Goal: Information Seeking & Learning: Find specific fact

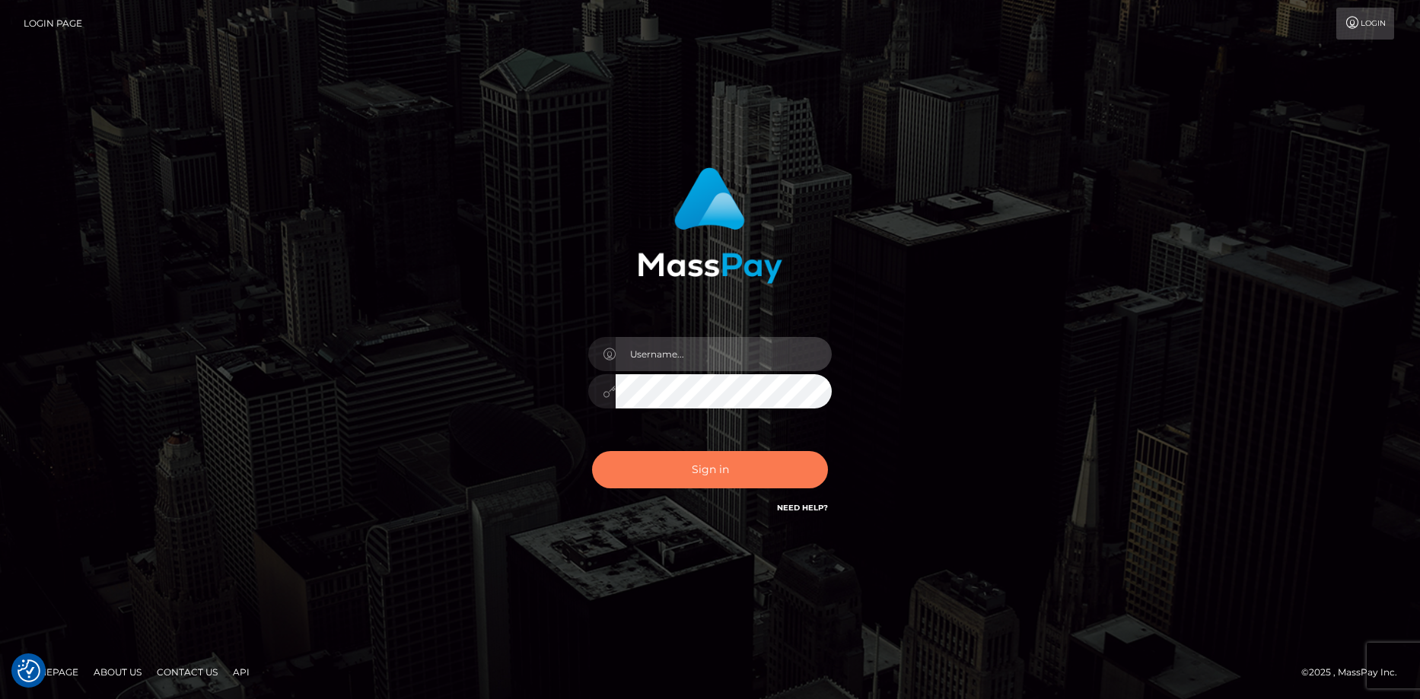
type input "Eduard Gavrilescu"
click at [708, 474] on button "Sign in" at bounding box center [710, 469] width 236 height 37
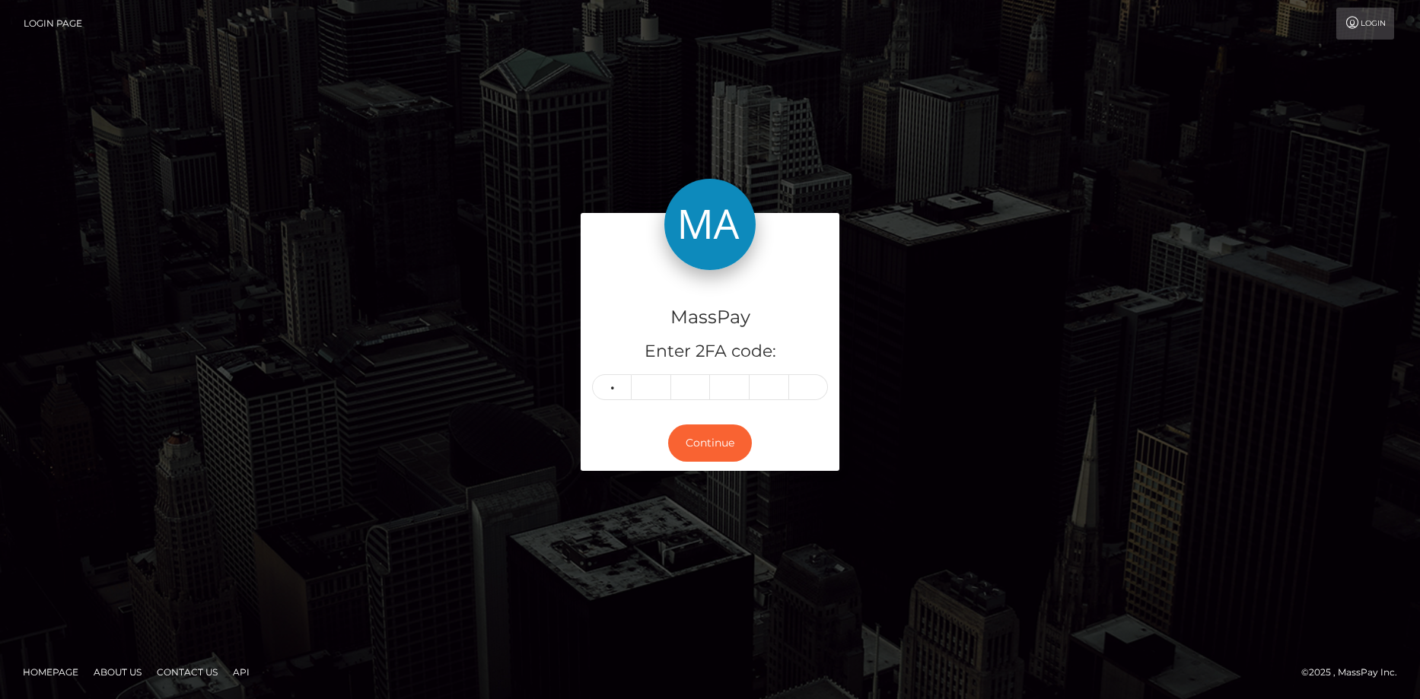
type input "8"
type input "4"
type input "0"
type input "8"
type input "3"
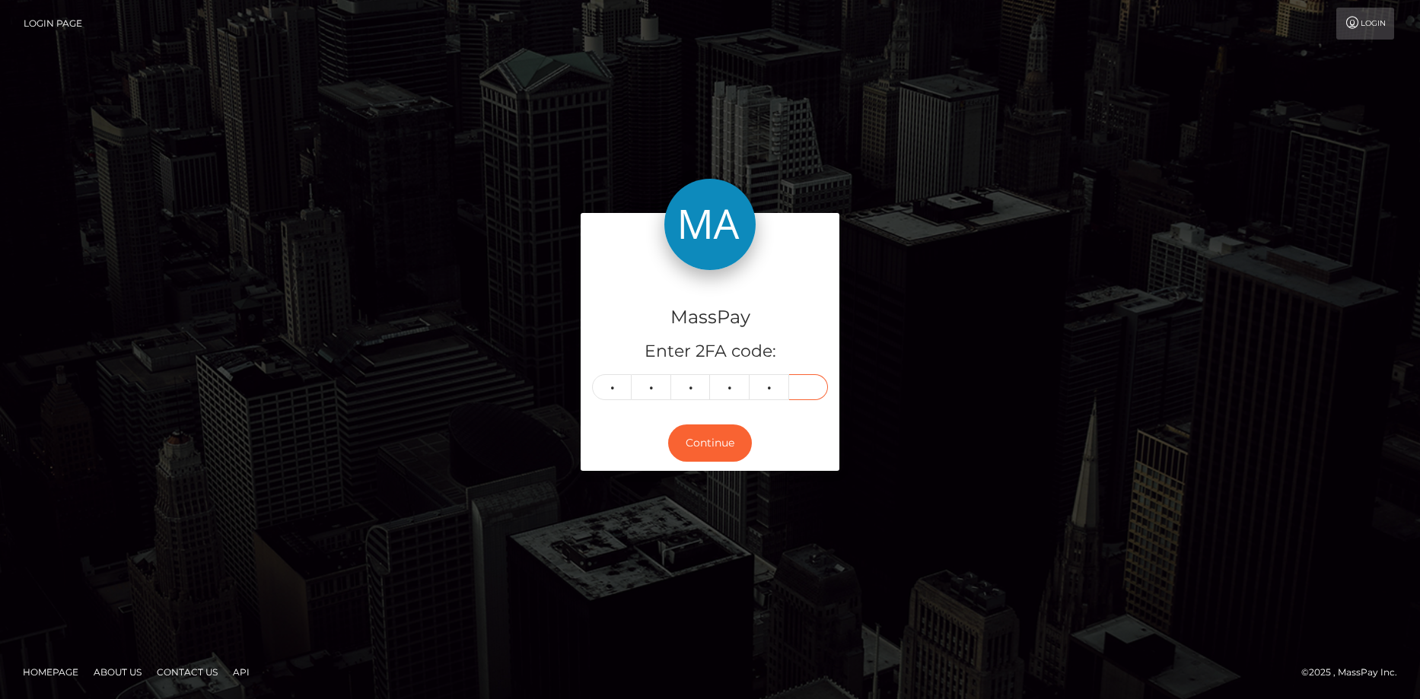
type input "2"
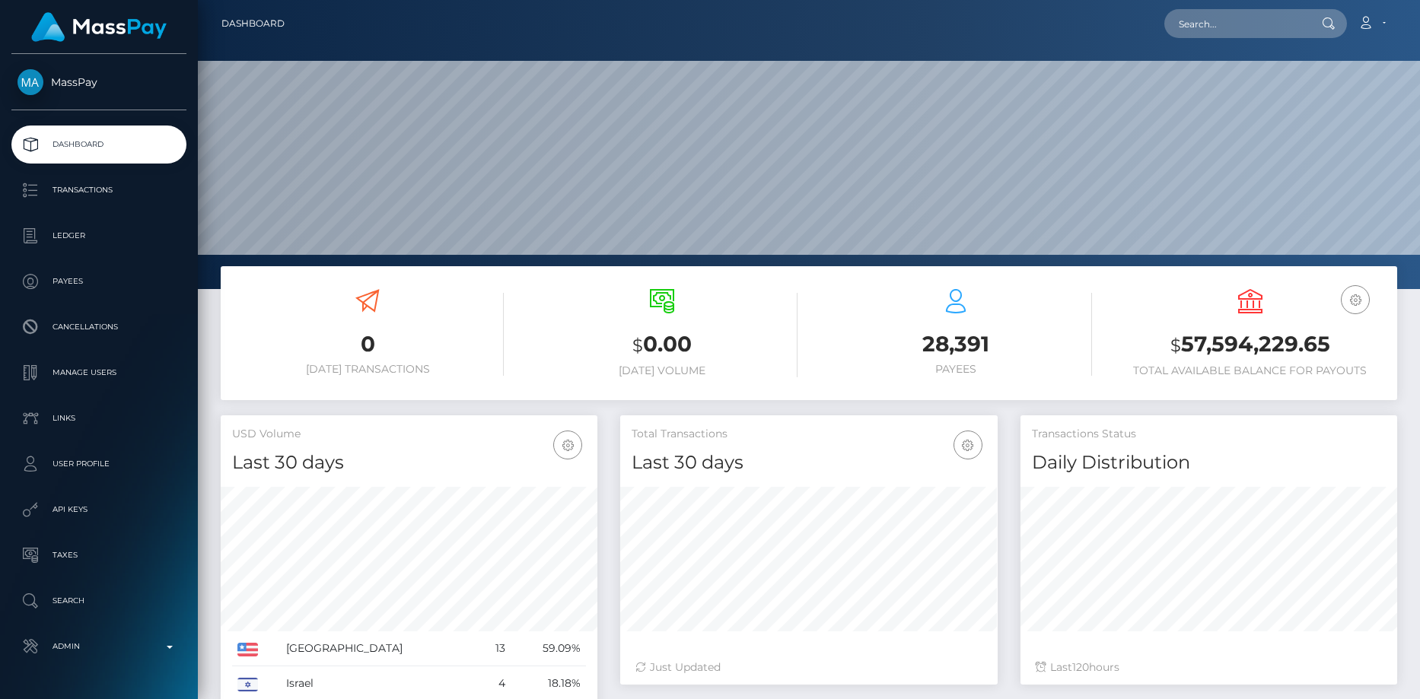
scroll to position [270, 377]
click at [1223, 43] on nav "Dashboard Loading... Loading... Account Edit Profile" at bounding box center [809, 23] width 1222 height 47
click at [1216, 28] on input "text" at bounding box center [1235, 23] width 143 height 29
paste input "sherbakov.jenia2015@yandex.ru"
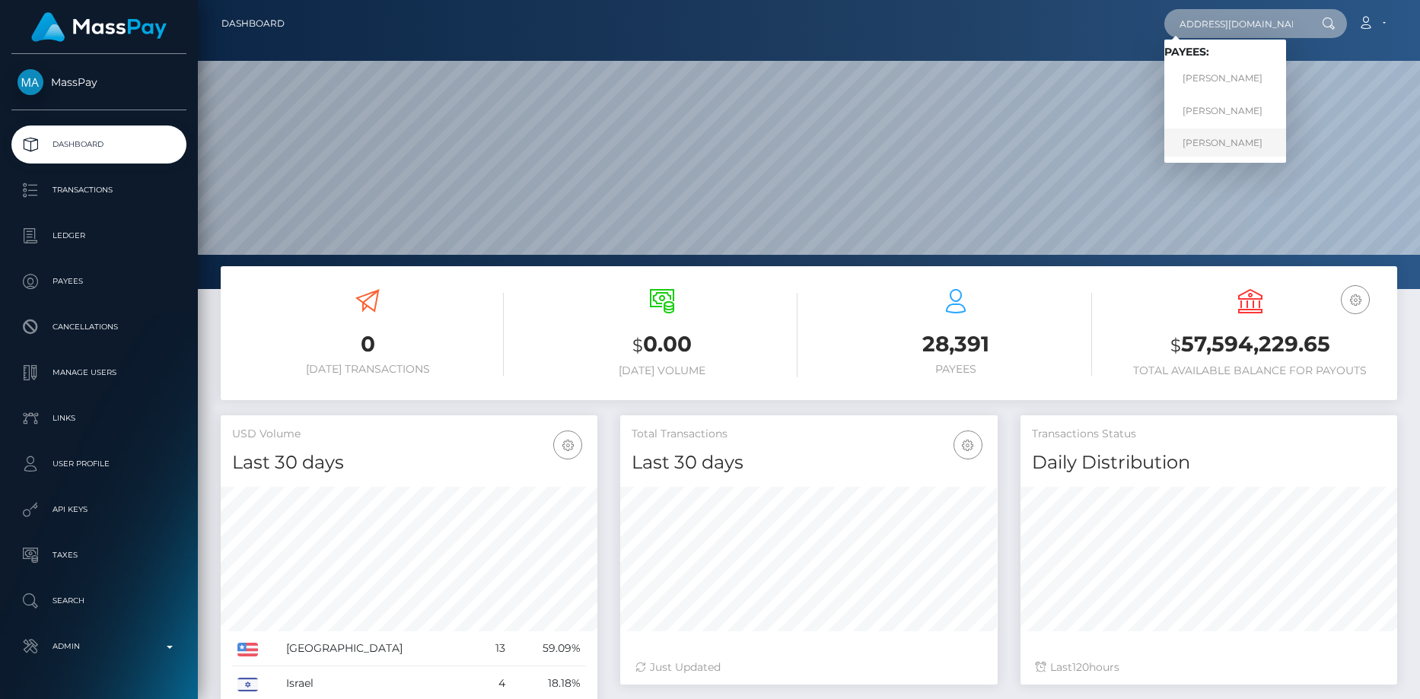
type input "sherbakov.jenia2015@yandex.ru"
click at [1211, 142] on link "Iaroslav Antonovich Grigorev" at bounding box center [1225, 143] width 122 height 28
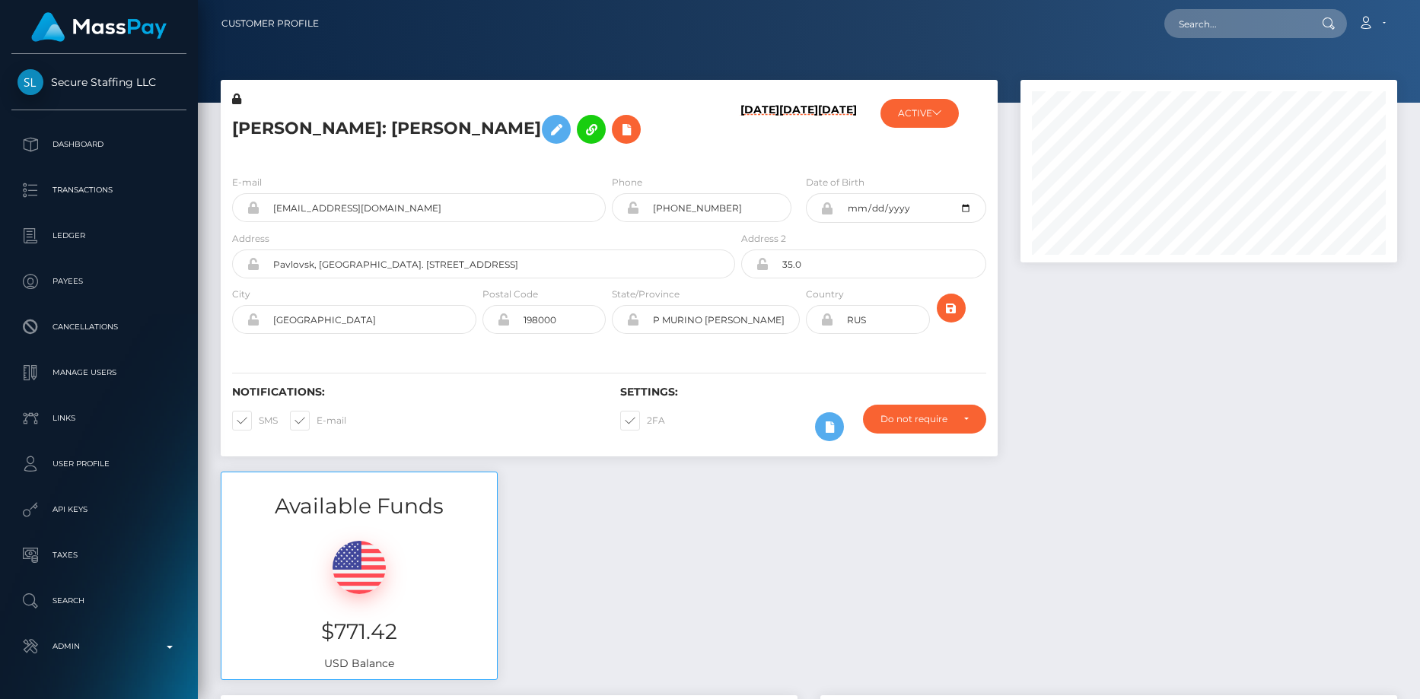
scroll to position [183, 377]
click at [1186, 23] on input "text" at bounding box center [1235, 23] width 143 height 29
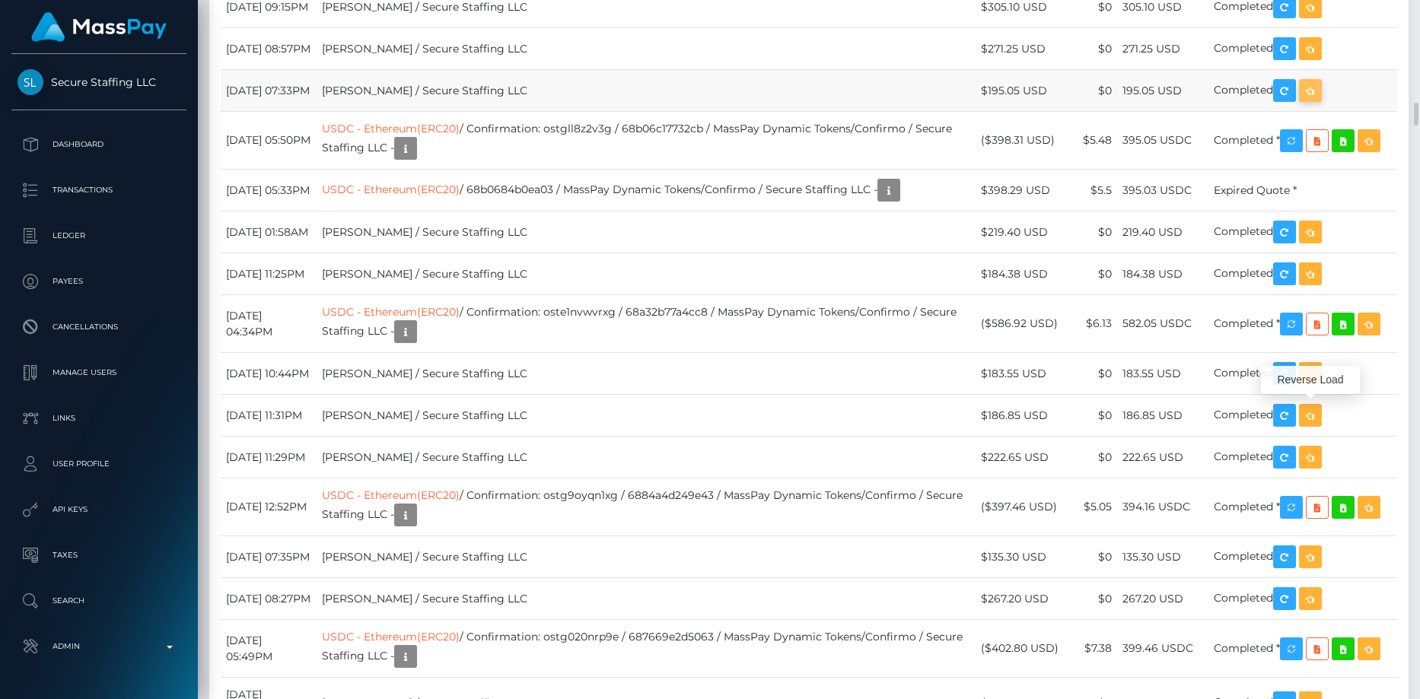
click at [1316, 100] on icon "button" at bounding box center [1310, 90] width 18 height 19
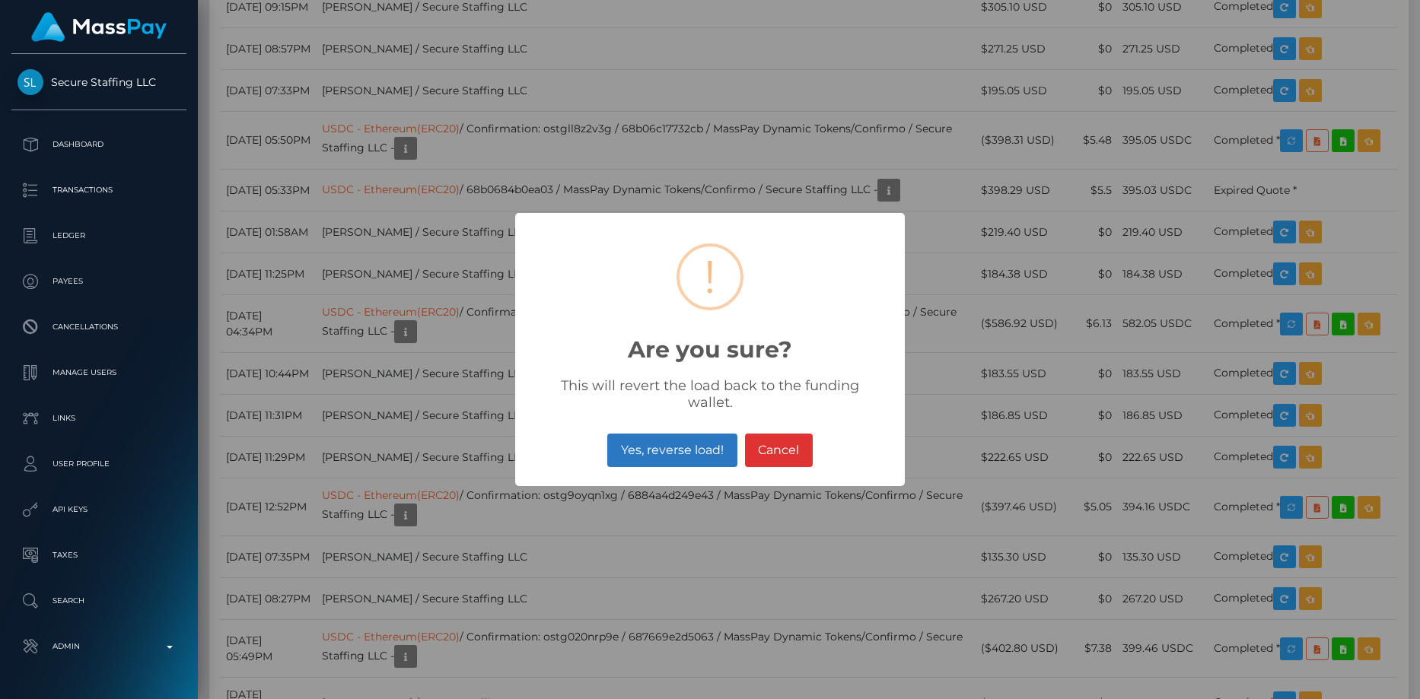
click at [670, 441] on button "Yes, reverse load!" at bounding box center [671, 450] width 129 height 33
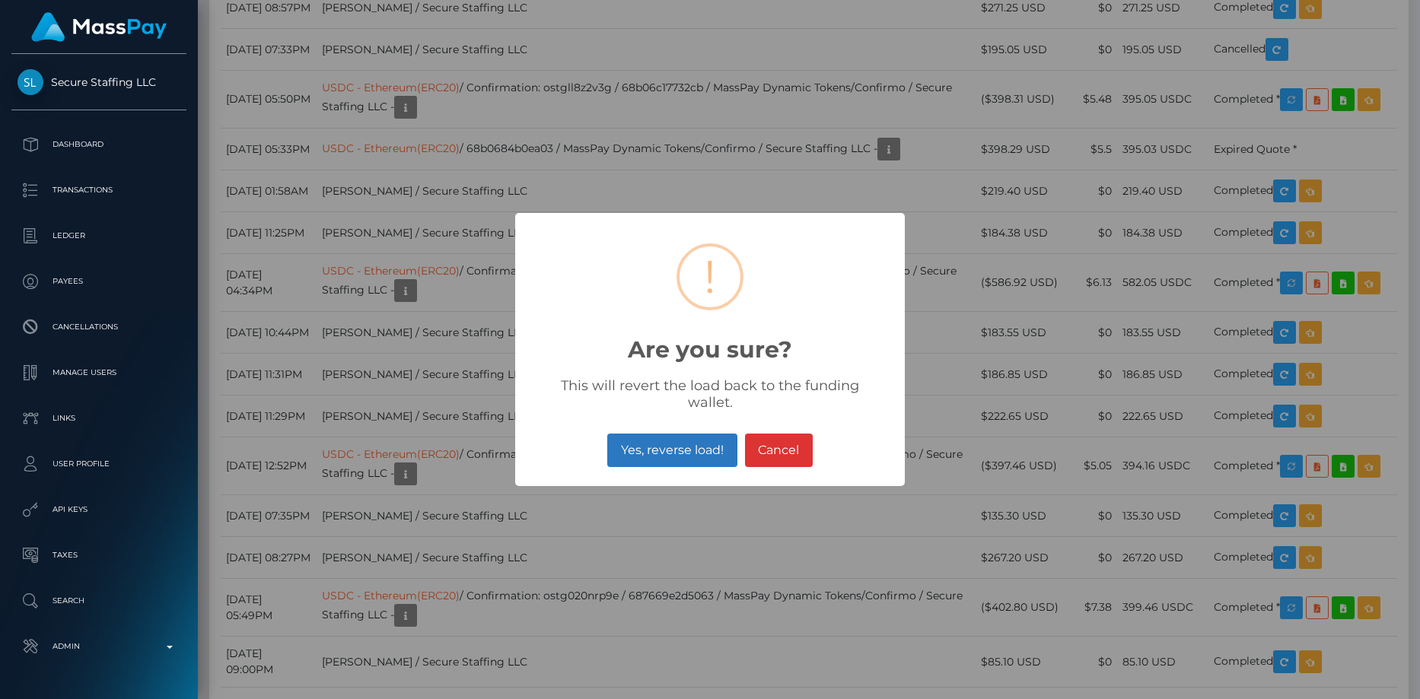
click at [663, 435] on button "Yes, reverse load!" at bounding box center [671, 450] width 129 height 33
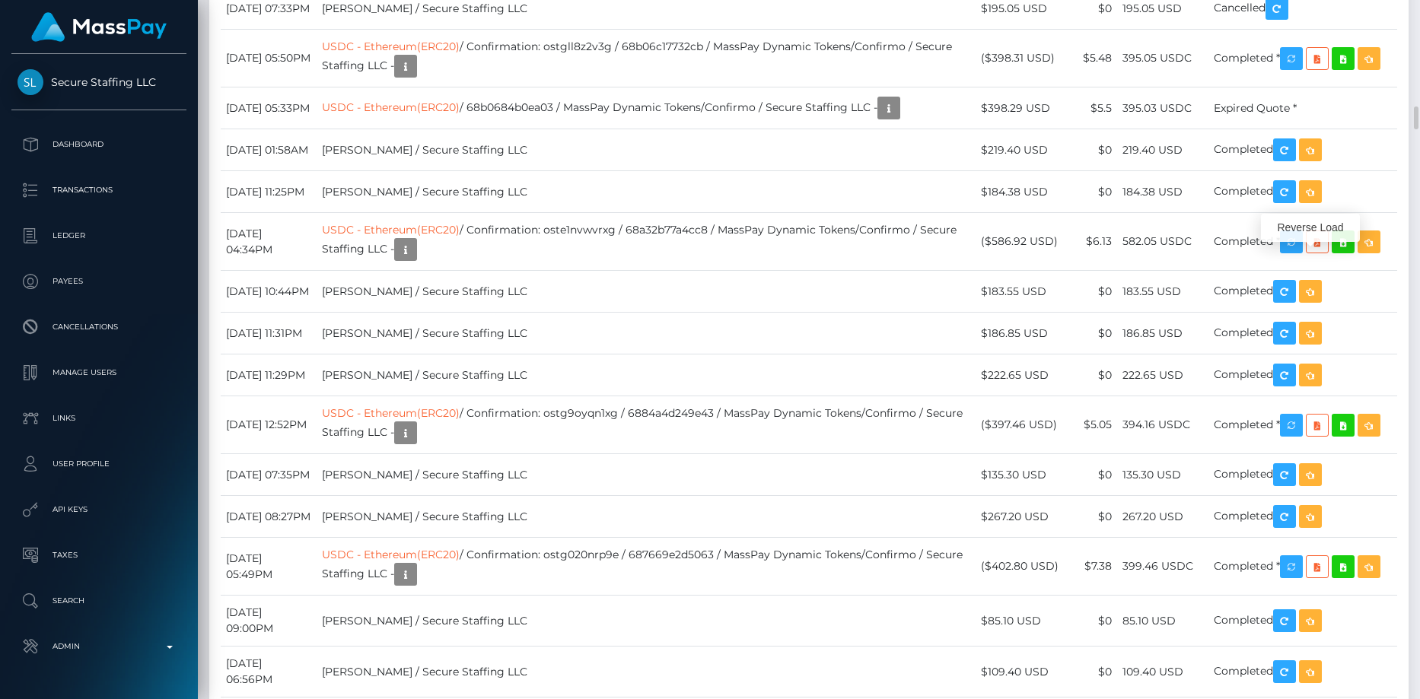
scroll to position [183, 377]
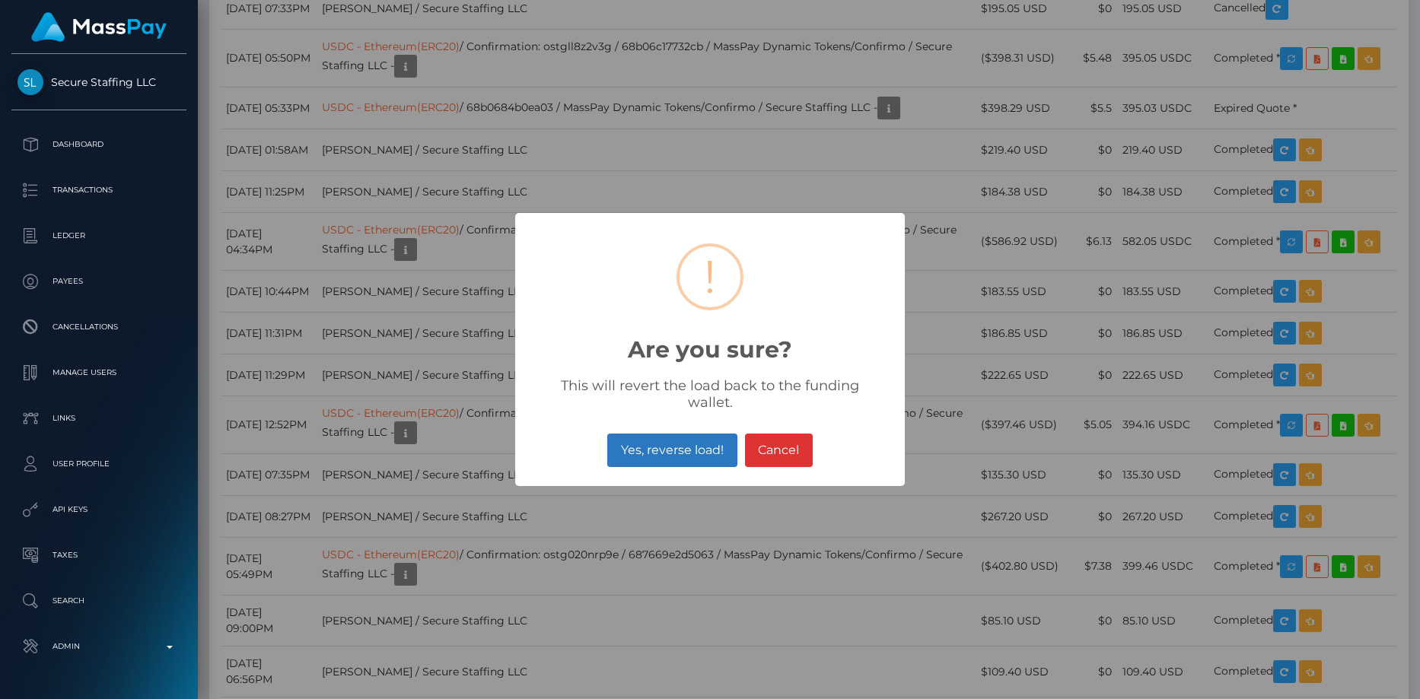
click at [683, 434] on button "Yes, reverse load!" at bounding box center [671, 450] width 129 height 33
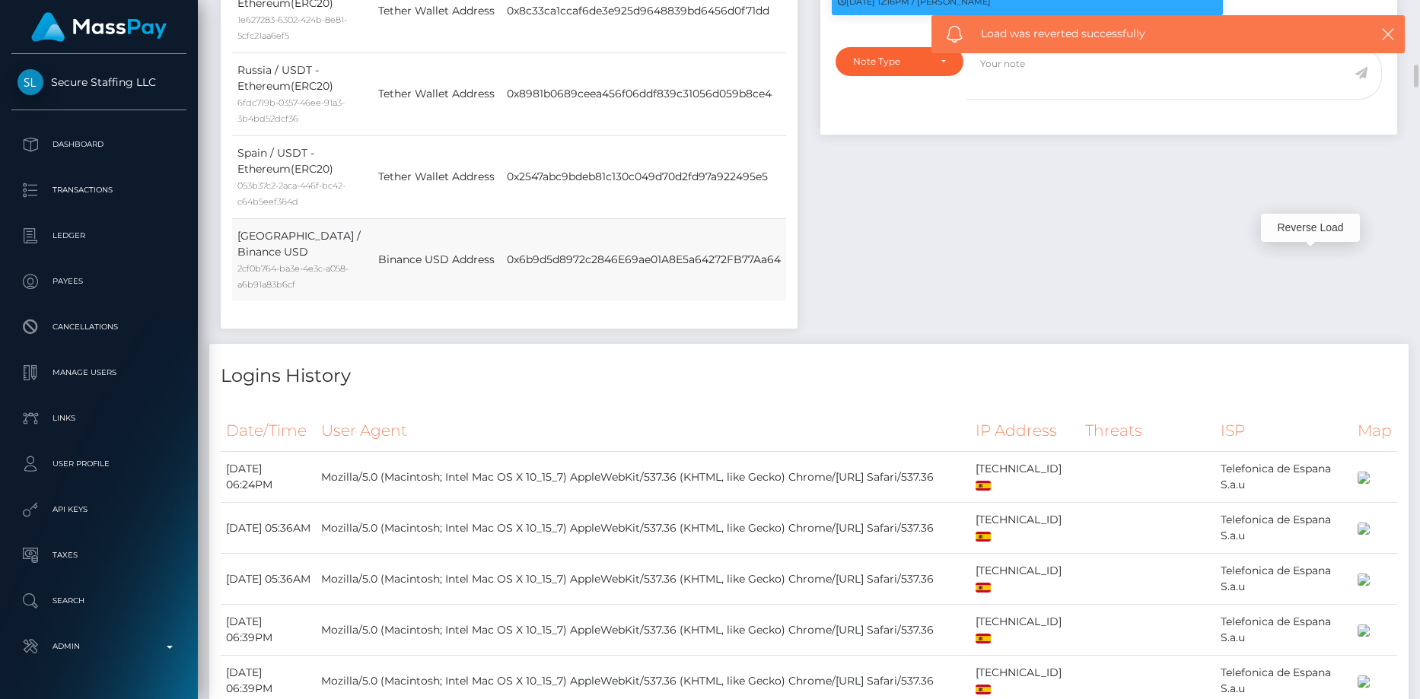
scroll to position [1750, 0]
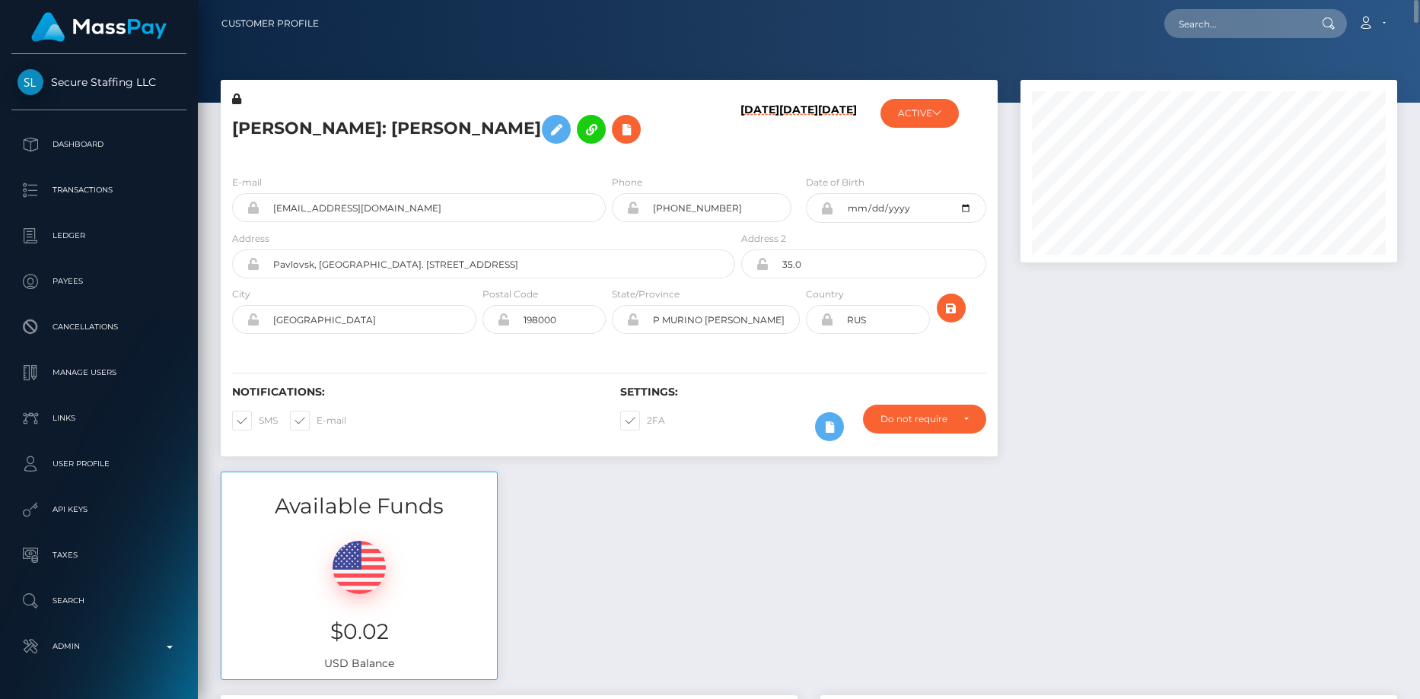
scroll to position [183, 377]
click at [1284, 38] on div "Loading... Loading... Account Edit Profile Logout" at bounding box center [863, 24] width 1065 height 32
click at [1259, 21] on input "text" at bounding box center [1235, 23] width 143 height 29
paste input "YubMeFlXHXH8BpmOWaqBHpko"
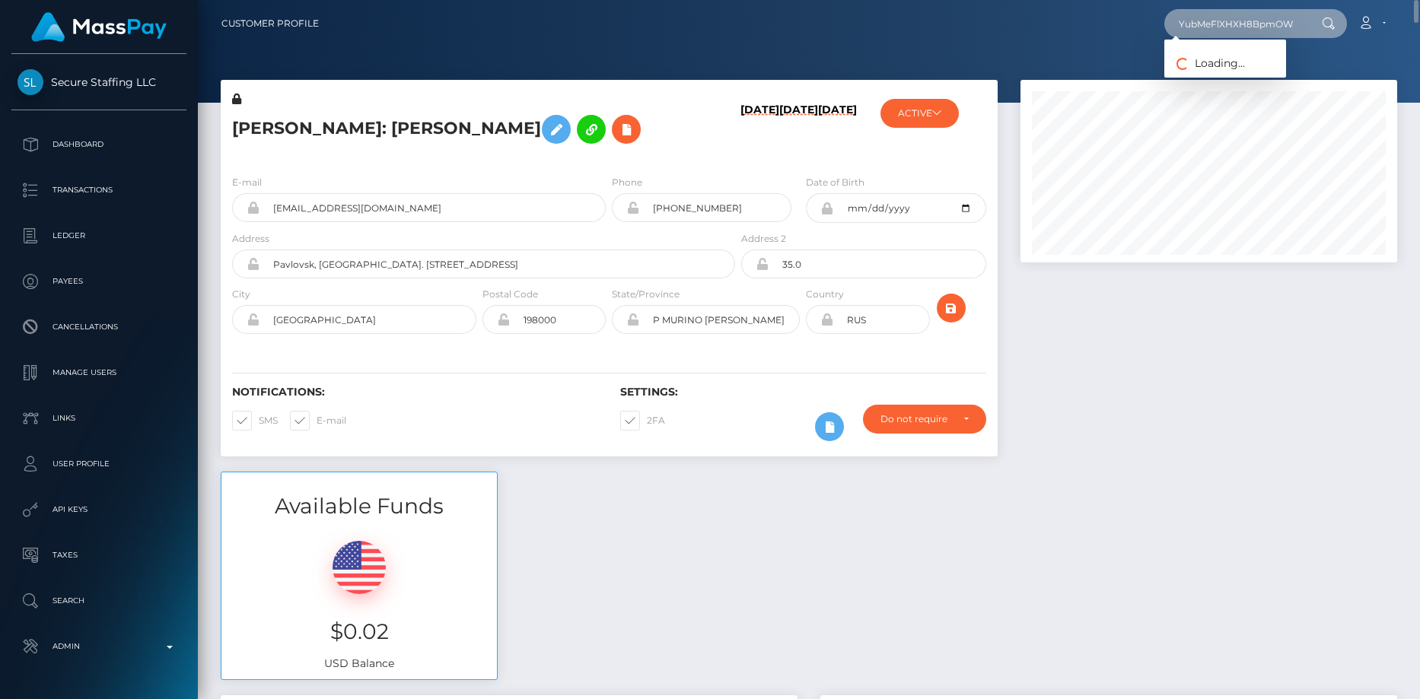
paste input "brettsmithprofessional@gmail.com"
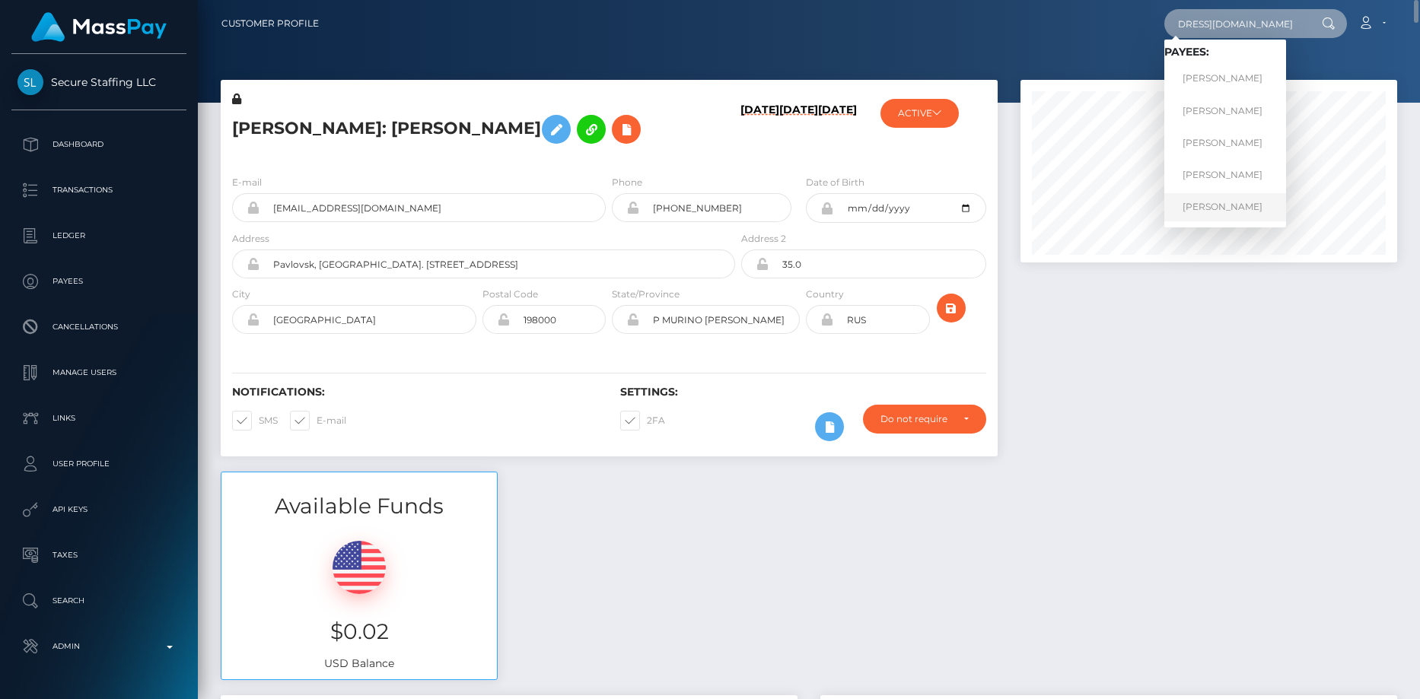
type input "brettsmithprofessional@gmail.com"
click at [1210, 202] on link "BRETT M SMITH" at bounding box center [1225, 207] width 122 height 28
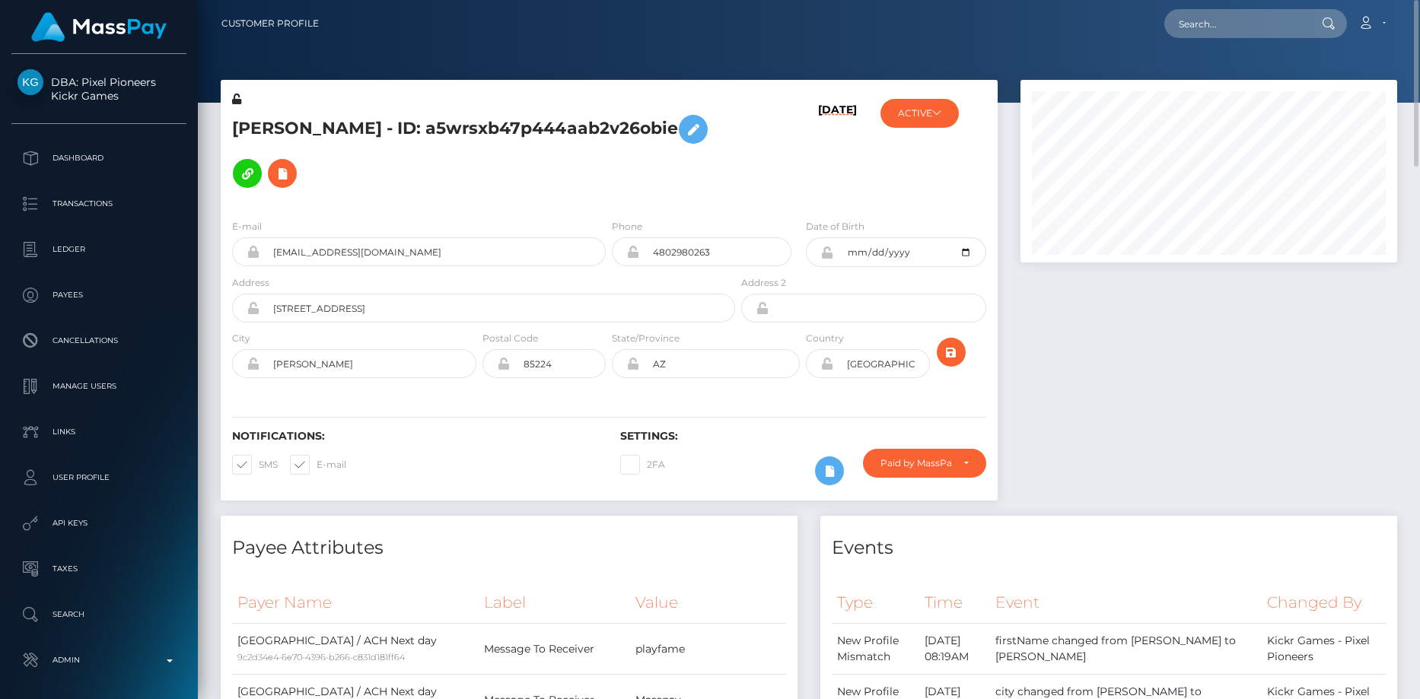
click at [1218, 1] on nav "Customer Profile Loading... Loading... Account" at bounding box center [809, 23] width 1222 height 47
click at [1213, 21] on input "text" at bounding box center [1235, 23] width 143 height 29
paste input "poact_REbuzRrAjxLV"
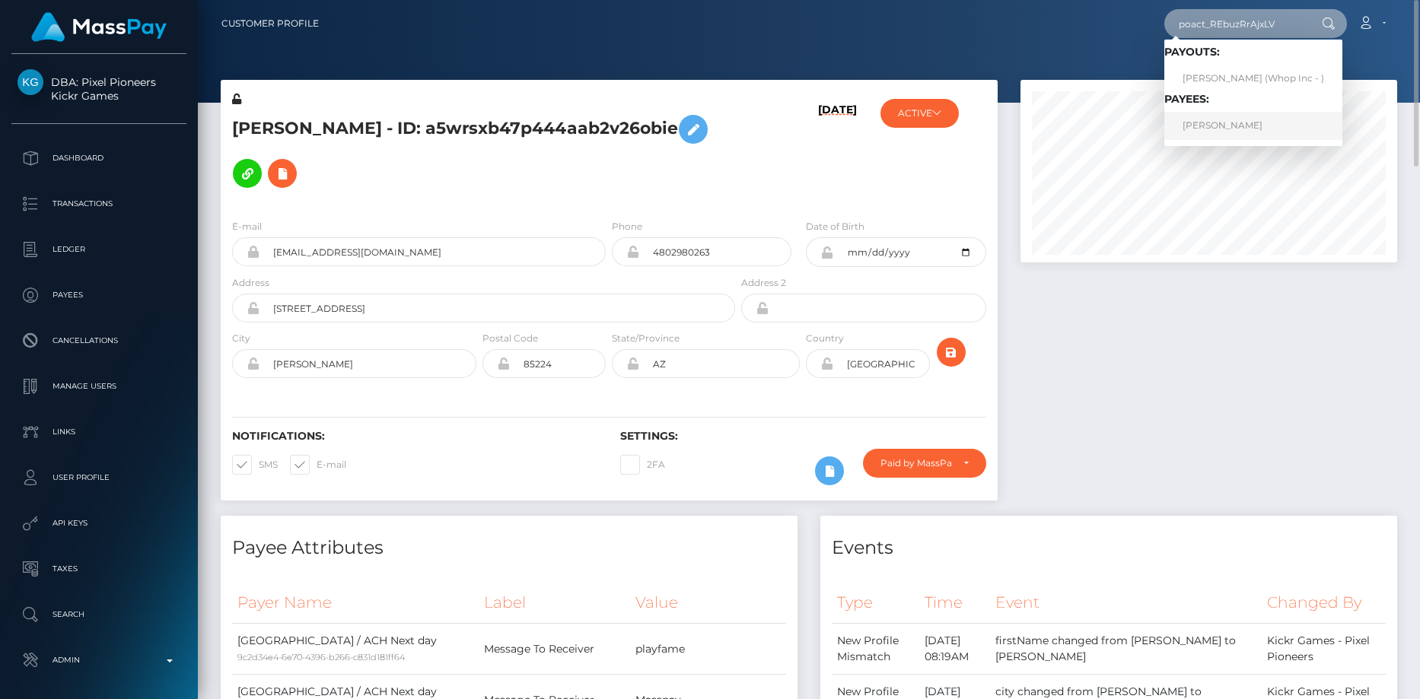
type input "poact_REbuzRrAjxLV"
click at [1202, 128] on link "[PERSON_NAME]" at bounding box center [1253, 126] width 178 height 28
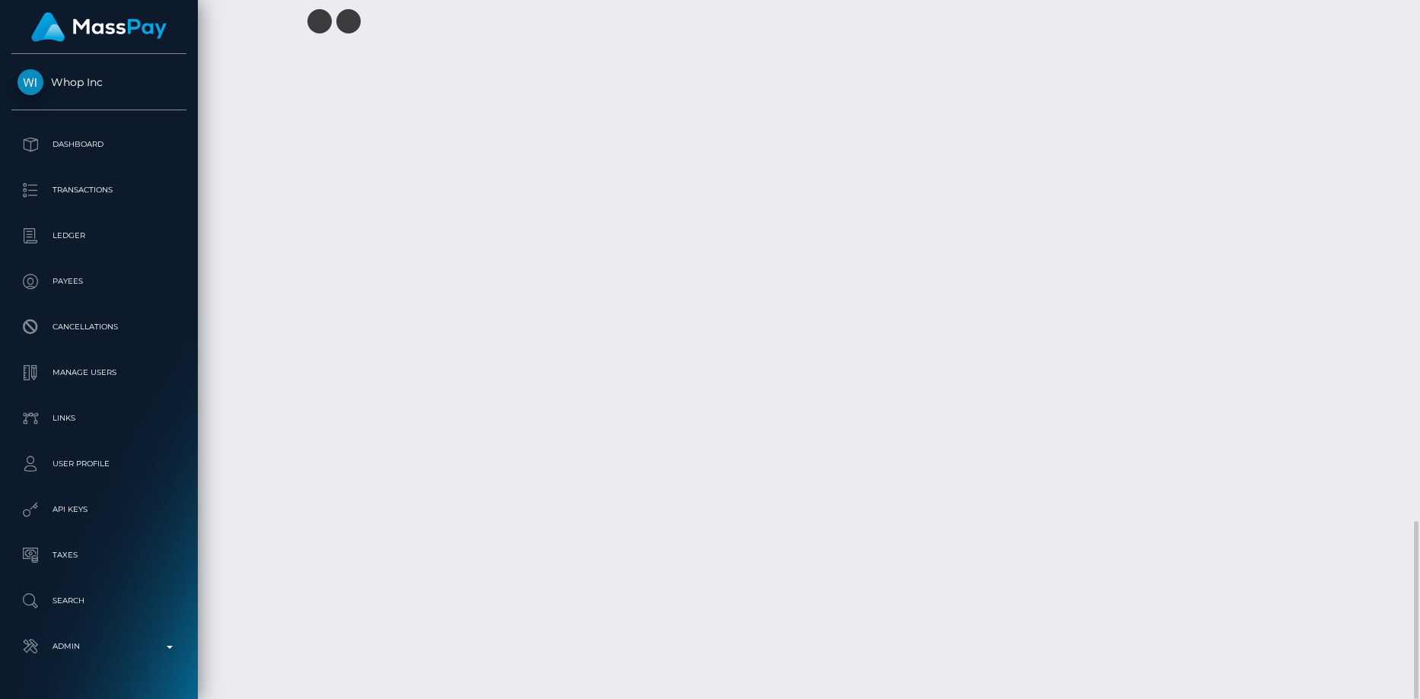
scroll to position [183, 377]
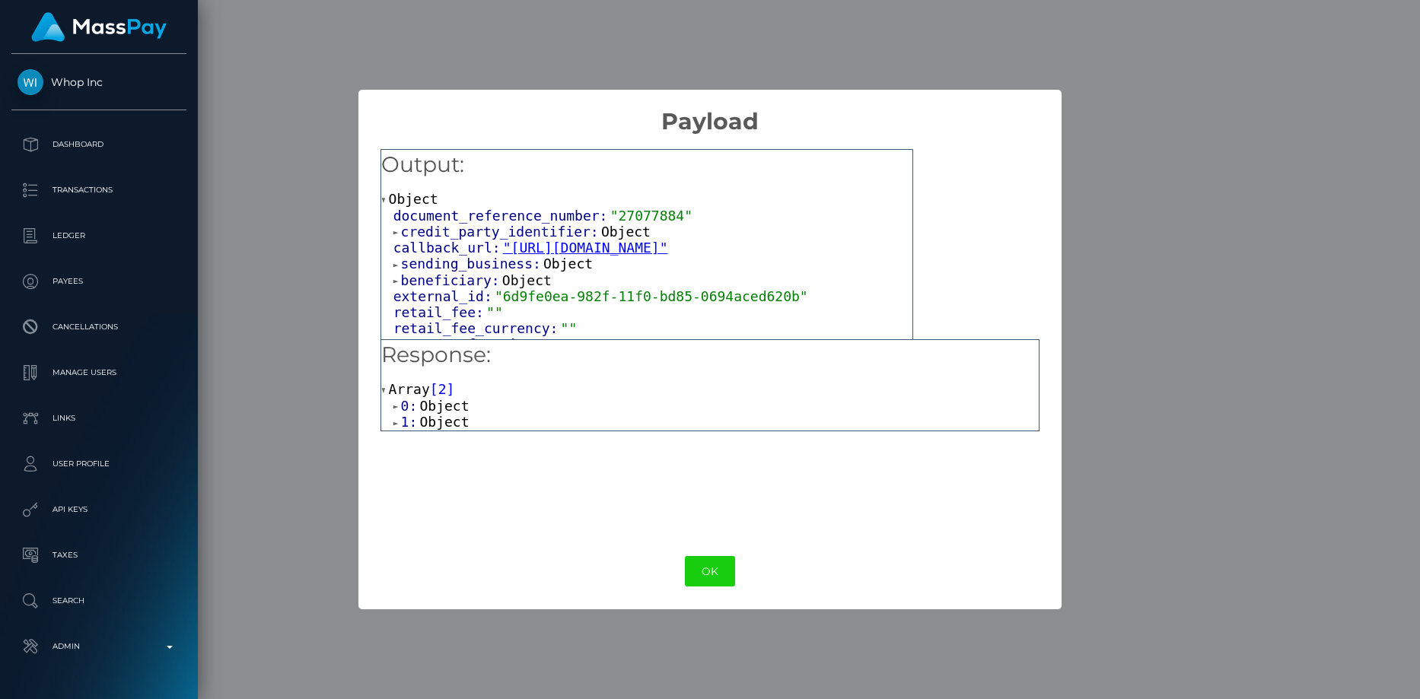
click at [513, 233] on span "credit_party_identifier:" at bounding box center [501, 232] width 200 height 16
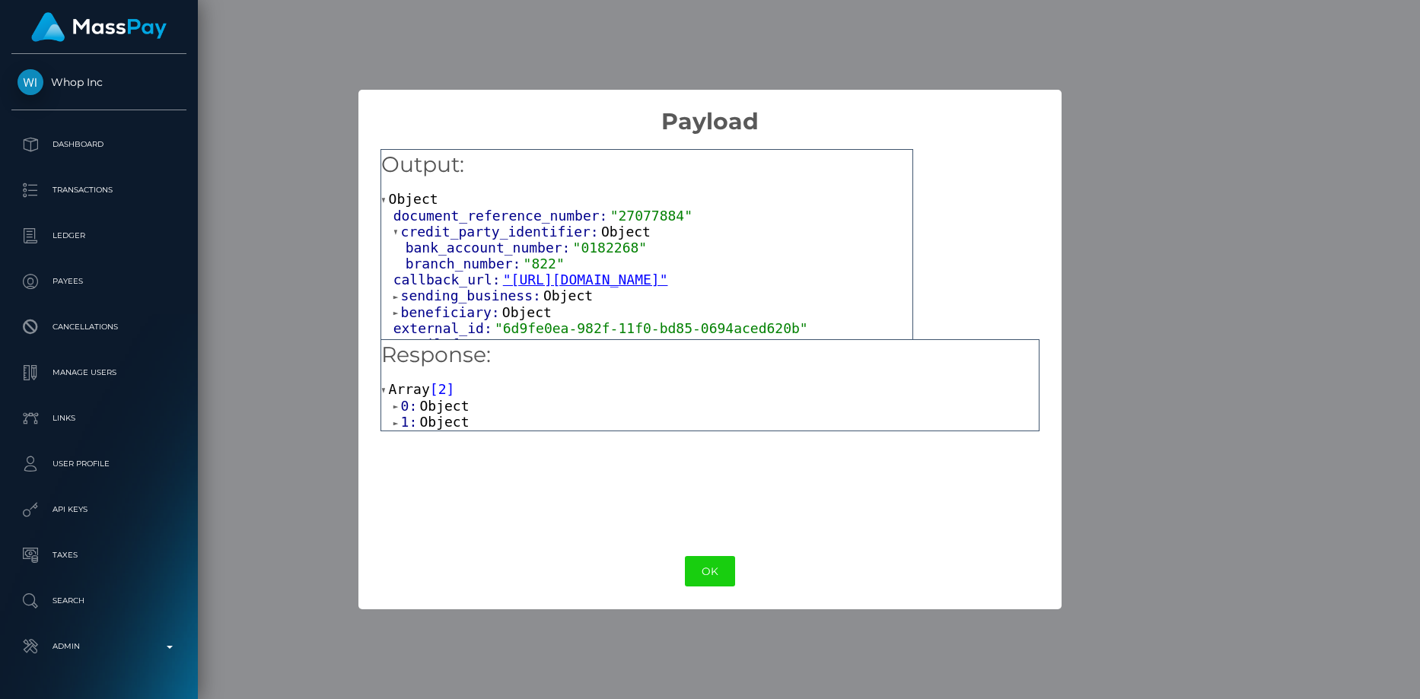
click at [462, 428] on span "Object" at bounding box center [443, 422] width 49 height 16
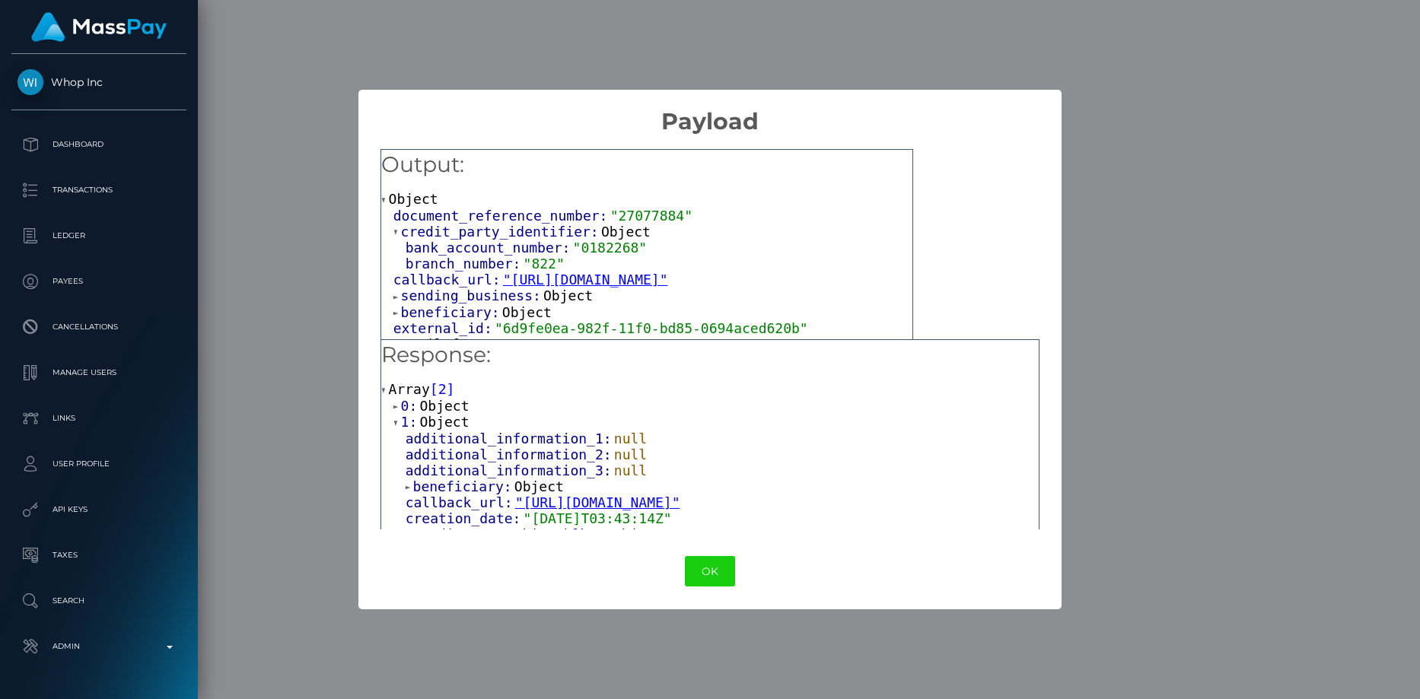
click at [447, 406] on span "Object" at bounding box center [443, 406] width 49 height 16
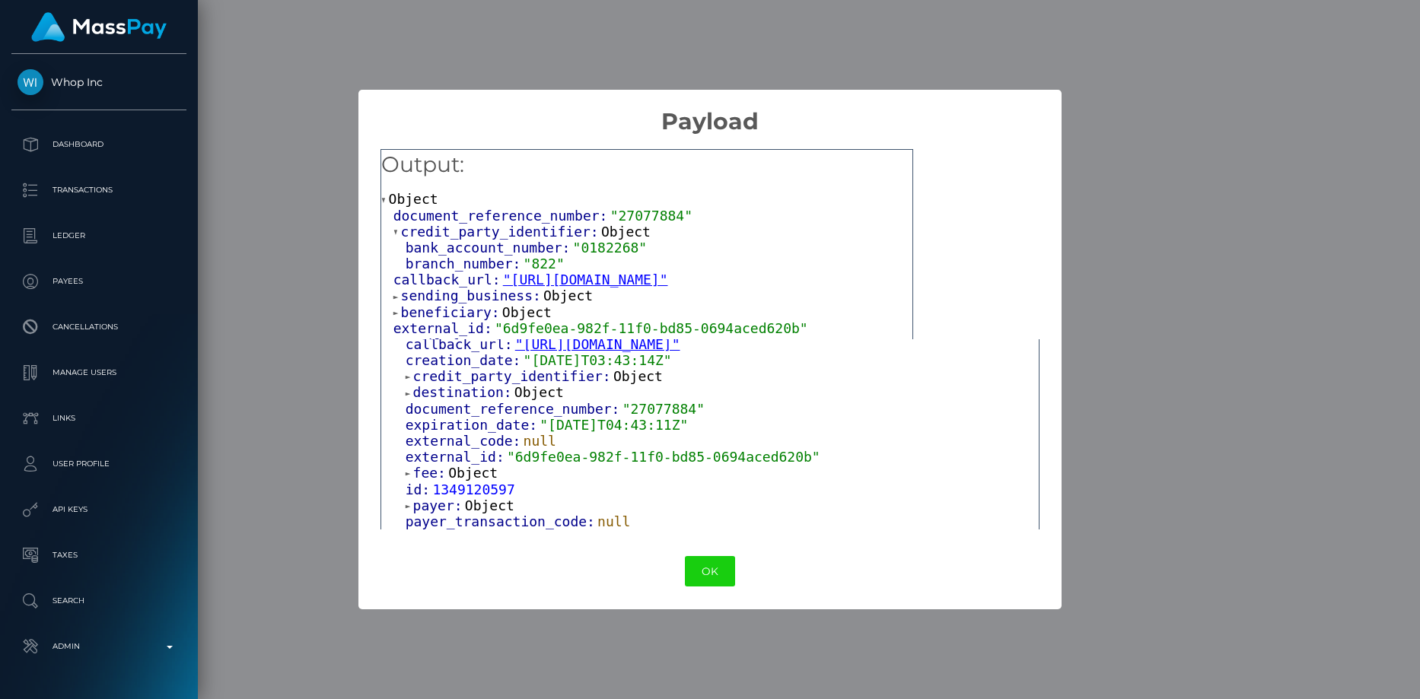
scroll to position [152, 0]
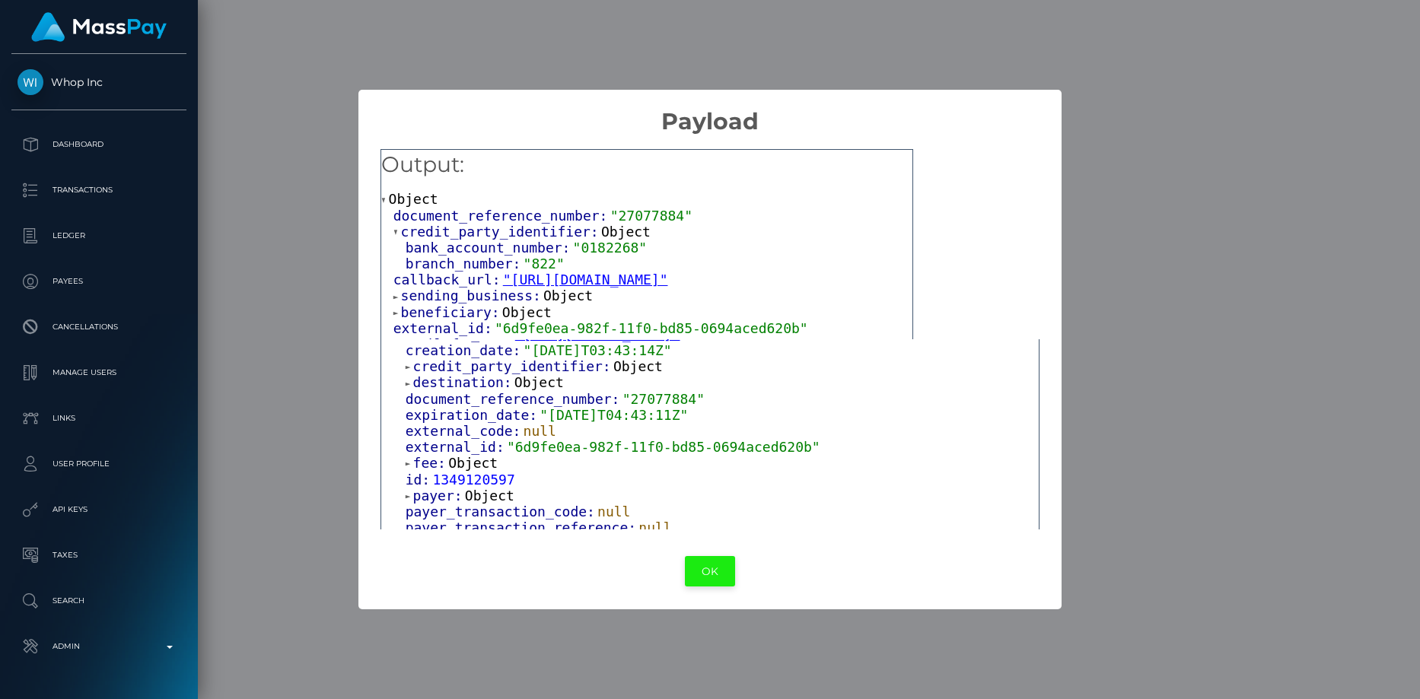
click at [715, 565] on button "OK" at bounding box center [710, 571] width 50 height 31
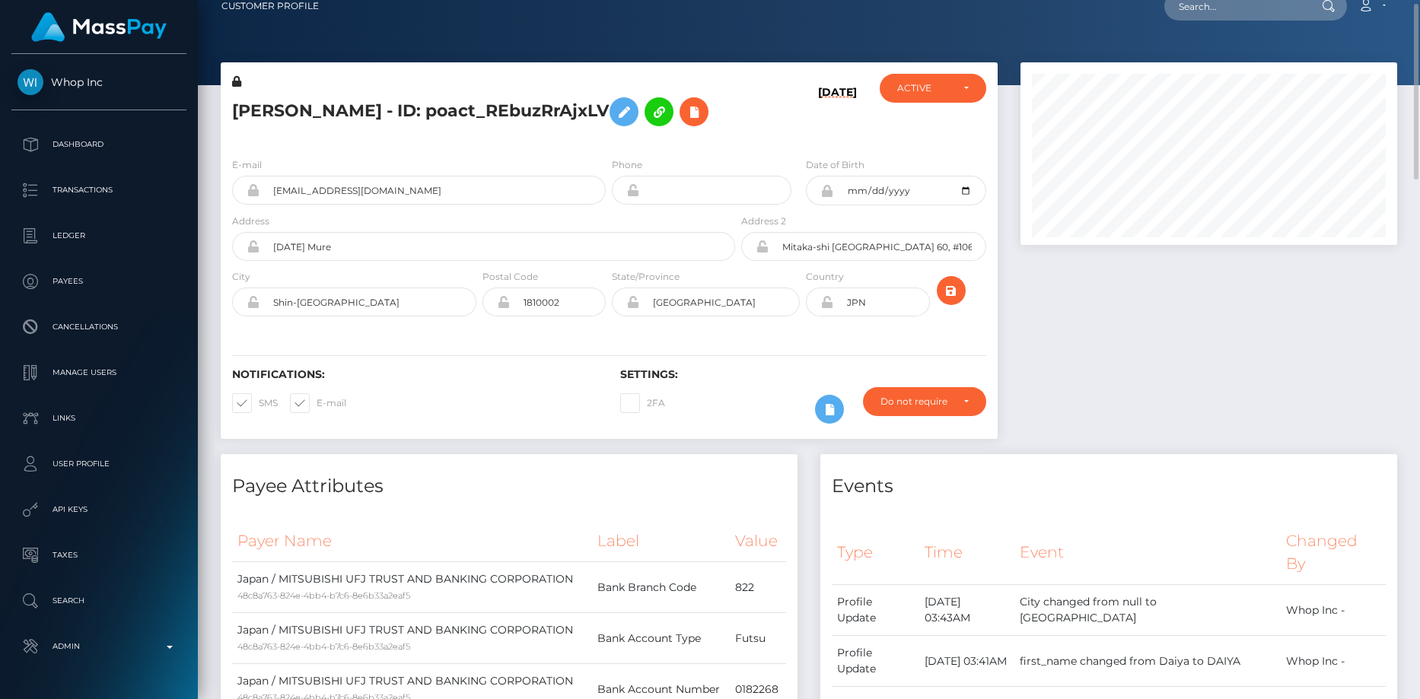
scroll to position [0, 0]
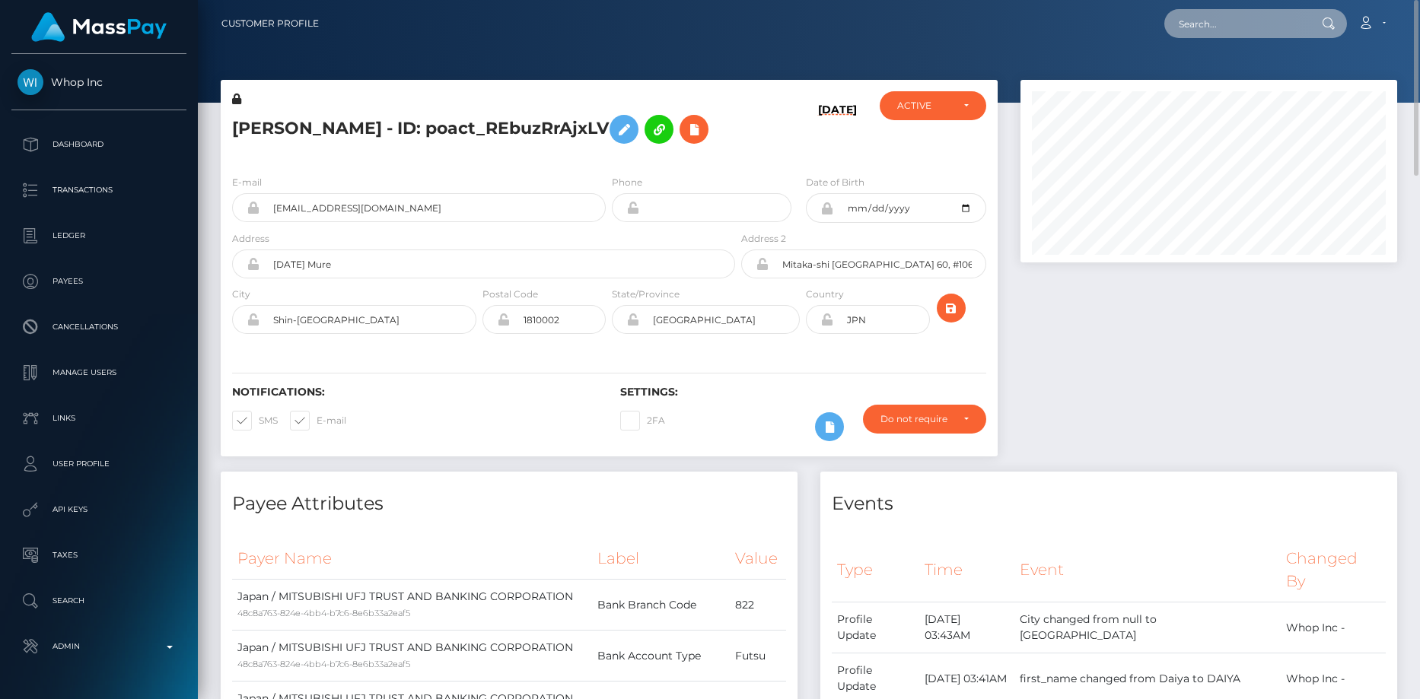
click at [1187, 29] on input "text" at bounding box center [1235, 23] width 143 height 29
paste input "[EMAIL_ADDRESS][DOMAIN_NAME]"
type input "[EMAIL_ADDRESS][DOMAIN_NAME]"
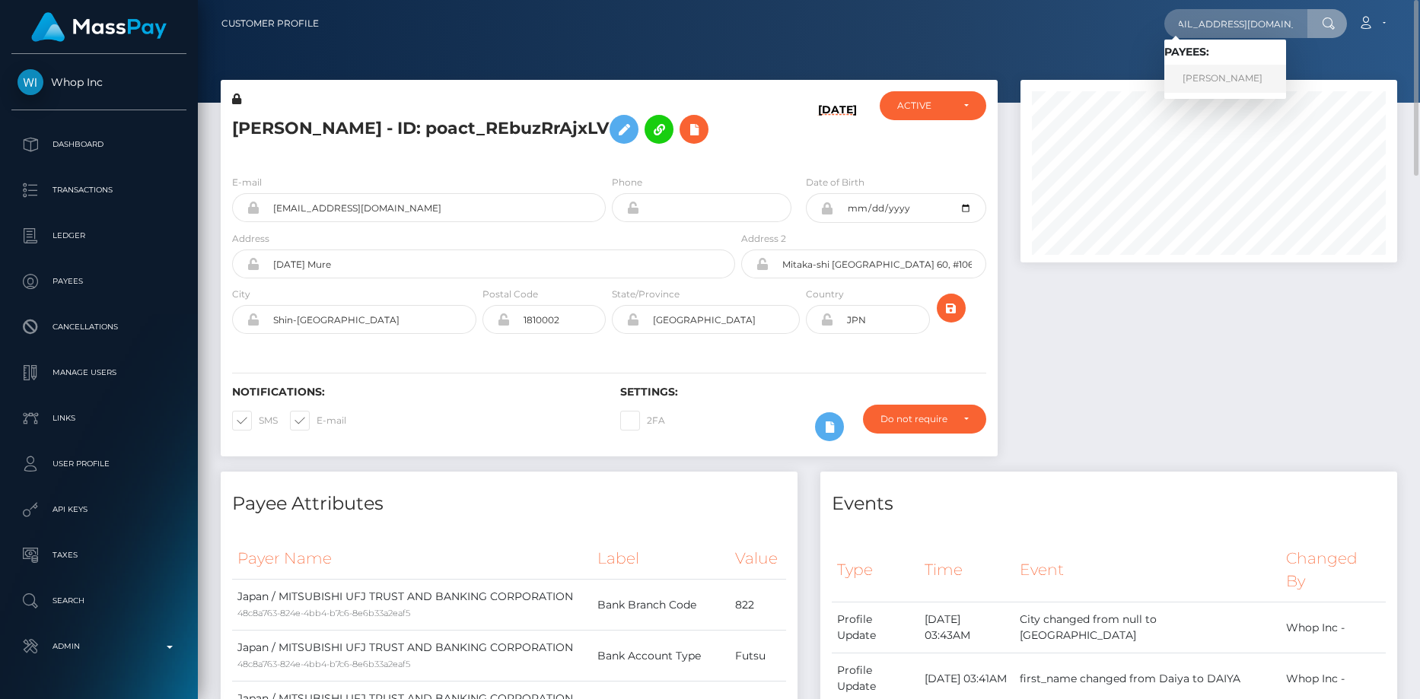
click at [1240, 83] on link "[PERSON_NAME]" at bounding box center [1225, 79] width 122 height 28
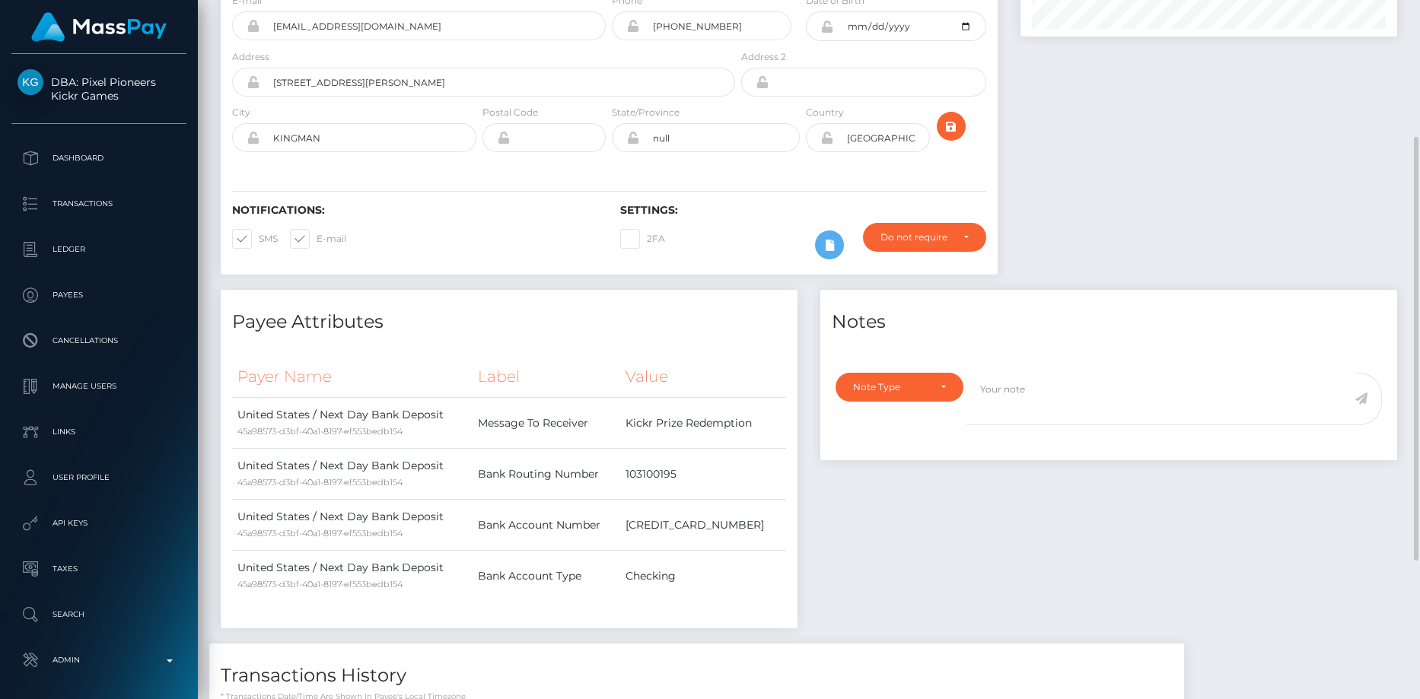
scroll to position [454, 0]
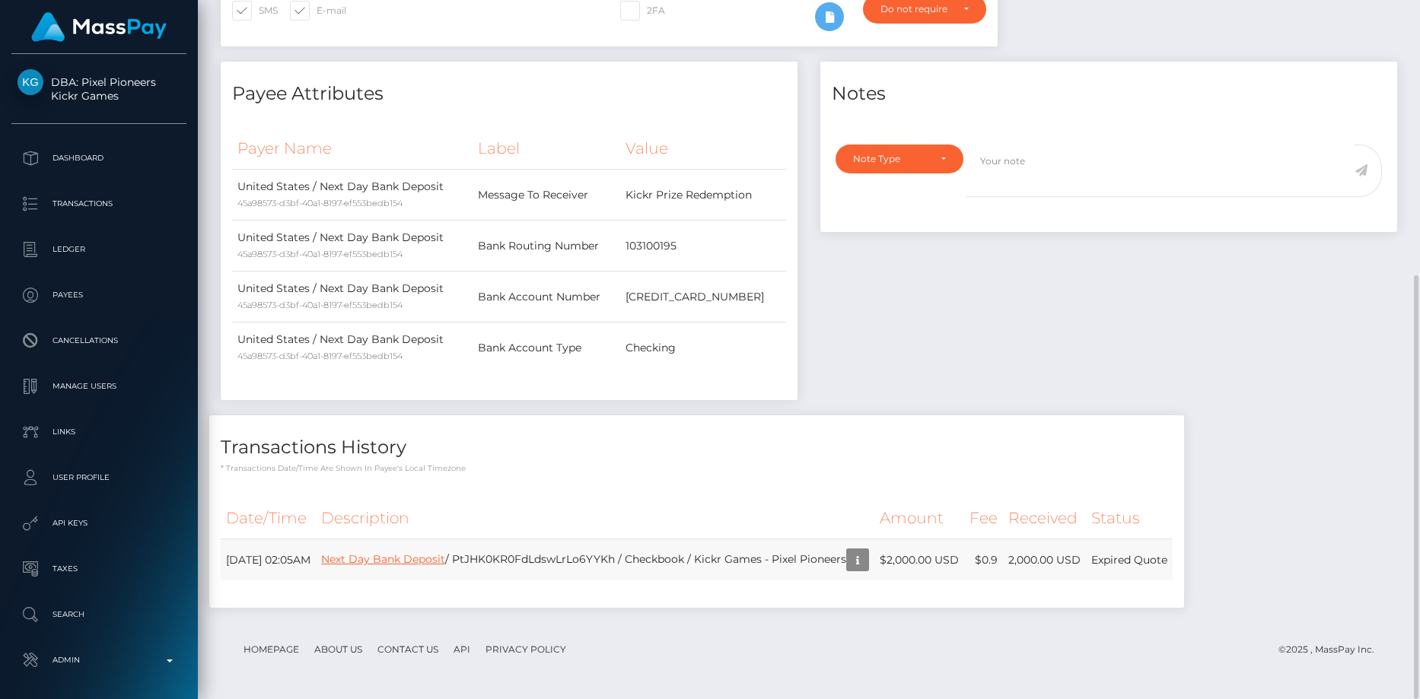
click at [445, 559] on link "Next Day Bank Deposit" at bounding box center [383, 559] width 124 height 14
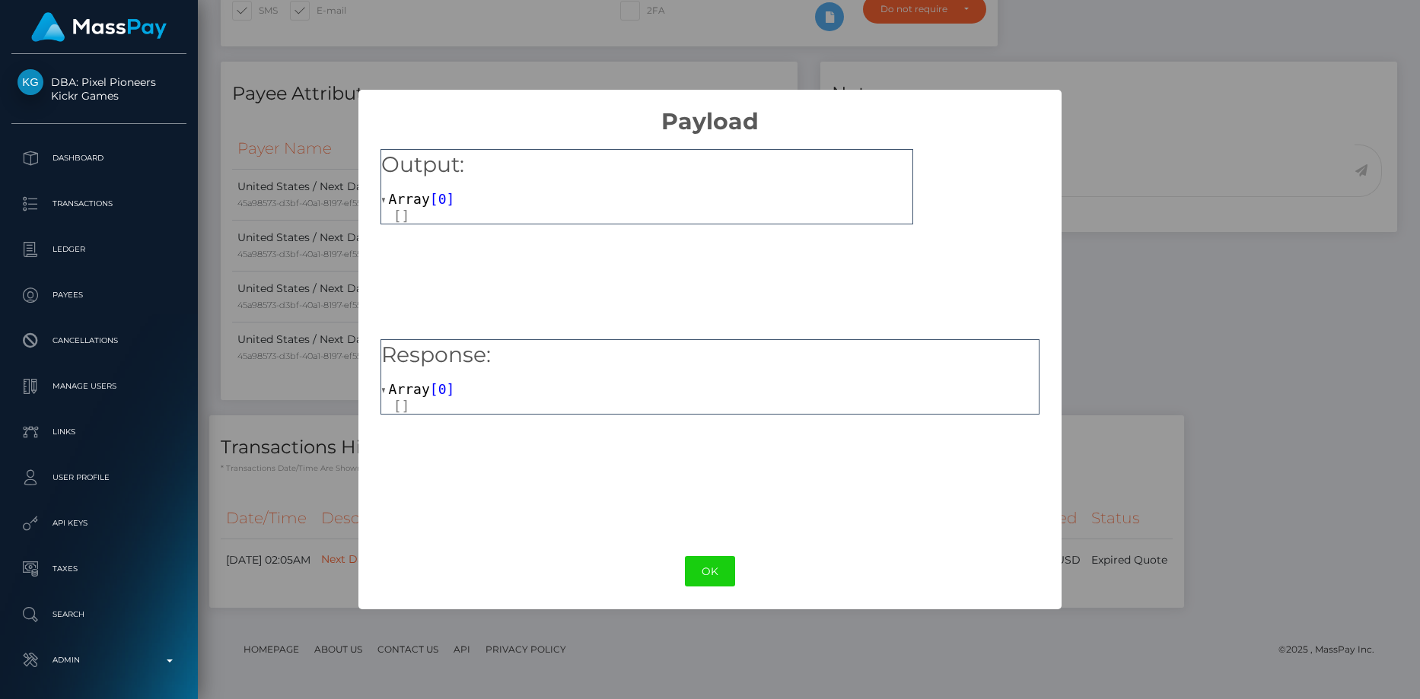
click button "OK"
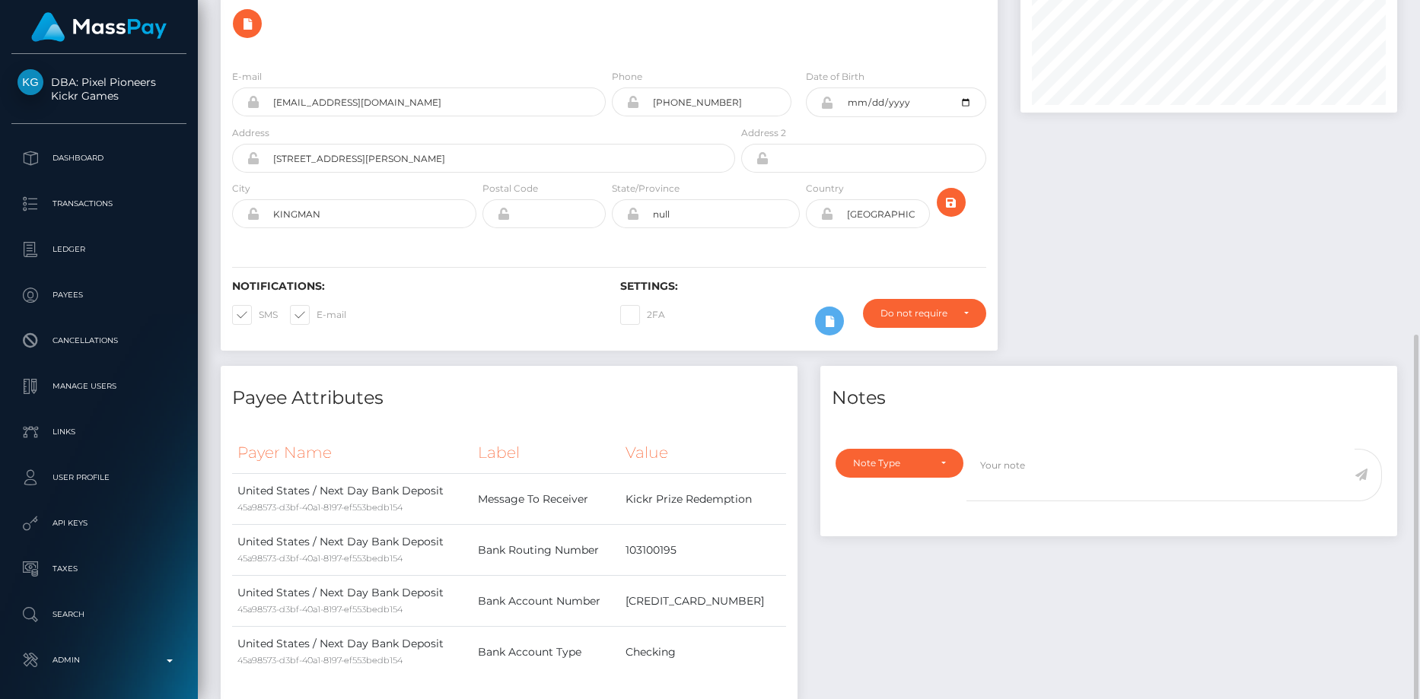
scroll to position [74, 0]
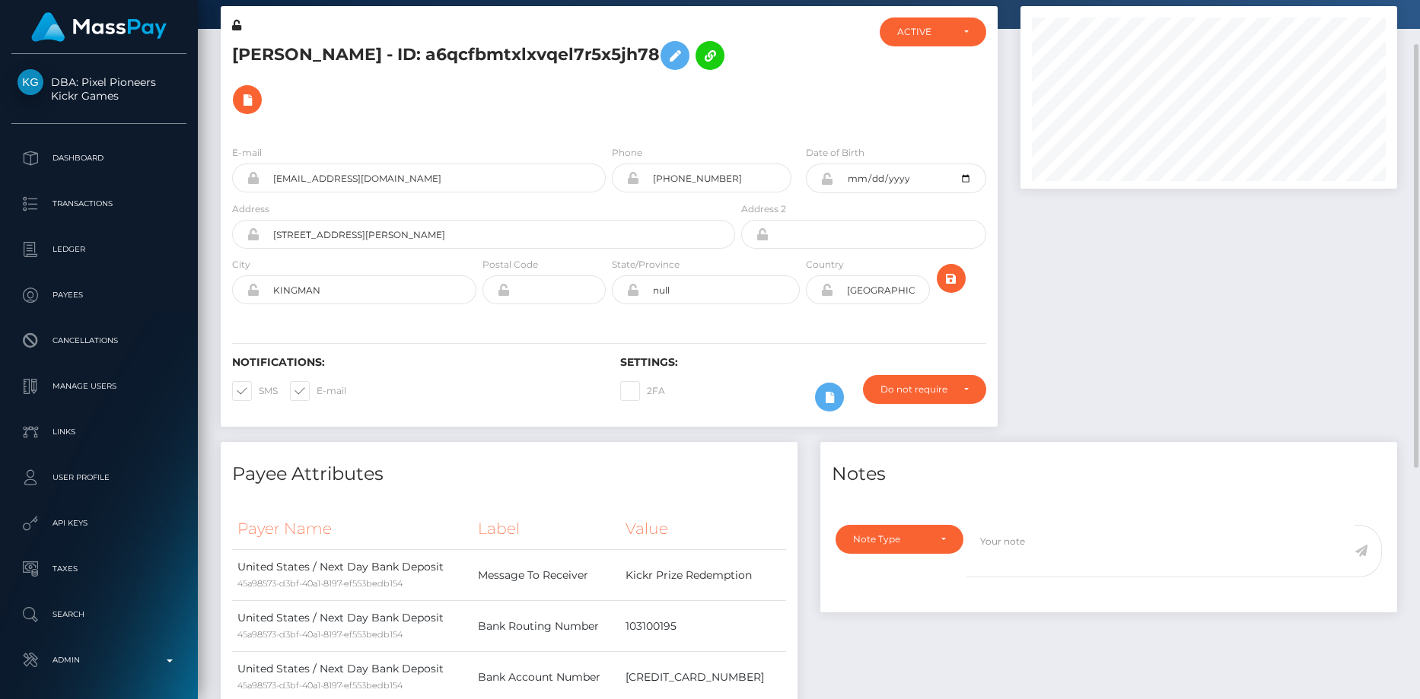
click h5 "DANIEL PAUL LUJAN - ID: a6qcfbmtxlxvqel7r5x5jh78"
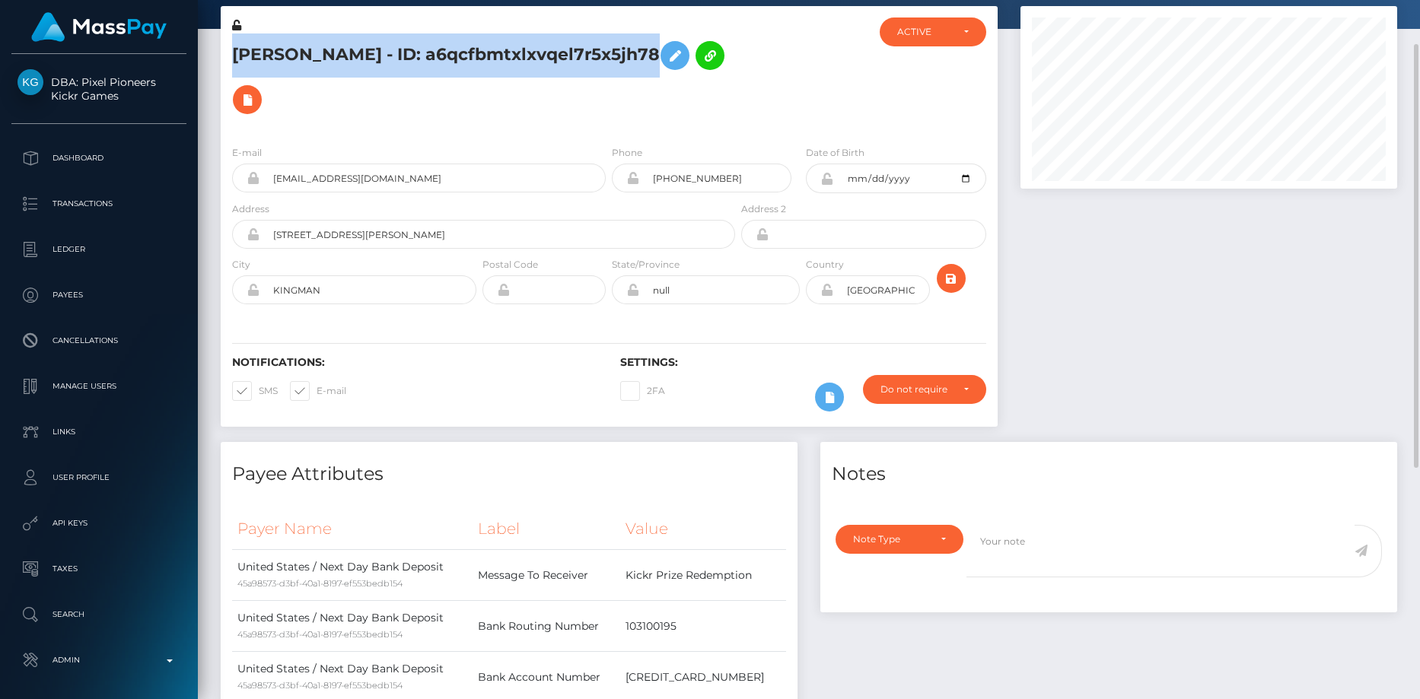
click h5 "DANIEL PAUL LUJAN - ID: a6qcfbmtxlxvqel7r5x5jh78"
copy h5 "DANIEL PAUL LUJAN - ID: a6qcfbmtxlxvqel7r5x5jh78"
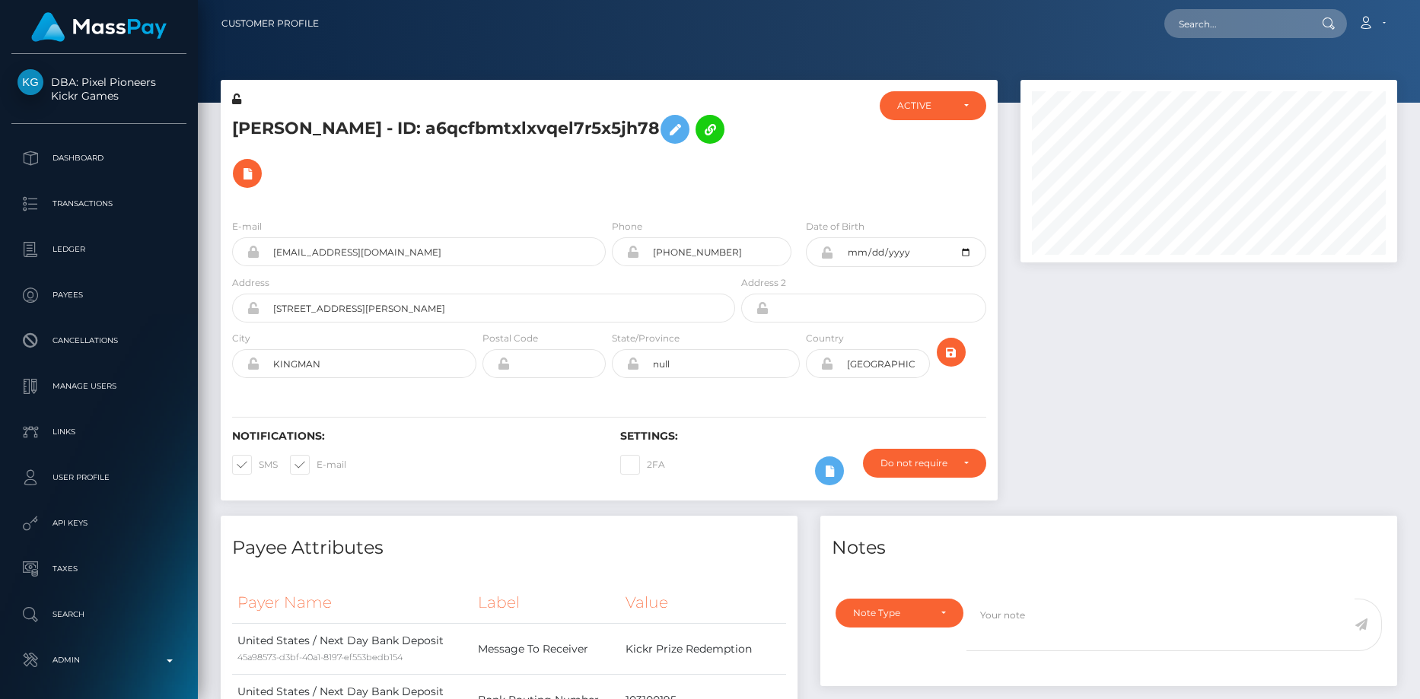
scroll to position [183, 377]
click at [374, 119] on h5 "[PERSON_NAME] - ID: a6qcfbmtxlxvqel7r5x5jh78" at bounding box center [479, 151] width 495 height 88
copy h5 "[PERSON_NAME] - ID: a6qcfbmtxlxvqel7r5x5jh78"
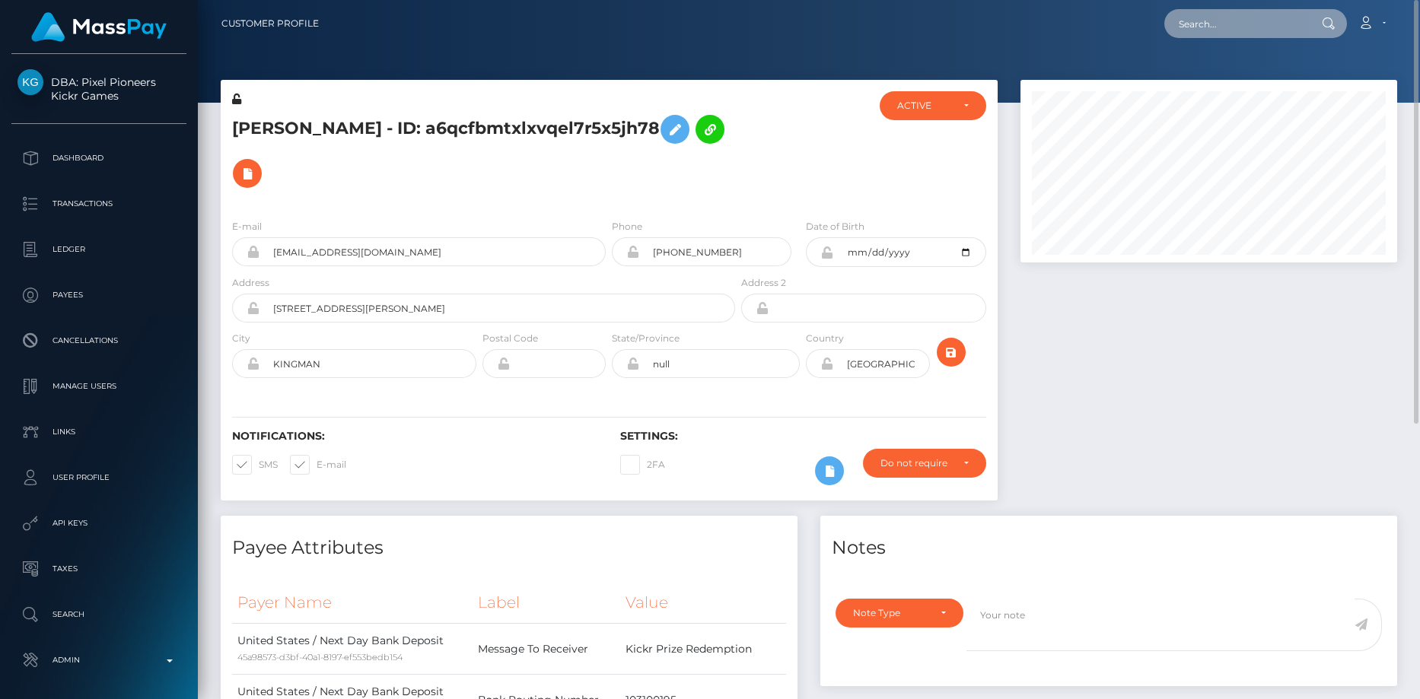
click at [1192, 21] on input "text" at bounding box center [1235, 23] width 143 height 29
paste input "poact_xLoloLgrx7oc"
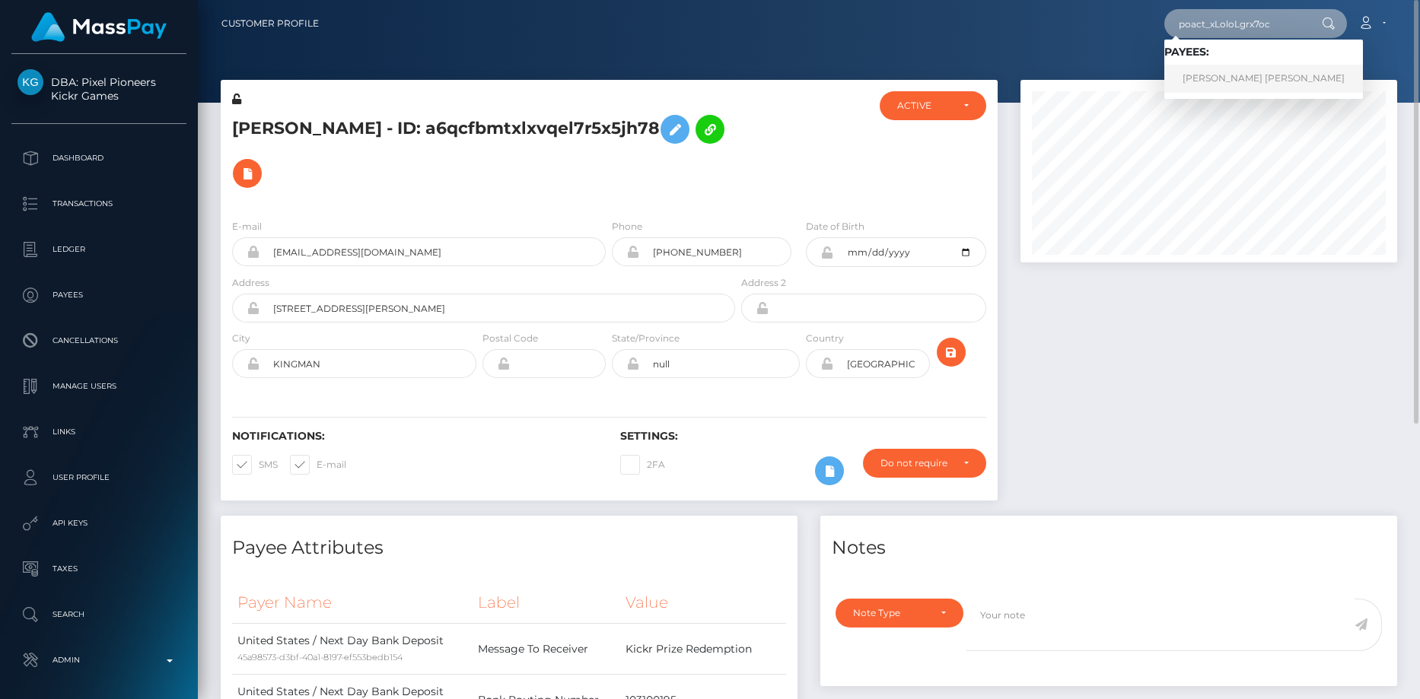
type input "poact_xLoloLgrx7oc"
click at [1214, 75] on link "[PERSON_NAME] [PERSON_NAME]" at bounding box center [1263, 79] width 199 height 28
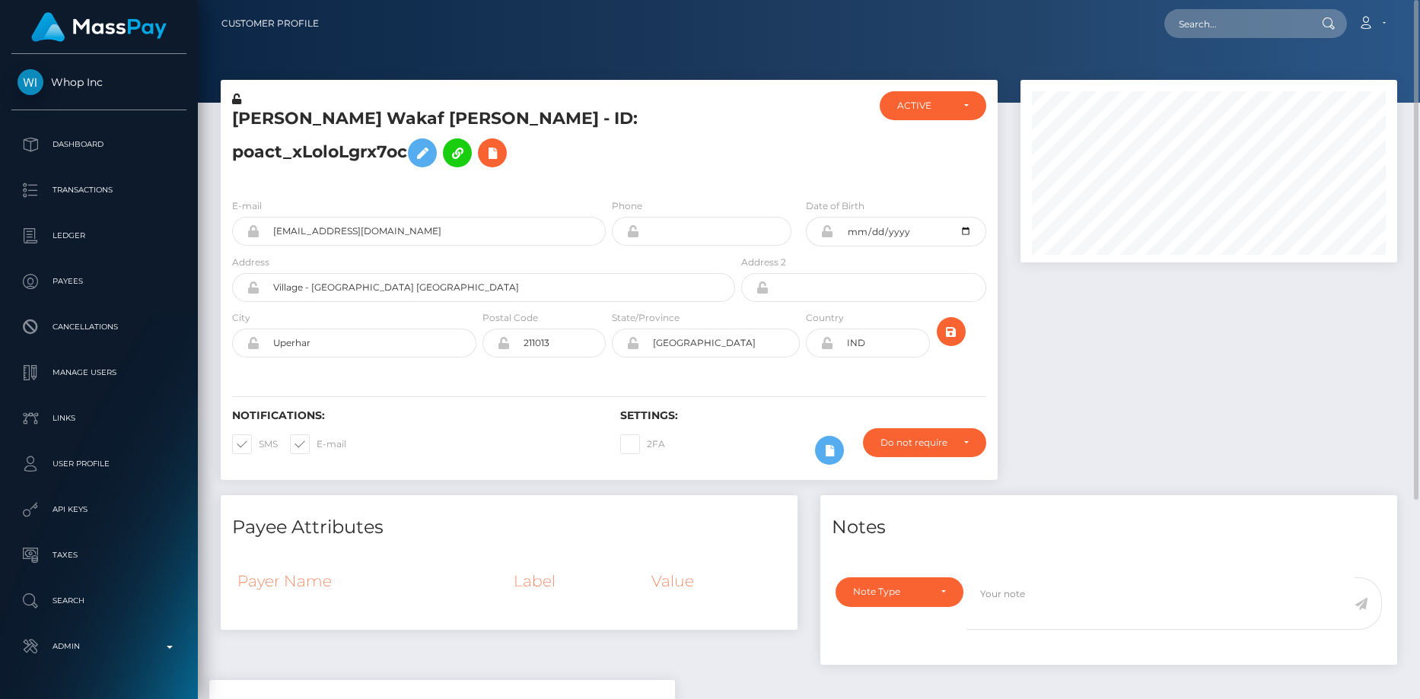
click at [377, 121] on h5 "[PERSON_NAME] Wakaf [PERSON_NAME] - ID: poact_xLoloLgrx7oc" at bounding box center [479, 141] width 495 height 68
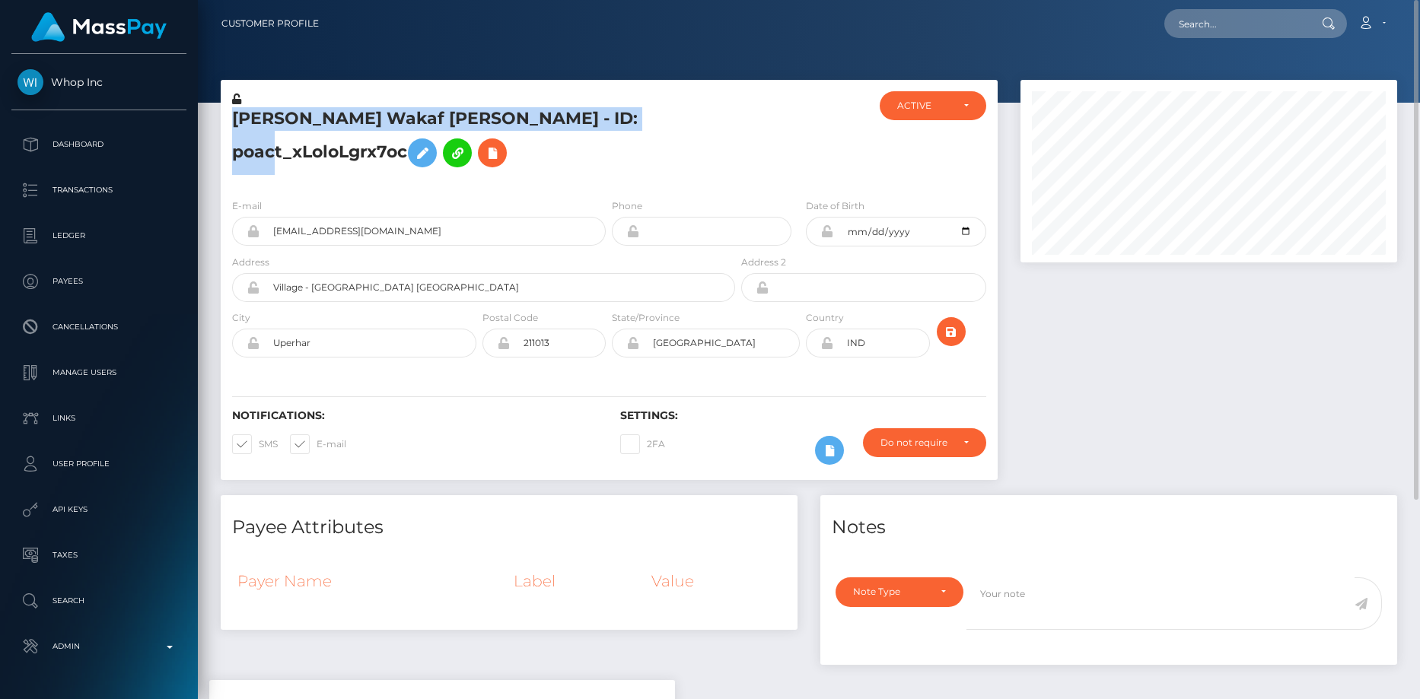
click at [377, 121] on h5 "[PERSON_NAME] Wakaf [PERSON_NAME] - ID: poact_xLoloLgrx7oc" at bounding box center [479, 141] width 495 height 68
copy h5 "[PERSON_NAME] Wakaf [PERSON_NAME] - ID: poact_xLoloLgrx7oc"
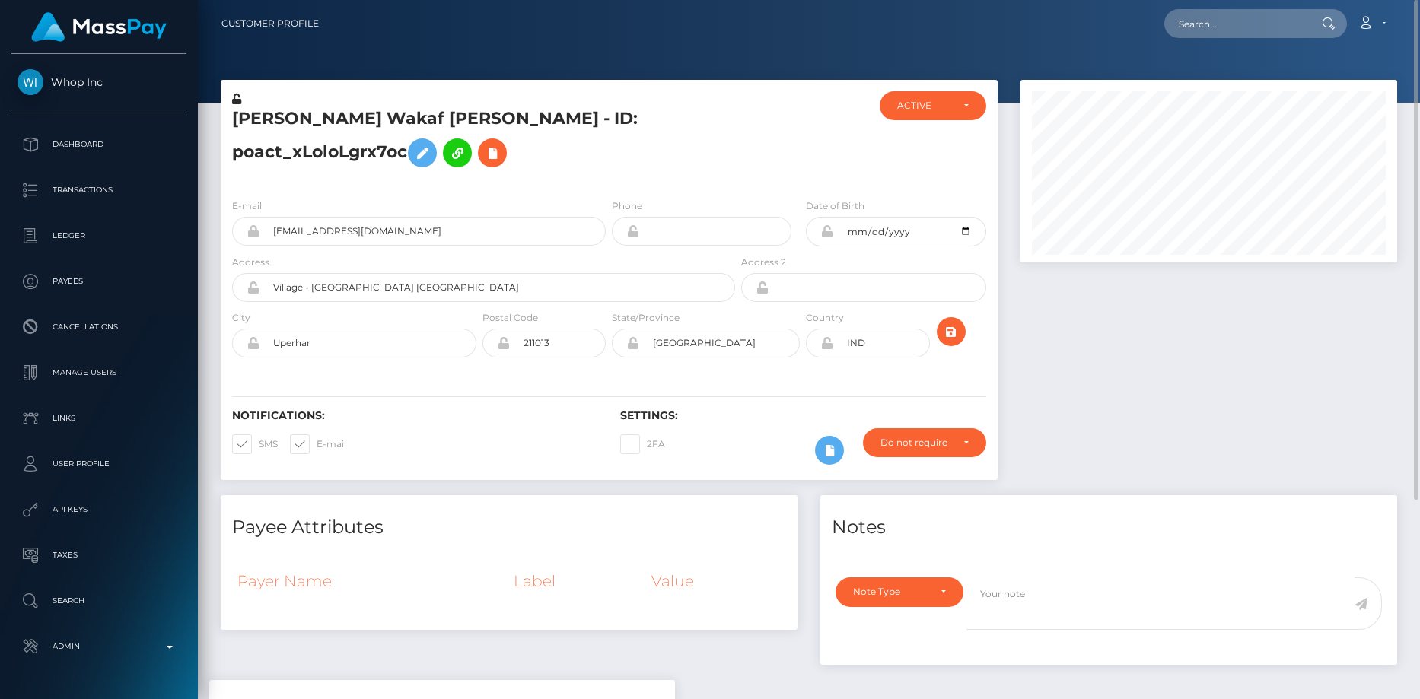
click at [1192, 41] on nav "Customer Profile Loading... Loading... Account" at bounding box center [809, 23] width 1222 height 47
click at [1192, 36] on input "text" at bounding box center [1235, 23] width 143 height 29
paste input "poact_Zecf3EbwVuKM"
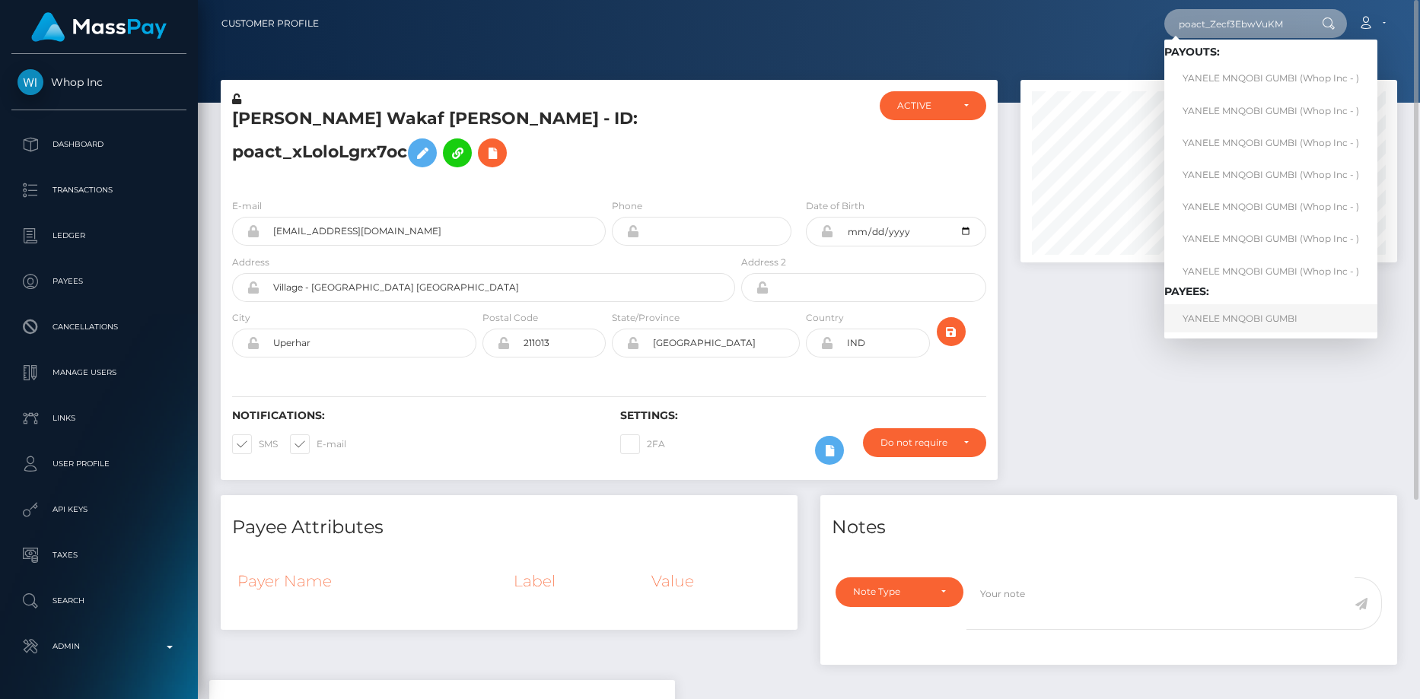
type input "poact_Zecf3EbwVuKM"
click at [1230, 314] on link "YANELE MNQOBI GUMBI" at bounding box center [1270, 318] width 213 height 28
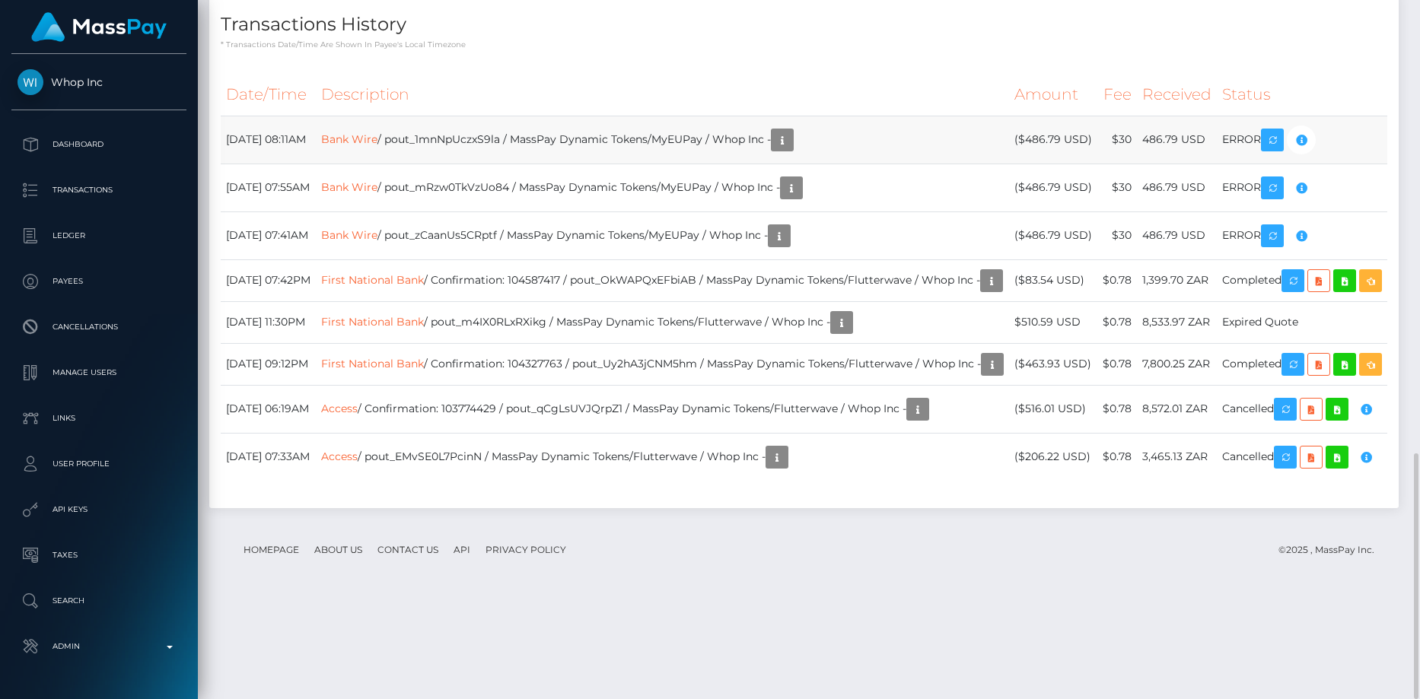
scroll to position [183, 377]
click at [377, 133] on link "Bank Wire" at bounding box center [349, 139] width 56 height 14
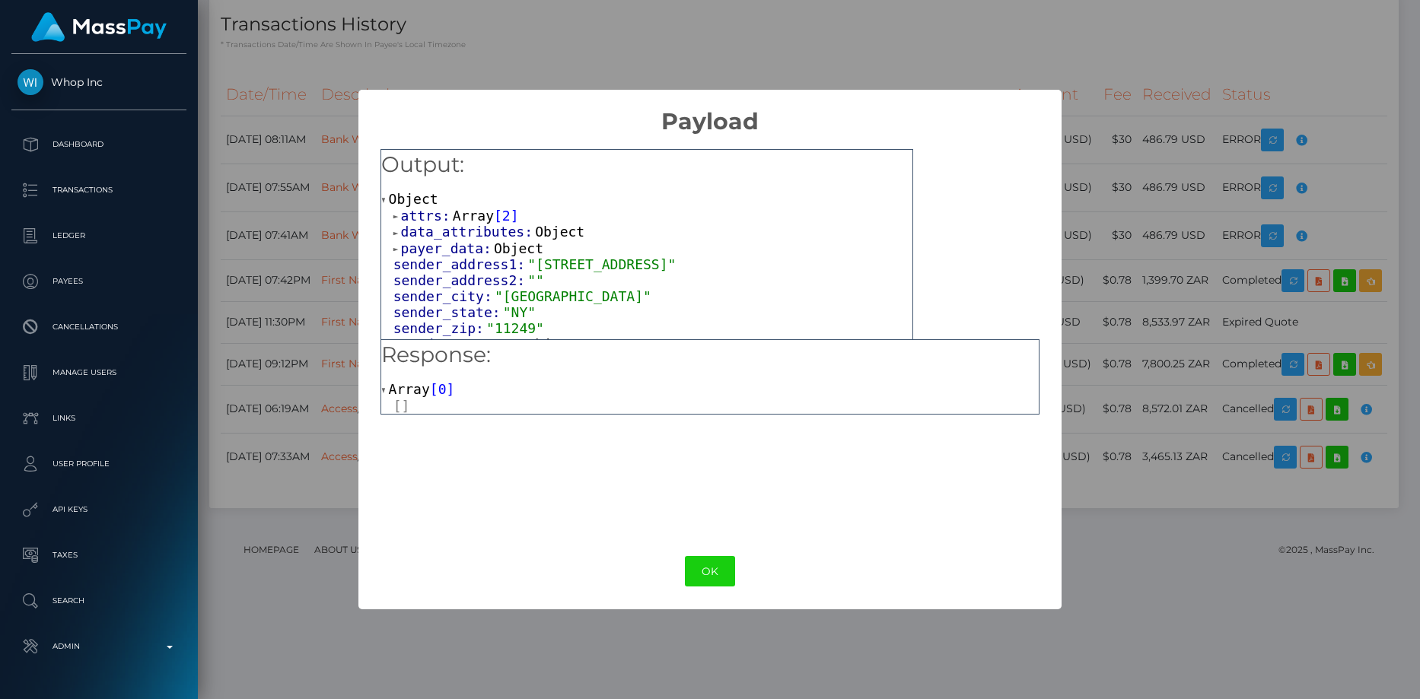
click at [502, 233] on span "data_attributes:" at bounding box center [468, 232] width 135 height 16
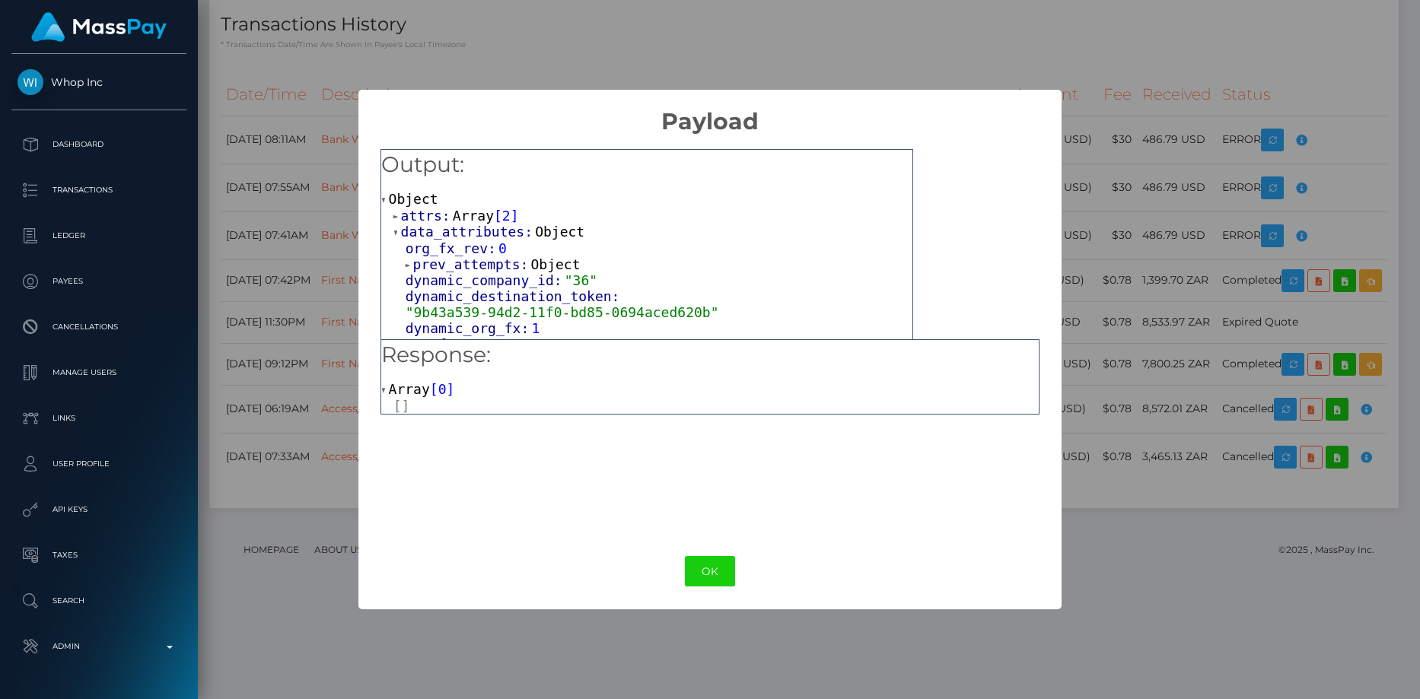
click at [477, 218] on span "Array" at bounding box center [473, 216] width 41 height 16
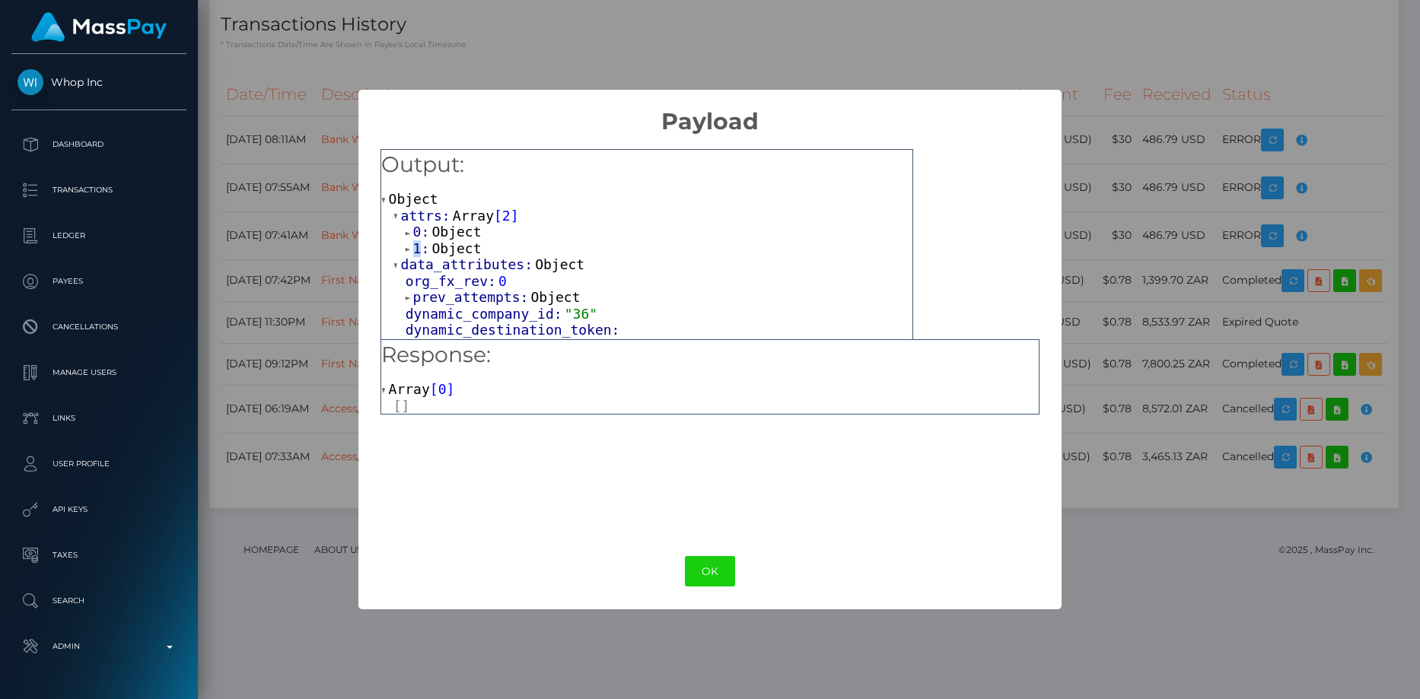
drag, startPoint x: 414, startPoint y: 248, endPoint x: 432, endPoint y: 241, distance: 19.5
click at [419, 250] on span "1:" at bounding box center [422, 248] width 19 height 16
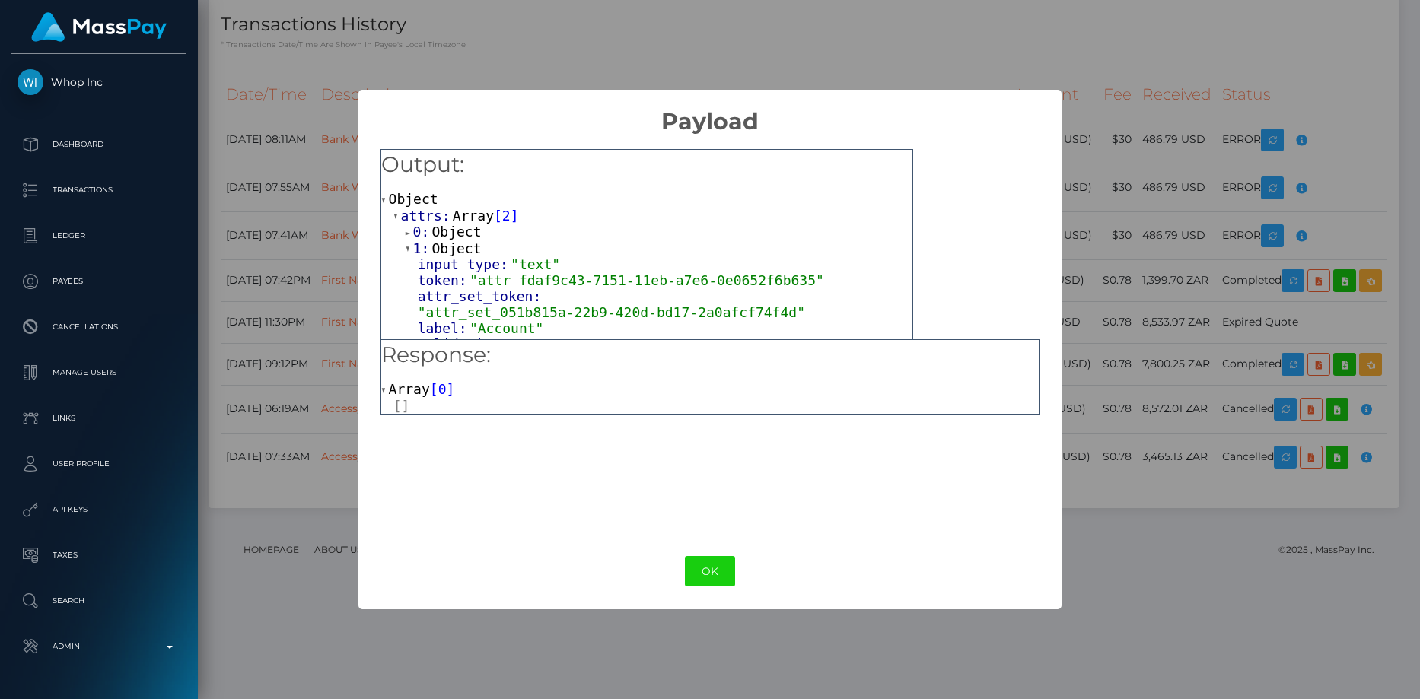
click at [446, 232] on span "Object" at bounding box center [455, 232] width 49 height 16
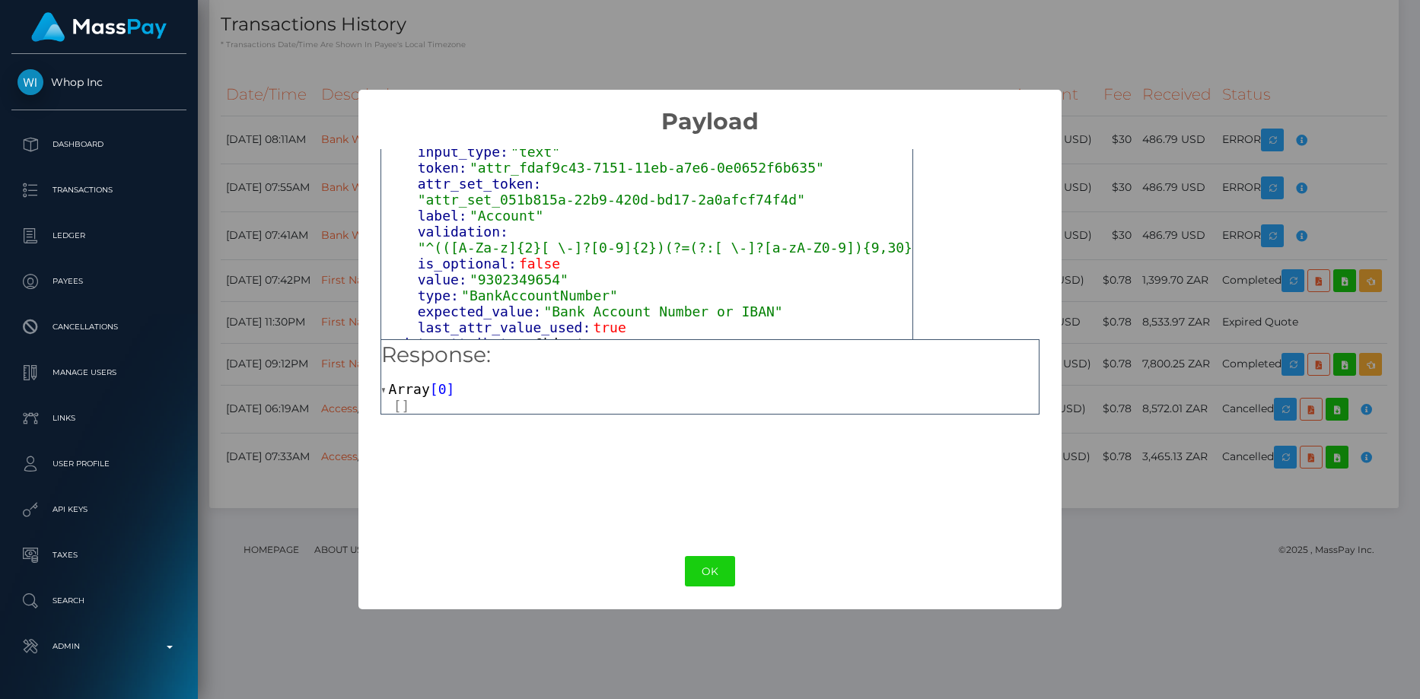
scroll to position [380, 0]
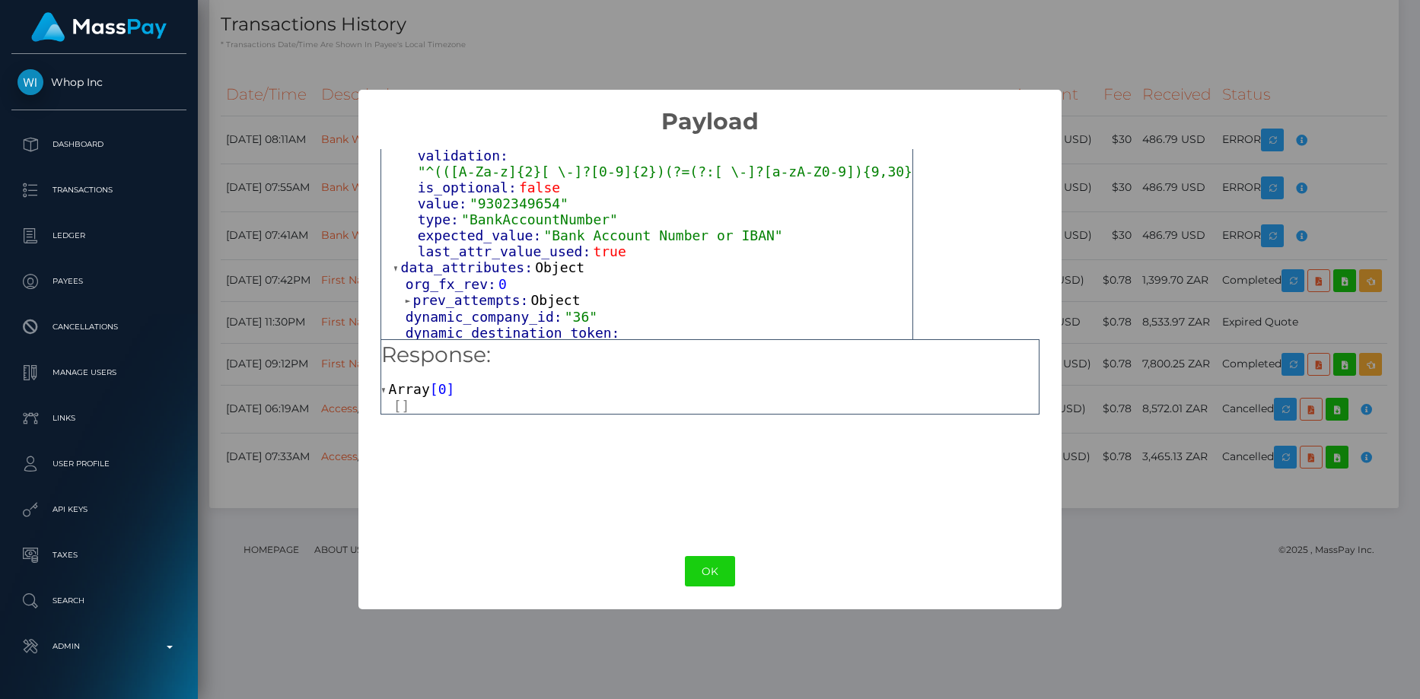
click at [316, 195] on div "× Payload Output: Object attrs: Array [ 2 ] 0: Object input_type: "text" token:…" at bounding box center [710, 349] width 1420 height 699
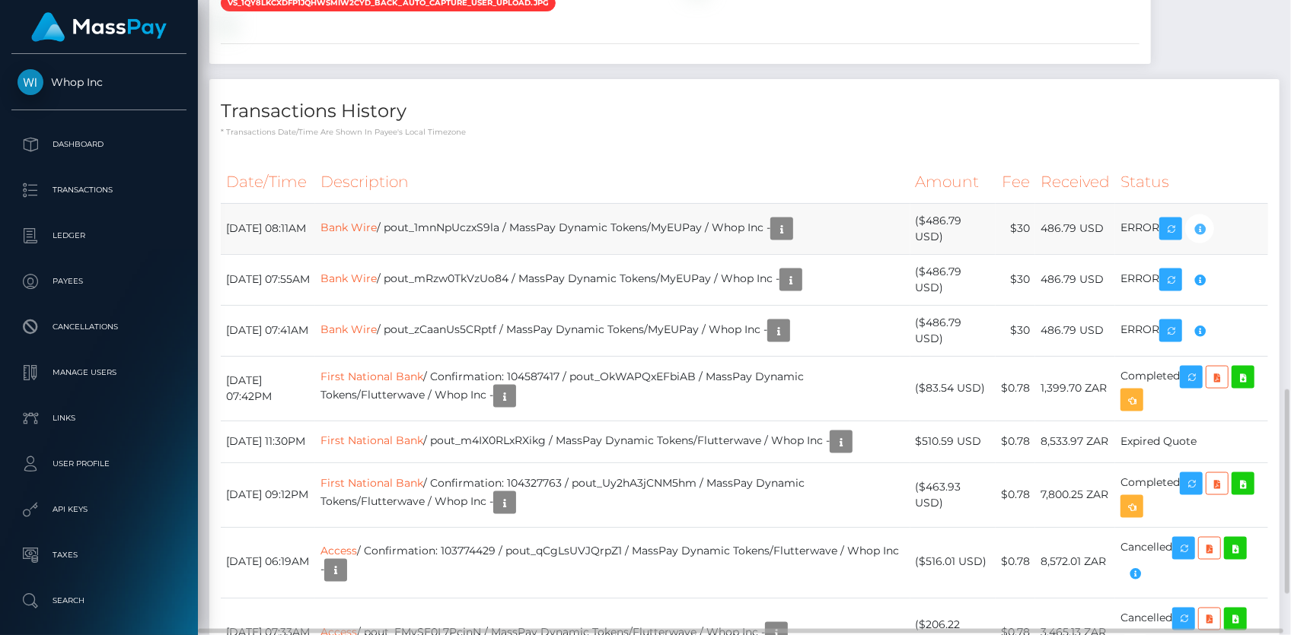
scroll to position [183, 333]
click at [1208, 220] on icon "button" at bounding box center [1199, 229] width 18 height 19
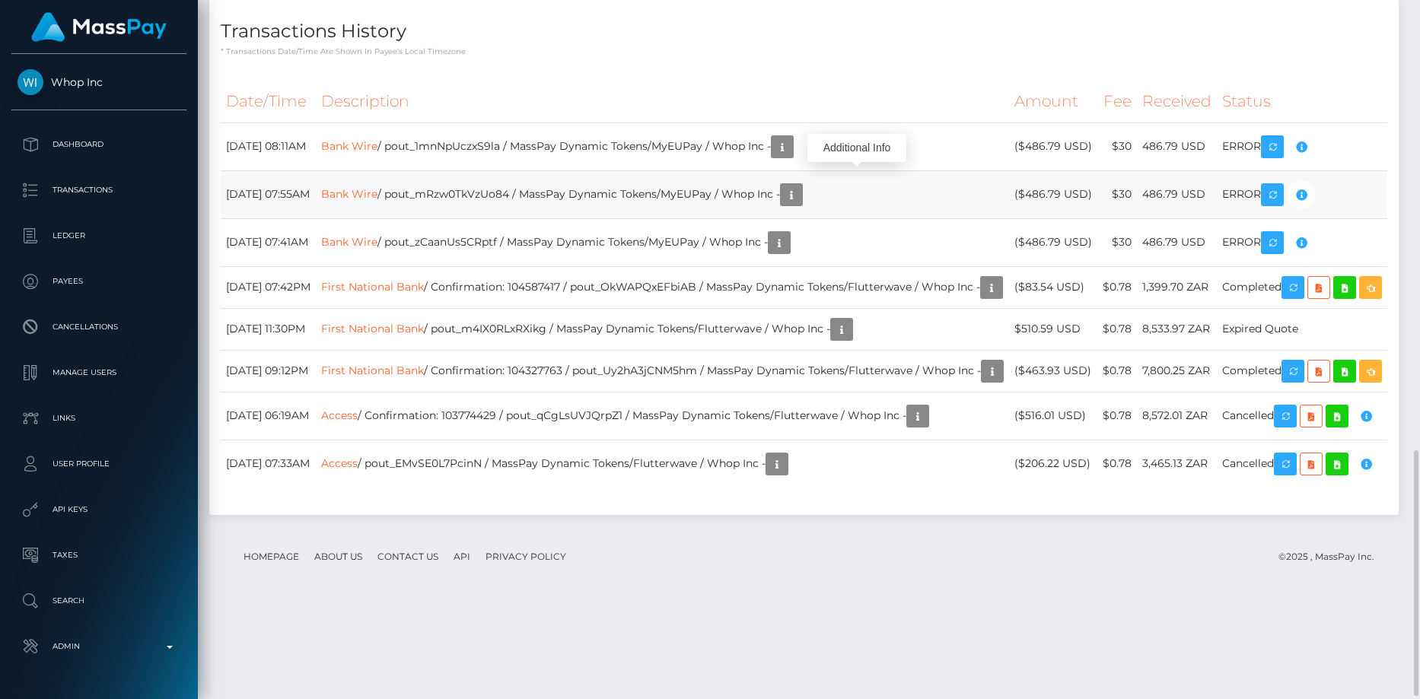
scroll to position [183, 377]
click at [377, 142] on link "Bank Wire" at bounding box center [349, 146] width 56 height 14
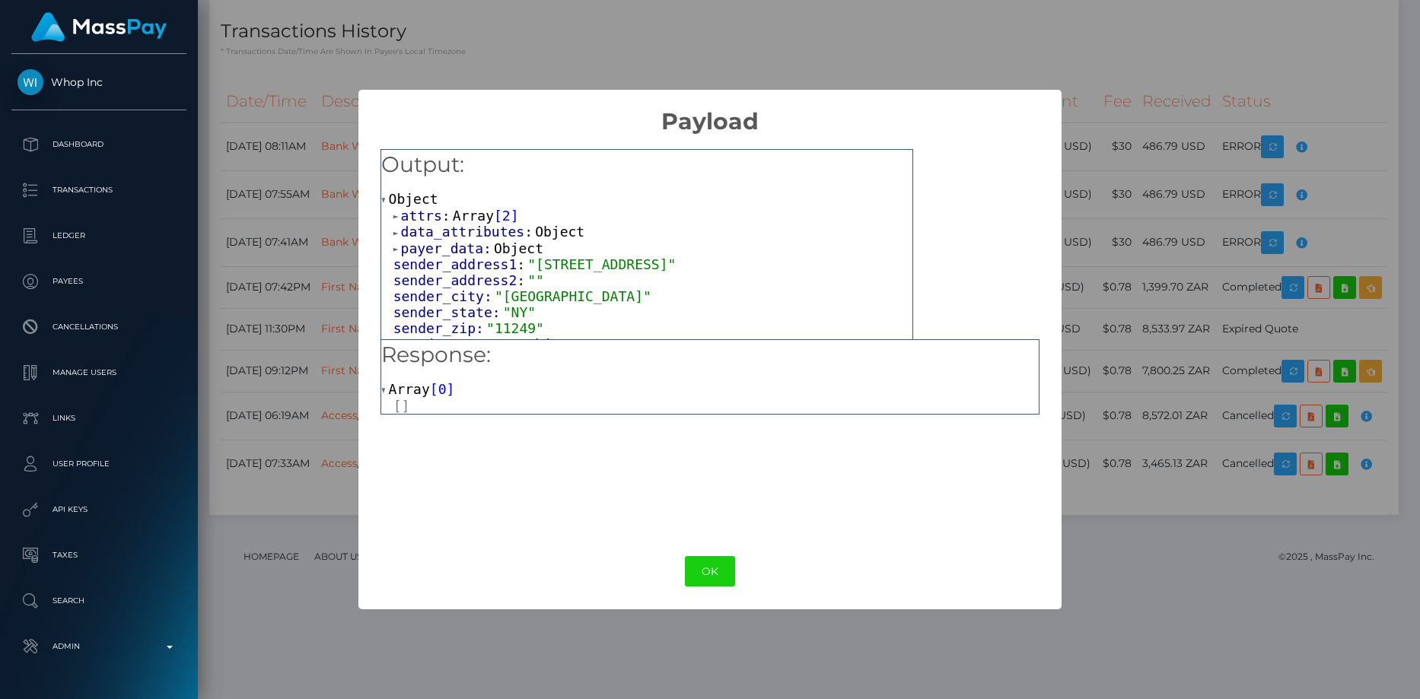
click at [451, 250] on span "payer_data:" at bounding box center [447, 248] width 93 height 16
click at [465, 231] on span "data_attributes:" at bounding box center [468, 232] width 135 height 16
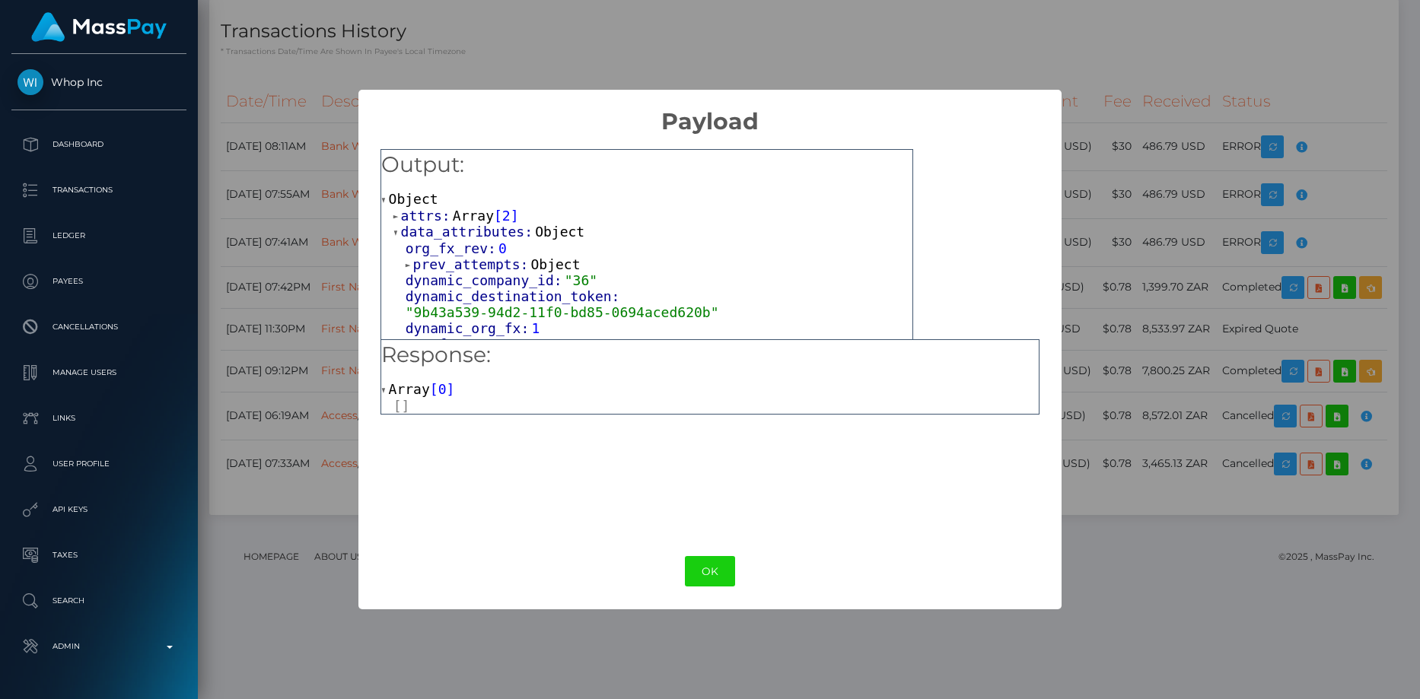
click at [457, 215] on span "Array" at bounding box center [473, 216] width 41 height 16
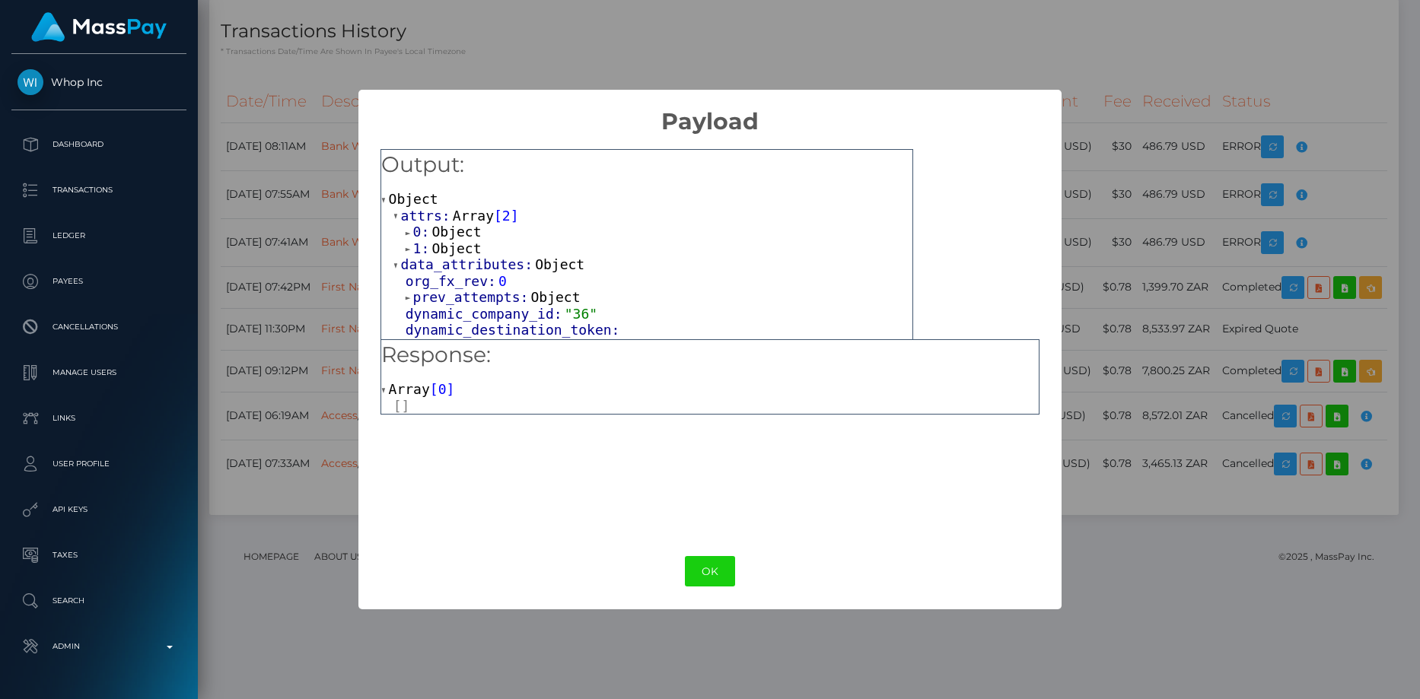
click at [442, 235] on span "Object" at bounding box center [455, 232] width 49 height 16
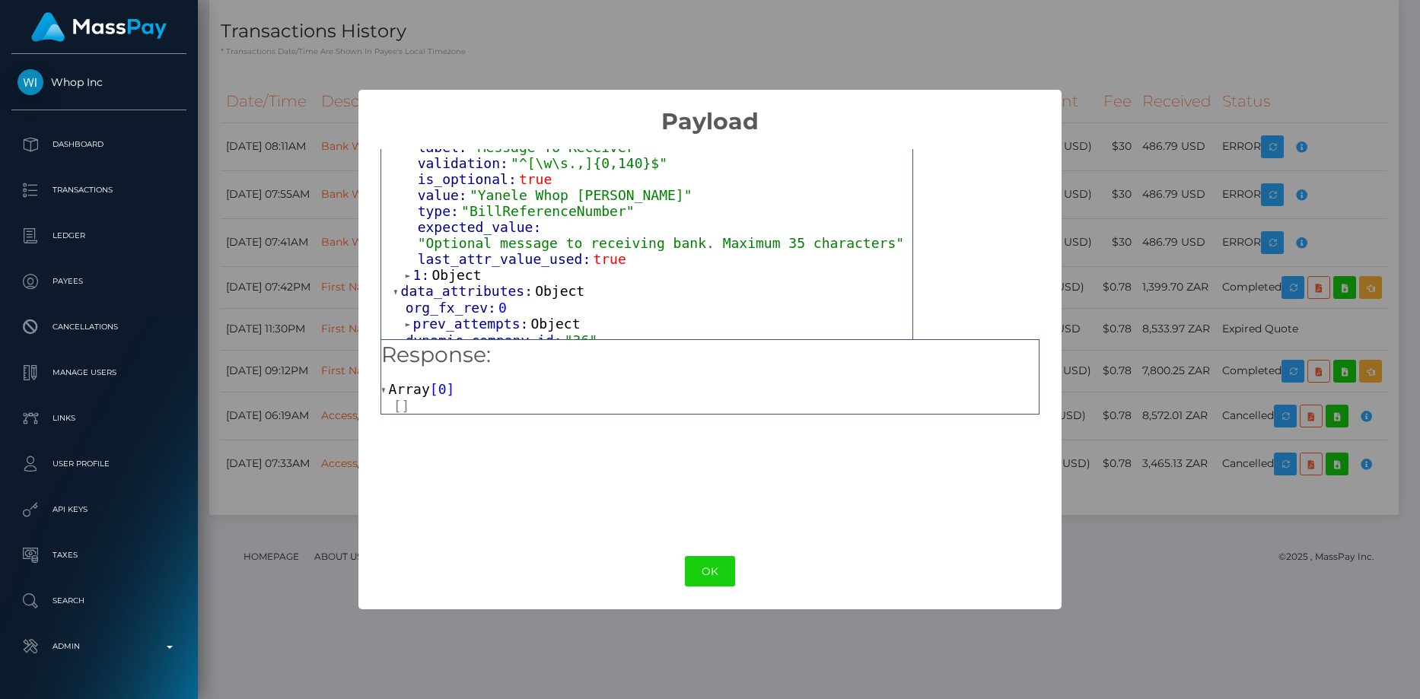
scroll to position [228, 0]
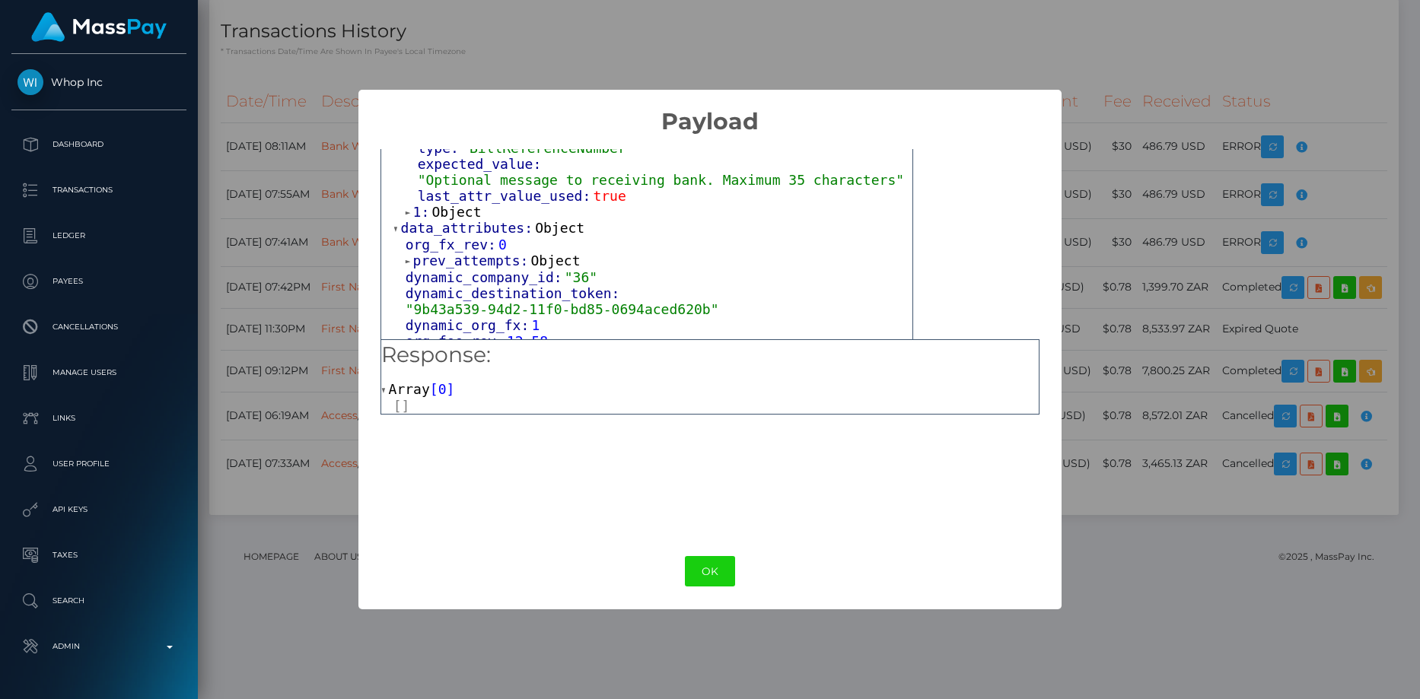
click at [458, 220] on div "data_attributes: Object org_fx_rev: 0 prev_attempts: Object dynamic_company_id:…" at bounding box center [652, 300] width 519 height 161
click at [458, 208] on span "Object" at bounding box center [455, 212] width 49 height 16
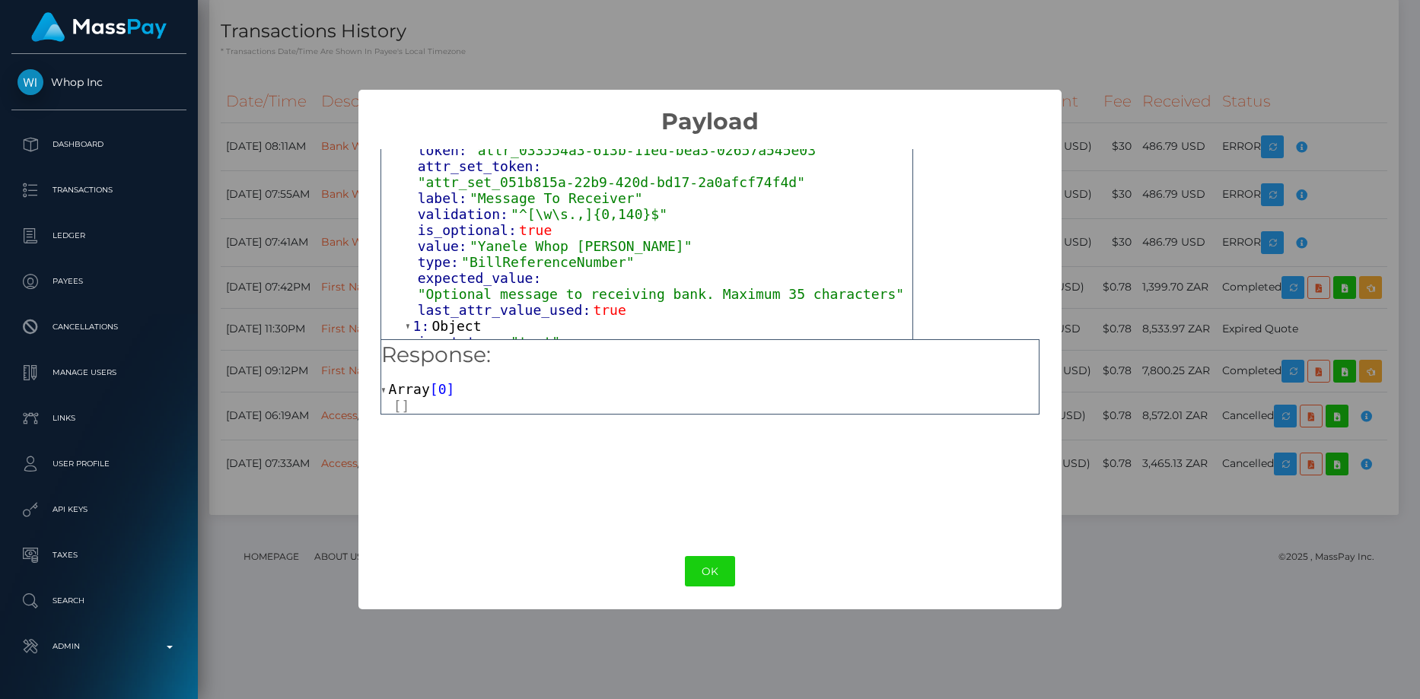
scroll to position [76, 0]
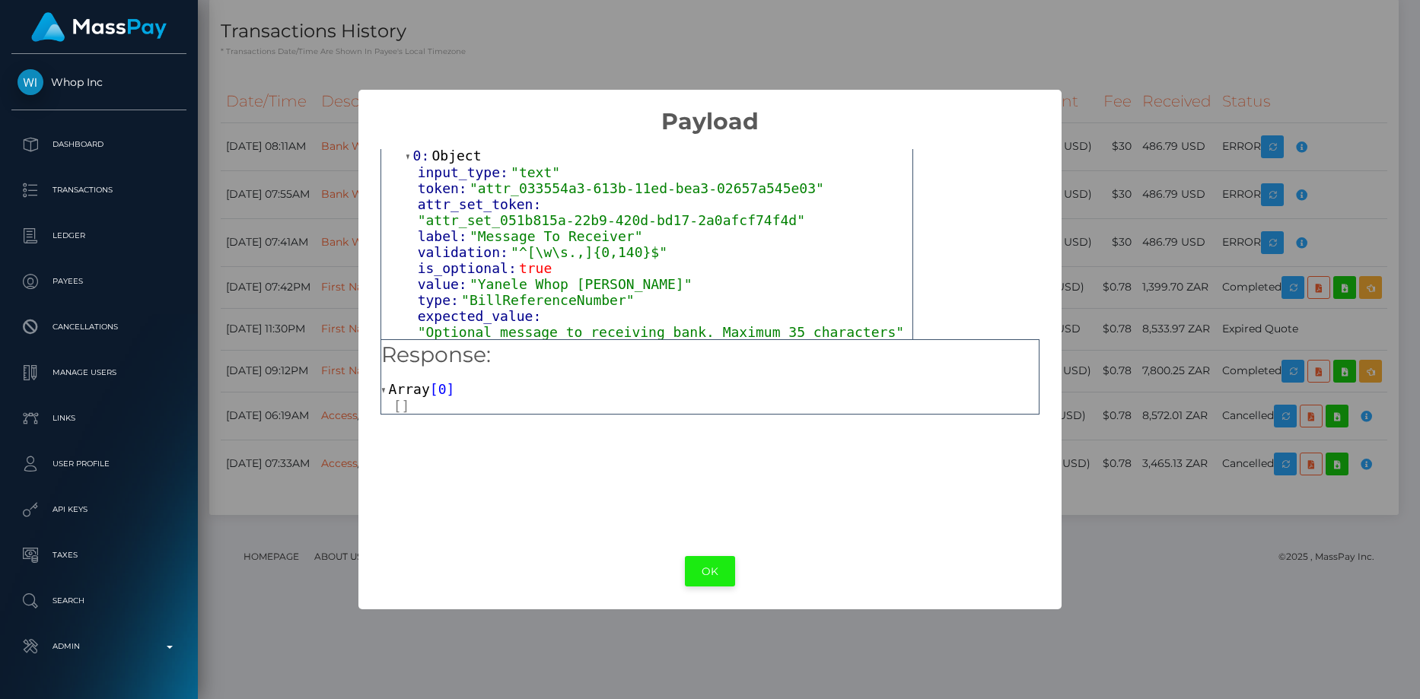
click at [720, 584] on button "OK" at bounding box center [710, 571] width 50 height 31
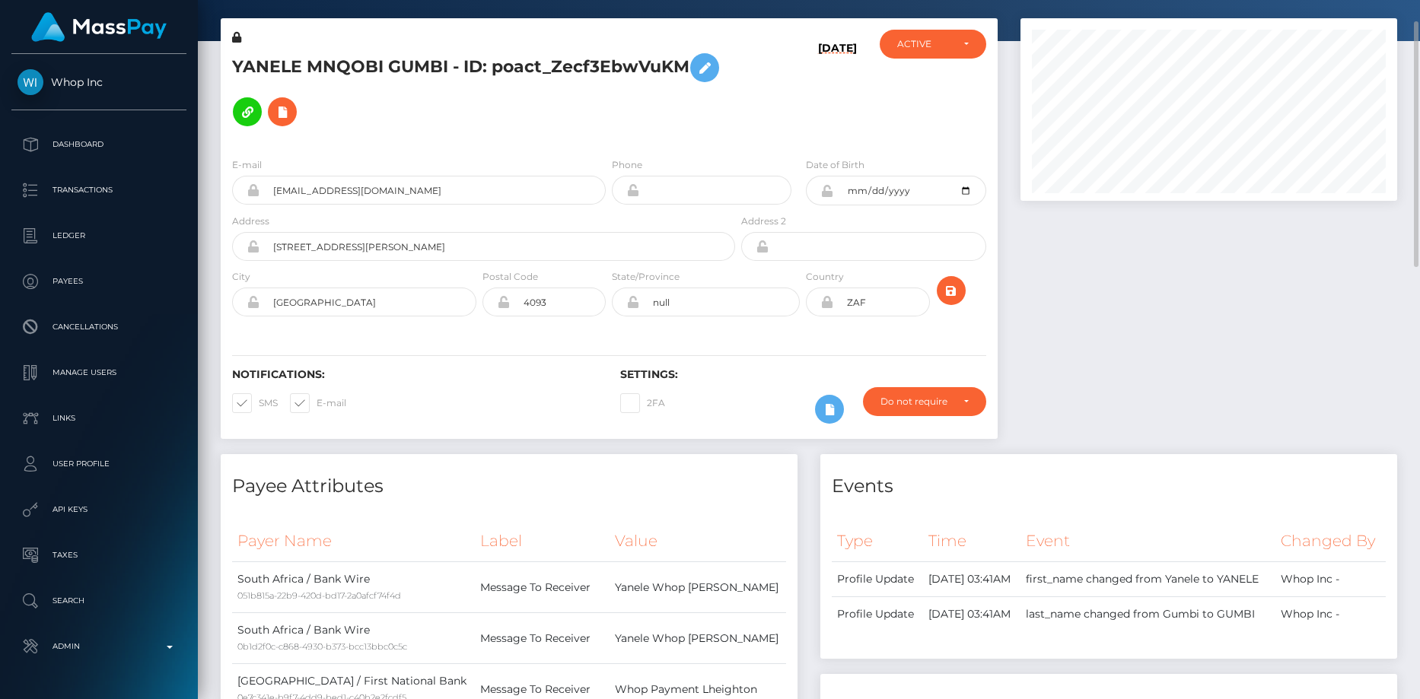
scroll to position [0, 0]
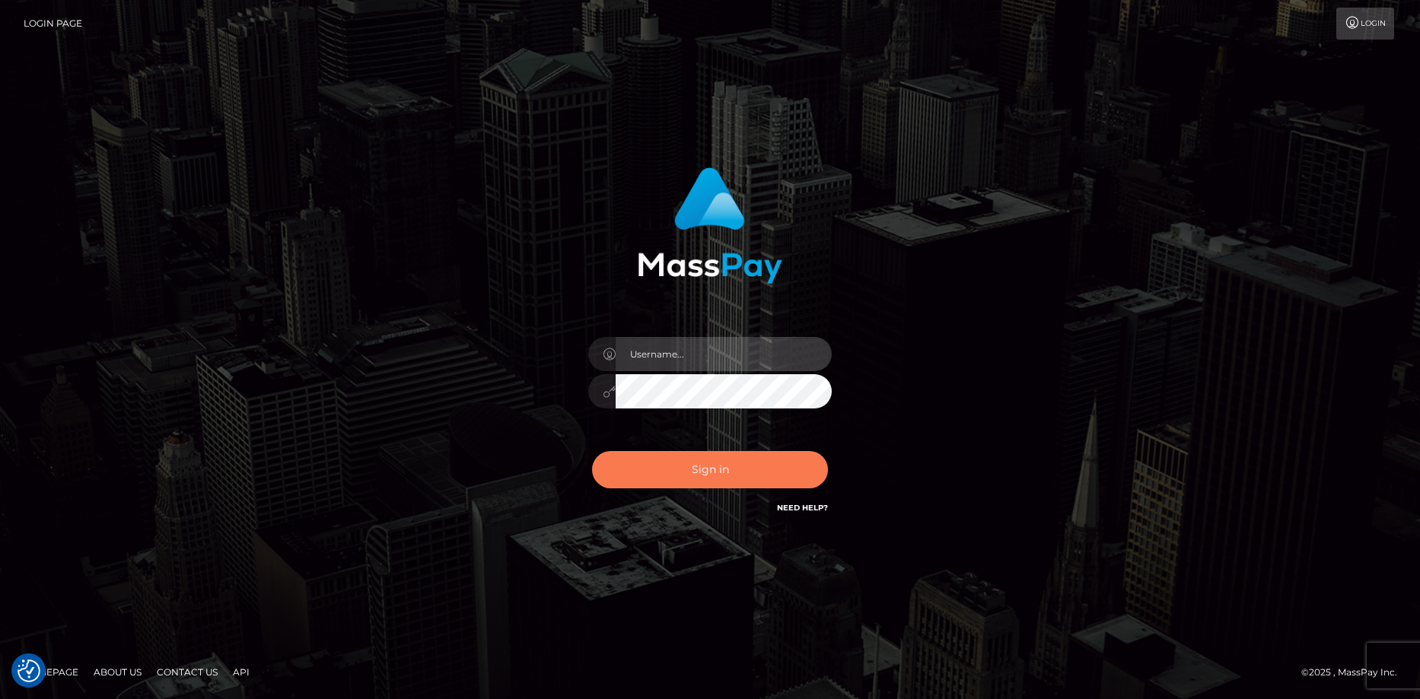
type input "[PERSON_NAME]"
click at [744, 464] on button "Sign in" at bounding box center [710, 469] width 236 height 37
type input "Eduard Gavrilescu"
click at [744, 464] on button "Sign in" at bounding box center [710, 469] width 236 height 37
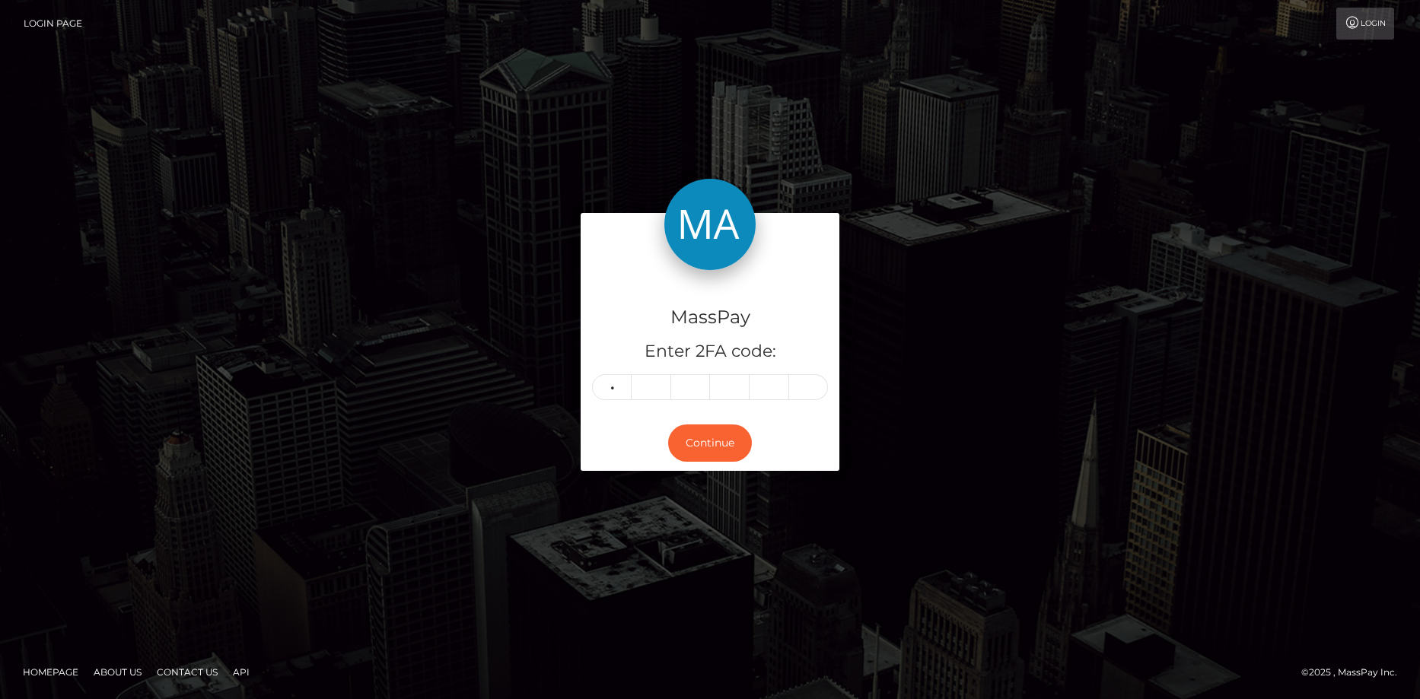
type input "6"
type input "4"
type input "9"
type input "7"
type input "8"
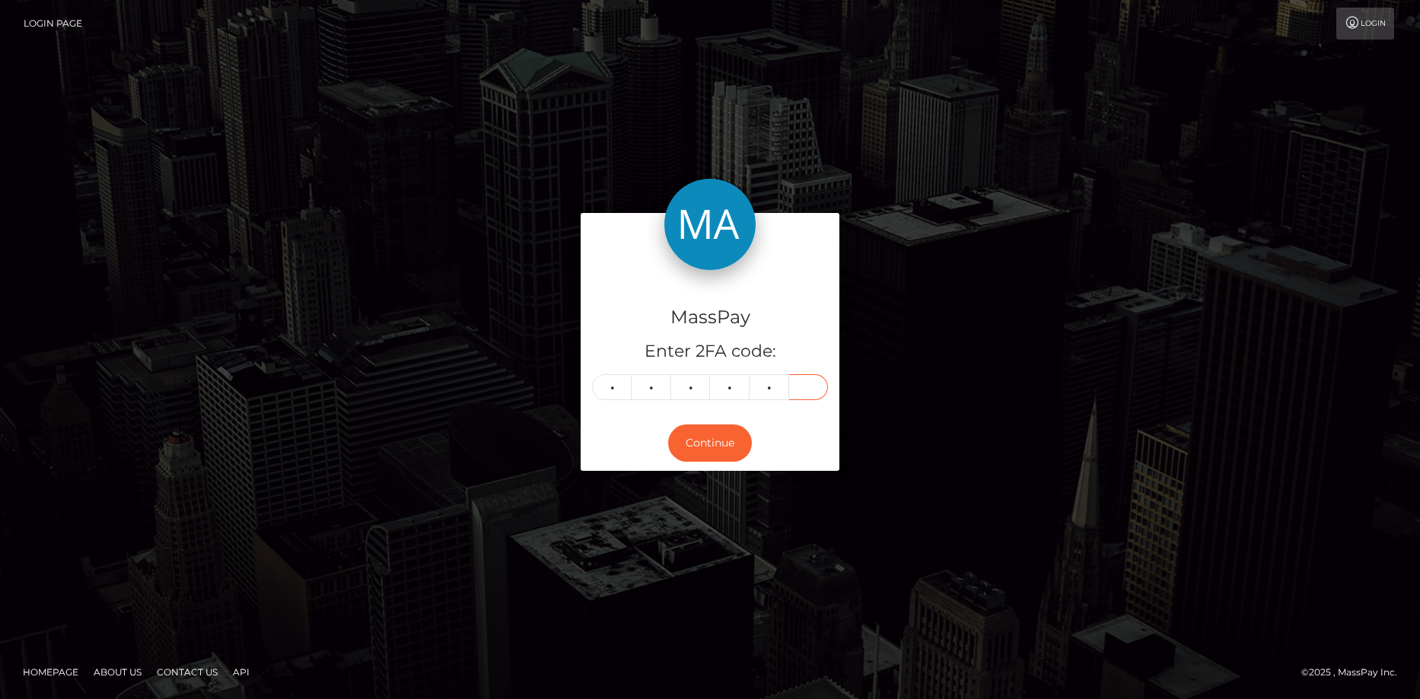
type input "4"
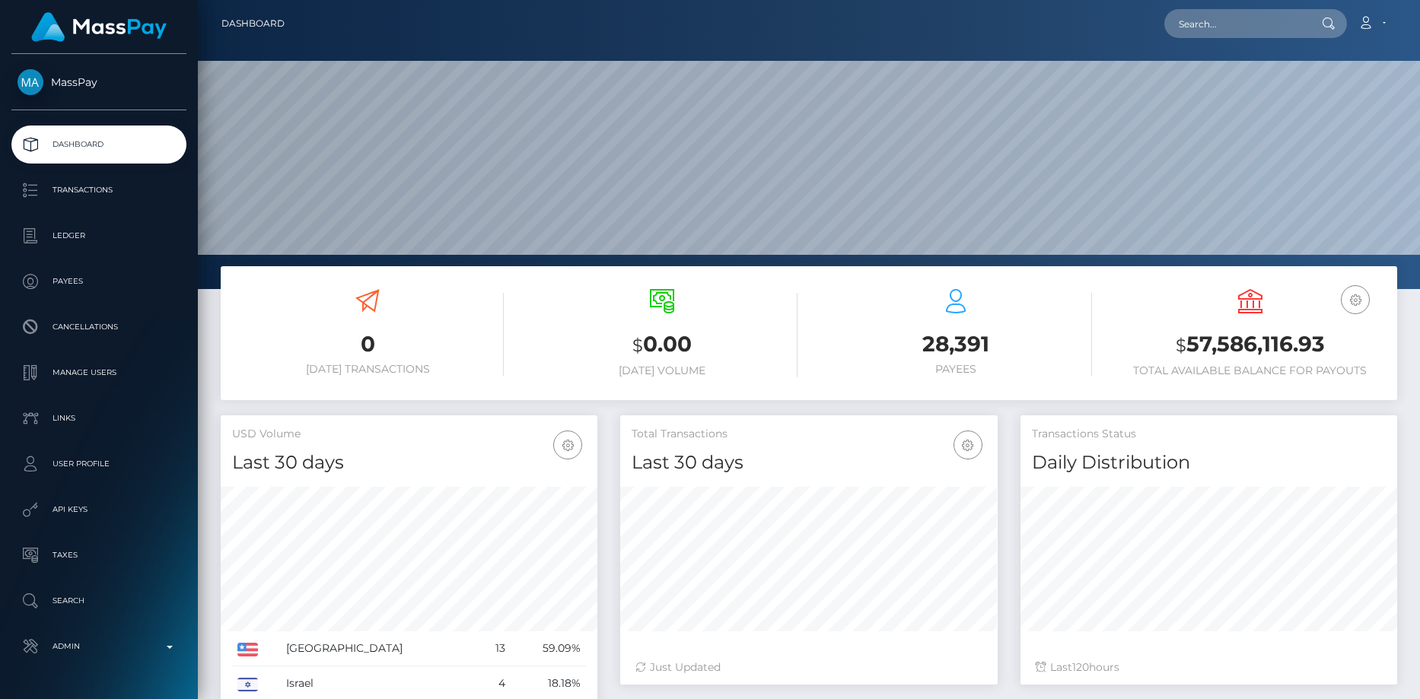
scroll to position [270, 377]
drag, startPoint x: 1150, startPoint y: 35, endPoint x: 1164, endPoint y: 35, distance: 13.7
click at [1150, 36] on div "Loading... Loading... Account Edit Profile Logout" at bounding box center [847, 24] width 1100 height 32
click at [1186, 30] on input "text" at bounding box center [1235, 23] width 143 height 29
paste input "3121bad4-b6ca-44d0-bba1-c648fba77273"
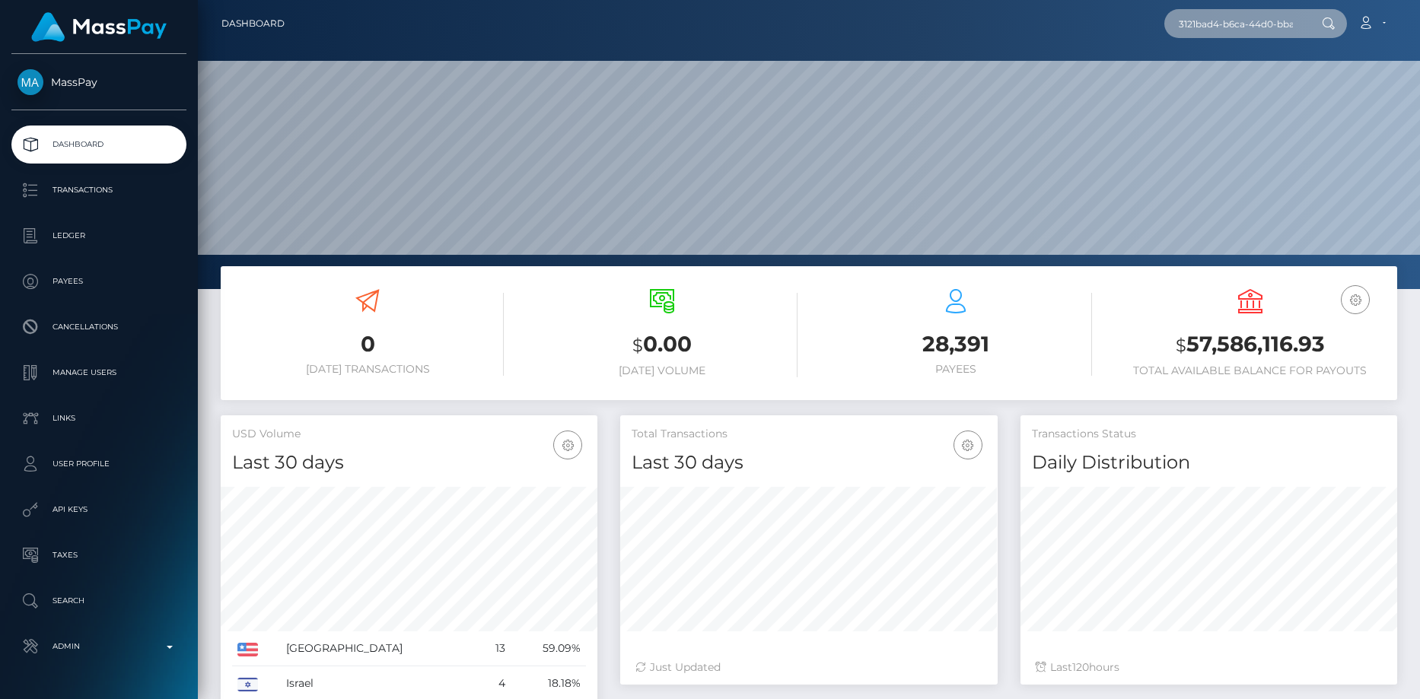
scroll to position [0, 80]
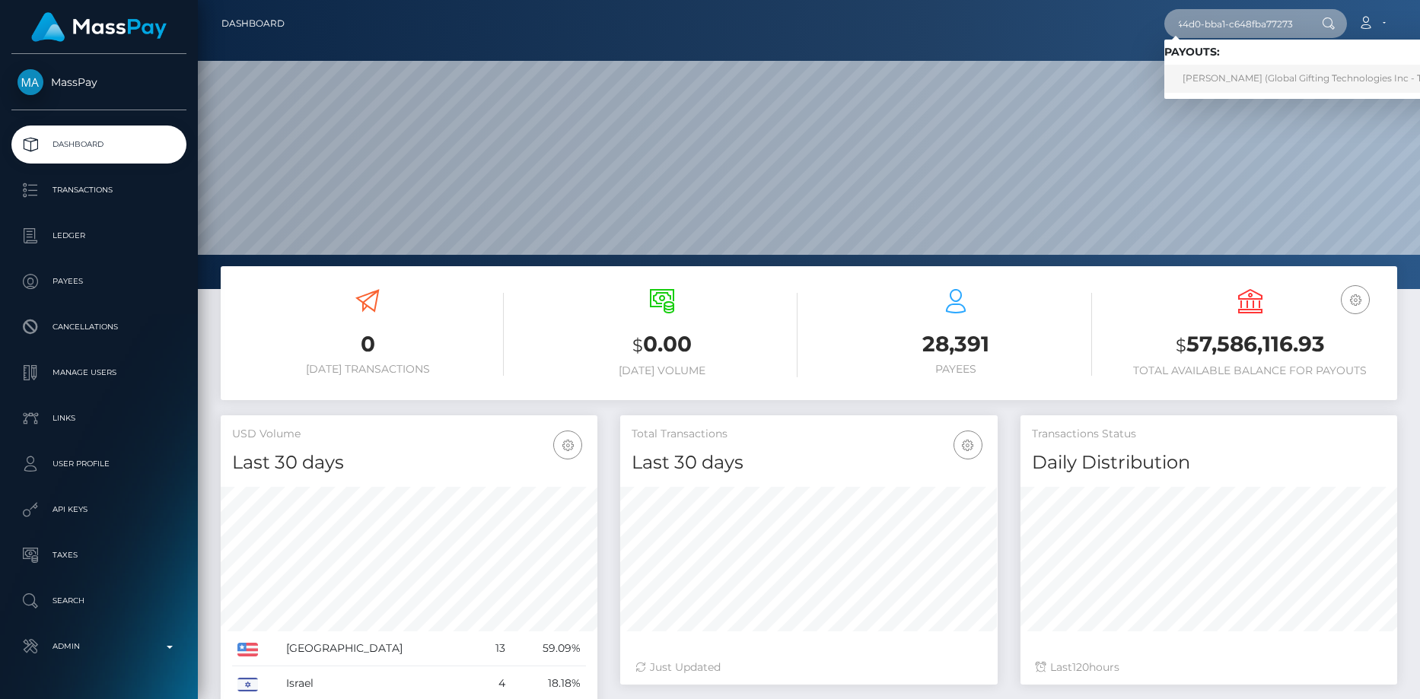
type input "3121bad4-b6ca-44d0-bba1-c648fba77273"
click at [1247, 79] on link "NATALIE REY (Global Gifting Technologies Inc - Throne)" at bounding box center [1317, 79] width 307 height 28
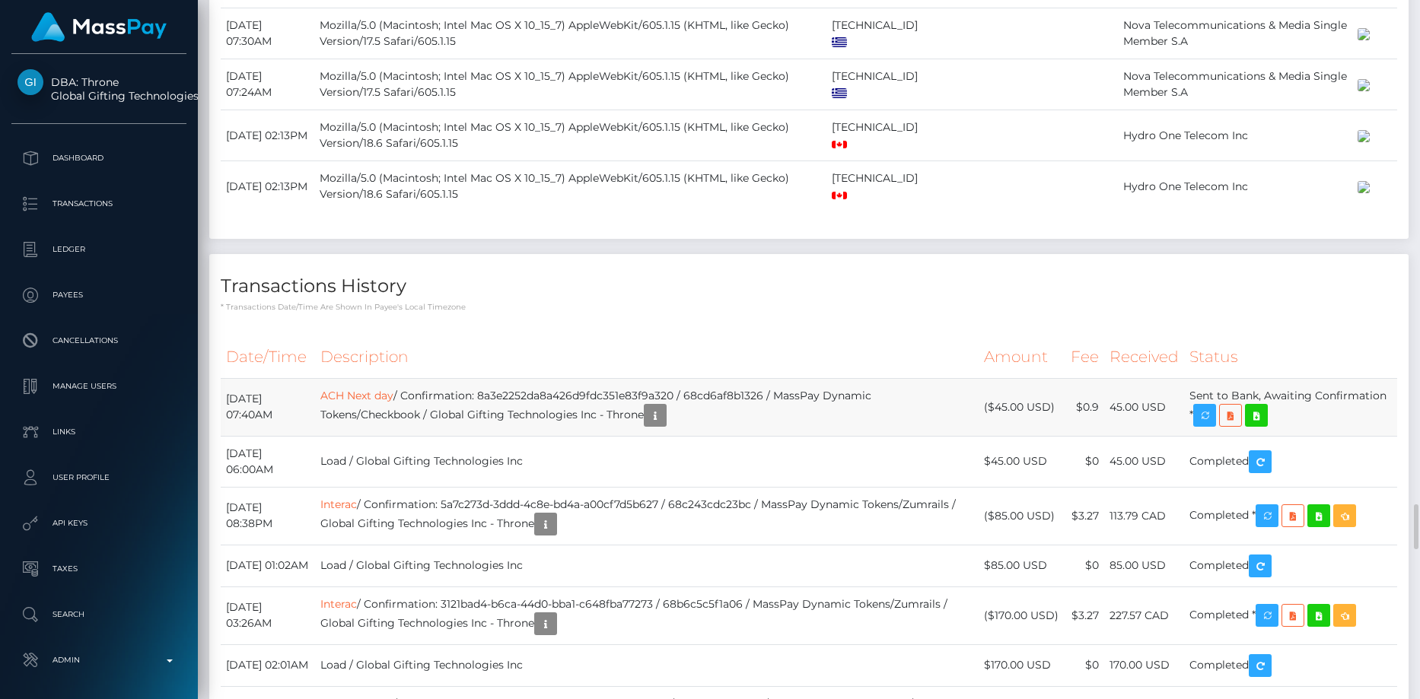
scroll to position [7990, 0]
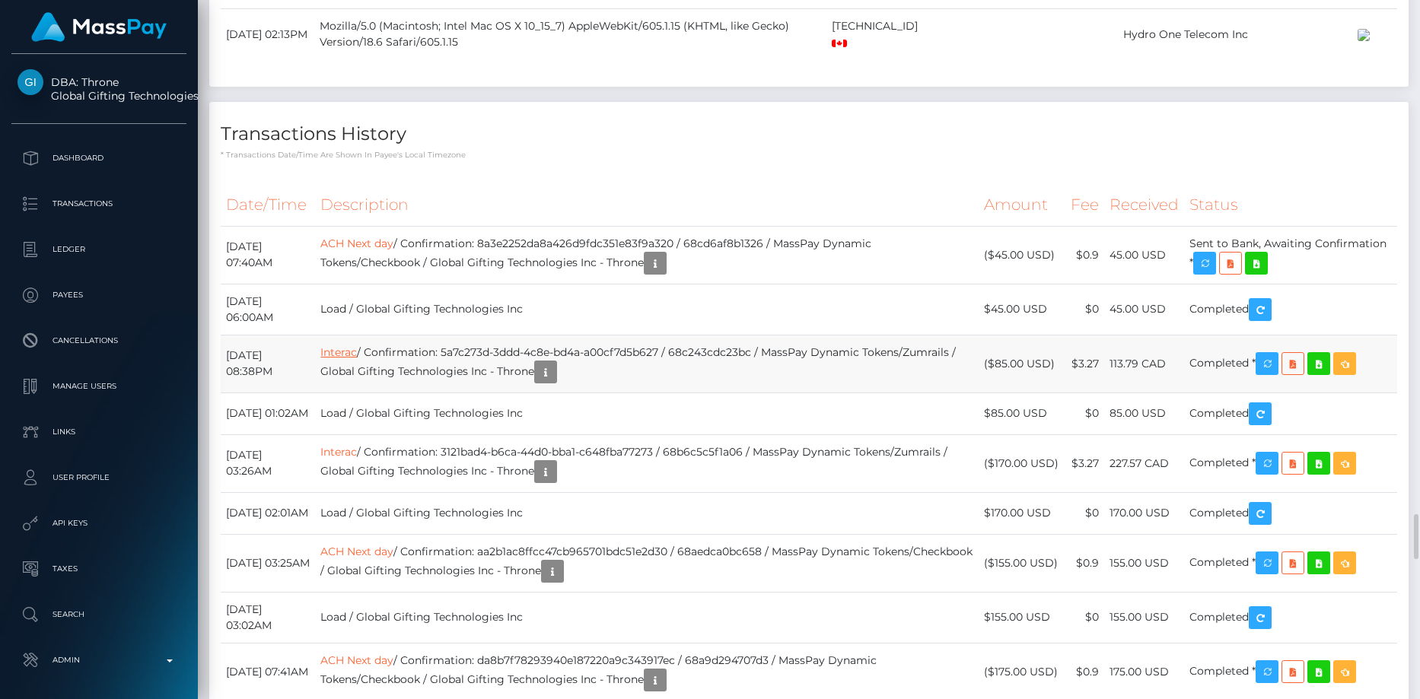
click at [357, 345] on link "Interac" at bounding box center [338, 352] width 37 height 14
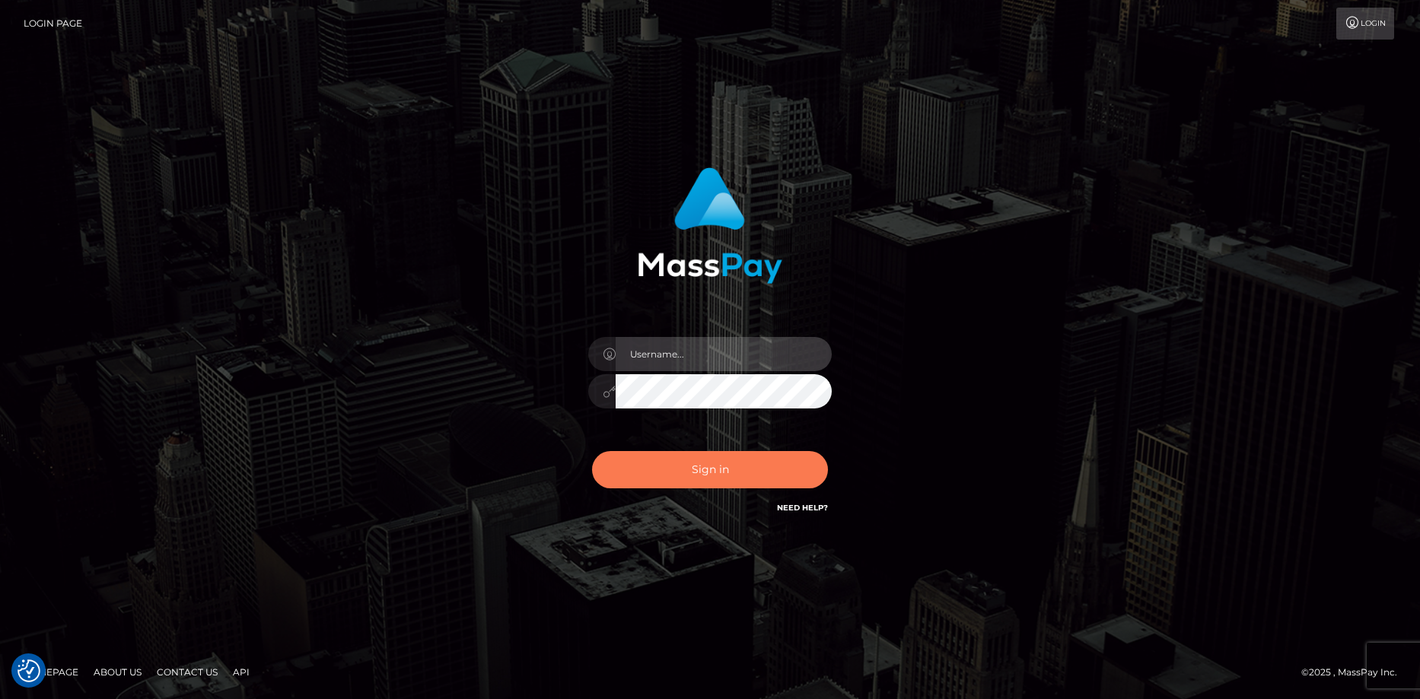
type input "Eduard Gavrilescu"
click at [713, 454] on button "Sign in" at bounding box center [710, 469] width 236 height 37
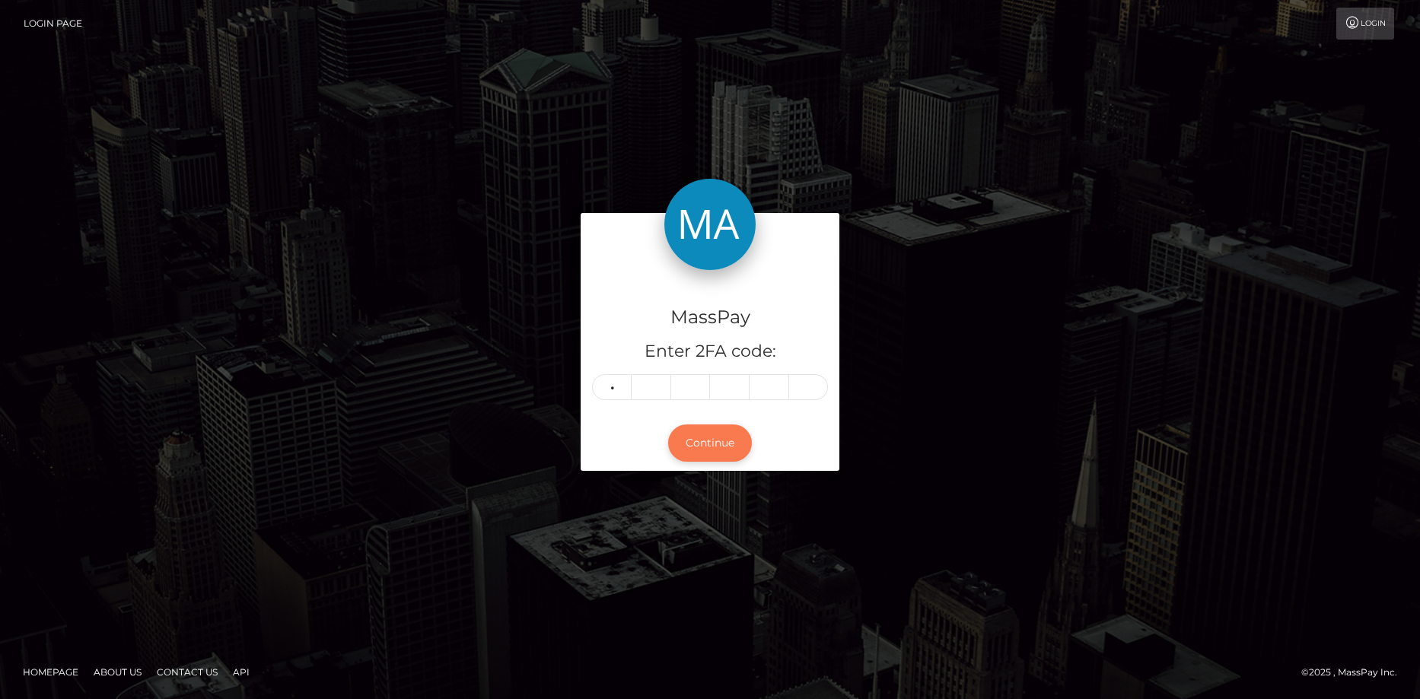
type input "5"
type input "2"
type input "6"
type input "3"
type input "1"
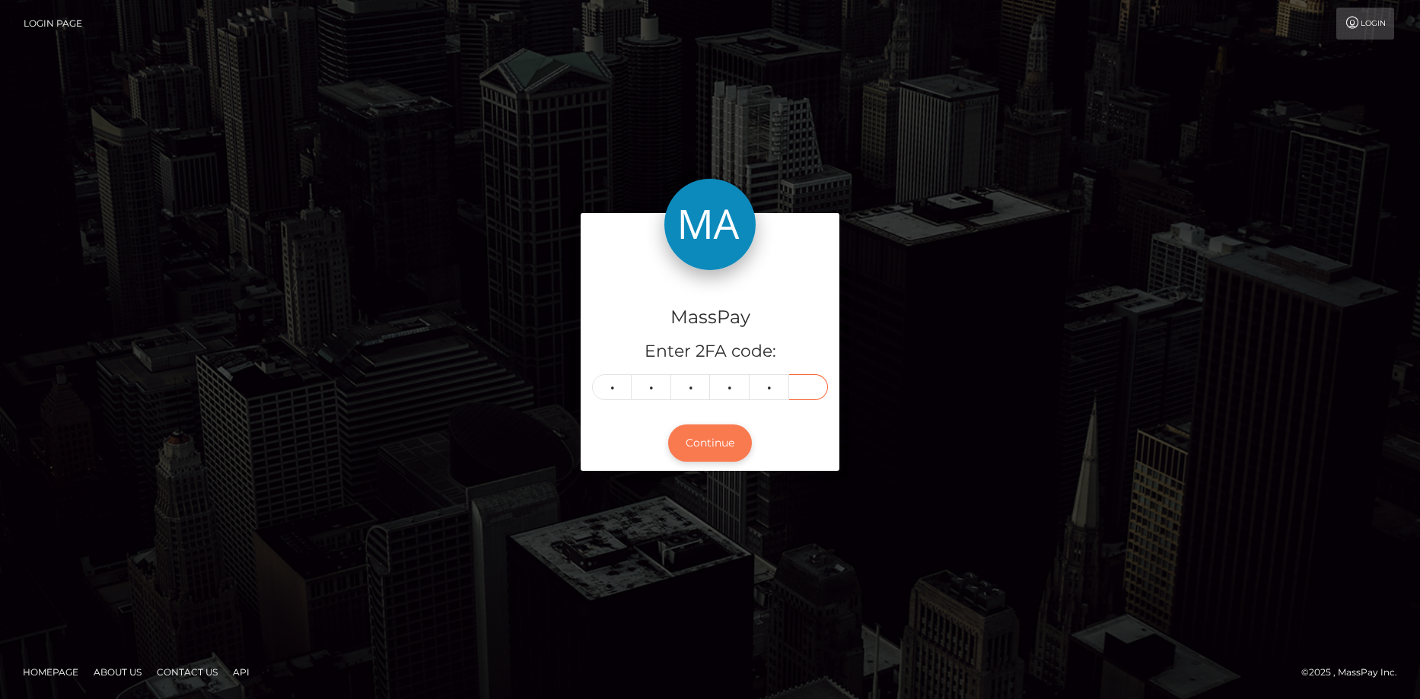
type input "5"
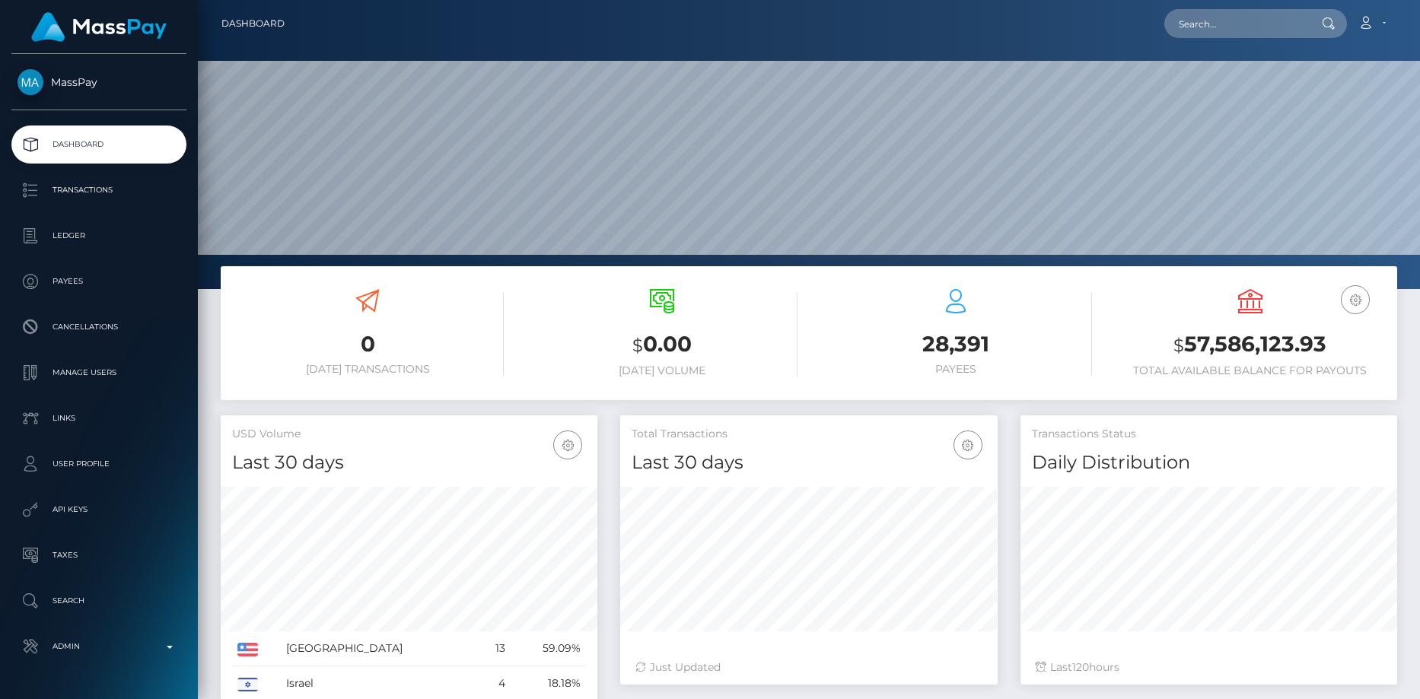
scroll to position [270, 377]
drag, startPoint x: 0, startPoint y: 0, endPoint x: 1209, endPoint y: 24, distance: 1209.4
click at [1209, 24] on input "text" at bounding box center [1235, 23] width 143 height 29
paste input "MSPe25fd64b754feb2"
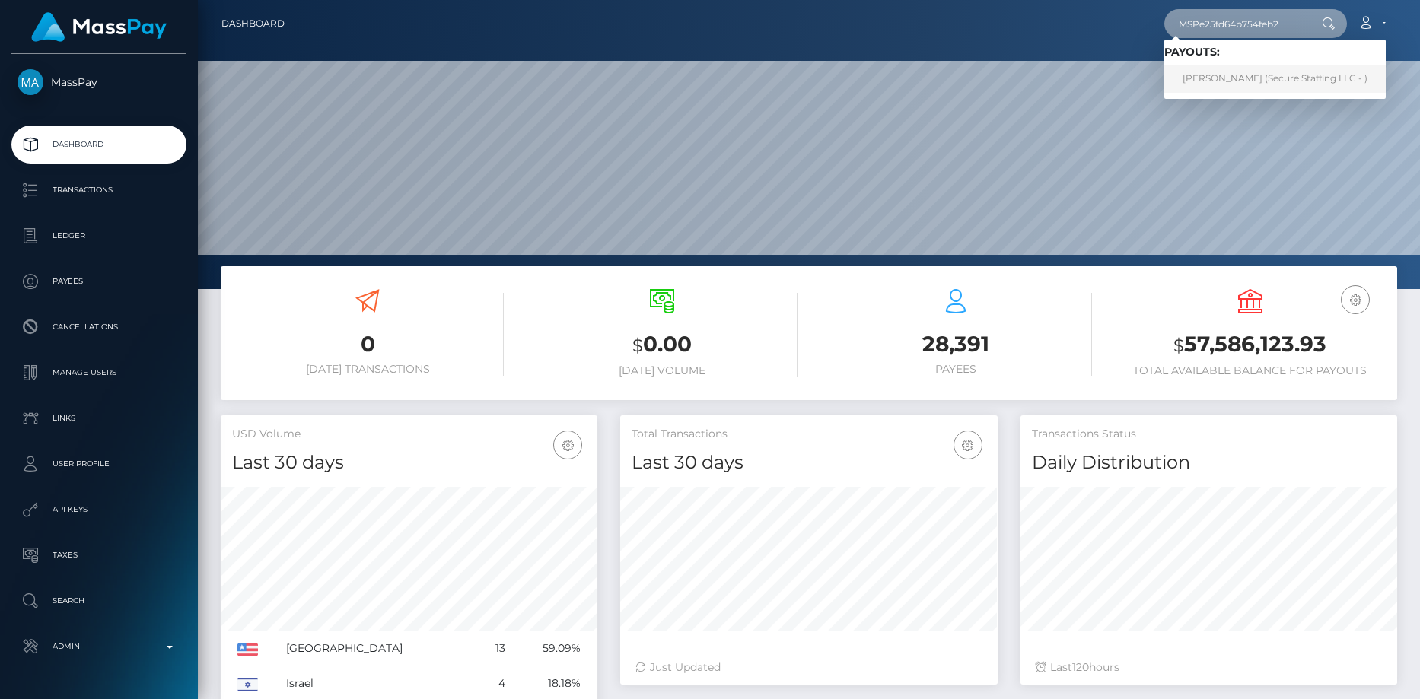
type input "MSPe25fd64b754feb2"
click at [1223, 67] on link "Gati Julius (Secure Staffing LLC - )" at bounding box center [1274, 79] width 221 height 28
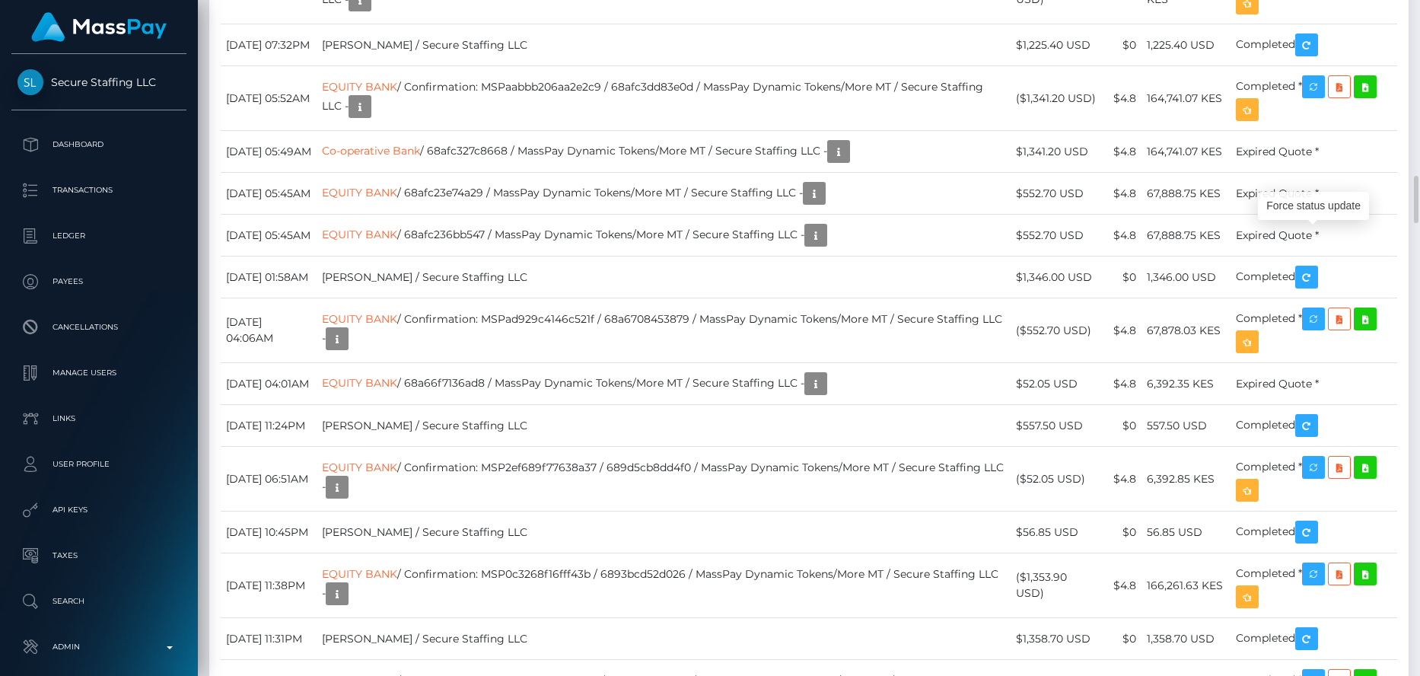
scroll to position [183, 377]
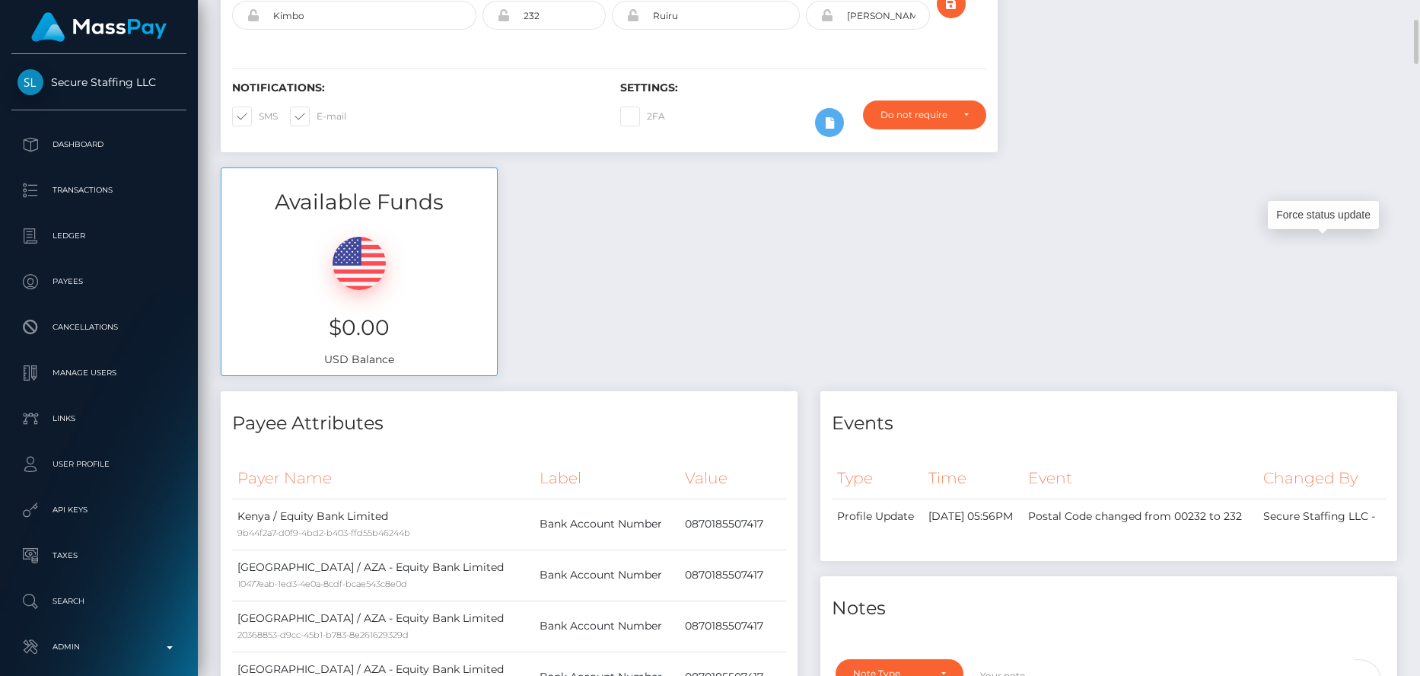
scroll to position [0, 0]
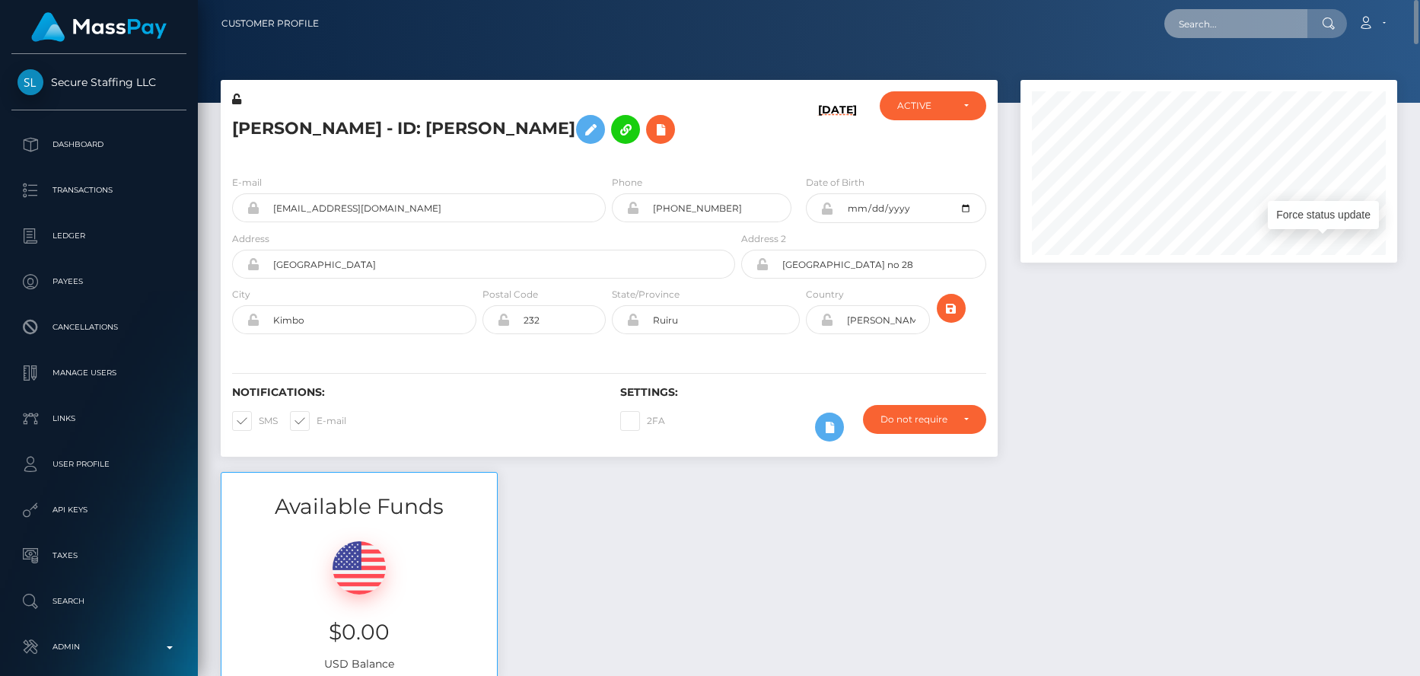
click at [1274, 13] on input "text" at bounding box center [1235, 23] width 143 height 29
paste input "1335264066"
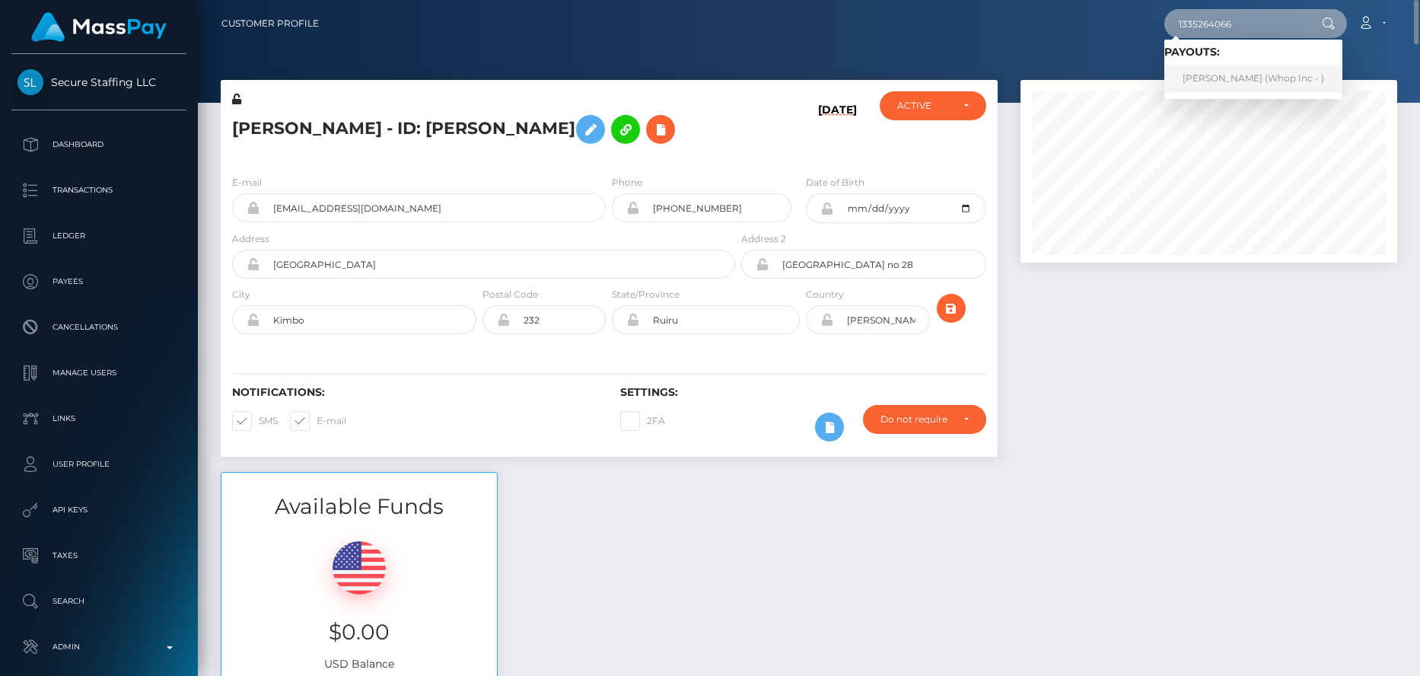
type input "1335264066"
click at [1207, 81] on link "SOLANO CORRAL (Whop Inc - )" at bounding box center [1253, 79] width 178 height 28
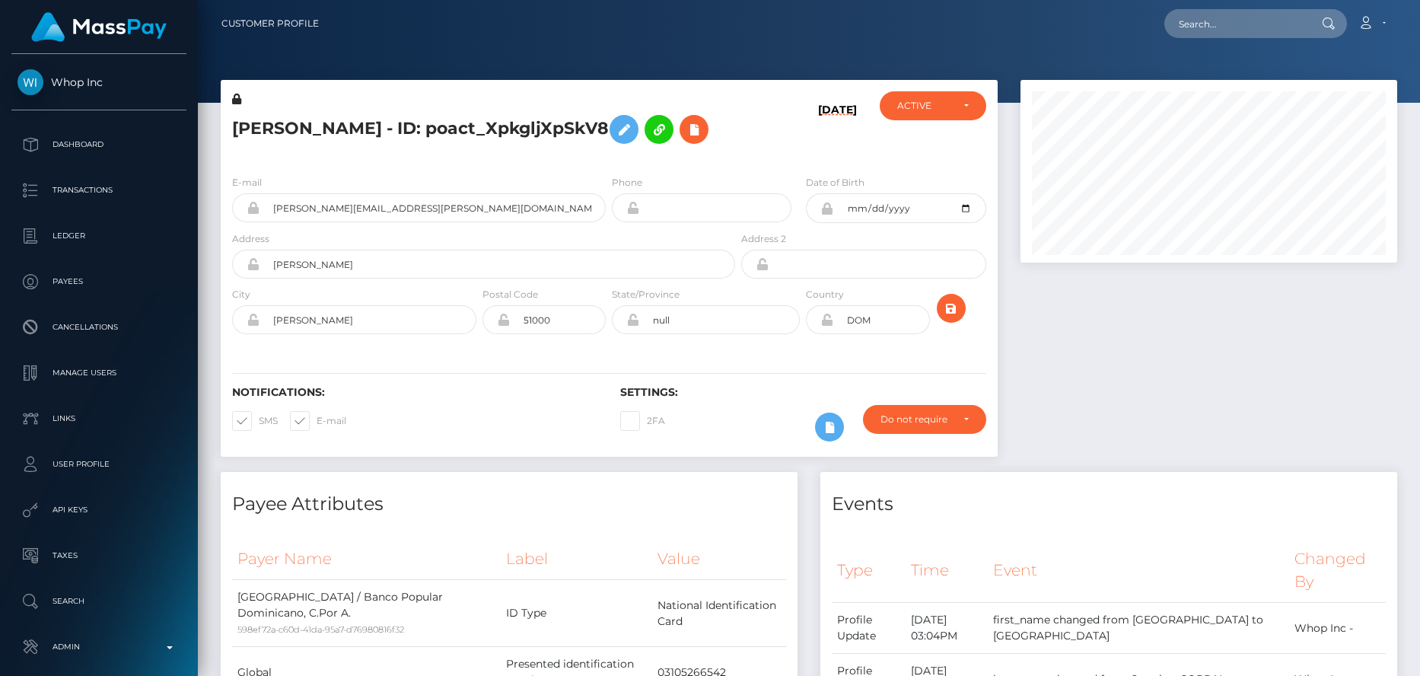
scroll to position [183, 377]
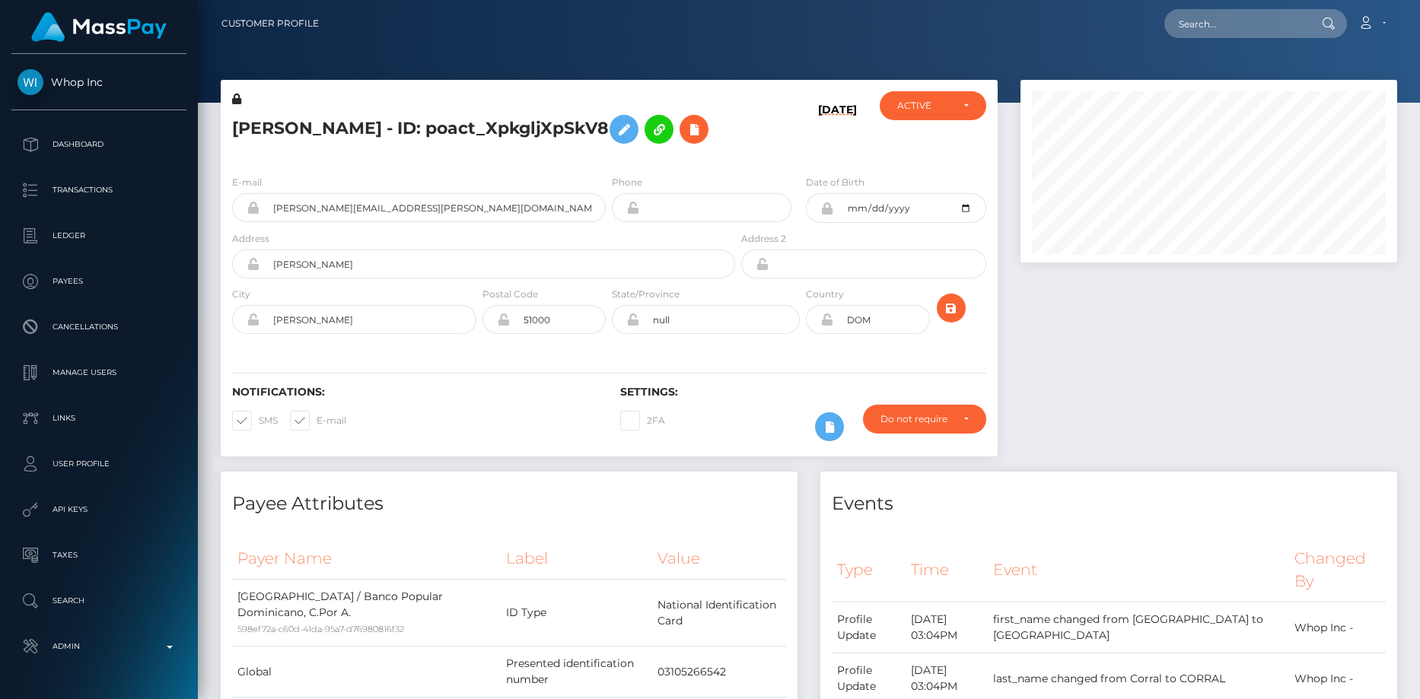
scroll to position [183, 377]
click at [1186, 11] on input "text" at bounding box center [1235, 23] width 143 height 29
paste input "pout_dtQiM6Z2j71UH"
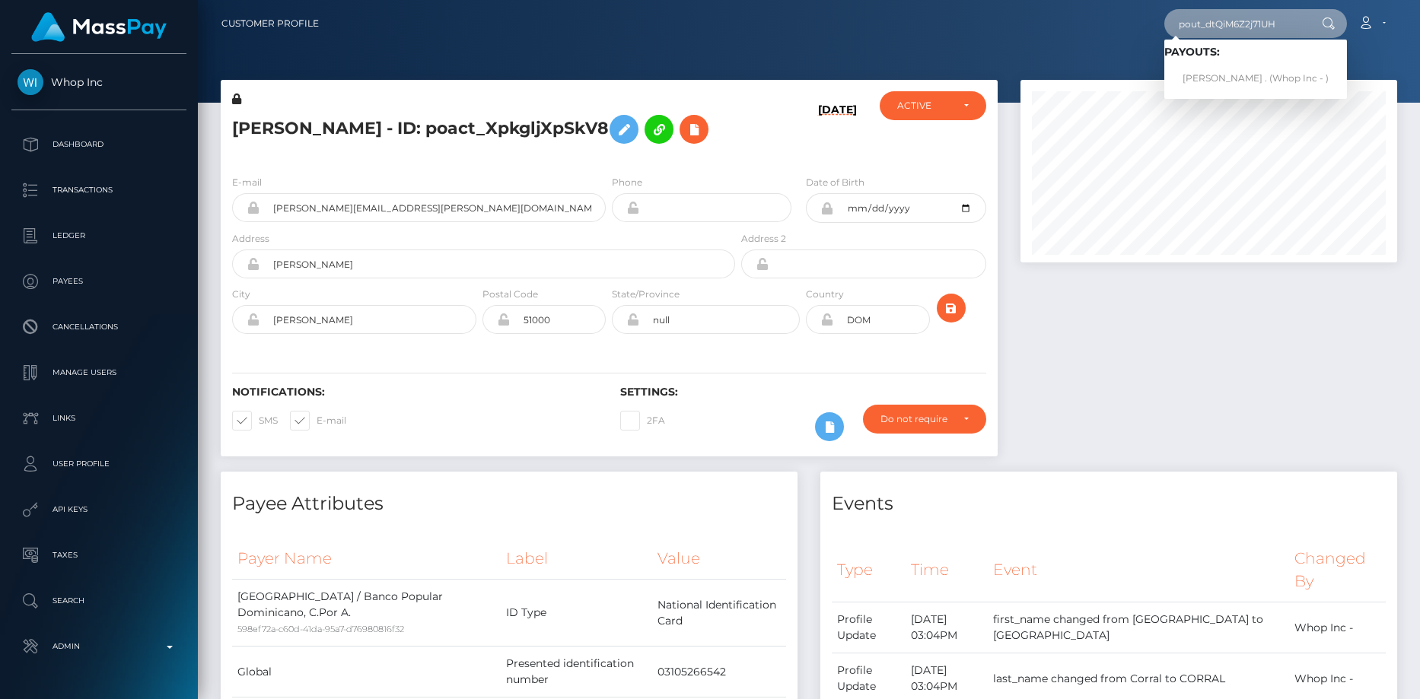
type input "pout_dtQiM6Z2j71UH"
click at [1243, 73] on link "[PERSON_NAME] . (Whop Inc - )" at bounding box center [1255, 79] width 183 height 28
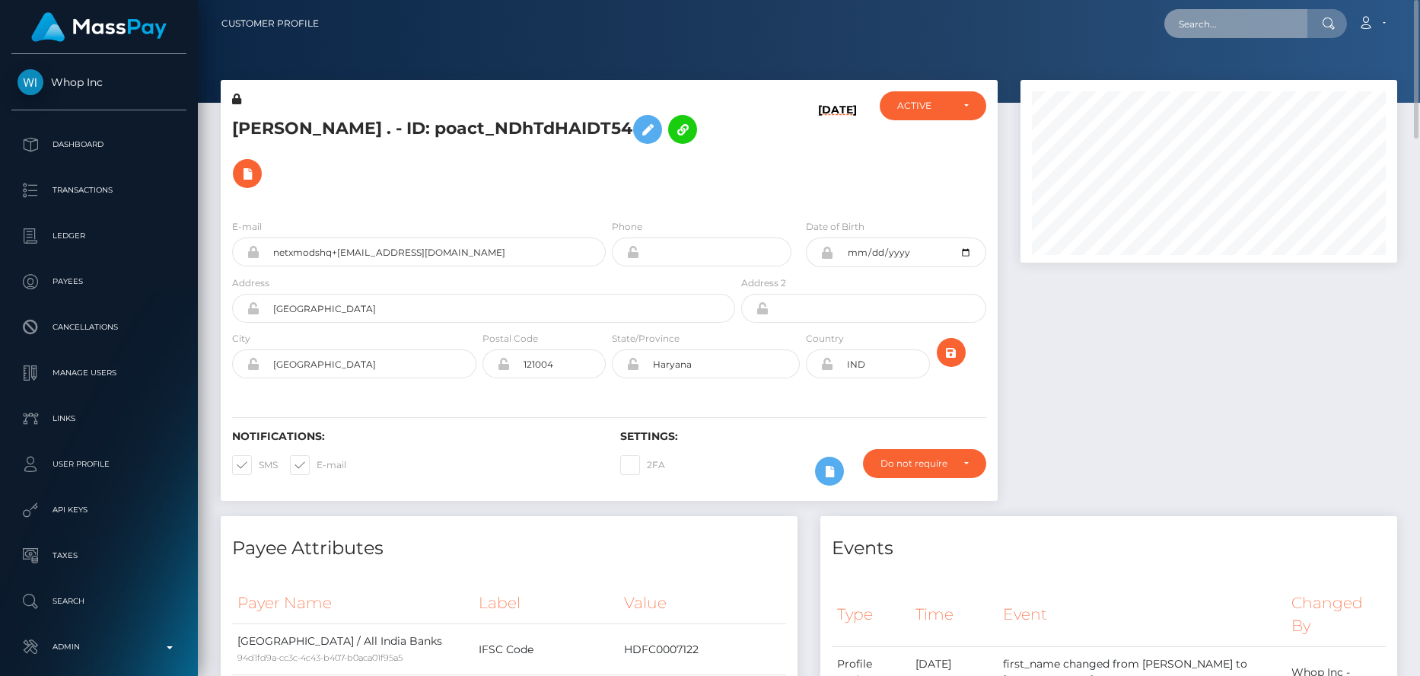
click at [1218, 30] on input "text" at bounding box center [1235, 23] width 143 height 29
paste input "pout_FIXTG87XpMDlj"
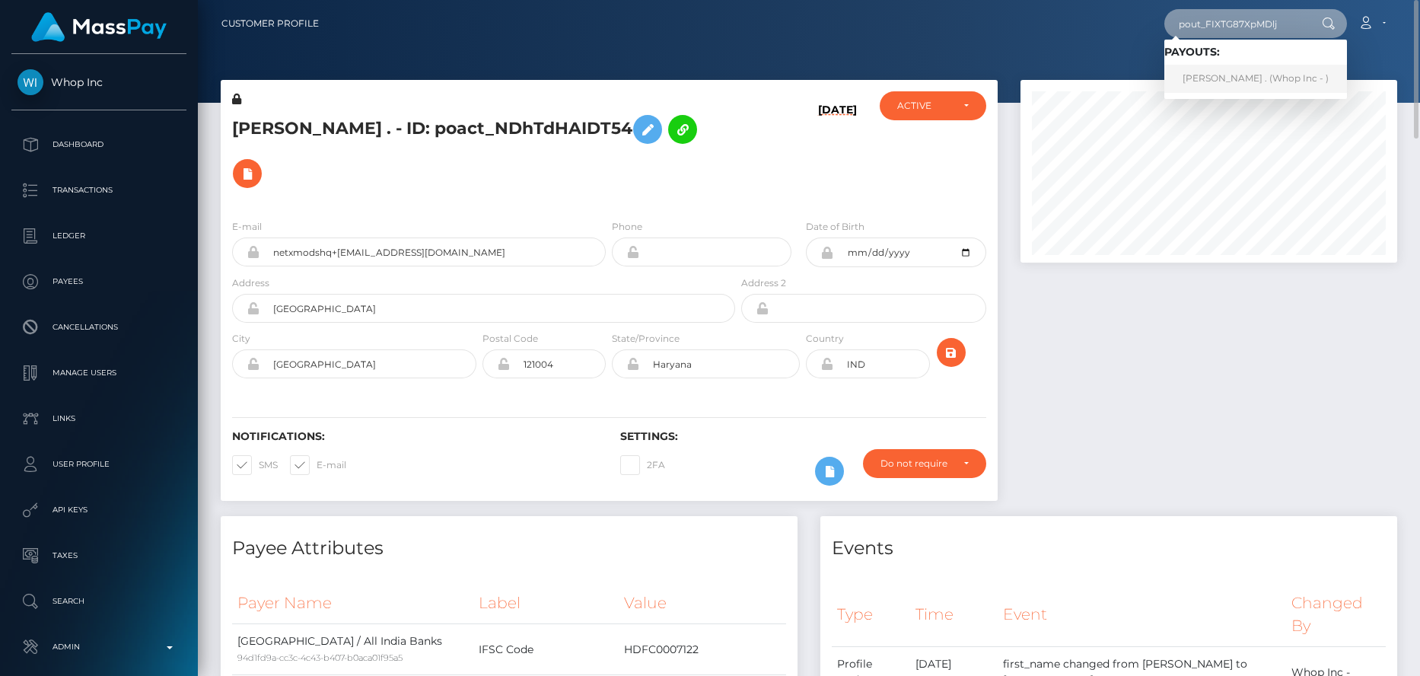
type input "pout_FIXTG87XpMDlj"
click at [1214, 78] on link "[PERSON_NAME] . (Whop Inc - )" at bounding box center [1255, 79] width 183 height 28
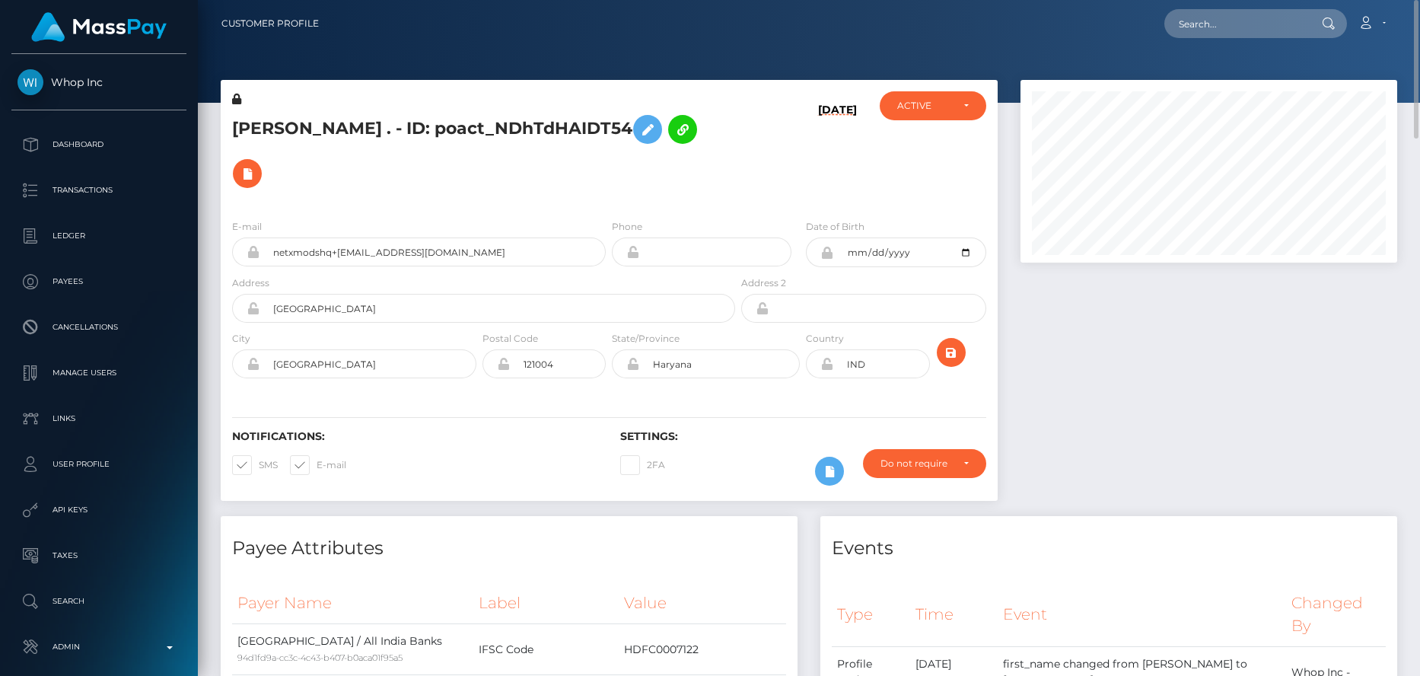
click at [376, 119] on h5 "[PERSON_NAME] . - ID: poact_NDhTdHAIDT54" at bounding box center [479, 151] width 495 height 88
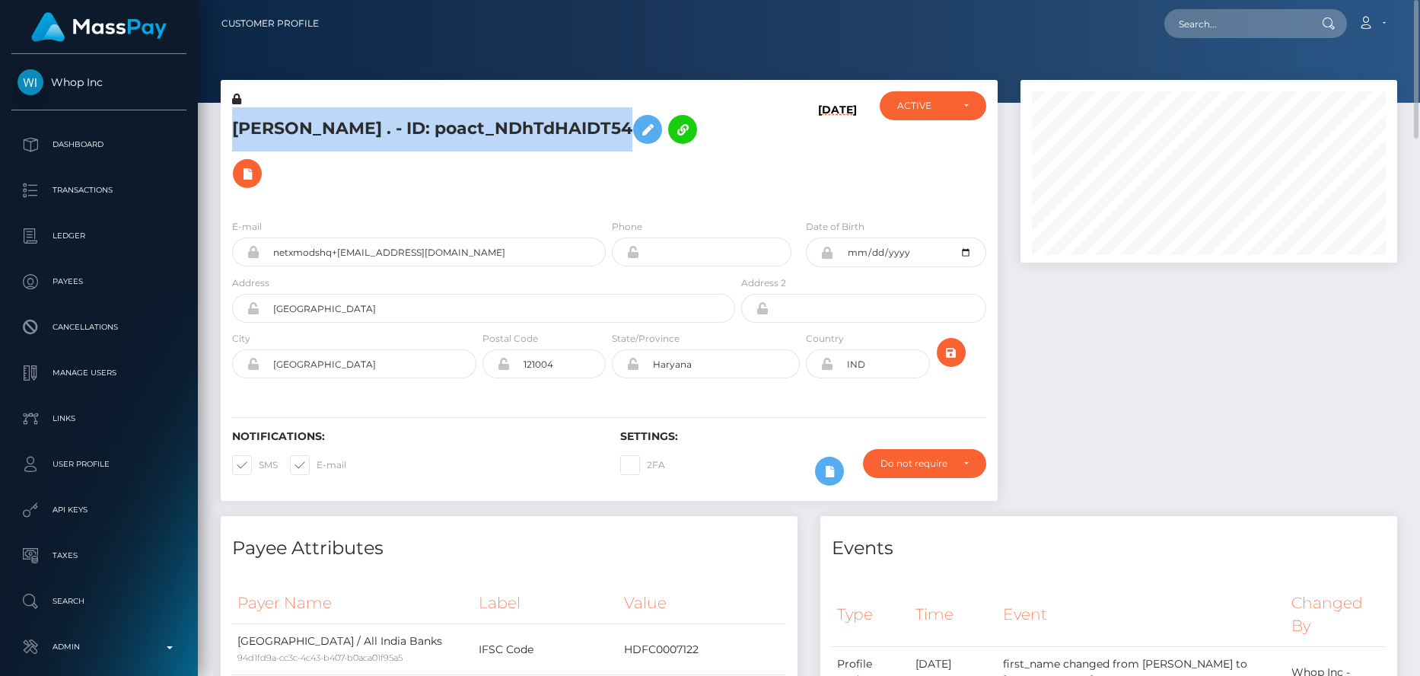
click at [376, 119] on h5 "[PERSON_NAME] . - ID: poact_NDhTdHAIDT54" at bounding box center [479, 151] width 495 height 88
copy h5 "[PERSON_NAME] . - ID: poact_NDhTdHAIDT54"
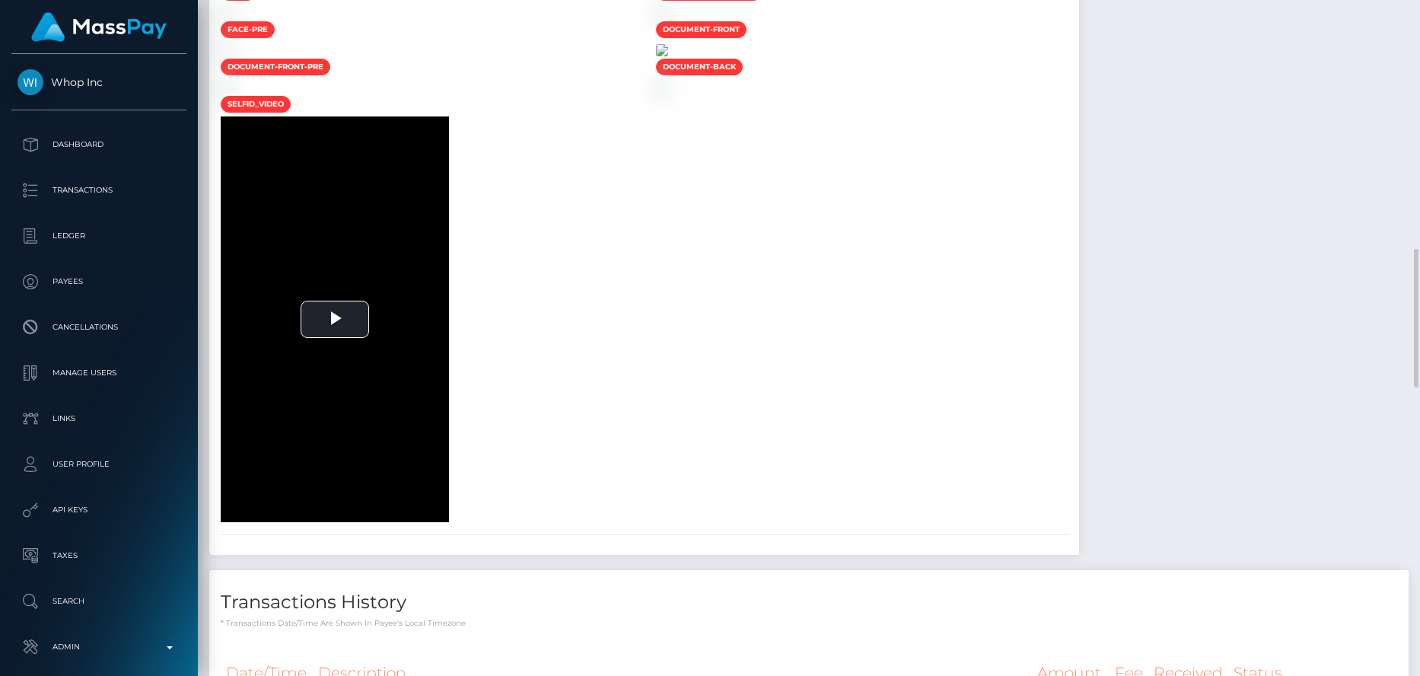
scroll to position [1522, 0]
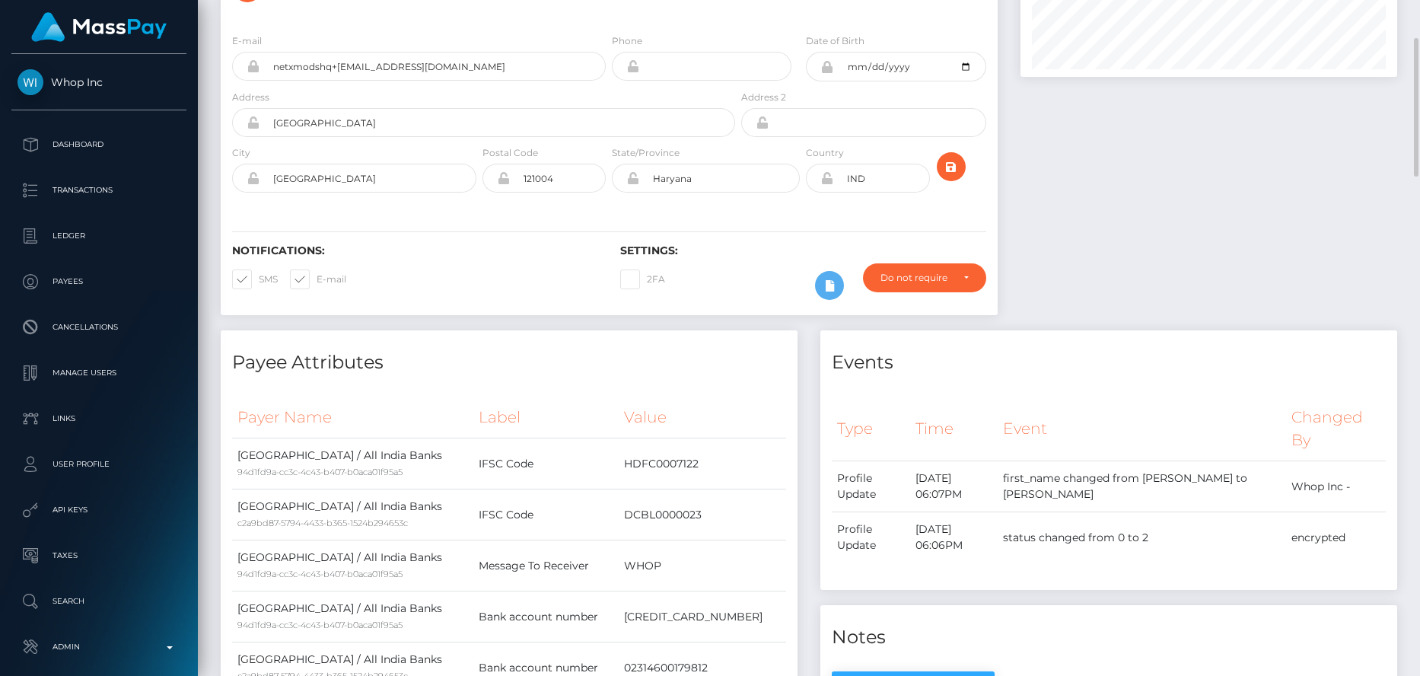
scroll to position [0, 0]
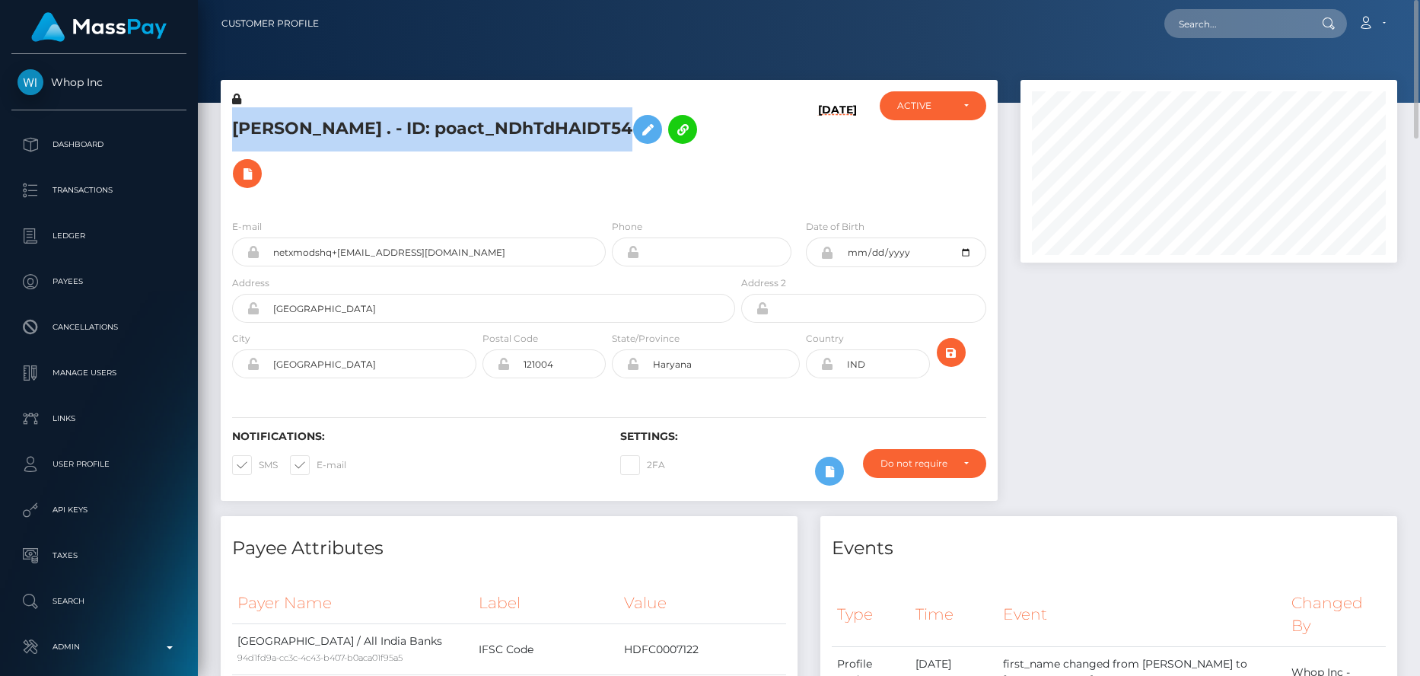
click at [424, 125] on h5 "RONAK . - ID: poact_NDhTdHAIDT54" at bounding box center [479, 151] width 495 height 88
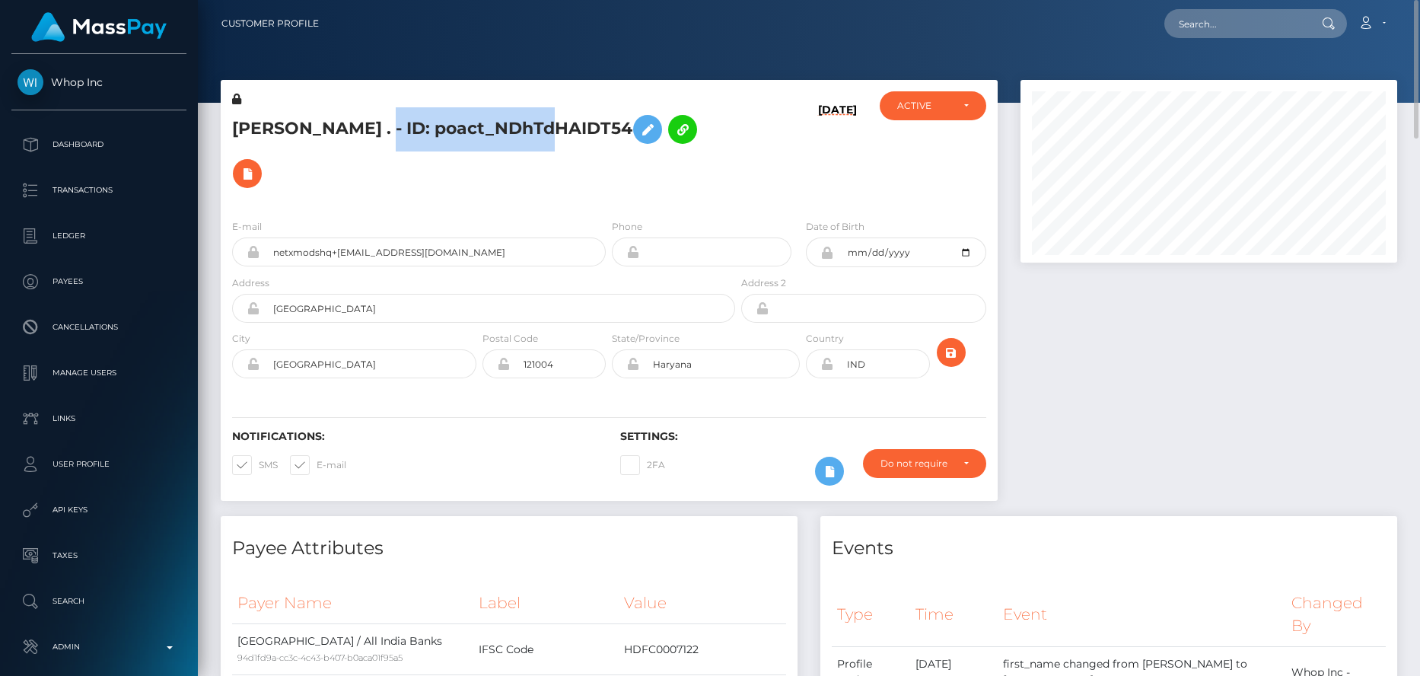
click at [424, 125] on h5 "RONAK . - ID: poact_NDhTdHAIDT54" at bounding box center [479, 151] width 495 height 88
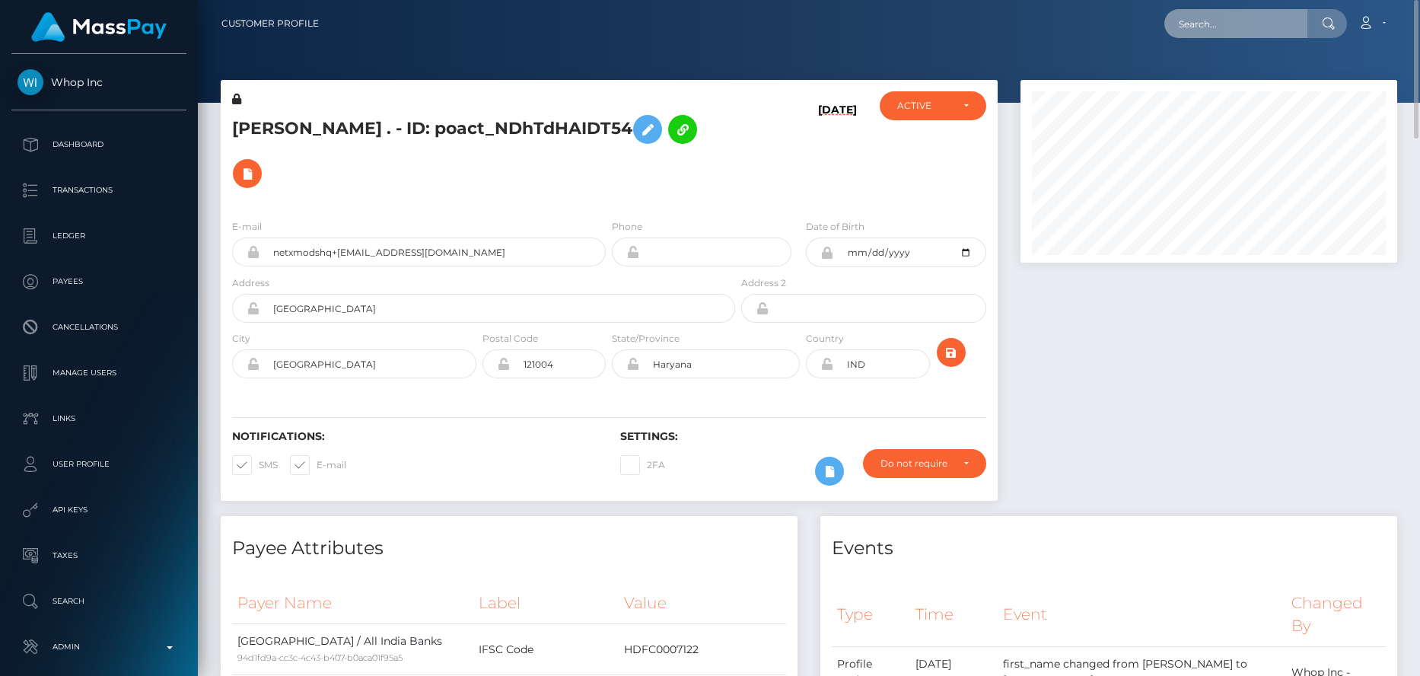
click at [1245, 32] on input "text" at bounding box center [1235, 23] width 143 height 29
paste input "pout_fiTgvPNqmZnjs"
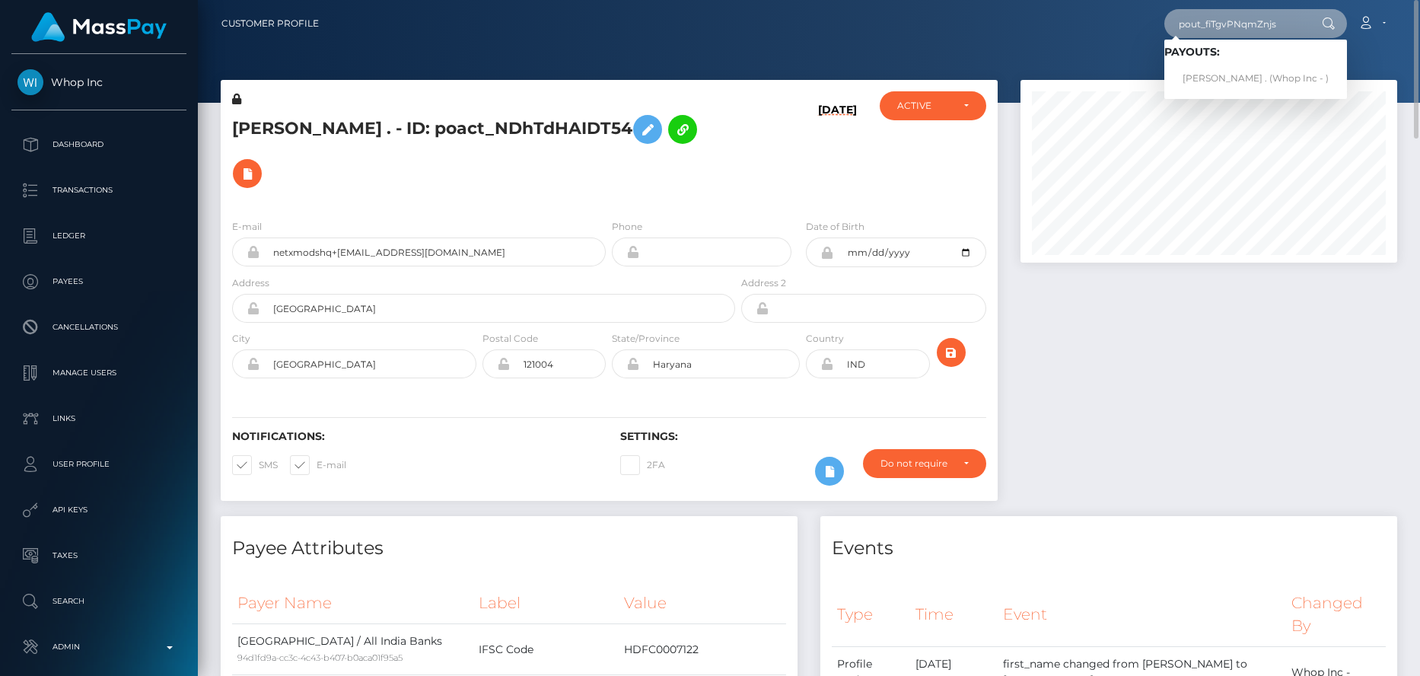
type input "pout_fiTgvPNqmZnjs"
click at [1215, 76] on link "[PERSON_NAME] . (Whop Inc - )" at bounding box center [1255, 79] width 183 height 28
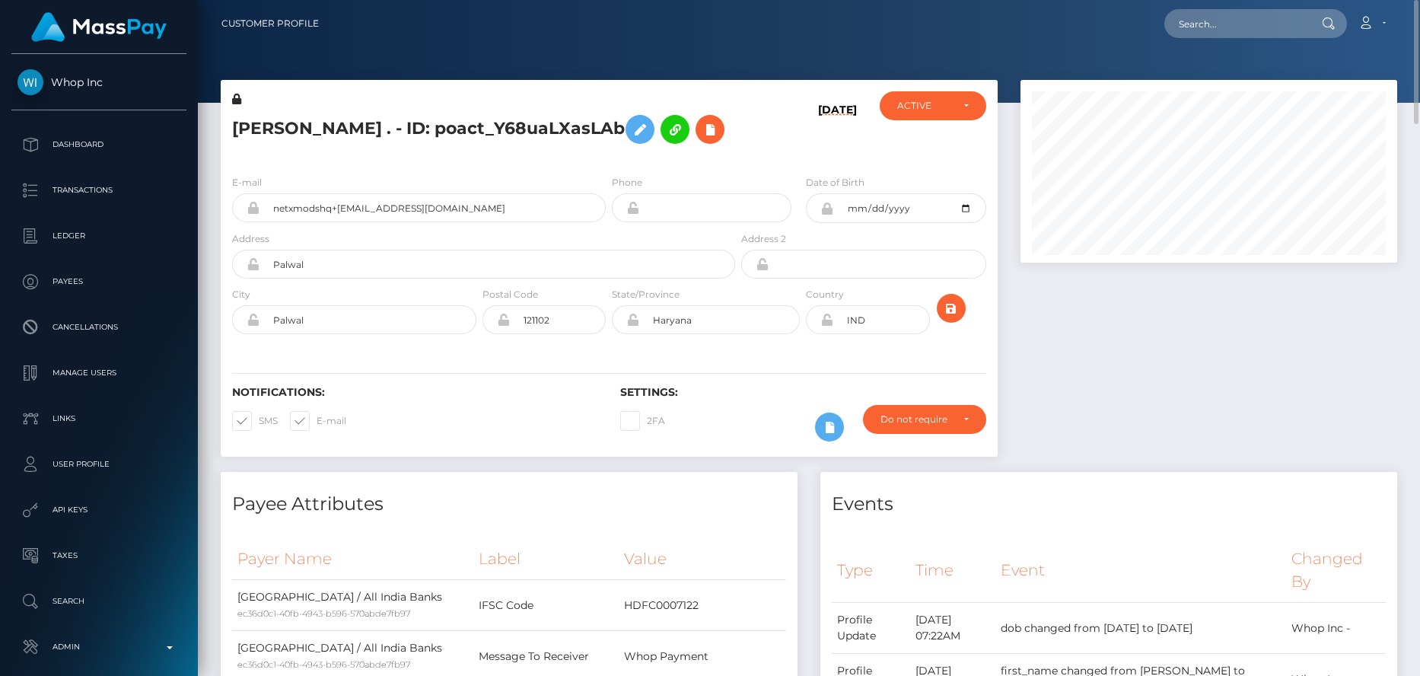
click at [285, 135] on h5 "RONAK . - ID: poact_Y68uaLXasLAb" at bounding box center [479, 129] width 495 height 44
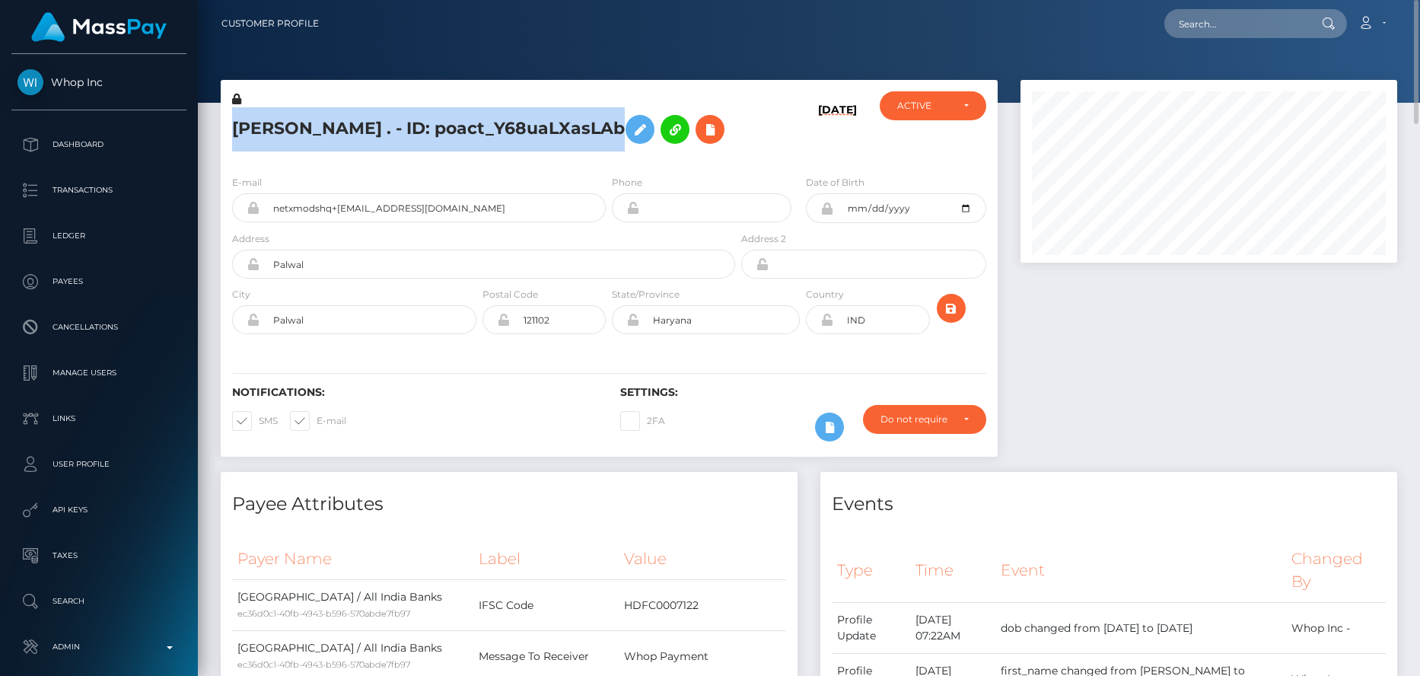
click at [285, 135] on h5 "RONAK . - ID: poact_Y68uaLXasLAb" at bounding box center [479, 129] width 495 height 44
copy h5 "RONAK . - ID: poact_Y68uaLXasLAb"
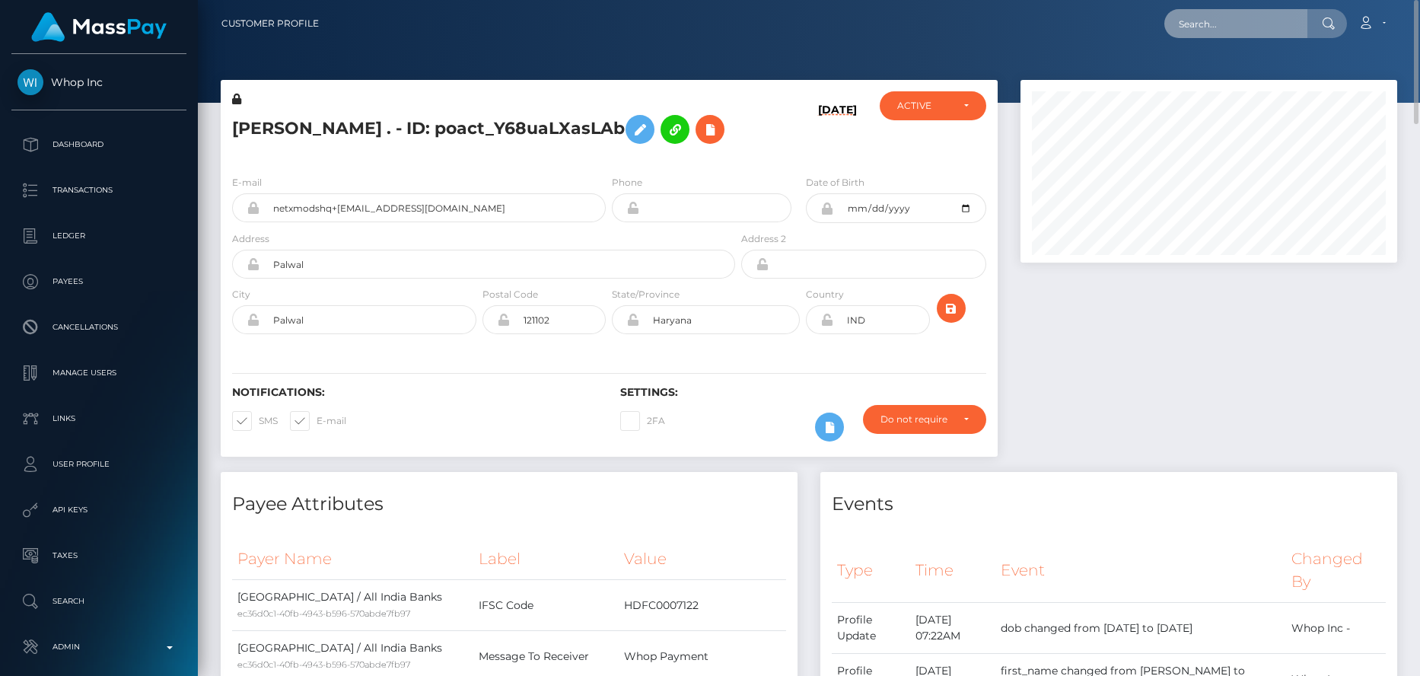
click at [1225, 26] on input "text" at bounding box center [1235, 23] width 143 height 29
paste input "pout_6haVIPOOTPqcU"
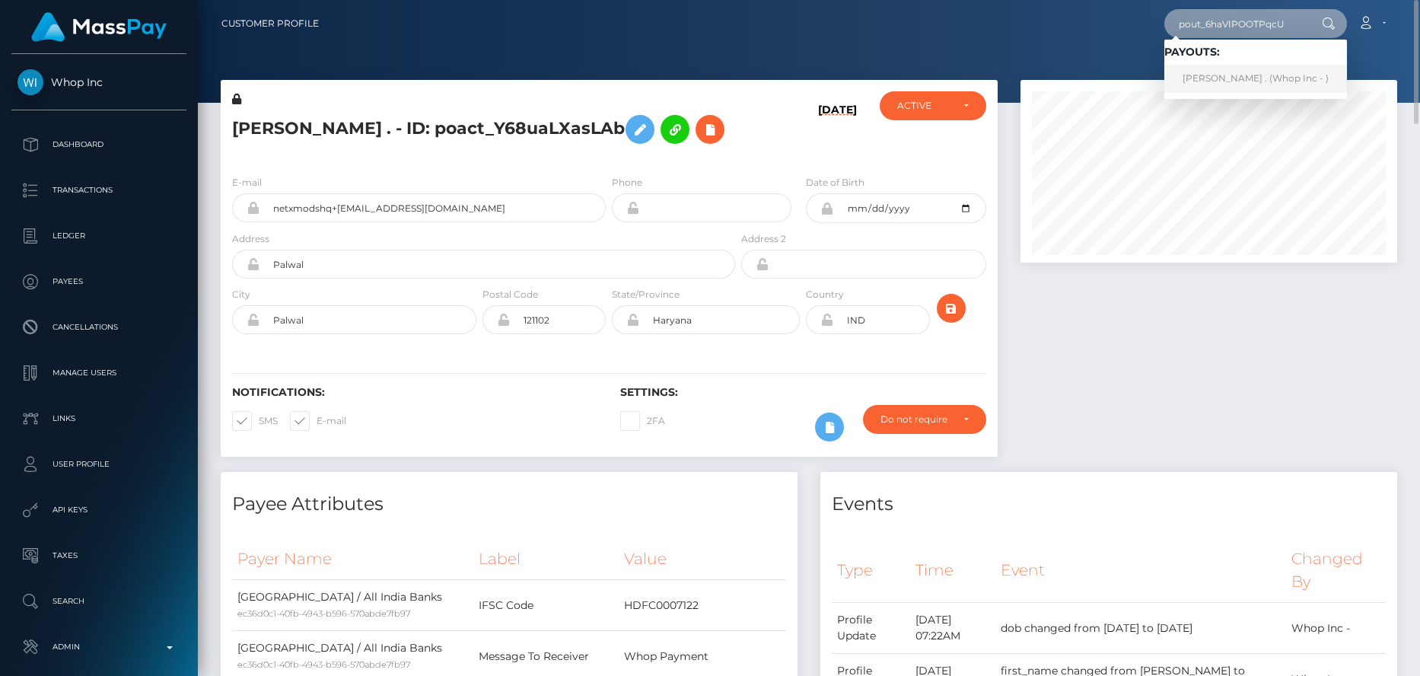
type input "pout_6haVIPOOTPqcU"
click at [1214, 77] on link "[PERSON_NAME] . (Whop Inc - )" at bounding box center [1255, 79] width 183 height 28
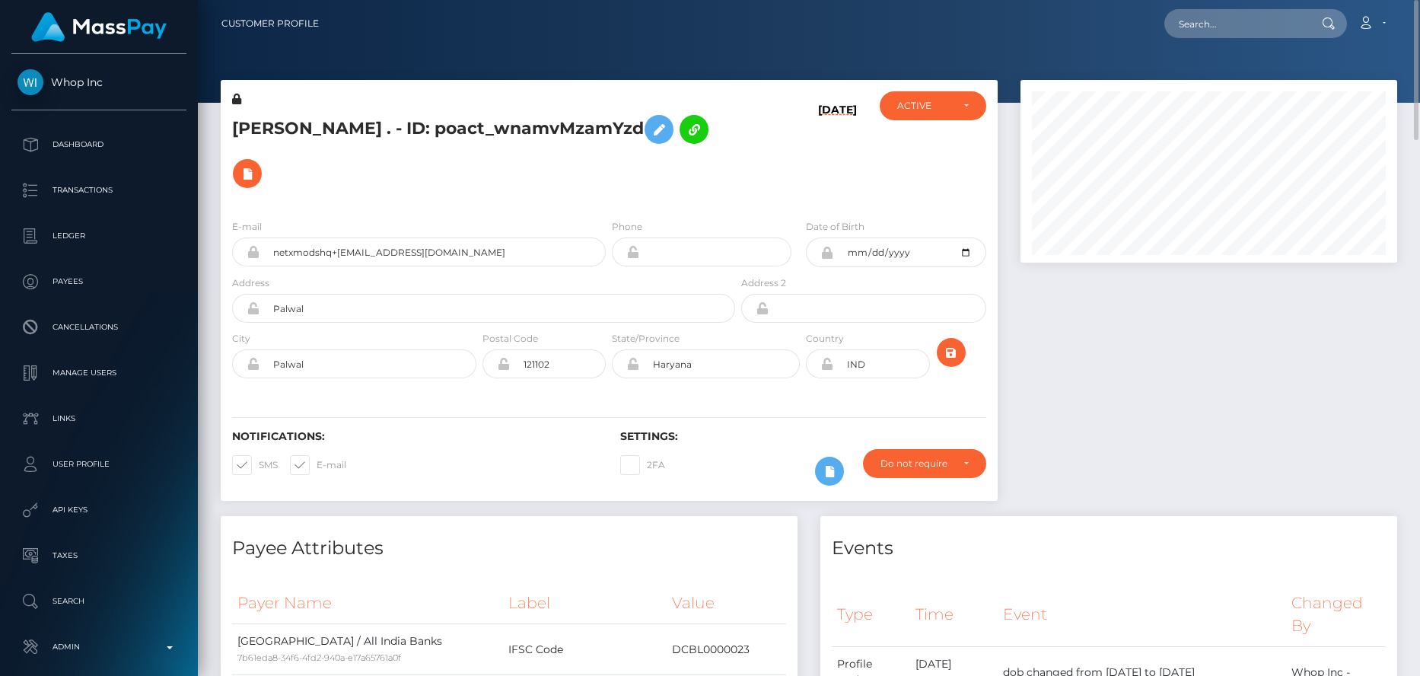
click at [426, 134] on h5 "[PERSON_NAME] . - ID: poact_wnamvMzamYzd" at bounding box center [479, 151] width 495 height 88
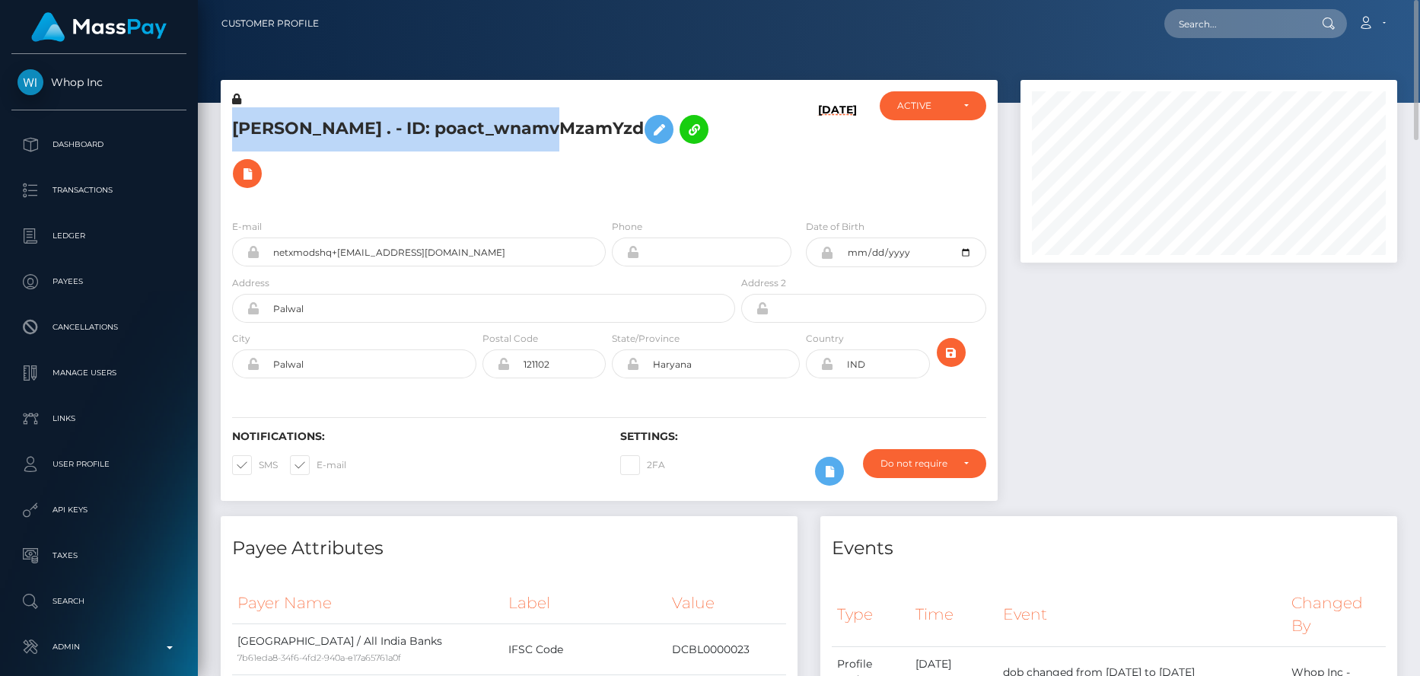
click at [426, 134] on h5 "[PERSON_NAME] . - ID: poact_wnamvMzamYzd" at bounding box center [479, 151] width 495 height 88
copy h5 "[PERSON_NAME] . - ID: poact_wnamvMzamYzd"
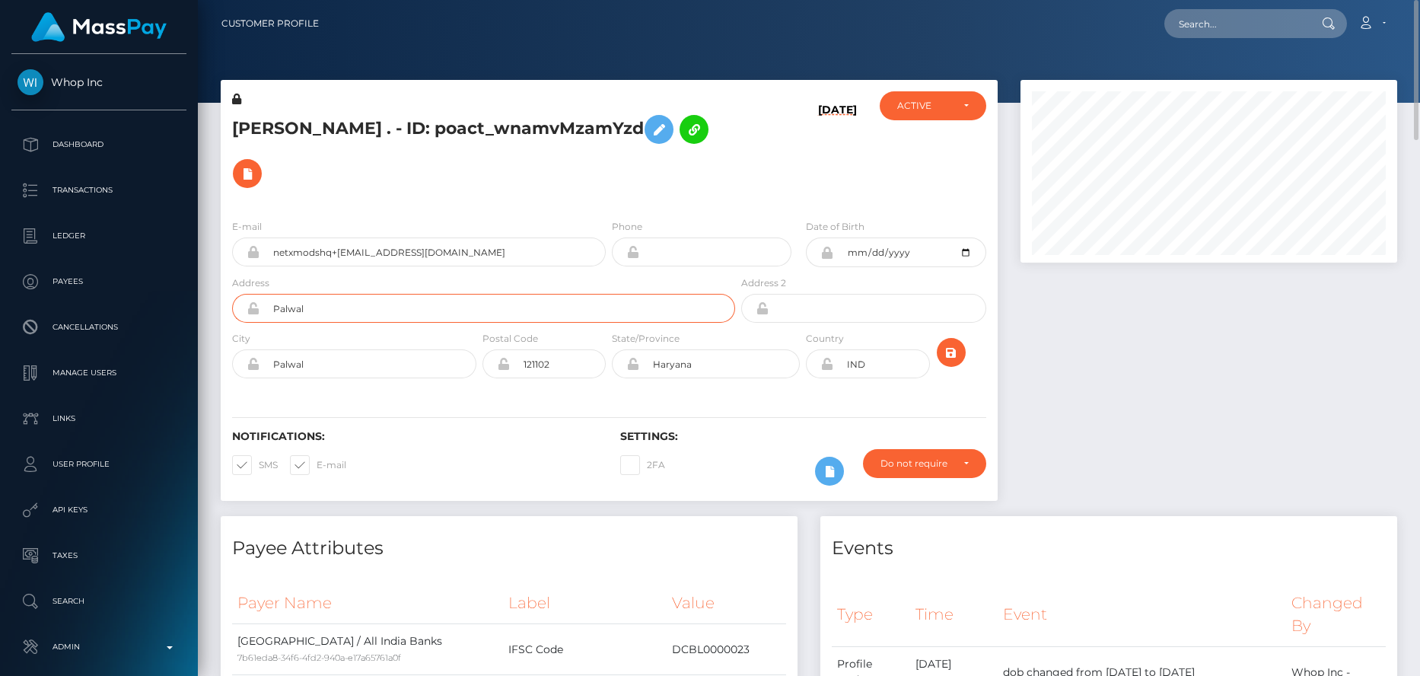
click at [643, 294] on input "Palwal" at bounding box center [497, 308] width 476 height 29
click at [699, 159] on div "[PERSON_NAME] . - ID: poact_wnamvMzamYzd" at bounding box center [479, 149] width 517 height 116
click at [1221, 27] on input "text" at bounding box center [1235, 23] width 143 height 29
paste input "pout_TOQp44y0VXuky"
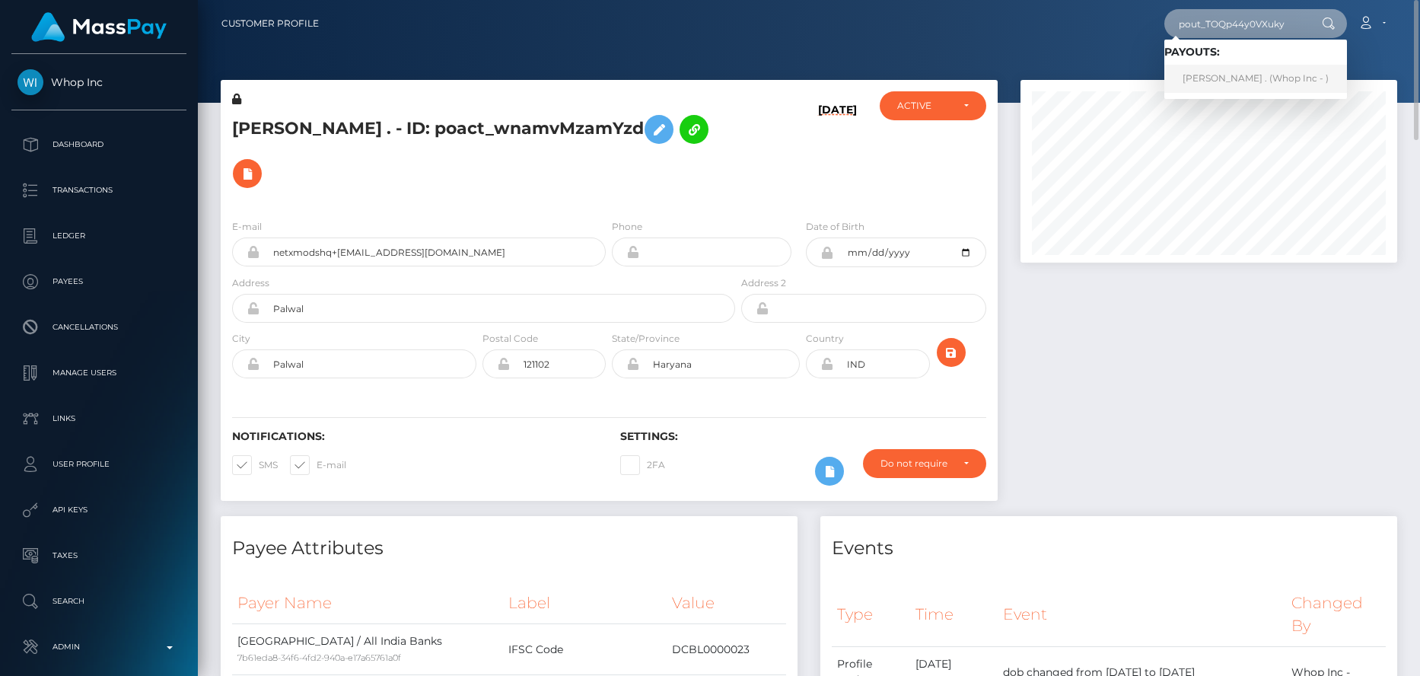
type input "pout_TOQp44y0VXuky"
click at [1215, 75] on link "[PERSON_NAME] . (Whop Inc - )" at bounding box center [1255, 79] width 183 height 28
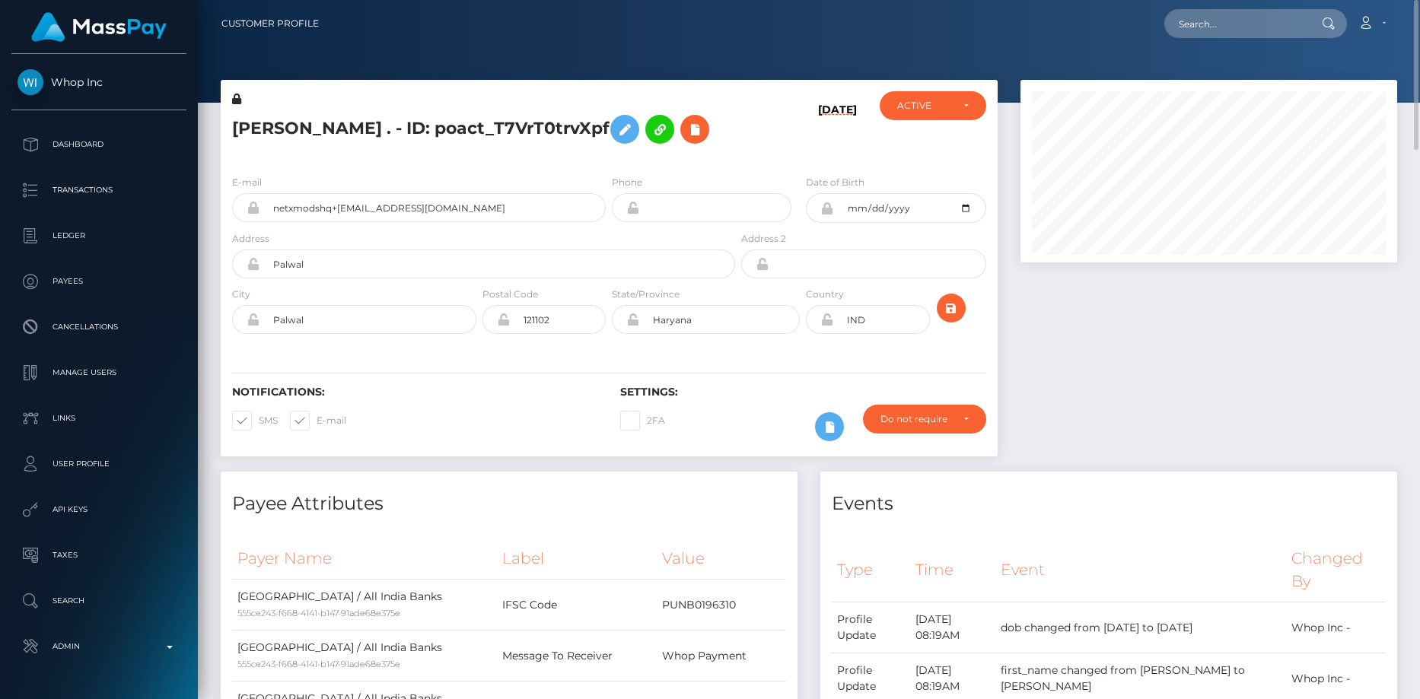
click at [419, 124] on h5 "RONAK . - ID: poact_T7VrT0trvXpf" at bounding box center [479, 129] width 495 height 44
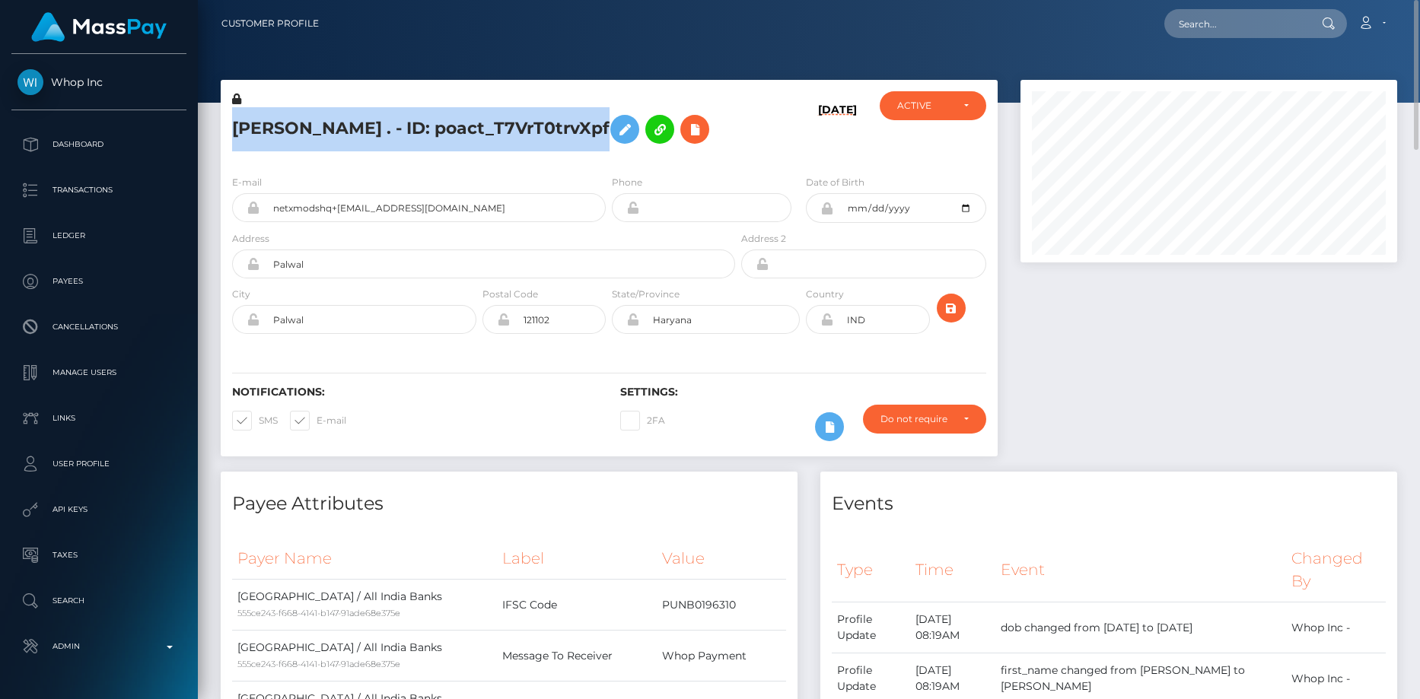
click at [419, 124] on h5 "RONAK . - ID: poact_T7VrT0trvXpf" at bounding box center [479, 129] width 495 height 44
copy h5 "RONAK . - ID: poact_T7VrT0trvXpf"
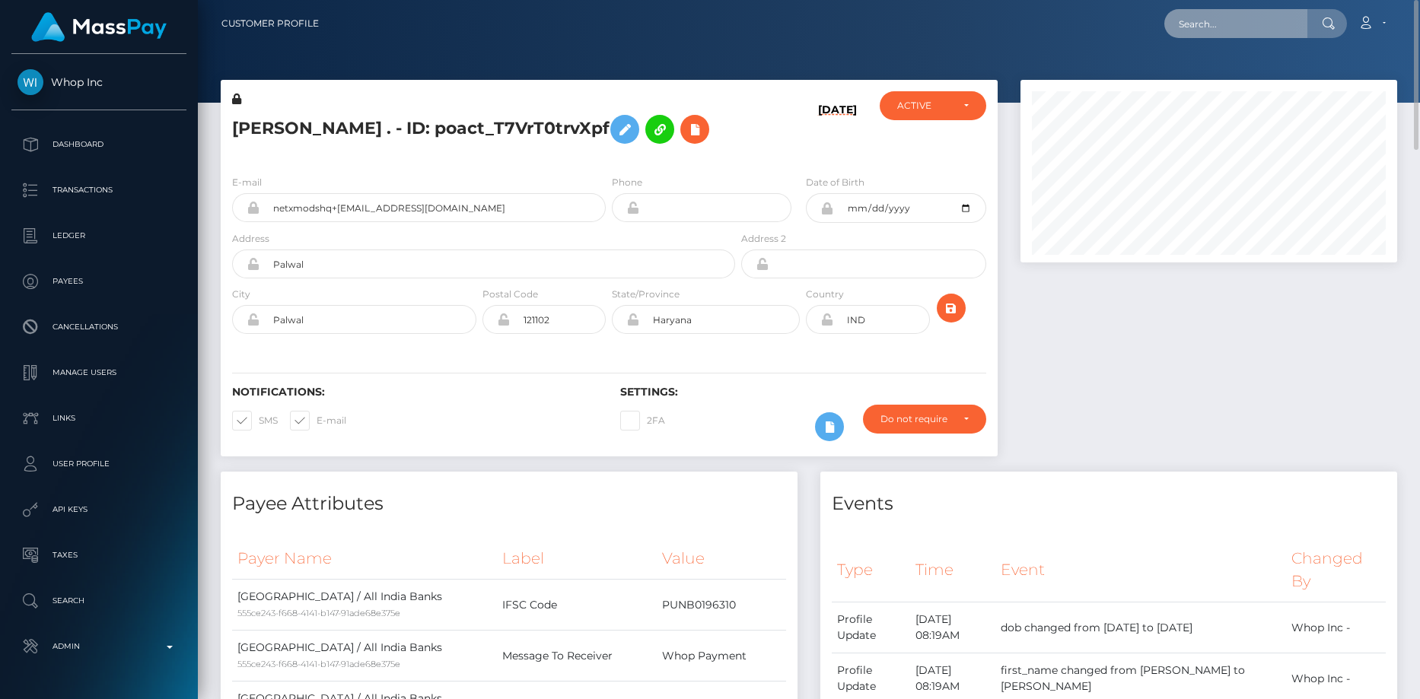
click at [1205, 27] on input "text" at bounding box center [1235, 23] width 143 height 29
paste input "pout_kK5TFSqxICrFE"
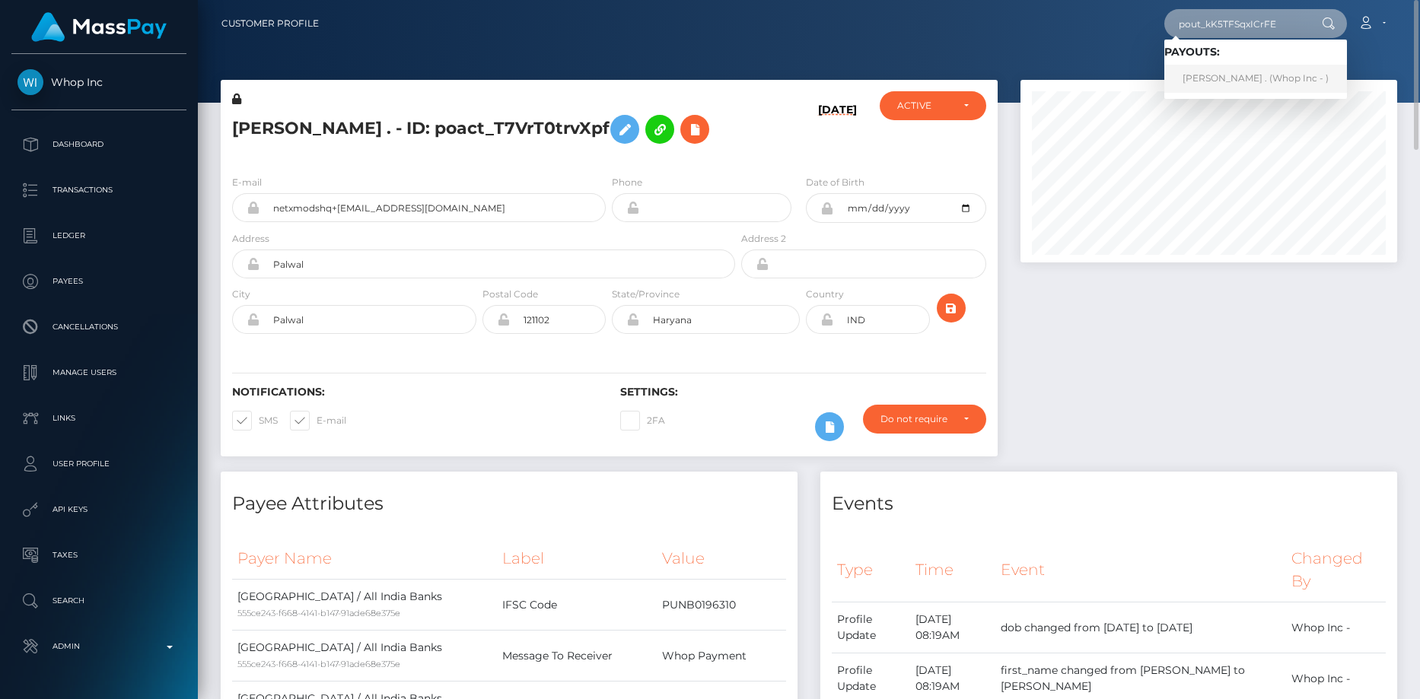
type input "pout_kK5TFSqxICrFE"
click at [1271, 78] on link "RONAK . (Whop Inc - )" at bounding box center [1255, 79] width 183 height 28
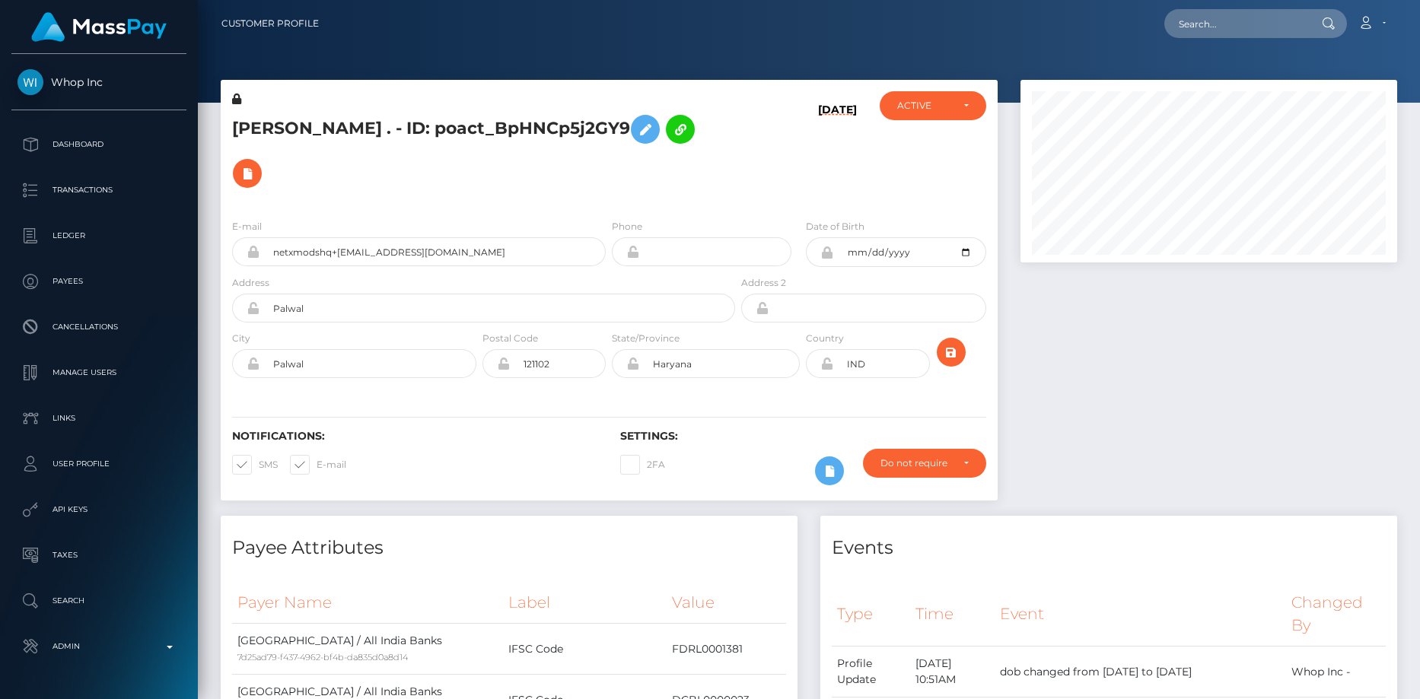
scroll to position [183, 377]
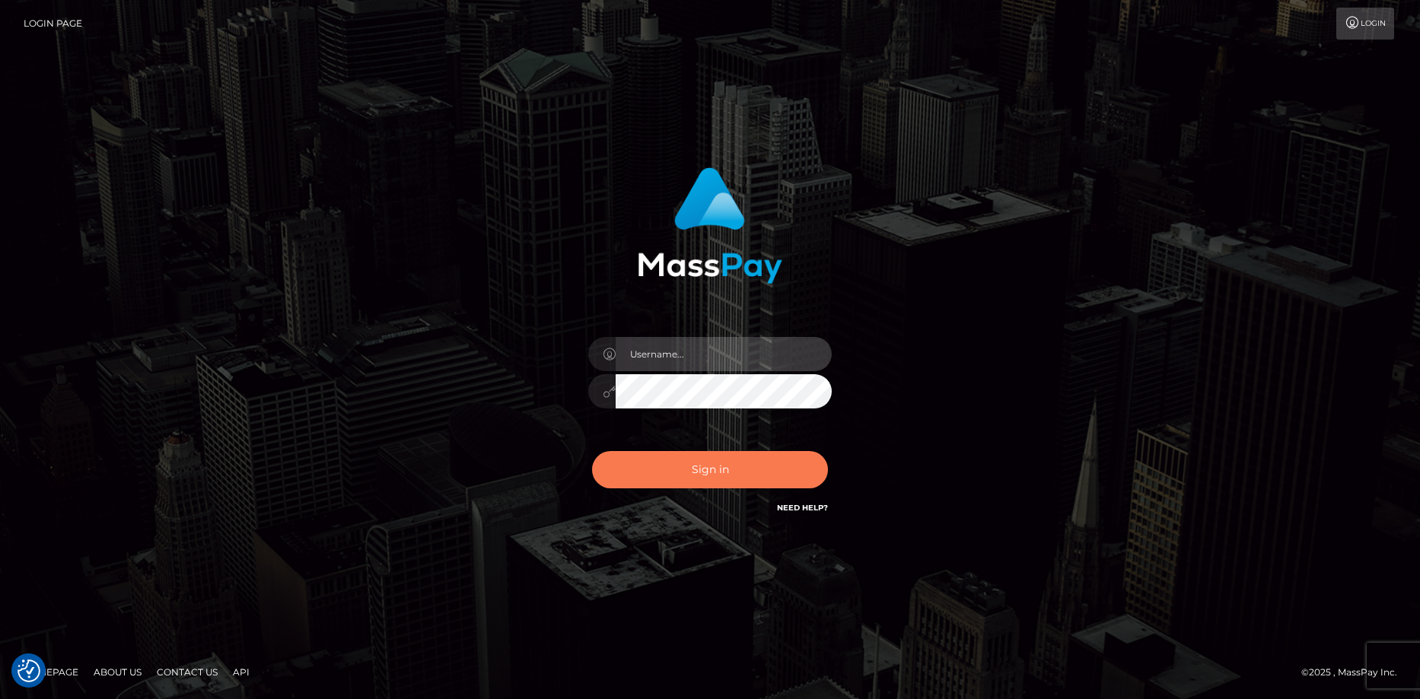
type input "Eduard Gavrilescu"
click at [713, 476] on button "Sign in" at bounding box center [710, 469] width 236 height 37
type input "Eduard Gavrilescu"
click at [713, 476] on button "Sign in" at bounding box center [710, 469] width 236 height 37
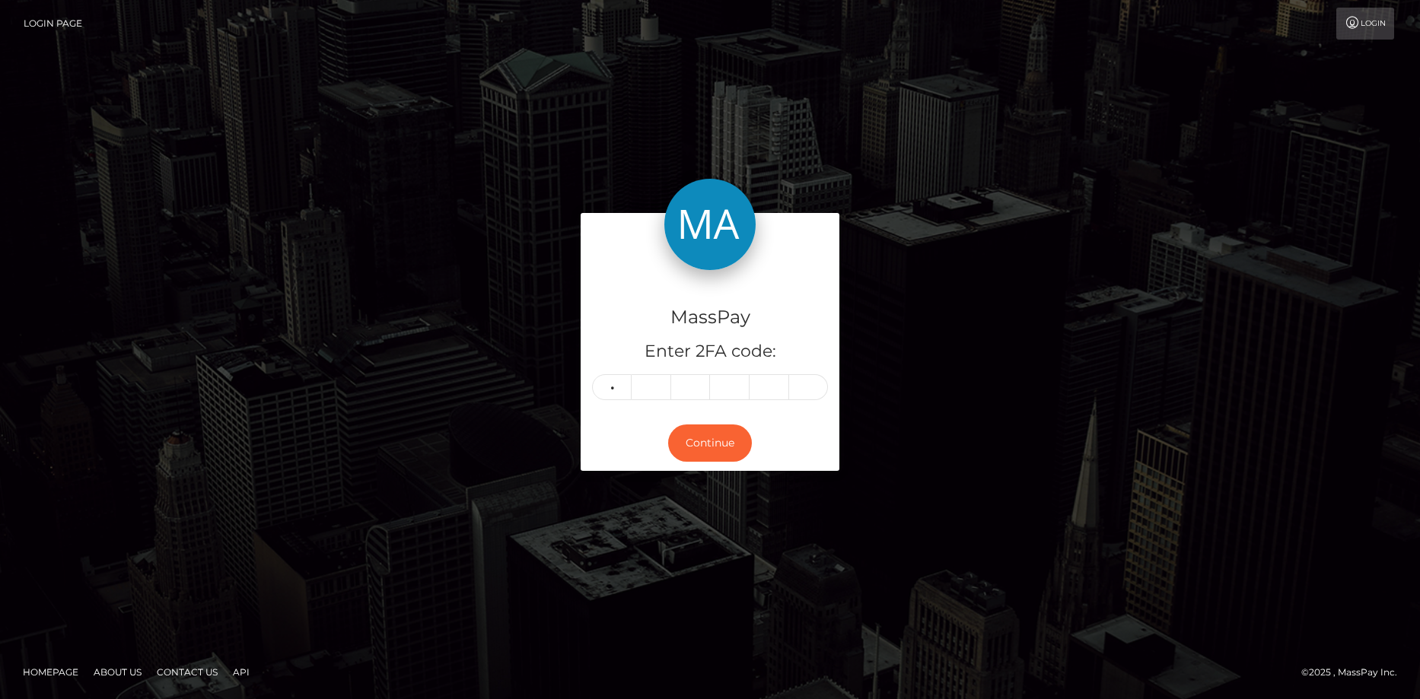
type input "4"
type input "0"
type input "4"
type input "2"
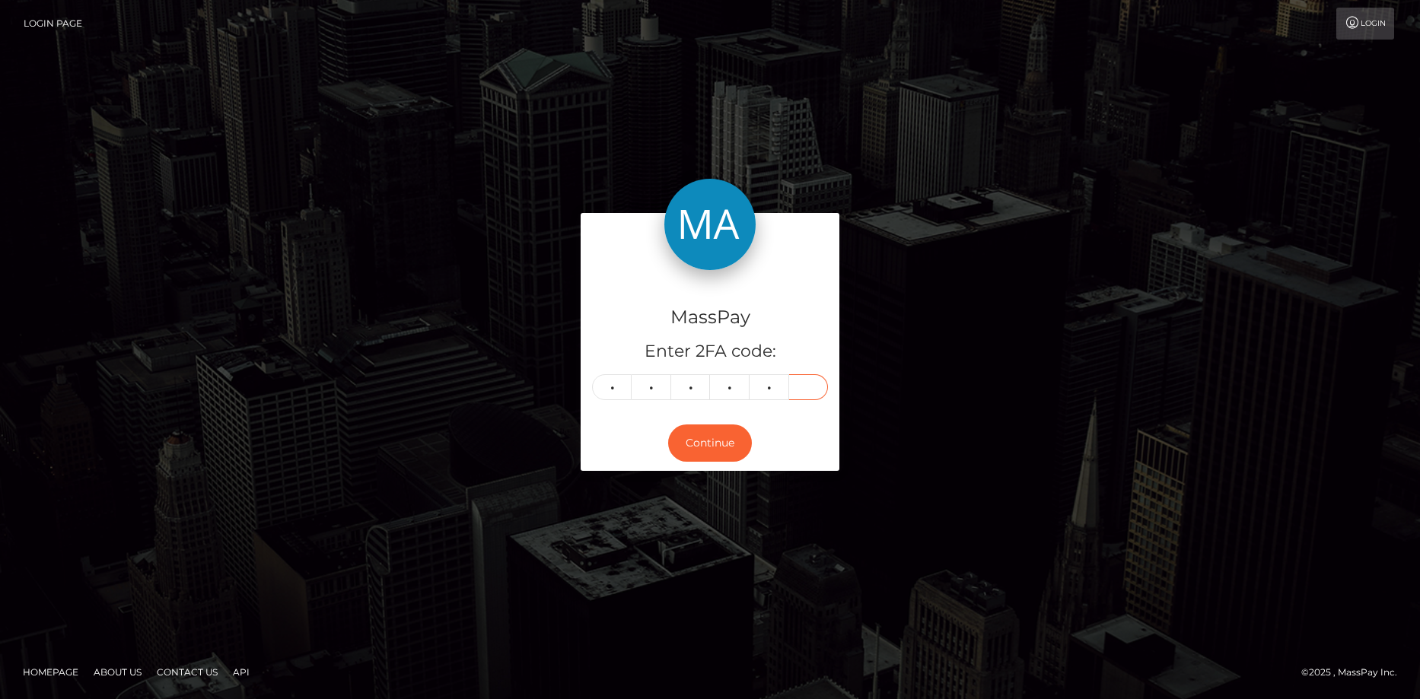
type input "0"
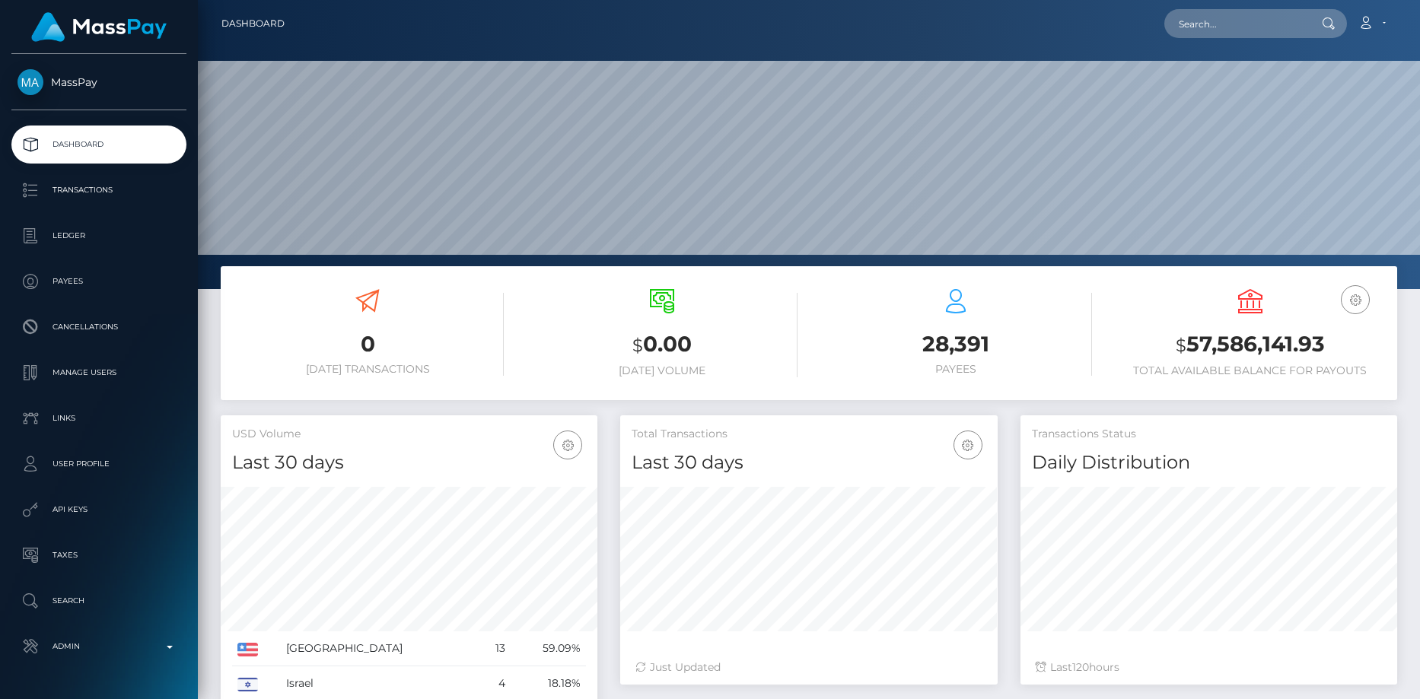
scroll to position [488, 377]
click at [1208, 37] on input "text" at bounding box center [1235, 23] width 143 height 29
paste input "131911"
type input "131911"
paste input "pout_kK5TFSqxICrFE"
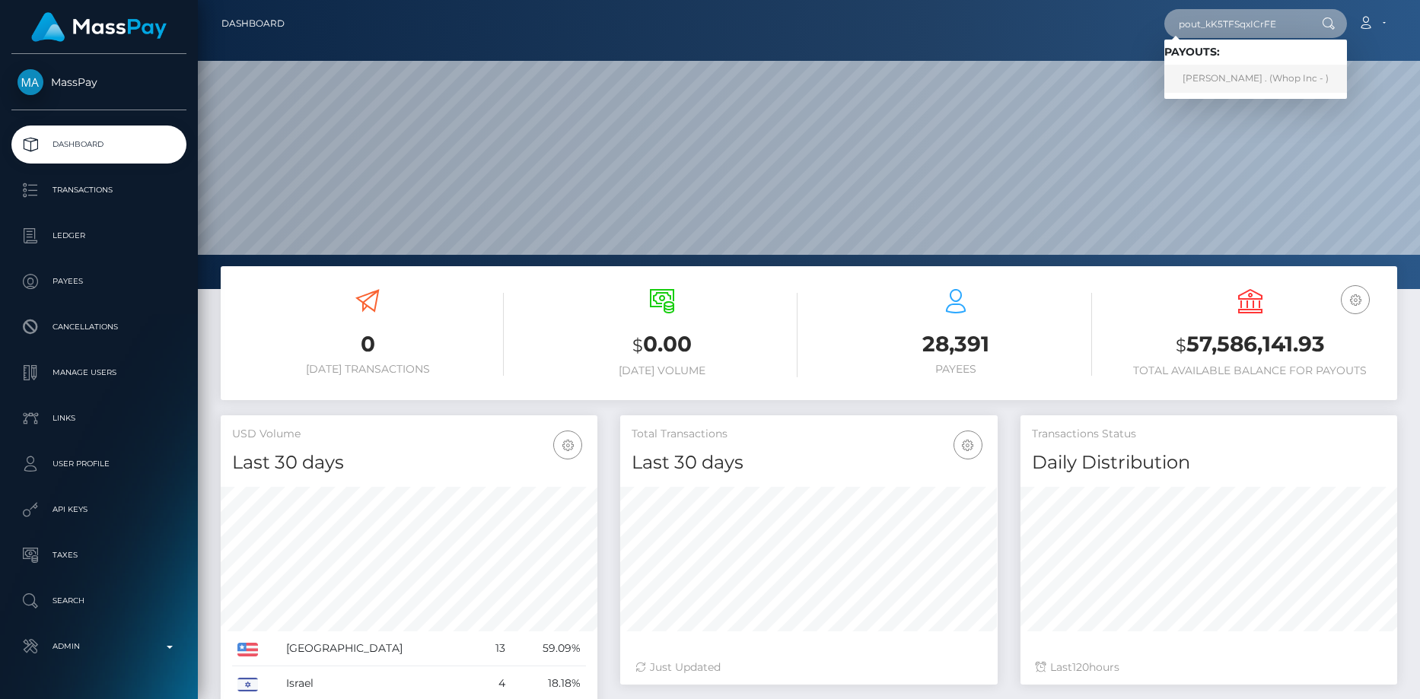
type input "pout_kK5TFSqxICrFE"
click at [1256, 73] on link "RONAK . (Whop Inc - )" at bounding box center [1255, 79] width 183 height 28
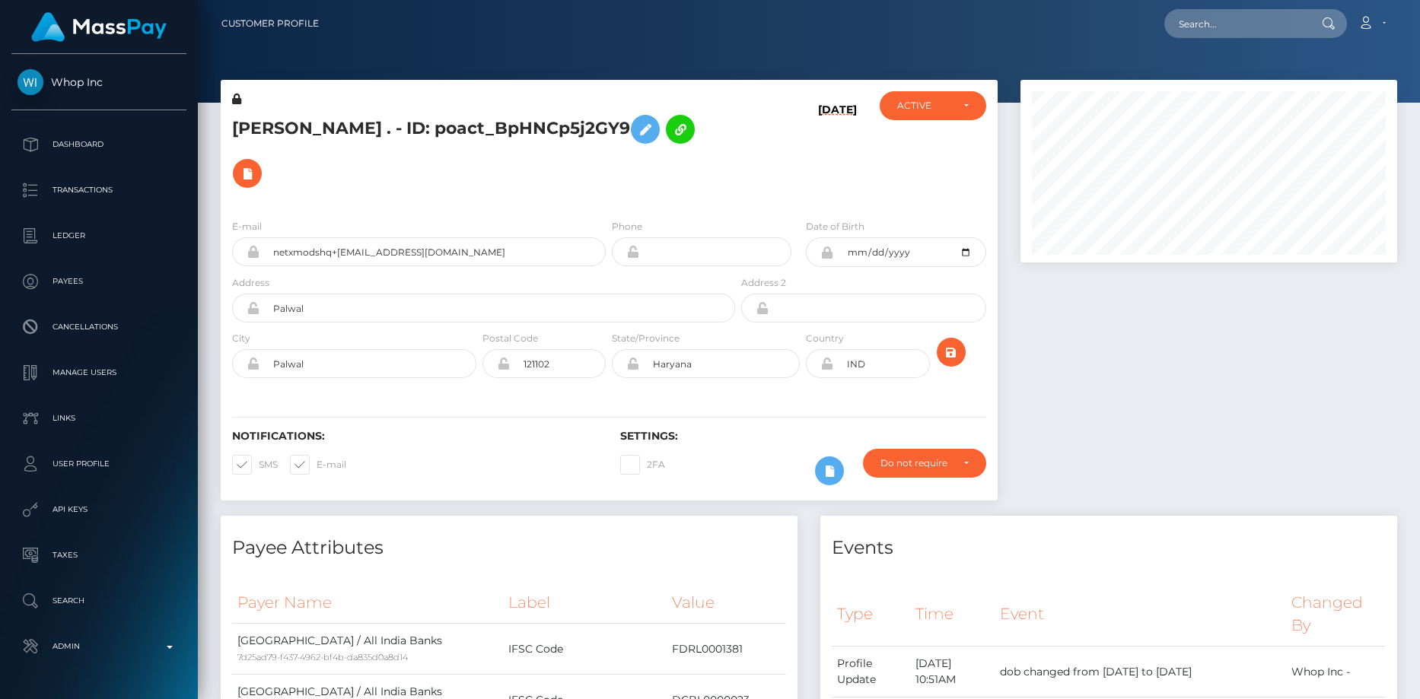
scroll to position [183, 377]
click at [372, 114] on h5 "RONAK . - ID: poact_BpHNCp5j2GY9" at bounding box center [479, 151] width 495 height 88
click at [369, 121] on h5 "RONAK . - ID: poact_BpHNCp5j2GY9" at bounding box center [479, 151] width 495 height 88
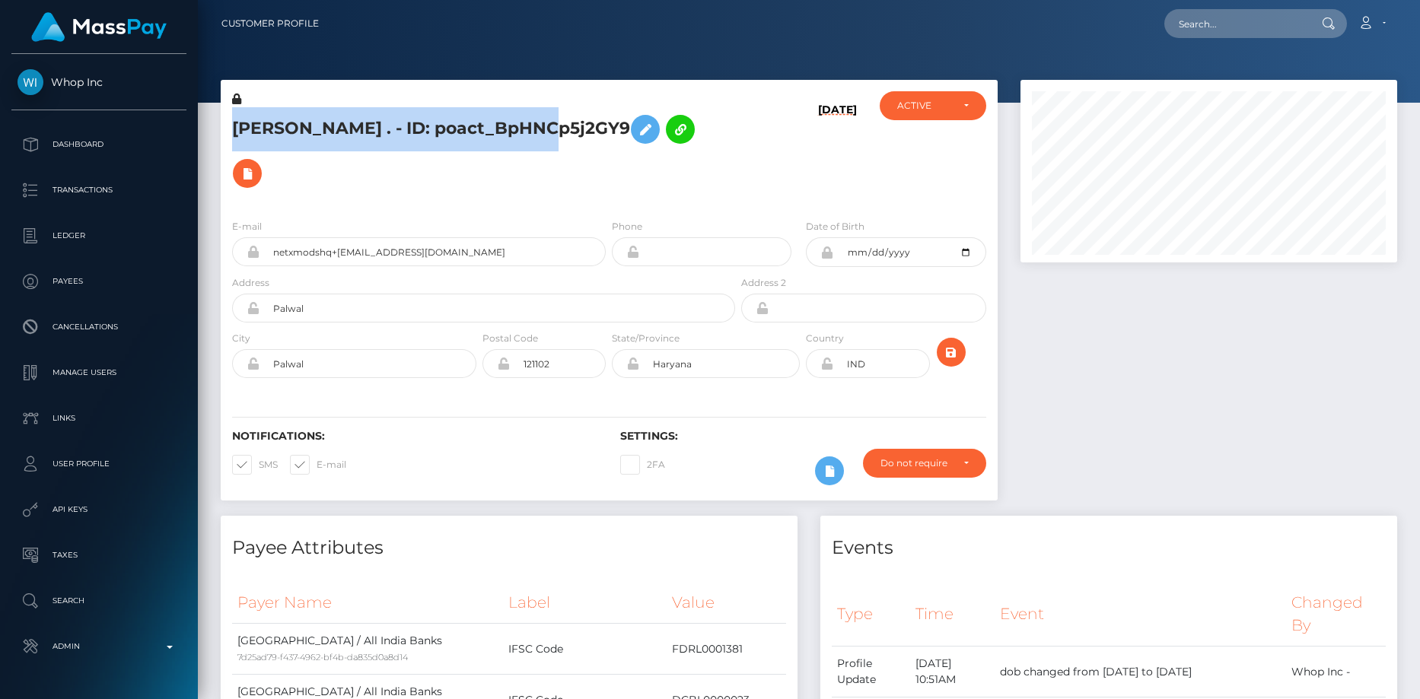
click at [369, 121] on h5 "RONAK . - ID: poact_BpHNCp5j2GY9" at bounding box center [479, 151] width 495 height 88
copy h5 "RONAK . - ID: poact_BpHNCp5j2GY9"
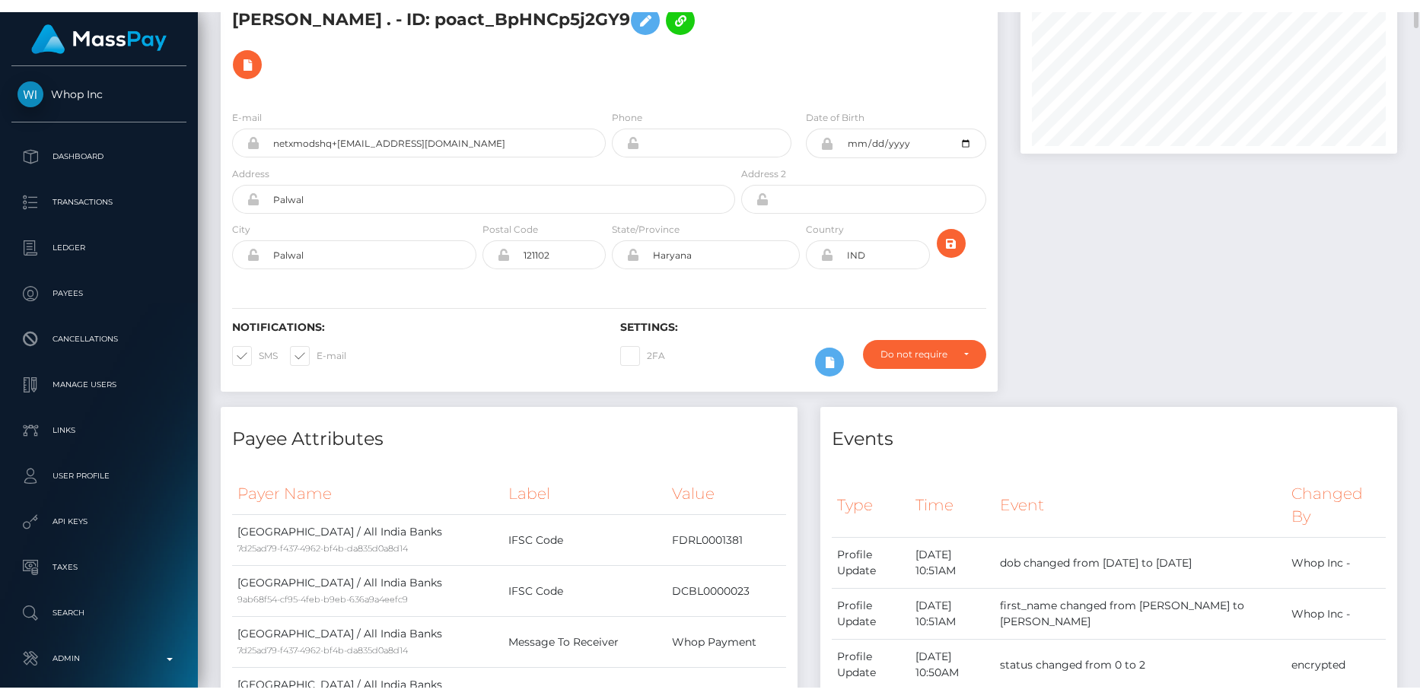
scroll to position [0, 0]
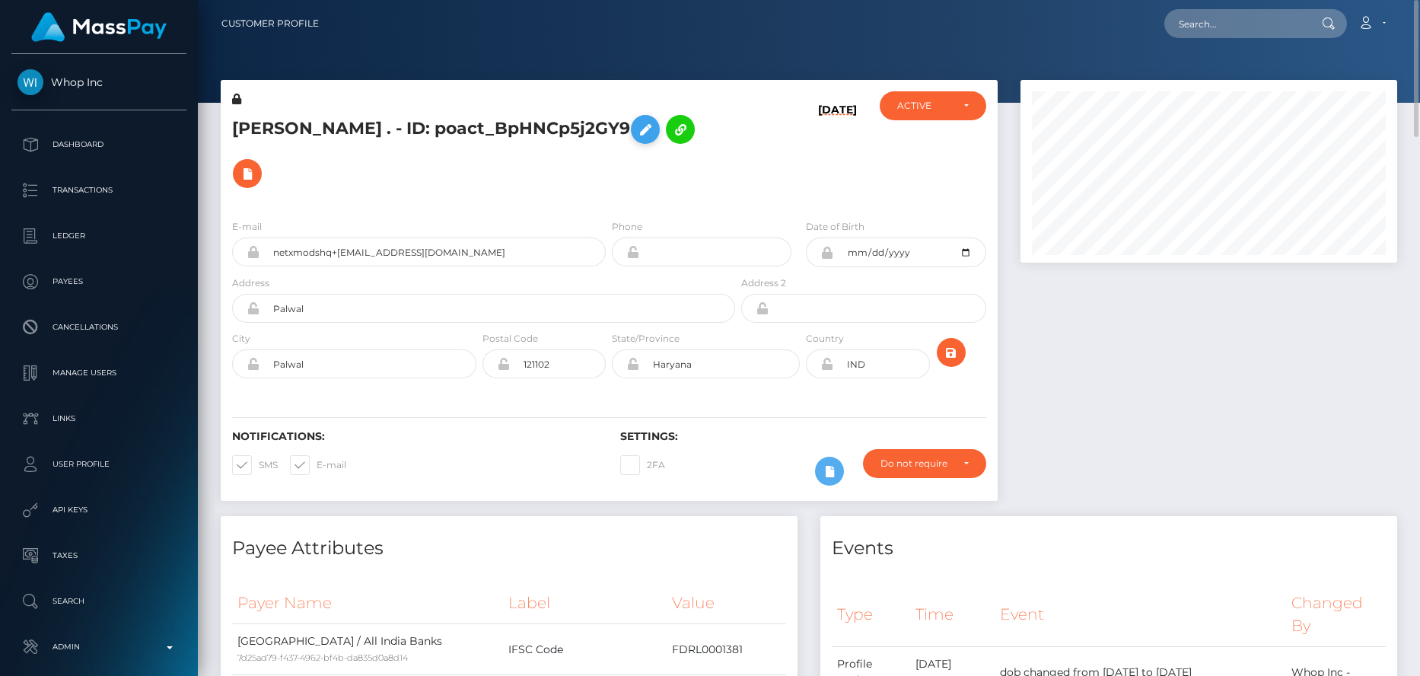
click at [636, 123] on icon at bounding box center [645, 129] width 18 height 19
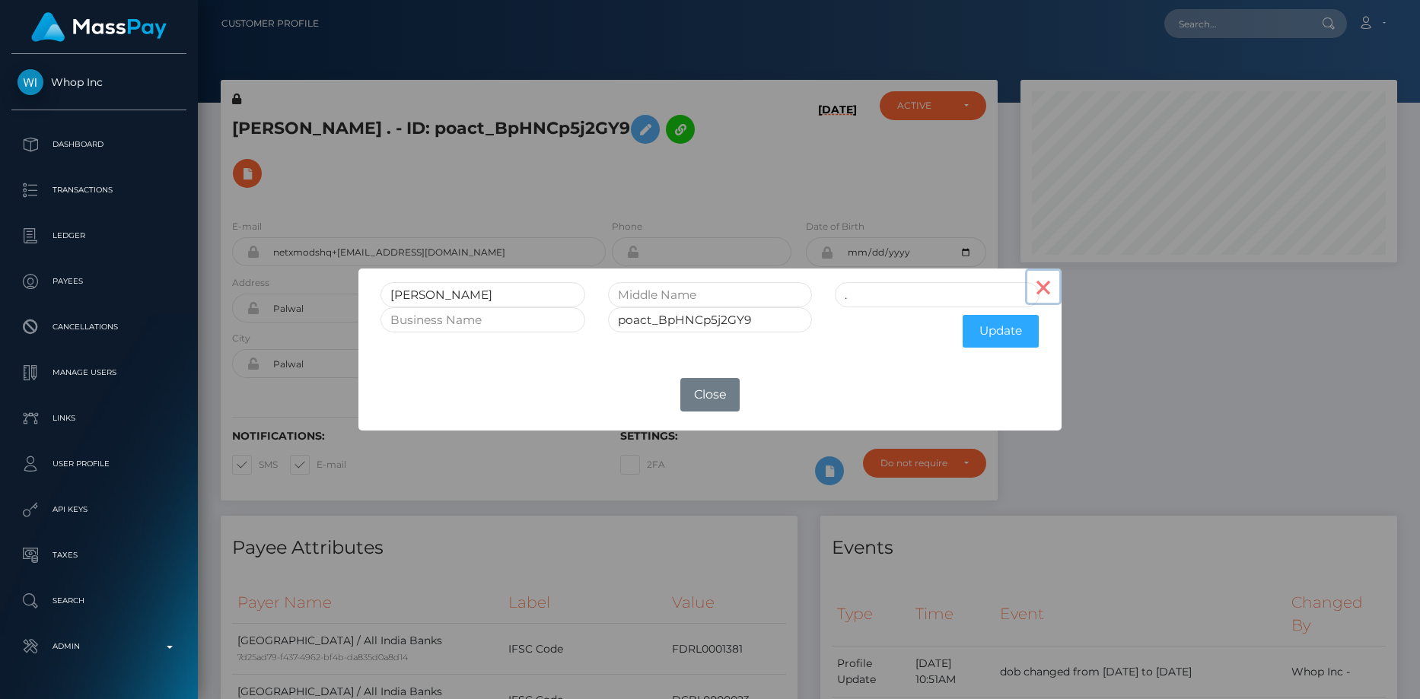
click at [1048, 294] on button "×" at bounding box center [1043, 287] width 37 height 37
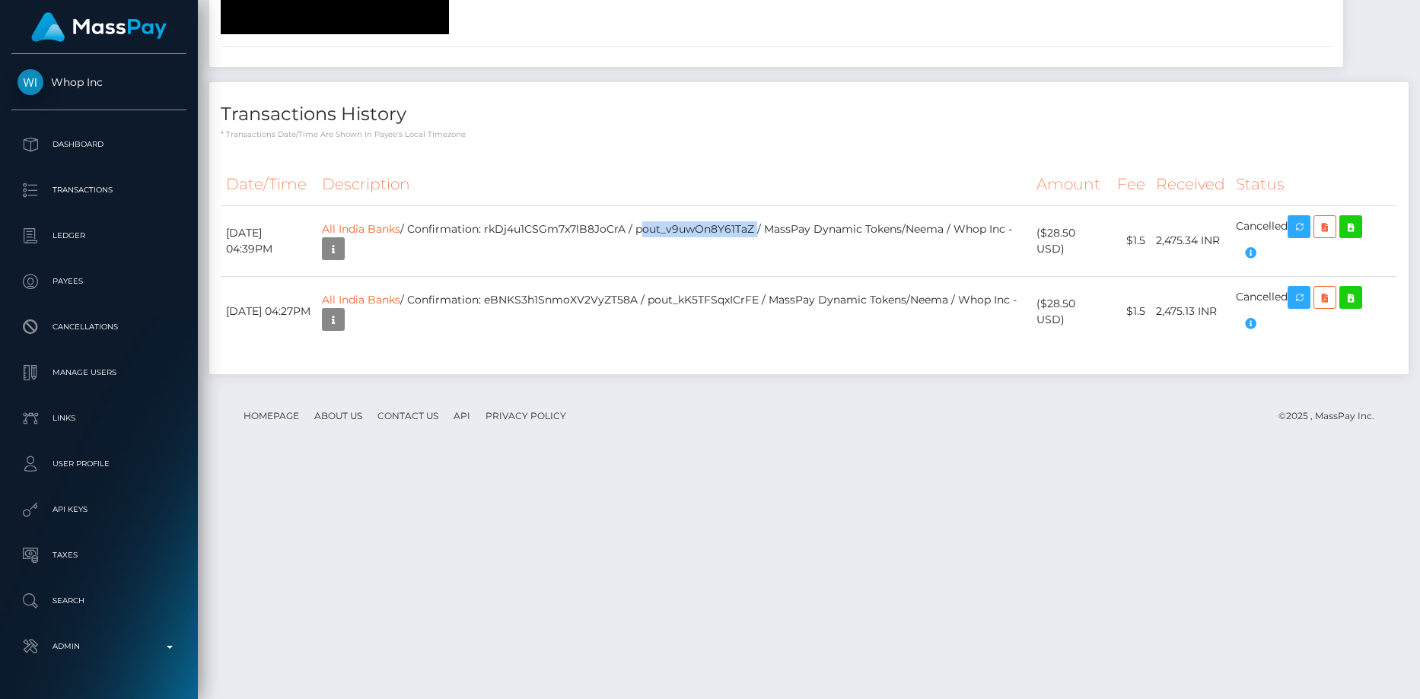
scroll to position [2632, 0]
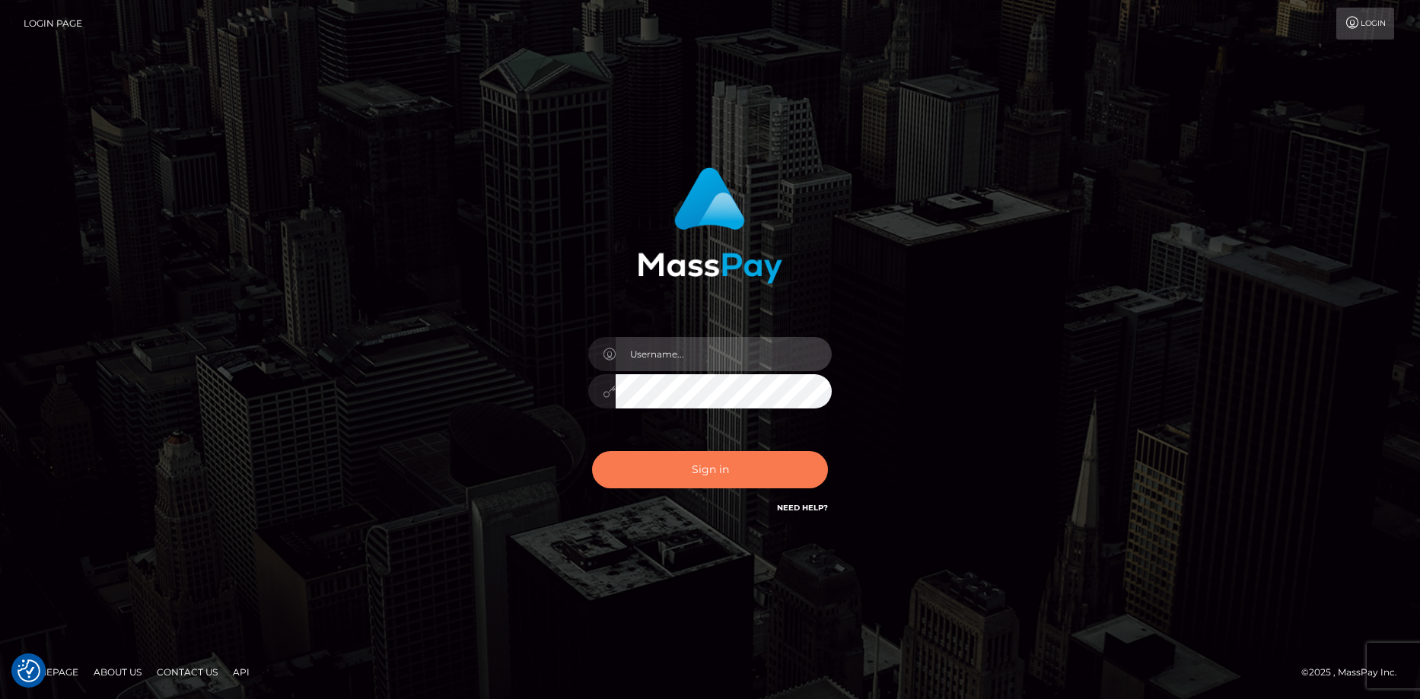
type input "[PERSON_NAME]"
click at [680, 467] on button "Sign in" at bounding box center [710, 469] width 236 height 37
type input "[PERSON_NAME]"
click at [680, 467] on button "Sign in" at bounding box center [710, 469] width 236 height 37
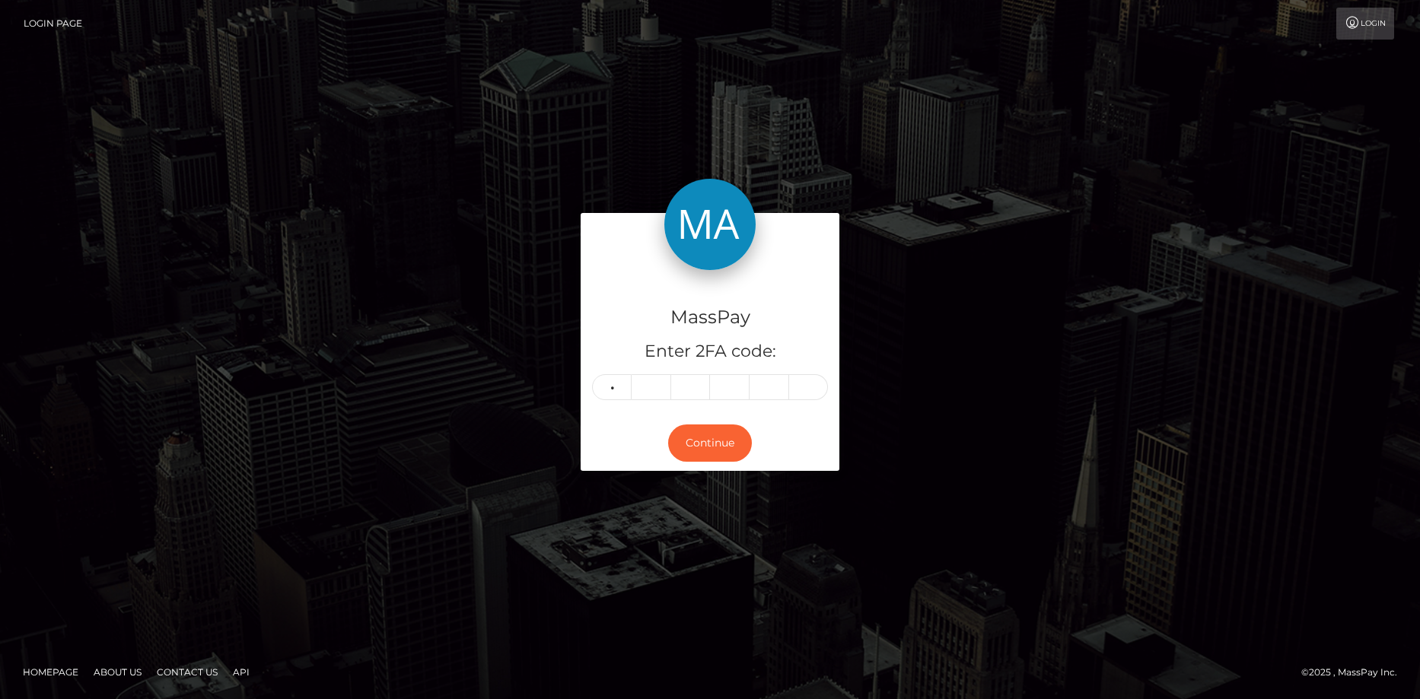
type input "2"
type input "5"
type input "9"
type input "1"
type input "6"
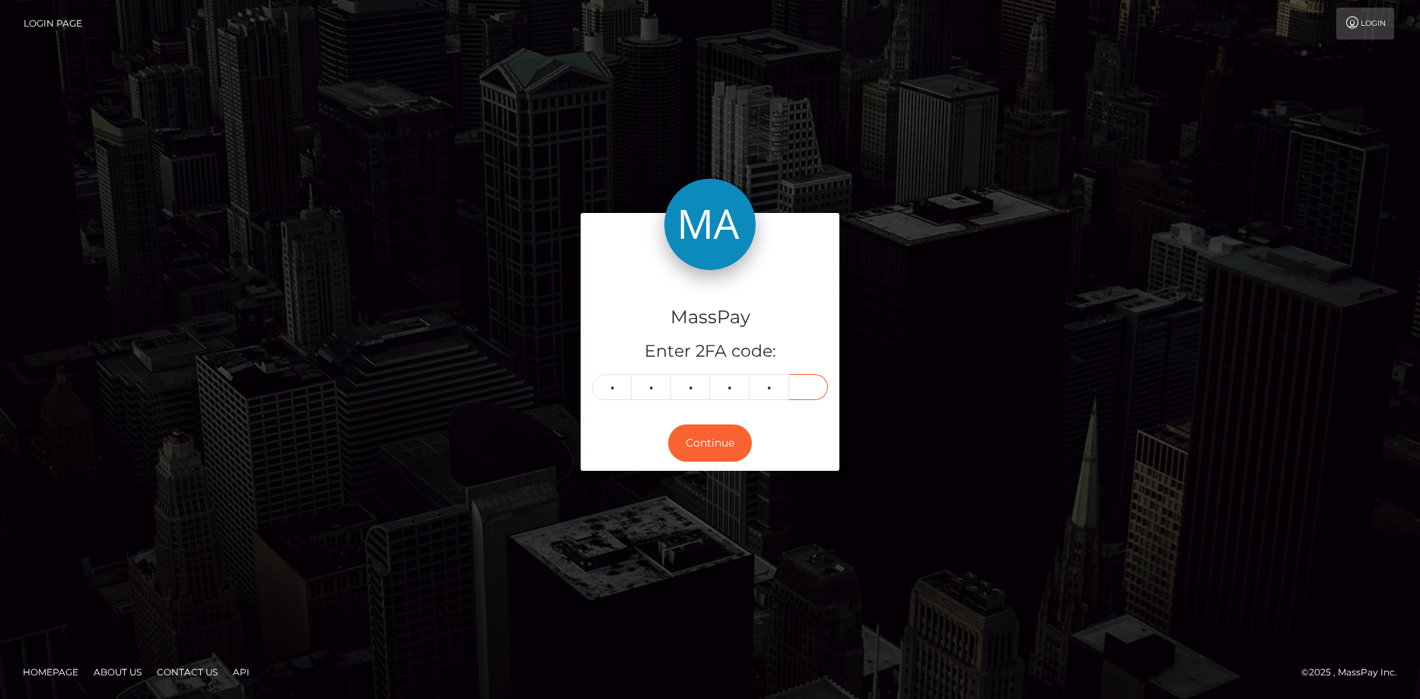
type input "7"
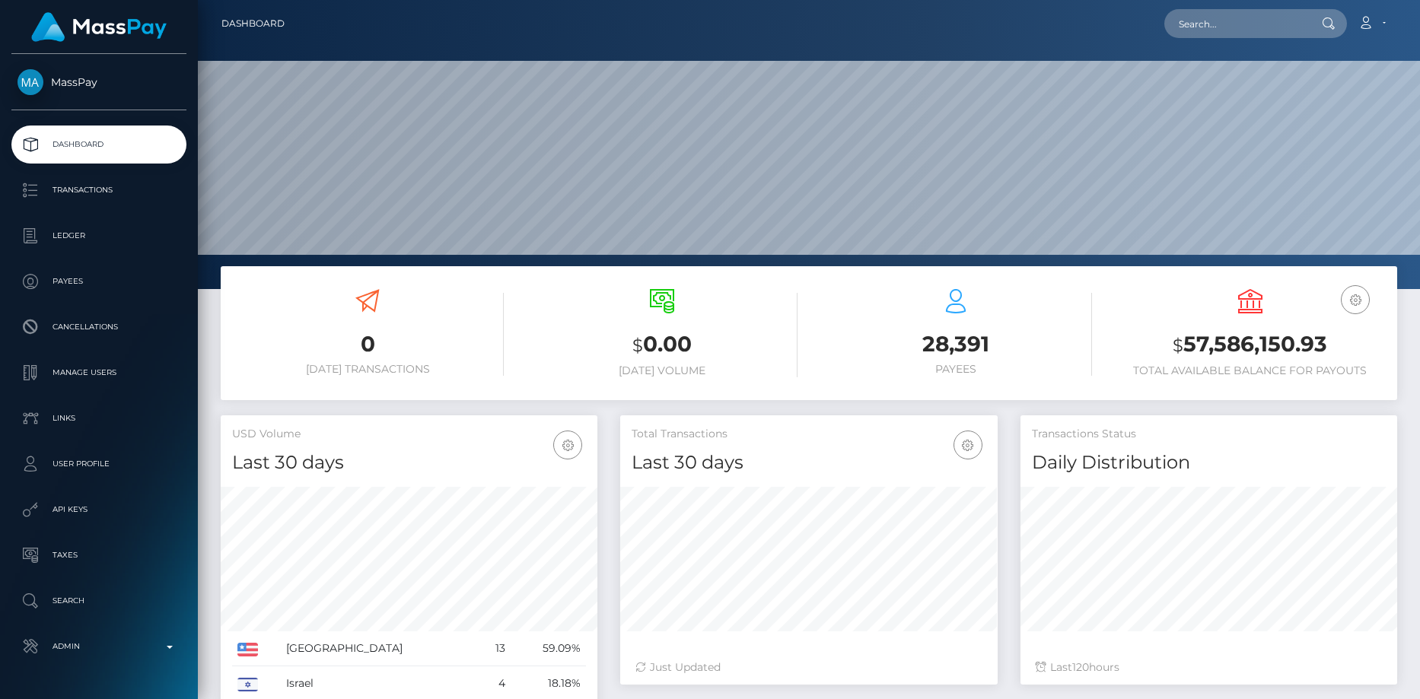
scroll to position [270, 377]
click at [1218, 28] on input "text" at bounding box center [1235, 23] width 143 height 29
paste input "67803af6c7942cd19b9c8c14"
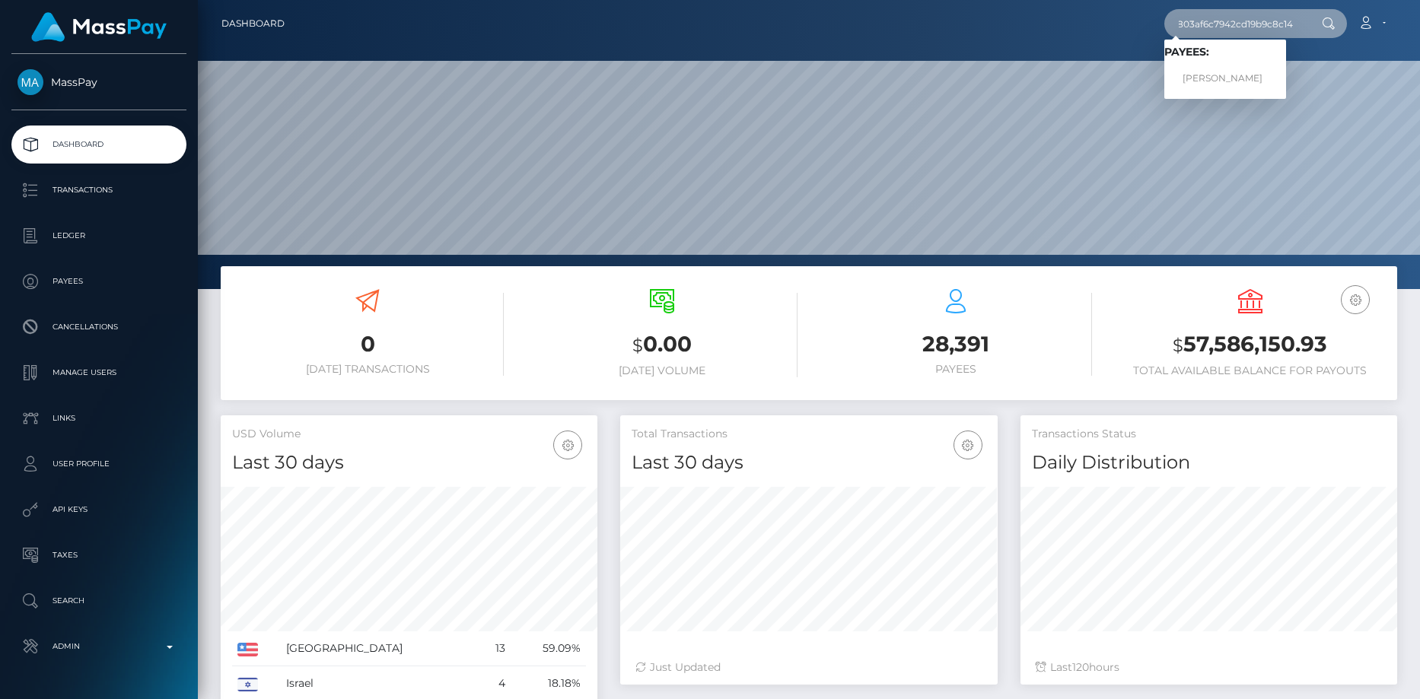
type input "67803af6c7942cd19b9c8c14"
click at [1212, 67] on link "Laurel Enloe" at bounding box center [1225, 79] width 122 height 28
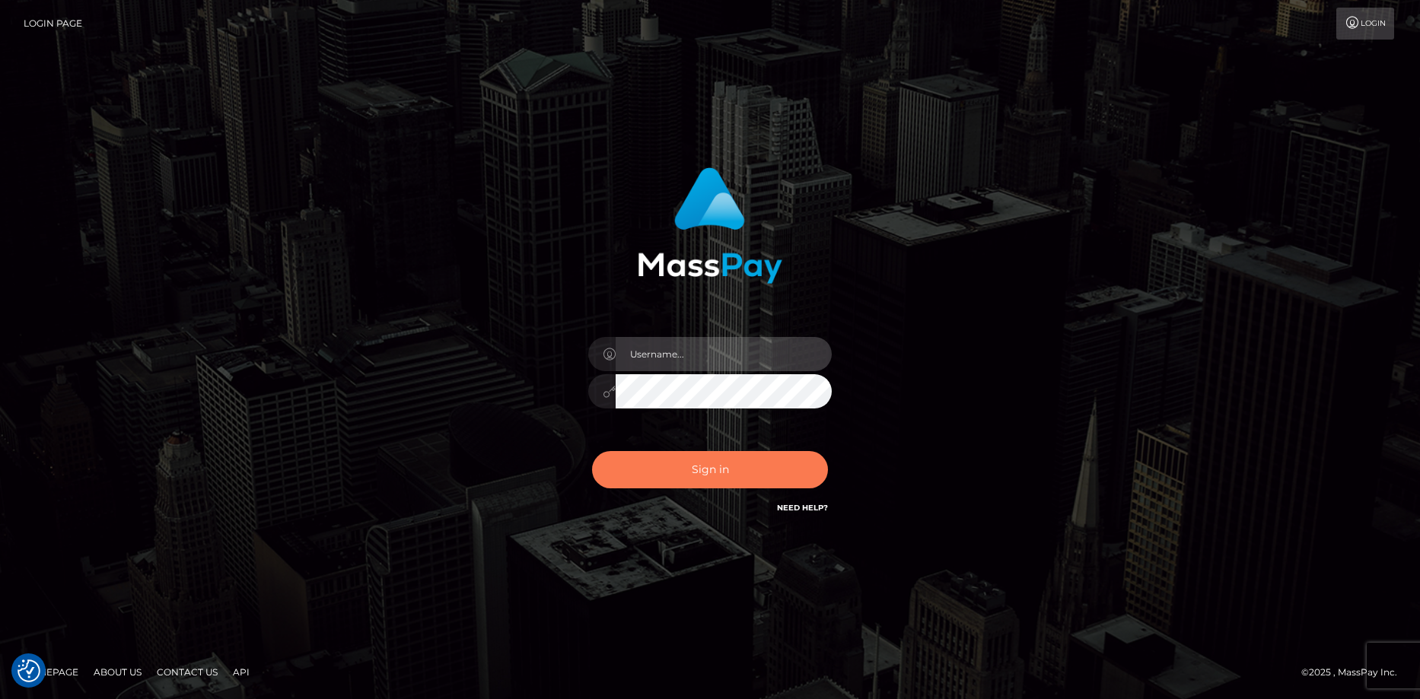
type input "[PERSON_NAME]"
click at [687, 475] on button "Sign in" at bounding box center [710, 469] width 236 height 37
type input "Eduard Gavrilescu"
click at [687, 475] on button "Sign in" at bounding box center [710, 469] width 236 height 37
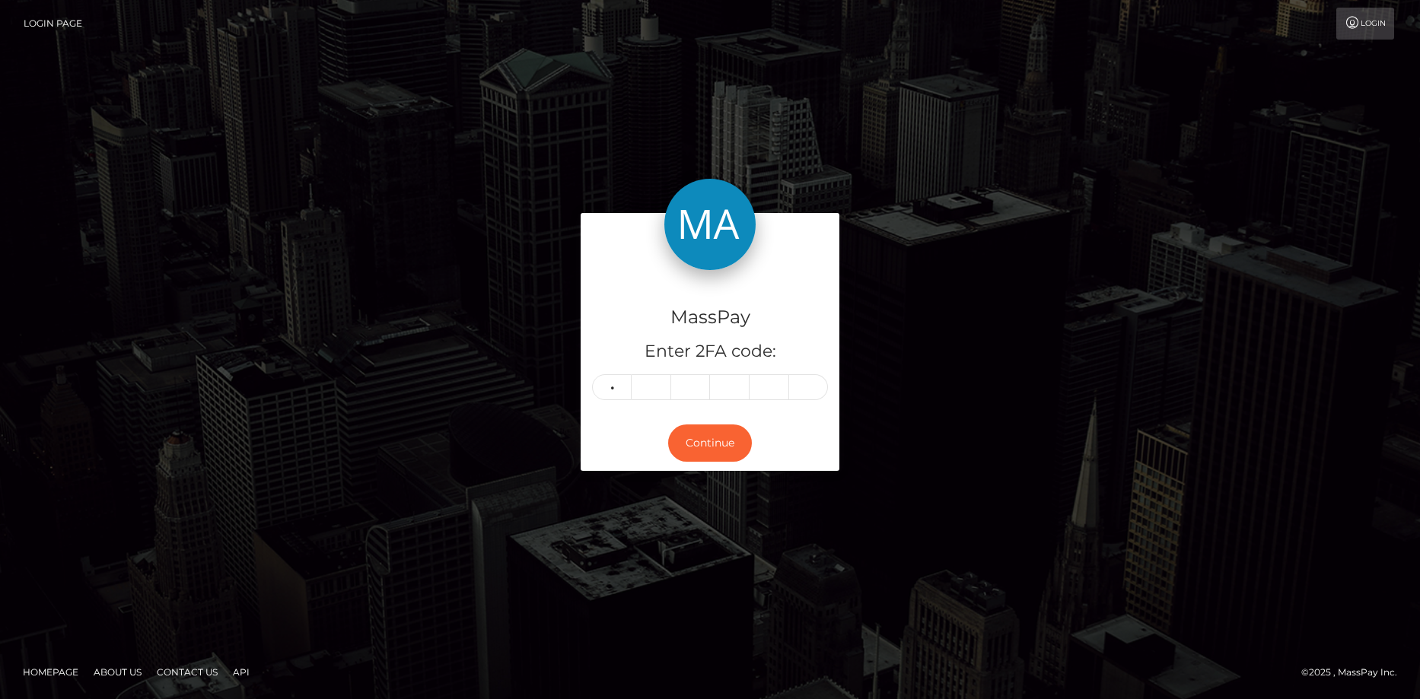
type input "0"
type input "7"
type input "1"
type input "7"
type input "9"
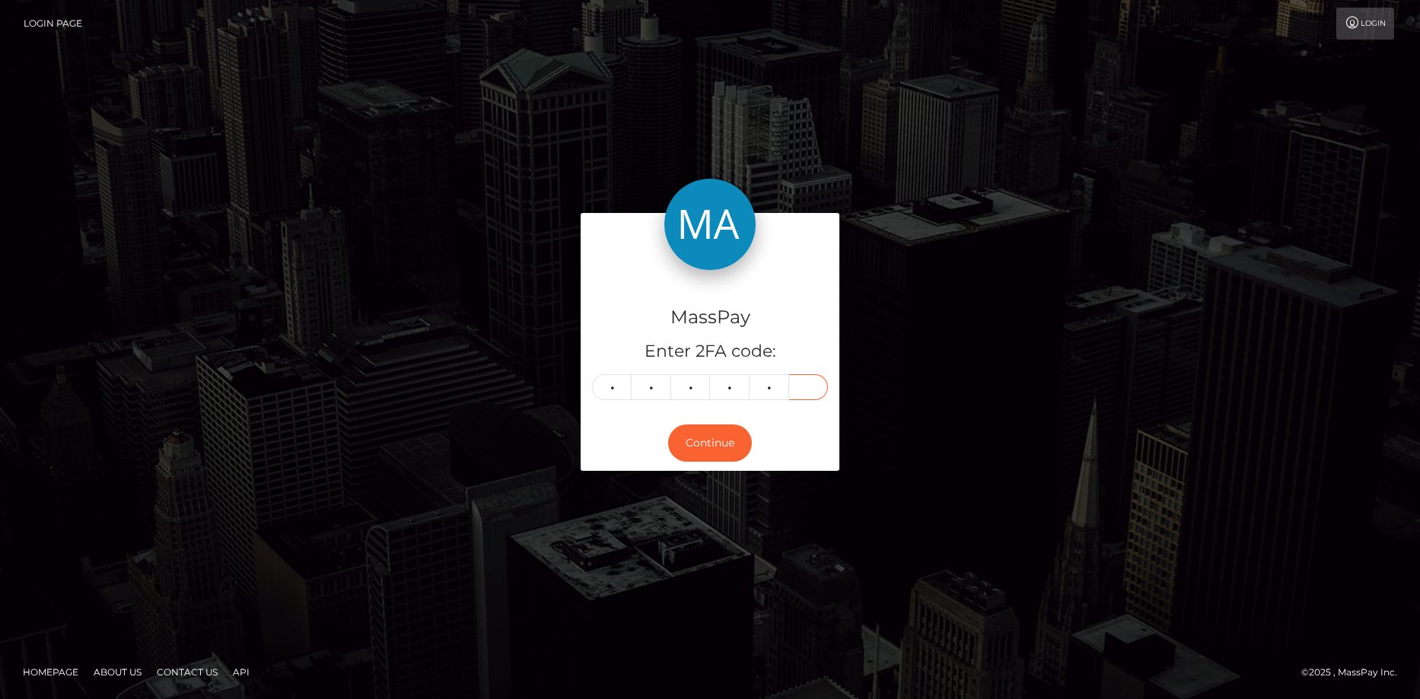
type input "6"
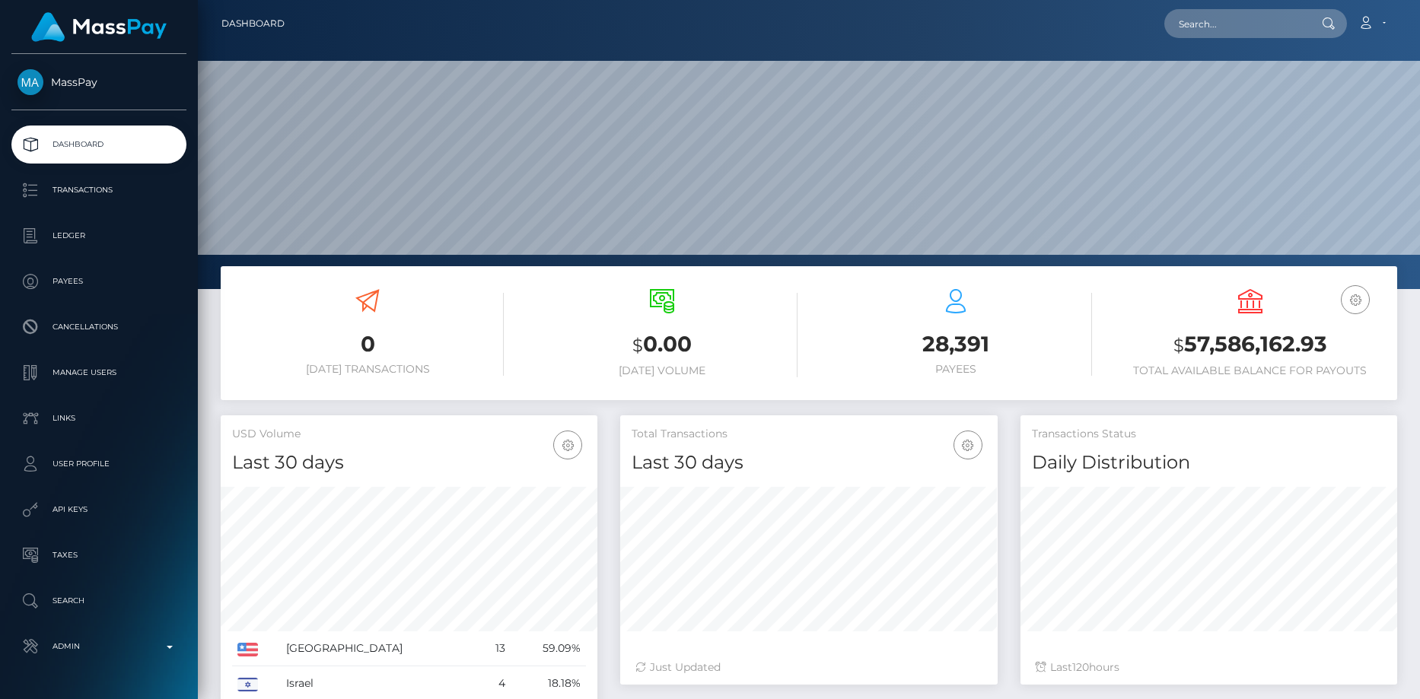
scroll to position [270, 377]
click at [1229, 18] on input "text" at bounding box center [1235, 23] width 143 height 29
paste input "qLfEJlK_43H1PPm"
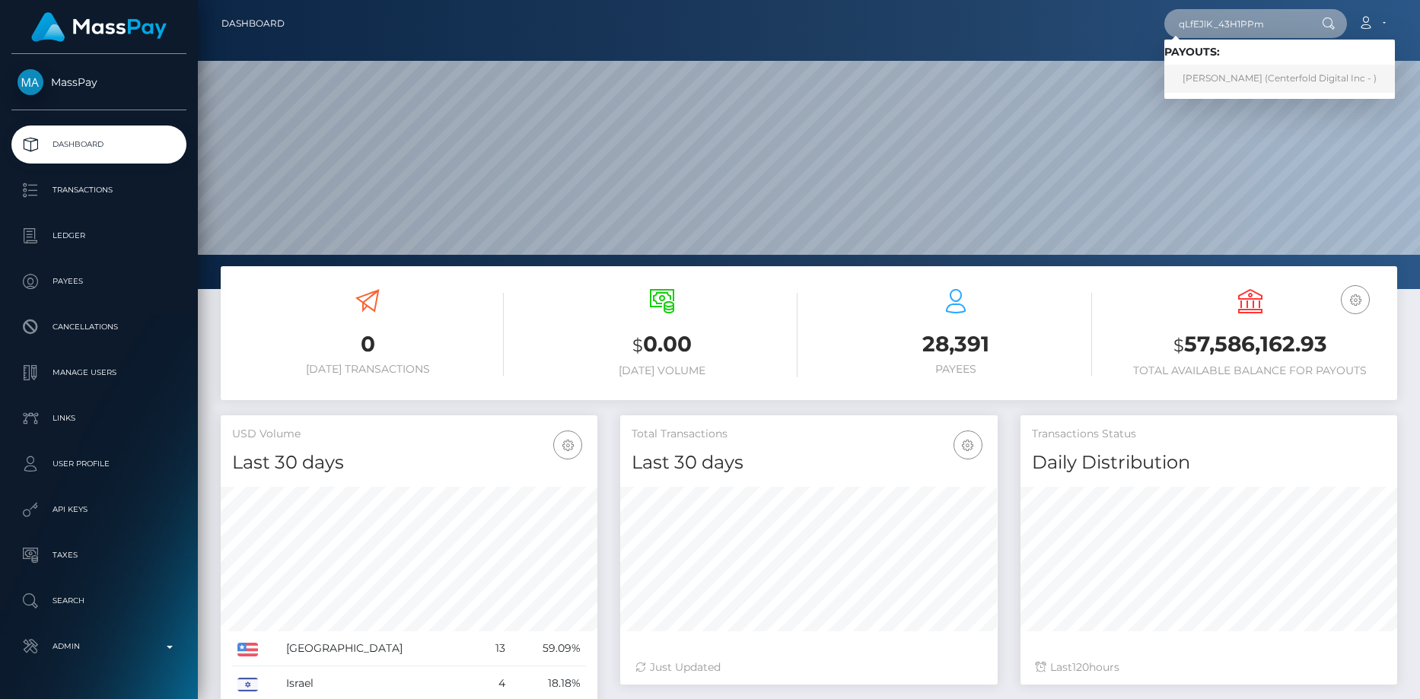
type input "qLfEJlK_43H1PPm"
click at [1231, 77] on link "Christos Sandalis (Centerfold Digital Inc - )" at bounding box center [1279, 79] width 231 height 28
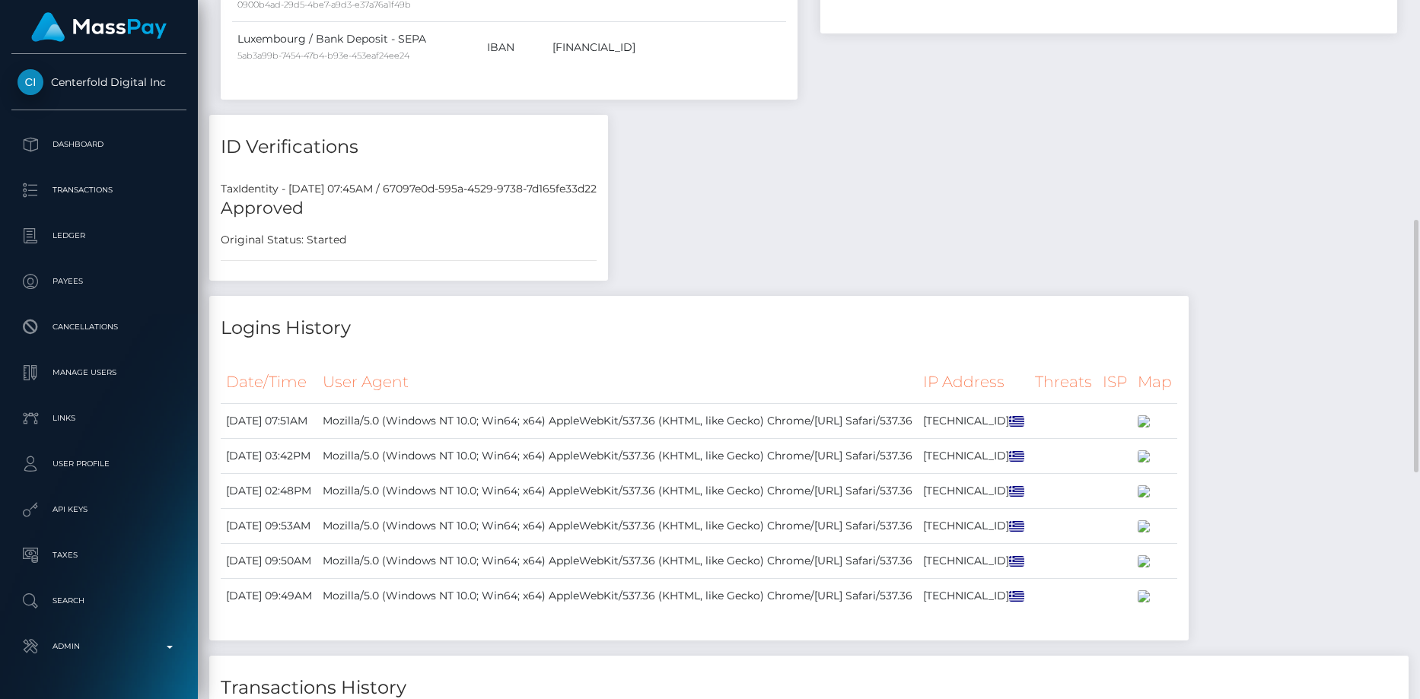
scroll to position [1233, 0]
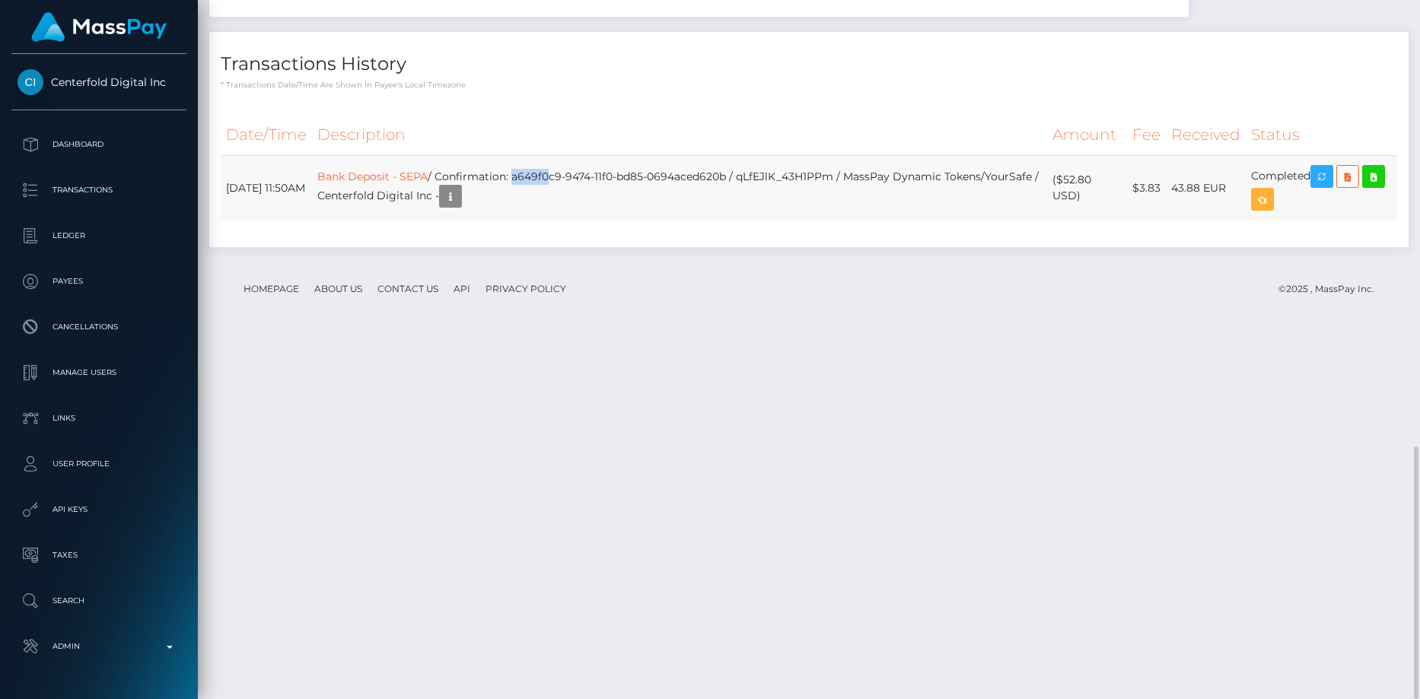
drag, startPoint x: 559, startPoint y: 537, endPoint x: 594, endPoint y: 536, distance: 34.3
click at [594, 221] on td "Bank Deposit - SEPA / Confirmation: a649f0c9-9474-11f0-bd85-0694aced620b / qLfE…" at bounding box center [679, 188] width 735 height 65
drag, startPoint x: 779, startPoint y: 538, endPoint x: 565, endPoint y: 540, distance: 214.6
click at [565, 221] on td "Bank Deposit - SEPA / Confirmation: a649f0c9-9474-11f0-bd85-0694aced620b / qLfE…" at bounding box center [679, 188] width 735 height 65
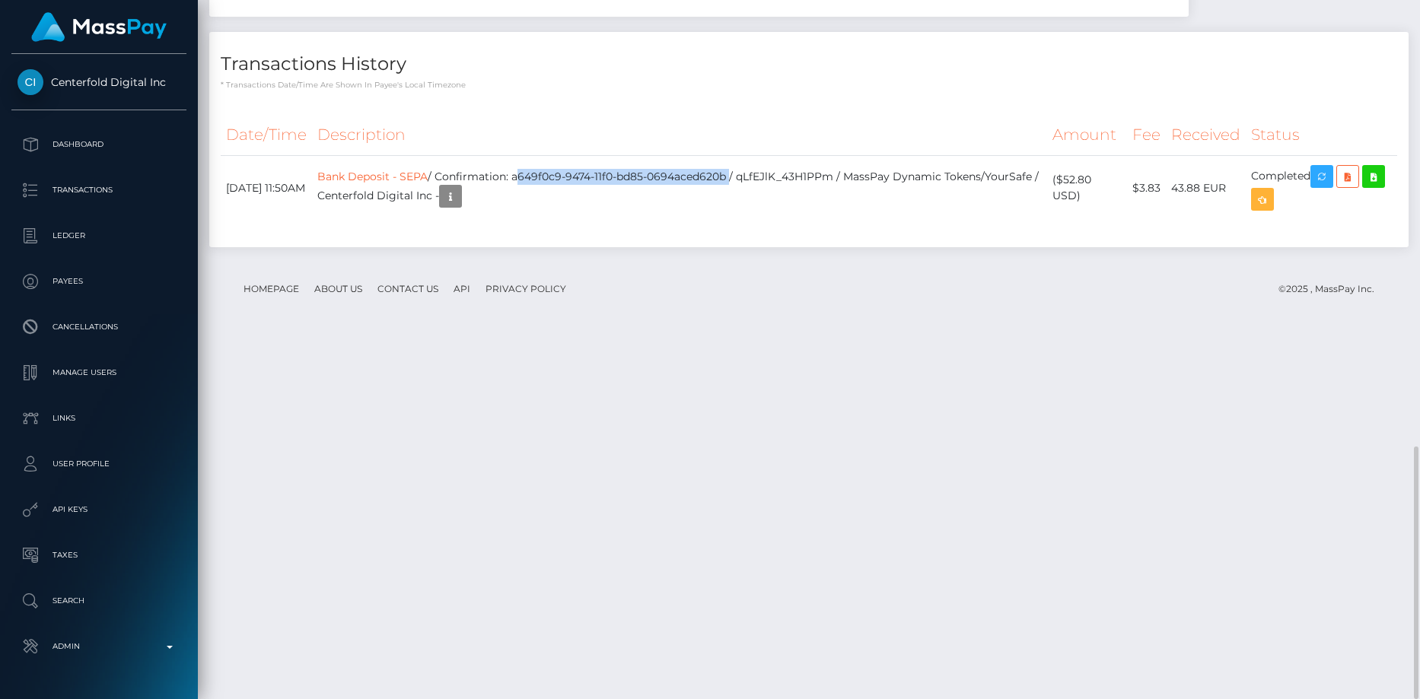
copy td "a649f0c9-9474-11f0-bd85-0694aced620b"
drag, startPoint x: 223, startPoint y: 540, endPoint x: 1311, endPoint y: 537, distance: 1088.2
click at [1311, 221] on tr "September 18, 2025 11:50AM Bank Deposit - SEPA / Confirmation: a649f0c9-9474-11…" at bounding box center [809, 188] width 1176 height 65
copy tr "September 18, 2025 11:50AM Bank Deposit - SEPA / Confirmation: a649f0c9-9474-11…"
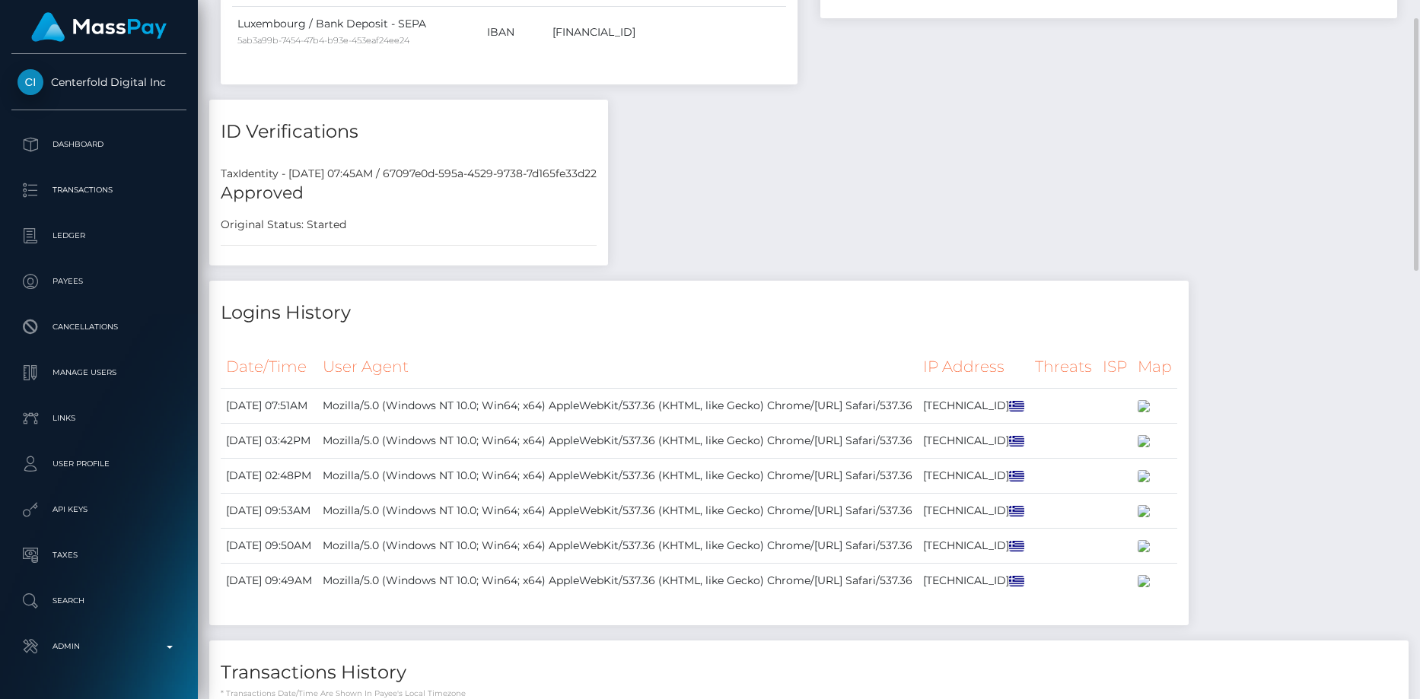
scroll to position [0, 0]
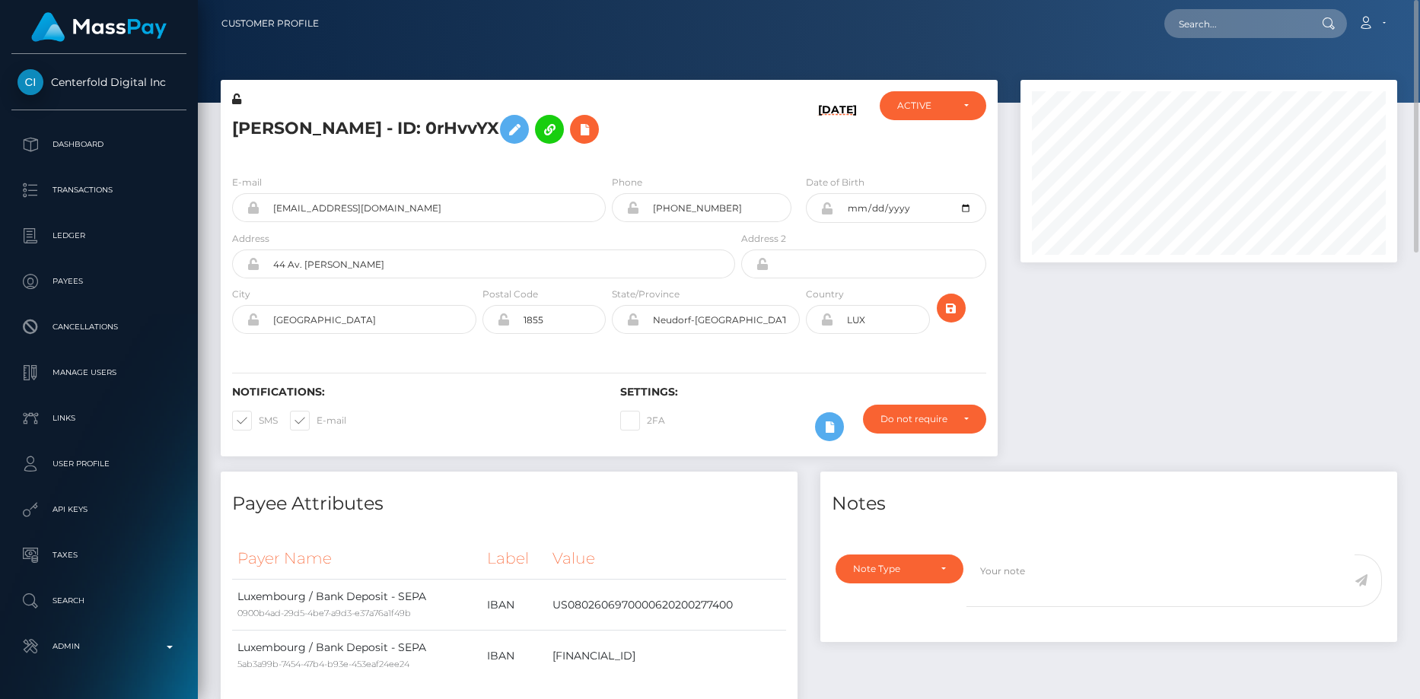
click at [395, 117] on h5 "Christos Sandalis - ID: 0rHvvYX" at bounding box center [479, 129] width 495 height 44
click at [392, 121] on h5 "Christos Sandalis - ID: 0rHvvYX" at bounding box center [479, 129] width 495 height 44
copy h5 "Christos Sandalis - ID: 0rHvvYX"
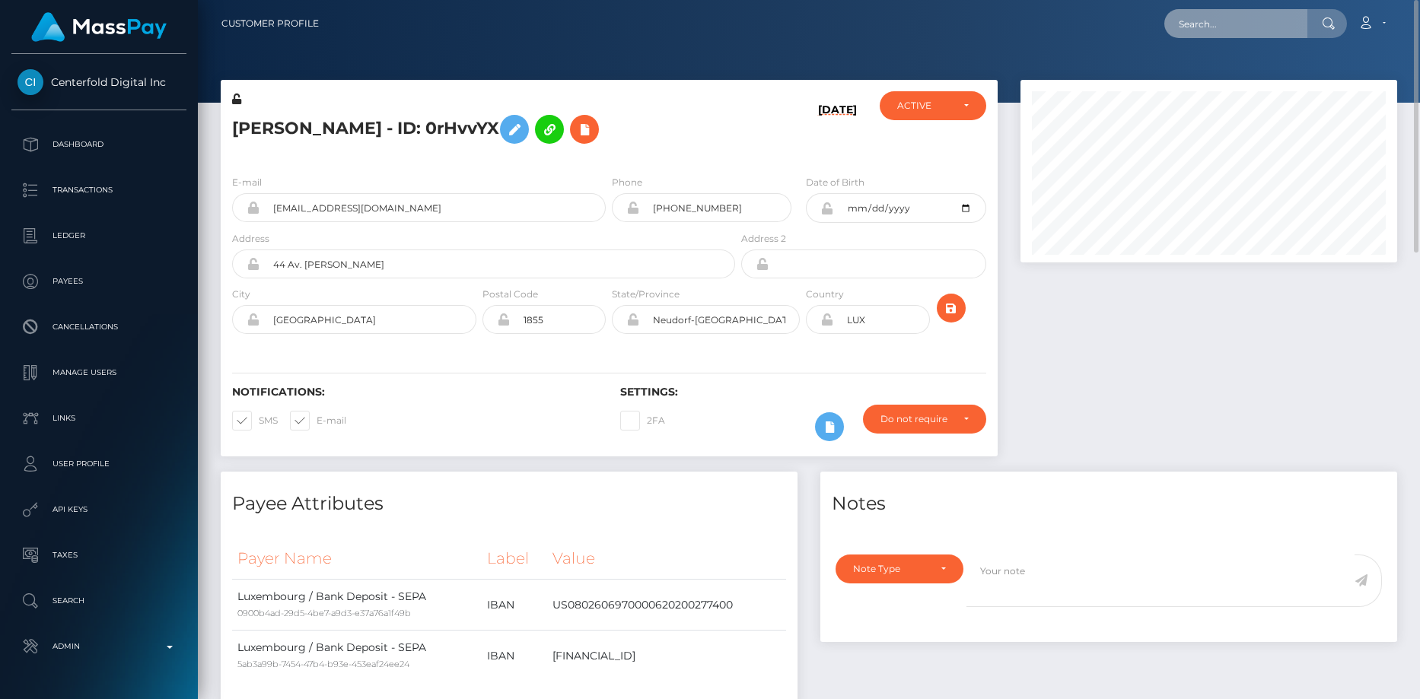
click at [1179, 33] on input "text" at bounding box center [1235, 23] width 143 height 29
paste input "miacourcelle19@gmail.com"
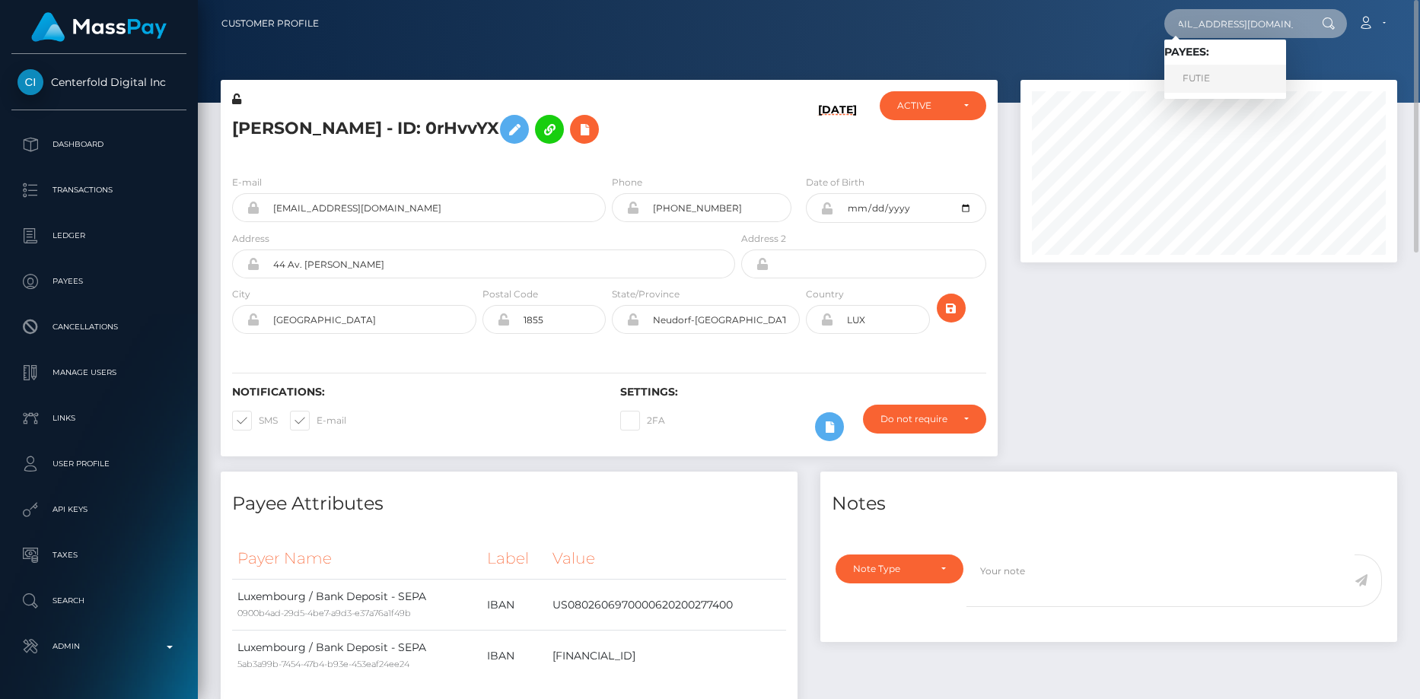
type input "miacourcelle19@gmail.com"
click at [1213, 72] on link "FUTIE" at bounding box center [1225, 79] width 122 height 28
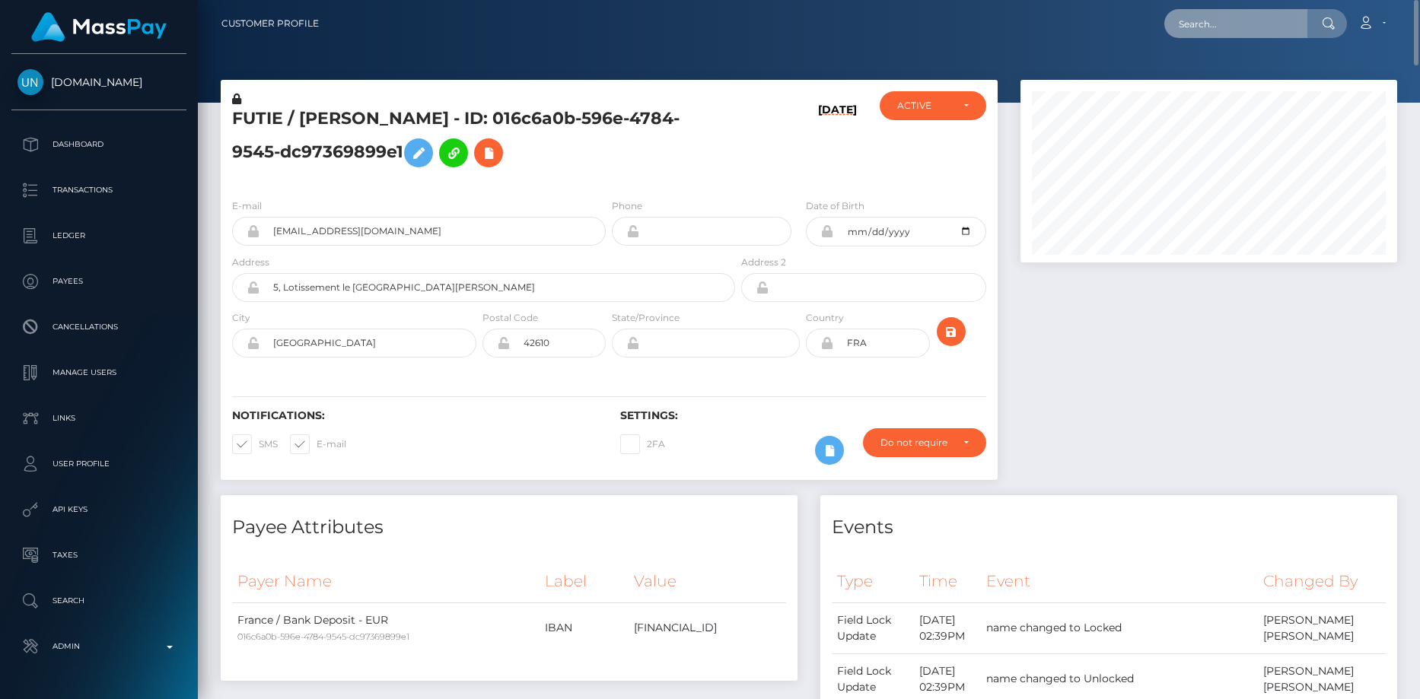
click at [1237, 21] on input "text" at bounding box center [1235, 23] width 143 height 29
paste input "[EMAIL_ADDRESS][DOMAIN_NAME]"
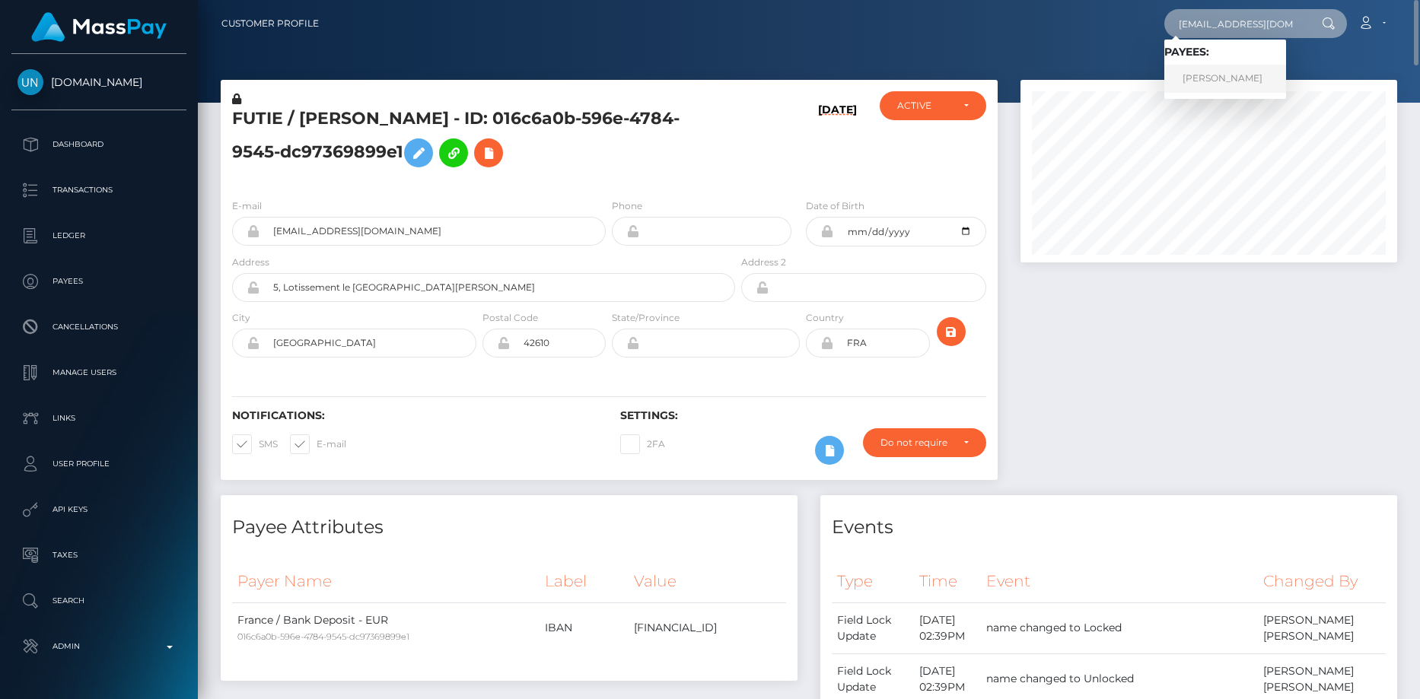
type input "[EMAIL_ADDRESS][DOMAIN_NAME]"
click at [1208, 77] on link "MARCELI JAN TROJCZAK" at bounding box center [1225, 79] width 122 height 28
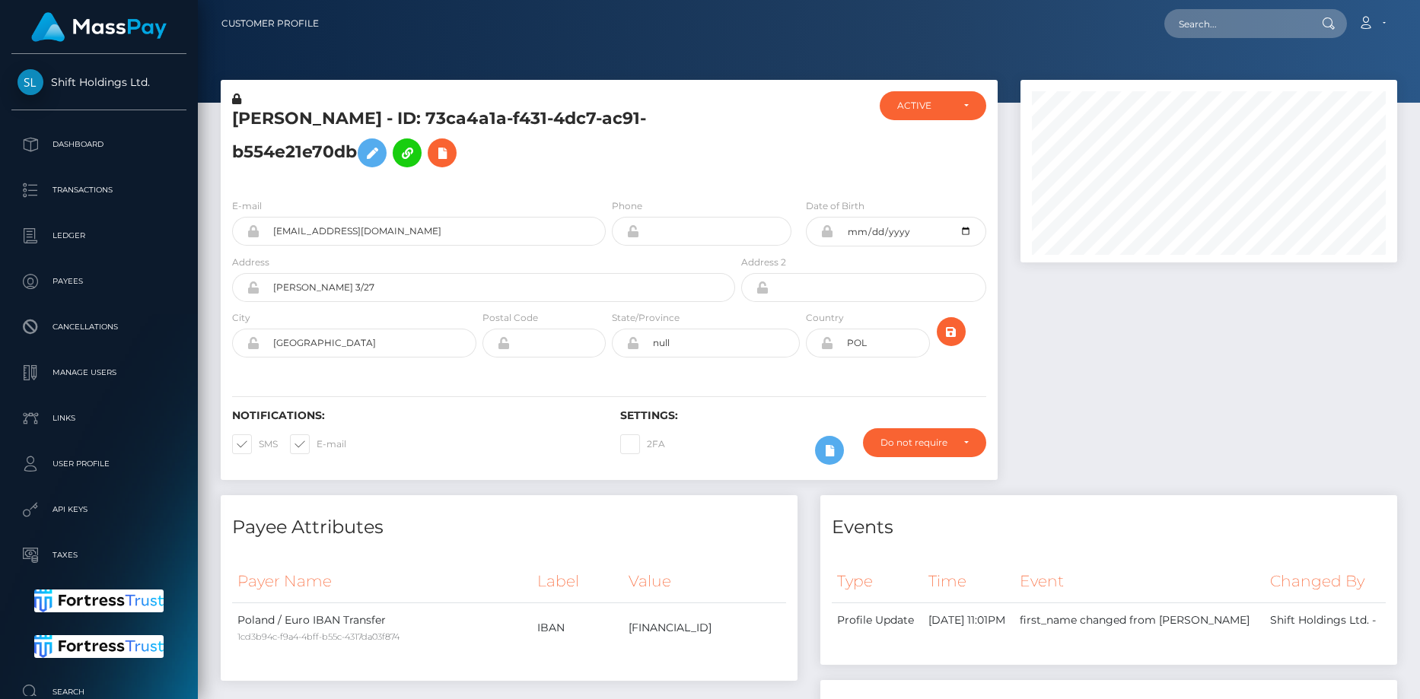
scroll to position [183, 377]
click at [301, 218] on input "nelaleyk@gmail.com" at bounding box center [432, 231] width 346 height 29
click at [301, 218] on input "[EMAIL_ADDRESS][DOMAIN_NAME]" at bounding box center [432, 231] width 346 height 29
click at [301, 218] on input "nelaleyk@gmail.com" at bounding box center [432, 231] width 346 height 29
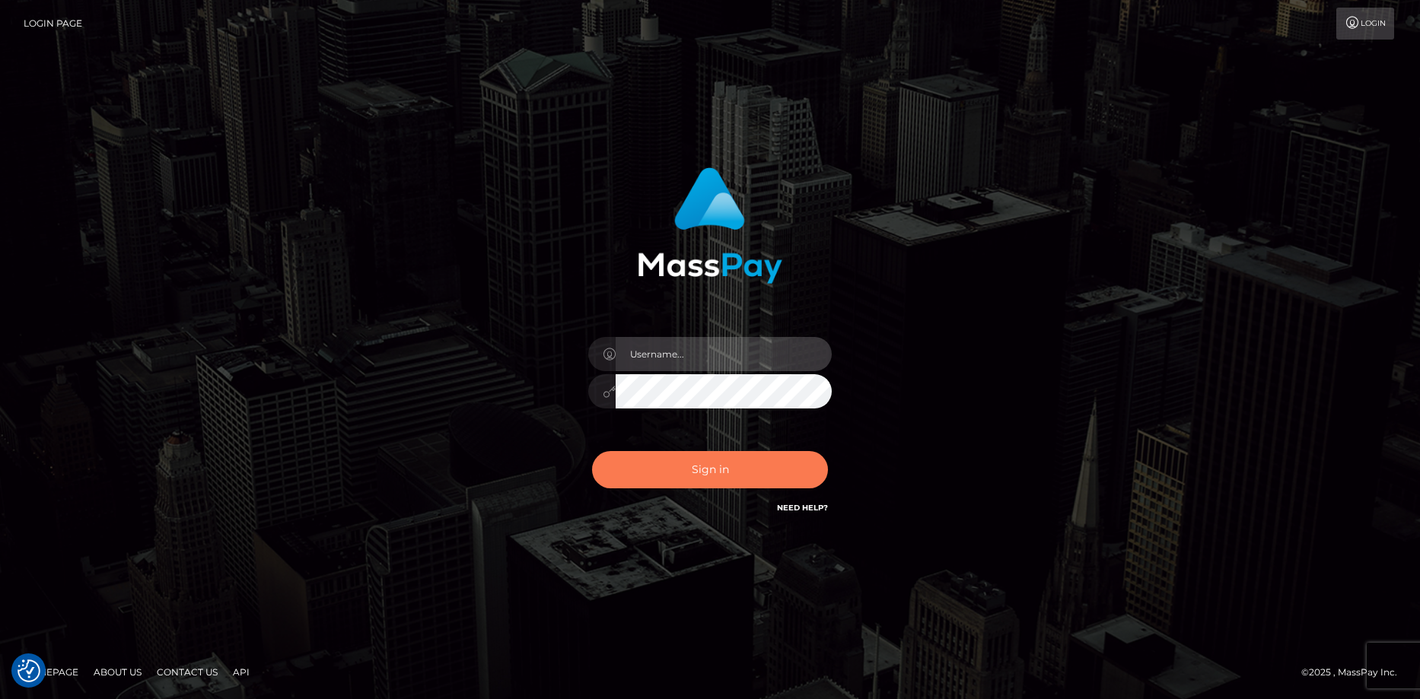
type input "Eduard Gavrilescu"
click at [654, 478] on button "Sign in" at bounding box center [710, 469] width 236 height 37
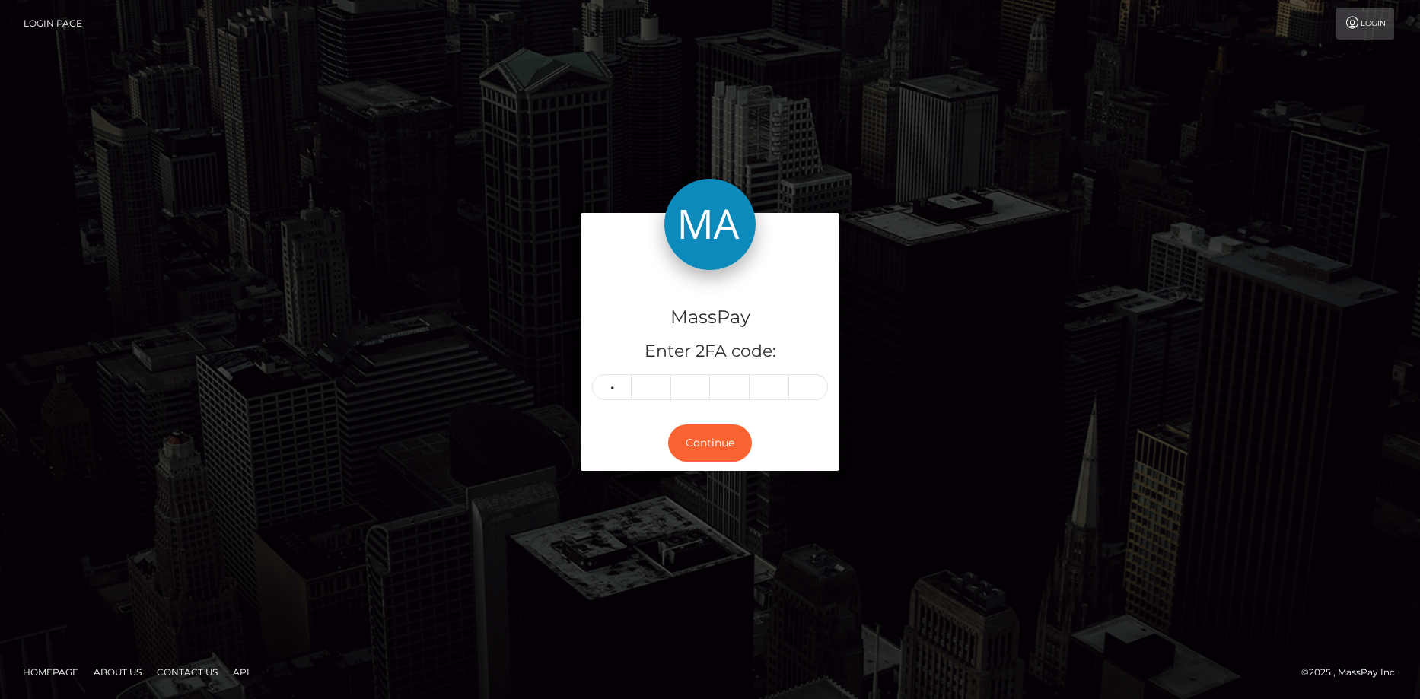
type input "0"
type input "1"
type input "7"
type input "4"
type input "8"
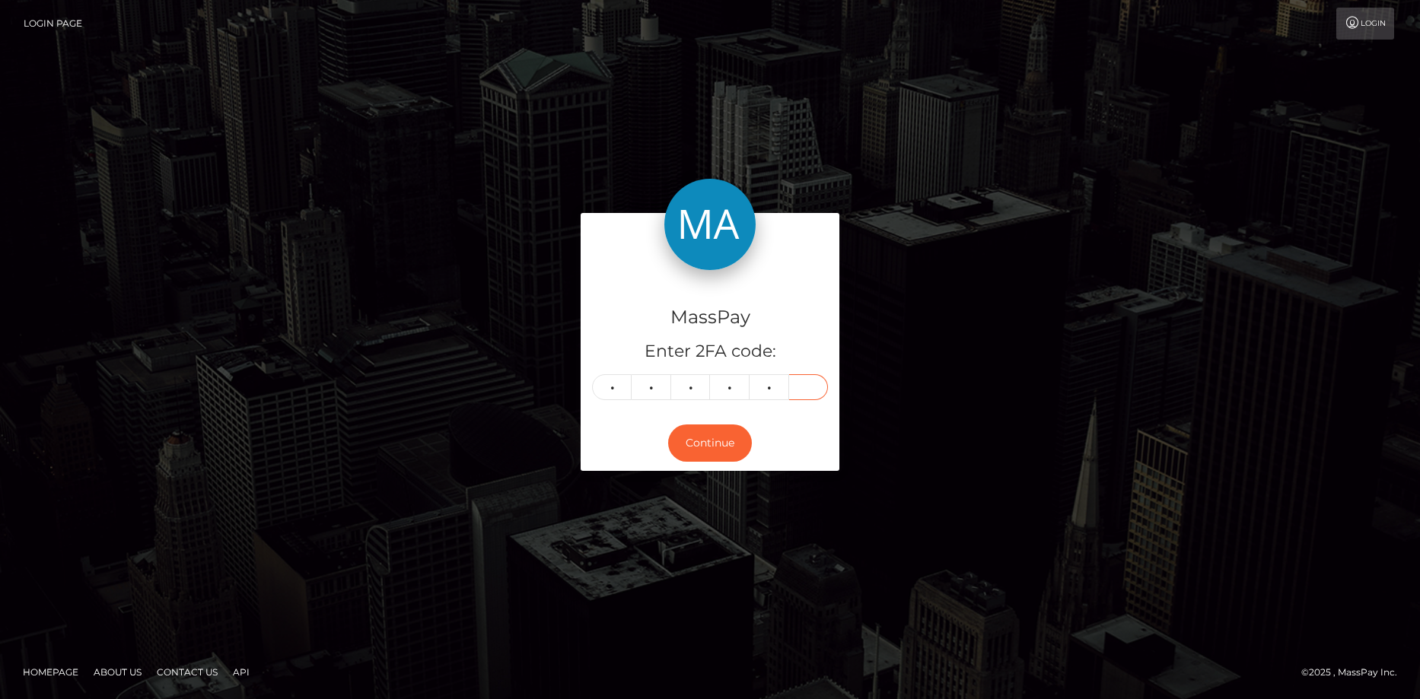
type input "0"
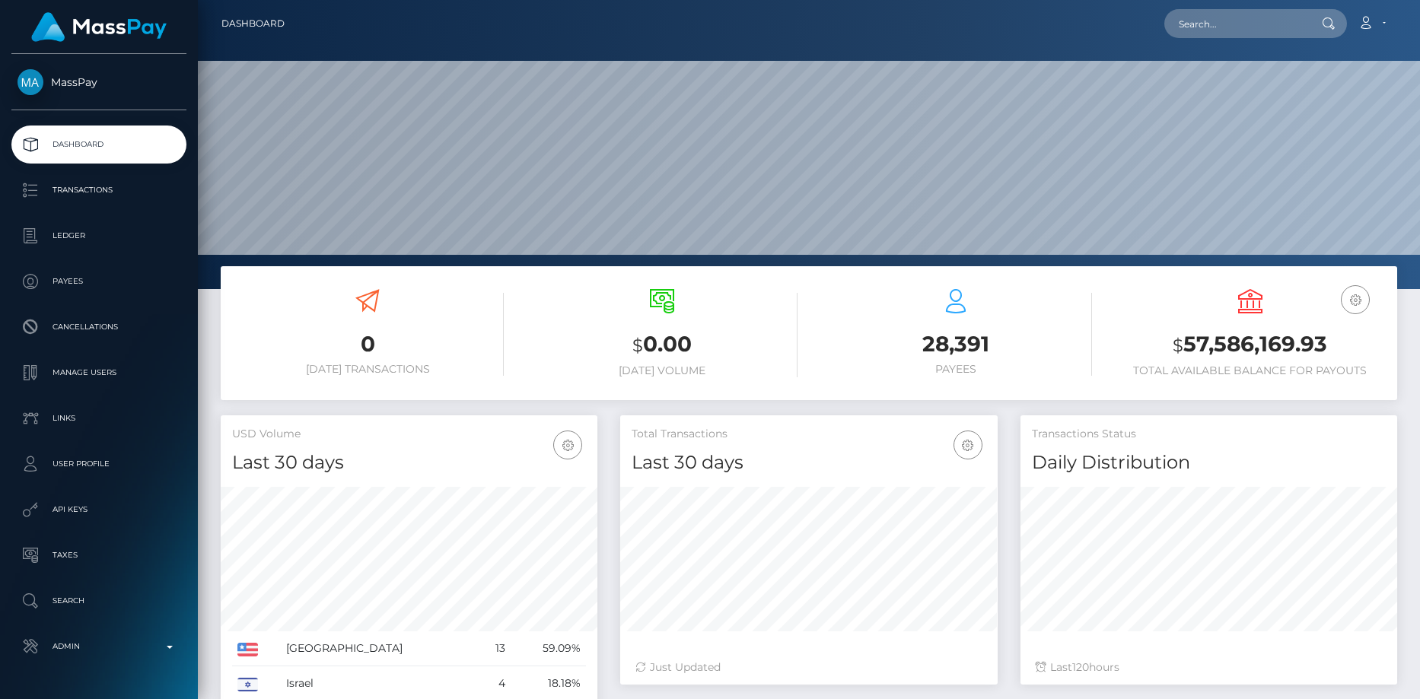
scroll to position [270, 377]
click at [1220, 25] on input "text" at bounding box center [1235, 23] width 143 height 29
paste input "nelaleyk@gmail.com"
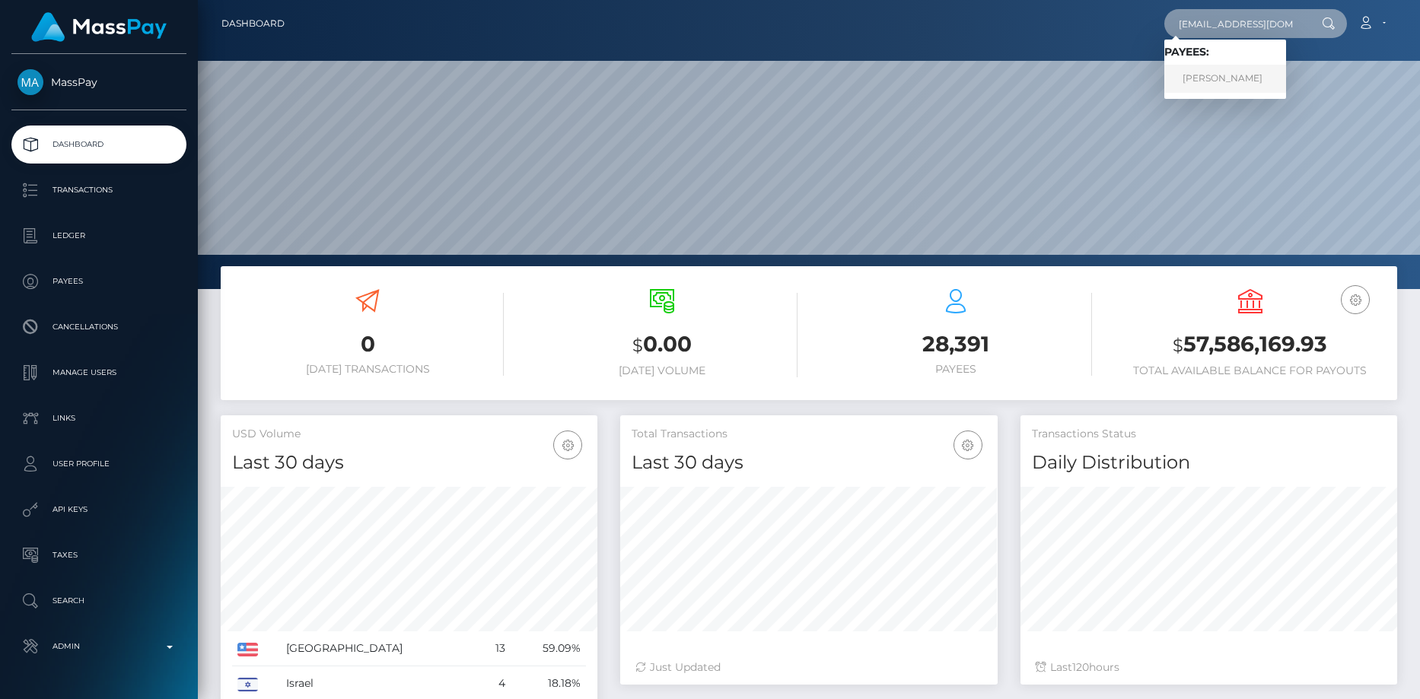
type input "nelaleyk@gmail.com"
click at [1209, 75] on link "MARCELI JAN TROJCZAK" at bounding box center [1225, 79] width 122 height 28
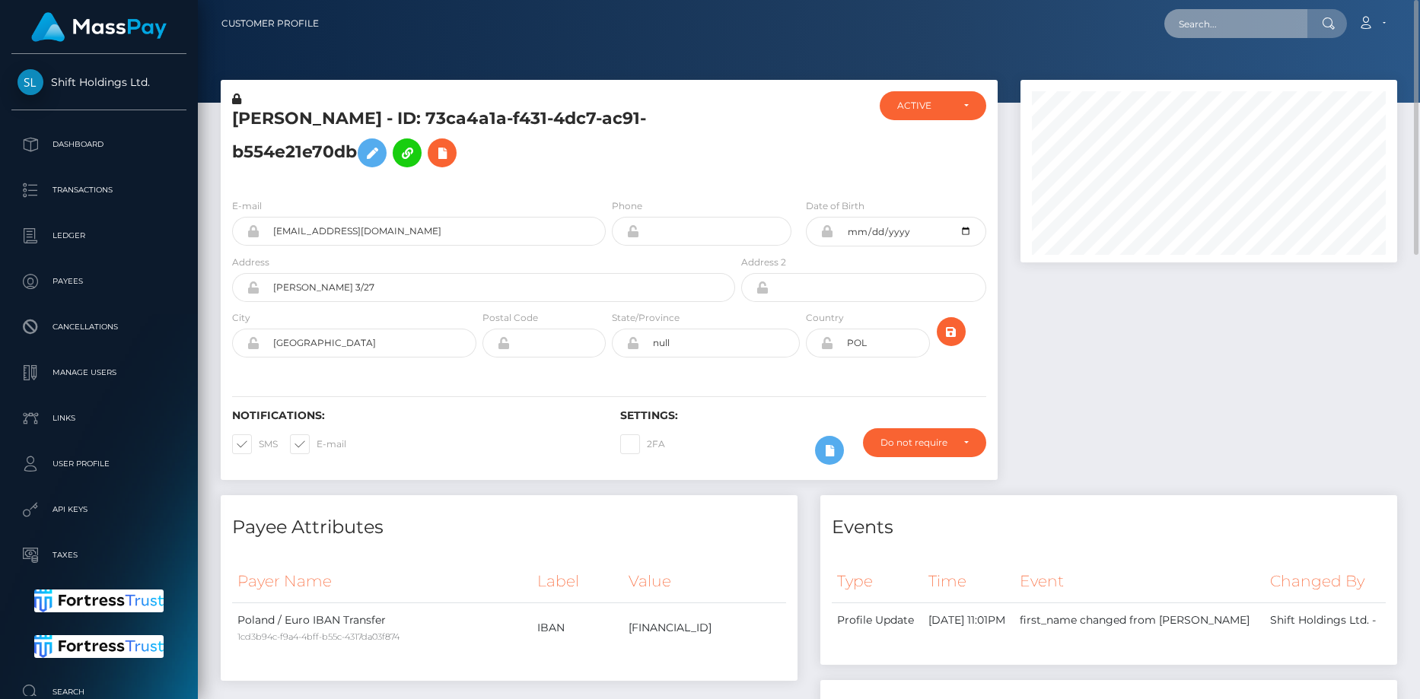
click at [1190, 36] on input "text" at bounding box center [1235, 23] width 143 height 29
paste input "wfZFeB8UT6SRPZbWA_lIvg"
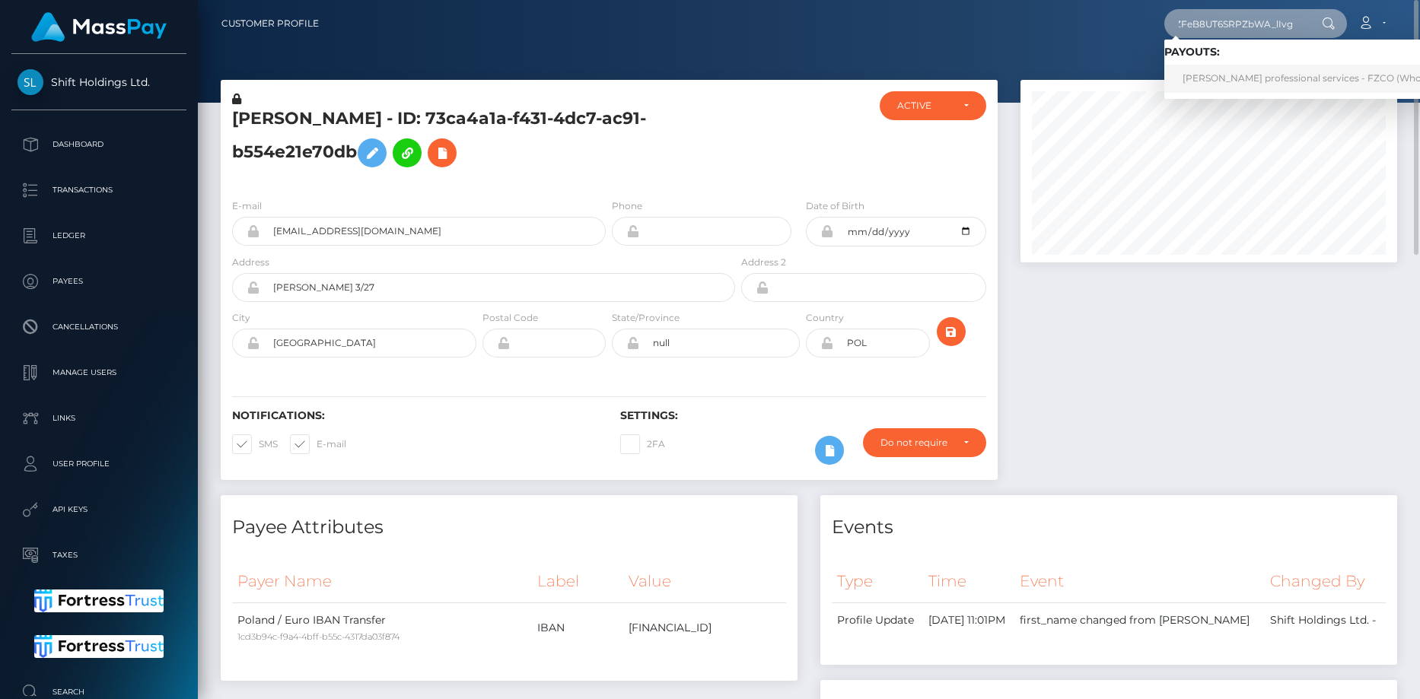
type input "wfZFeB8UT6SRPZbWA_lIvg"
click at [1247, 82] on link "Enzo leer professional services - FZCO (Whop Inc - )" at bounding box center [1319, 79] width 310 height 28
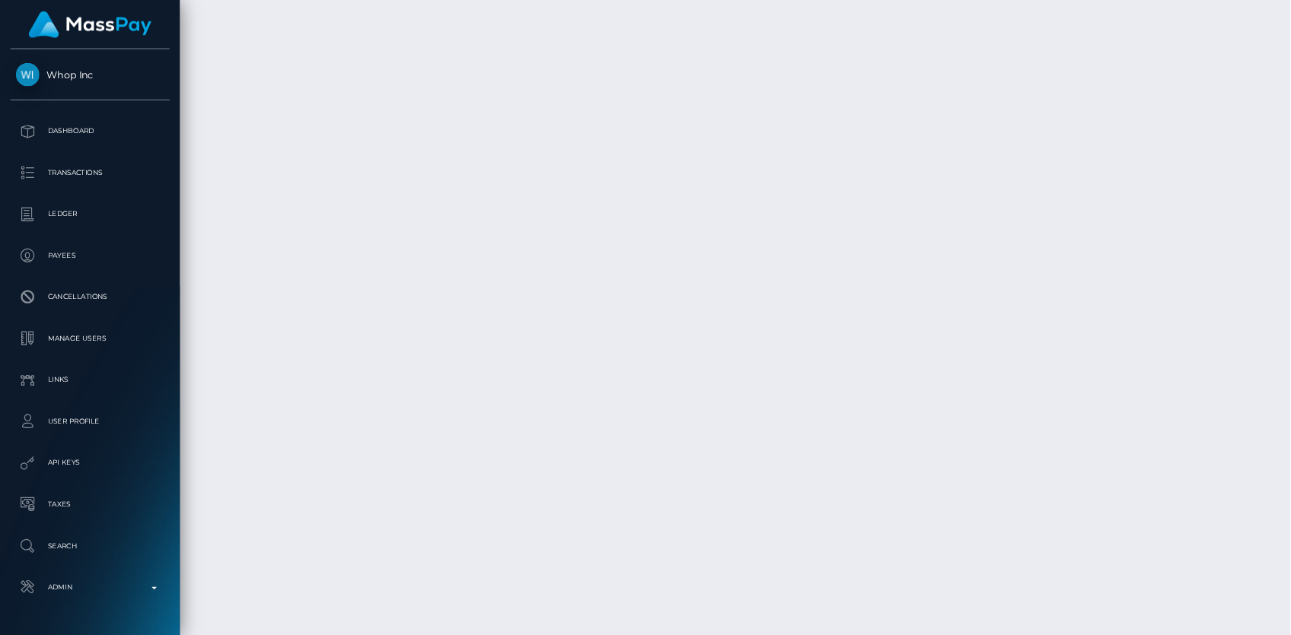
scroll to position [183, 377]
click at [1313, 491] on body "Whop Inc Dashboard Transactions Ledger Payees" at bounding box center [710, 349] width 1420 height 699
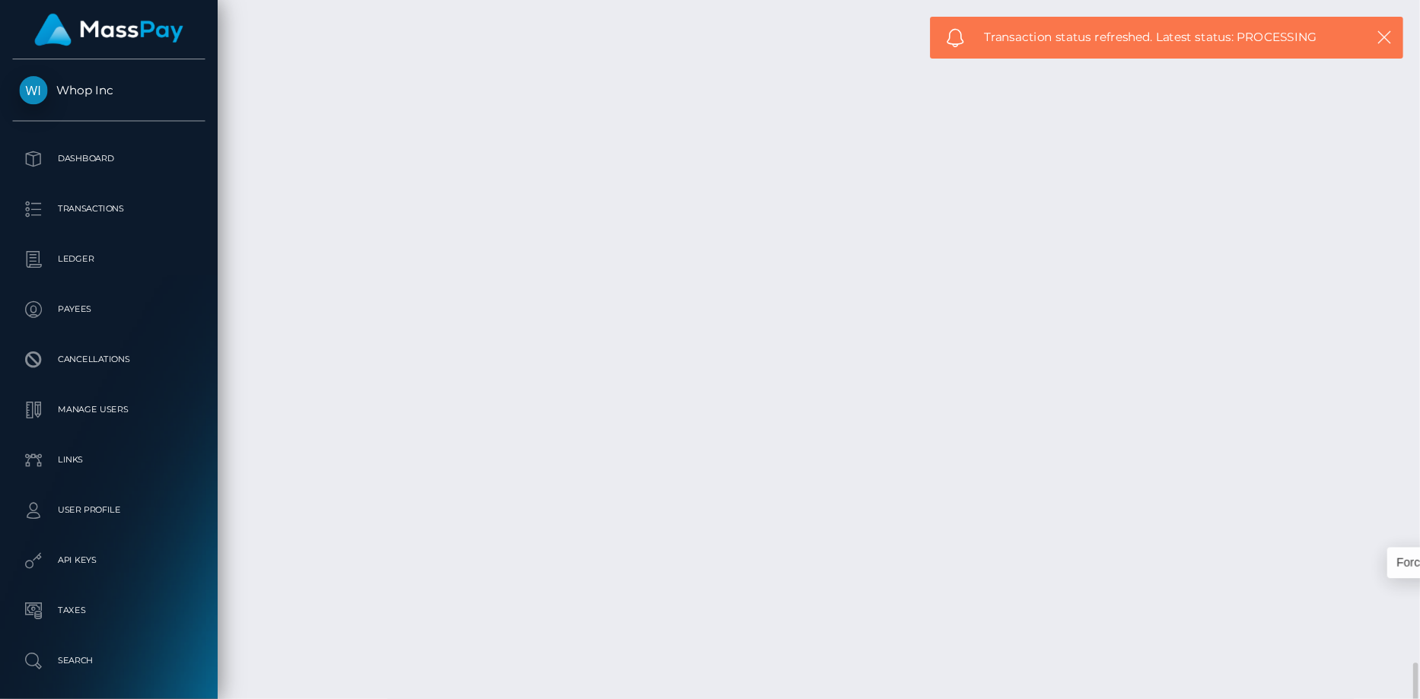
scroll to position [183, 377]
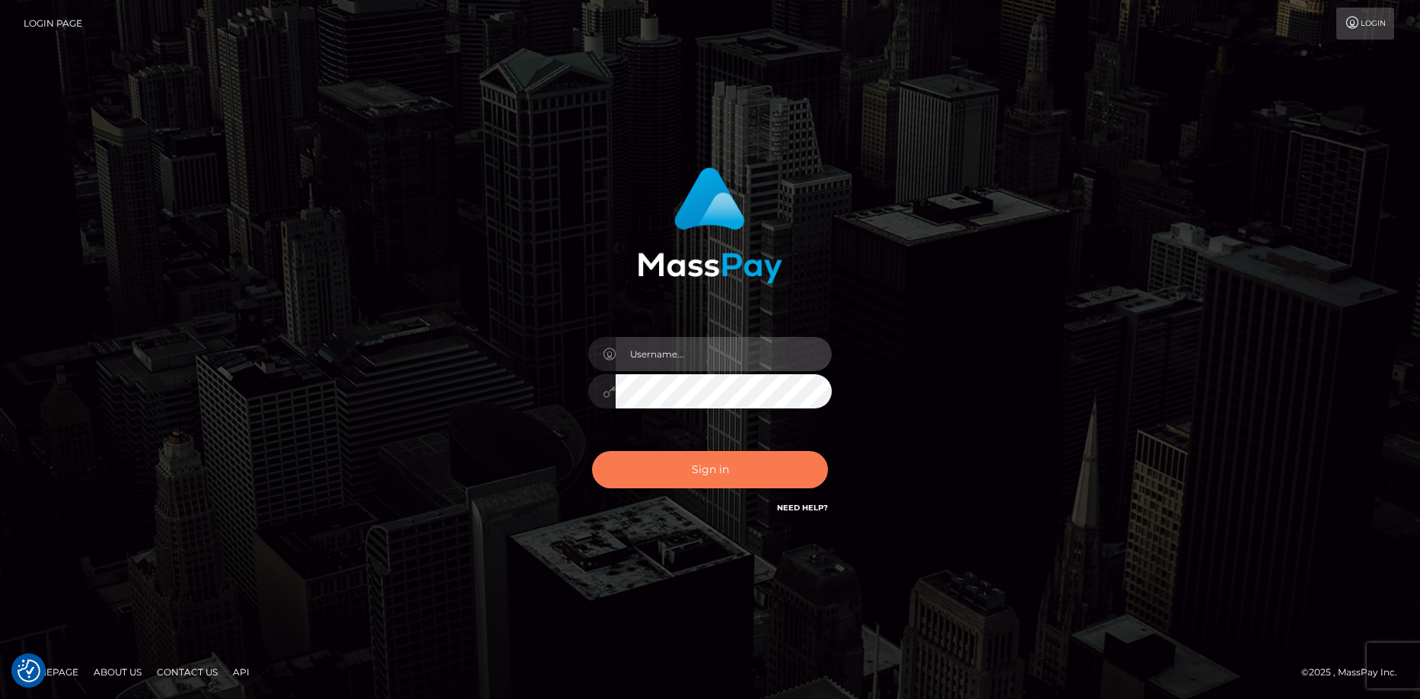
type input "Eduard Gavrilescu"
click at [728, 457] on button "Sign in" at bounding box center [710, 469] width 236 height 37
type input "[PERSON_NAME]"
click at [689, 486] on button "Sign in" at bounding box center [710, 469] width 236 height 37
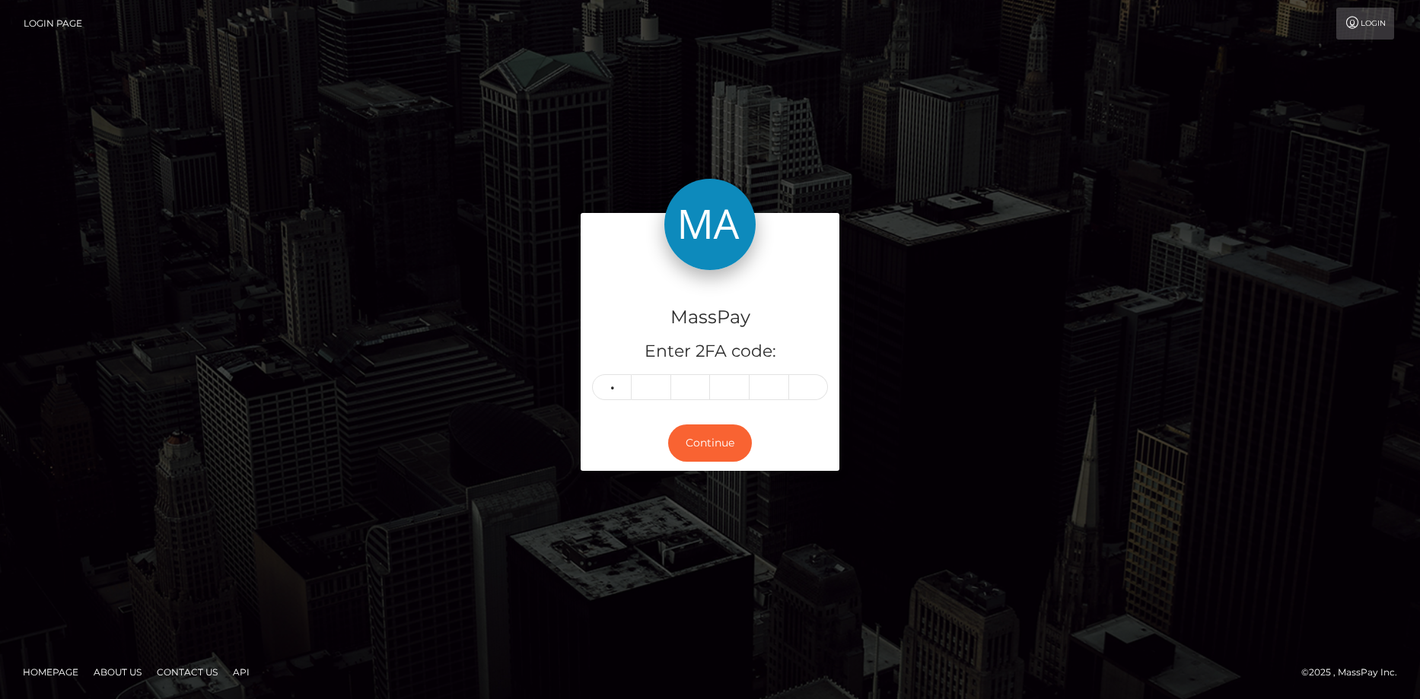
type input "7"
type input "0"
type input "8"
type input "7"
type input "8"
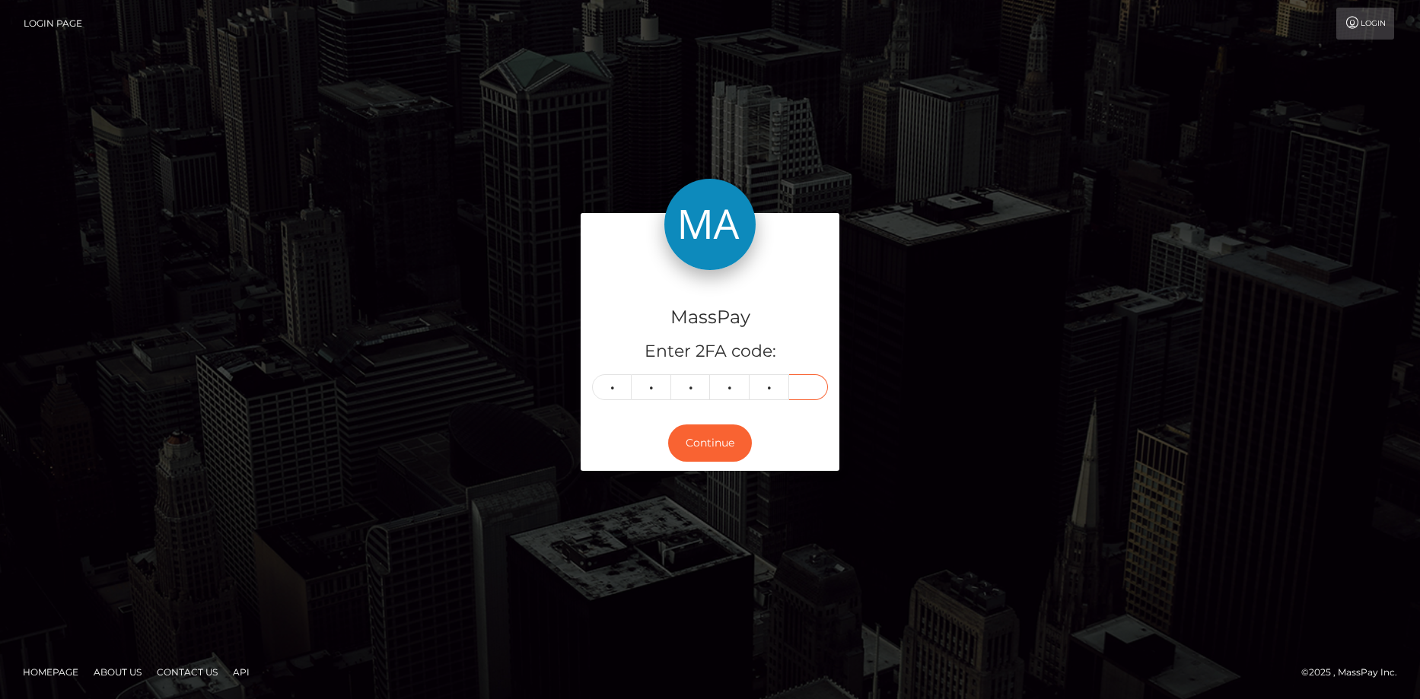
type input "4"
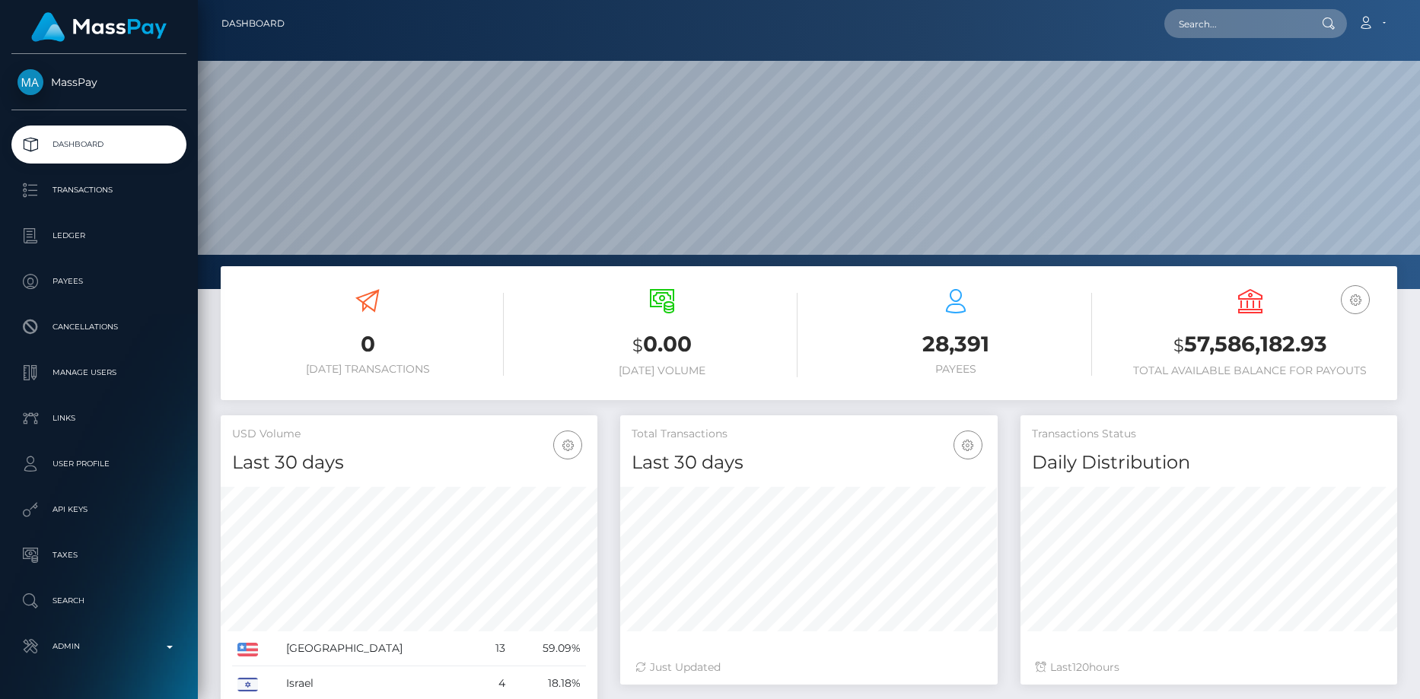
scroll to position [270, 377]
drag, startPoint x: 1173, startPoint y: 41, endPoint x: 1188, endPoint y: 25, distance: 21.6
click at [1173, 40] on nav "Dashboard Loading... Loading... Account Edit Profile" at bounding box center [809, 23] width 1222 height 47
click at [1188, 25] on input "text" at bounding box center [1235, 23] width 143 height 29
paste input "MSP38f553d2cbb555b"
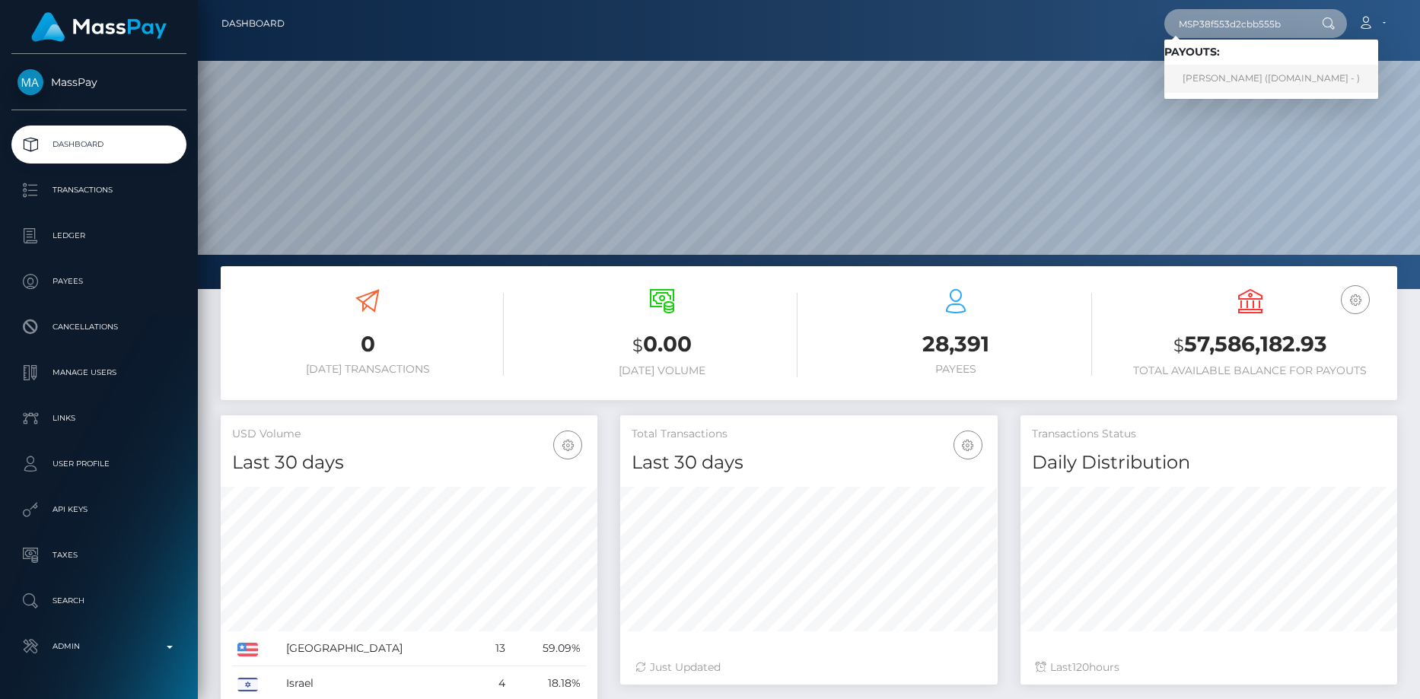
type input "MSP38f553d2cbb555b"
click at [1212, 87] on link "ibrahim kilic (Skin.Land - )" at bounding box center [1271, 79] width 214 height 28
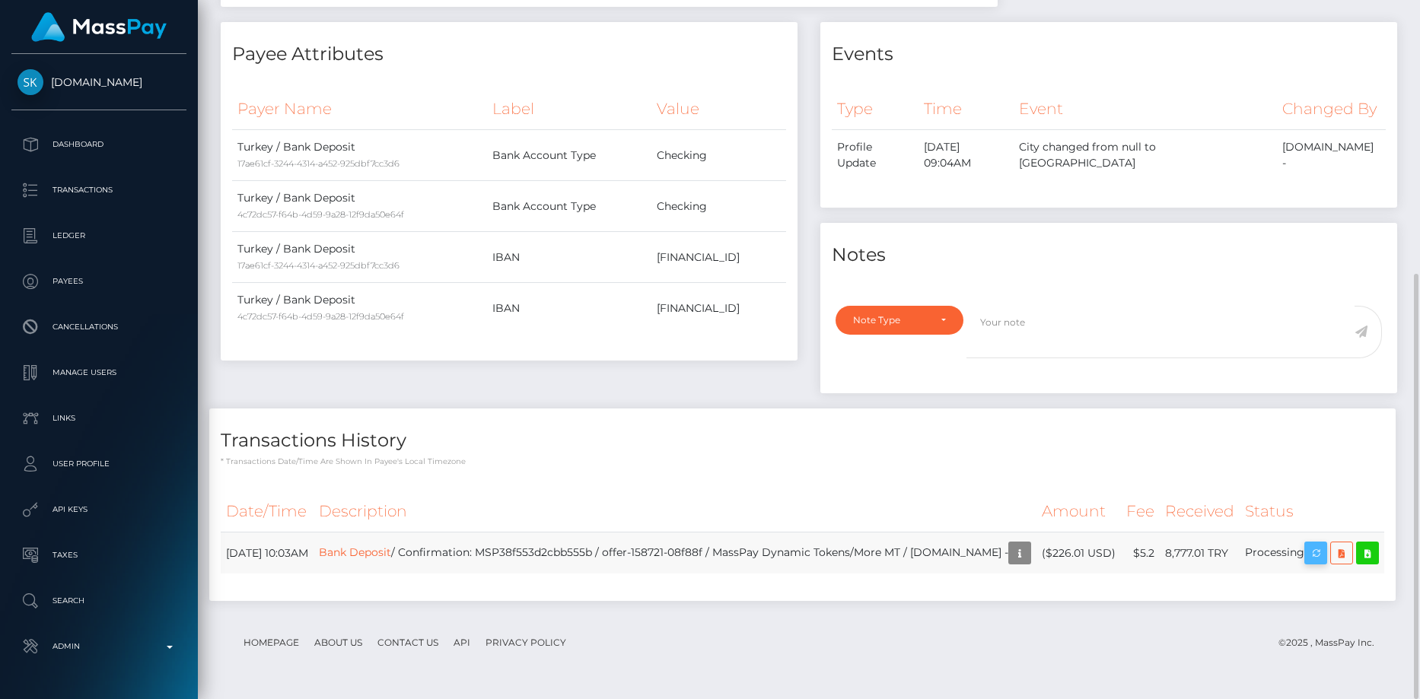
scroll to position [183, 377]
click at [1325, 546] on icon "button" at bounding box center [1316, 553] width 18 height 19
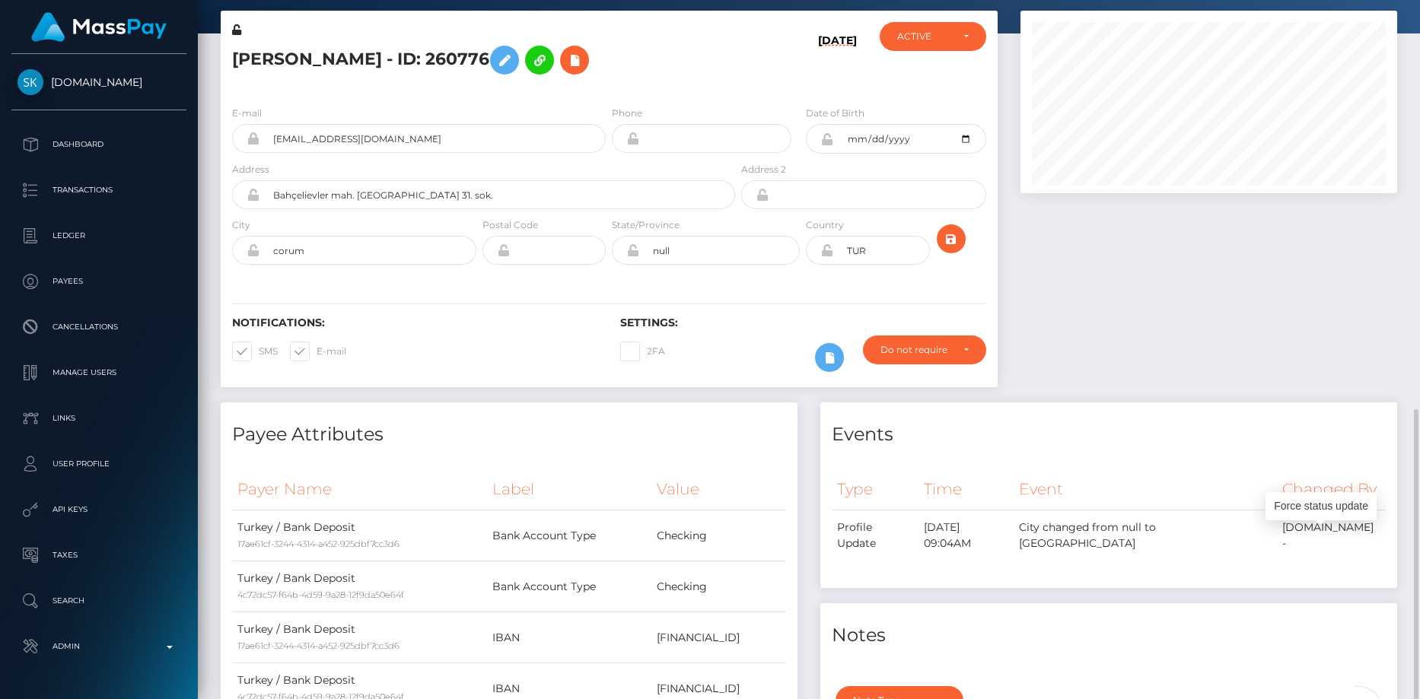
scroll to position [0, 0]
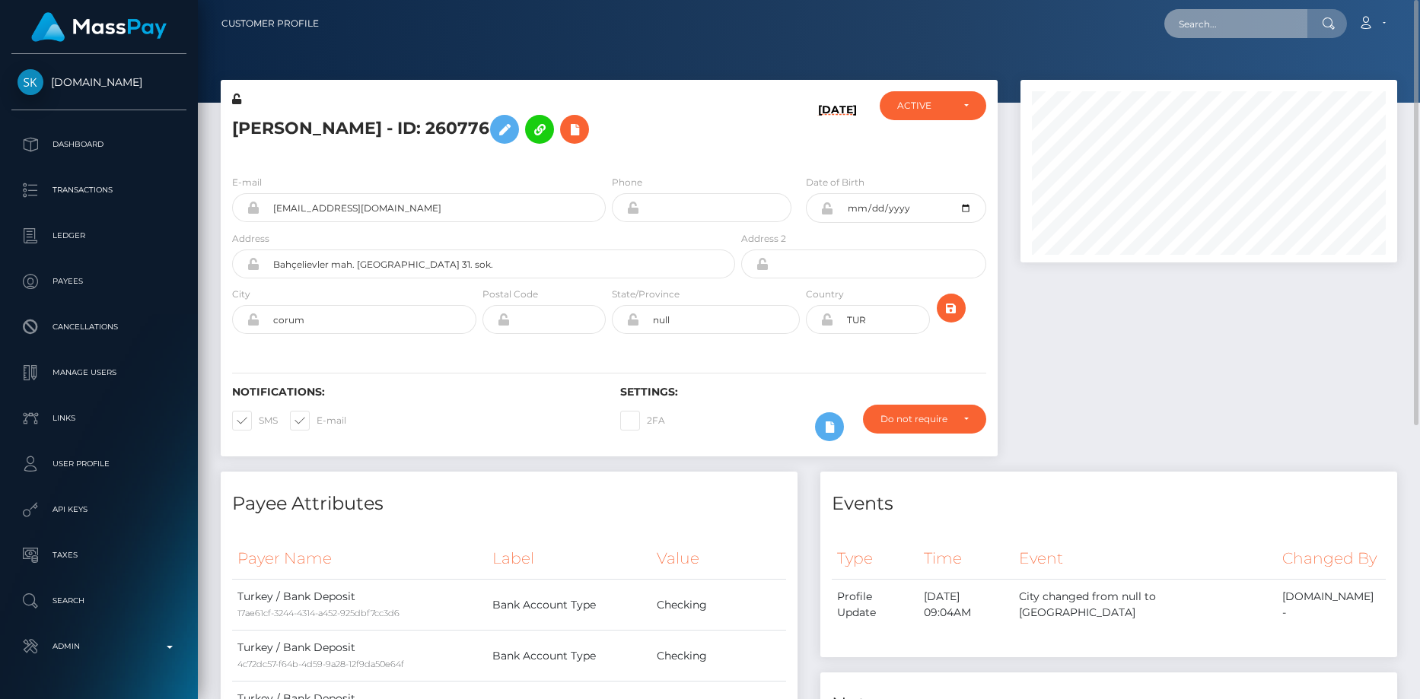
click at [1206, 25] on input "text" at bounding box center [1235, 23] width 143 height 29
paste input "PY63227738"
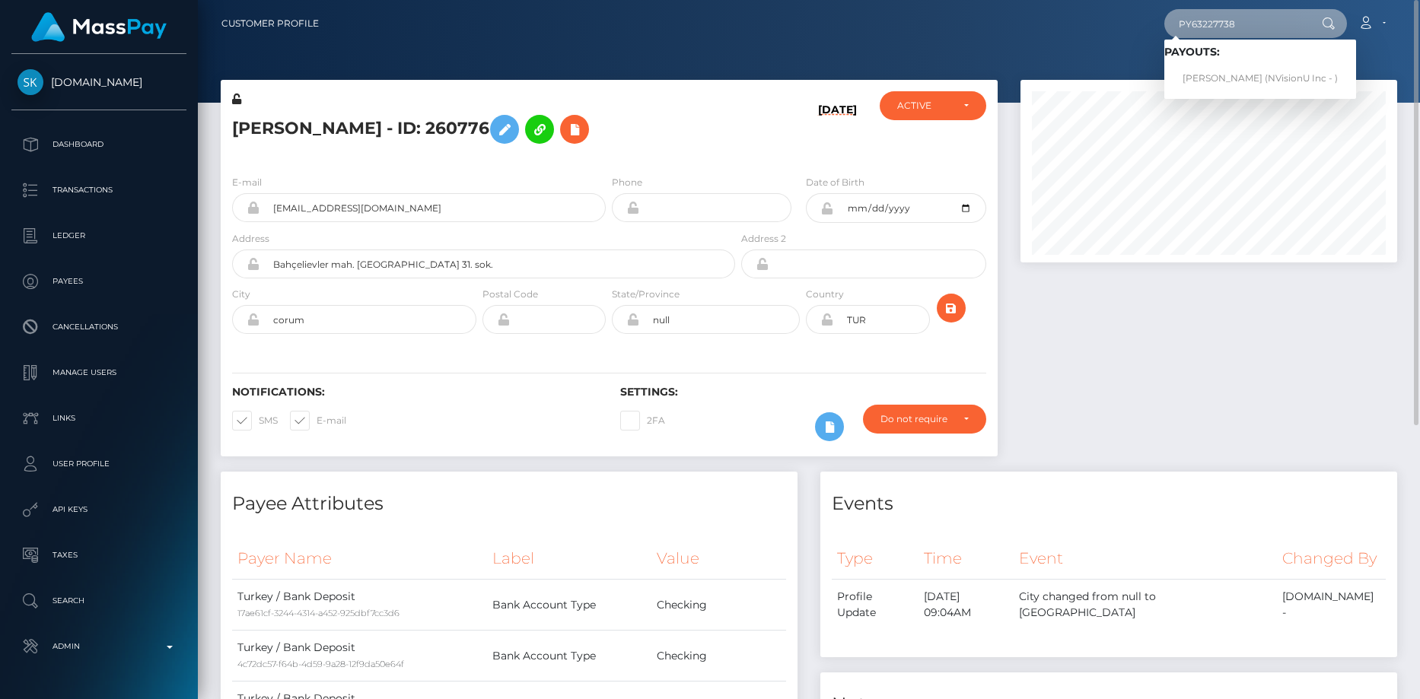
type input "PY63227738"
click at [1221, 73] on link "[PERSON_NAME] (NVisionU Inc - )" at bounding box center [1260, 79] width 192 height 28
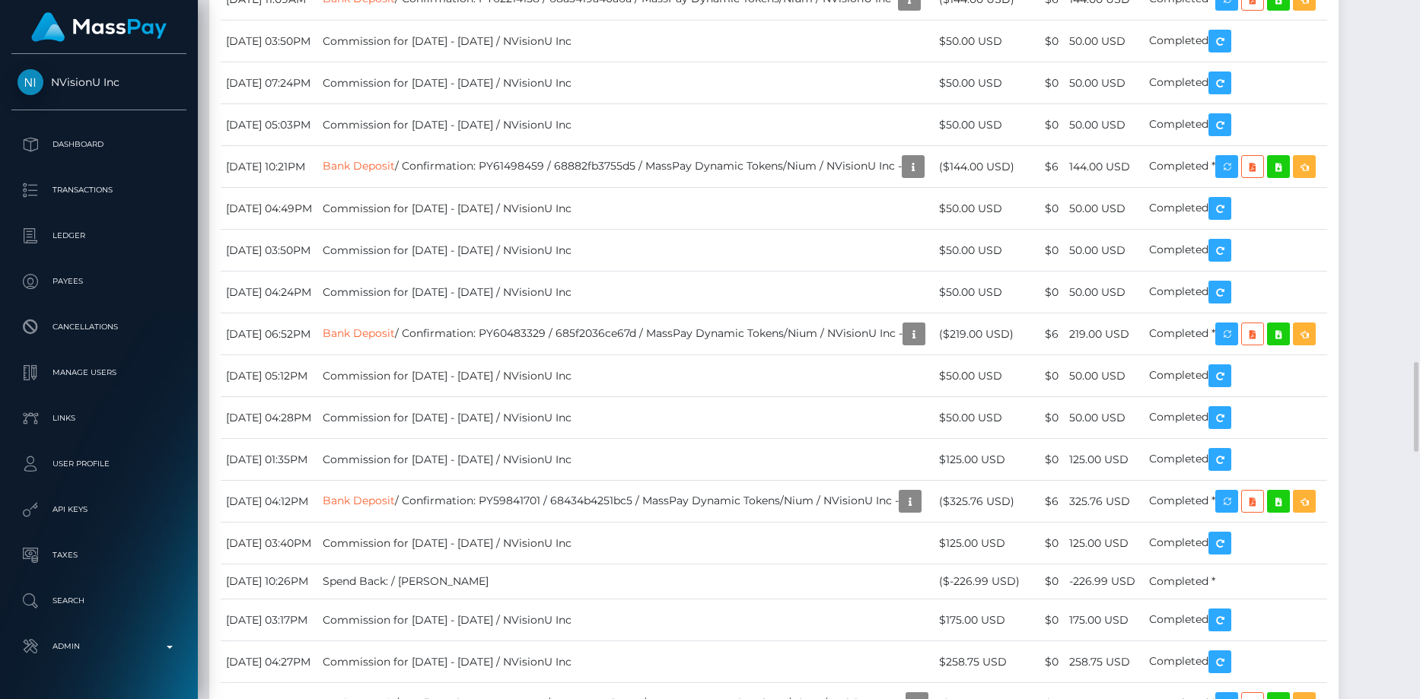
scroll to position [183, 377]
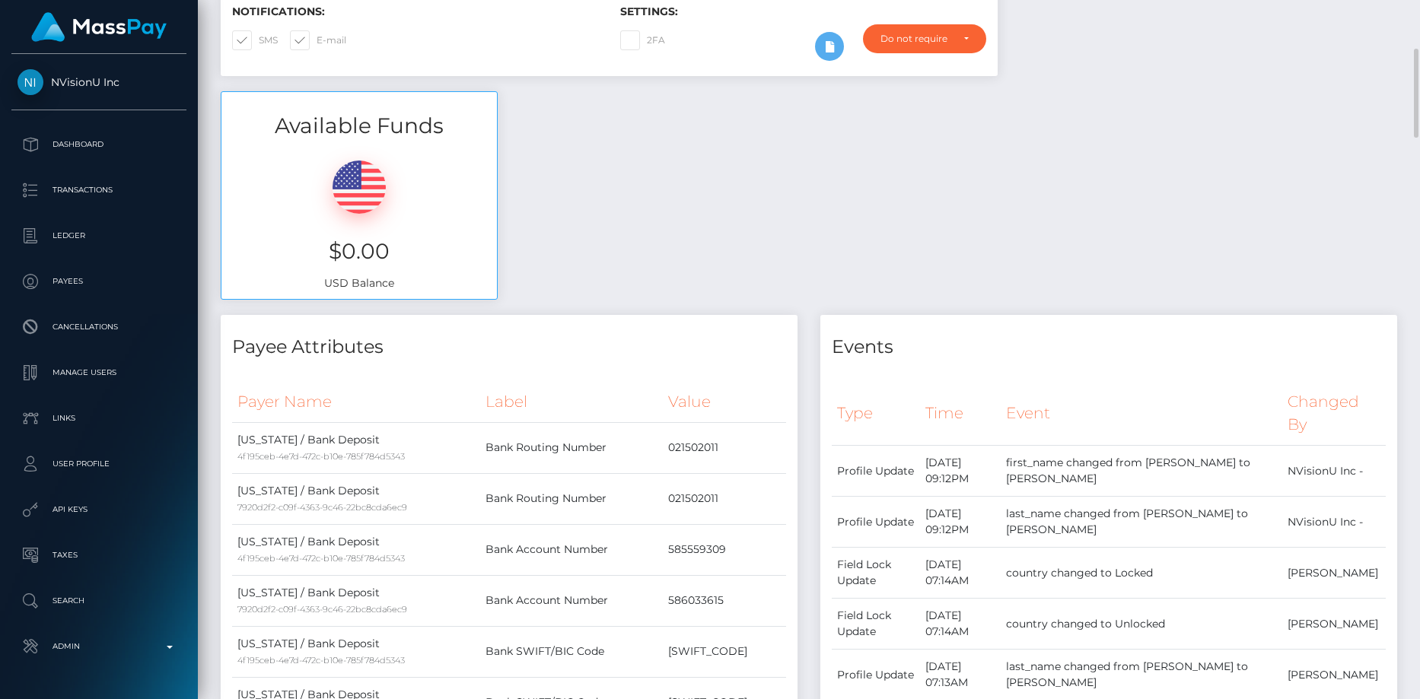
scroll to position [76, 0]
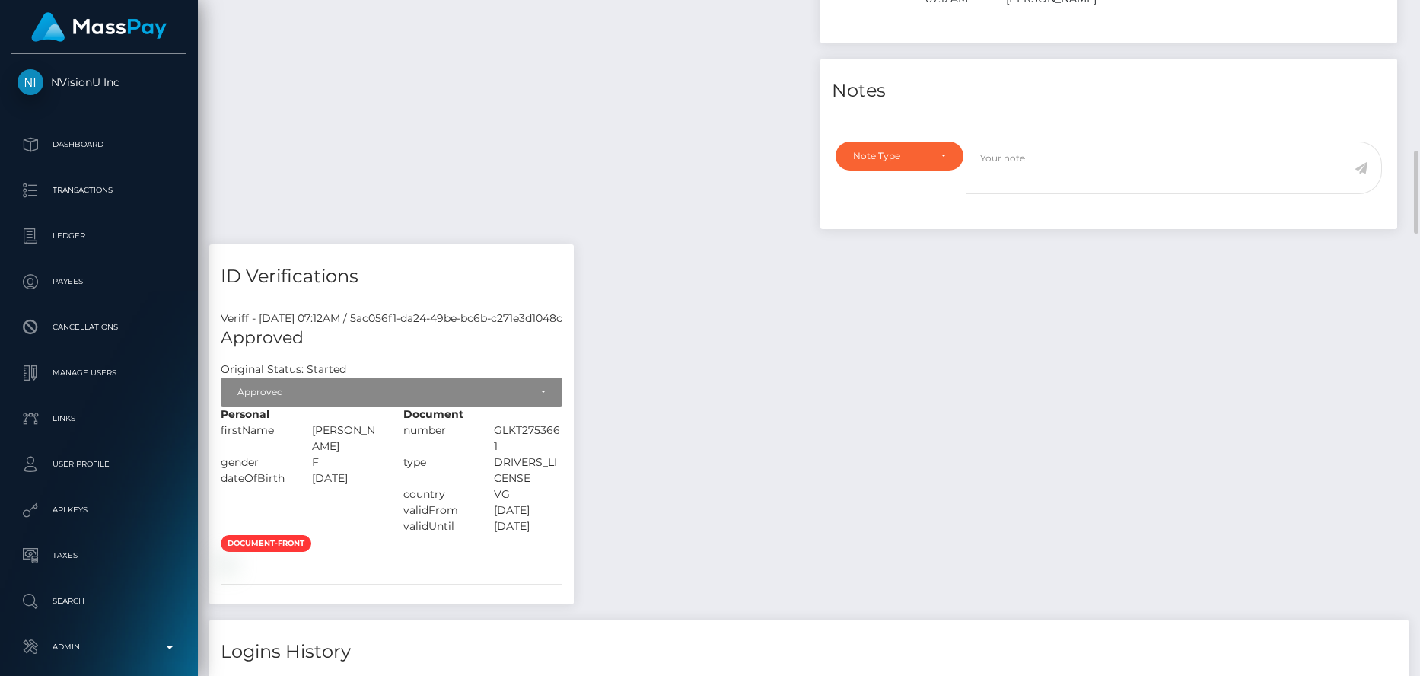
scroll to position [761, 0]
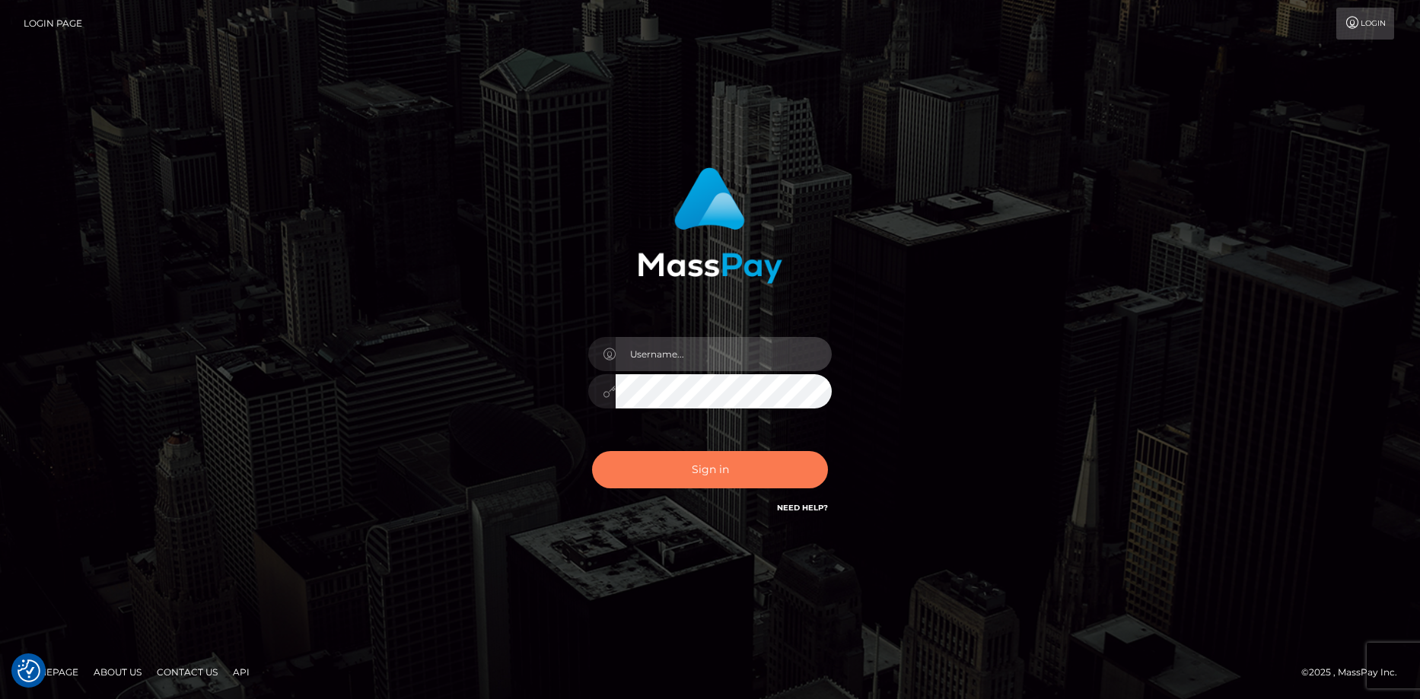
type input "Eduard Gavrilescu"
click at [702, 462] on button "Sign in" at bounding box center [710, 469] width 236 height 37
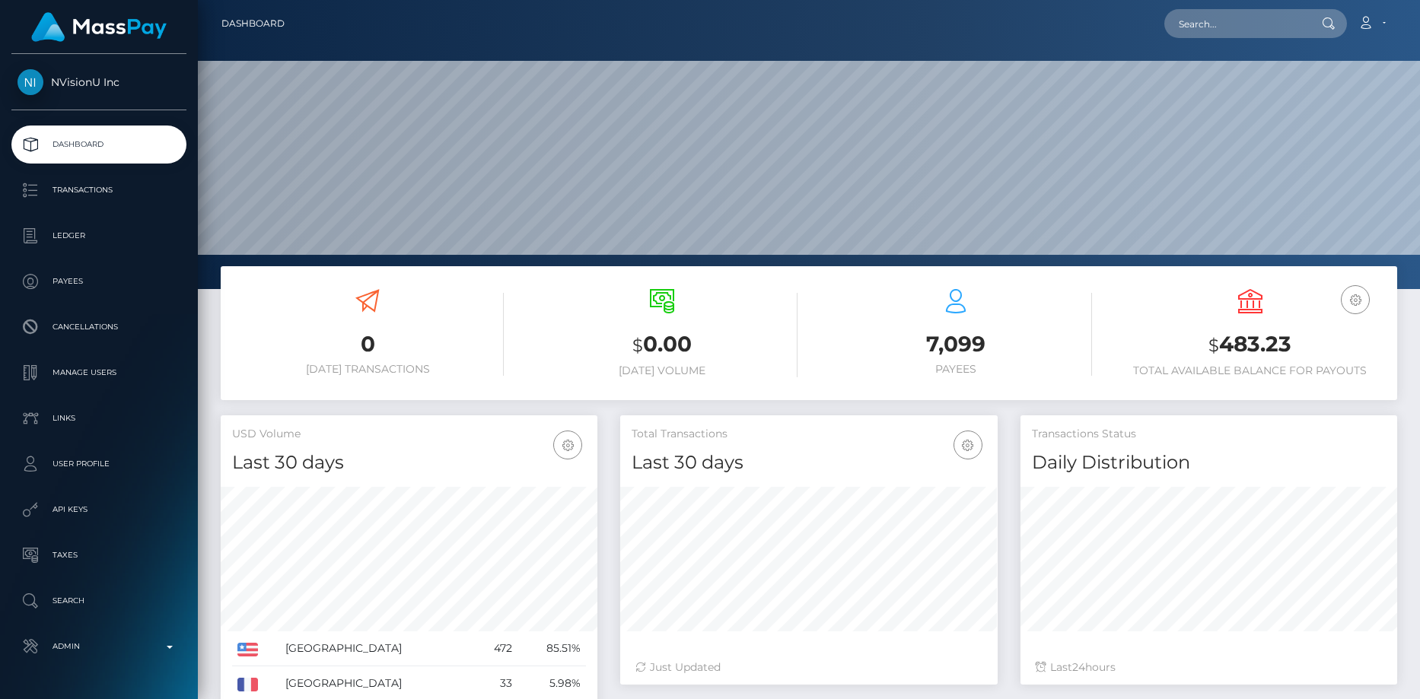
scroll to position [270, 377]
click at [1217, 21] on input "text" at bounding box center [1235, 23] width 143 height 29
paste input "50b11222-681a-11f0-a026-06178c1a380f"
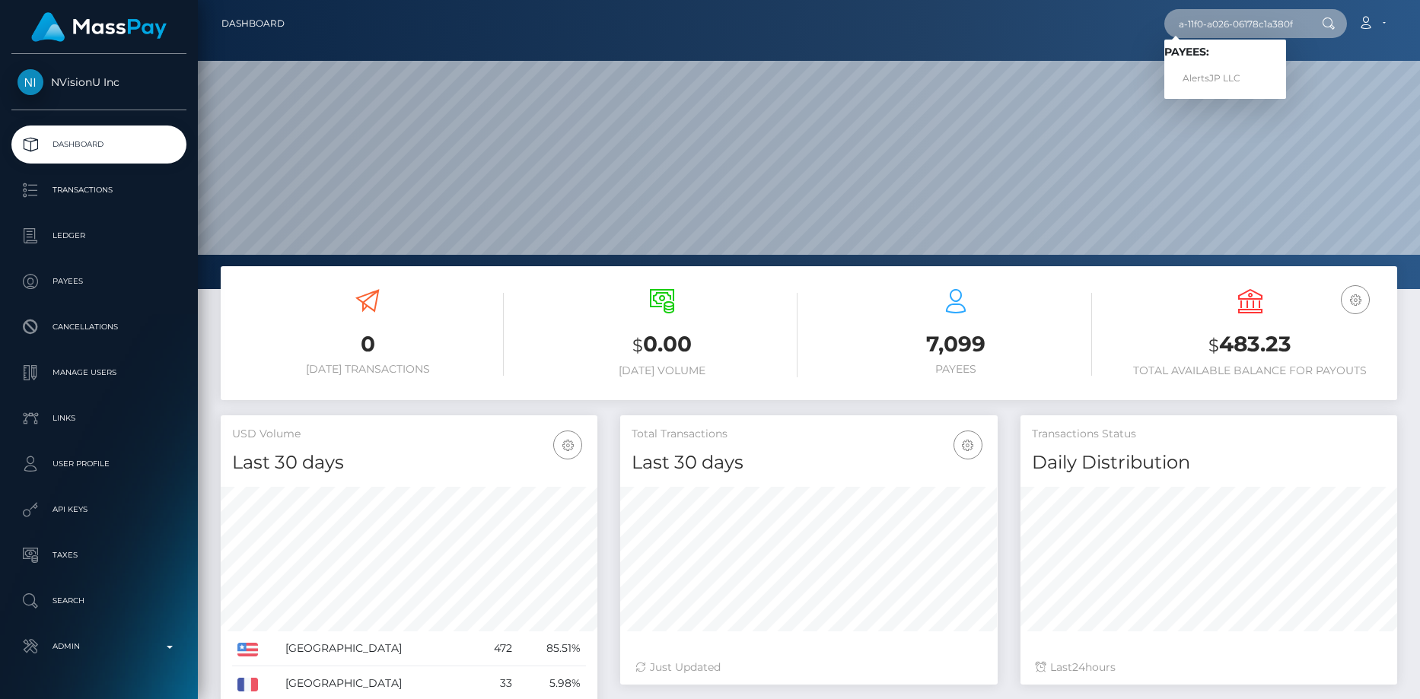
type input "50b11222-681a-11f0-a026-06178c1a380f"
click at [1219, 71] on link "AlertsJP LLC" at bounding box center [1225, 79] width 122 height 28
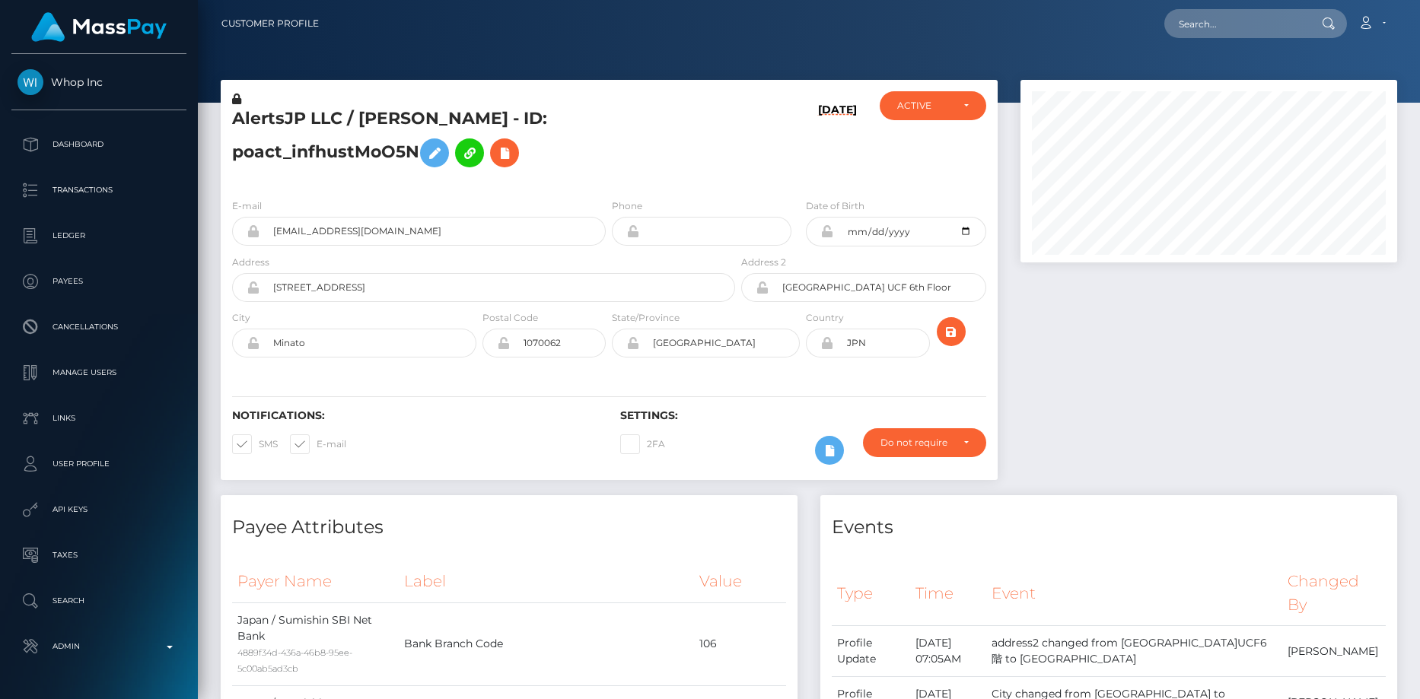
scroll to position [183, 377]
click at [1270, 24] on input "text" at bounding box center [1235, 23] width 143 height 29
paste input "poact_Zecf3EbwVuKM"
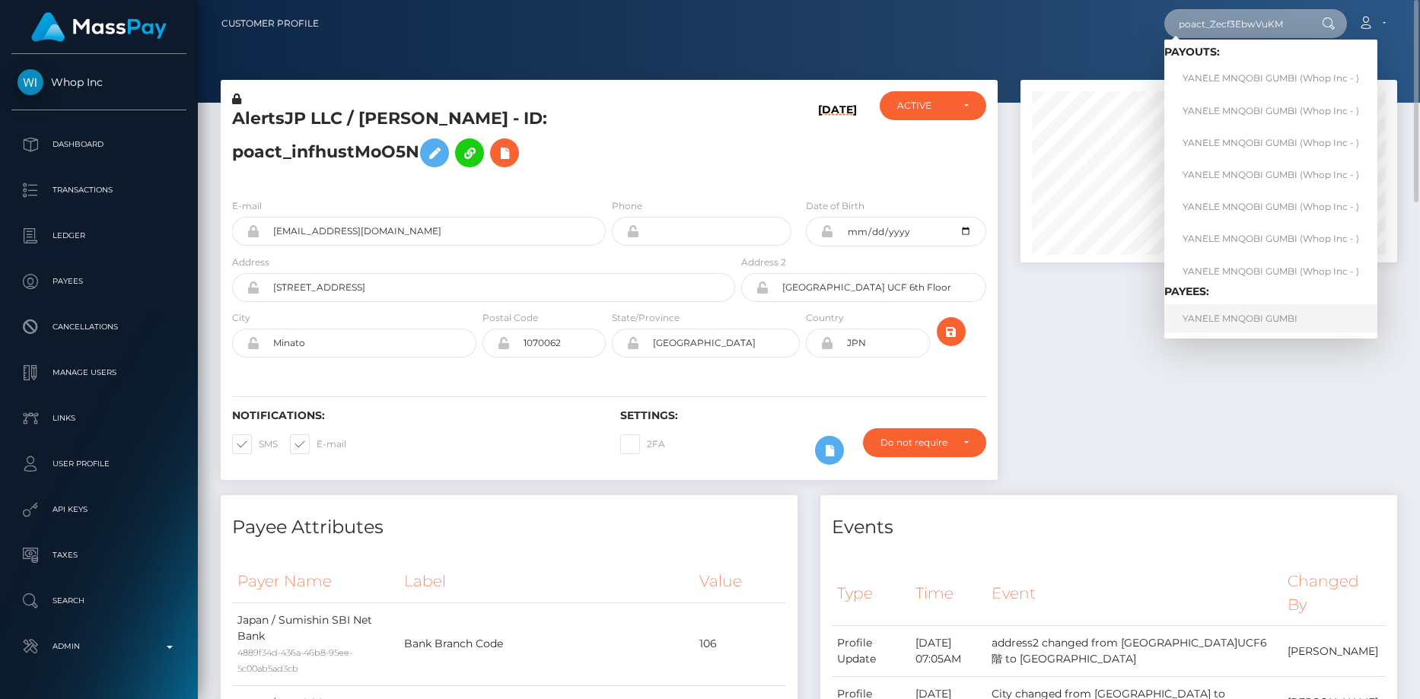
type input "poact_Zecf3EbwVuKM"
click at [1242, 324] on link "YANELE MNQOBI GUMBI" at bounding box center [1270, 318] width 213 height 28
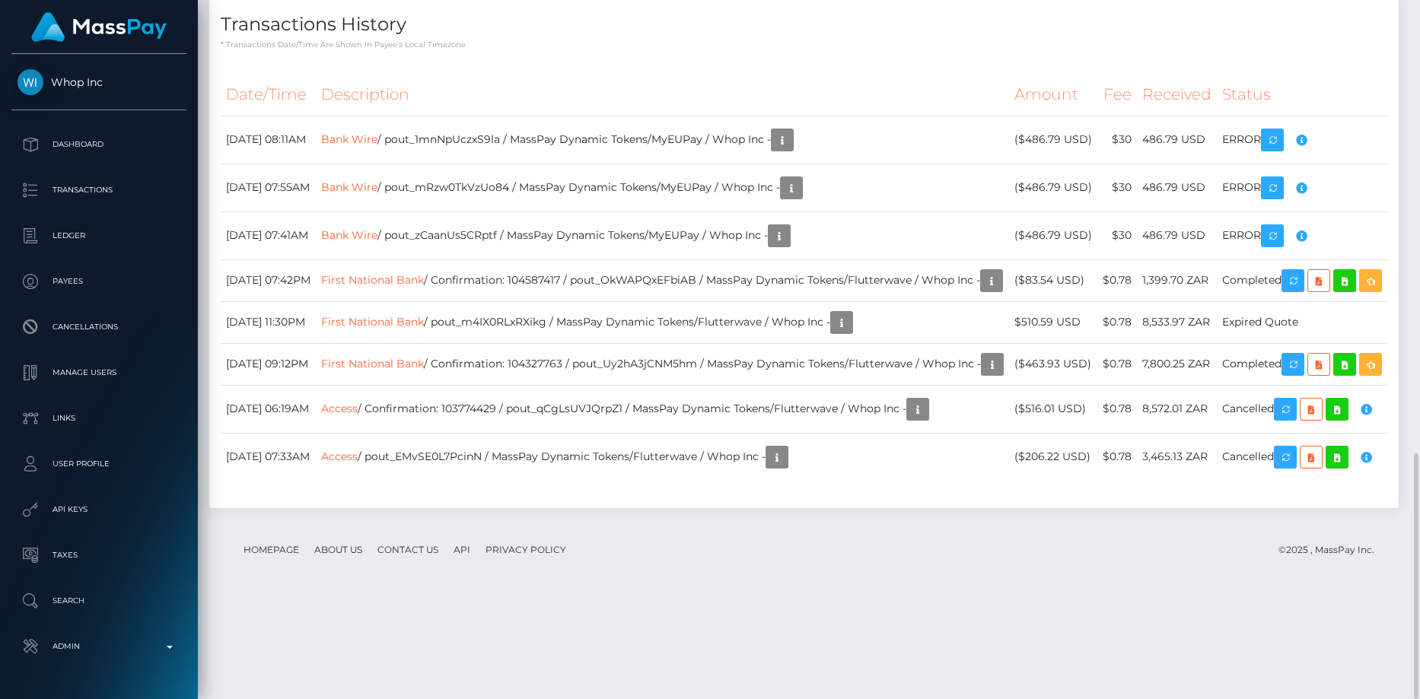
scroll to position [183, 377]
click at [377, 135] on link "Bank Wire" at bounding box center [349, 139] width 56 height 14
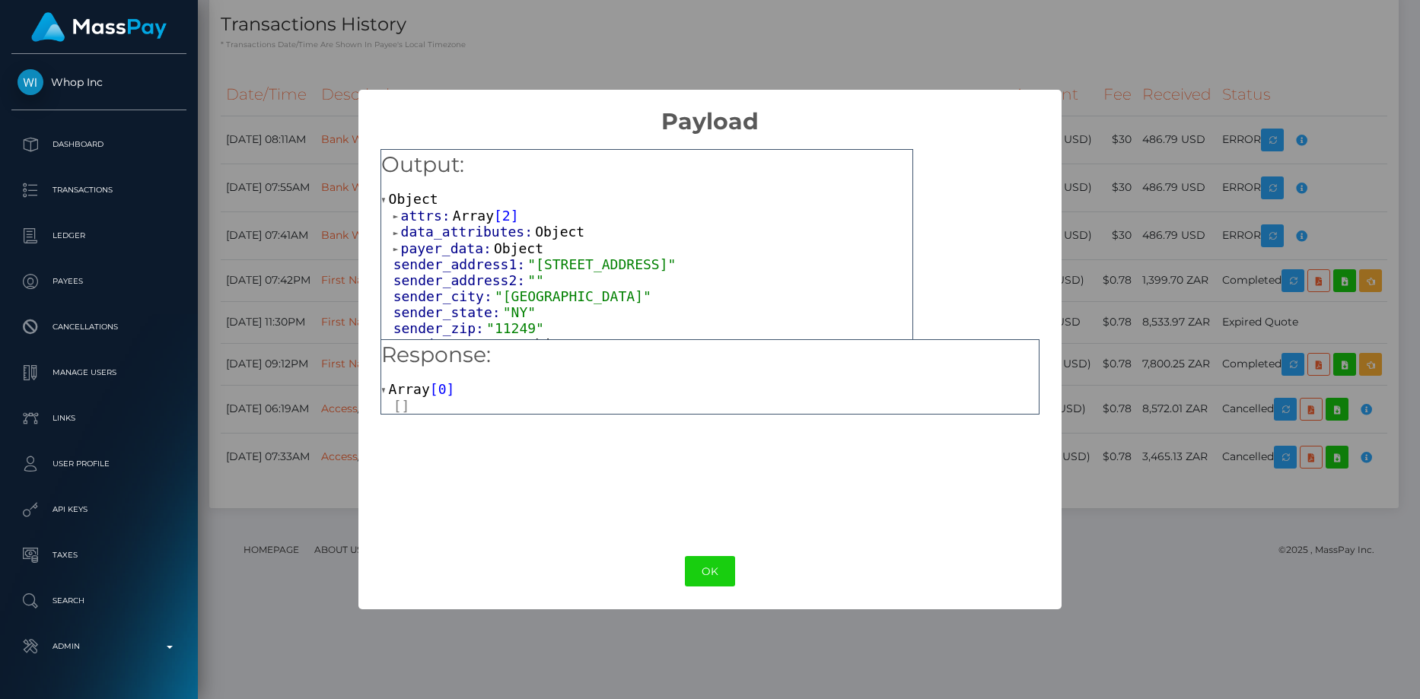
click at [453, 215] on span "Array" at bounding box center [473, 216] width 41 height 16
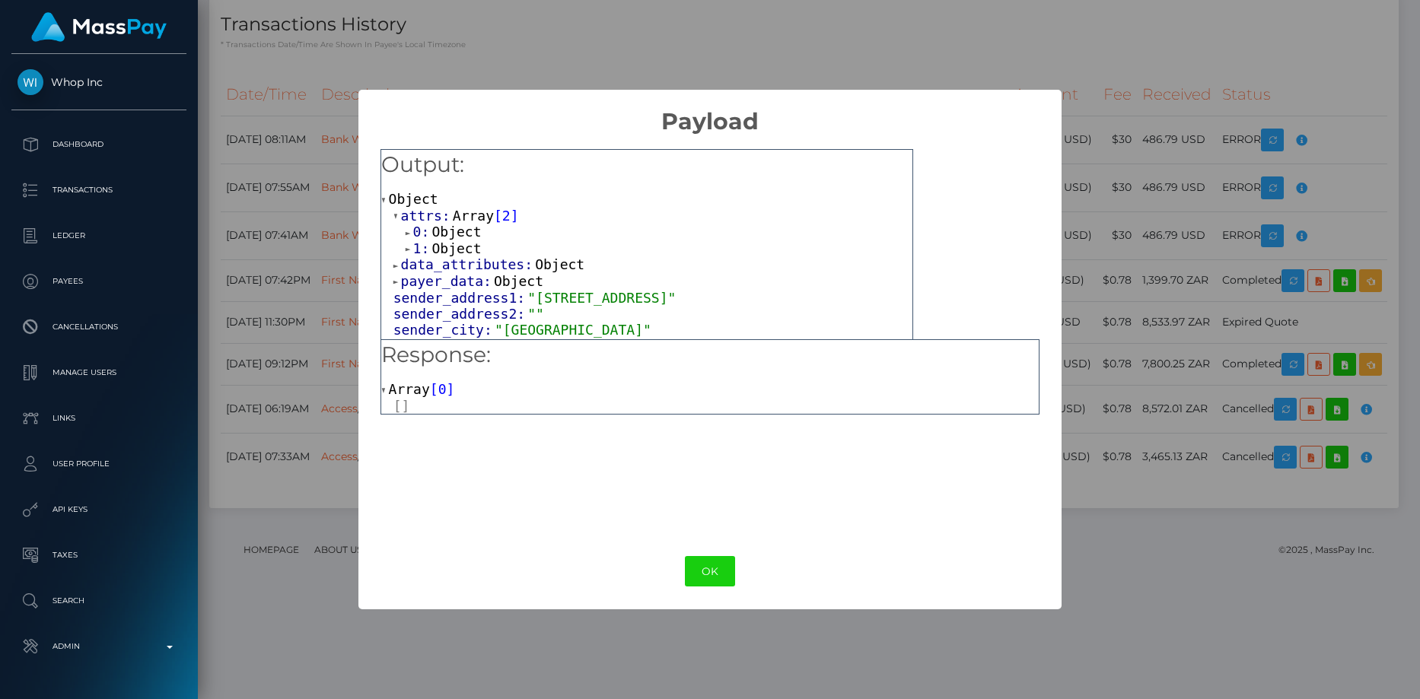
click at [453, 250] on span "Object" at bounding box center [455, 248] width 49 height 16
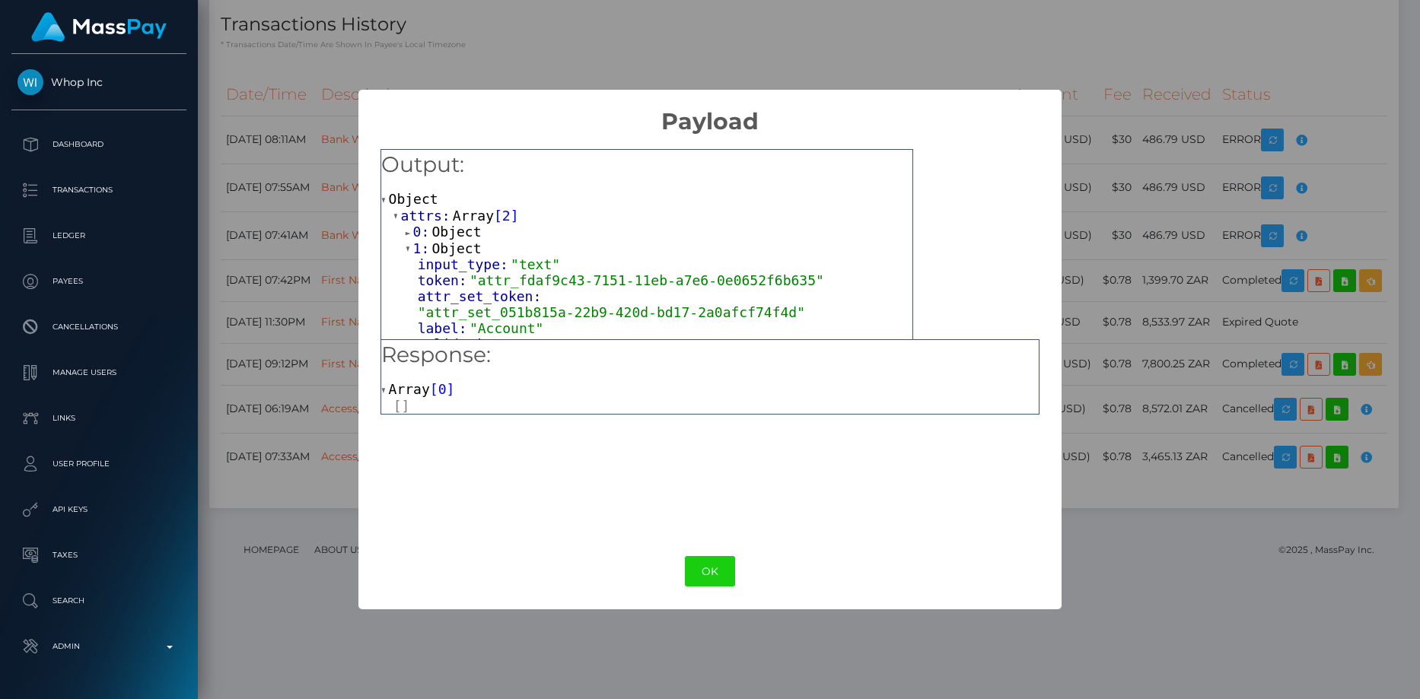
click at [456, 236] on span "Object" at bounding box center [455, 232] width 49 height 16
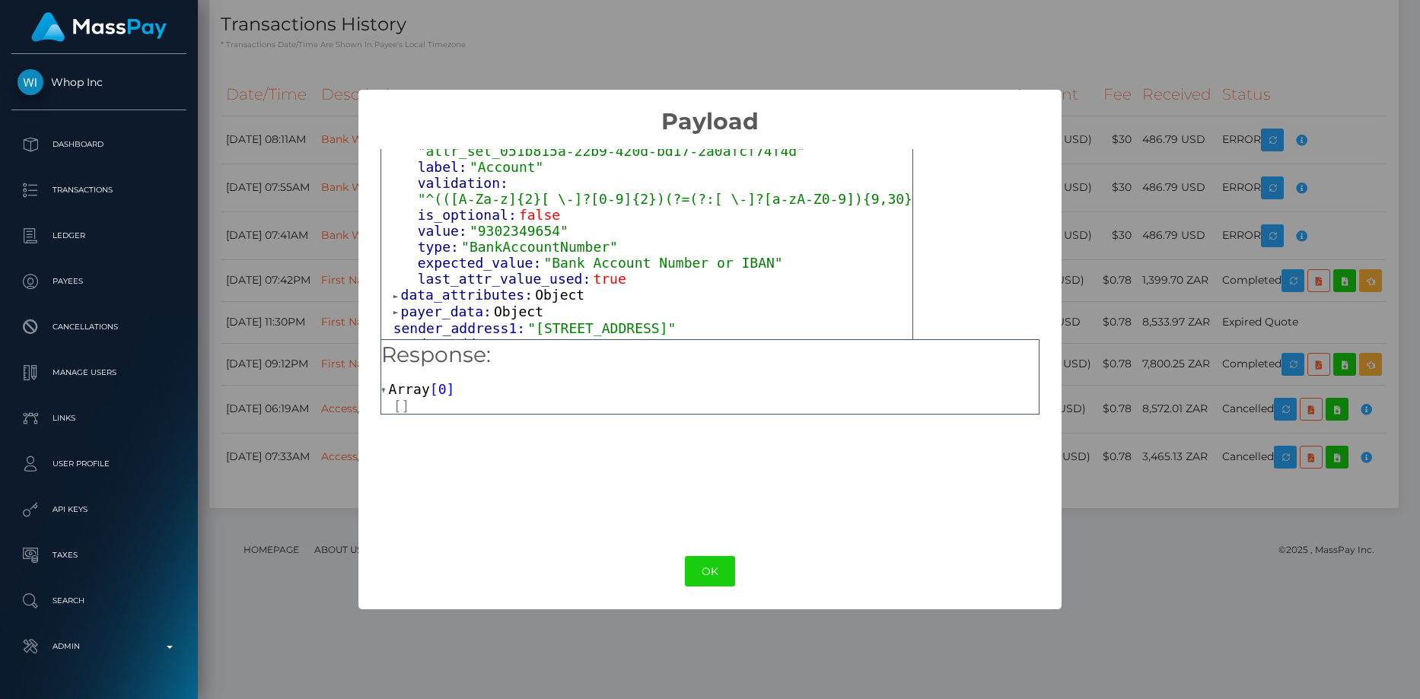
scroll to position [380, 0]
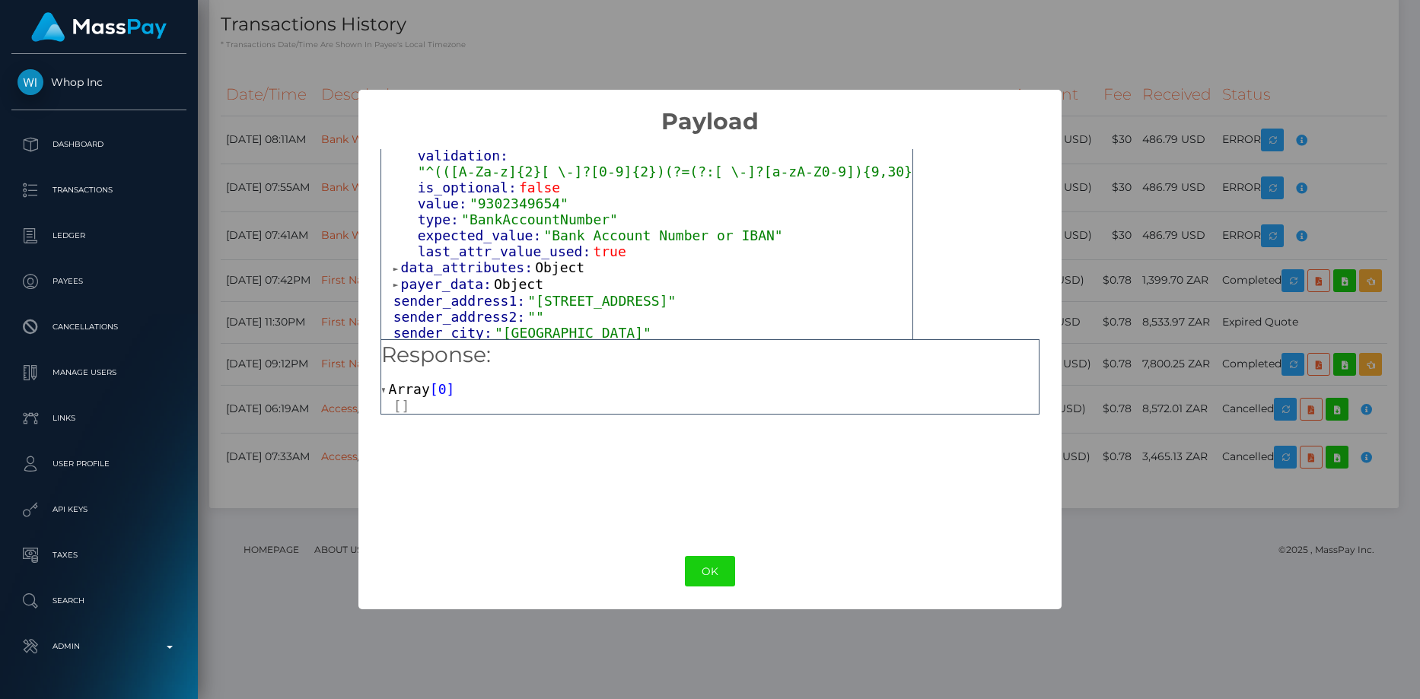
click at [508, 196] on span ""9302349654"" at bounding box center [519, 204] width 99 height 16
copy span "9302349654"
click at [1271, 81] on div "× Payload Output: Object attrs: Array [ 2 ] 0: Object input_type: "text" token:…" at bounding box center [710, 349] width 1420 height 699
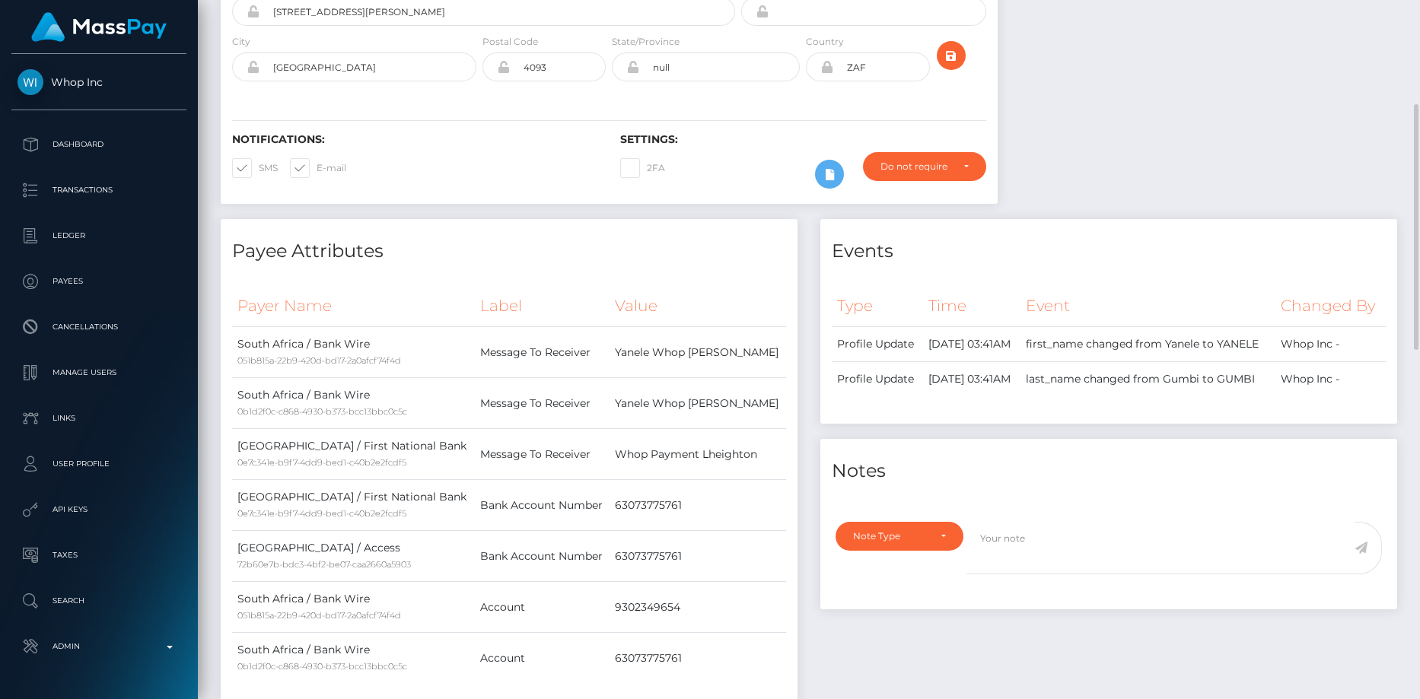
scroll to position [0, 0]
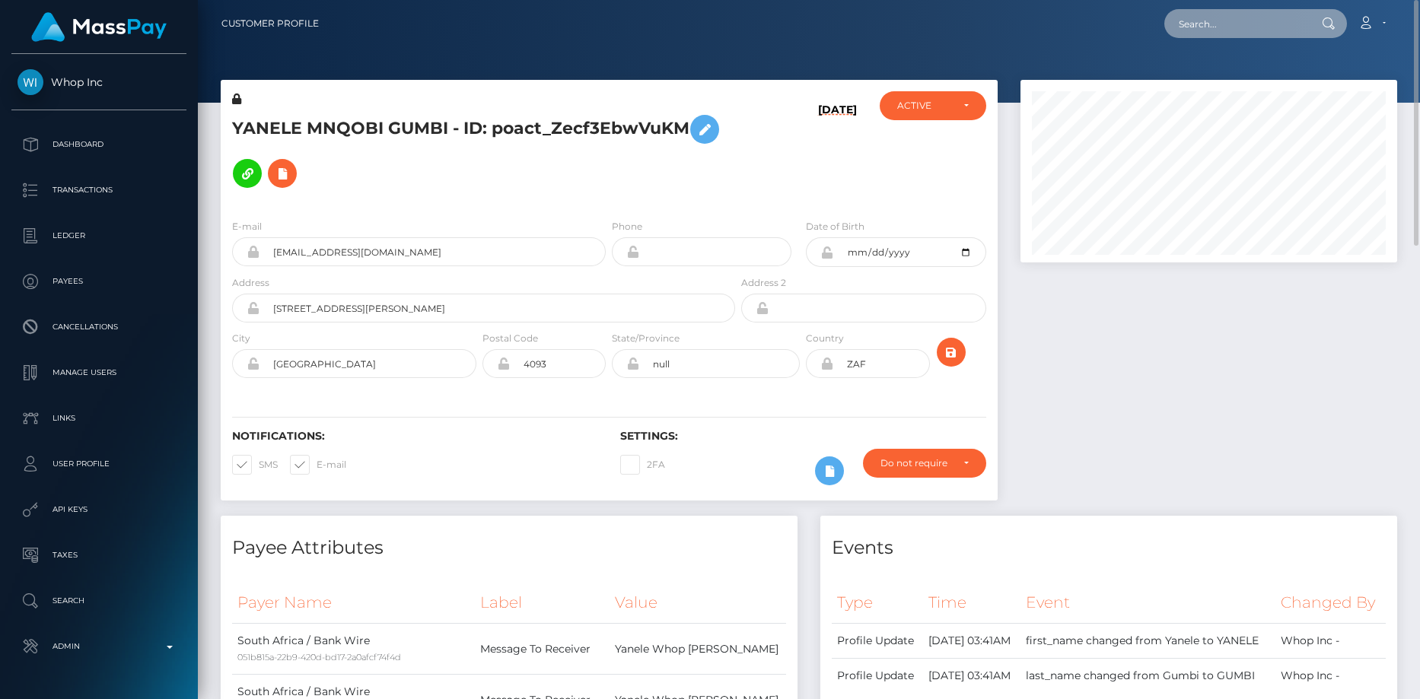
click at [1294, 27] on input "text" at bounding box center [1235, 23] width 143 height 29
paste input "a6qcfbmtxlxvqel7r5x5jh78"
type input "a6qcfbmtxlxvqel7r5x5jh78"
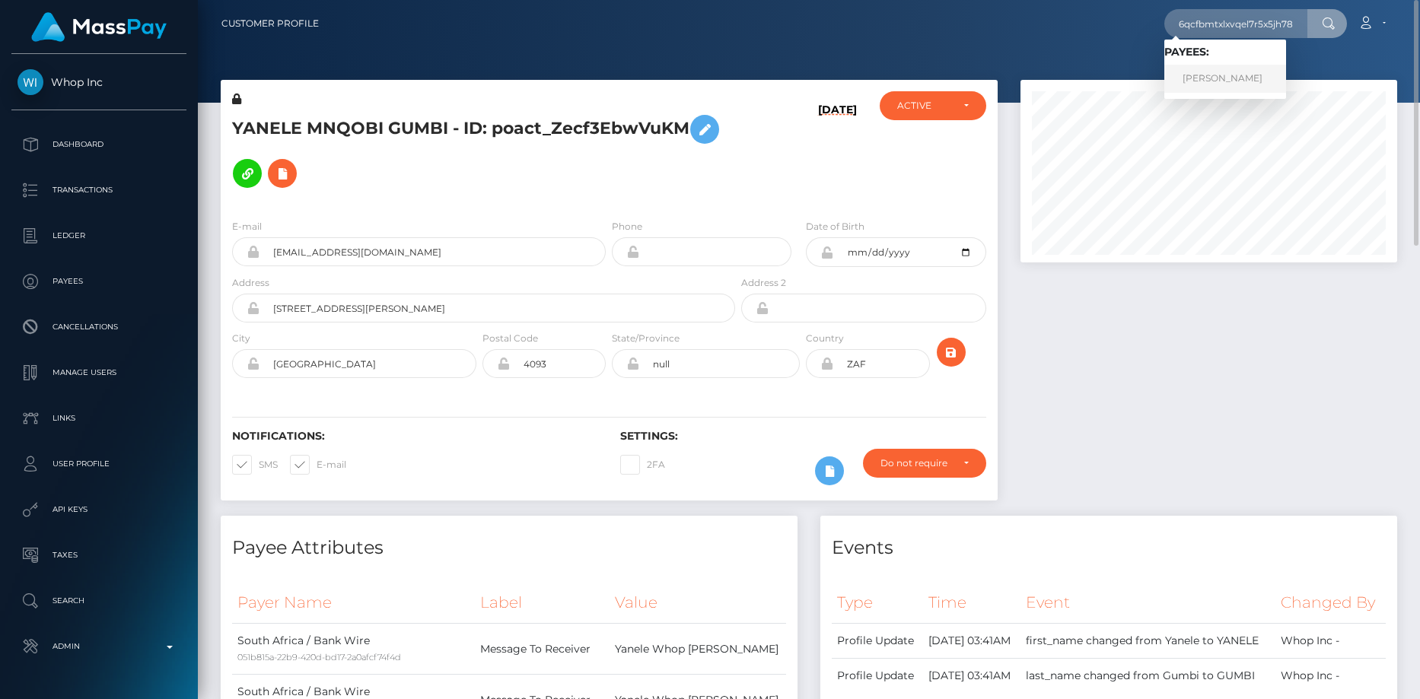
click at [1222, 84] on link "DANIEL PAUL LUJAN" at bounding box center [1225, 79] width 122 height 28
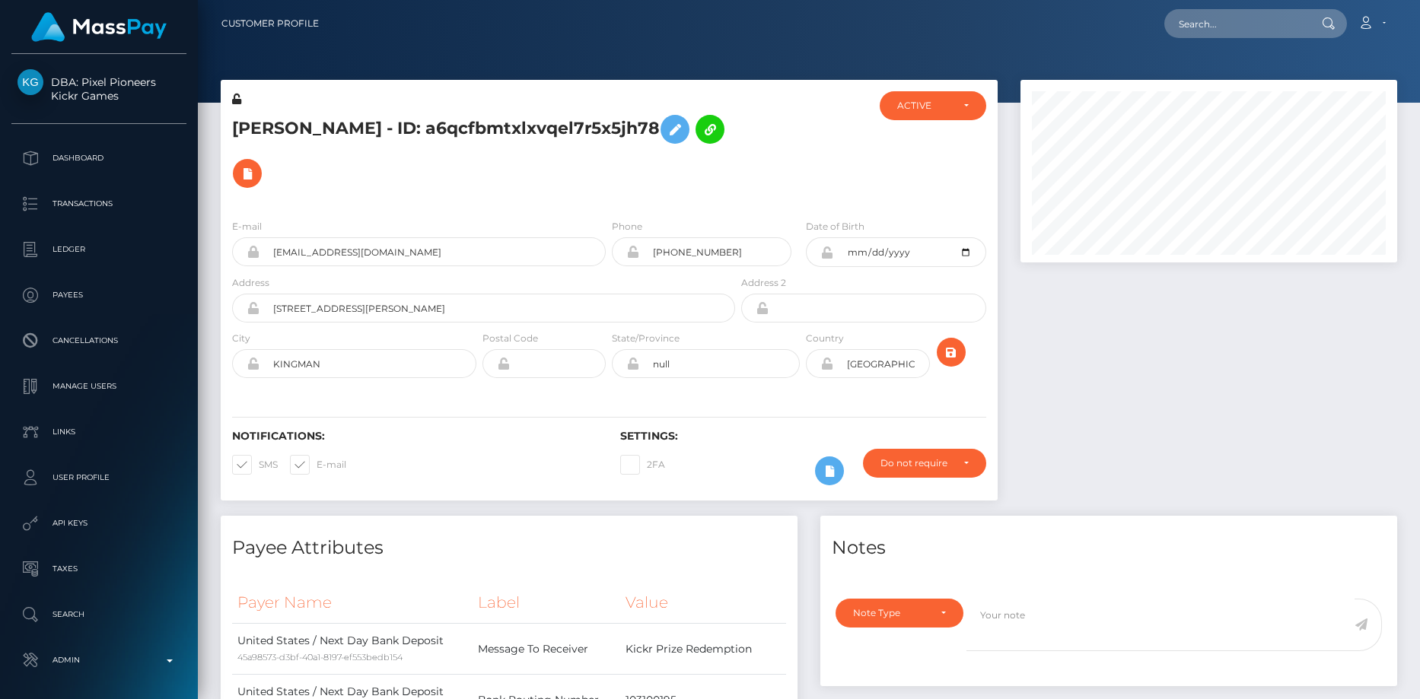
scroll to position [183, 377]
drag, startPoint x: 312, startPoint y: 144, endPoint x: 313, endPoint y: 132, distance: 12.2
click at [312, 144] on h5 "[PERSON_NAME] - ID: a6qcfbmtxlxvqel7r5x5jh78" at bounding box center [479, 151] width 495 height 88
click at [313, 131] on h5 "[PERSON_NAME] - ID: a6qcfbmtxlxvqel7r5x5jh78" at bounding box center [479, 151] width 495 height 88
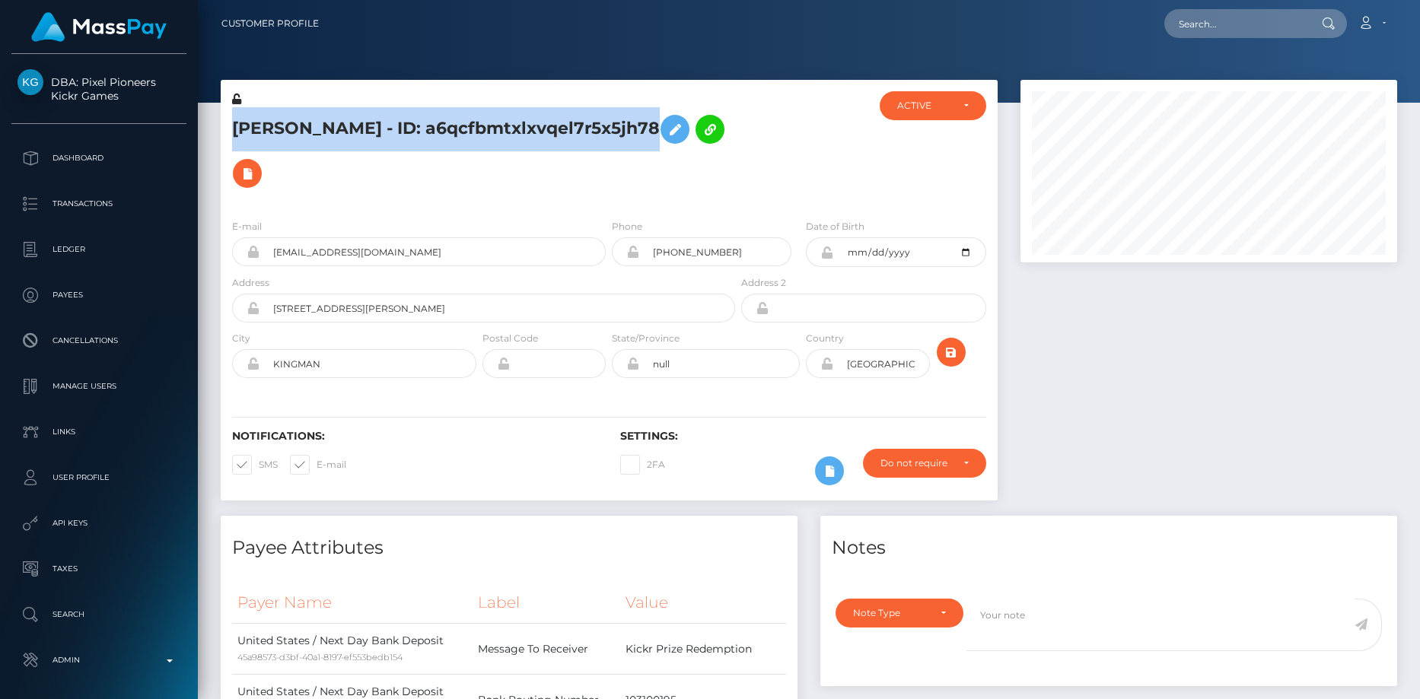
click at [313, 131] on h5 "[PERSON_NAME] - ID: a6qcfbmtxlxvqel7r5x5jh78" at bounding box center [479, 151] width 495 height 88
copy h5 "[PERSON_NAME] - ID: a6qcfbmtxlxvqel7r5x5jh78"
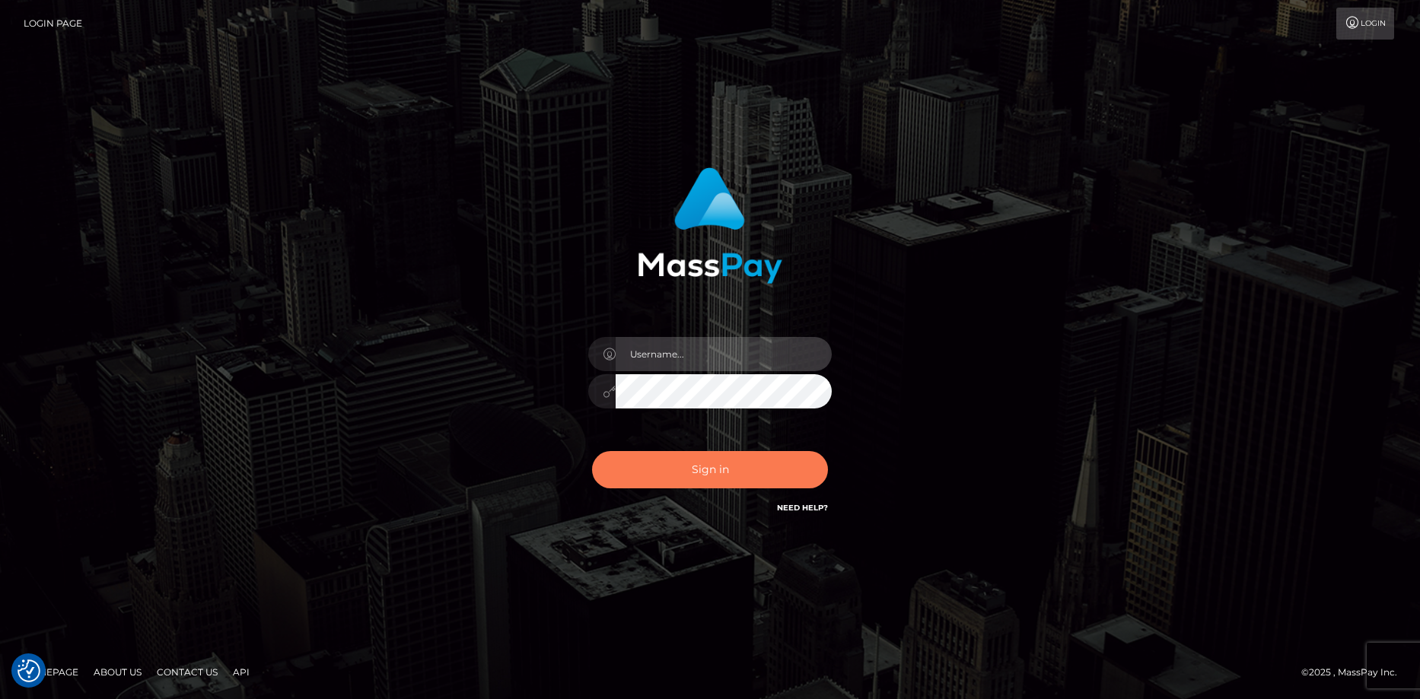
type input "Eduard Gavrilescu"
click at [731, 458] on button "Sign in" at bounding box center [710, 469] width 236 height 37
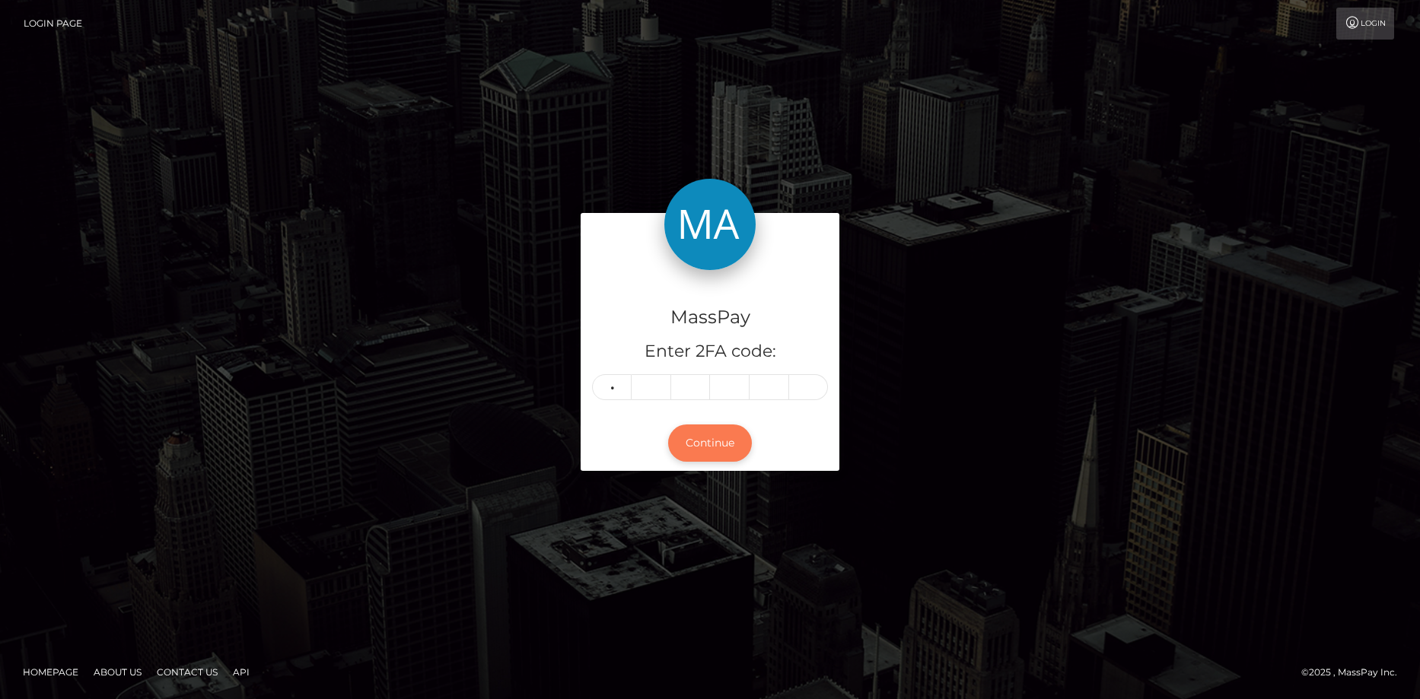
type input "8"
type input "2"
type input "1"
type input "5"
type input "4"
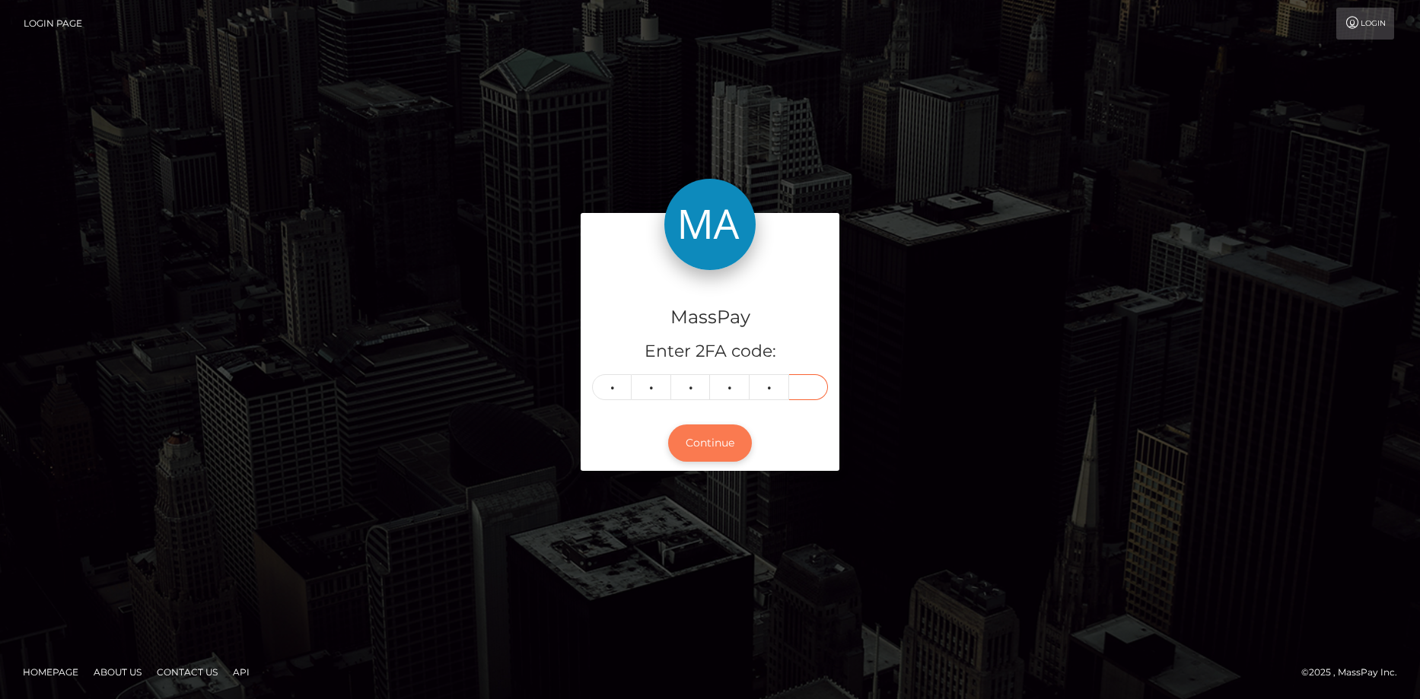
type input "5"
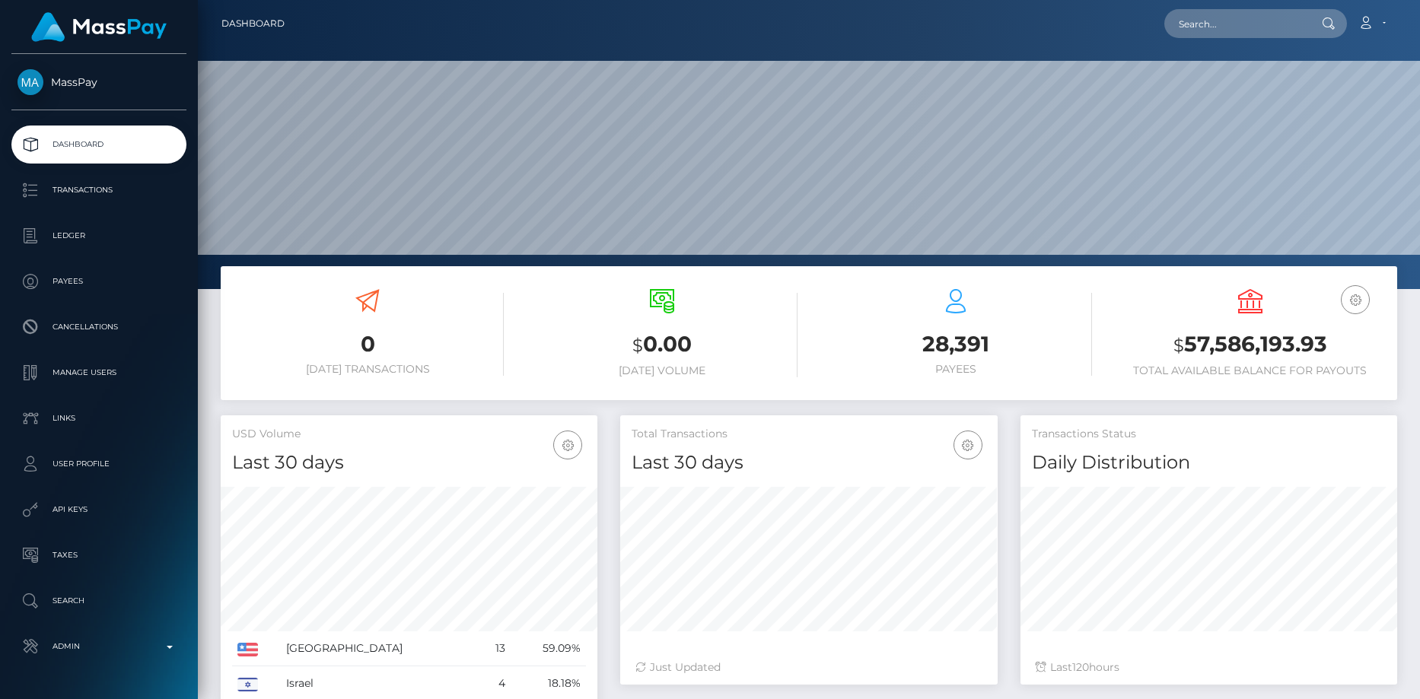
scroll to position [270, 377]
click at [1221, 49] on div at bounding box center [809, 144] width 1222 height 289
click at [1221, 30] on input "text" at bounding box center [1235, 23] width 143 height 29
paste input "a1208278-957f-11f0-bd85-0694aced620b"
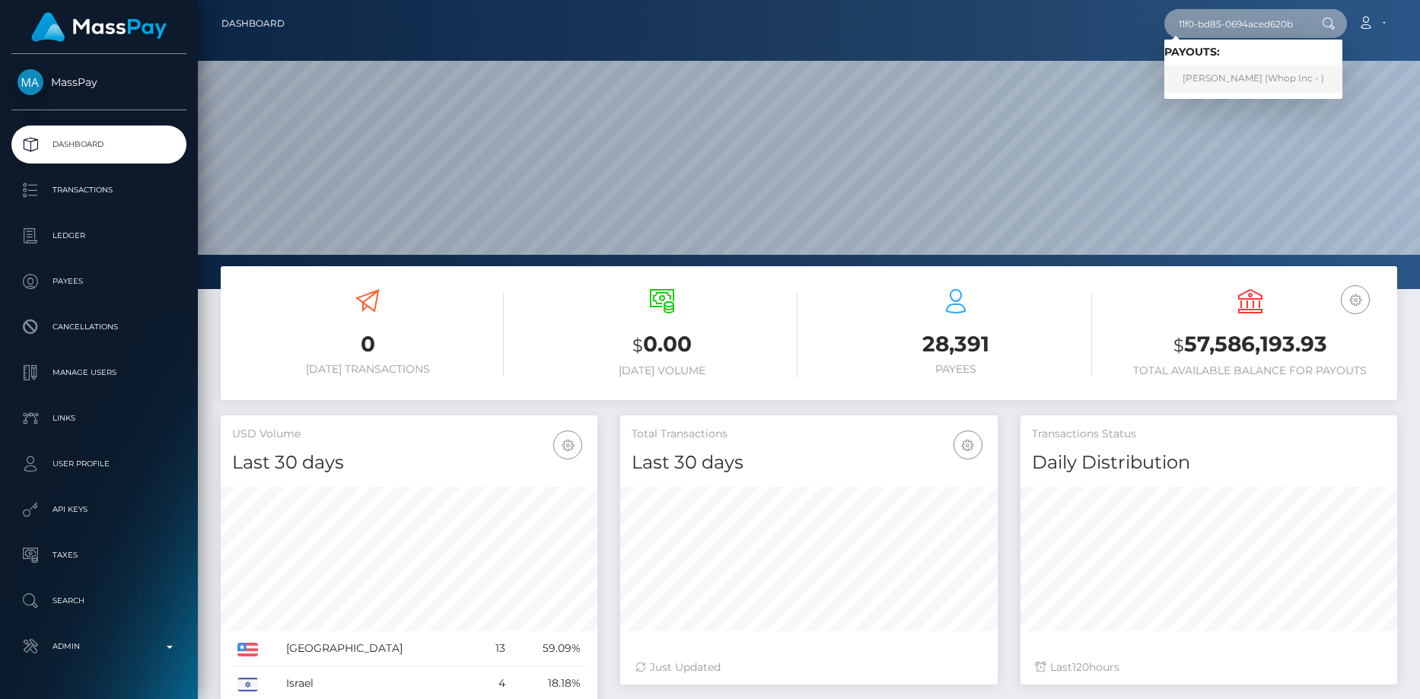
type input "a1208278-957f-11f0-bd85-0694aced620b"
click at [1205, 75] on link "JUNHOE KIM (Whop Inc - )" at bounding box center [1253, 79] width 178 height 28
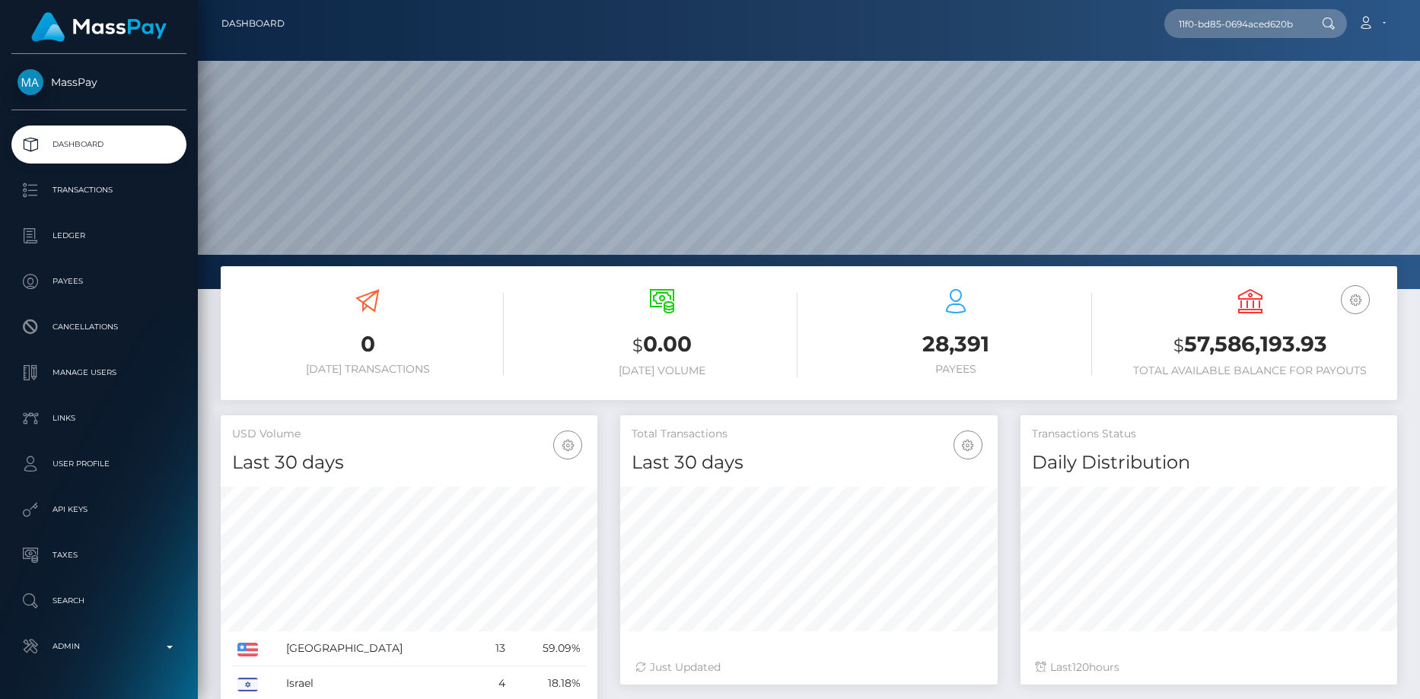
scroll to position [0, 0]
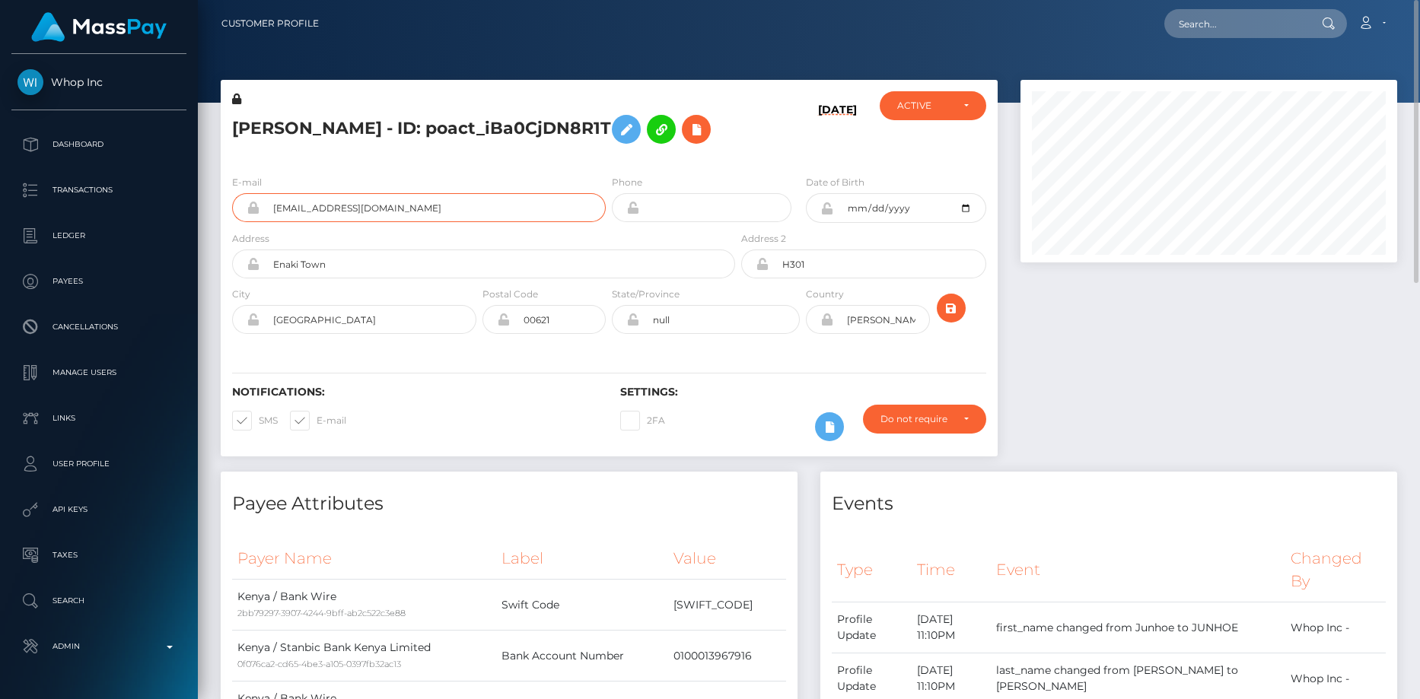
click at [294, 207] on input "kjunhwk@gmail.com" at bounding box center [432, 207] width 346 height 29
click at [682, 129] on button at bounding box center [696, 129] width 29 height 29
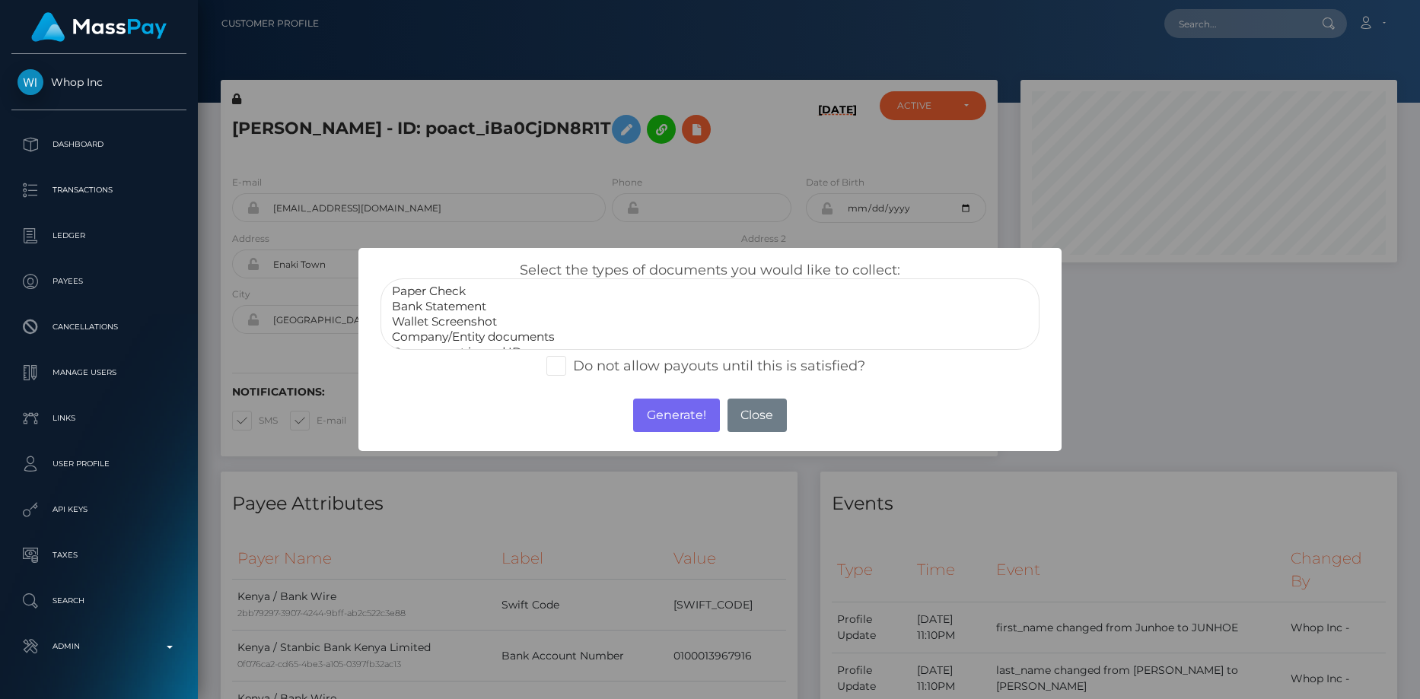
select select "Bank Statement"
click at [500, 306] on option "Bank Statement" at bounding box center [710, 306] width 640 height 15
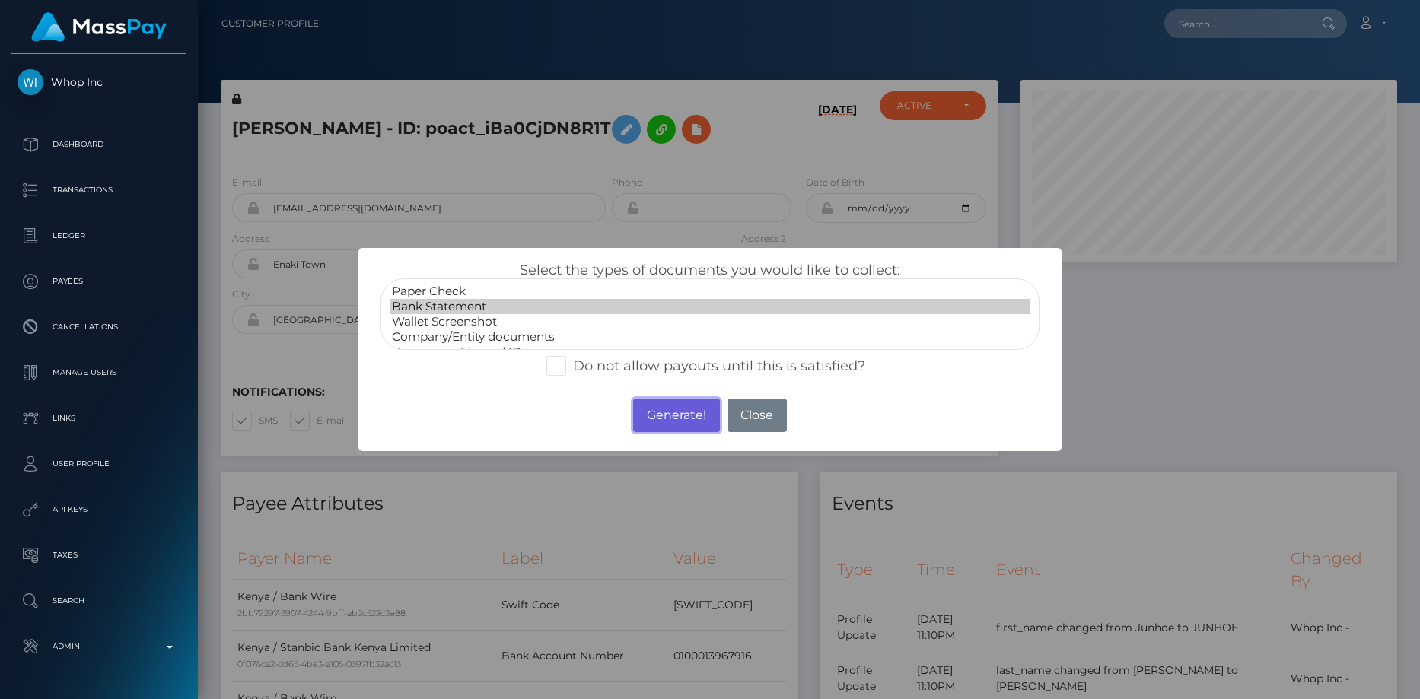
click at [664, 408] on button "Generate!" at bounding box center [676, 415] width 86 height 33
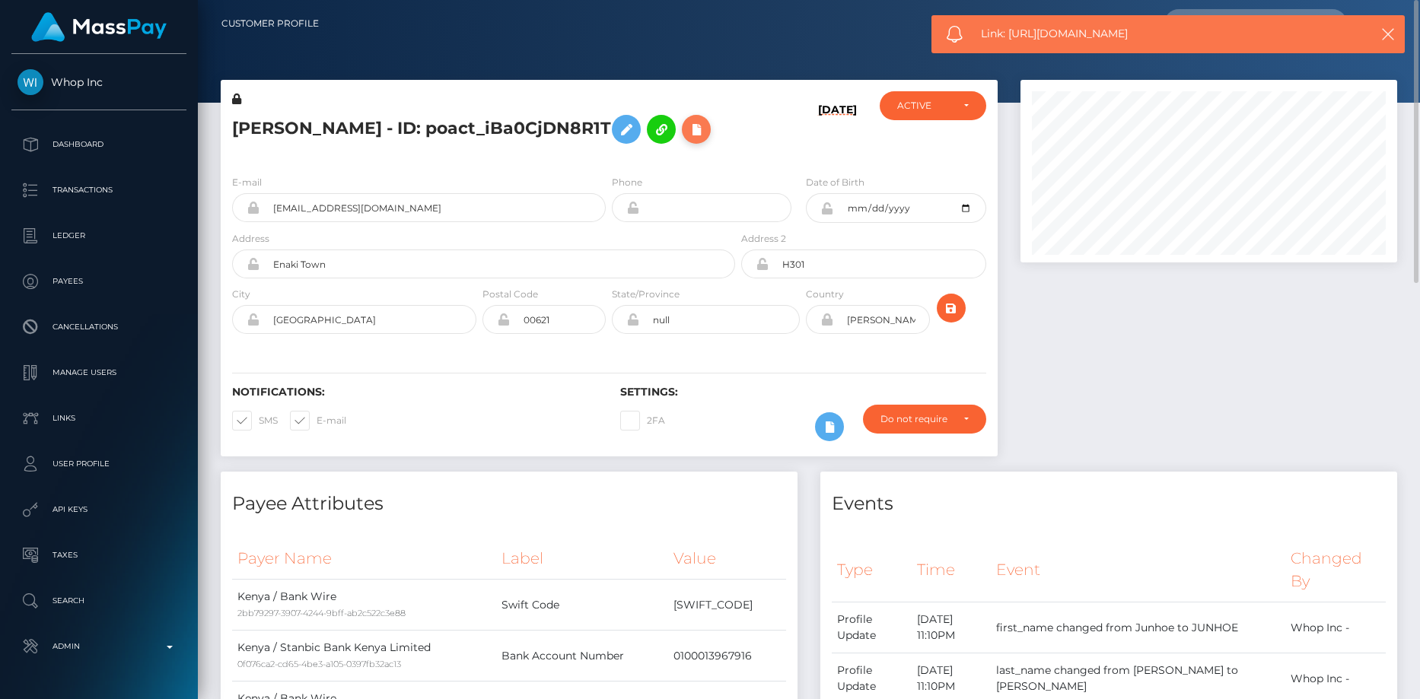
click at [687, 129] on icon at bounding box center [696, 129] width 18 height 19
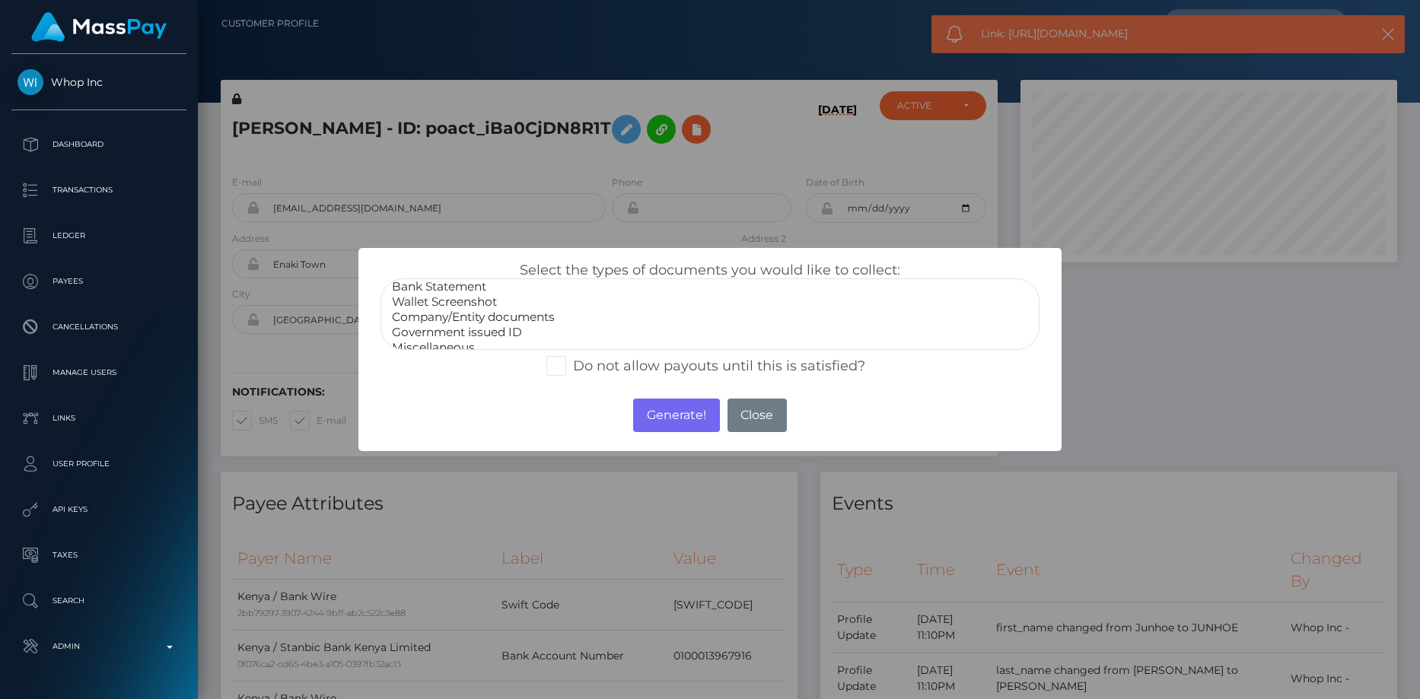
scroll to position [30, 0]
select select "Government issued ID"
click at [474, 320] on option "Government issued ID" at bounding box center [710, 321] width 640 height 15
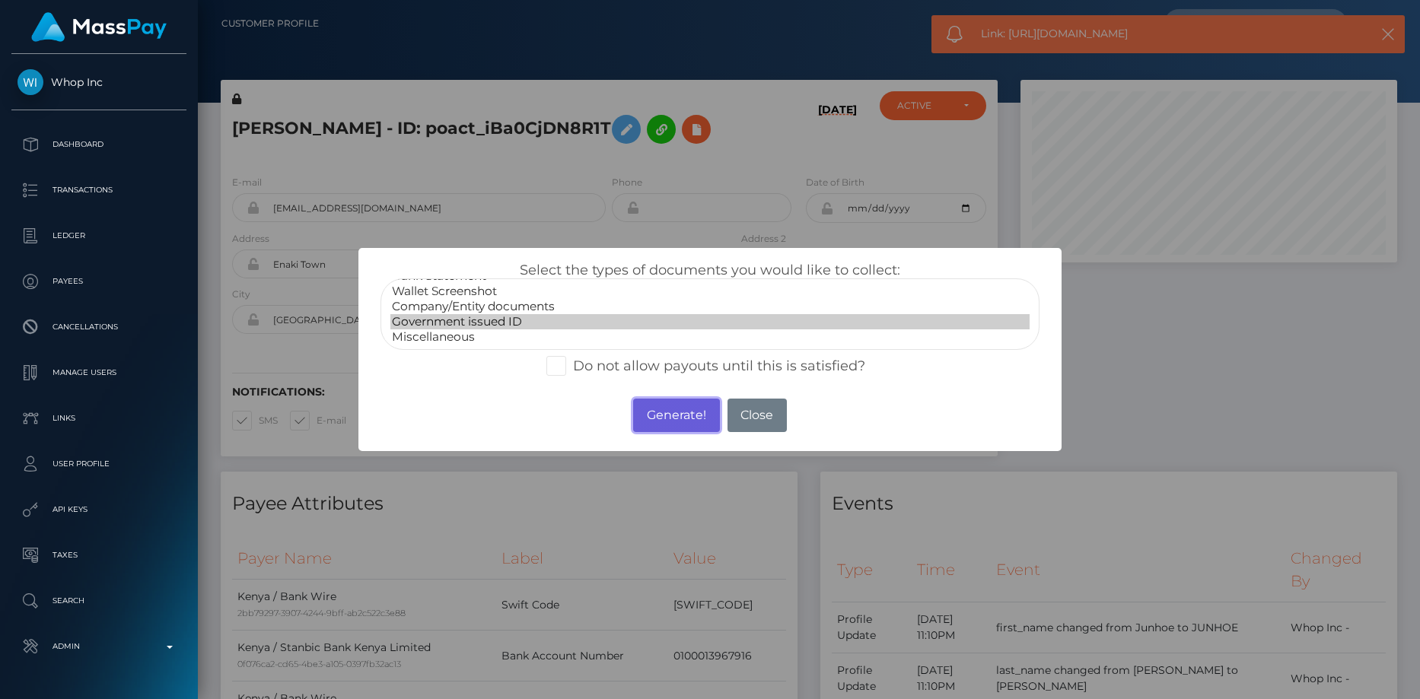
click at [668, 424] on button "Generate!" at bounding box center [676, 415] width 86 height 33
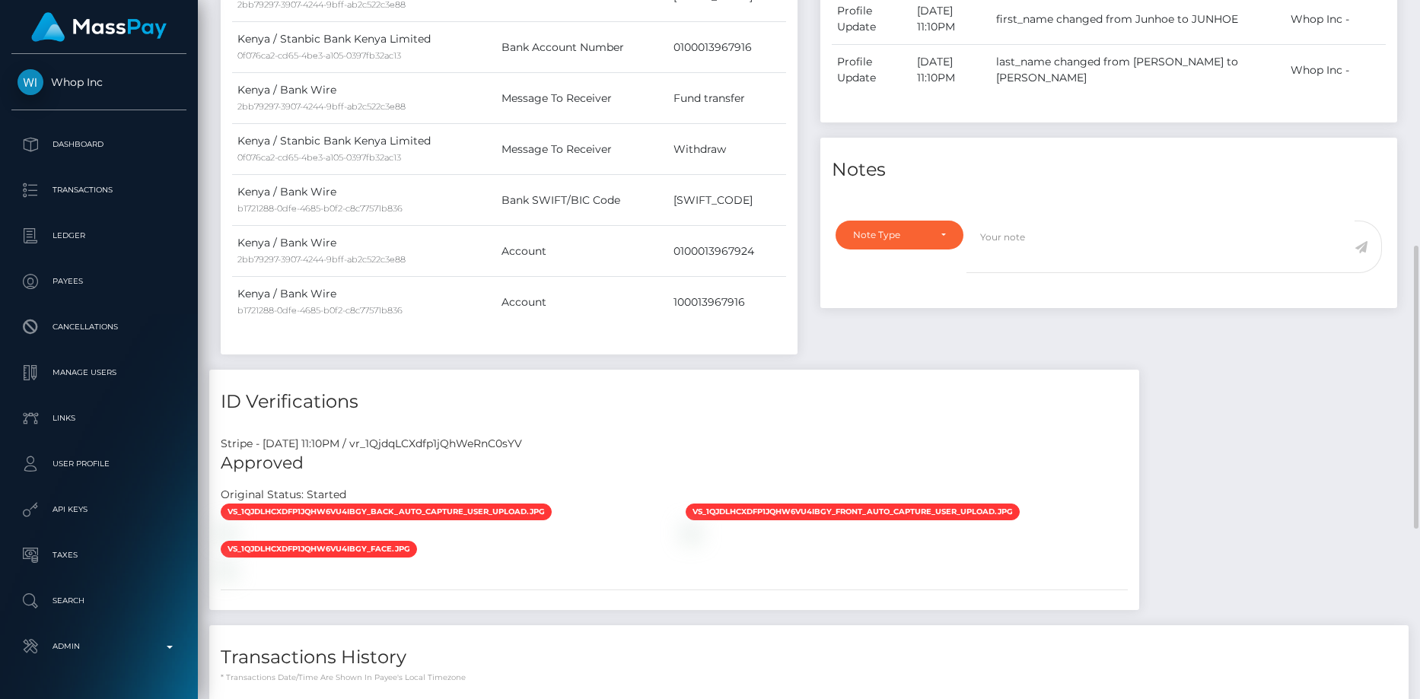
scroll to position [1028, 0]
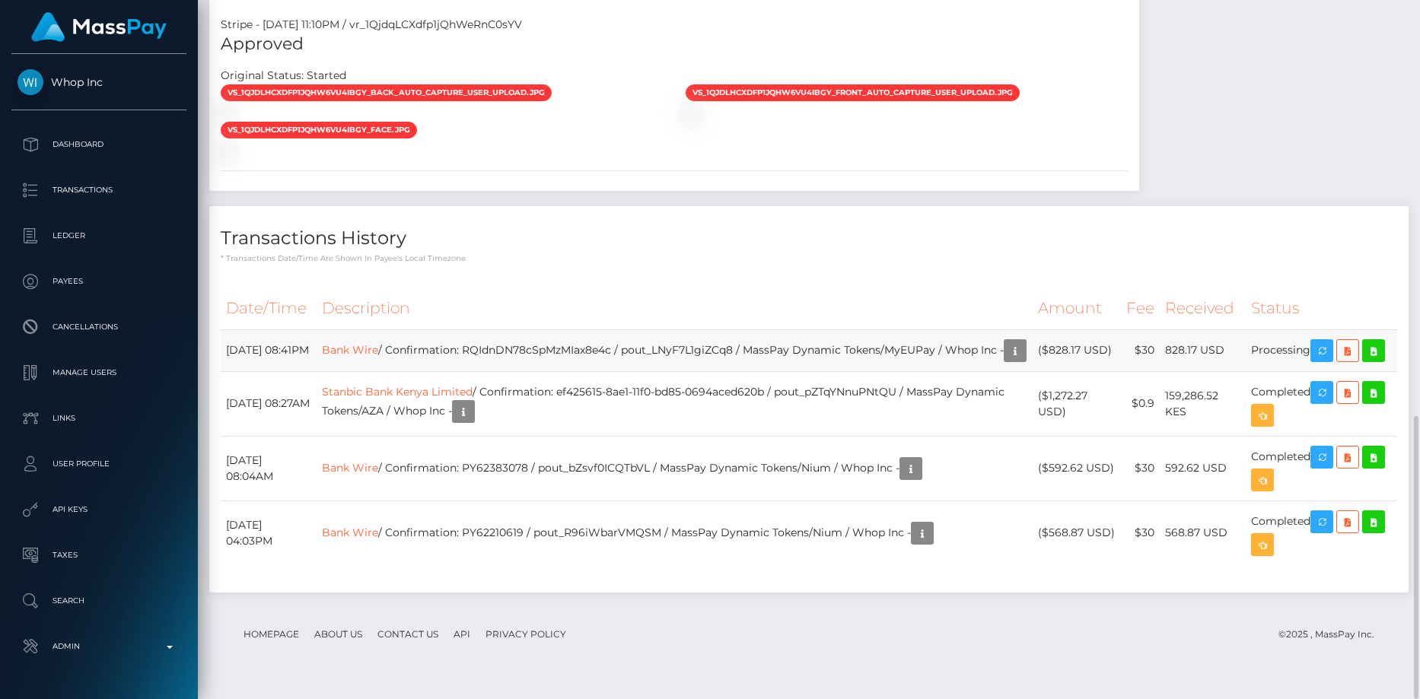
click at [567, 345] on td "Bank Wire / Confirmation: RQIdnDN78cSpMzMIax8e4c / pout_LNyF7L1giZCq8 / MassPay…" at bounding box center [675, 351] width 716 height 42
copy td "RQIdnDN78cSpMzMIax8e4c"
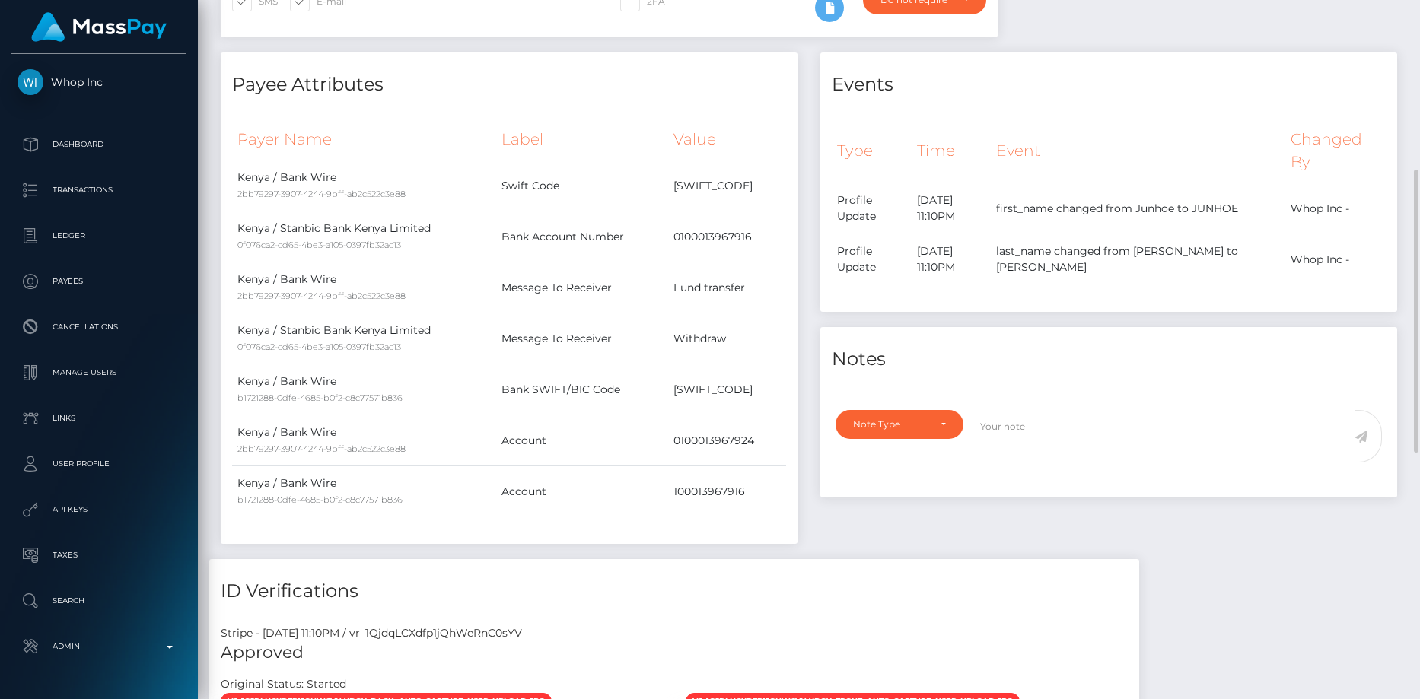
scroll to position [0, 0]
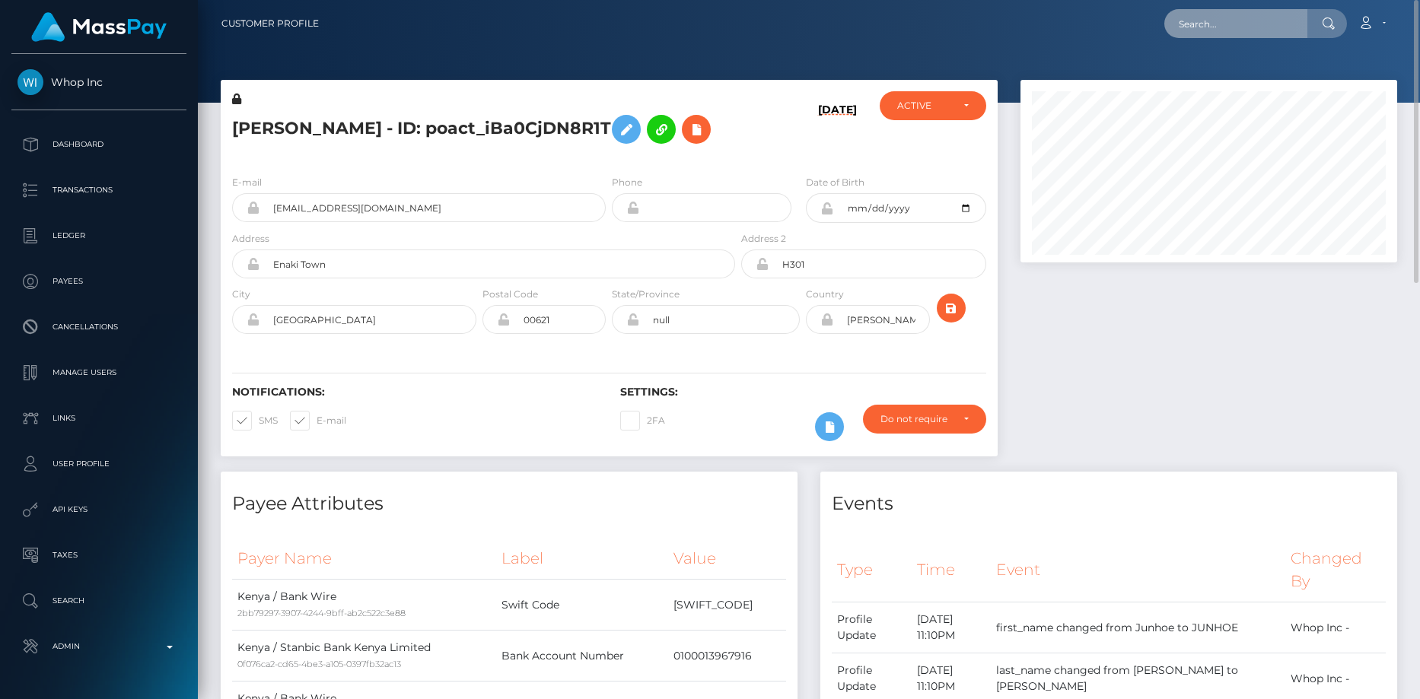
click at [1207, 18] on input "text" at bounding box center [1235, 23] width 143 height 29
paste input "poact_3I3db82klvbG"
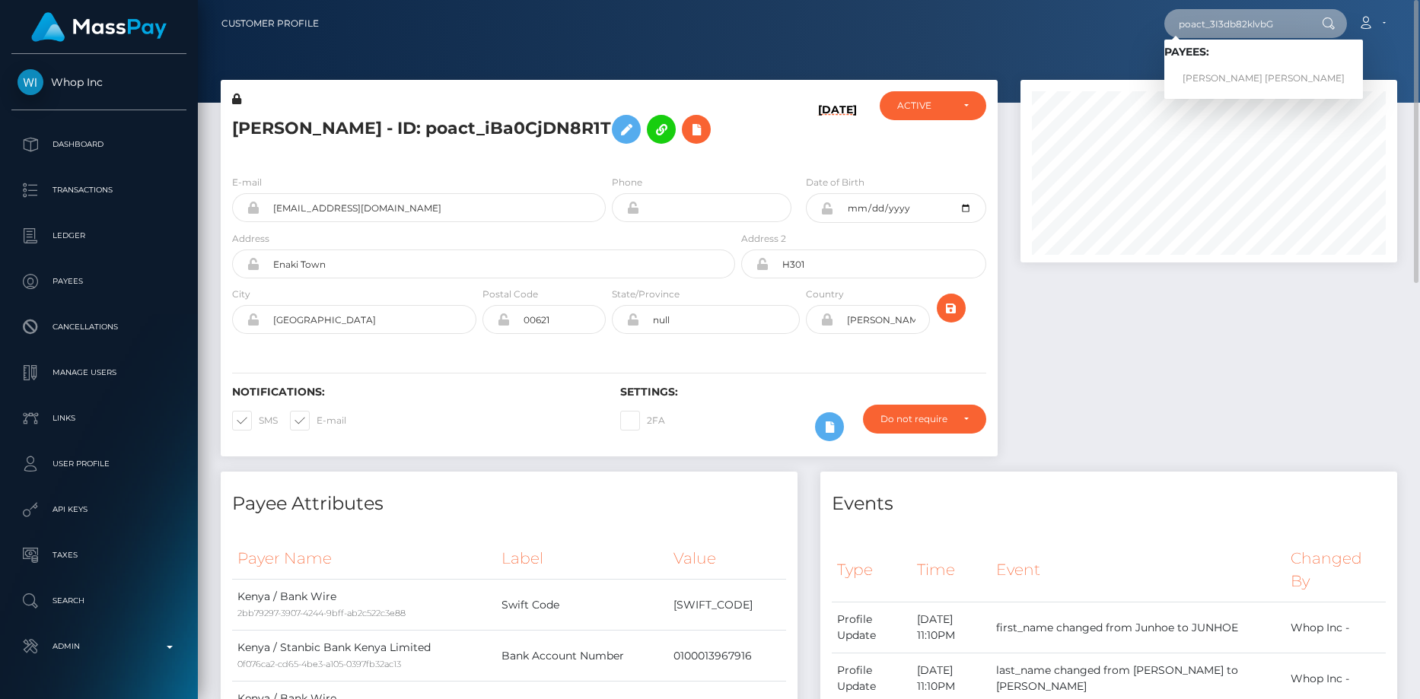
type input "poact_3I3db82klvbG"
click at [1231, 77] on link "Abdul Moiz Jalal" at bounding box center [1263, 79] width 199 height 28
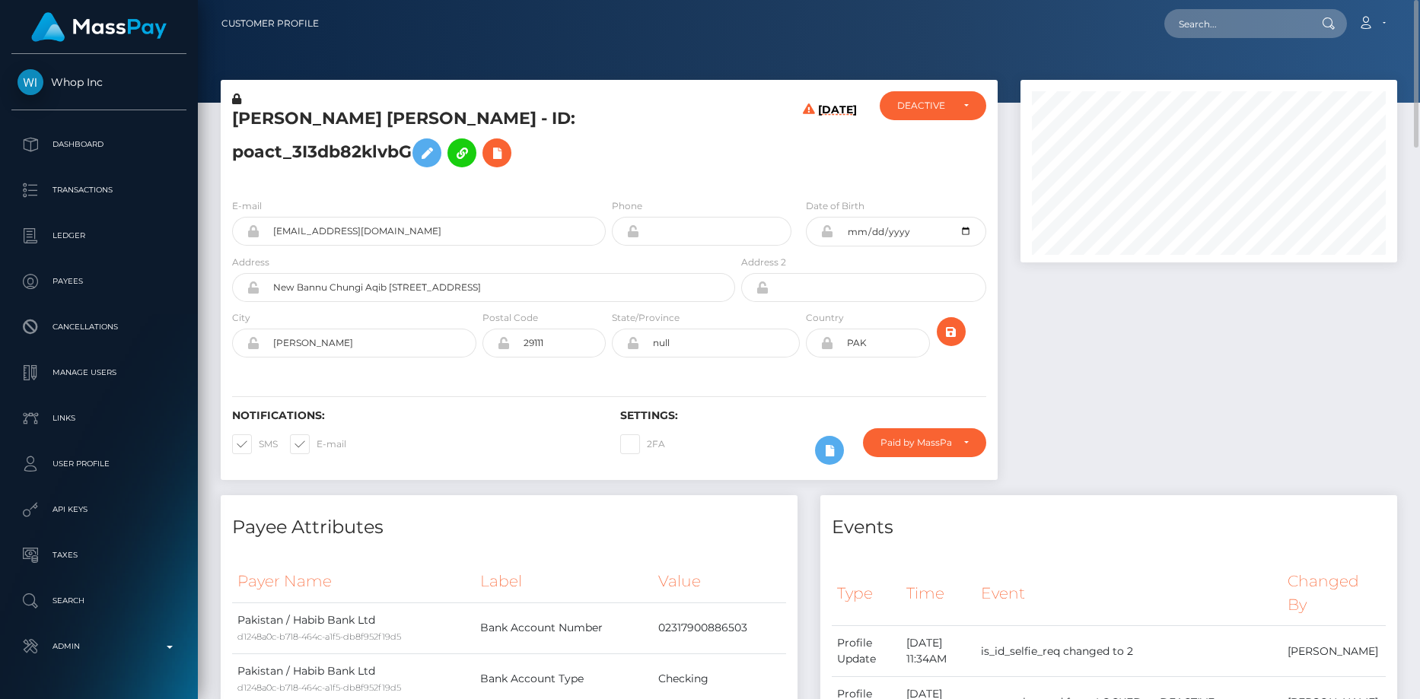
drag, startPoint x: 1205, startPoint y: 39, endPoint x: 1205, endPoint y: 21, distance: 17.5
click at [1205, 38] on div "Loading... Loading... Account Edit Profile Logout" at bounding box center [863, 24] width 1065 height 32
click at [1204, 21] on input "text" at bounding box center [1235, 23] width 143 height 29
paste input "36248223-96ab-11f0-bd85-0694aced620b"
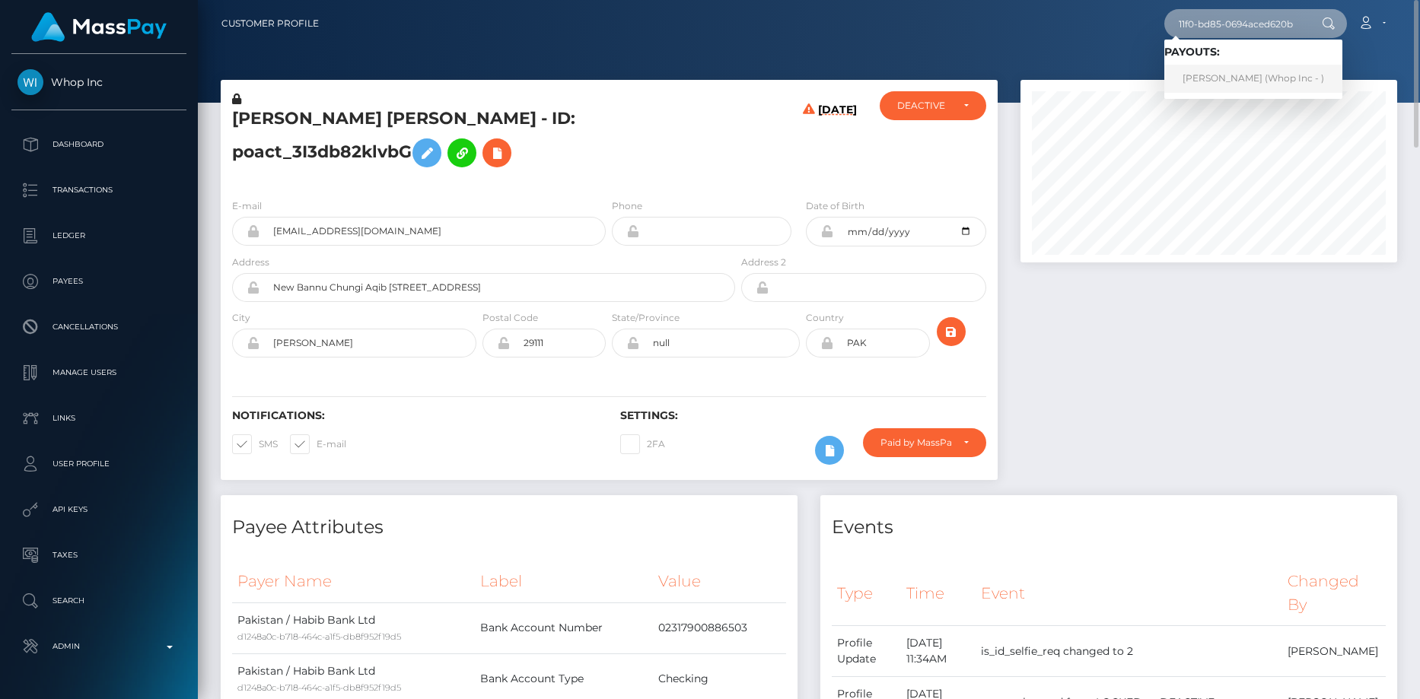
type input "36248223-96ab-11f0-bd85-0694aced620b"
click at [1227, 79] on link "MBIKO KHAMBULE (Whop Inc - )" at bounding box center [1253, 79] width 178 height 28
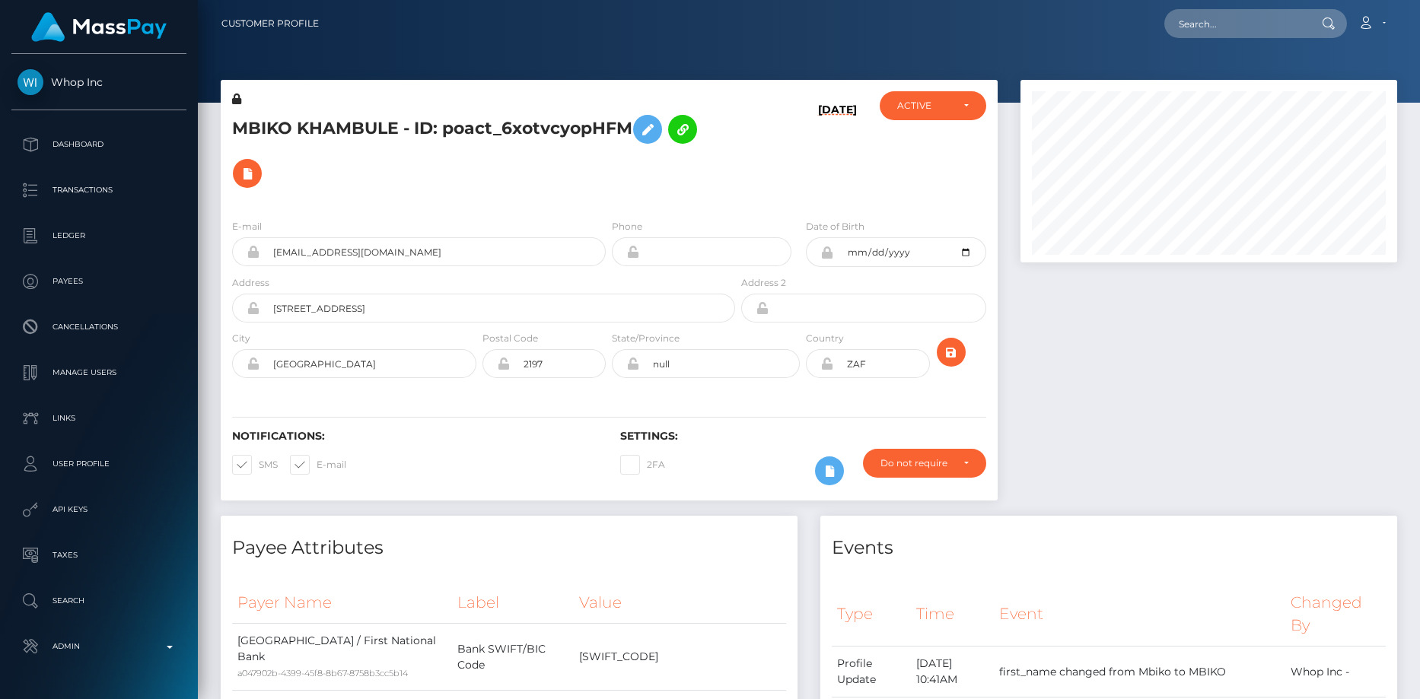
scroll to position [183, 377]
click at [298, 274] on div "E-mail mbikokhambule7@gmail.com" at bounding box center [415, 246] width 388 height 56
click at [299, 259] on input "mbikokhambule7@gmail.com" at bounding box center [432, 251] width 346 height 29
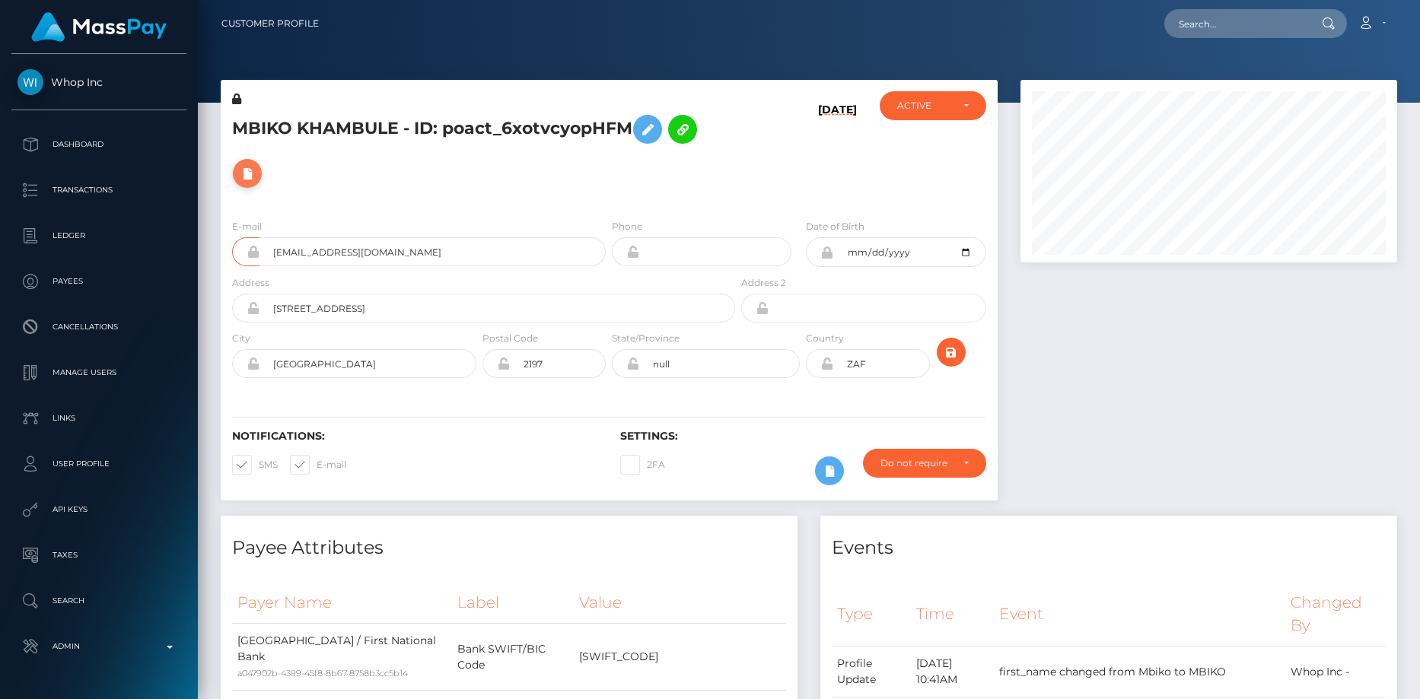
click at [247, 173] on icon at bounding box center [247, 173] width 18 height 19
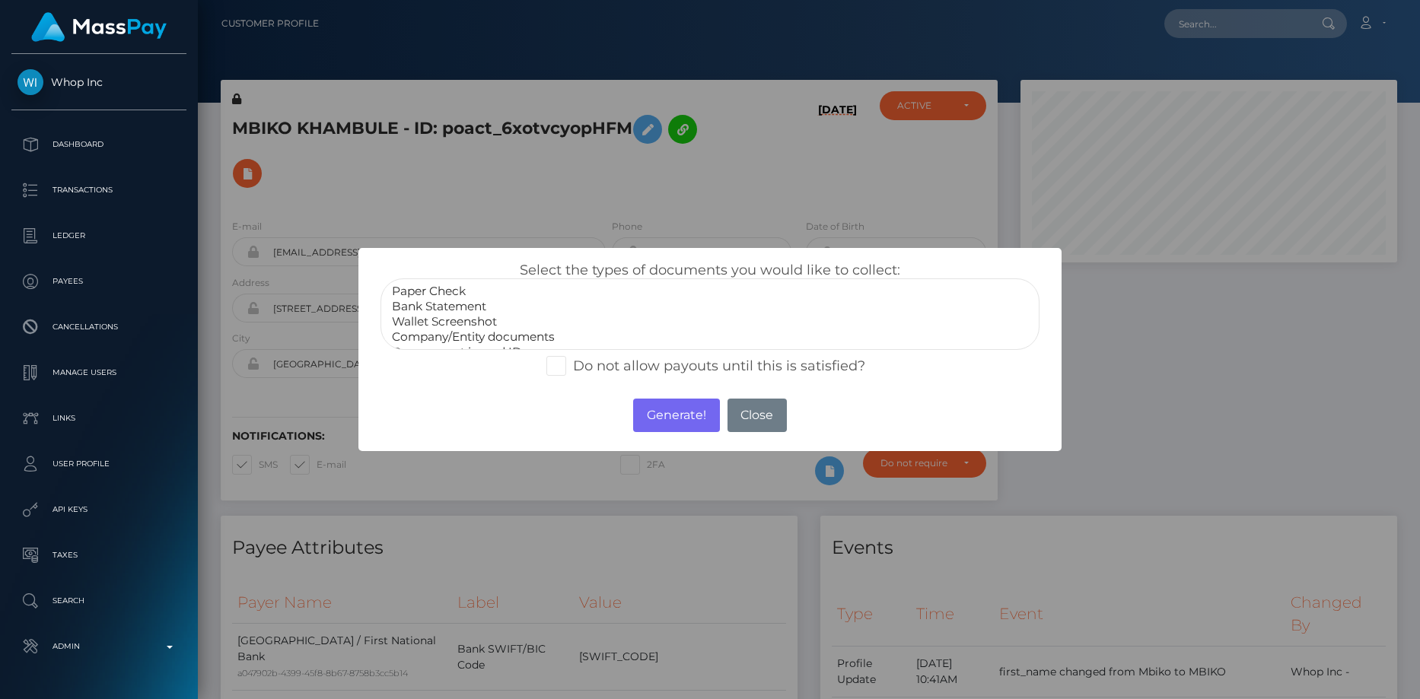
select select "Bank Statement"
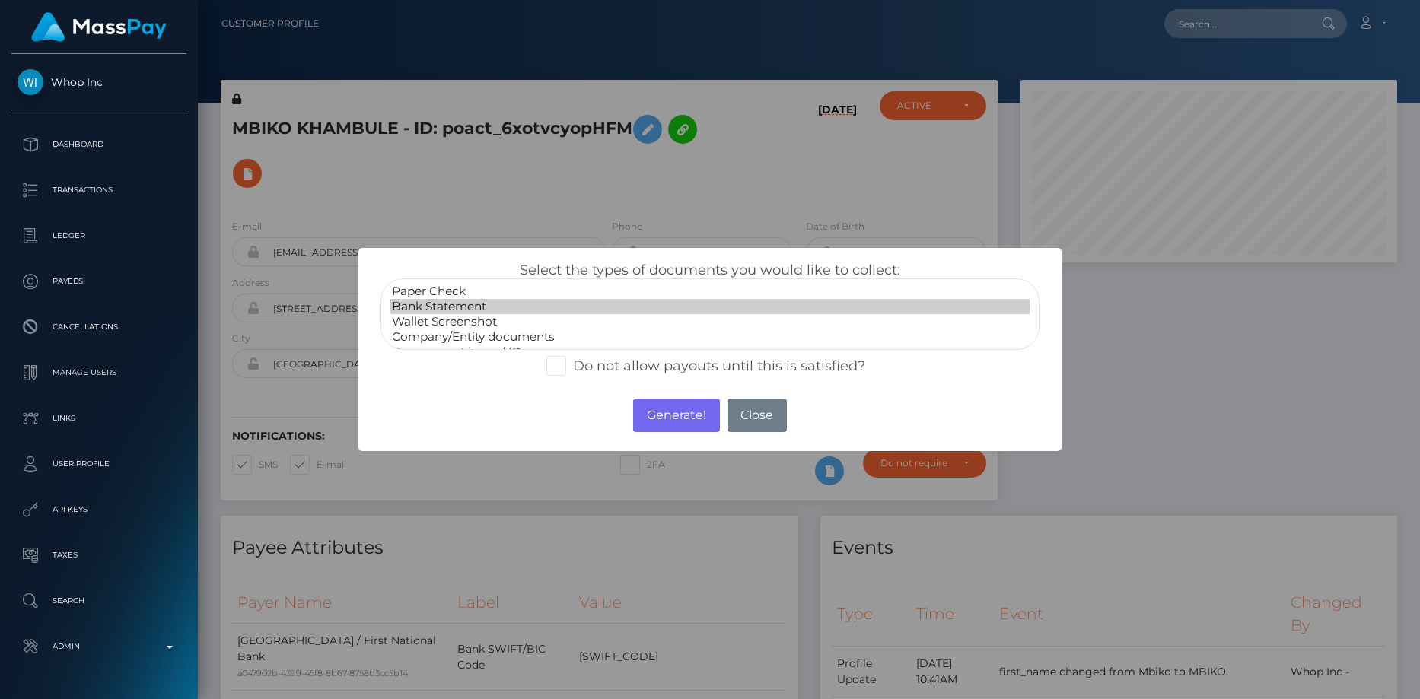
click at [469, 307] on option "Bank Statement" at bounding box center [710, 306] width 640 height 15
click at [641, 404] on button "Generate!" at bounding box center [676, 415] width 86 height 33
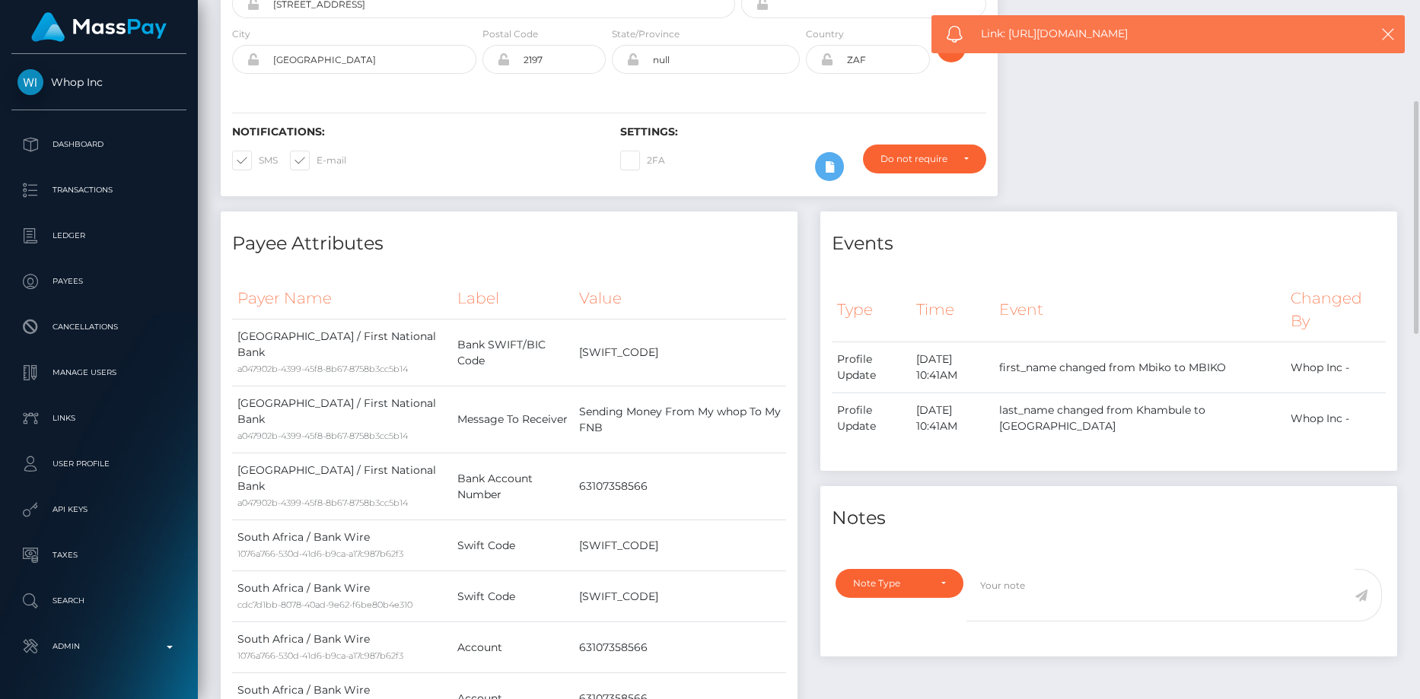
scroll to position [0, 0]
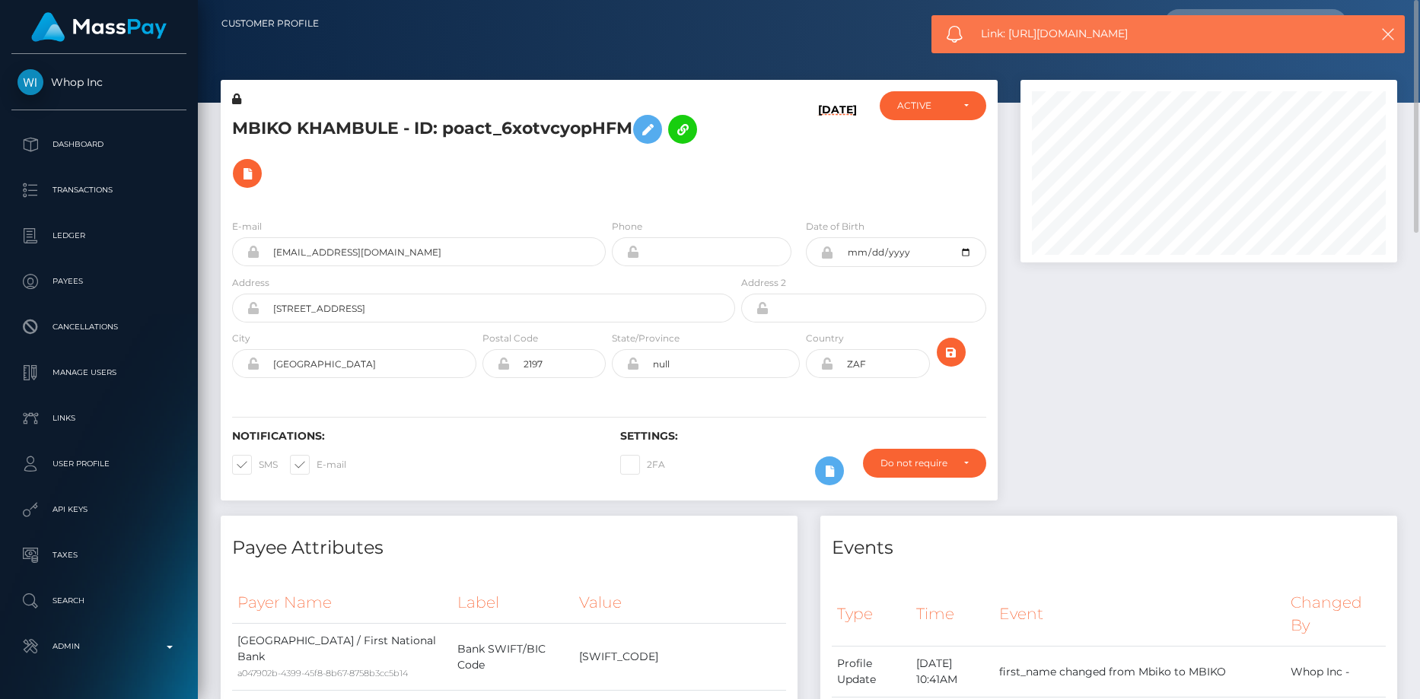
click at [279, 171] on h5 "MBIKO KHAMBULE - ID: poact_6xotvcyopHFM" at bounding box center [479, 151] width 495 height 88
click at [269, 175] on h5 "MBIKO KHAMBULE - ID: poact_6xotvcyopHFM" at bounding box center [479, 151] width 495 height 88
click at [259, 177] on button at bounding box center [247, 173] width 29 height 29
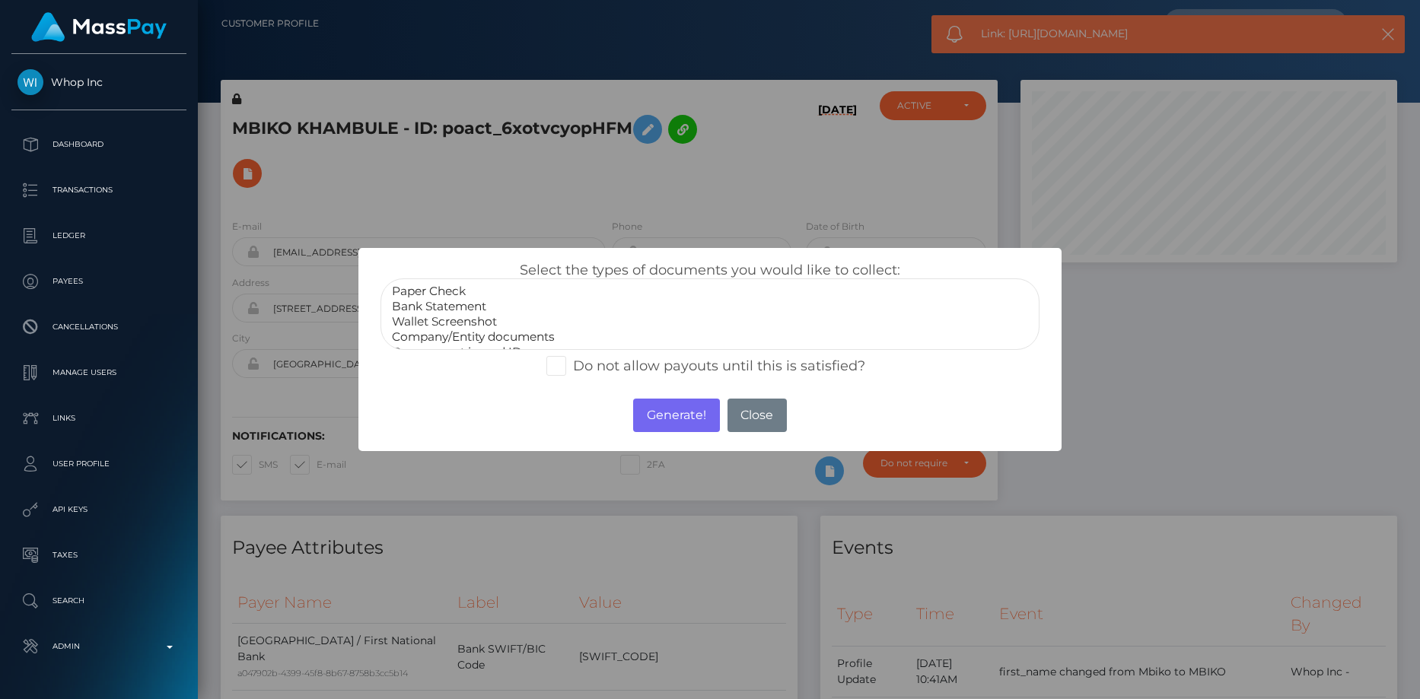
scroll to position [30, 0]
select select "Government issued ID"
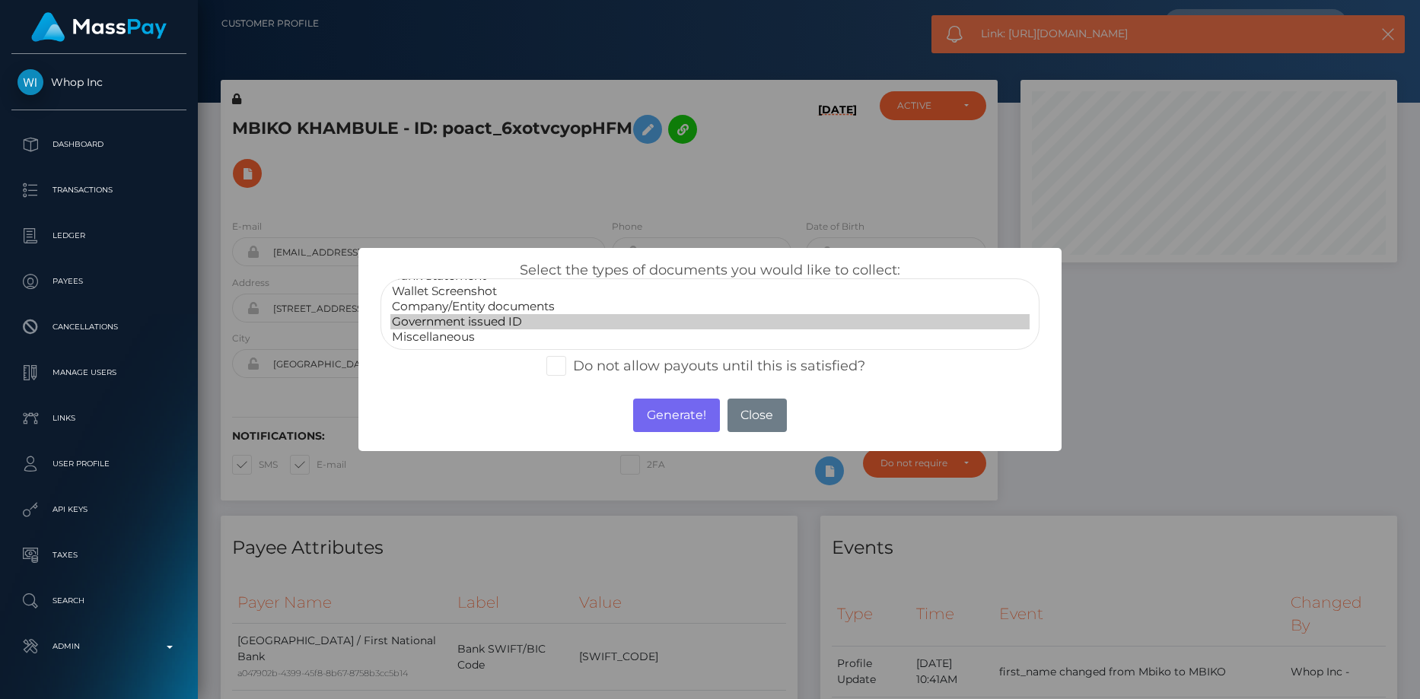
click at [453, 325] on option "Government issued ID" at bounding box center [710, 321] width 640 height 15
click at [671, 415] on button "Generate!" at bounding box center [676, 415] width 86 height 33
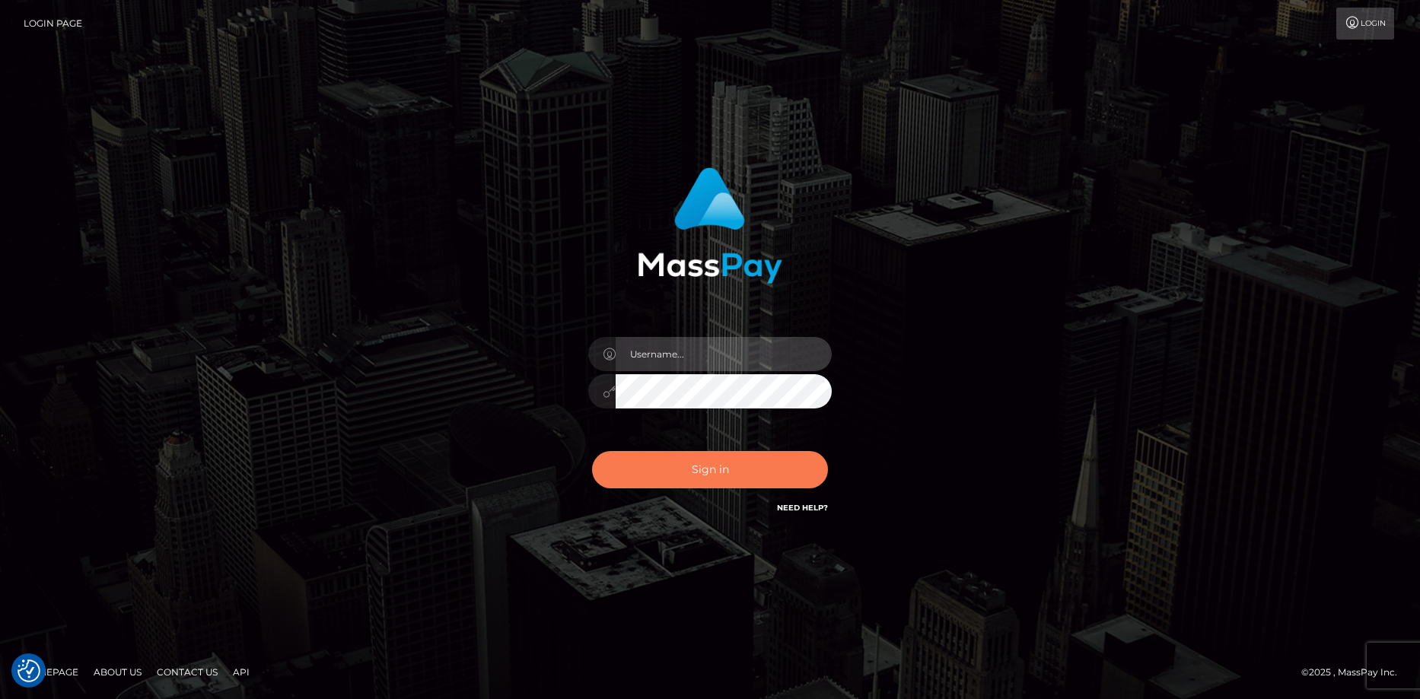
type input "Eduard Gavrilescu"
click at [673, 479] on button "Sign in" at bounding box center [710, 469] width 236 height 37
type input "Eduard Gavrilescu"
click at [673, 479] on button "Sign in" at bounding box center [710, 469] width 236 height 37
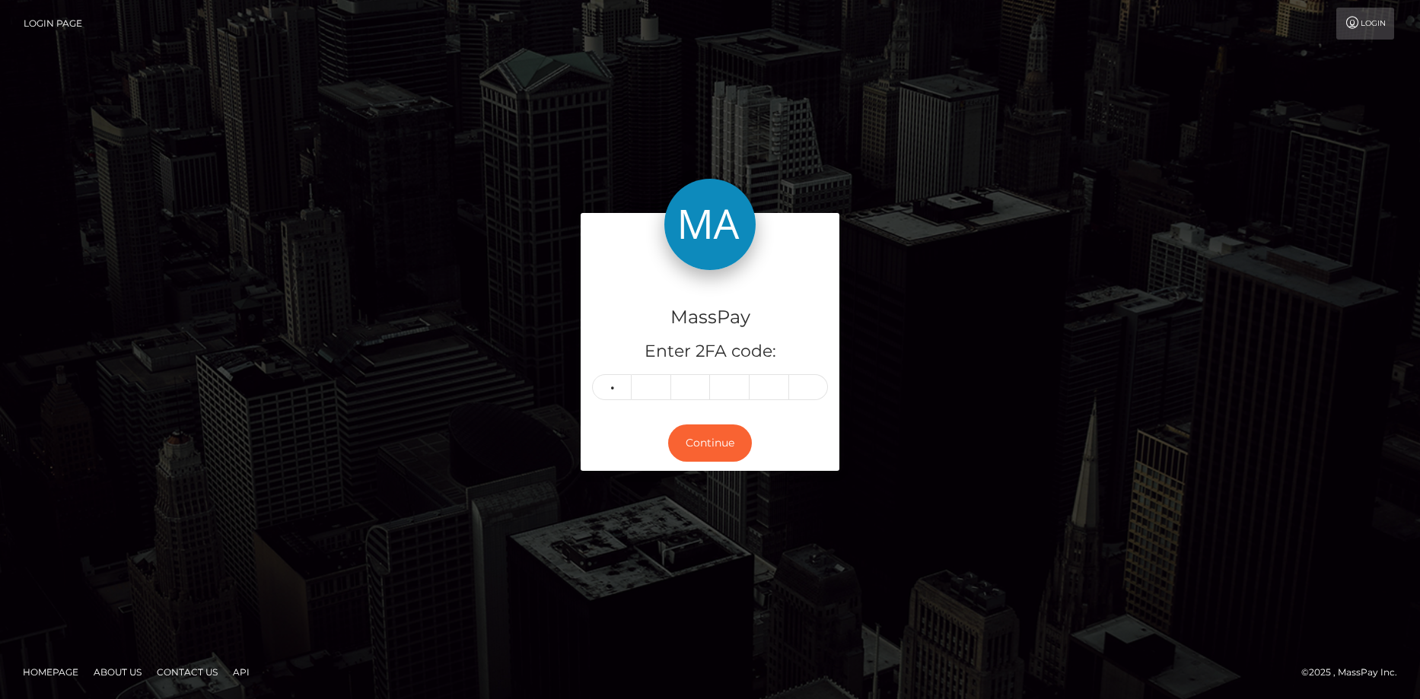
type input "7"
type input "2"
type input "7"
type input "9"
type input "7"
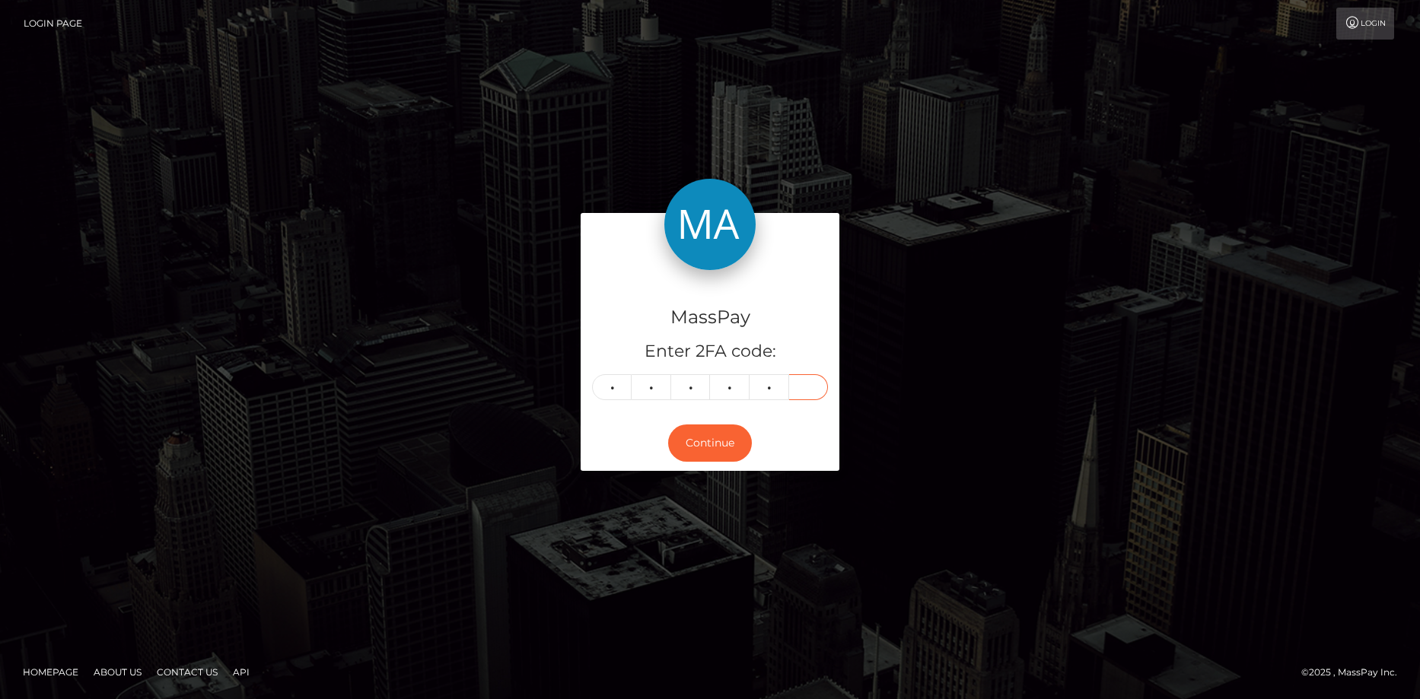
type input "3"
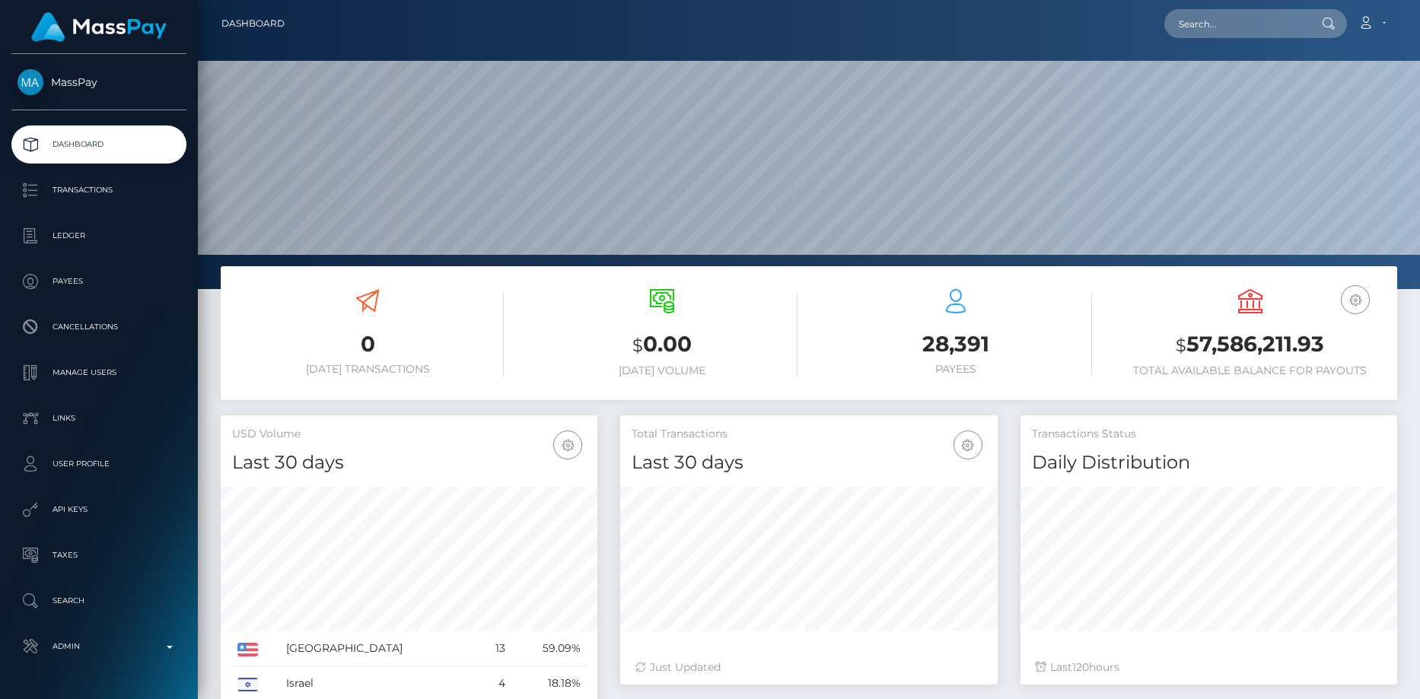
scroll to position [270, 377]
click at [1211, 29] on input "text" at bounding box center [1235, 23] width 143 height 29
paste input "69719702-9771-11f0-bd85-0694aced620b"
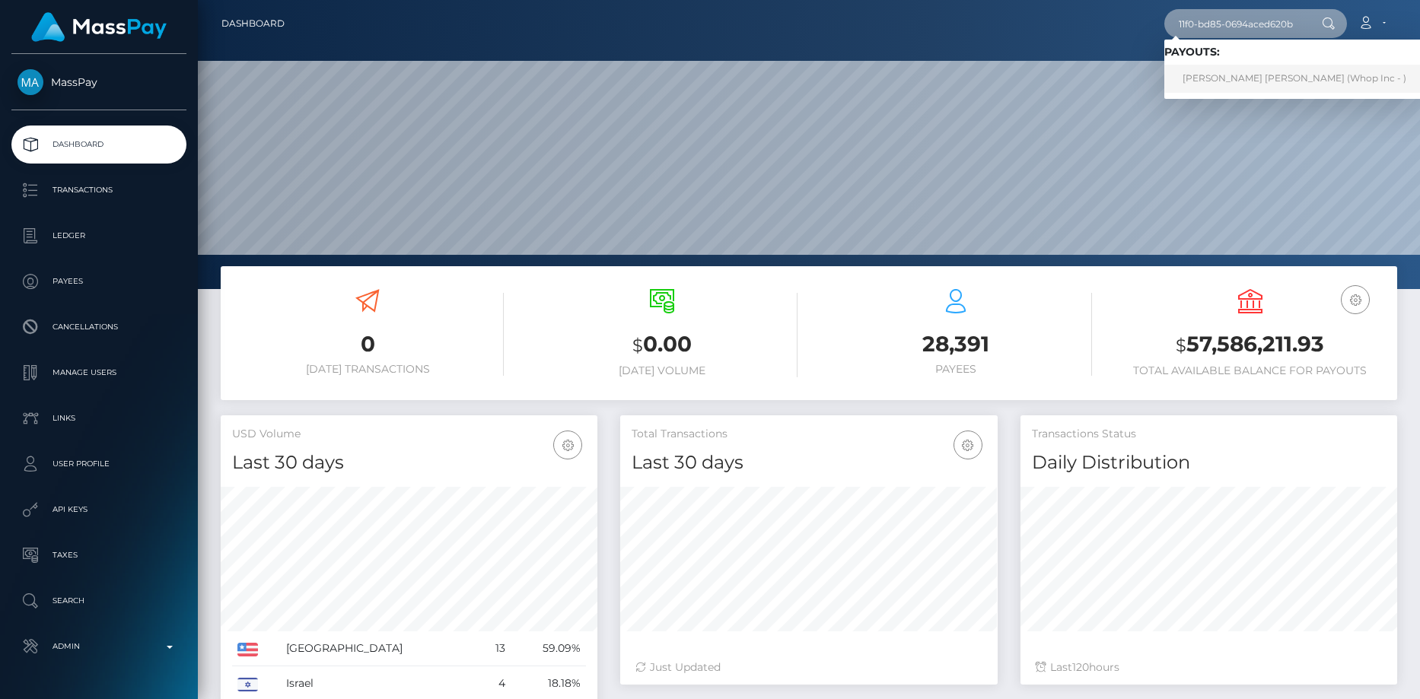
type input "69719702-9771-11f0-bd85-0694aced620b"
click at [1224, 77] on link "[PERSON_NAME] [PERSON_NAME] (Whop Inc - )" at bounding box center [1294, 79] width 260 height 28
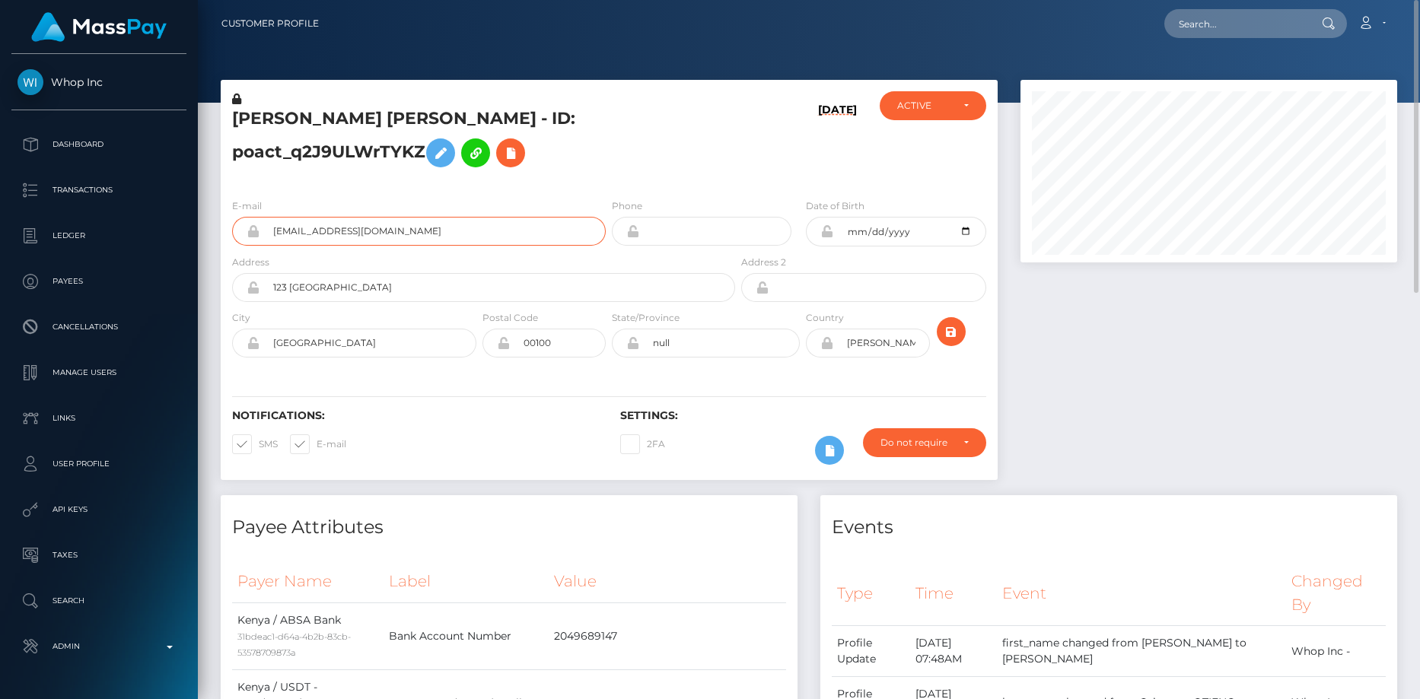
click at [335, 246] on input "frankelijah58+ef0f9d04b0@gmail.com" at bounding box center [432, 231] width 346 height 29
click at [1205, 30] on input "text" at bounding box center [1235, 23] width 143 height 29
paste input "382adfdb-97d7-11f0-bd85-0694aced620b"
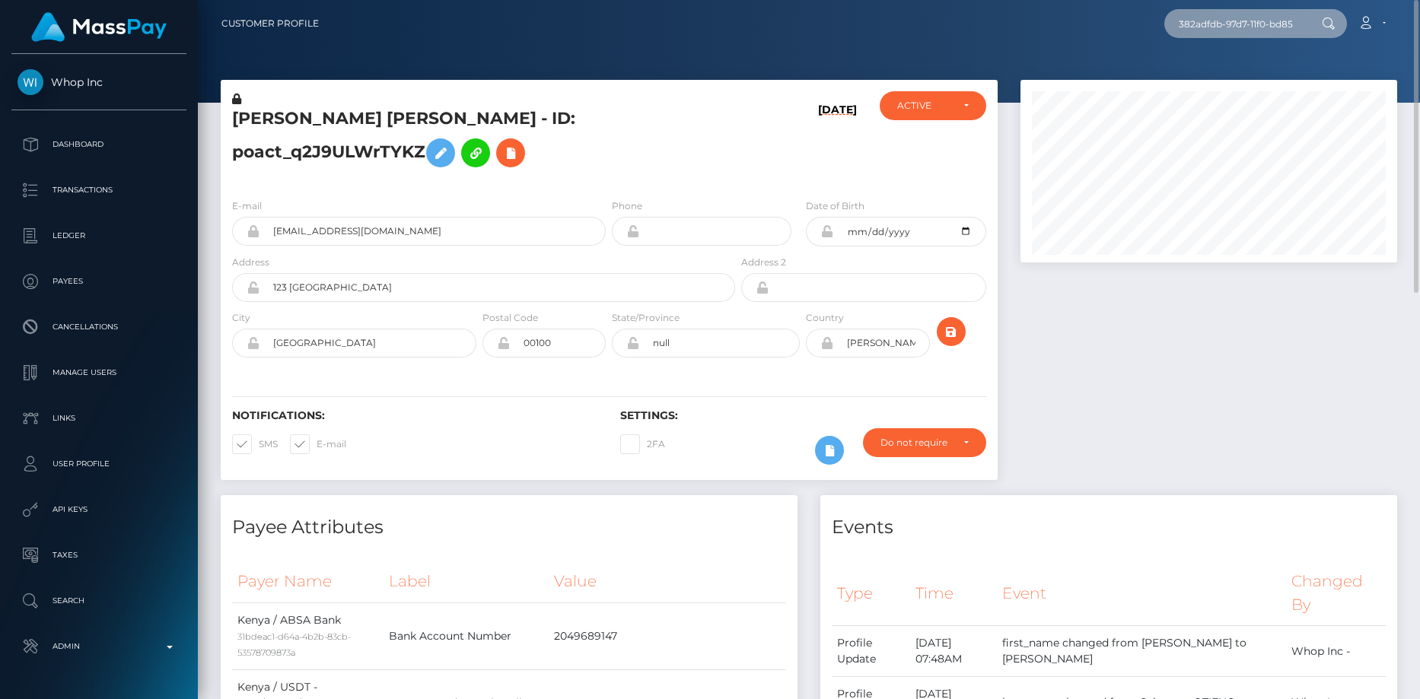
scroll to position [0, 80]
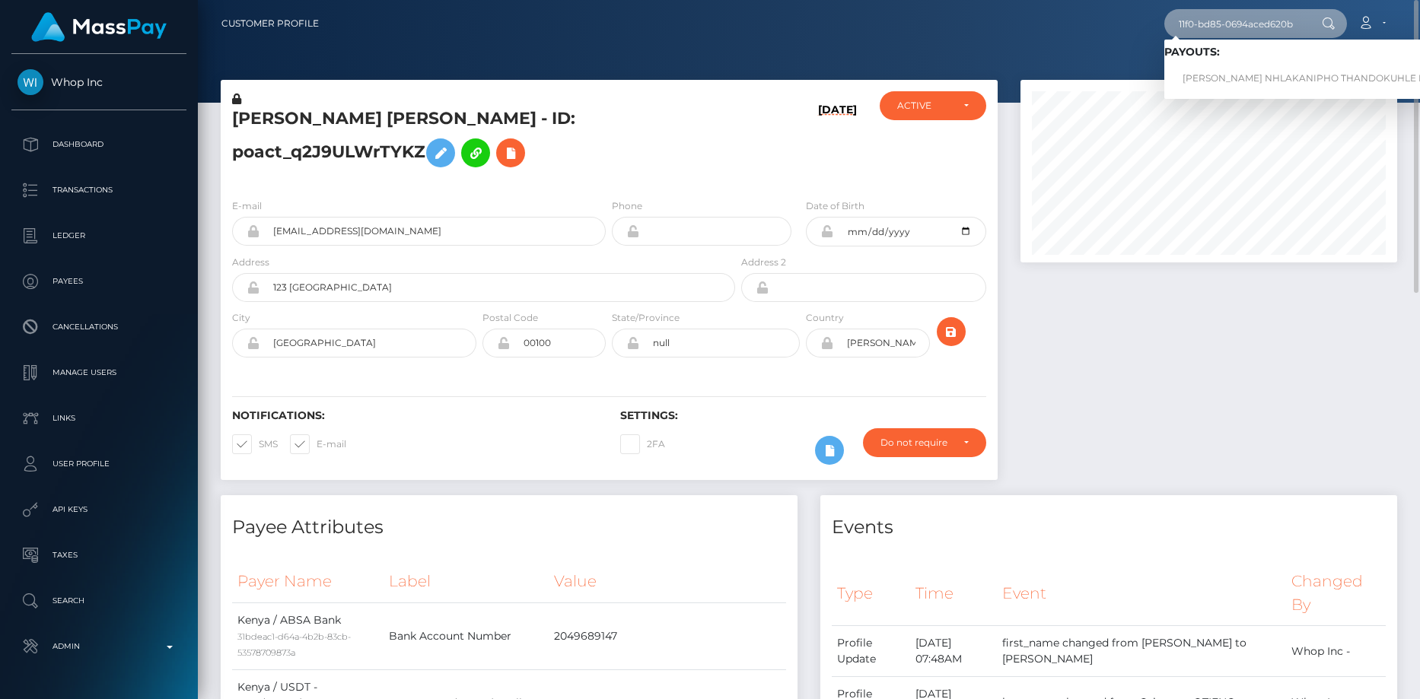
type input "382adfdb-97d7-11f0-bd85-0694aced620b"
click at [1202, 79] on link "NKOSENHLE NHLAKANIPHO THANDOKUHLE NKABINDE (Whop Inc - )" at bounding box center [1357, 79] width 387 height 28
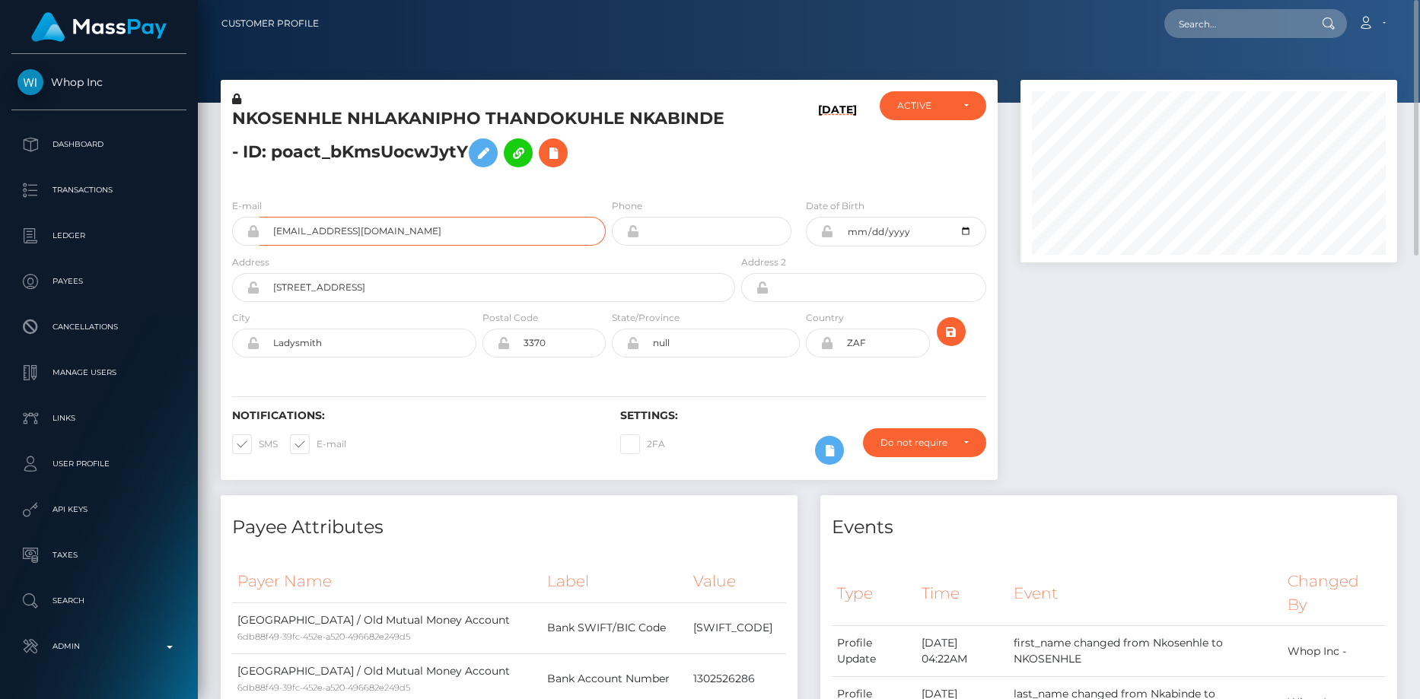
click at [341, 234] on input "[EMAIL_ADDRESS][DOMAIN_NAME]" at bounding box center [432, 231] width 346 height 29
click at [562, 160] on icon at bounding box center [553, 153] width 18 height 19
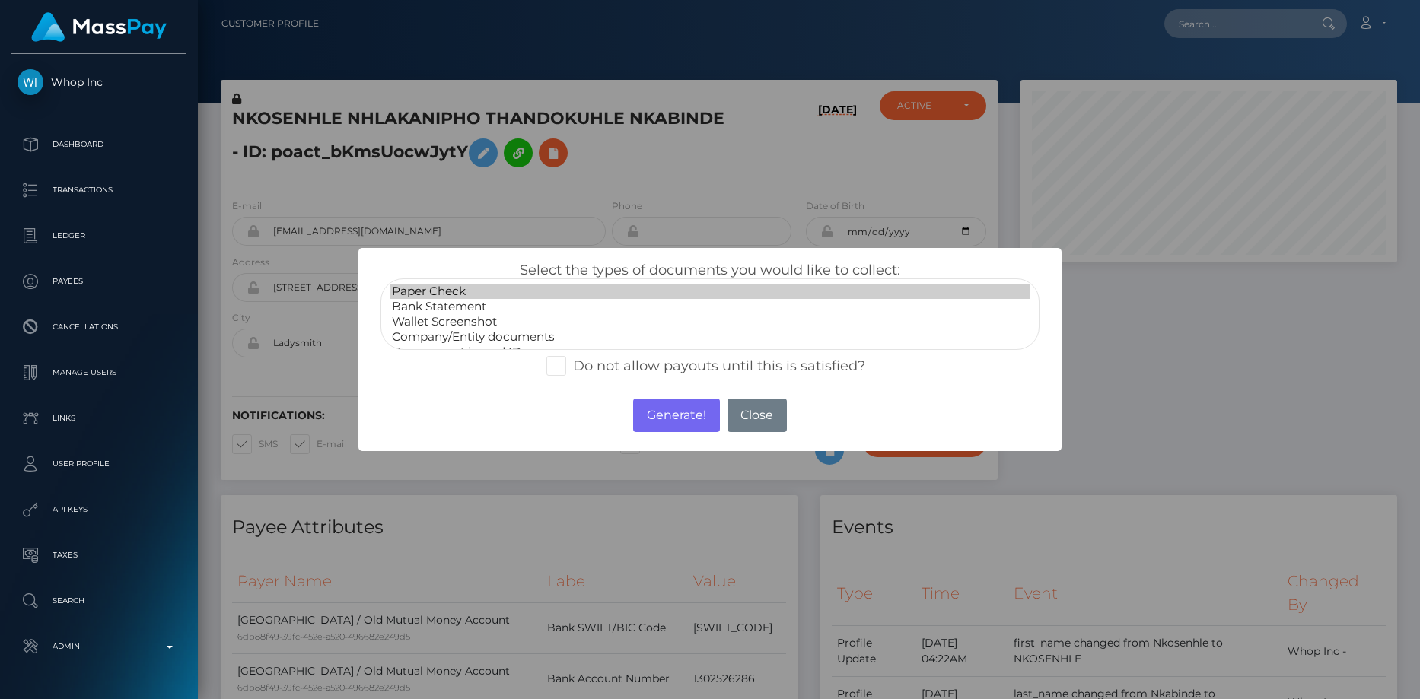
click at [494, 285] on option "Paper Check" at bounding box center [710, 291] width 640 height 15
select select "Bank Statement"
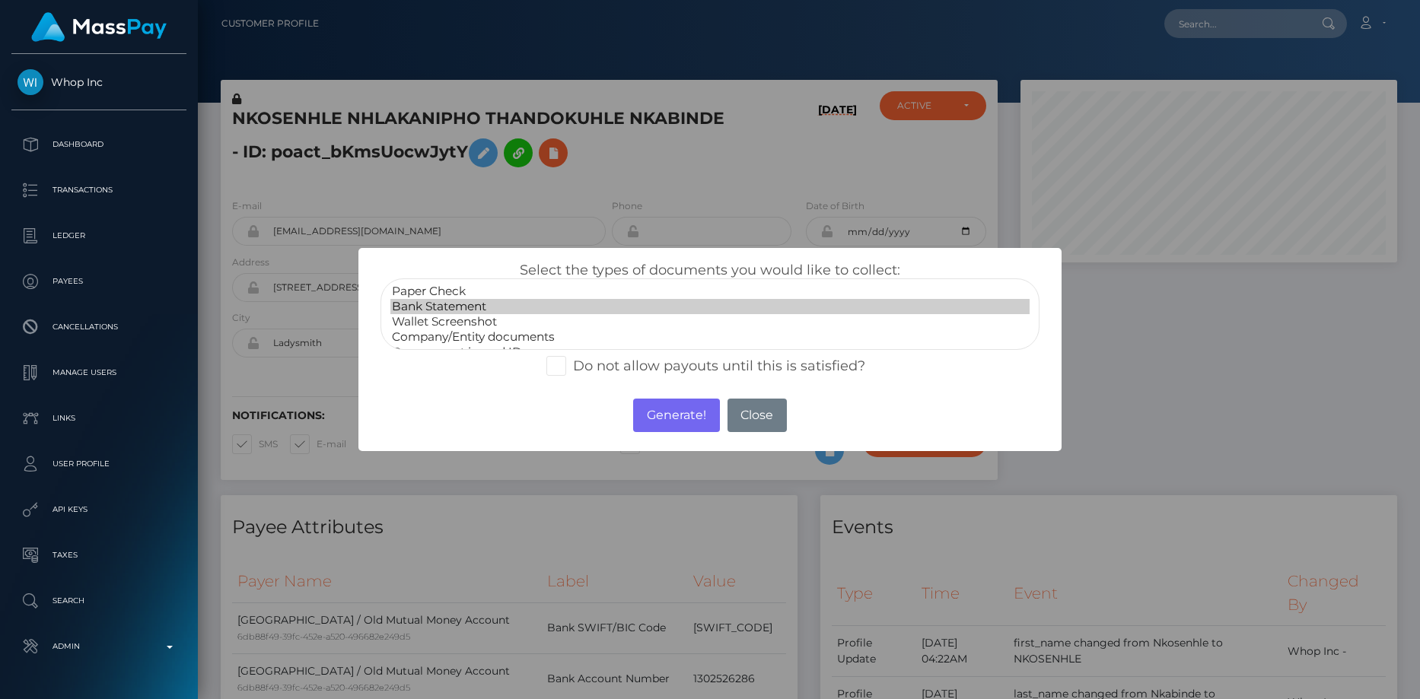
click at [490, 301] on option "Bank Statement" at bounding box center [710, 306] width 640 height 15
click at [663, 406] on button "Generate!" at bounding box center [676, 415] width 86 height 33
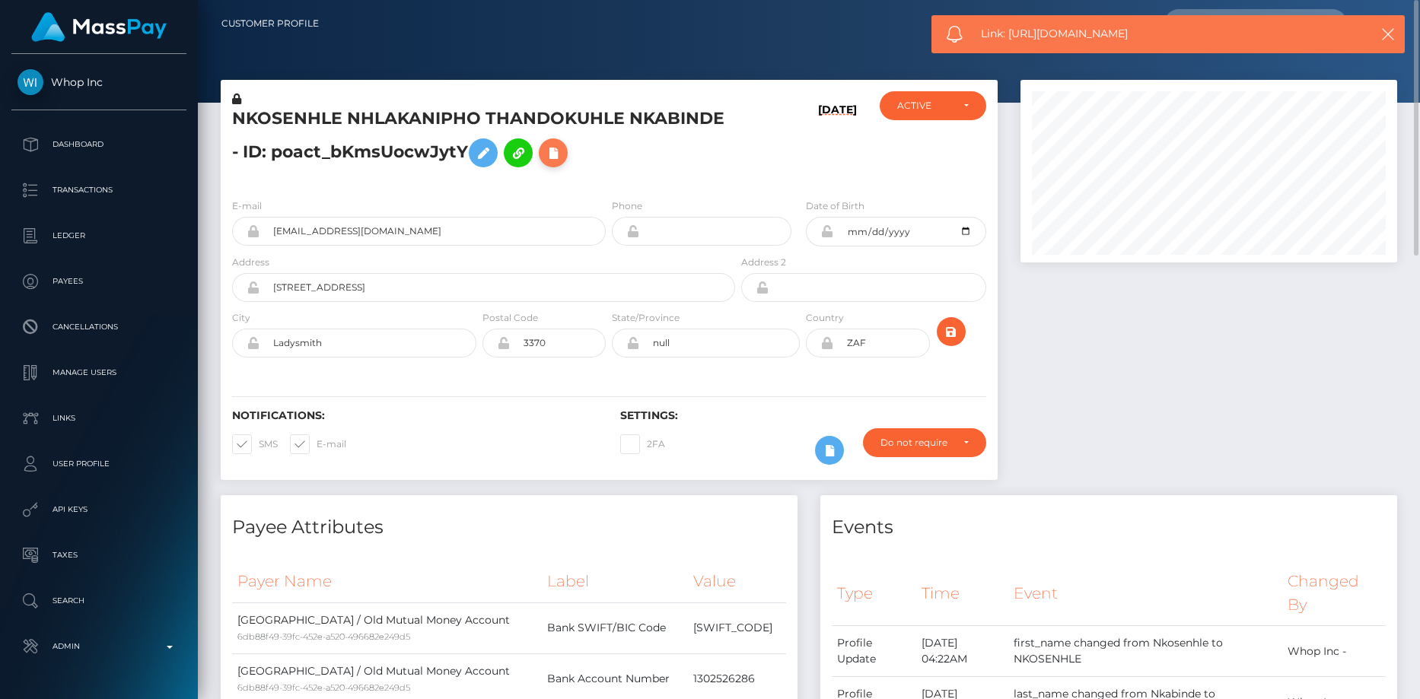
click at [558, 156] on icon at bounding box center [553, 153] width 18 height 19
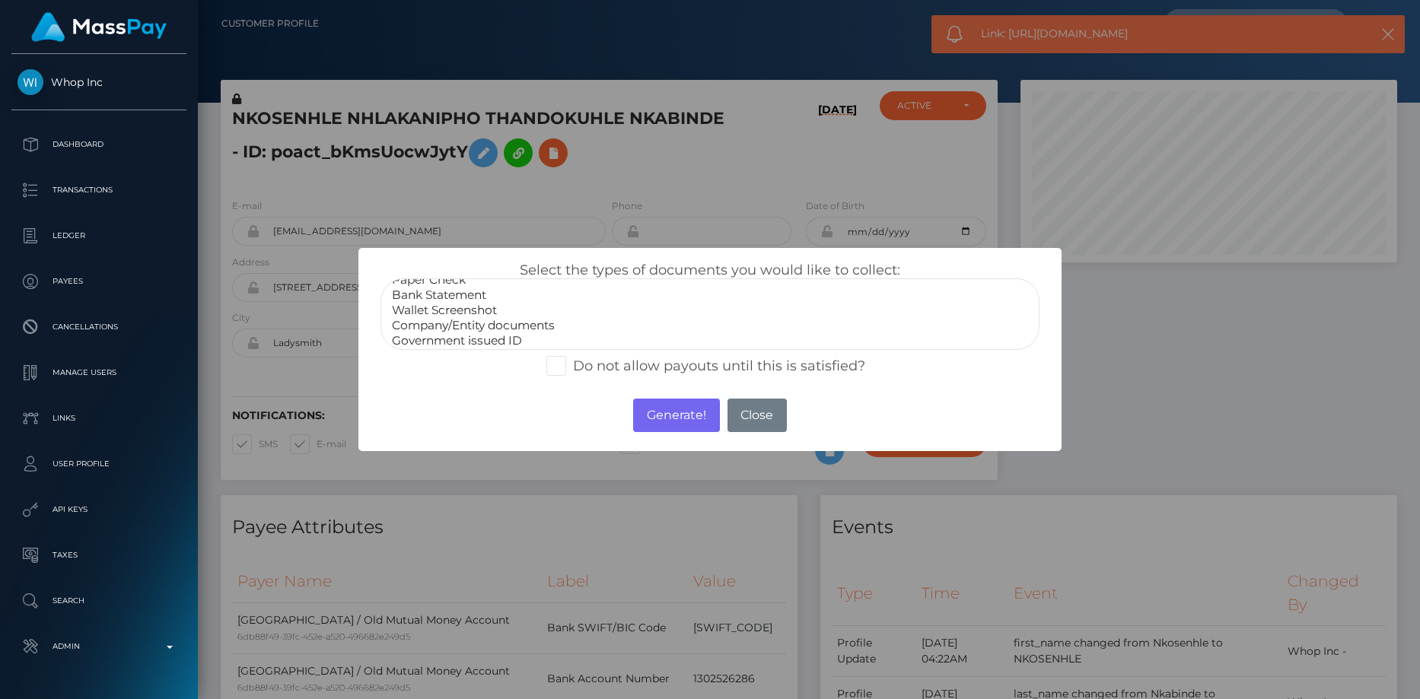
scroll to position [30, 0]
select select "Government issued ID"
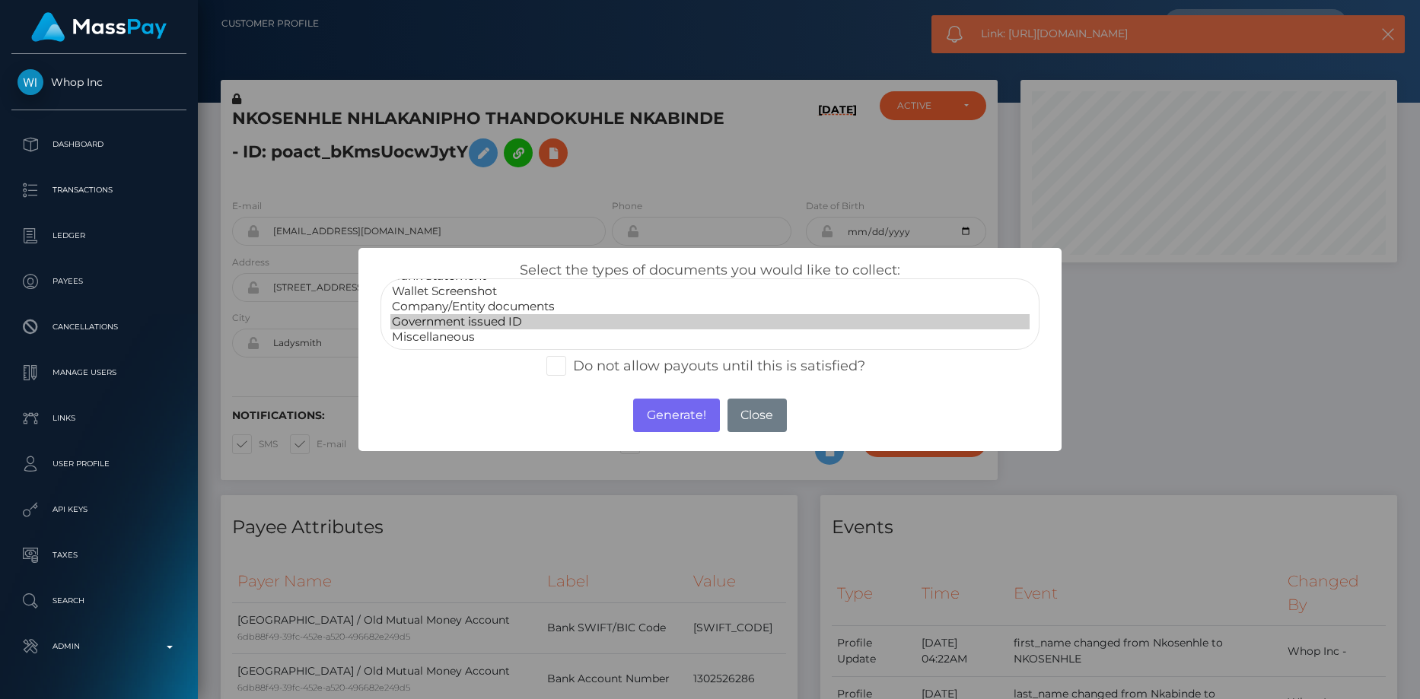
click at [495, 320] on option "Government issued ID" at bounding box center [710, 321] width 640 height 15
click at [667, 419] on button "Generate!" at bounding box center [676, 415] width 86 height 33
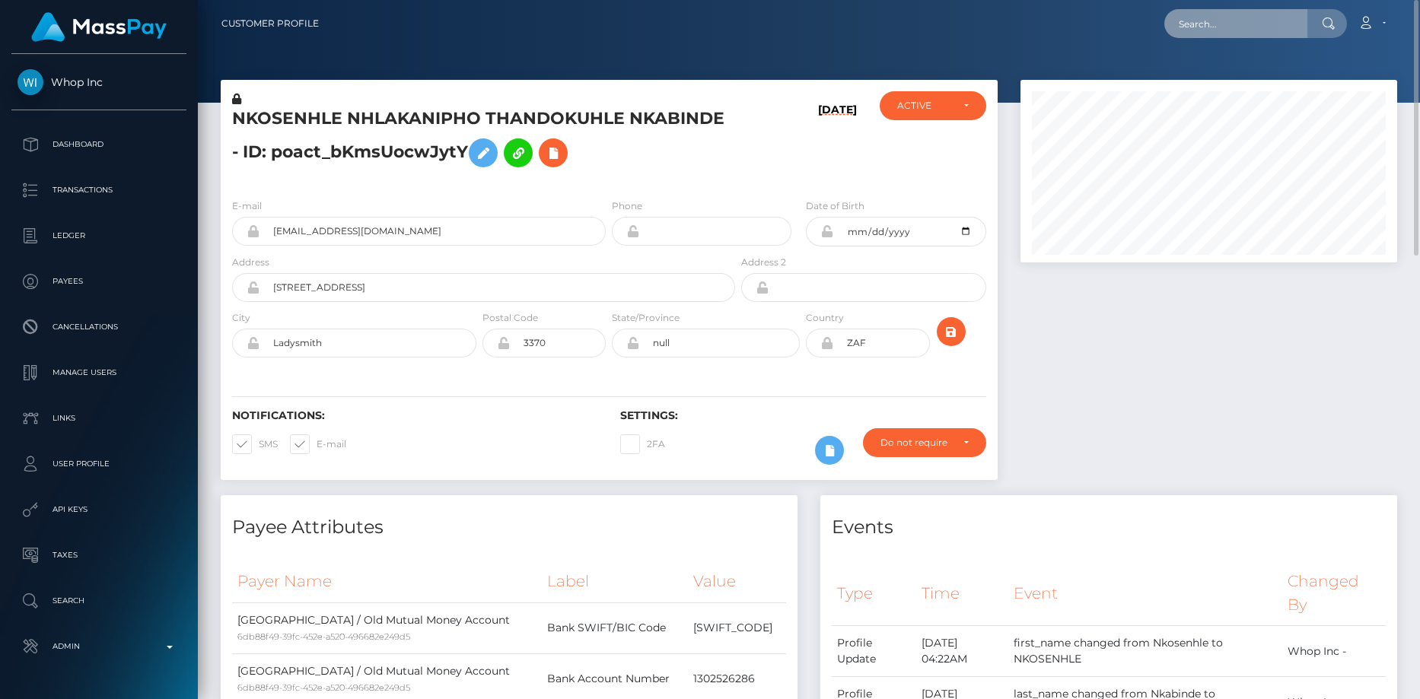
click at [1208, 26] on input "text" at bounding box center [1235, 23] width 143 height 29
paste input "28f92479-97e9-11f0-bd85-0694aced620b"
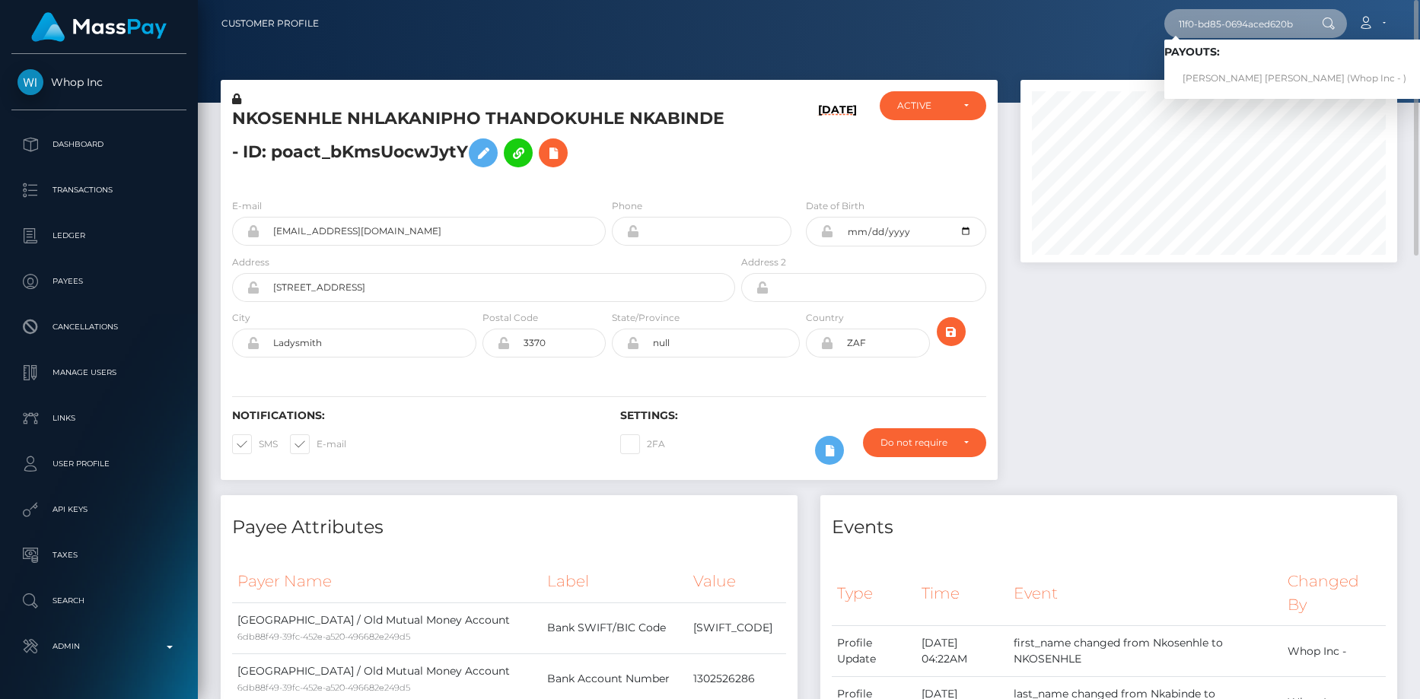
type input "28f92479-97e9-11f0-bd85-0694aced620b"
click at [1207, 77] on link "[PERSON_NAME] [PERSON_NAME] (Whop Inc - )" at bounding box center [1294, 79] width 260 height 28
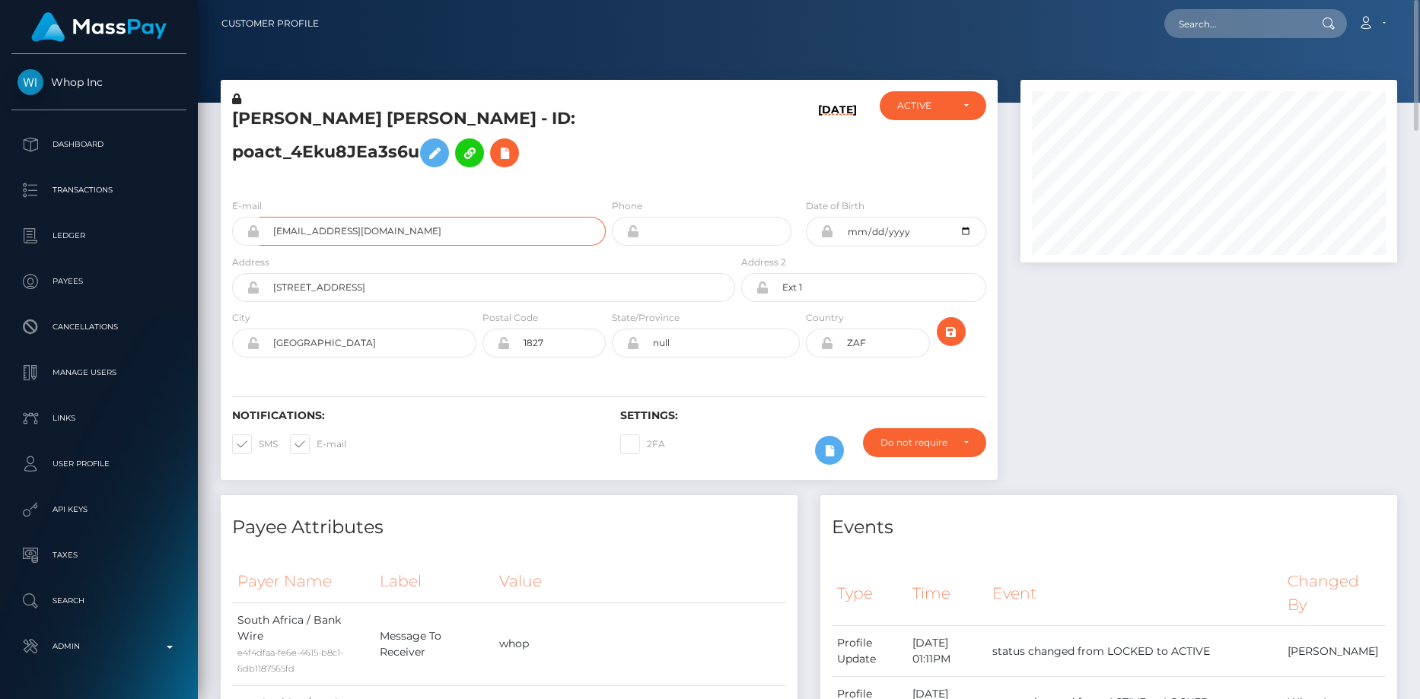
click at [384, 246] on input "[EMAIL_ADDRESS][DOMAIN_NAME]" at bounding box center [432, 231] width 346 height 29
click at [495, 163] on icon at bounding box center [504, 153] width 18 height 19
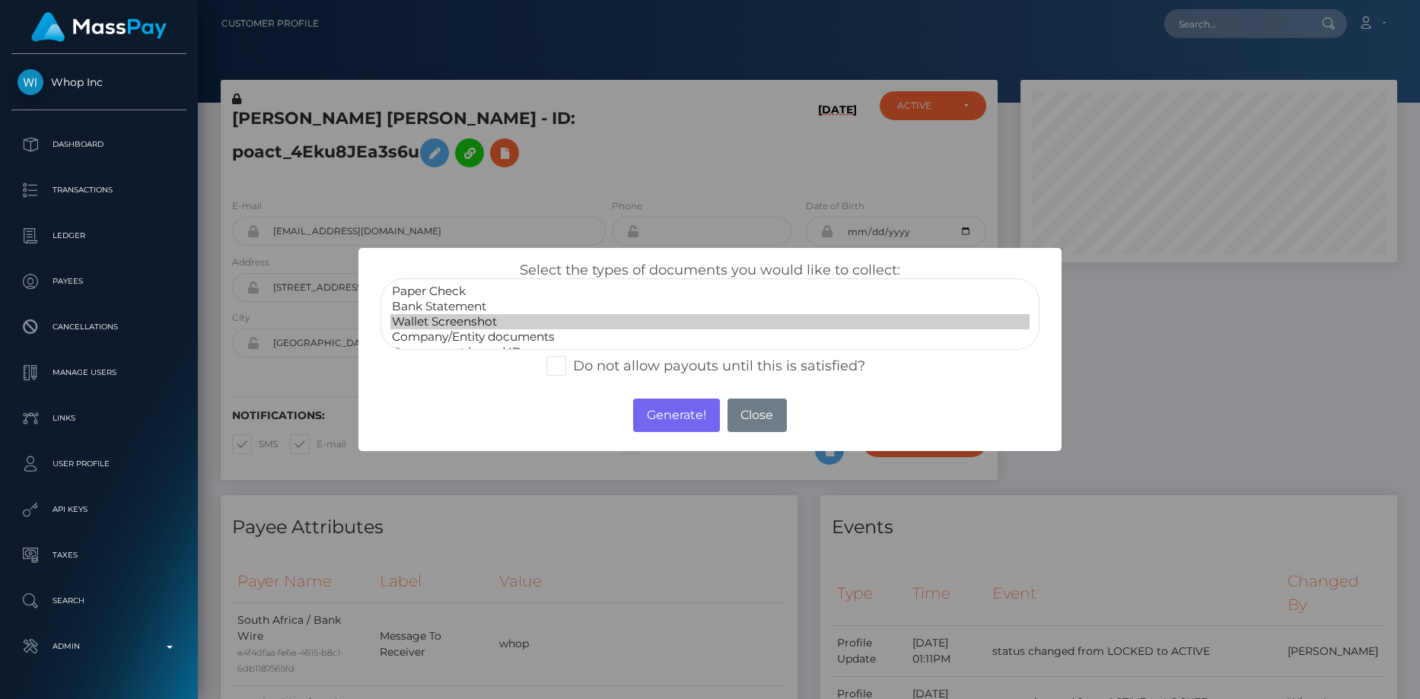
click at [476, 315] on option "Wallet Screenshot" at bounding box center [710, 321] width 640 height 15
select select "Bank Statement"
click at [508, 302] on option "Bank Statement" at bounding box center [710, 306] width 640 height 15
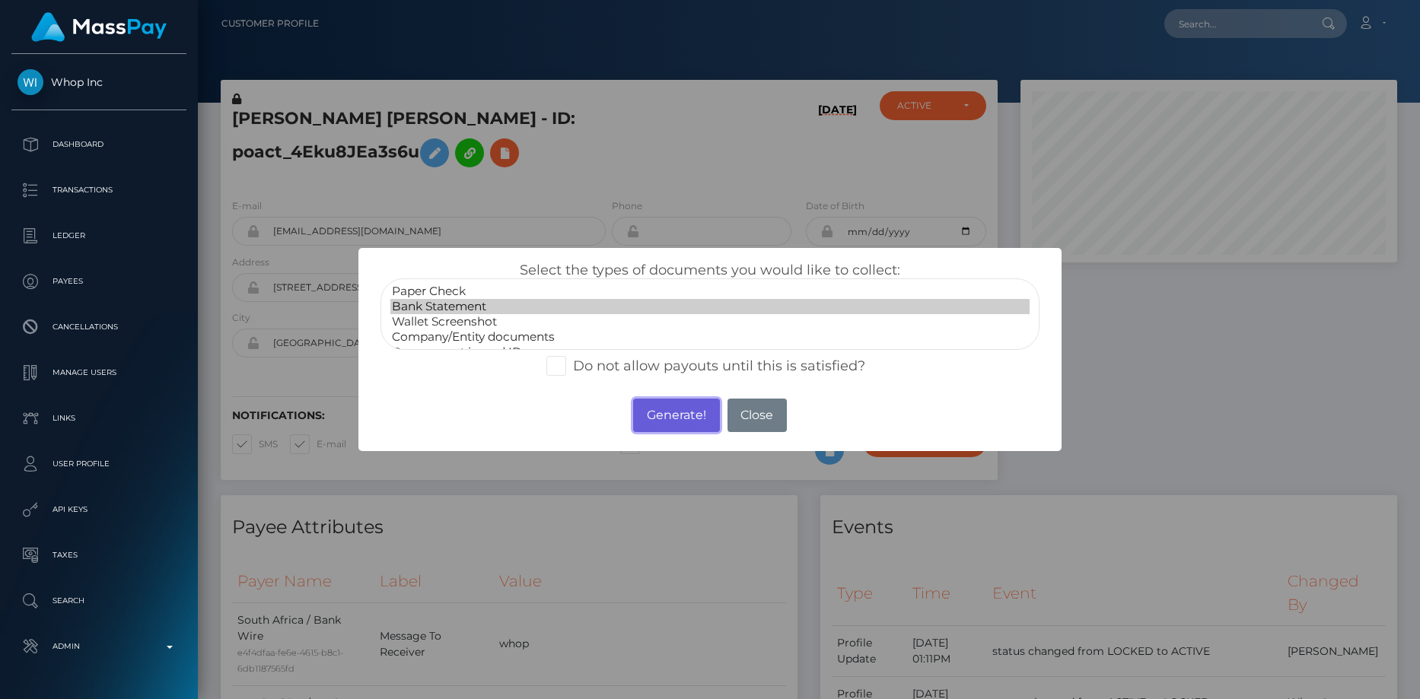
click at [662, 417] on button "Generate!" at bounding box center [676, 415] width 86 height 33
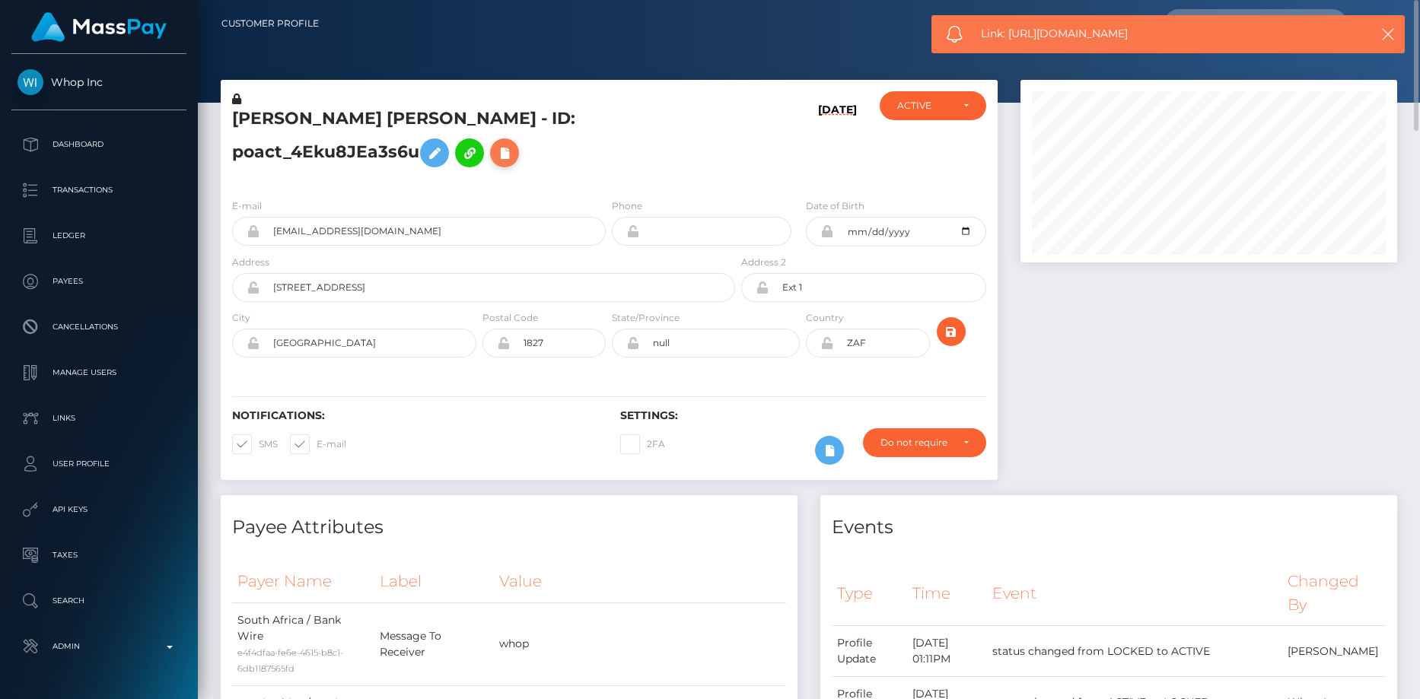
click at [495, 163] on icon at bounding box center [504, 153] width 18 height 19
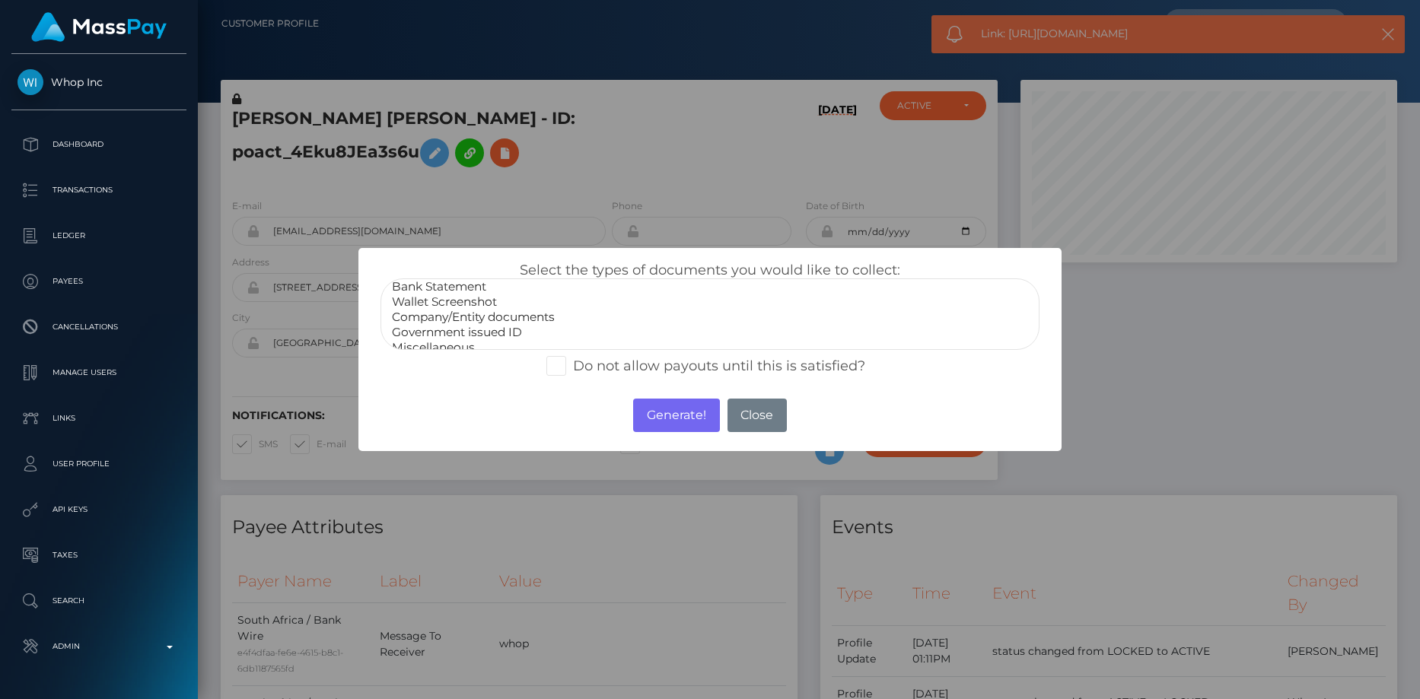
scroll to position [30, 0]
select select "Government issued ID"
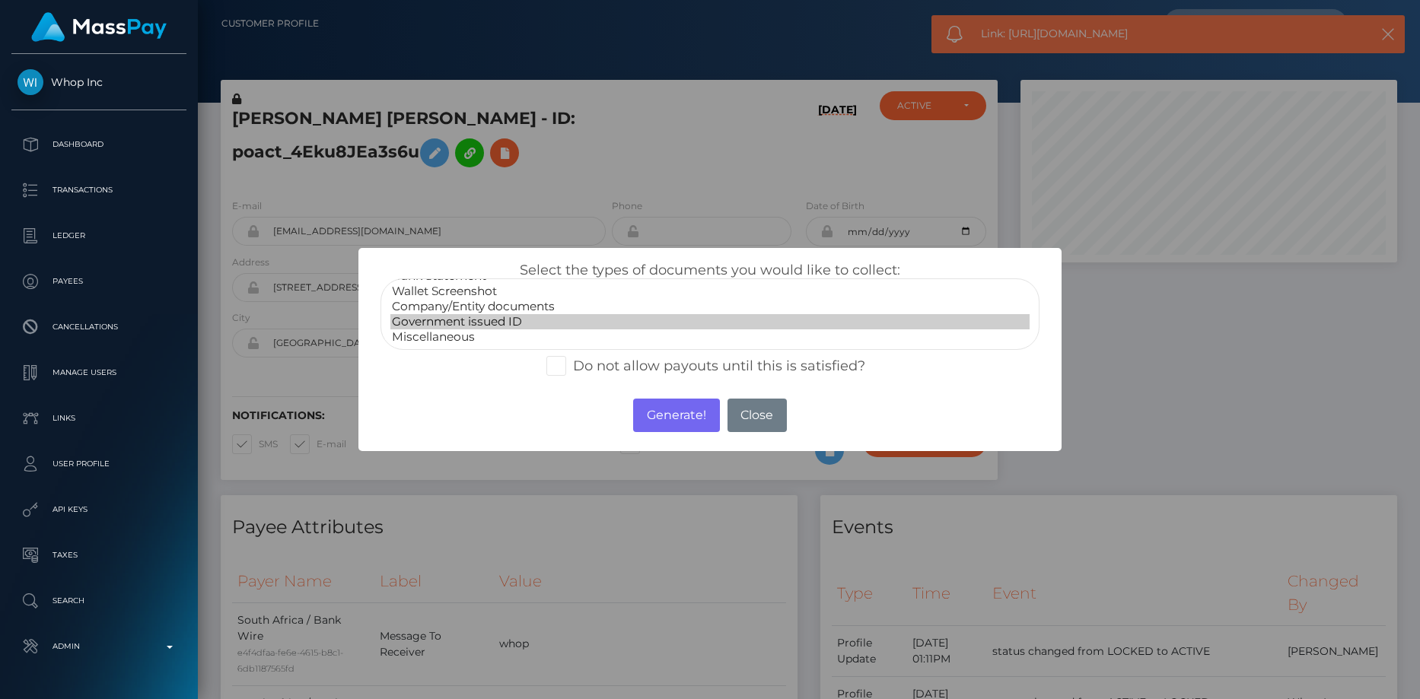
click at [457, 323] on option "Government issued ID" at bounding box center [710, 321] width 640 height 15
click at [696, 421] on button "Generate!" at bounding box center [676, 415] width 86 height 33
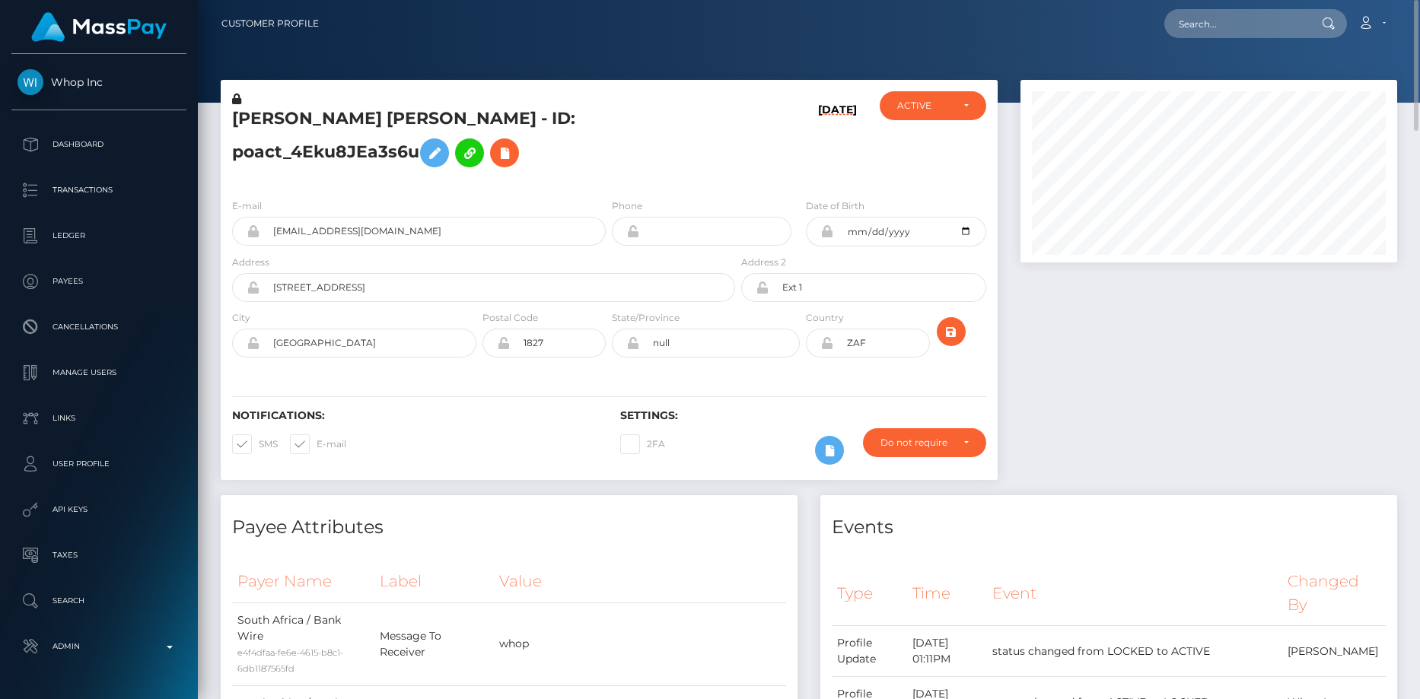
click at [334, 290] on div "Address 71 Condor Avenue" at bounding box center [483, 278] width 503 height 48
click at [339, 246] on input "awesomeclasher786@gmail.com" at bounding box center [432, 231] width 346 height 29
click at [1192, 40] on nav "Customer Profile Loading... Loading... Account" at bounding box center [809, 23] width 1222 height 47
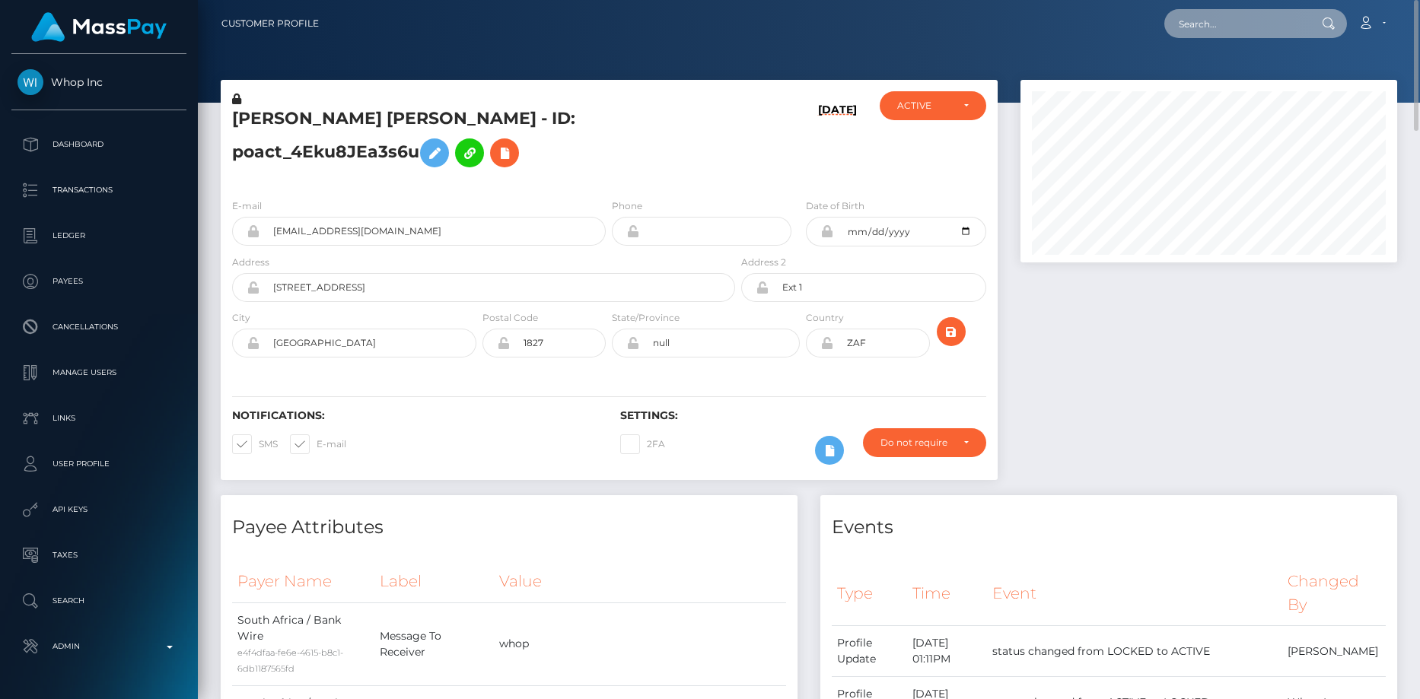
click at [1199, 30] on input "text" at bounding box center [1235, 23] width 143 height 29
paste input "1ff60712-97ea-11f0-bd85-0694aced620b"
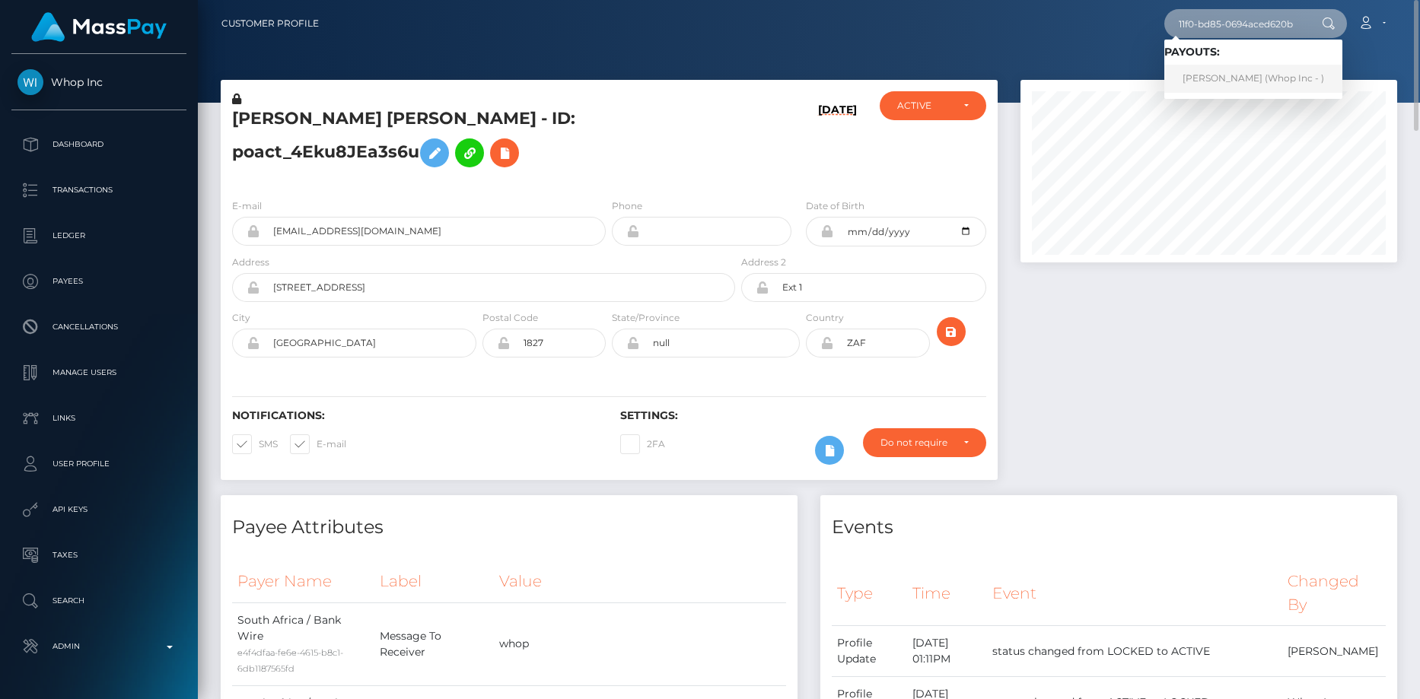
type input "1ff60712-97ea-11f0-bd85-0694aced620b"
click at [1204, 82] on link "SHOKHNOZA YARMATOVA (Whop Inc - )" at bounding box center [1253, 79] width 178 height 28
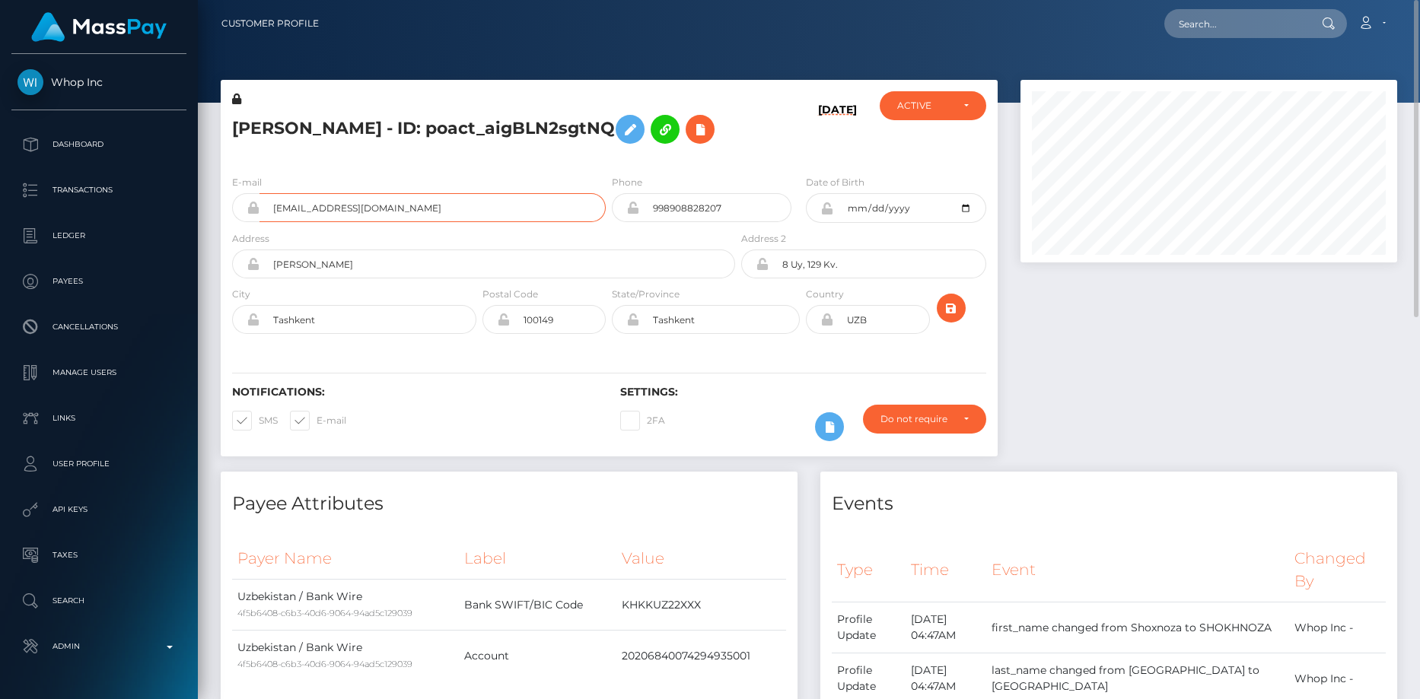
click at [396, 222] on input "[EMAIL_ADDRESS][DOMAIN_NAME]" at bounding box center [432, 207] width 346 height 29
click at [323, 133] on h5 "[PERSON_NAME] - ID: poact_aigBLN2sgtNQ" at bounding box center [479, 129] width 495 height 44
click at [691, 139] on icon at bounding box center [700, 129] width 18 height 19
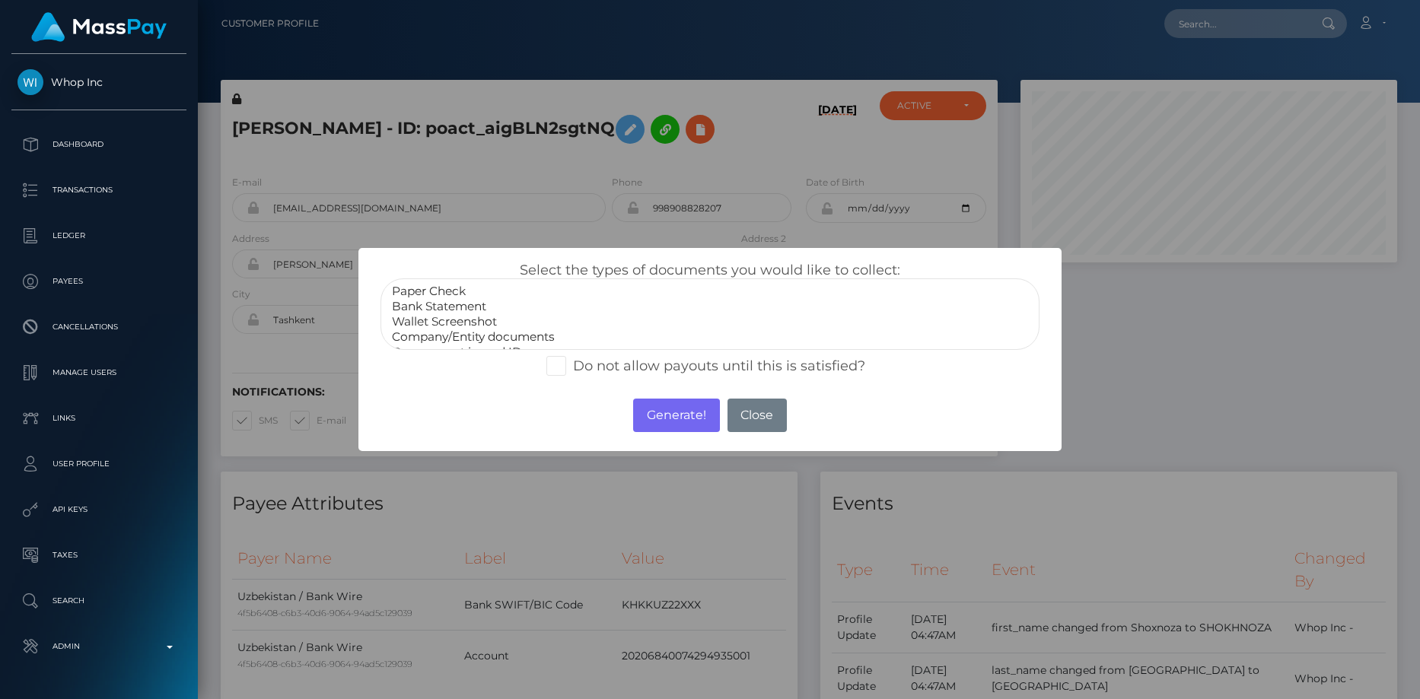
select select "Bank Statement"
click at [428, 308] on option "Bank Statement" at bounding box center [710, 306] width 640 height 15
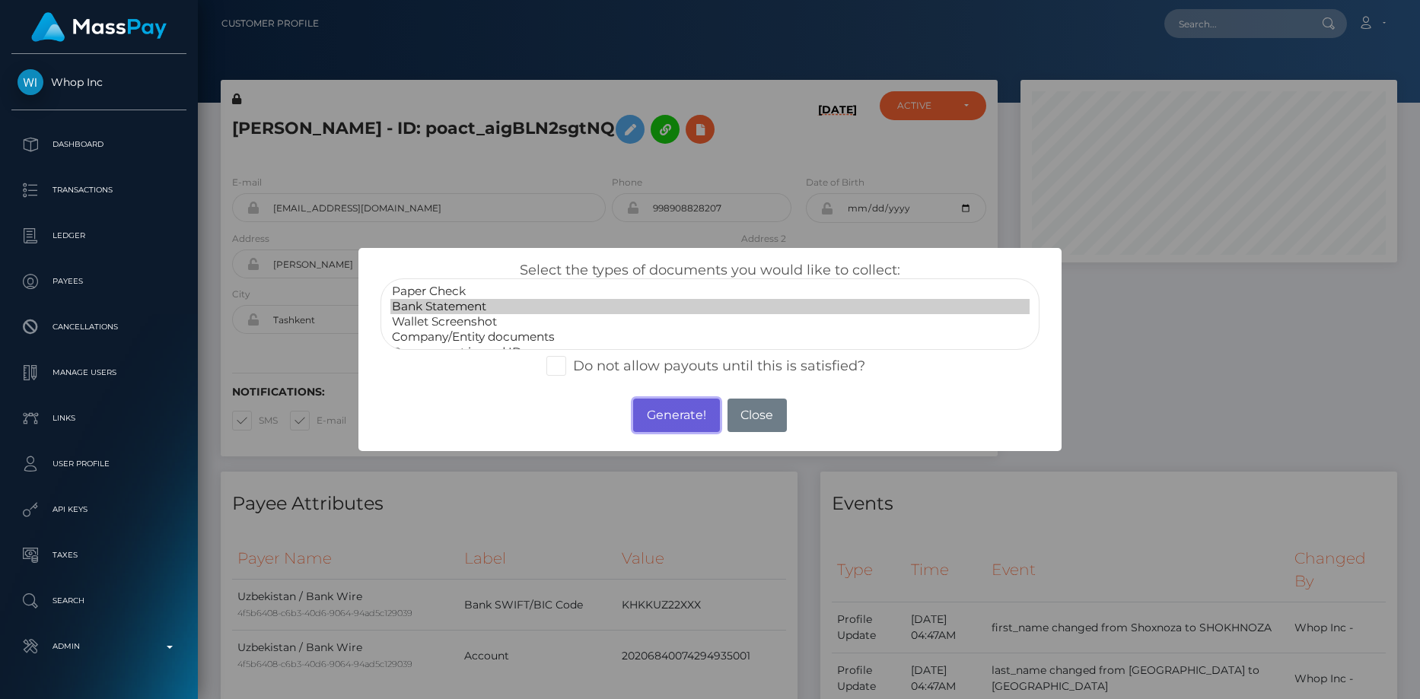
click at [664, 412] on button "Generate!" at bounding box center [676, 415] width 86 height 33
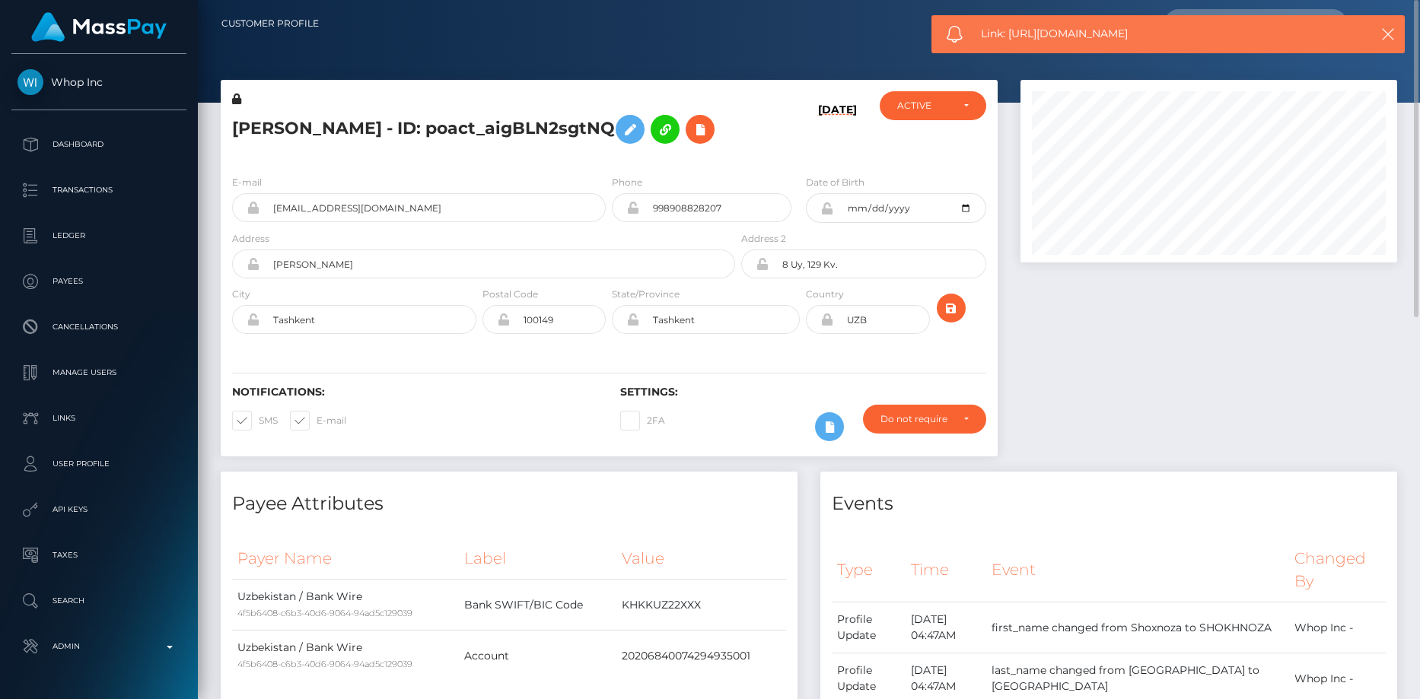
click at [333, 151] on h5 "[PERSON_NAME] - ID: poact_aigBLN2sgtNQ" at bounding box center [479, 129] width 495 height 44
click at [332, 151] on h5 "[PERSON_NAME] - ID: poact_aigBLN2sgtNQ" at bounding box center [479, 129] width 495 height 44
click at [691, 139] on icon at bounding box center [700, 129] width 18 height 19
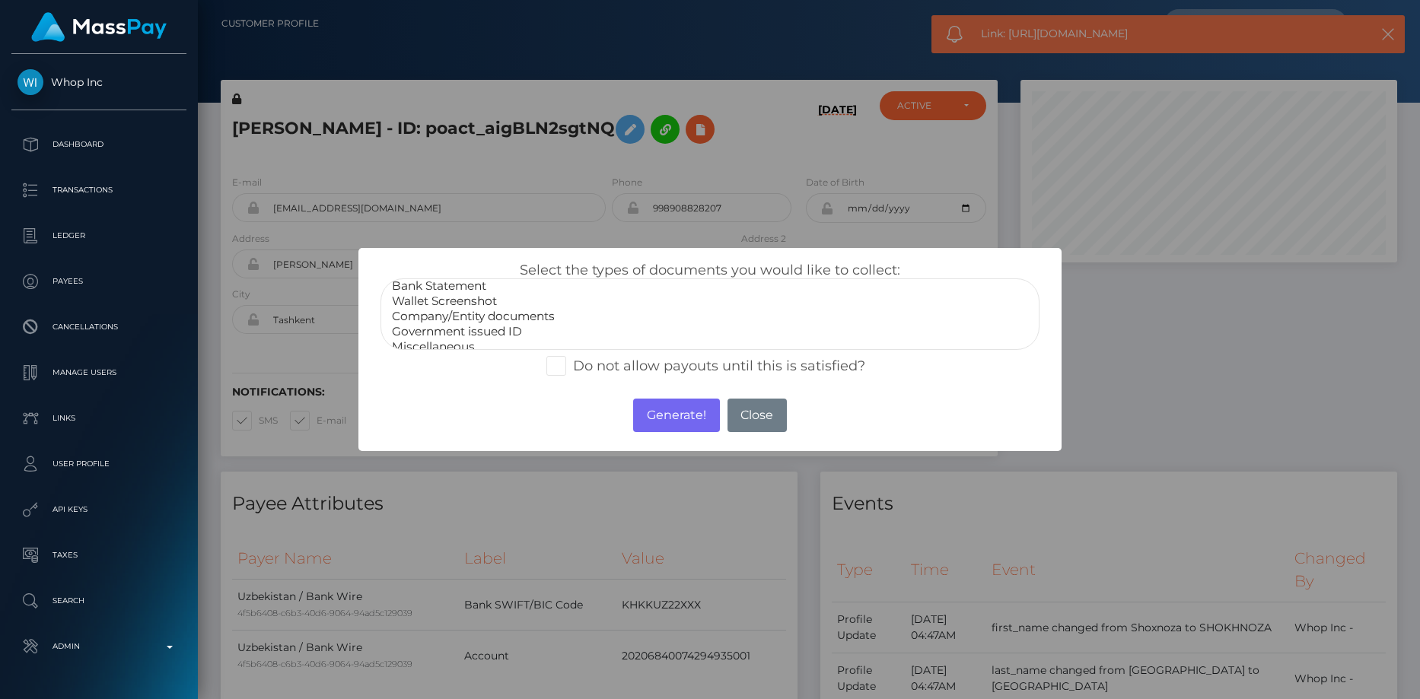
scroll to position [30, 0]
select select "Government issued ID"
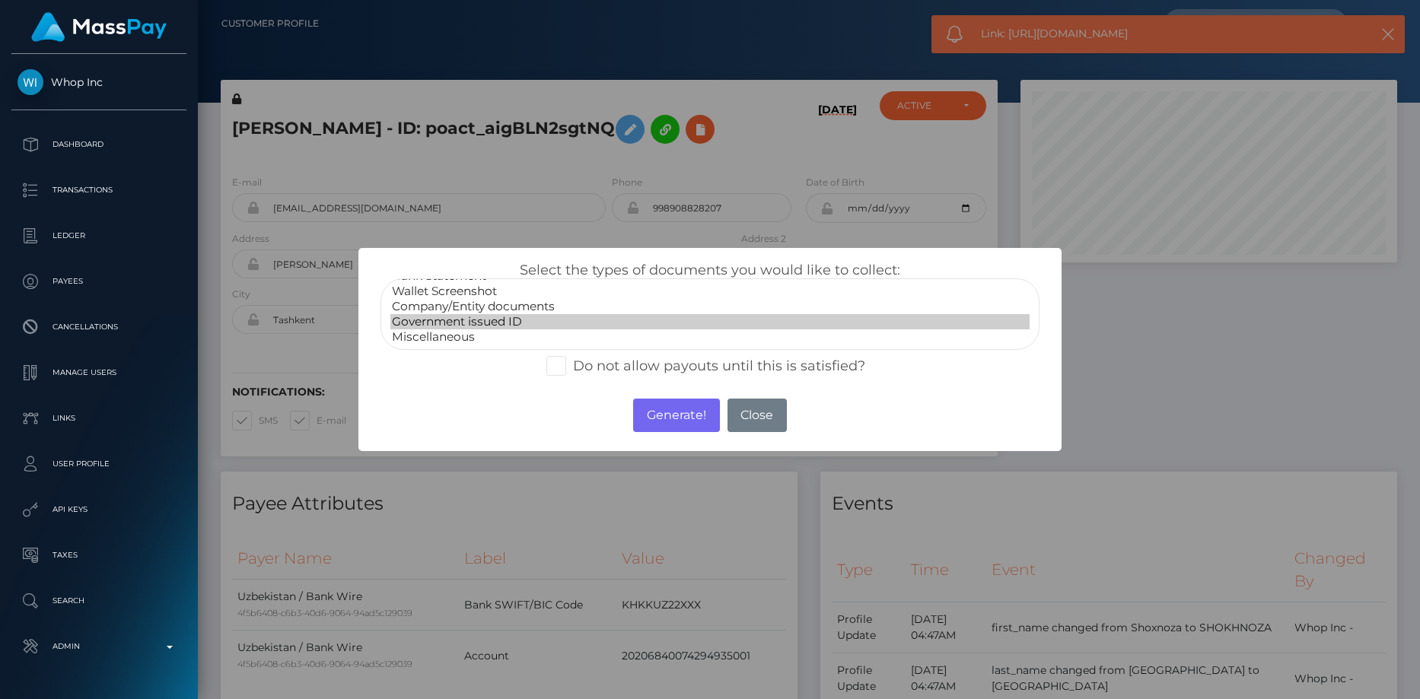
click at [454, 324] on option "Government issued ID" at bounding box center [710, 321] width 640 height 15
click at [651, 409] on button "Generate!" at bounding box center [676, 415] width 86 height 33
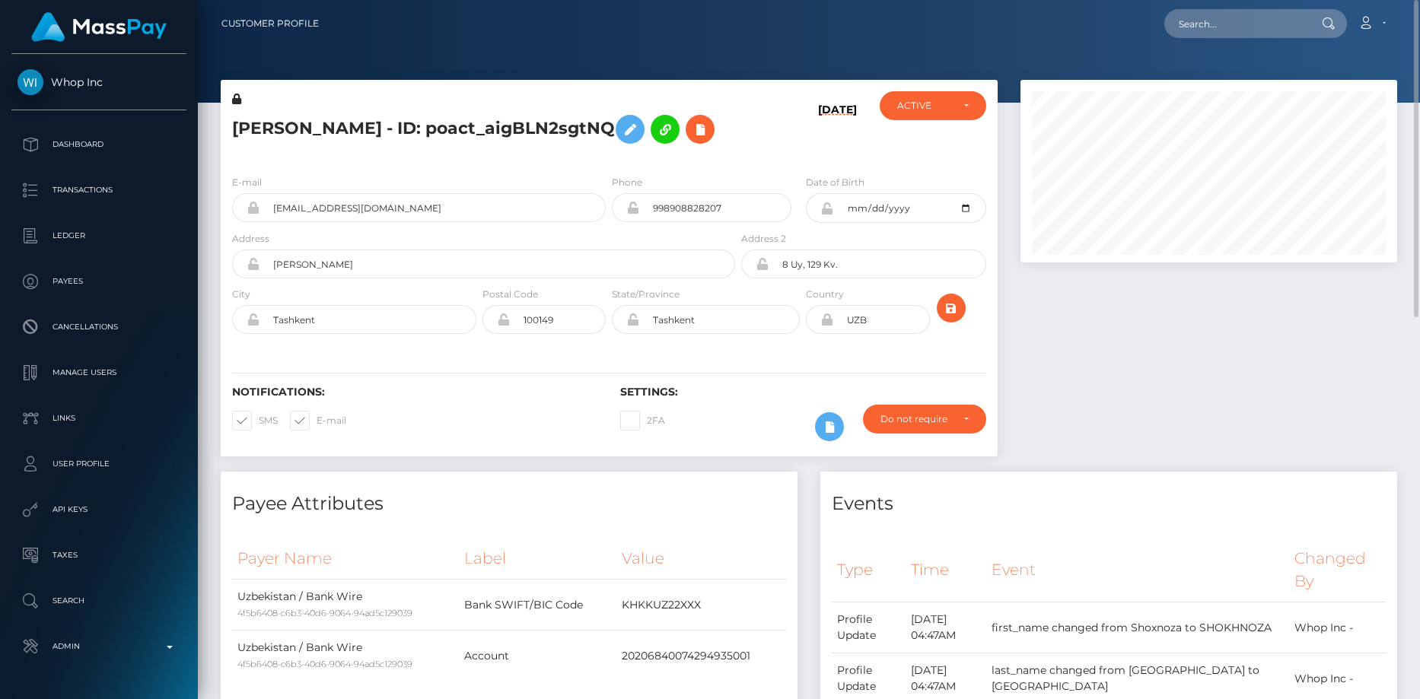
click at [1179, 37] on div "Loading... Loading... Account Edit Profile Logout" at bounding box center [863, 24] width 1065 height 32
click at [1227, 15] on input "text" at bounding box center [1235, 23] width 143 height 29
paste input "22dc335a-97be-11f0-bd85-0694aced620b"
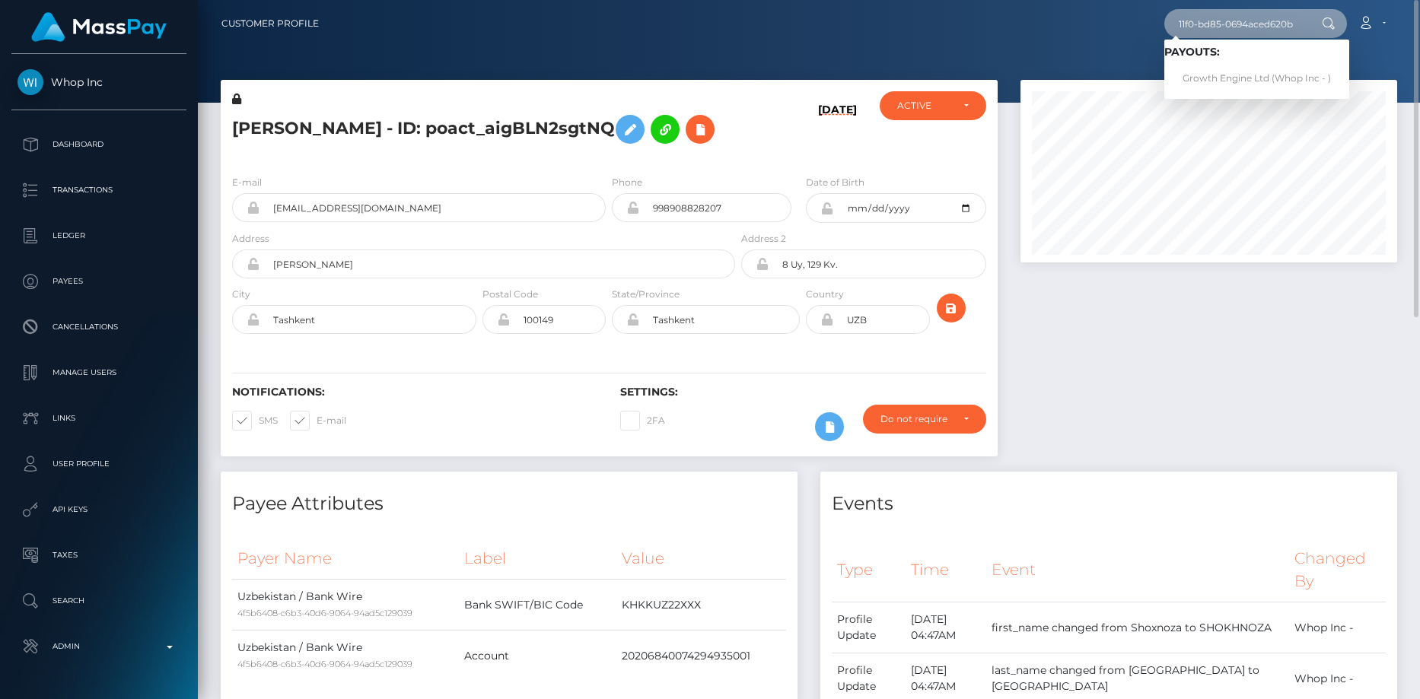
type input "22dc335a-97be-11f0-bd85-0694aced620b"
click at [1221, 71] on link "Growth Engine Ltd (Whop Inc - )" at bounding box center [1256, 79] width 185 height 28
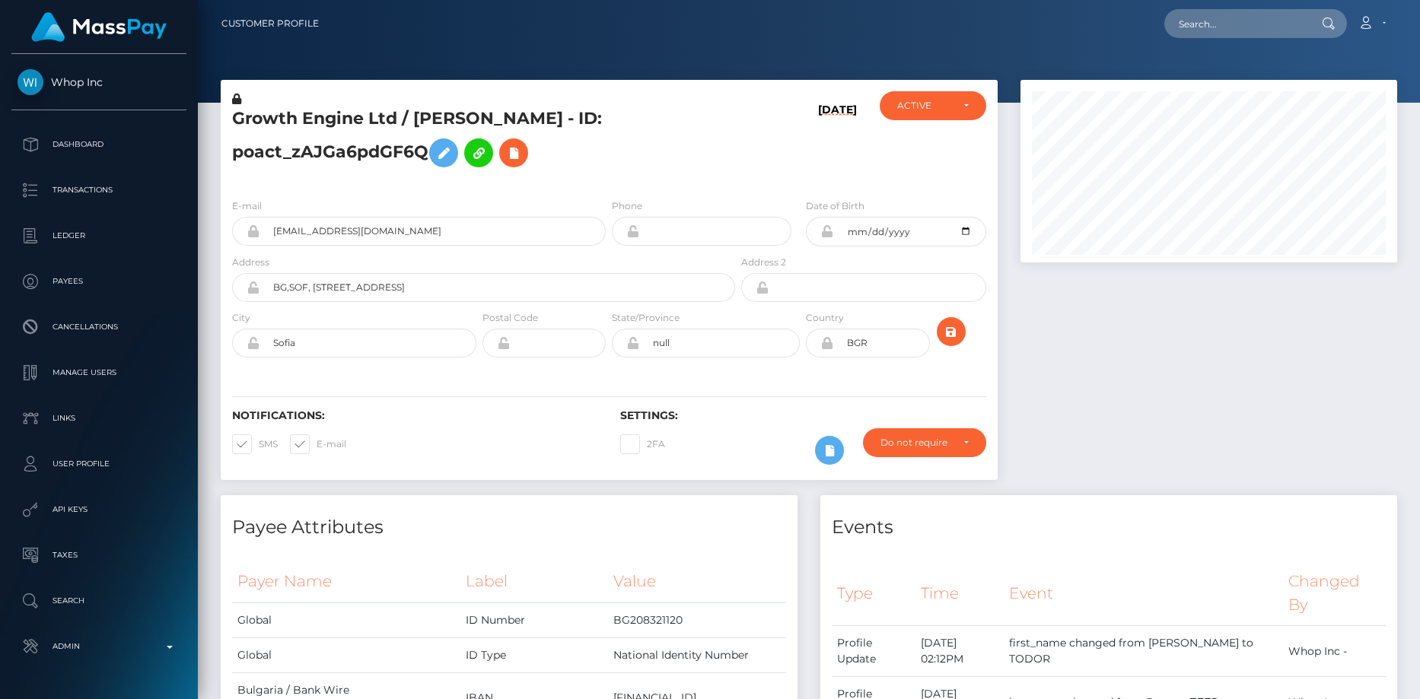
click at [348, 210] on div "E-mail [EMAIL_ADDRESS][DOMAIN_NAME]" at bounding box center [419, 222] width 374 height 48
click at [342, 231] on input "[EMAIL_ADDRESS][DOMAIN_NAME]" at bounding box center [432, 231] width 346 height 29
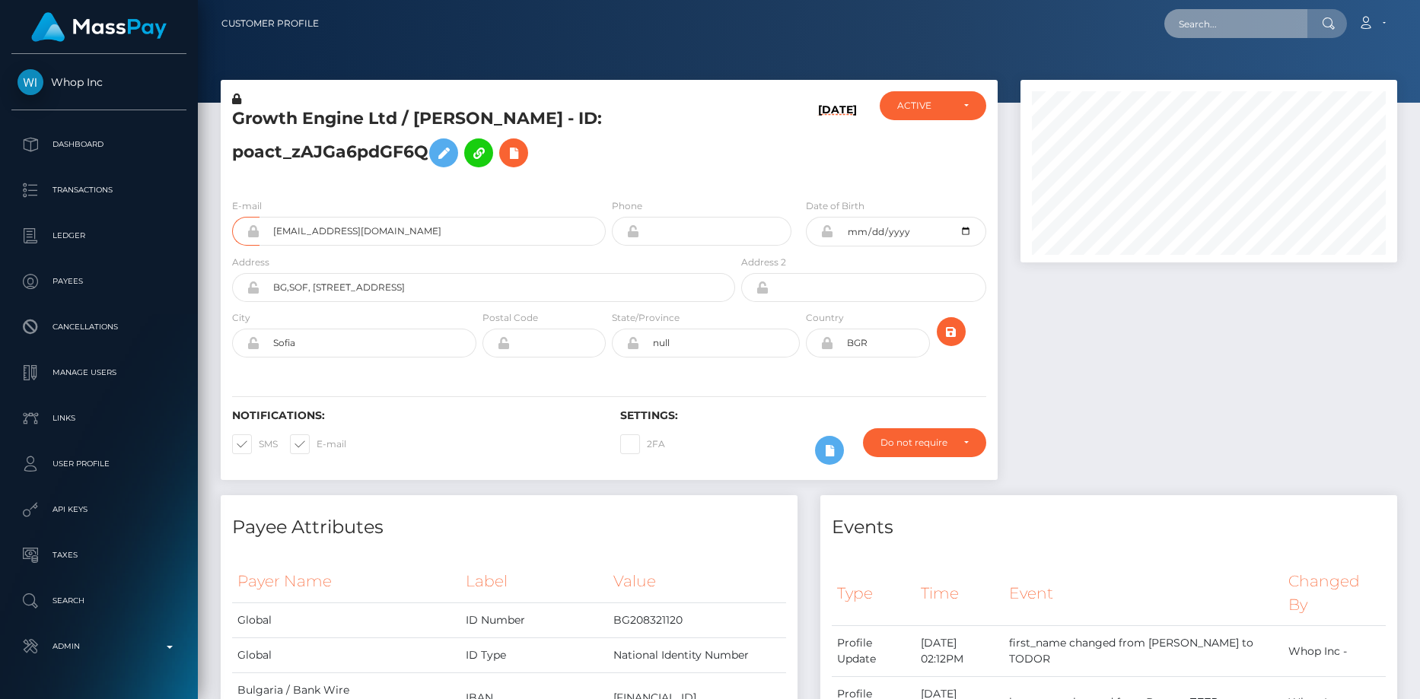
click at [1183, 28] on input "text" at bounding box center [1235, 23] width 143 height 29
paste input "58cd40af-97d3-11f0-bd85-0694aced620b"
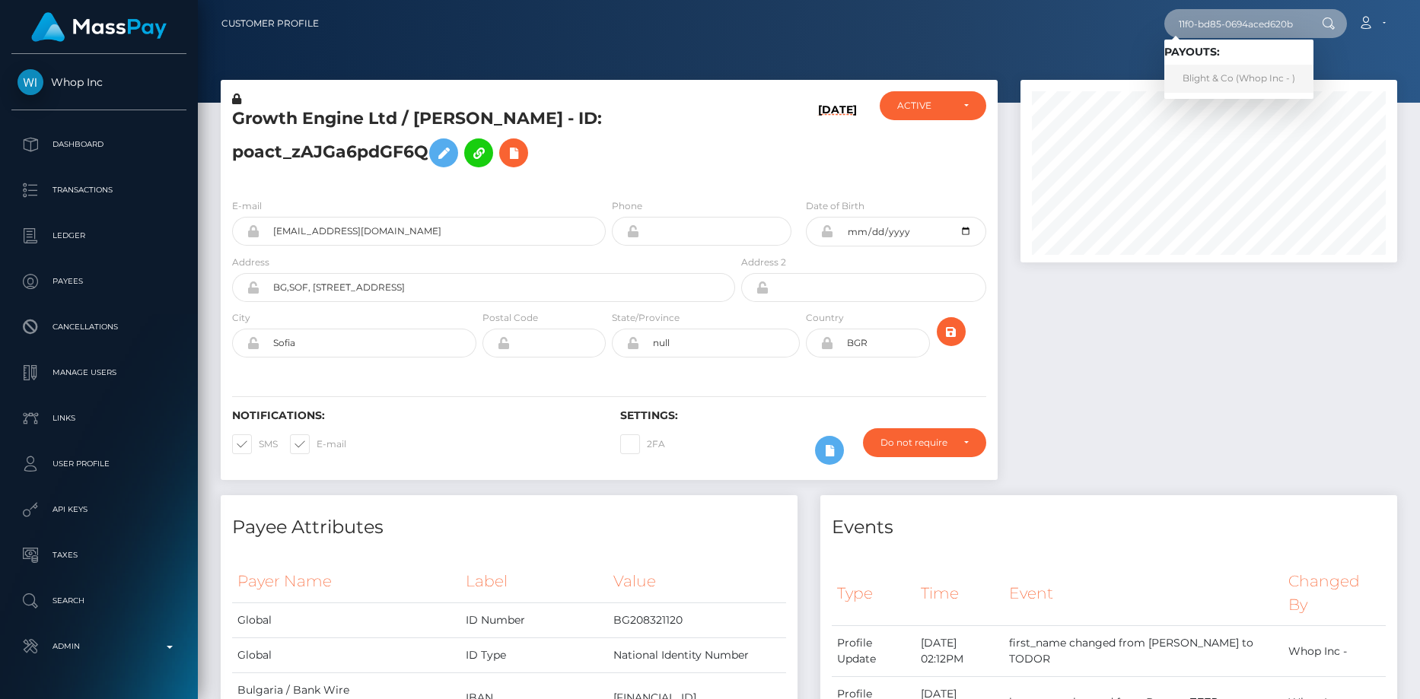
type input "58cd40af-97d3-11f0-bd85-0694aced620b"
click at [1215, 75] on link "Blight & Co (Whop Inc - )" at bounding box center [1238, 79] width 149 height 28
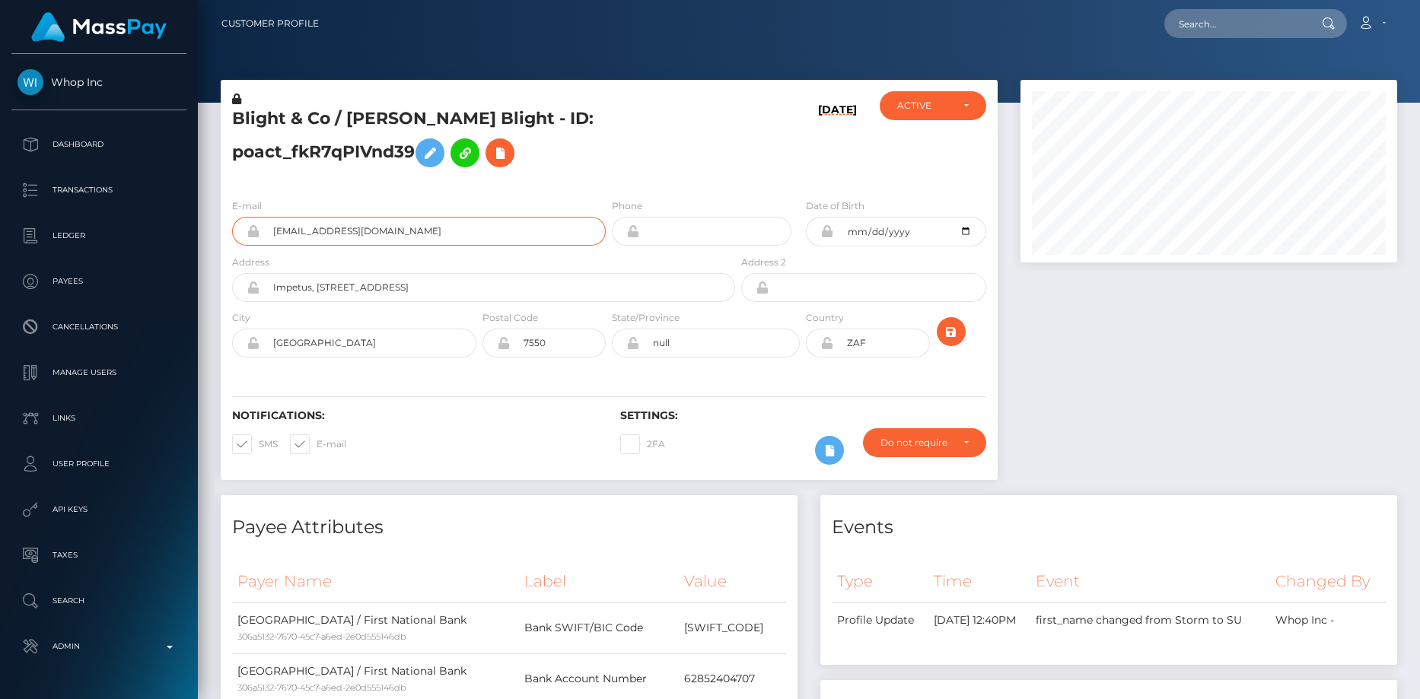
scroll to position [183, 377]
click at [1190, 23] on input "text" at bounding box center [1235, 23] width 143 height 29
paste input "ecb05f9f-9836-11f0-bd85-0694aced620b"
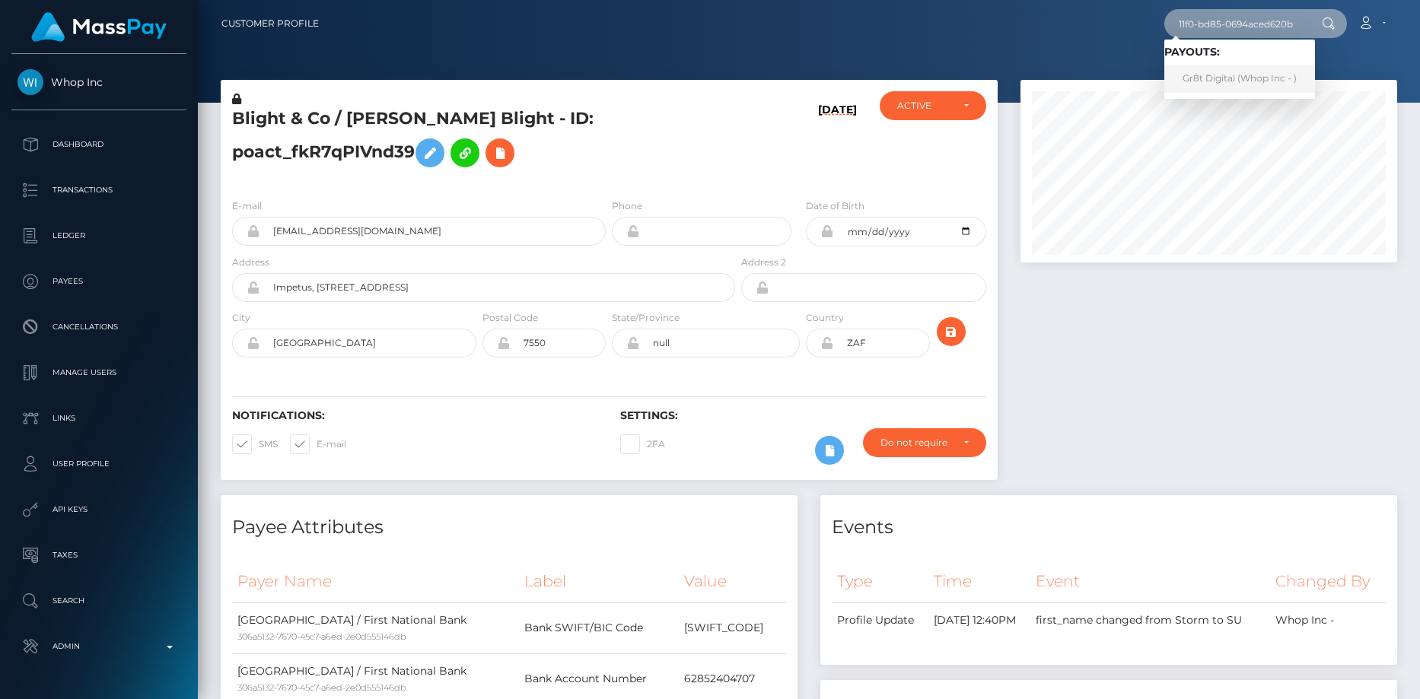
type input "ecb05f9f-9836-11f0-bd85-0694aced620b"
click at [1214, 78] on link "Gr8t Digital (Whop Inc - )" at bounding box center [1239, 79] width 151 height 28
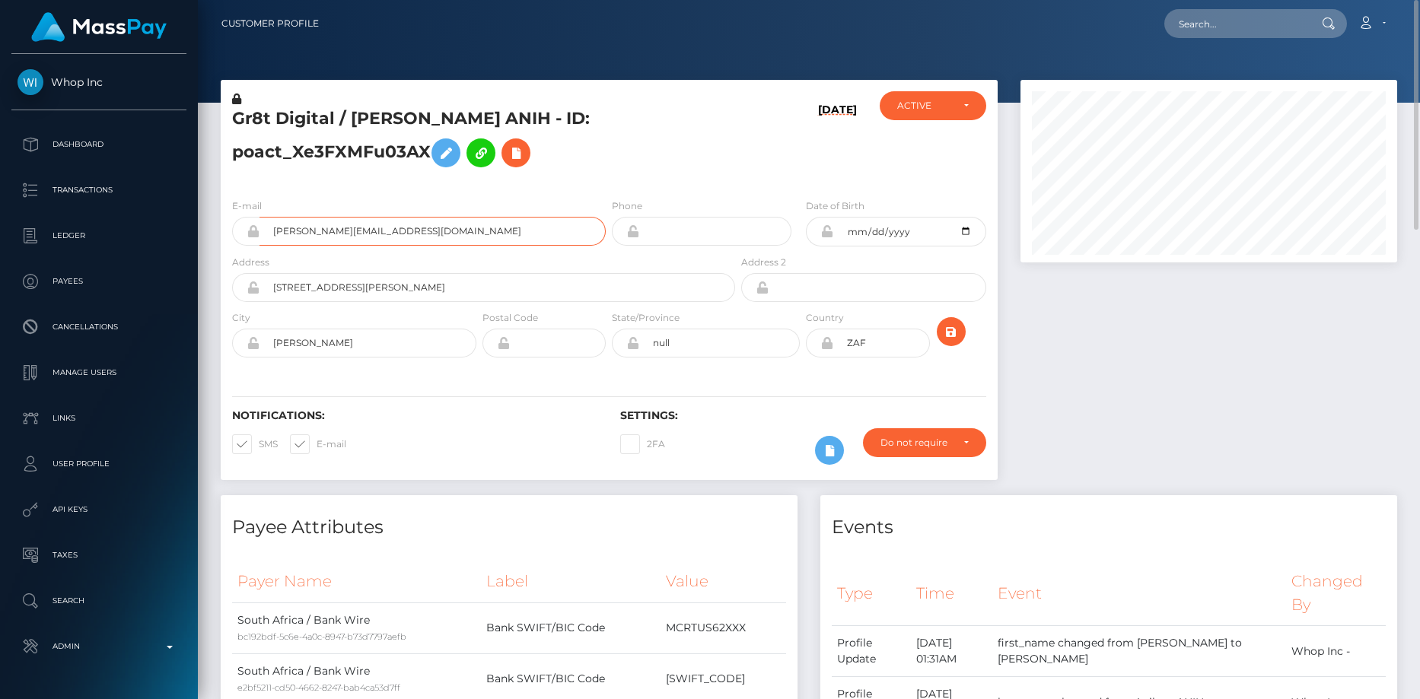
click at [321, 240] on input "[PERSON_NAME][EMAIL_ADDRESS][DOMAIN_NAME]" at bounding box center [432, 231] width 346 height 29
click at [321, 240] on input "david@gr8tdigital.com" at bounding box center [432, 231] width 346 height 29
drag, startPoint x: 1172, startPoint y: 2, endPoint x: 1183, endPoint y: 7, distance: 12.6
click at [1177, 4] on nav "Customer Profile Loading... Loading... Account" at bounding box center [809, 23] width 1222 height 47
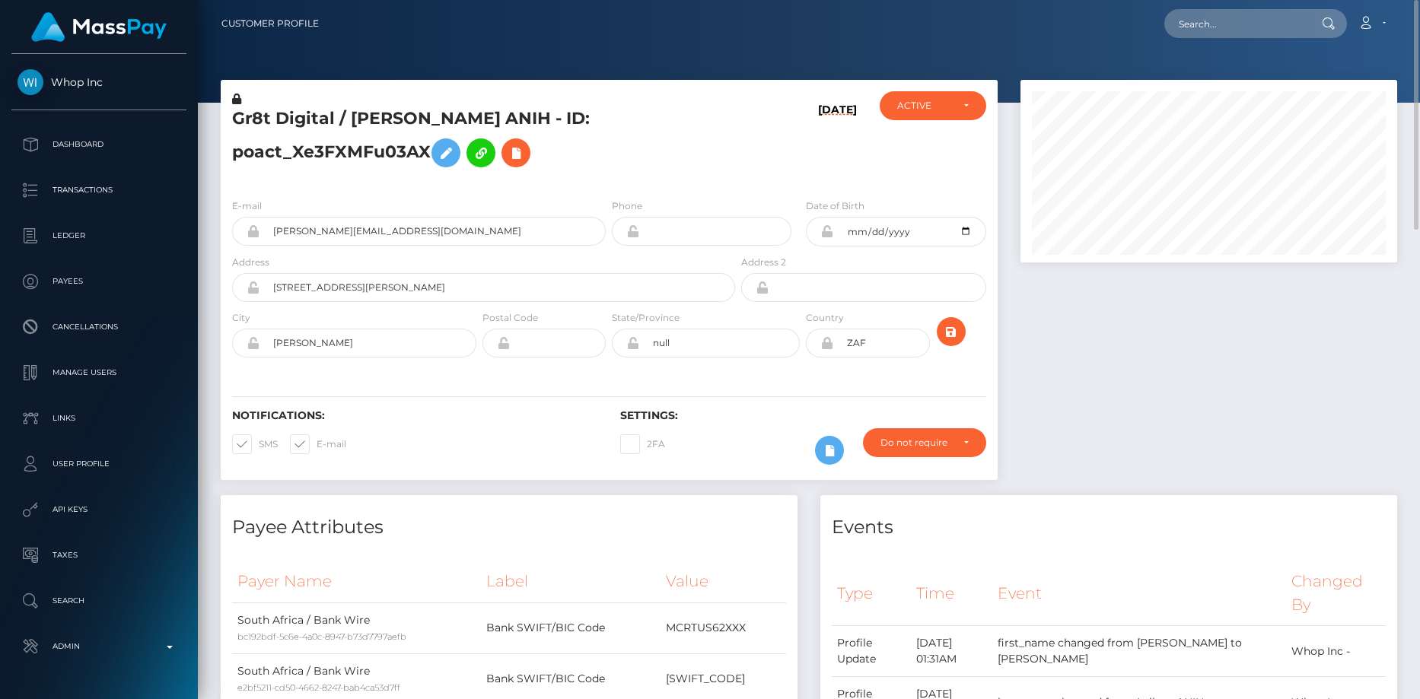
click at [1185, 8] on div "Loading... Loading... Account Edit Profile Logout" at bounding box center [863, 24] width 1065 height 32
click at [1188, 15] on input "text" at bounding box center [1235, 23] width 143 height 29
paste input "9355c628-987a-11f0-bd85-0694aced620b"
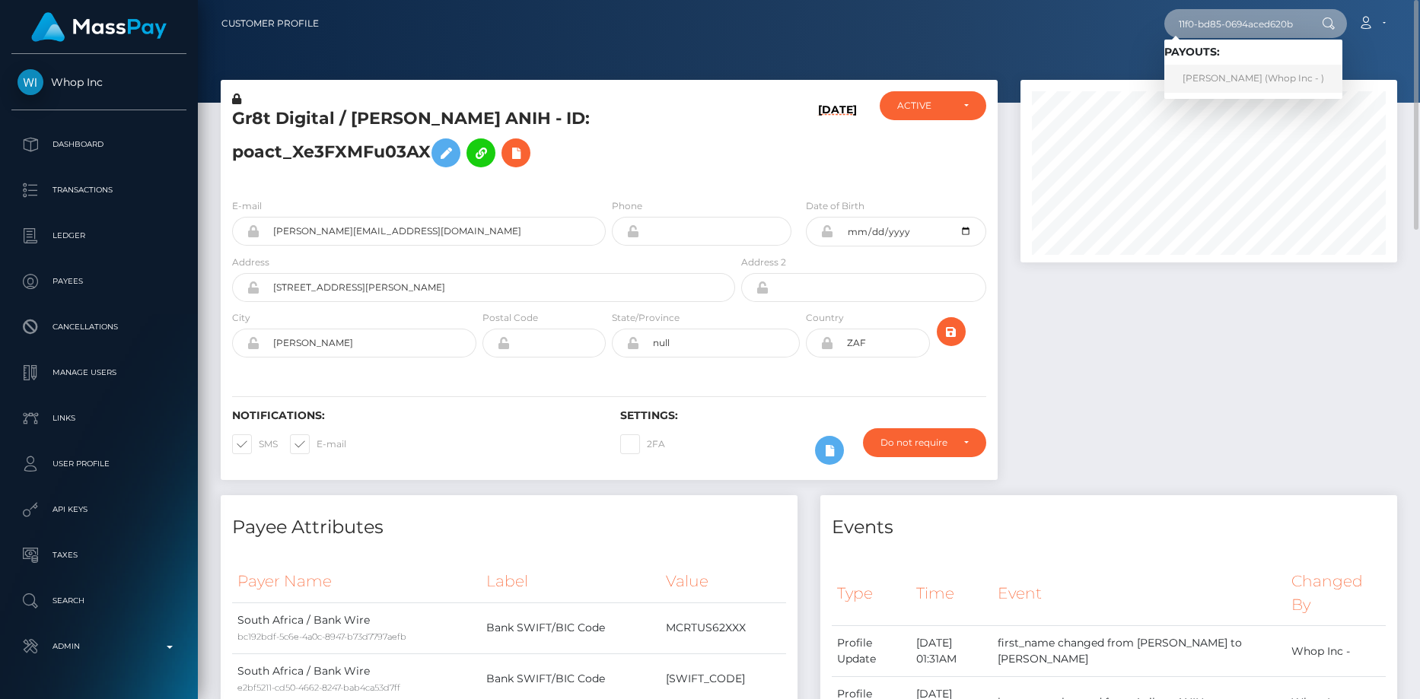
type input "9355c628-987a-11f0-bd85-0694aced620b"
click at [1234, 79] on link "MIHIR PALA (Whop Inc - )" at bounding box center [1253, 79] width 178 height 28
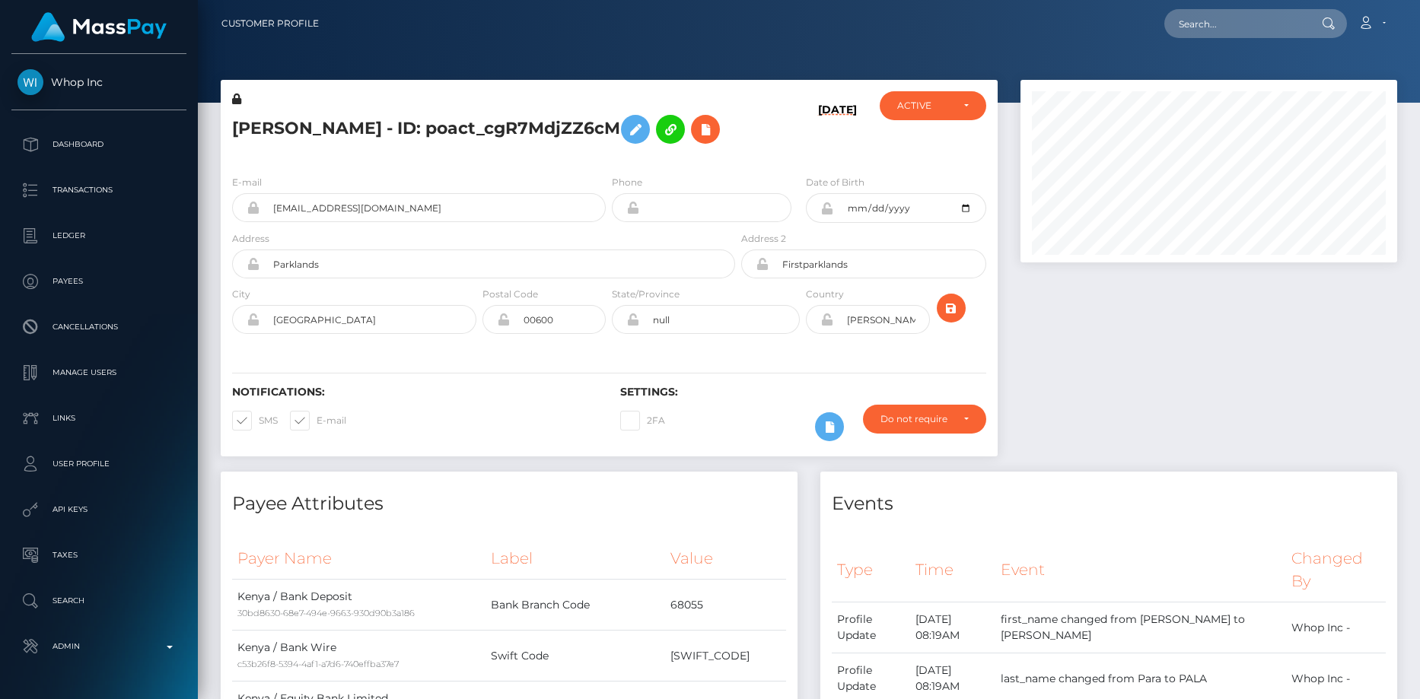
scroll to position [183, 377]
click at [326, 205] on input "[EMAIL_ADDRESS][DOMAIN_NAME]" at bounding box center [432, 207] width 346 height 29
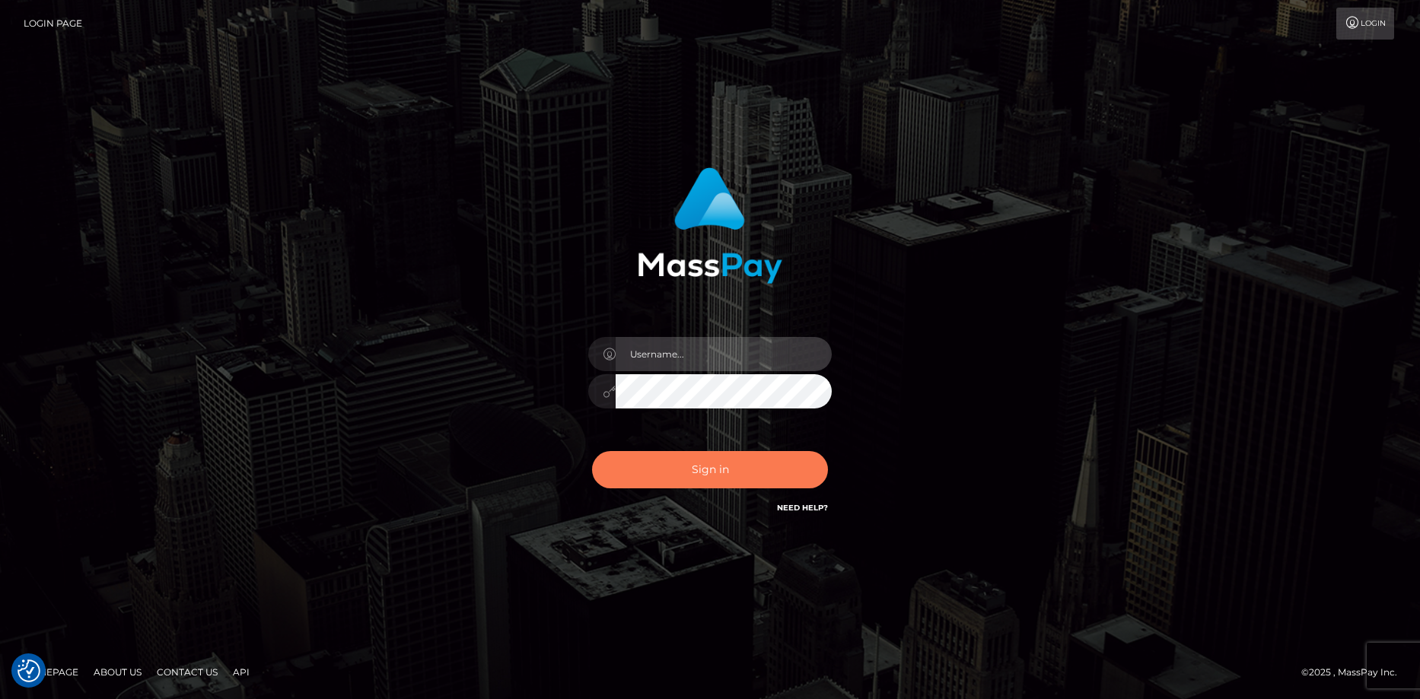
type input "[PERSON_NAME]"
click at [664, 466] on button "Sign in" at bounding box center [710, 469] width 236 height 37
type input "[PERSON_NAME]"
click at [702, 467] on button "Sign in" at bounding box center [710, 469] width 236 height 37
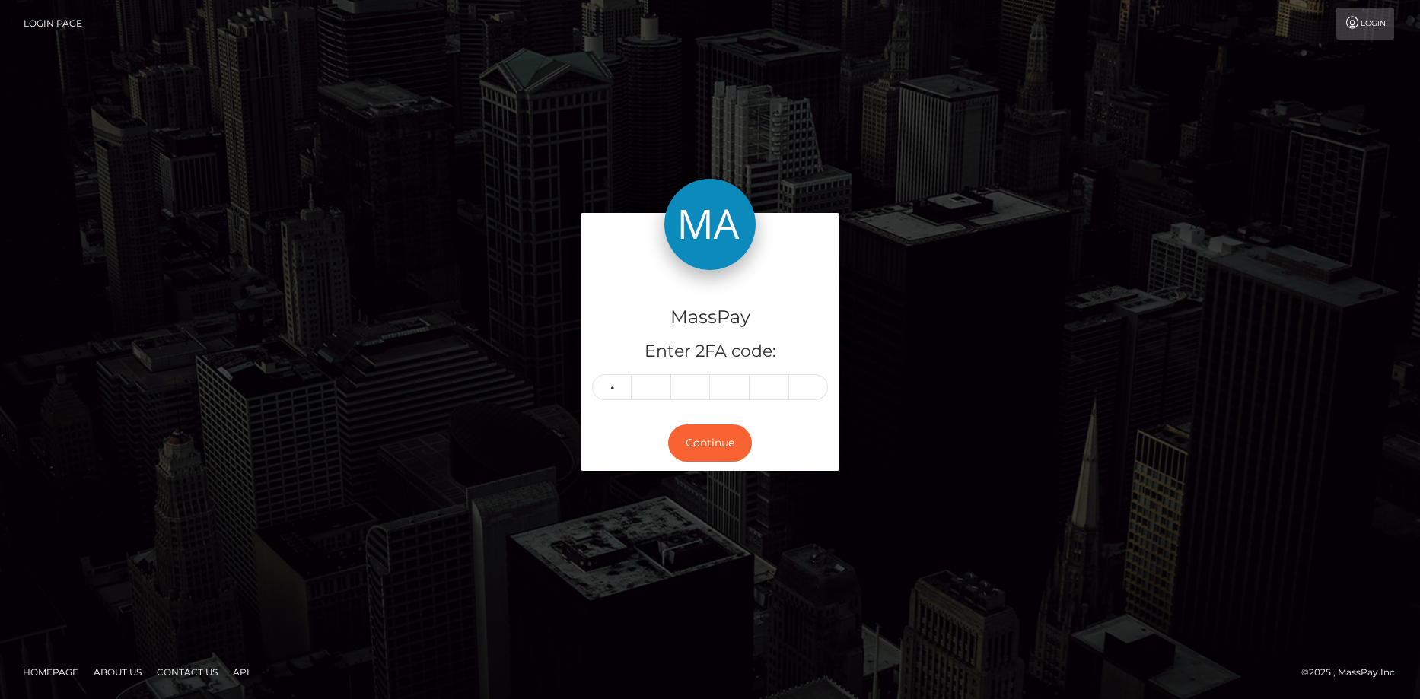
type input "5"
type input "7"
type input "5"
type input "0"
type input "4"
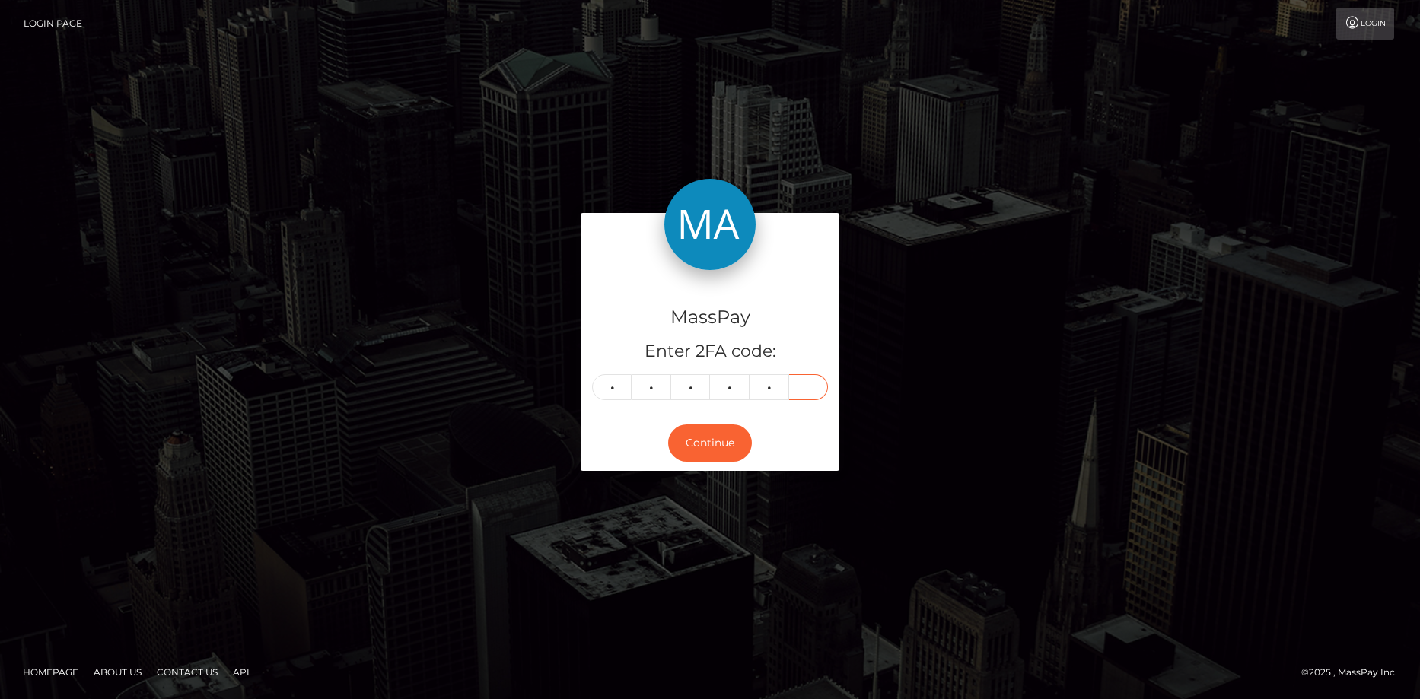
type input "5"
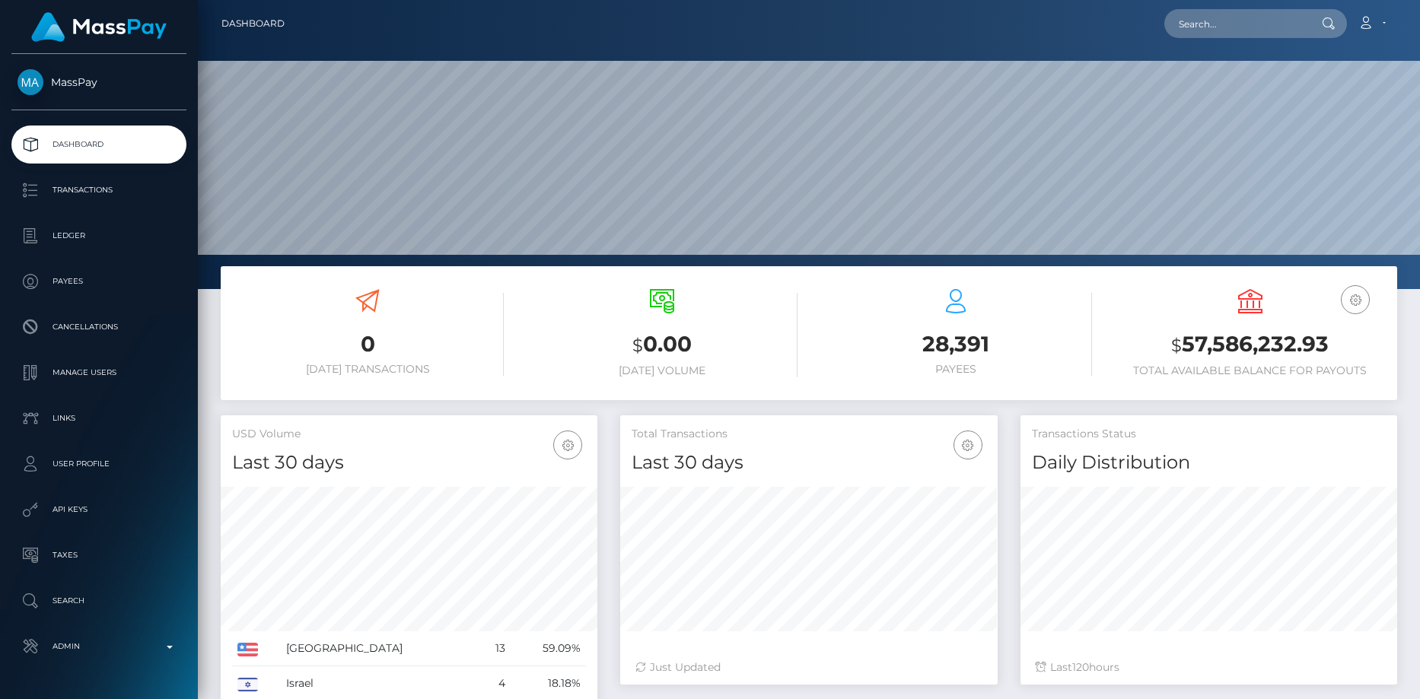
scroll to position [270, 377]
click at [1222, 18] on input "text" at bounding box center [1235, 23] width 143 height 29
paste input "8264f6eb-3a07-4145-ae40-79046e7dbb03"
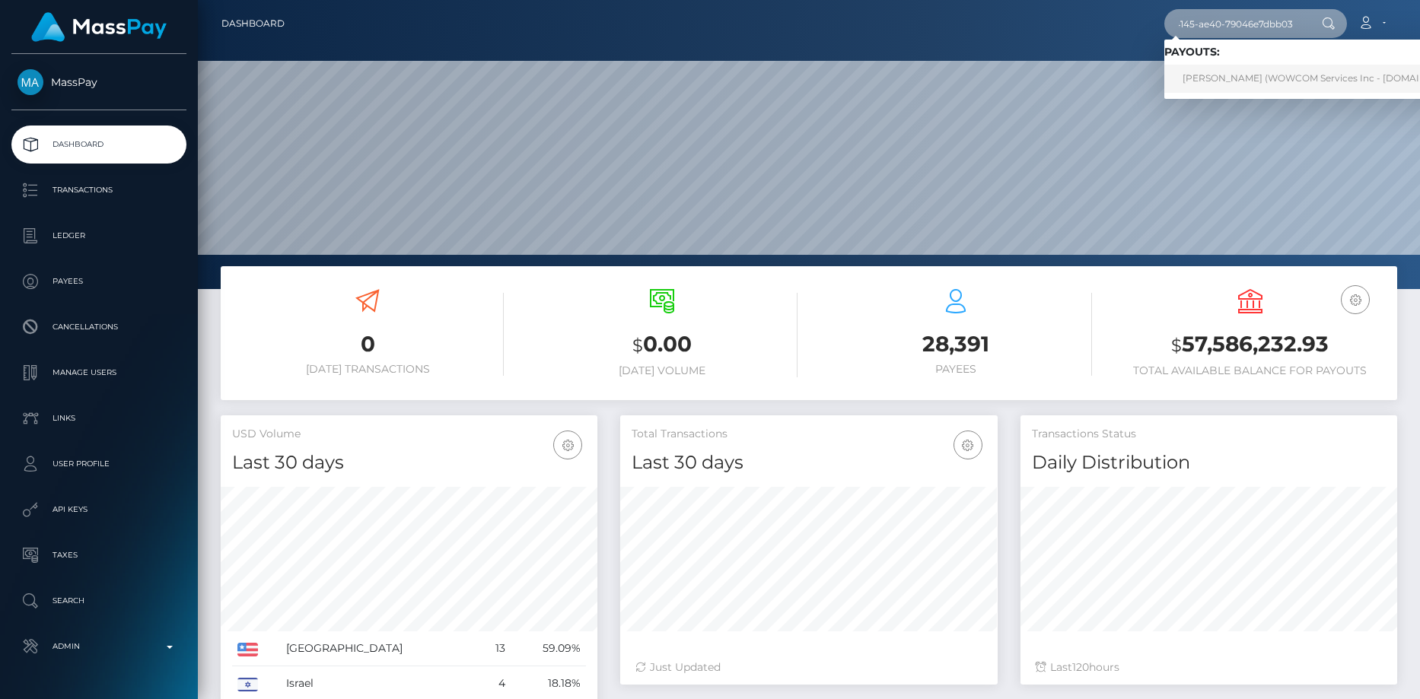
type input "8264f6eb-3a07-4145-ae40-79046e7dbb03"
click at [1218, 68] on link "[PERSON_NAME] (WOWCOM Services Inc - [DOMAIN_NAME] CAN)" at bounding box center [1336, 79] width 344 height 28
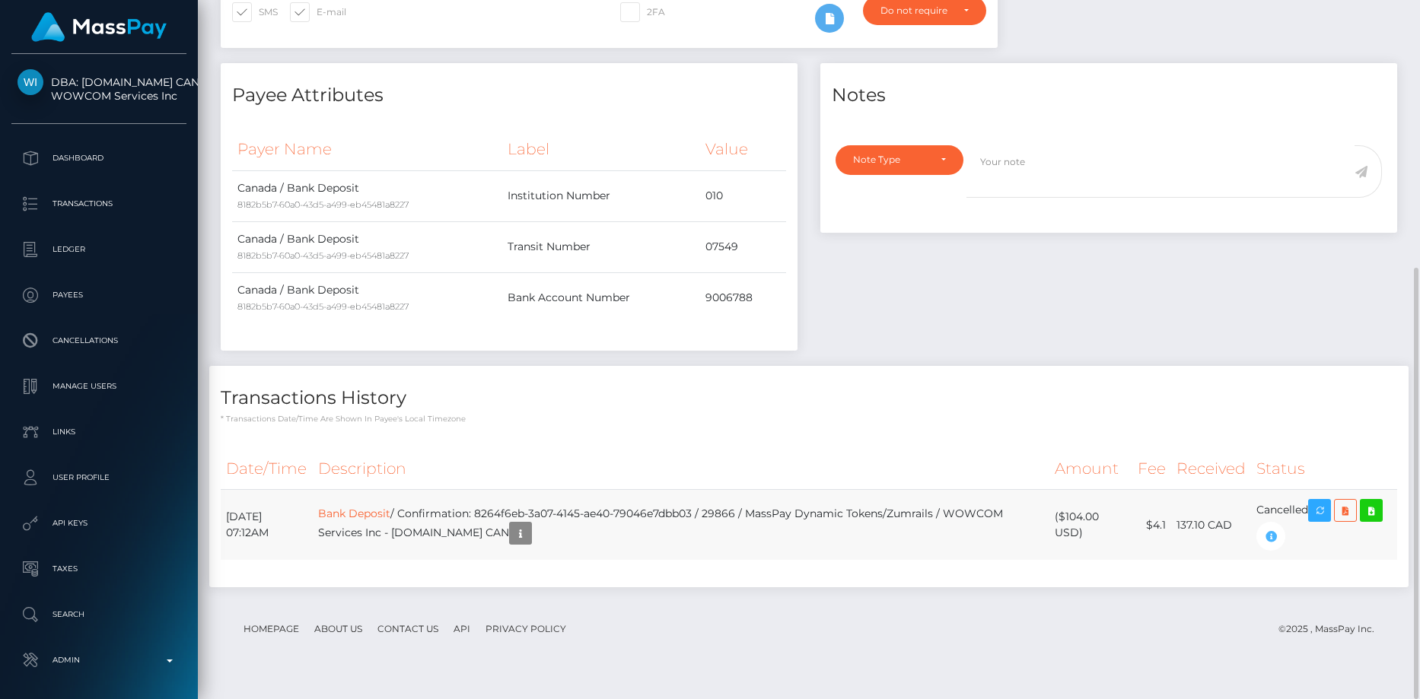
scroll to position [183, 377]
click at [782, 517] on td "Bank Deposit / Confirmation: 8264f6eb-3a07-4145-ae40-79046e7dbb03 / 29866 / Mas…" at bounding box center [681, 525] width 737 height 71
click at [690, 524] on td "Bank Deposit / Confirmation: 8264f6eb-3a07-4145-ae40-79046e7dbb03 / 29866 / Mas…" at bounding box center [681, 525] width 737 height 71
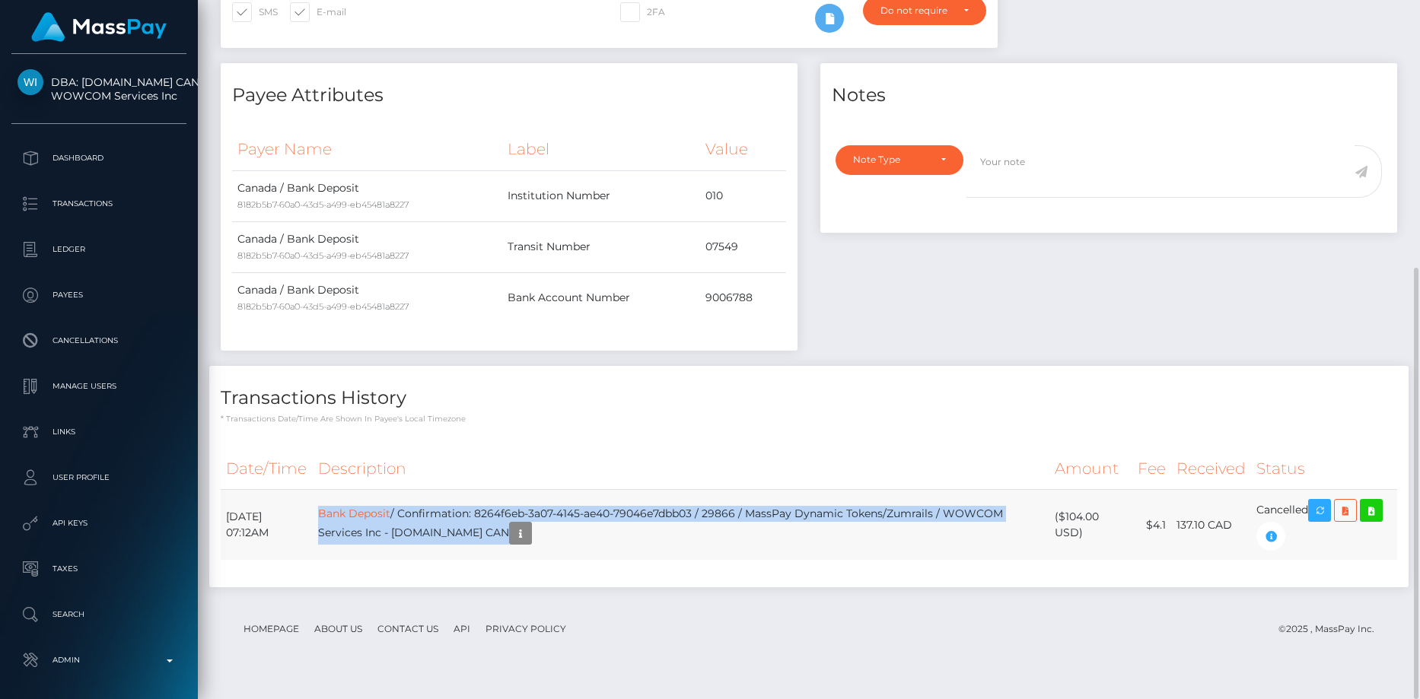
click at [690, 524] on td "Bank Deposit / Confirmation: 8264f6eb-3a07-4145-ae40-79046e7dbb03 / 29866 / Mas…" at bounding box center [681, 525] width 737 height 71
click at [665, 524] on td "Bank Deposit / Confirmation: 8264f6eb-3a07-4145-ae40-79046e7dbb03 / 29866 / Mas…" at bounding box center [681, 525] width 737 height 71
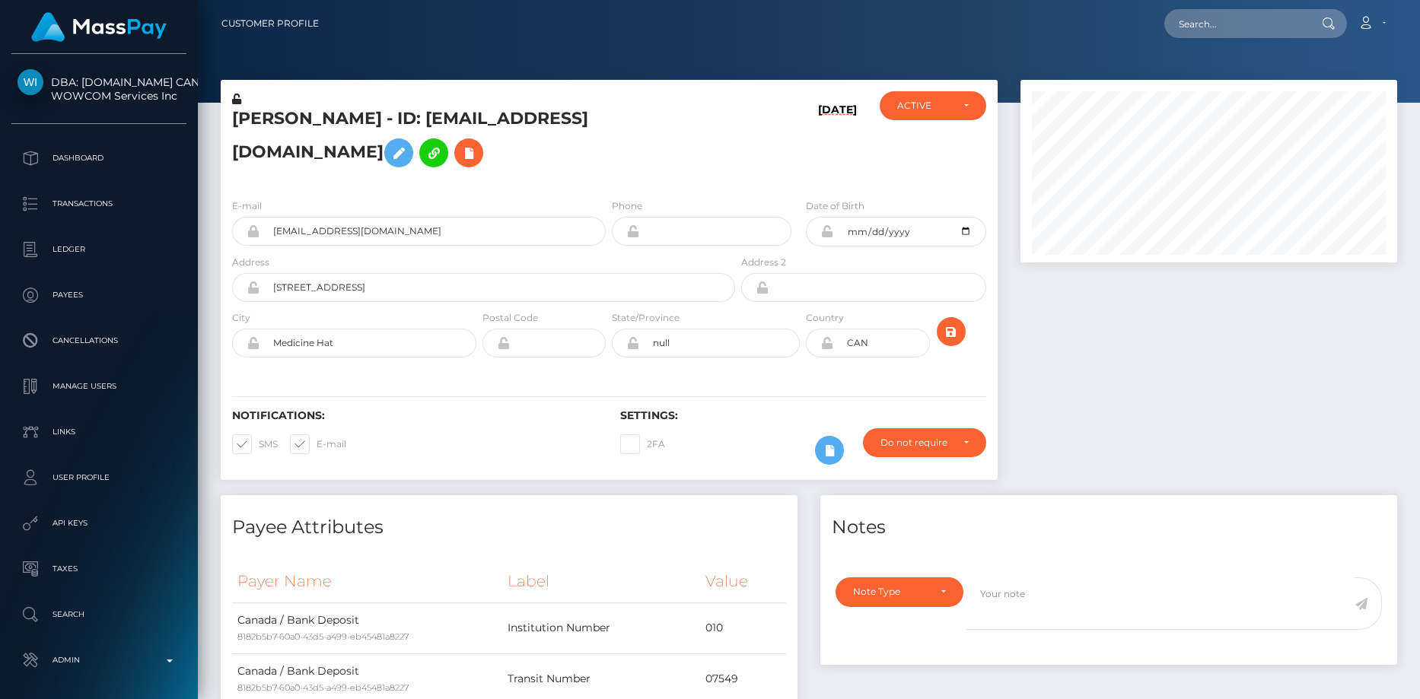
scroll to position [183, 377]
click at [1222, 17] on input "text" at bounding box center [1235, 23] width 143 height 29
paste input "50b11222-681a-11f0-a026-06178c1a380f"
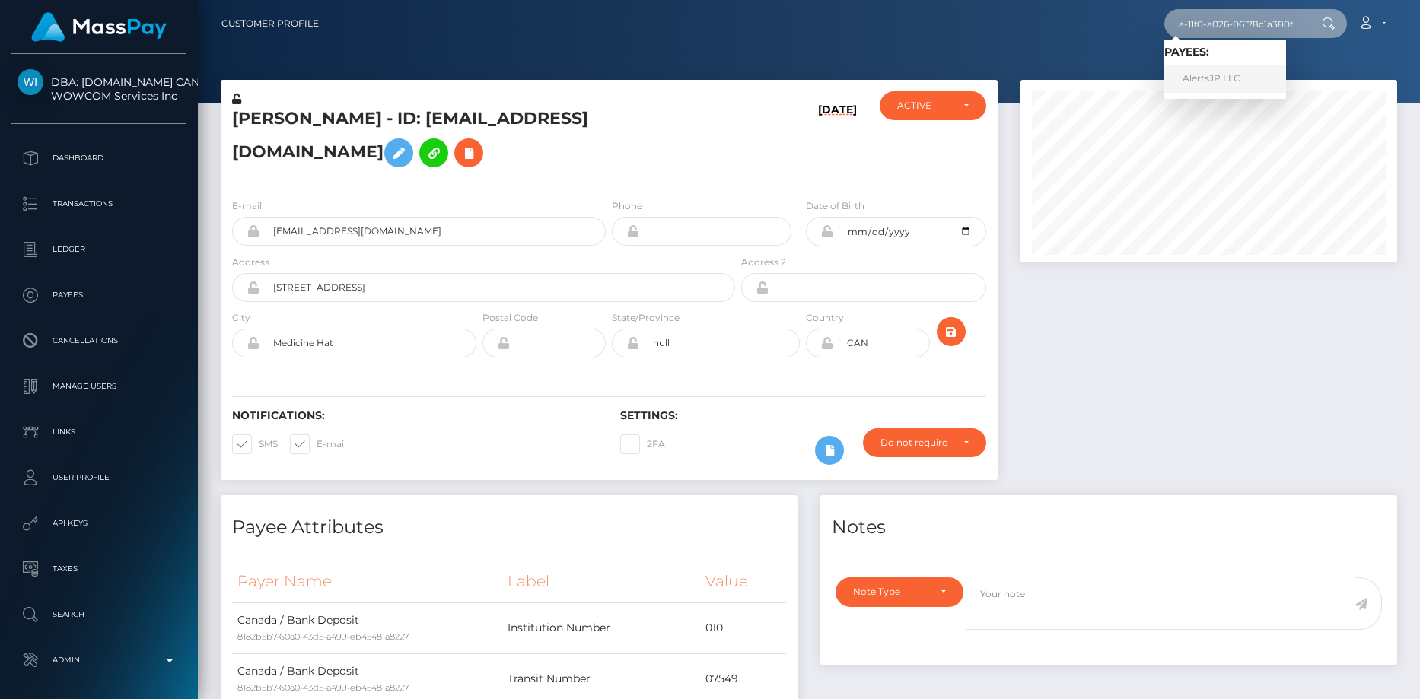
type input "50b11222-681a-11f0-a026-06178c1a380f"
click at [1205, 77] on link "AlertsJP LLC" at bounding box center [1225, 79] width 122 height 28
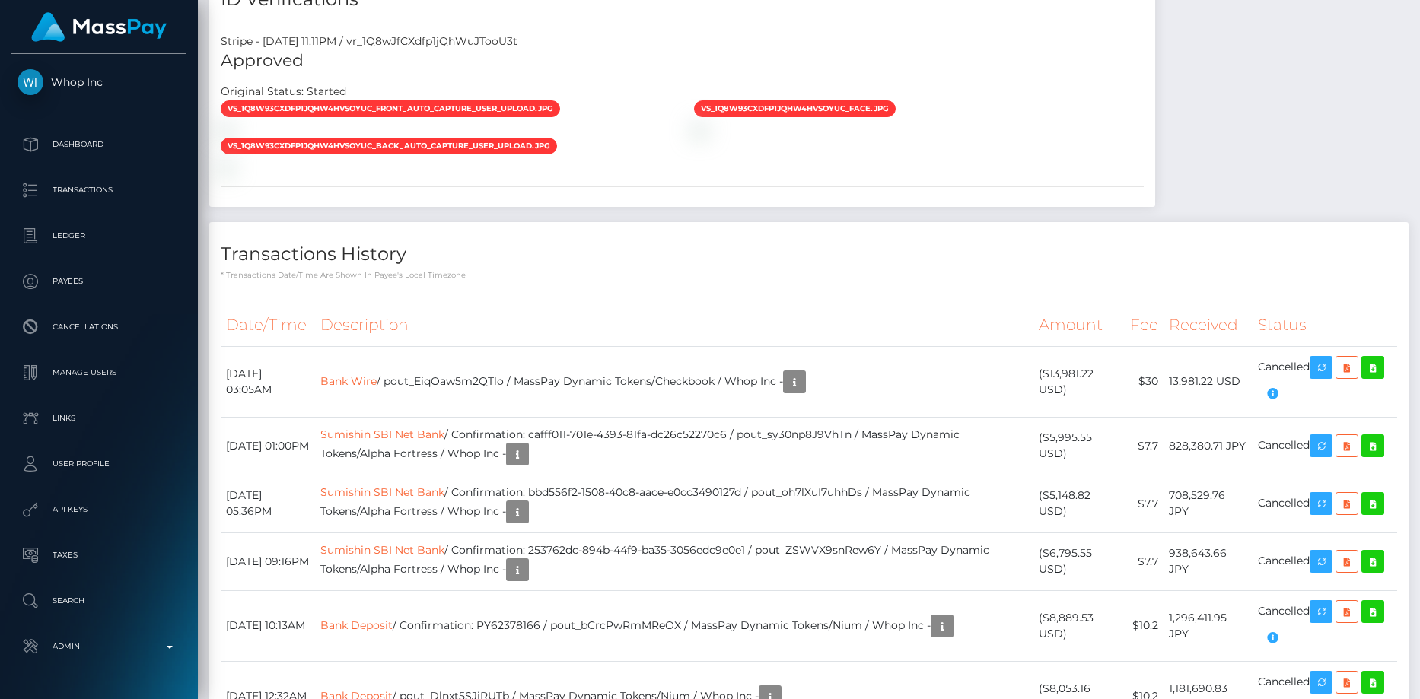
scroll to position [183, 377]
drag, startPoint x: 215, startPoint y: 211, endPoint x: 1234, endPoint y: 240, distance: 1018.6
click at [1234, 293] on div "Date/Time Description Amount Fee Received Status Bank Wire Sumishin SBI Net Bank" at bounding box center [808, 526] width 1199 height 466
click at [1113, 304] on th "Amount" at bounding box center [1078, 325] width 91 height 42
drag, startPoint x: 226, startPoint y: 222, endPoint x: 1314, endPoint y: 216, distance: 1088.2
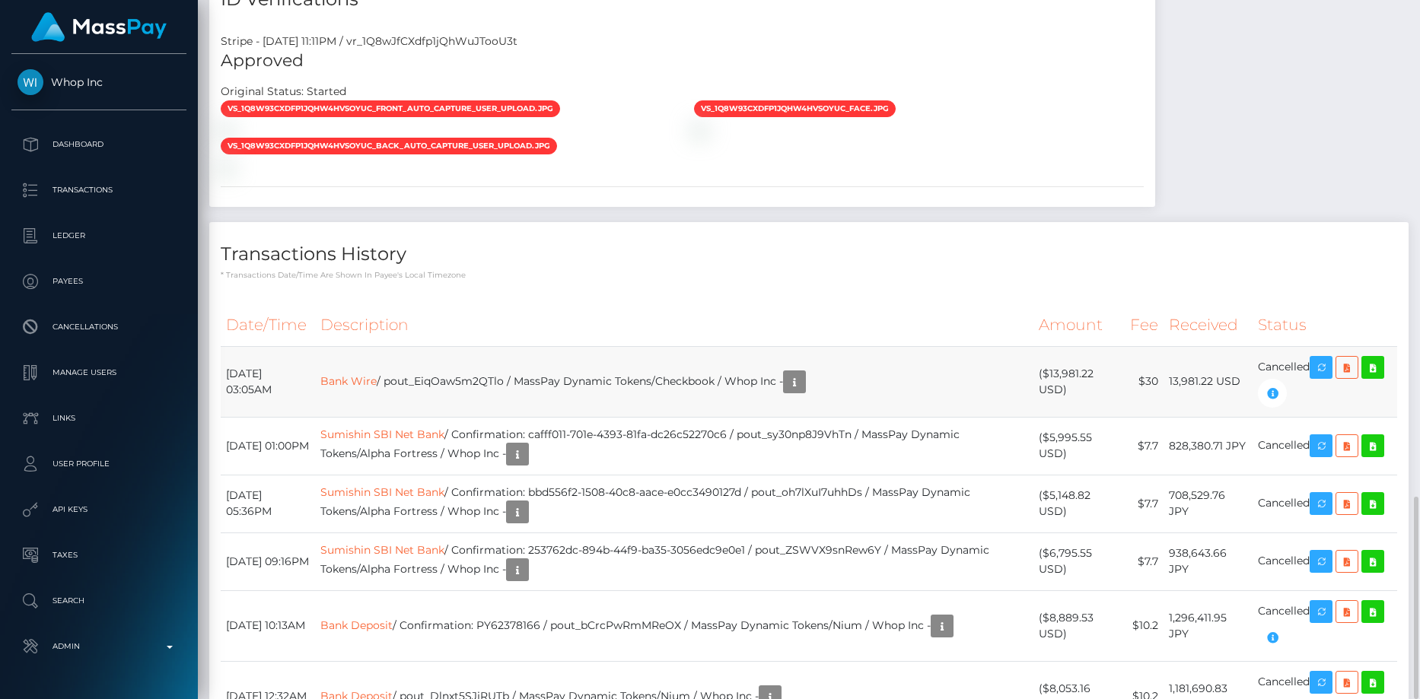
click at [1314, 346] on tr "[DATE] 03:05AM Bank Wire / pout_EiqOaw5m2QTlo / MassPay Dynamic Tokens/Checkboo…" at bounding box center [809, 381] width 1176 height 71
copy tr "[DATE] 03:05AM Bank Wire / pout_EiqOaw5m2QTlo / MassPay Dynamic Tokens/Checkboo…"
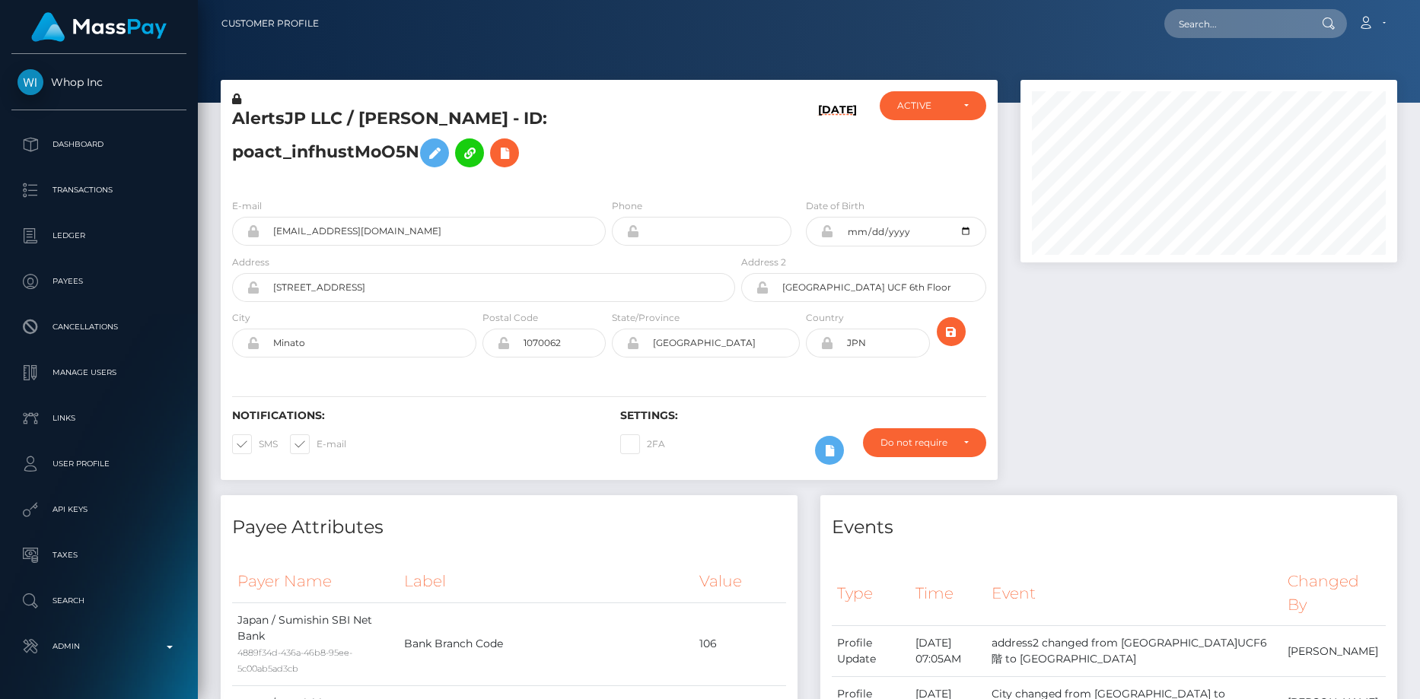
scroll to position [183, 377]
click at [1210, 16] on input "text" at bounding box center [1235, 23] width 143 height 29
paste input "2e8072f4-8fbe-488c-816b-fc4ab33eb455"
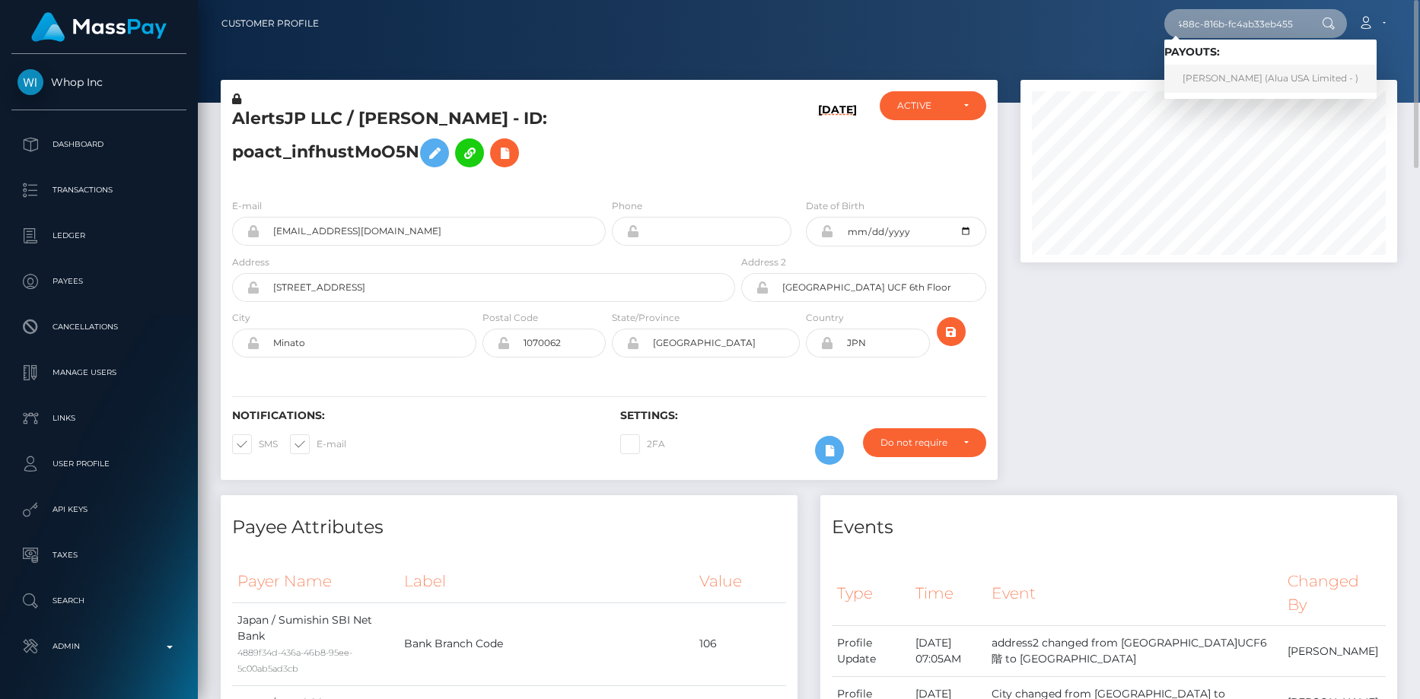
type input "2e8072f4-8fbe-488c-816b-fc4ab33eb455"
click at [1222, 75] on link "Kate Patterson (Alua USA Limited - )" at bounding box center [1270, 79] width 212 height 28
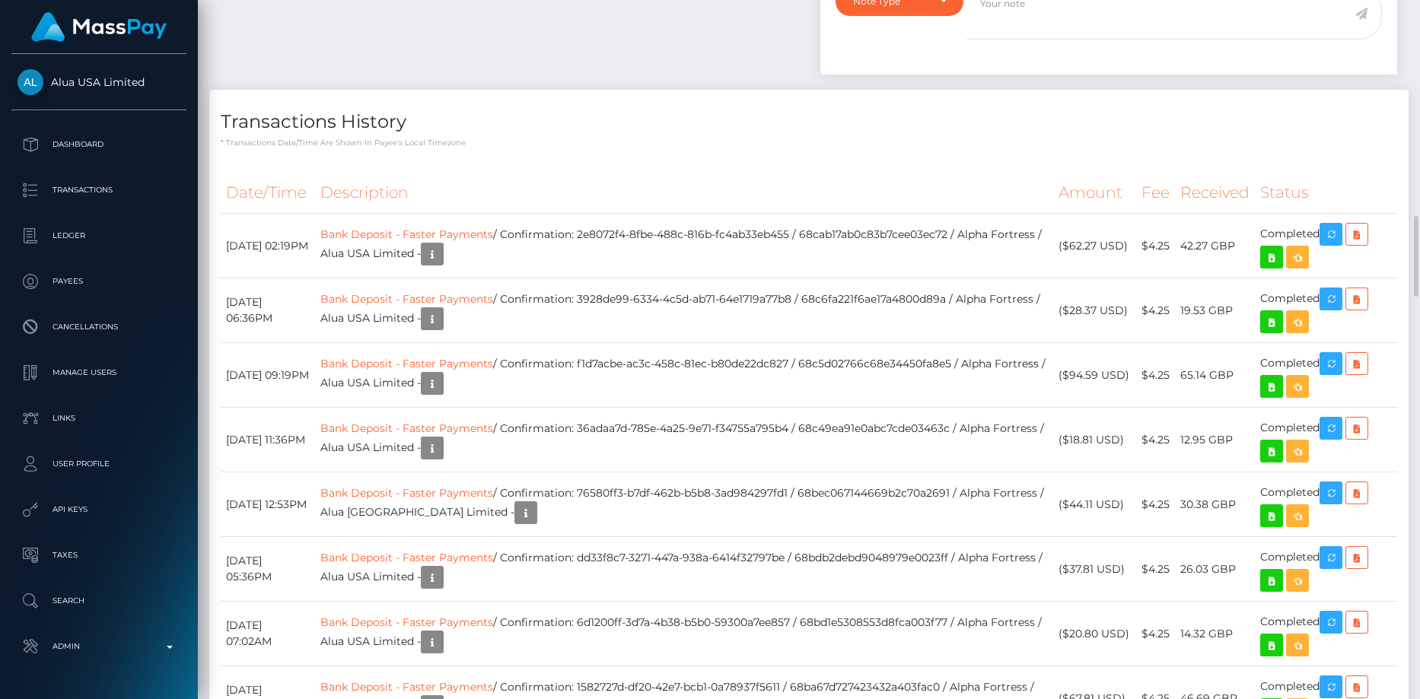
scroll to position [1294, 0]
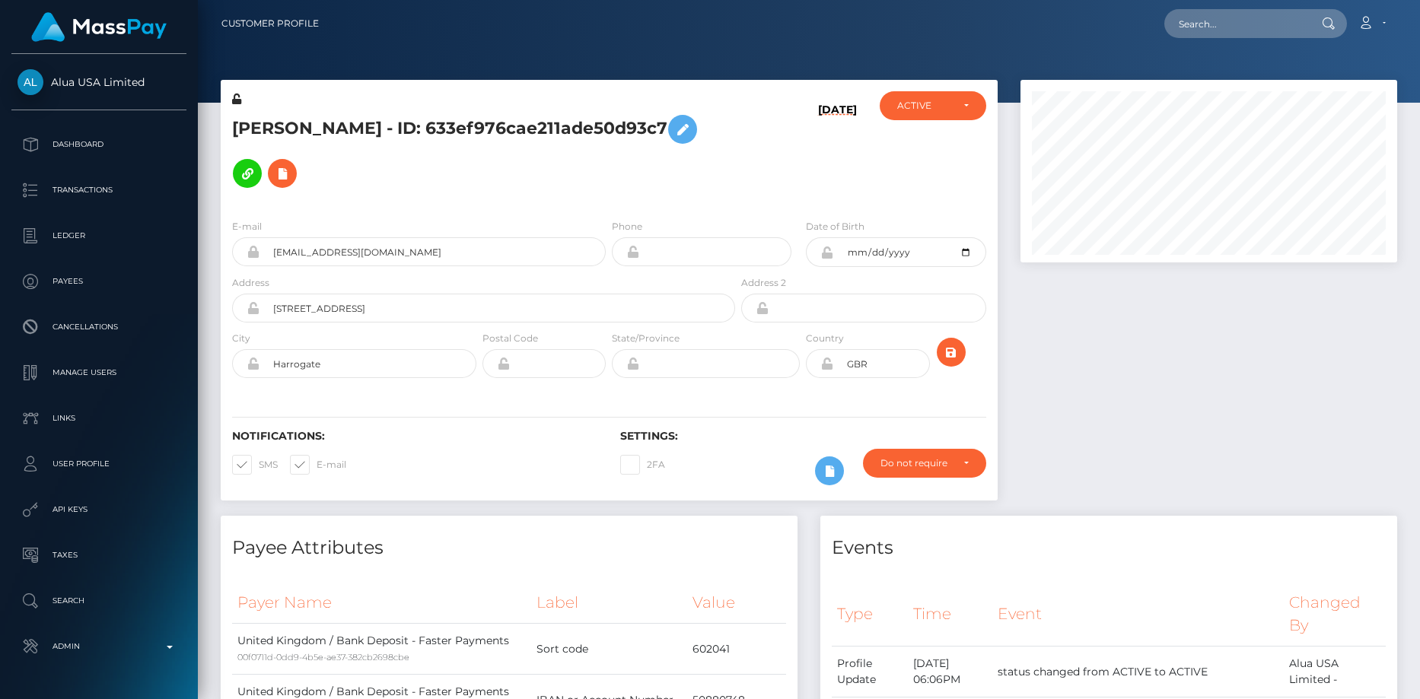
scroll to position [183, 377]
click at [1216, 14] on input "text" at bounding box center [1235, 23] width 143 height 29
paste input "[EMAIL_ADDRESS][DOMAIN_NAME]"
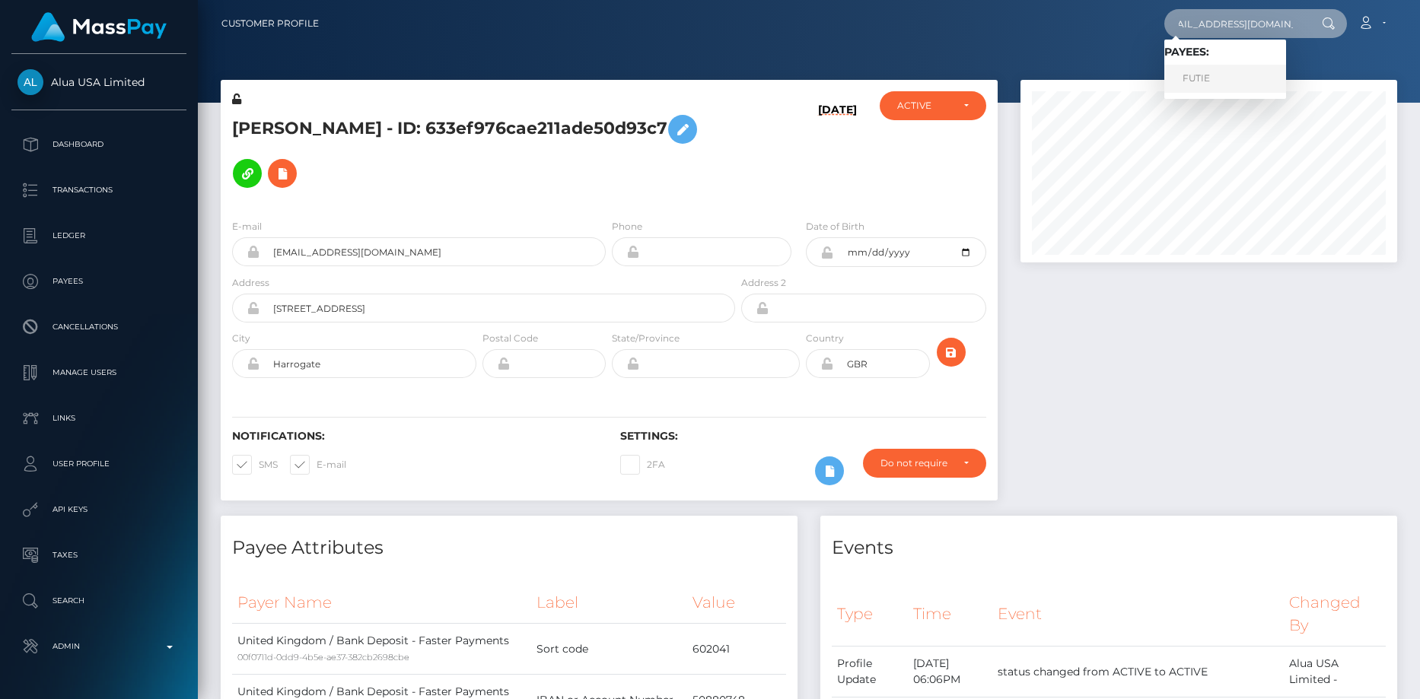
type input "[EMAIL_ADDRESS][DOMAIN_NAME]"
click at [1218, 68] on link "FUTIE" at bounding box center [1225, 79] width 122 height 28
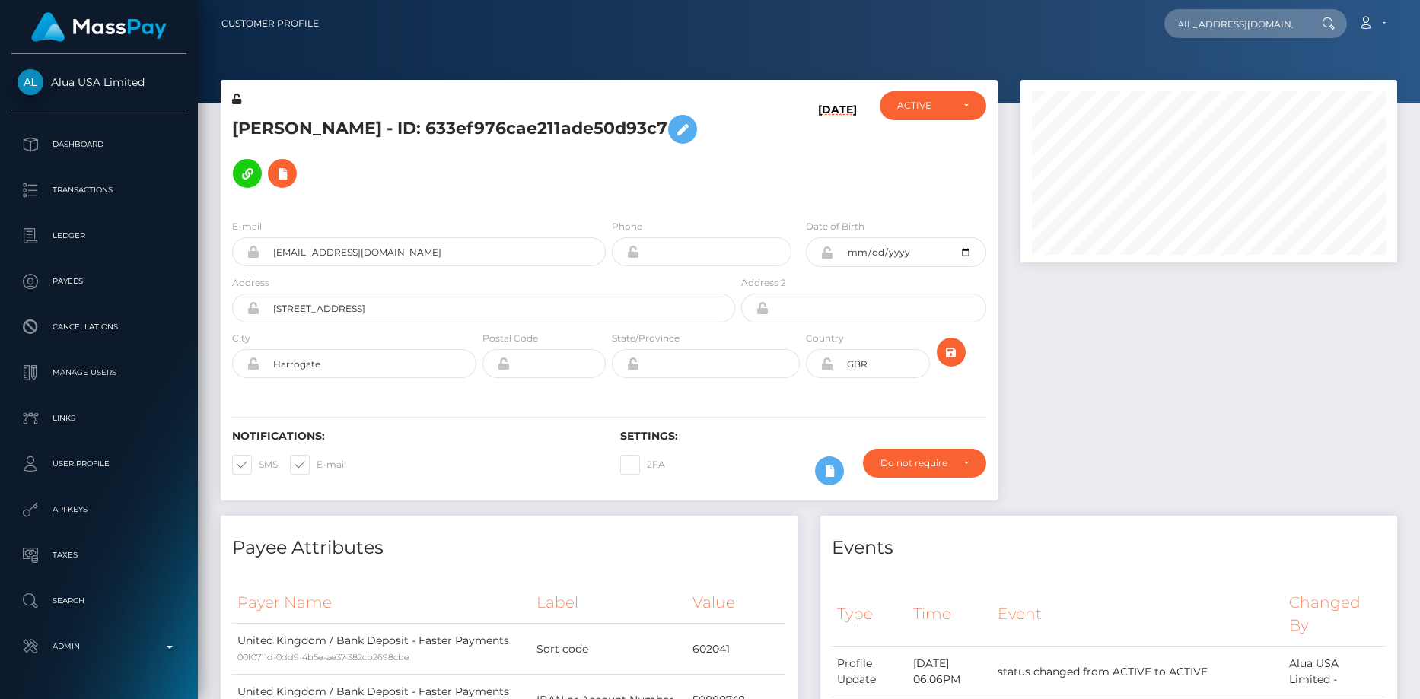
scroll to position [0, 0]
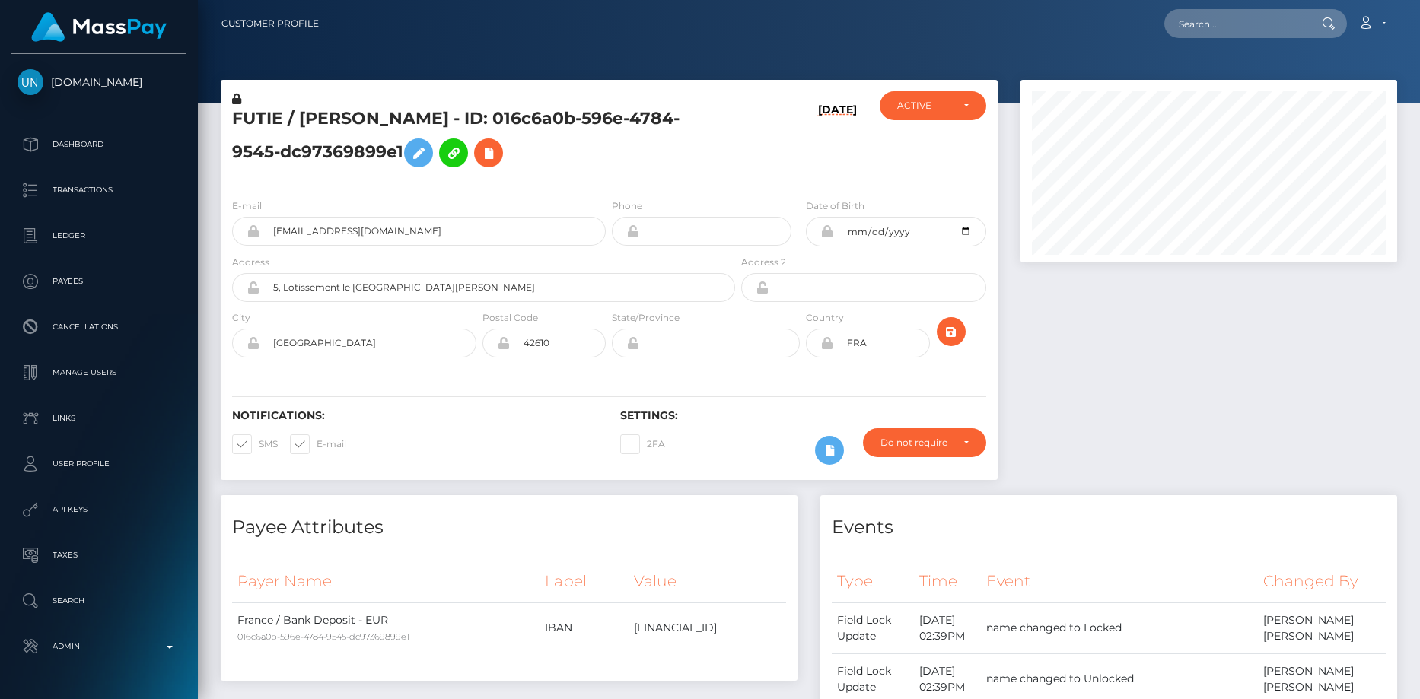
scroll to position [183, 377]
click at [308, 110] on h5 "FUTIE / [PERSON_NAME] - ID: 016c6a0b-596e-4784-9545-dc97369899e1" at bounding box center [479, 141] width 495 height 68
copy h5 "FUTIE / [PERSON_NAME] - ID: 016c6a0b-596e-4784-9545-dc97369899e1"
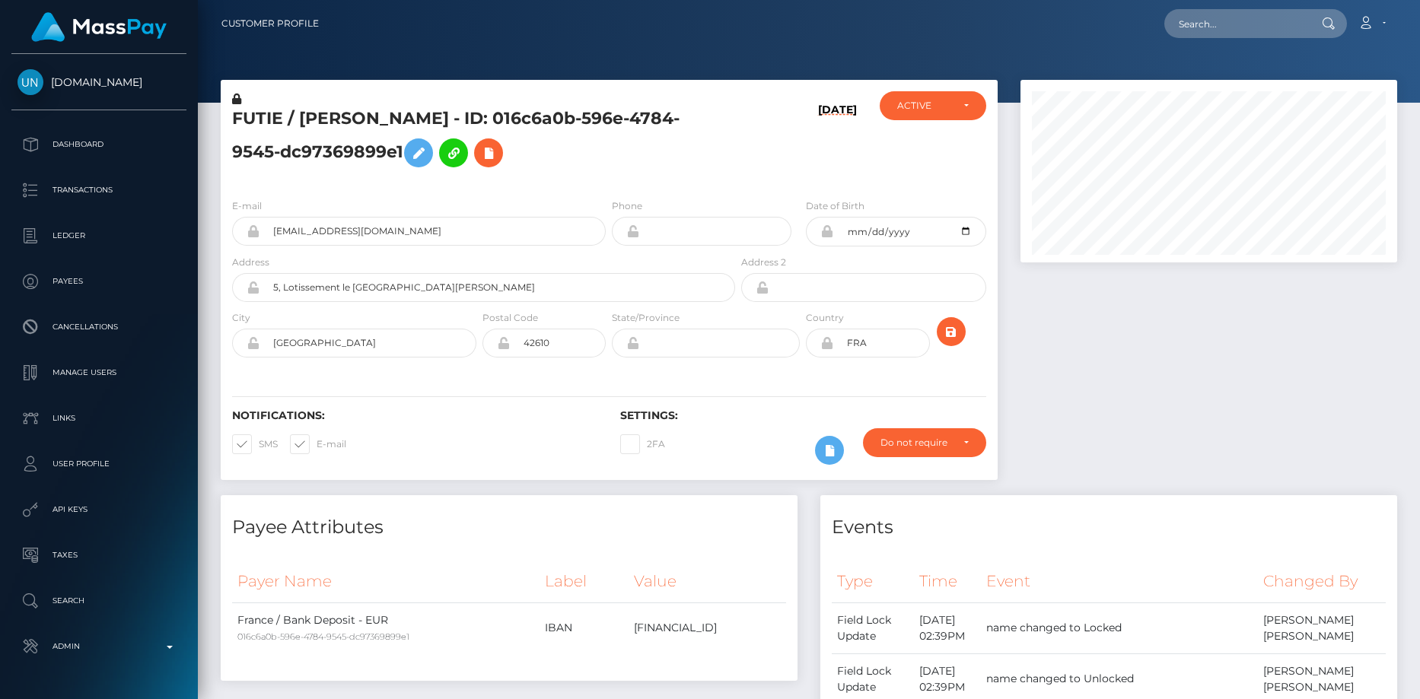
click at [419, 107] on div "FUTIE / [PERSON_NAME] - ID: 016c6a0b-596e-4784-9545-dc97369899e1" at bounding box center [479, 138] width 517 height 95
drag, startPoint x: 441, startPoint y: 119, endPoint x: 255, endPoint y: 116, distance: 185.7
click at [255, 116] on h5 "FUTIE / [PERSON_NAME] - ID: 016c6a0b-596e-4784-9545-dc97369899e1" at bounding box center [479, 141] width 495 height 68
click at [242, 113] on h5 "FUTIE / [PERSON_NAME] - ID: 016c6a0b-596e-4784-9545-dc97369899e1" at bounding box center [479, 141] width 495 height 68
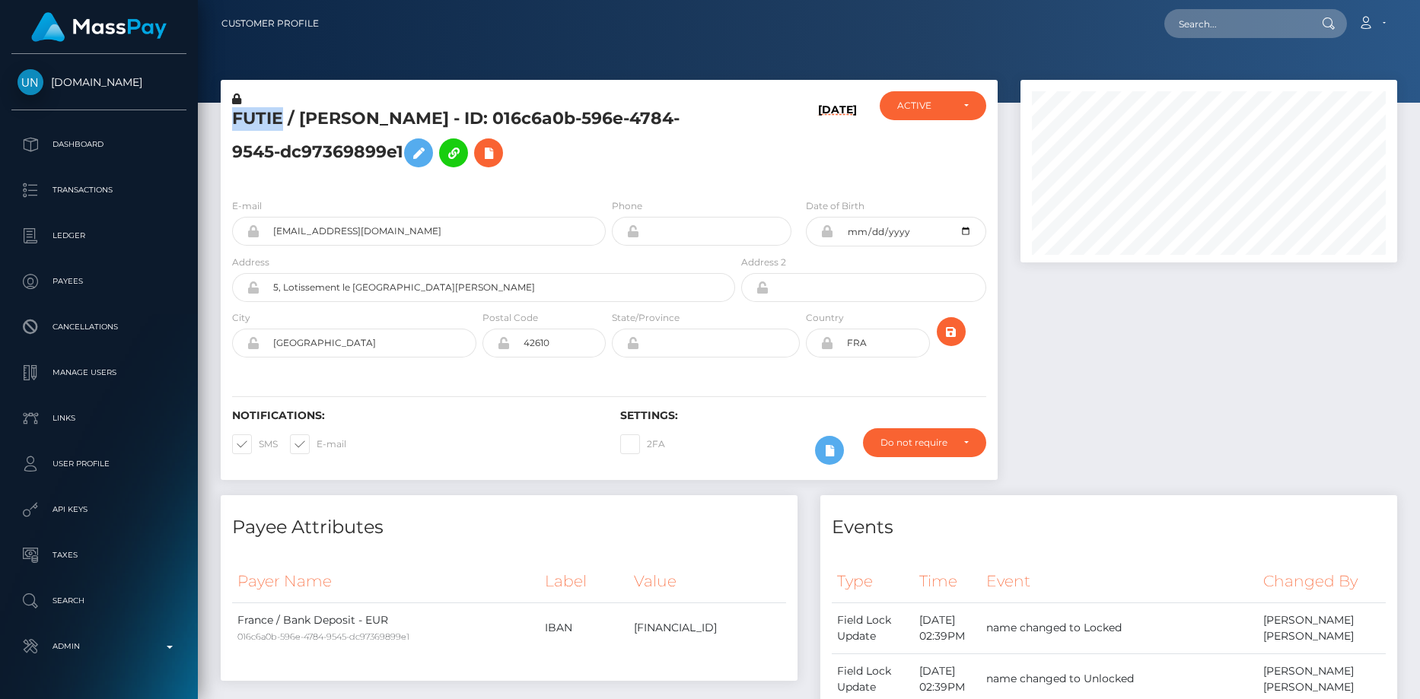
click at [242, 113] on h5 "FUTIE / AZIZ HAMACHE - ID: 016c6a0b-596e-4784-9545-dc97369899e1" at bounding box center [479, 141] width 495 height 68
click at [387, 195] on div "E-mail miacourcelle19@gmail.com Phone 1972-01-07" at bounding box center [609, 279] width 777 height 186
drag, startPoint x: 233, startPoint y: 120, endPoint x: 440, endPoint y: 121, distance: 207.0
click at [440, 121] on h5 "FUTIE / AZIZ HAMACHE - ID: 016c6a0b-596e-4784-9545-dc97369899e1" at bounding box center [479, 141] width 495 height 68
click at [435, 116] on h5 "FUTIE / AZIZ HAMACHE - ID: 016c6a0b-596e-4784-9545-dc97369899e1" at bounding box center [479, 141] width 495 height 68
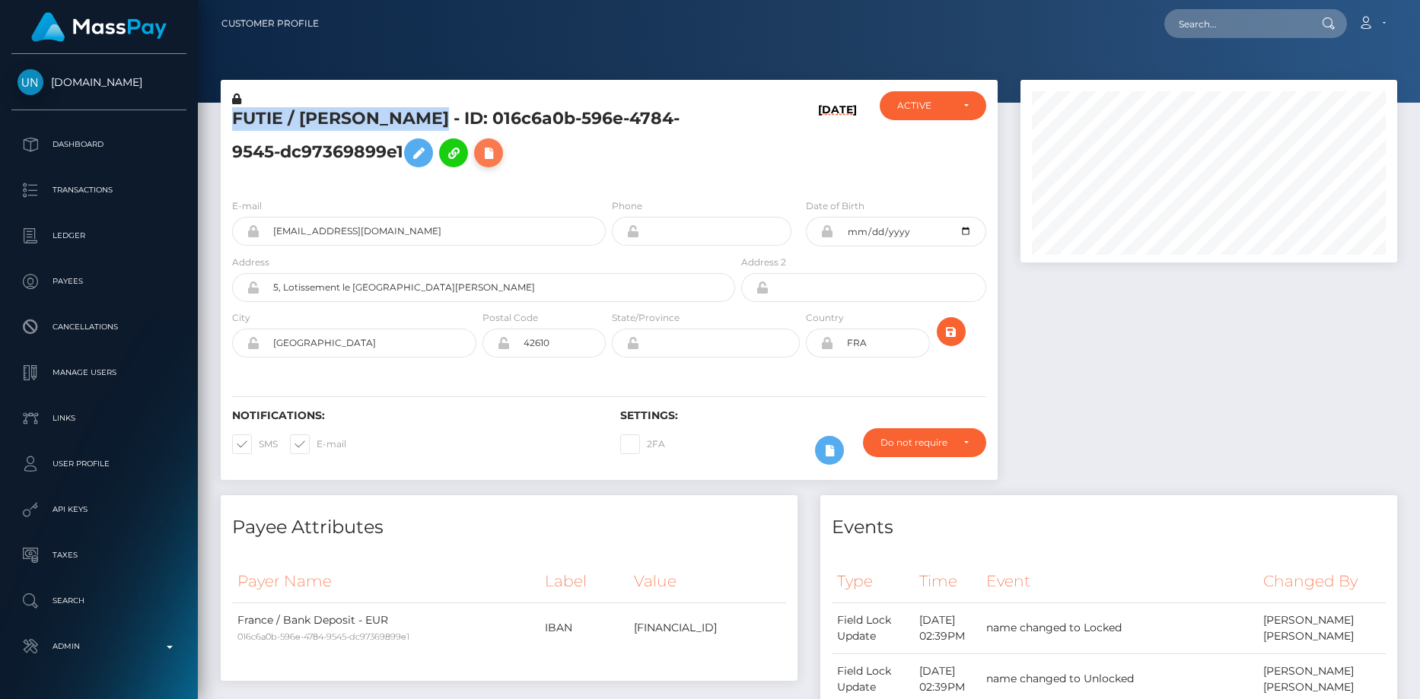
copy h5 "FUTIE / AZIZ HAMACHE"
click at [479, 161] on icon at bounding box center [488, 153] width 18 height 19
select select
click at [409, 159] on icon at bounding box center [418, 153] width 18 height 19
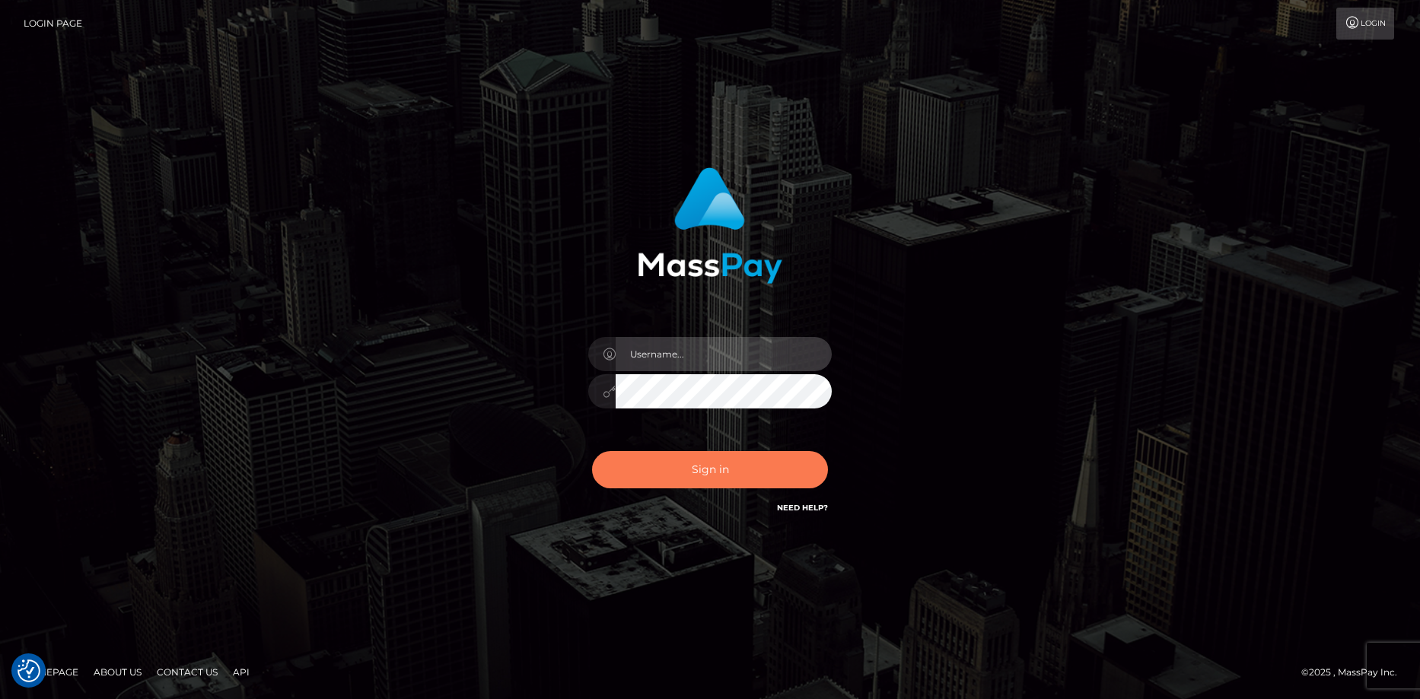
type input "[PERSON_NAME]"
click at [688, 454] on button "Sign in" at bounding box center [710, 469] width 236 height 37
type input "[PERSON_NAME]"
click at [688, 454] on button "Sign in" at bounding box center [710, 469] width 236 height 37
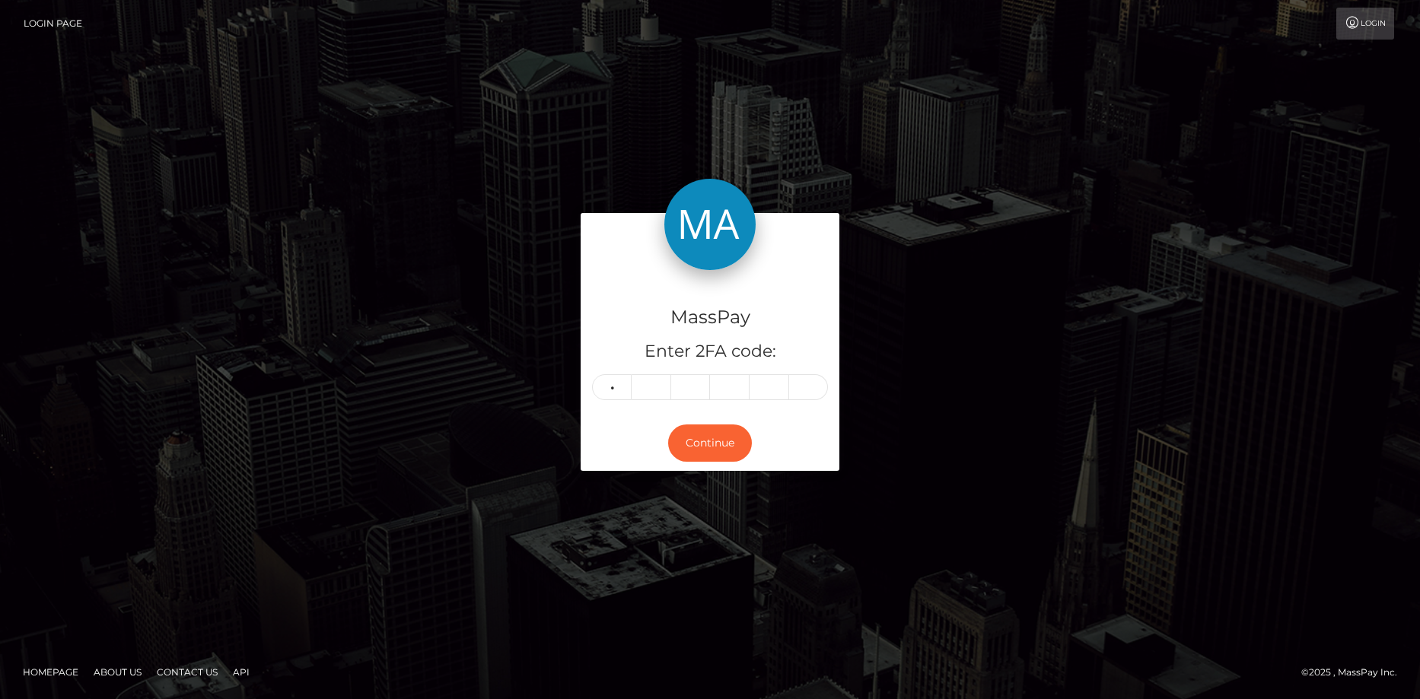
type input "8"
type input "6"
type input "3"
type input "2"
type input "4"
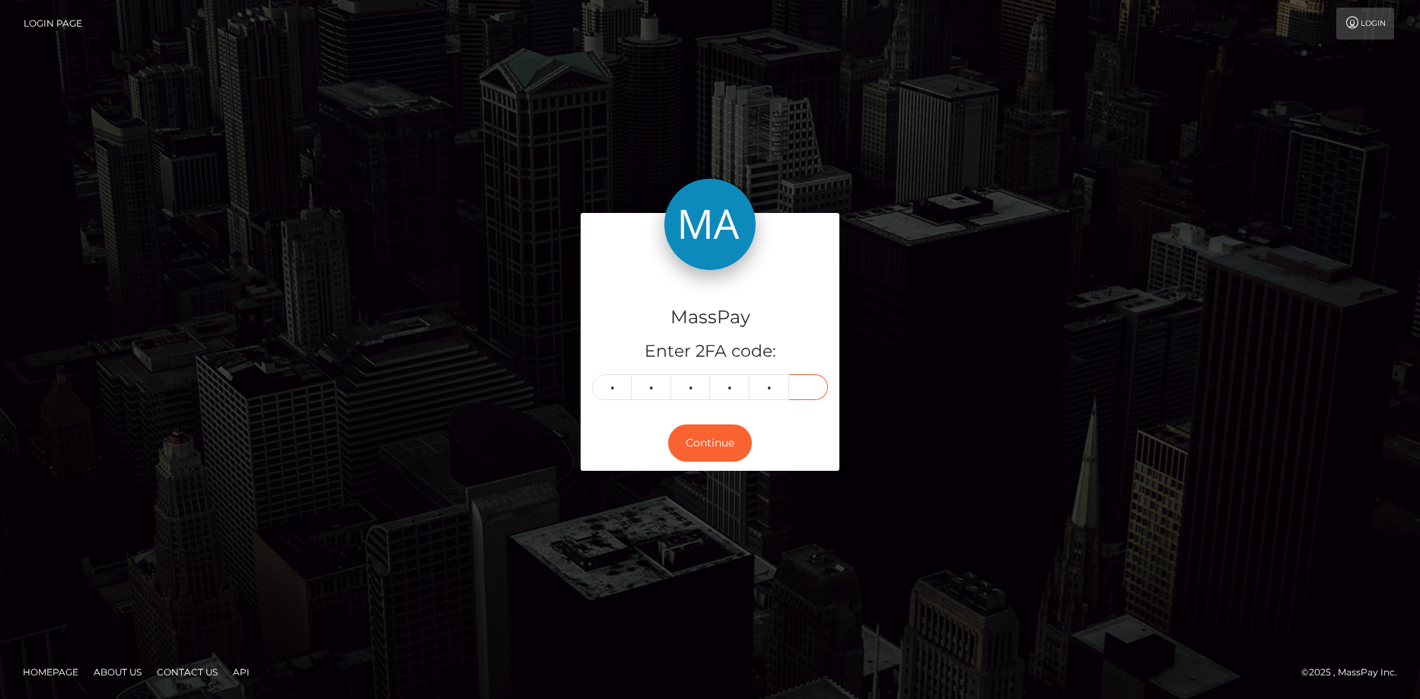
type input "8"
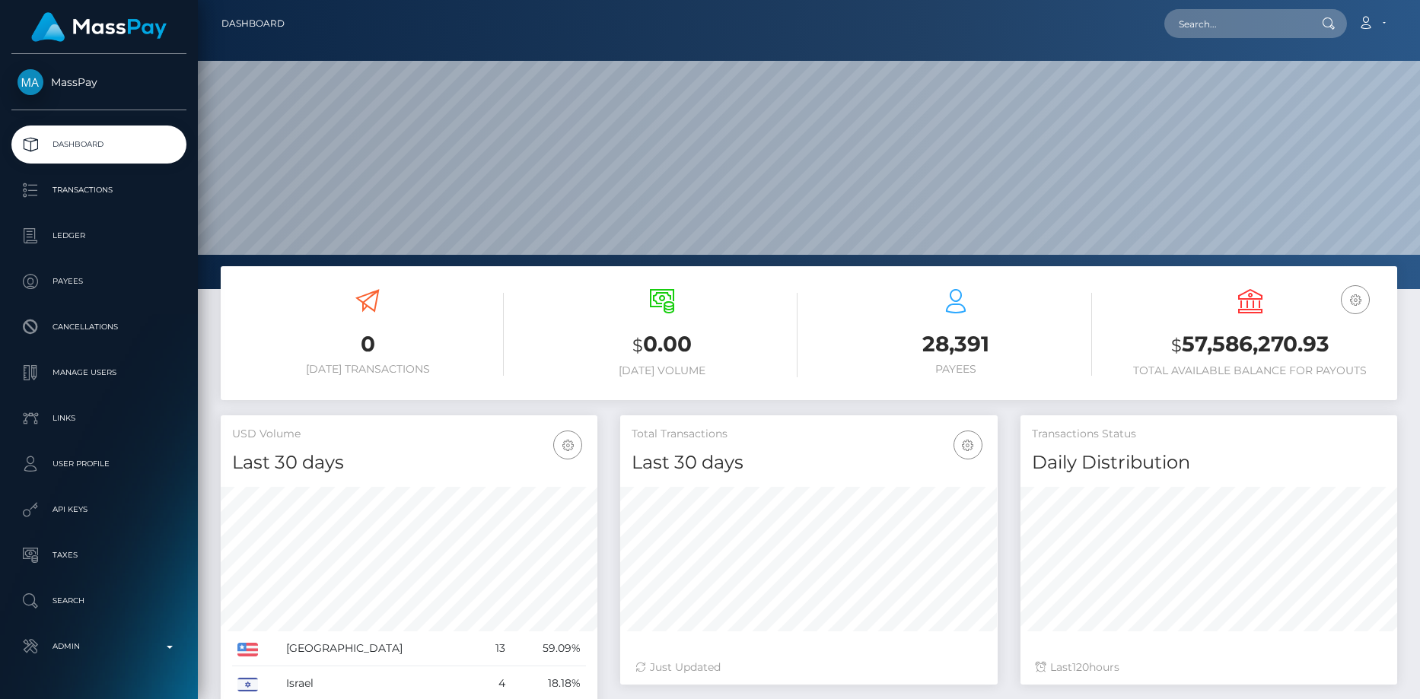
scroll to position [270, 377]
drag, startPoint x: 0, startPoint y: 0, endPoint x: 1210, endPoint y: 21, distance: 1210.2
click at [1210, 21] on input "text" at bounding box center [1235, 23] width 143 height 29
paste input "poact_UoVwDsWvYE77"
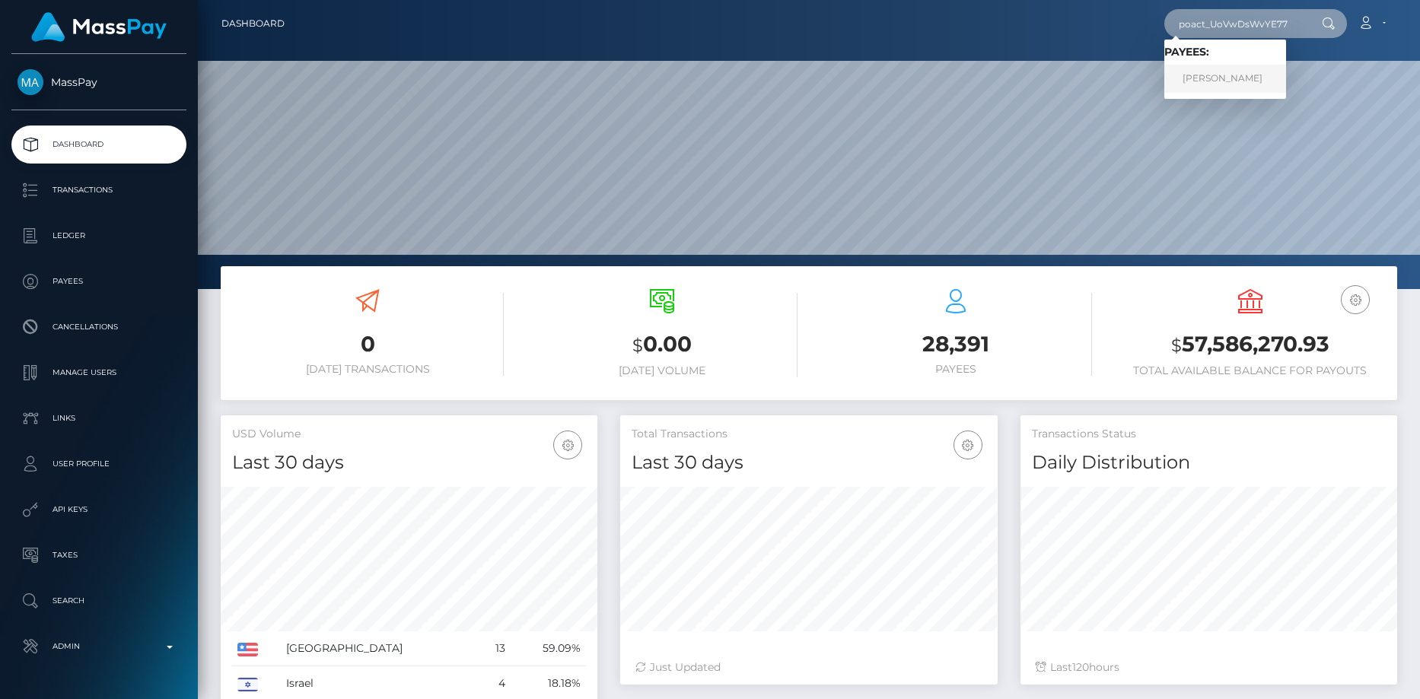
type input "poact_UoVwDsWvYE77"
click at [1233, 76] on link "[PERSON_NAME]" at bounding box center [1225, 79] width 122 height 28
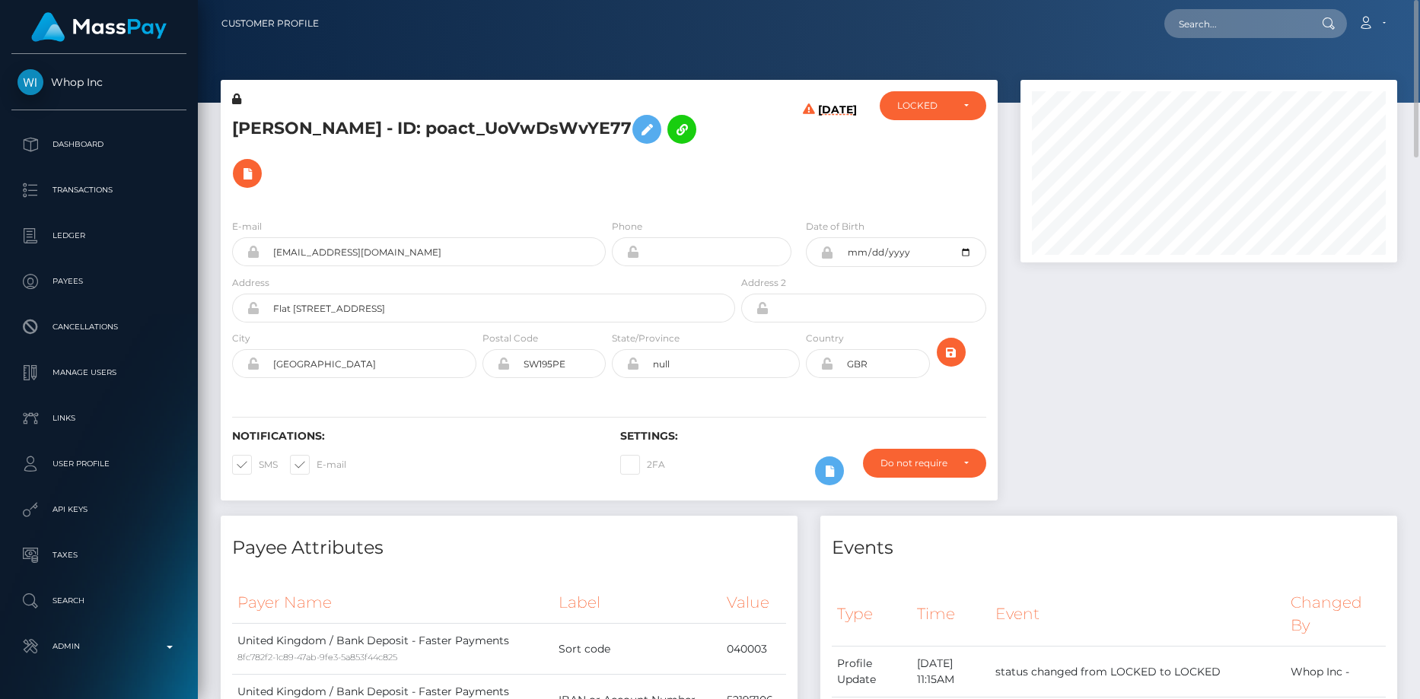
click at [386, 126] on h5 "ARSHAD MOHAMMED - ID: poact_UoVwDsWvYE77" at bounding box center [479, 151] width 495 height 88
copy h5 "ARSHAD MOHAMMED - ID: poact_UoVwDsWvYE77"
click at [1265, 49] on div at bounding box center [809, 51] width 1222 height 103
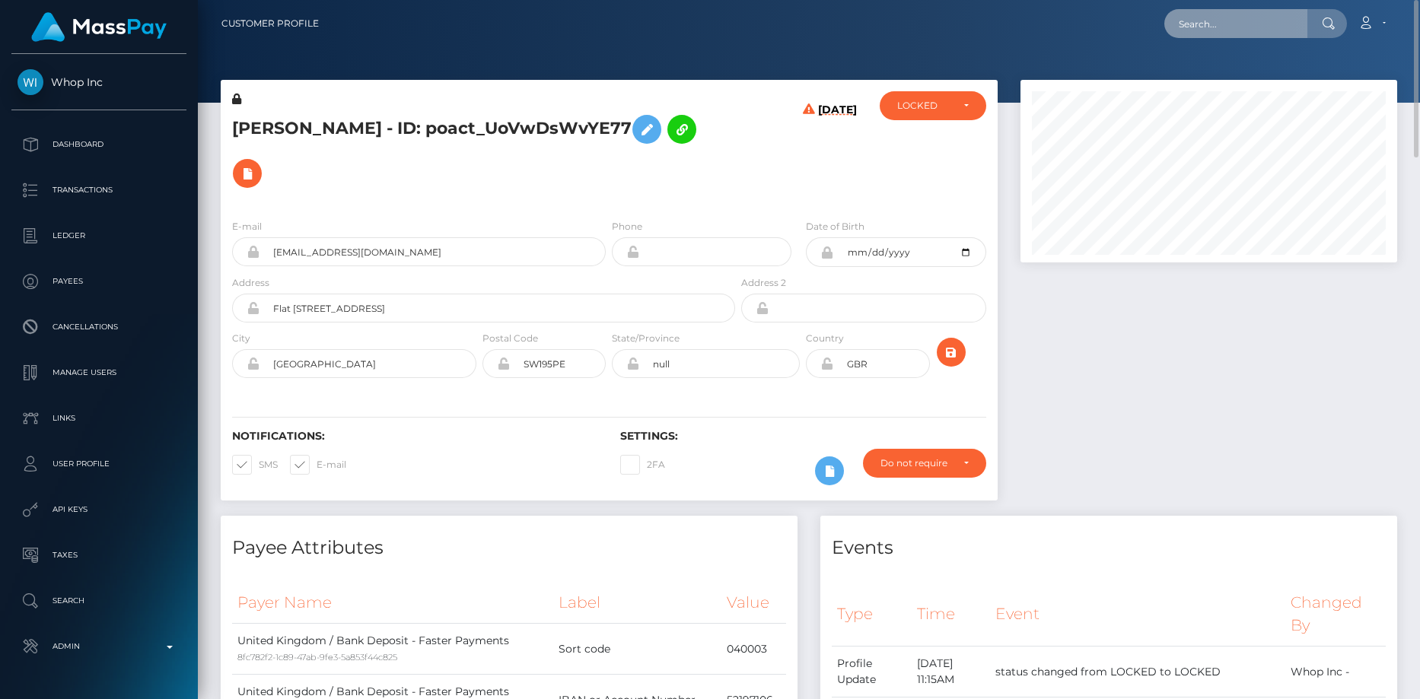
click at [1243, 28] on input "text" at bounding box center [1235, 23] width 143 height 29
paste input "poact_nWy8d3FZpa4I"
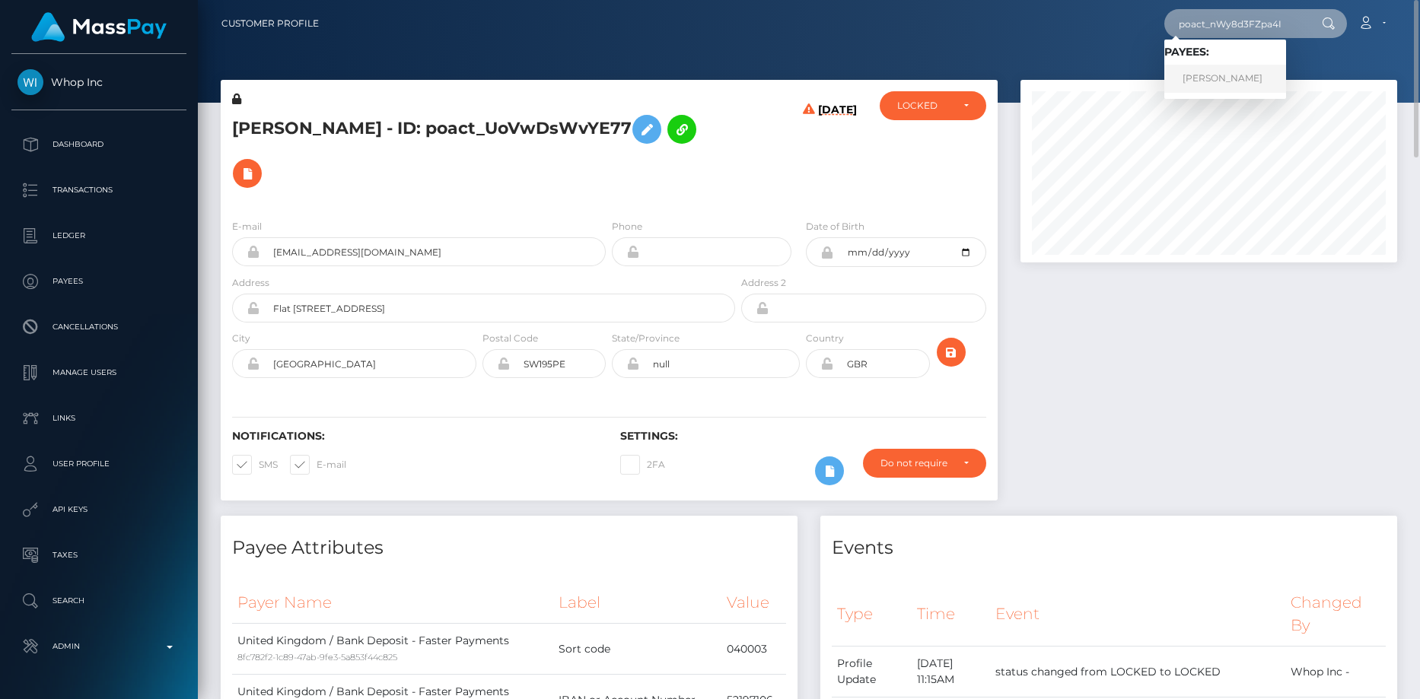
type input "poact_nWy8d3FZpa4I"
click at [1221, 74] on link "Abhishek Dhamdhere" at bounding box center [1225, 79] width 122 height 28
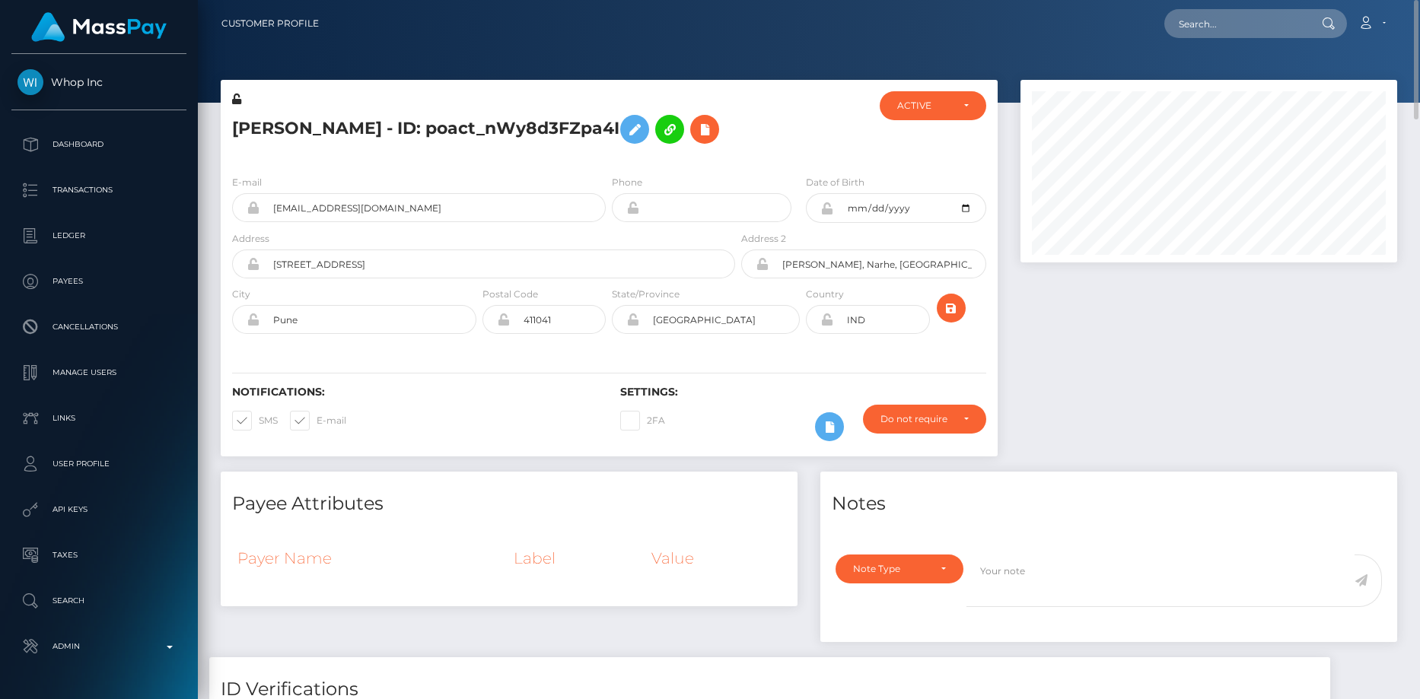
click at [414, 125] on h5 "[PERSON_NAME] - ID: poact_nWy8d3FZpa4I" at bounding box center [479, 129] width 495 height 44
click at [414, 125] on h5 "Abhishek Dhamdhere - ID: poact_nWy8d3FZpa4I" at bounding box center [479, 129] width 495 height 44
click at [1237, 68] on div at bounding box center [809, 51] width 1222 height 103
click at [1226, 46] on nav "Customer Profile Loading... Loading... Account" at bounding box center [809, 23] width 1222 height 47
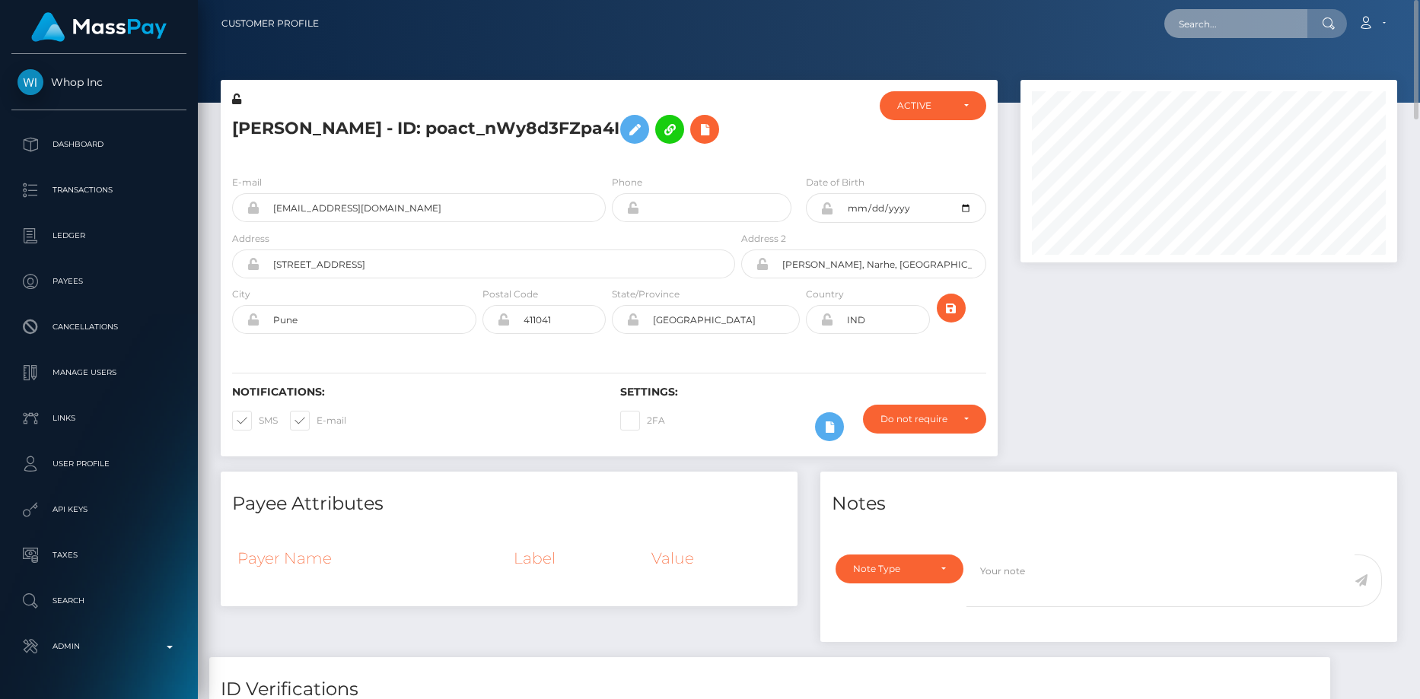
click at [1221, 33] on input "text" at bounding box center [1235, 23] width 143 height 29
paste input "pout_gu3cW6GiCIlKo"
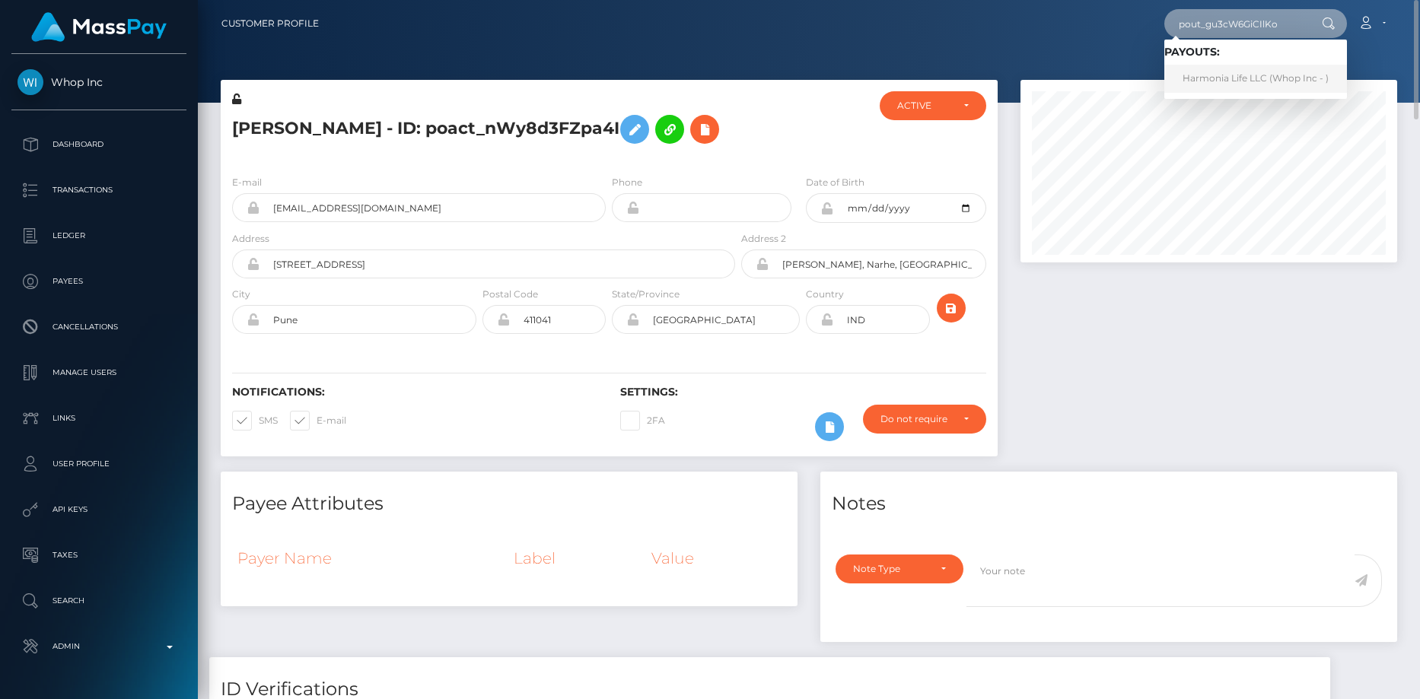
type input "pout_gu3cW6GiCIlKo"
click at [1238, 73] on link "Harmonia Life LLC (Whop Inc - )" at bounding box center [1255, 79] width 183 height 28
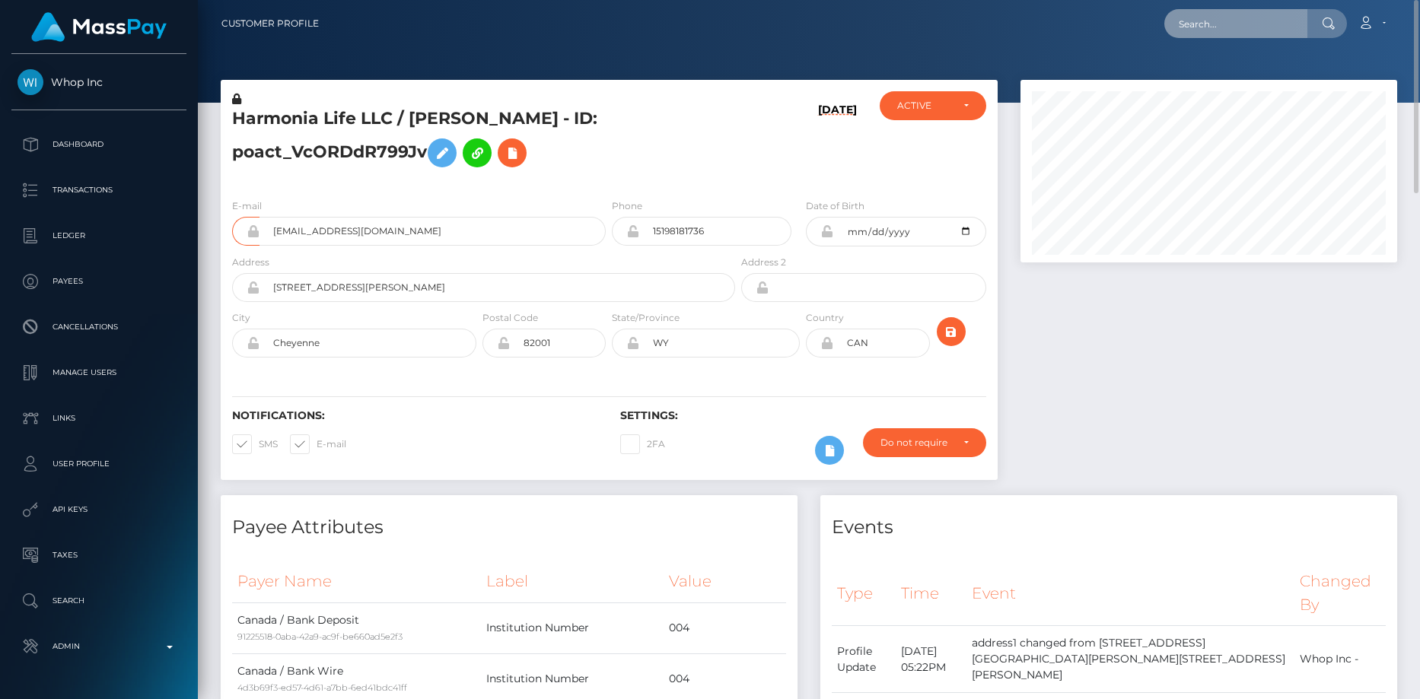
click at [1267, 37] on input "text" at bounding box center [1235, 23] width 143 height 29
paste input "[EMAIL_ADDRESS][DOMAIN_NAME]"
type input "[EMAIL_ADDRESS][DOMAIN_NAME]"
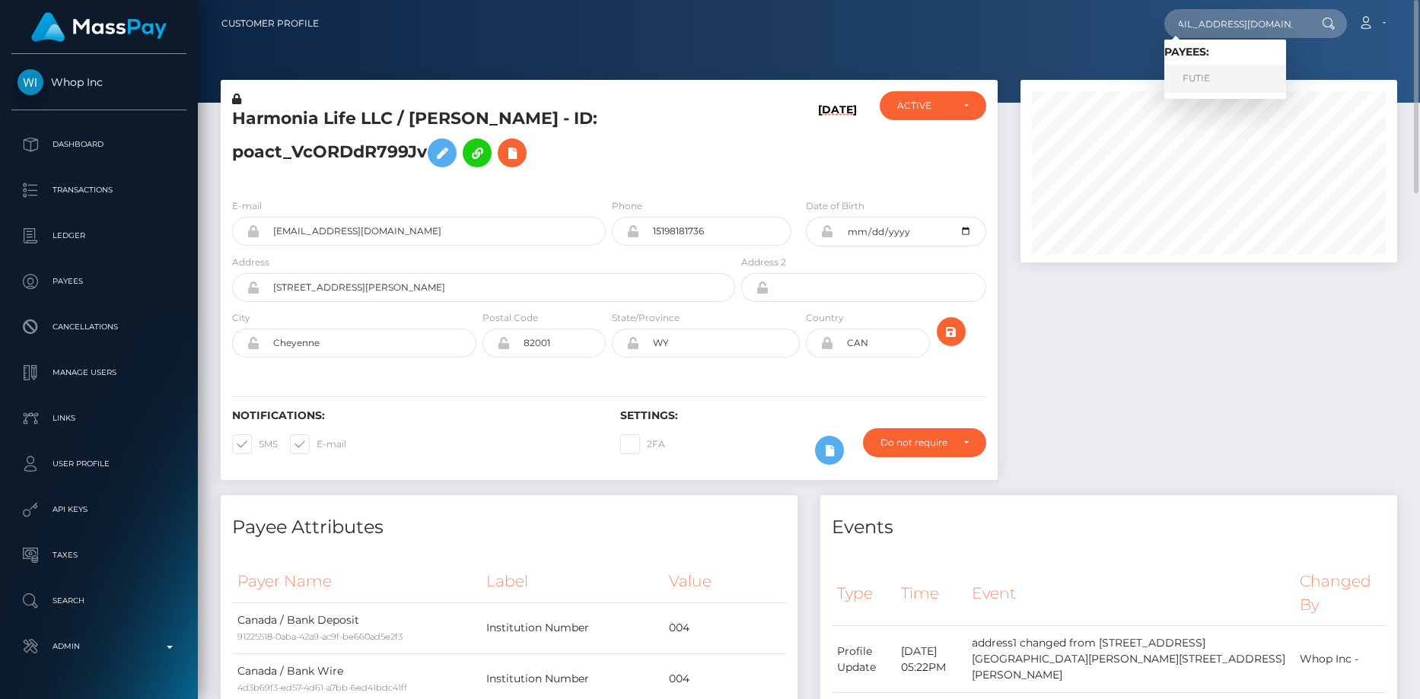
scroll to position [0, 0]
click at [1222, 83] on link "FUTIE" at bounding box center [1225, 79] width 122 height 28
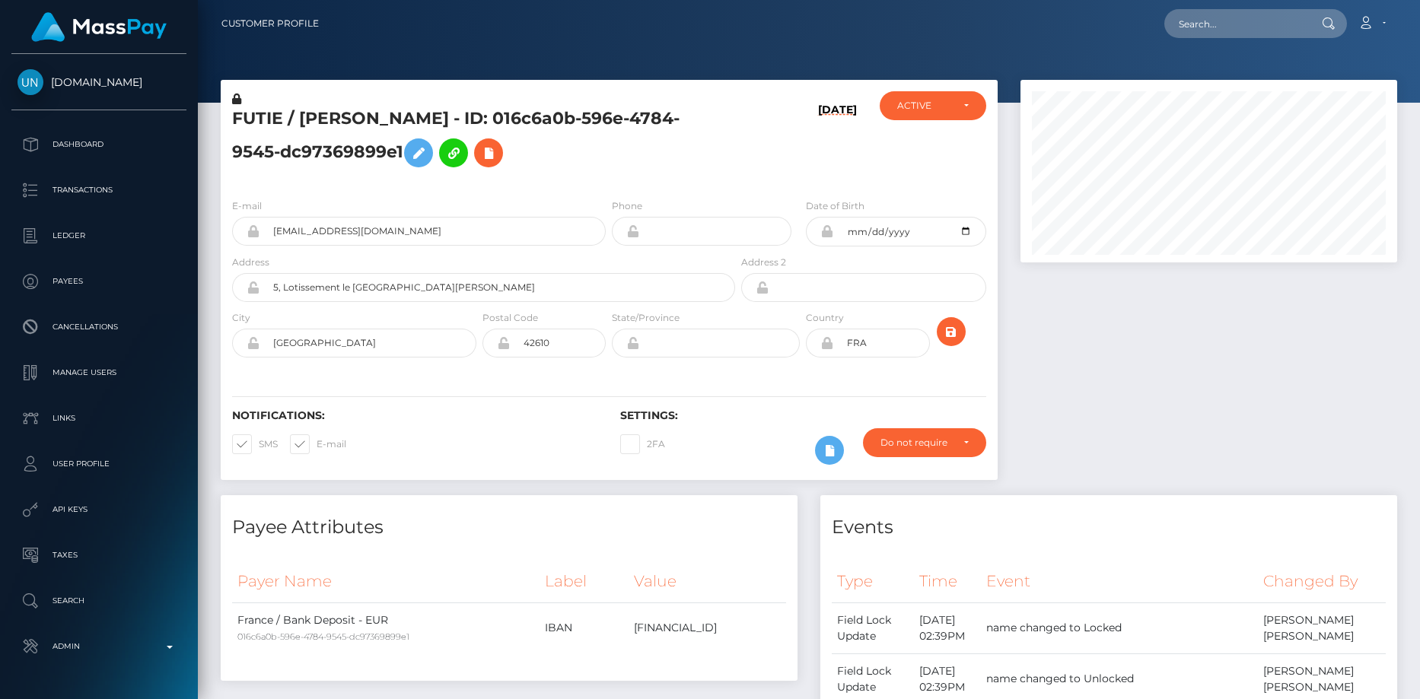
scroll to position [183, 377]
click at [479, 156] on icon at bounding box center [488, 153] width 18 height 19
select select
click at [409, 148] on icon at bounding box center [418, 153] width 18 height 19
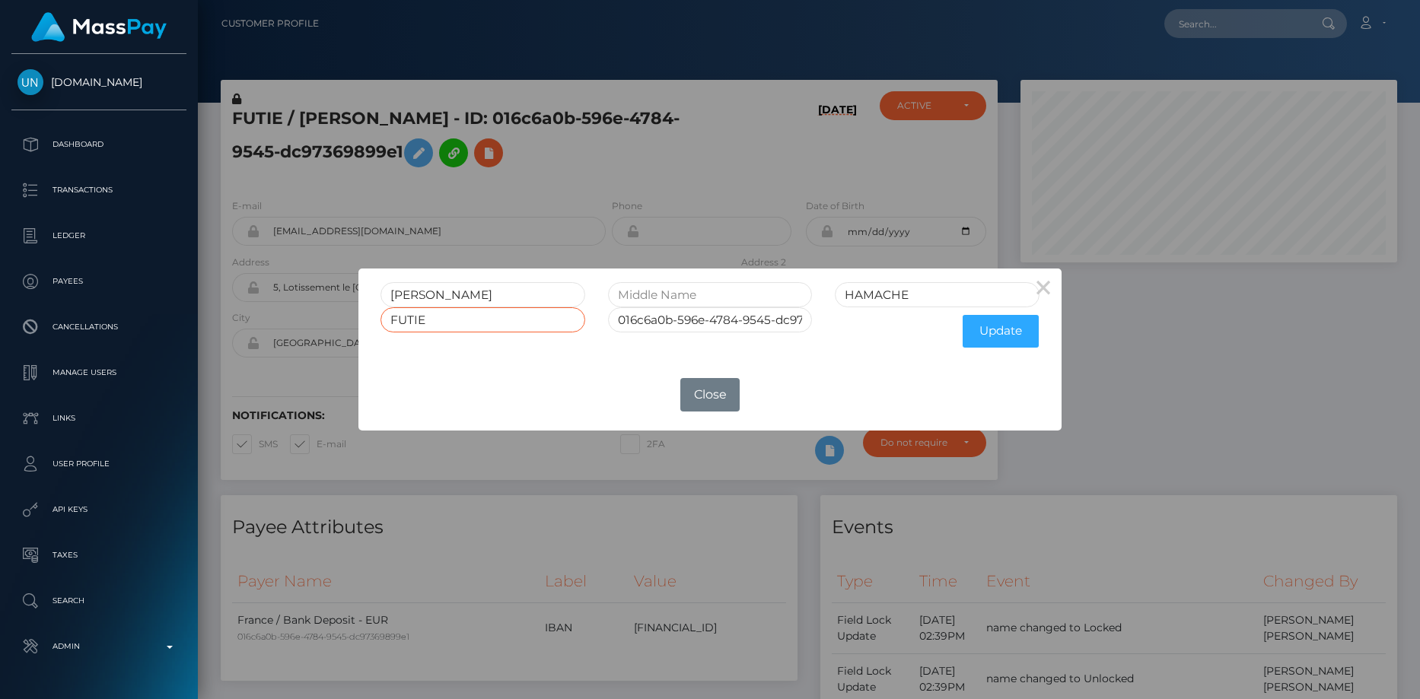
click at [546, 322] on input "FUTIE" at bounding box center [482, 319] width 205 height 25
click at [524, 318] on input "FUTIE" at bounding box center [482, 319] width 205 height 25
type input "FUTIE"
click at [1049, 298] on button "×" at bounding box center [1043, 287] width 37 height 37
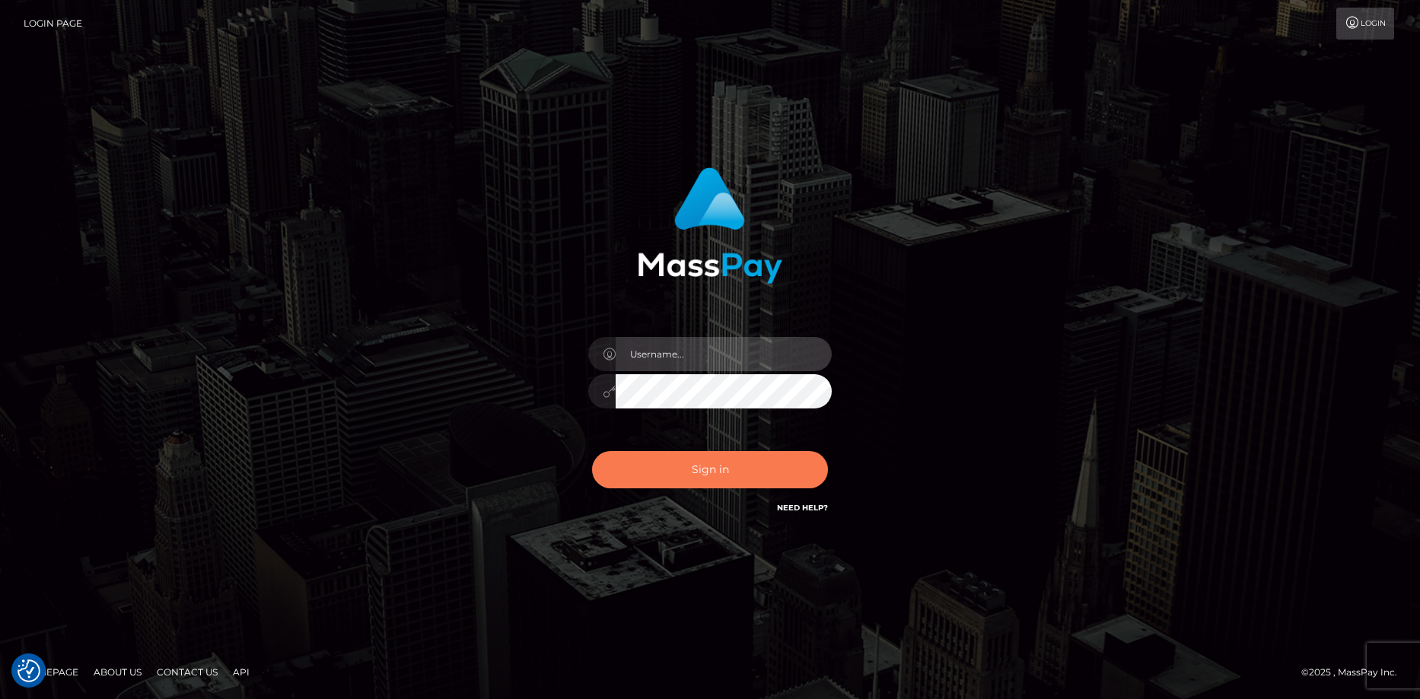
type input "[PERSON_NAME]"
click at [632, 464] on button "Sign in" at bounding box center [710, 469] width 236 height 37
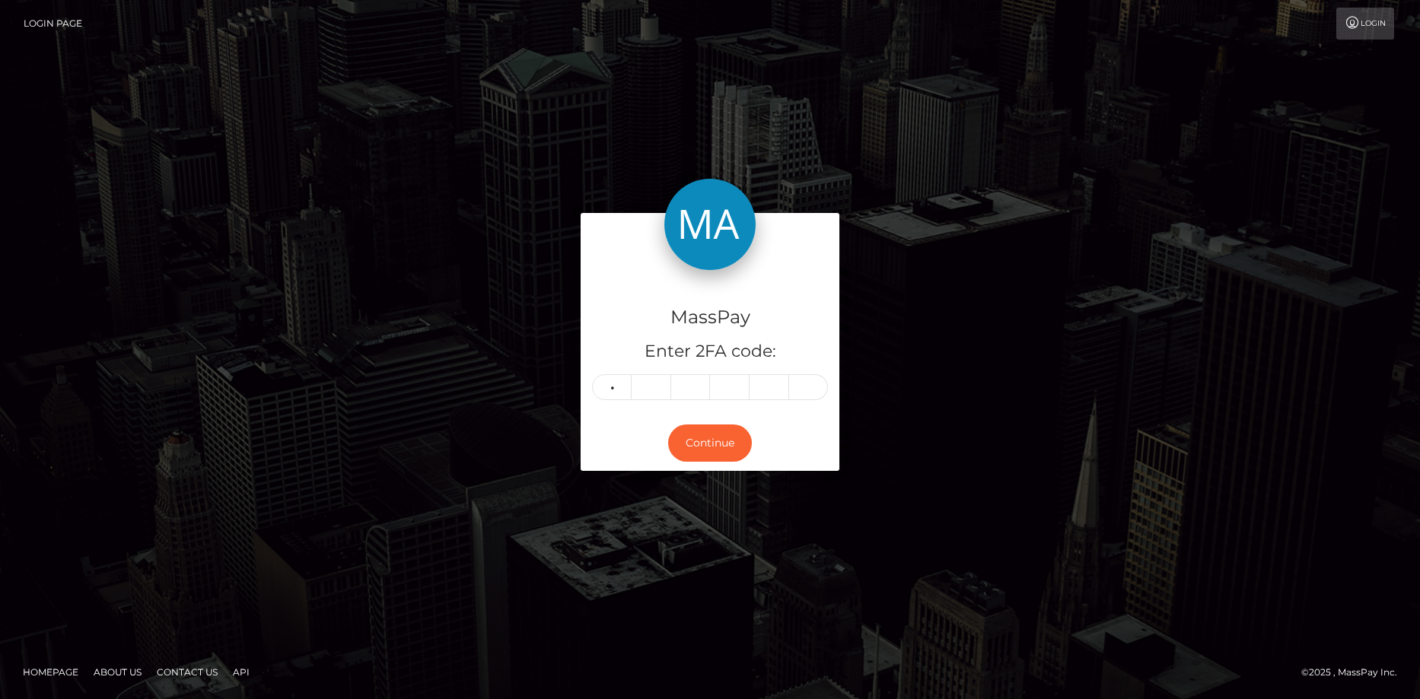
type input "3"
type input "9"
type input "0"
type input "7"
type input "0"
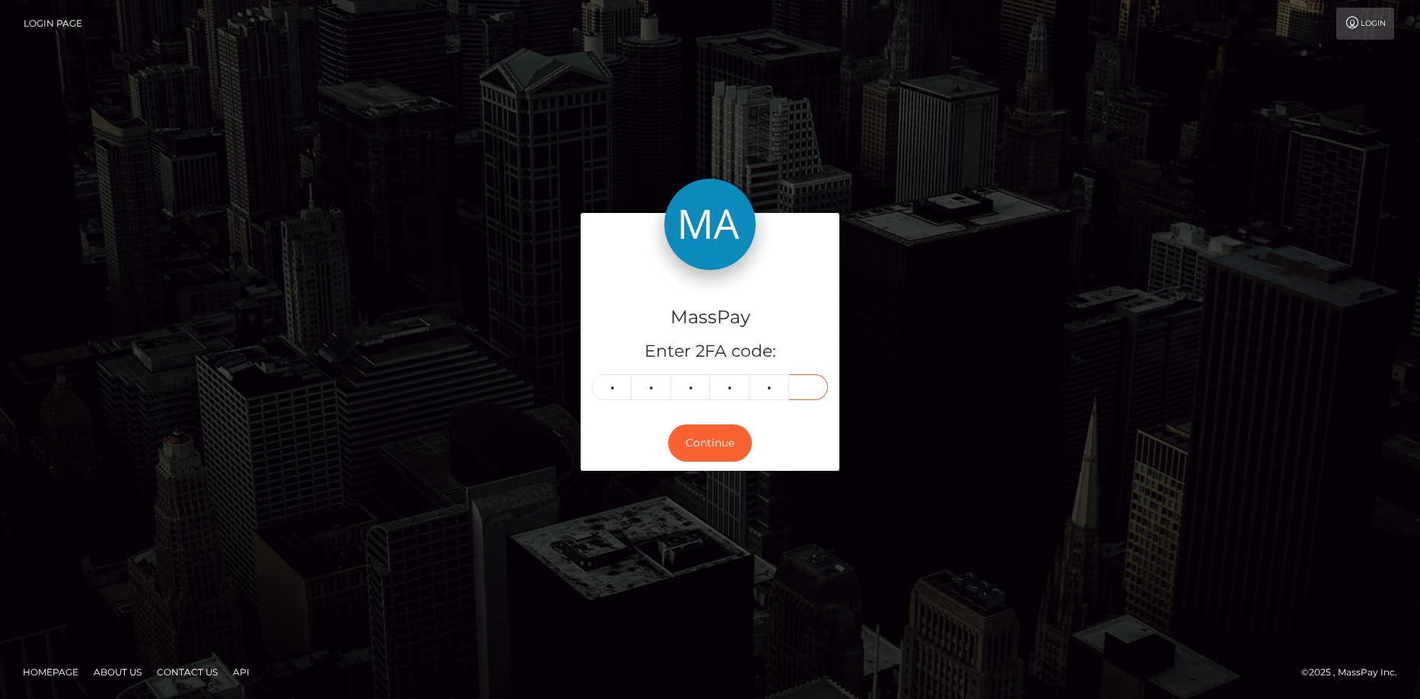
type input "2"
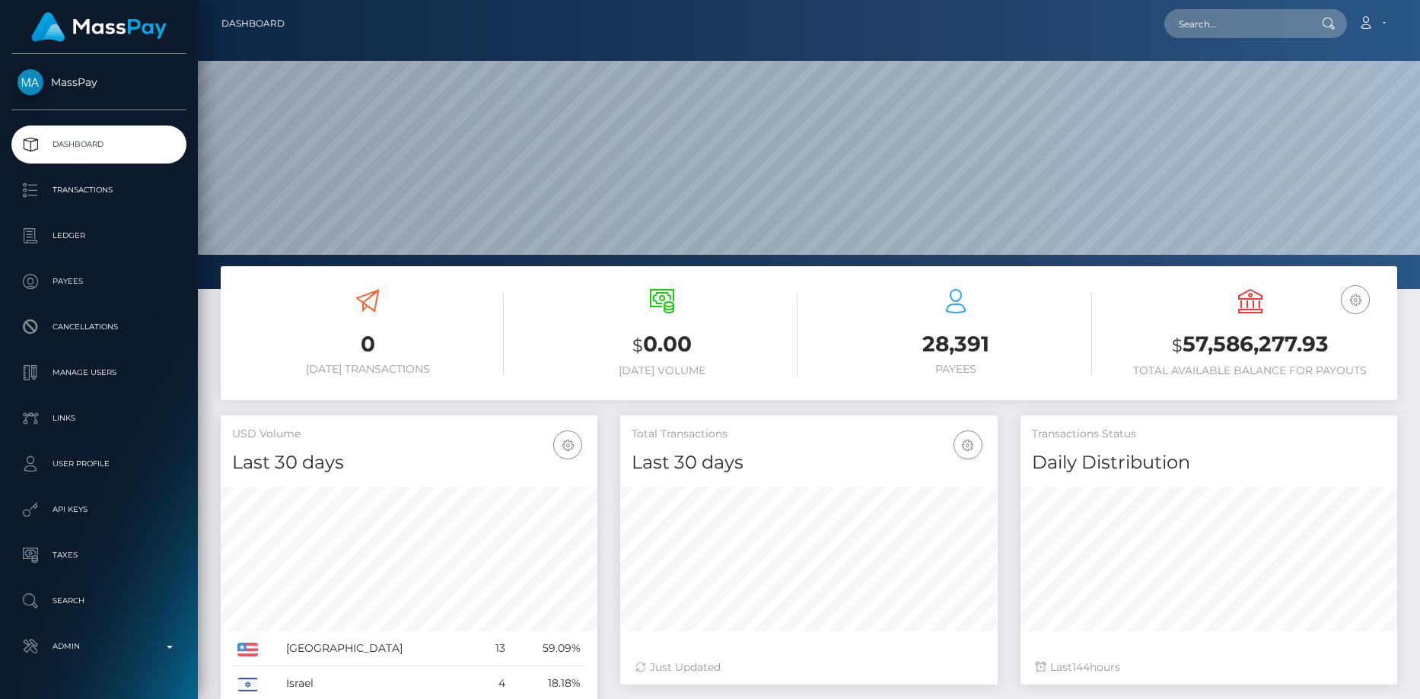
scroll to position [270, 377]
drag, startPoint x: 1243, startPoint y: 40, endPoint x: 1242, endPoint y: 32, distance: 7.6
click at [1242, 37] on nav "Dashboard Loading... Loading... Account Edit Profile" at bounding box center [809, 23] width 1222 height 47
click at [1240, 27] on input "text" at bounding box center [1235, 23] width 143 height 29
paste input "97fdf9ec-9515-11f0-bd85-0694aced620b"
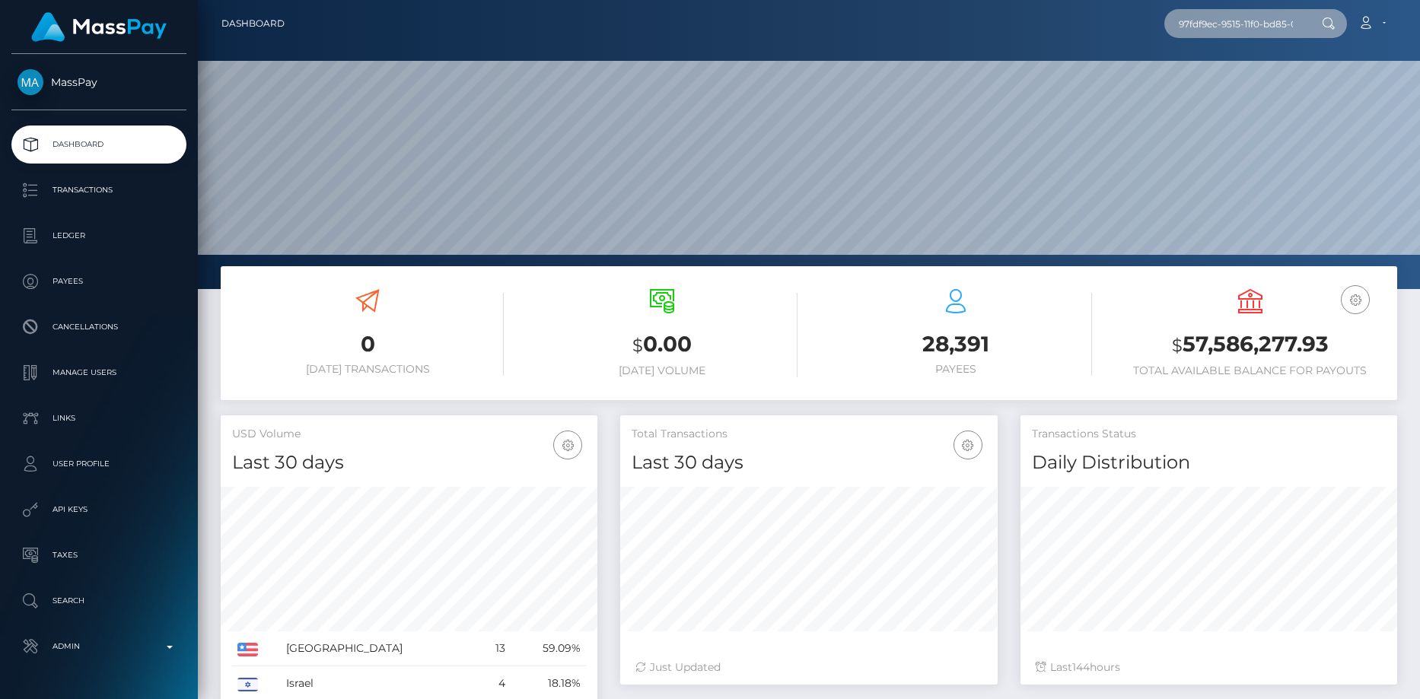
scroll to position [0, 75]
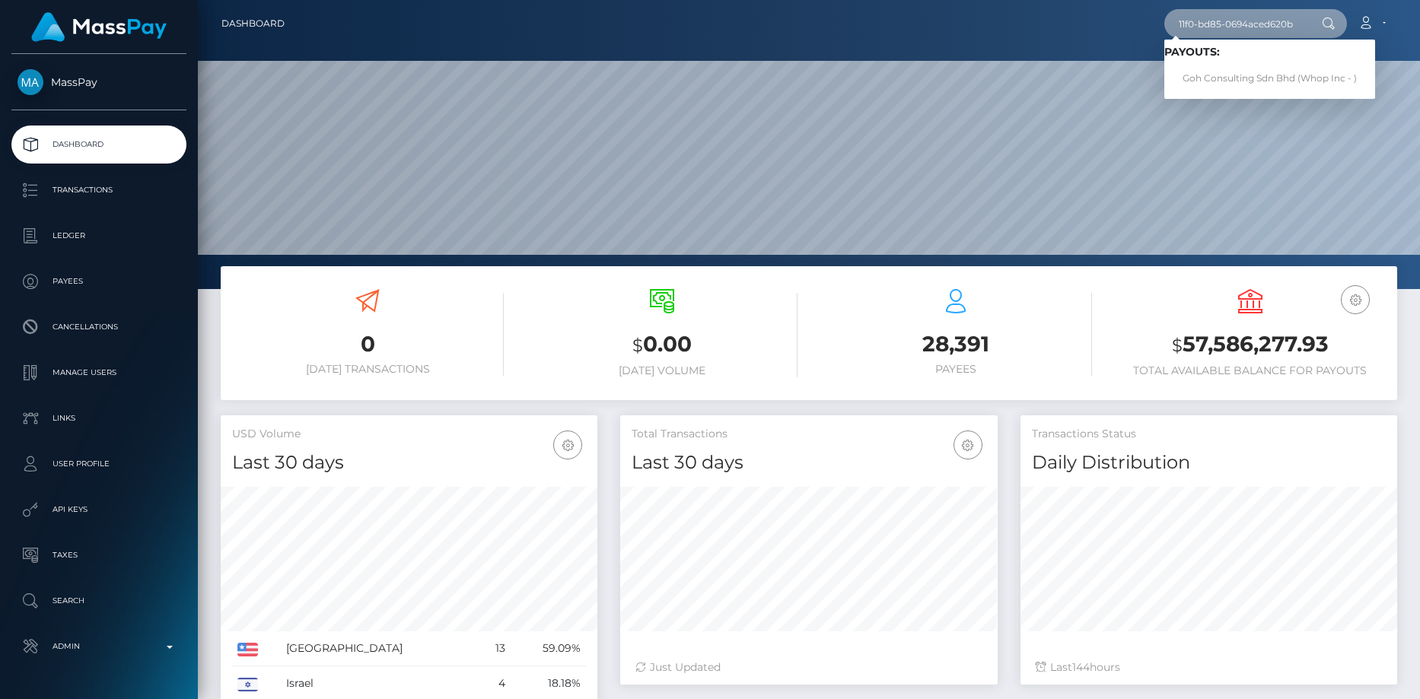
type input "97fdf9ec-9515-11f0-bd85-0694aced620b"
click at [1248, 73] on link "Goh Consulting Sdn Bhd (Whop Inc - )" at bounding box center [1269, 79] width 211 height 28
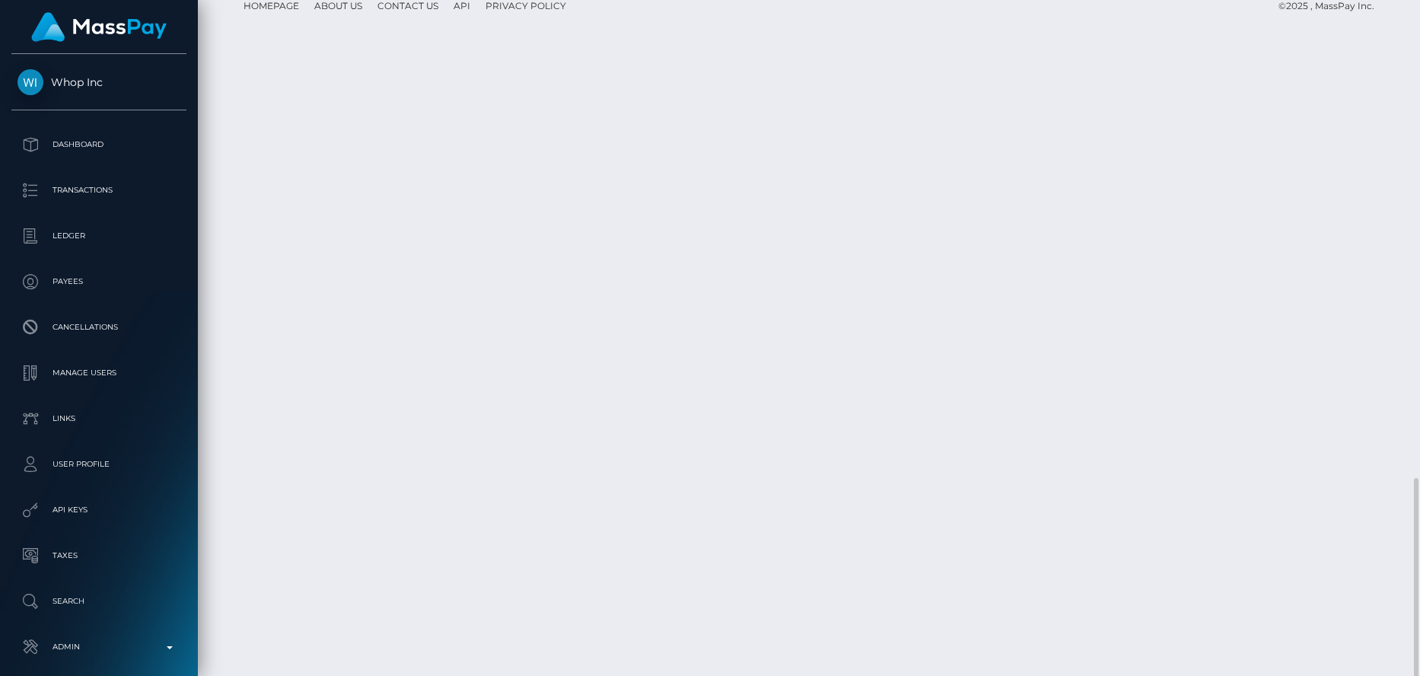
scroll to position [183, 377]
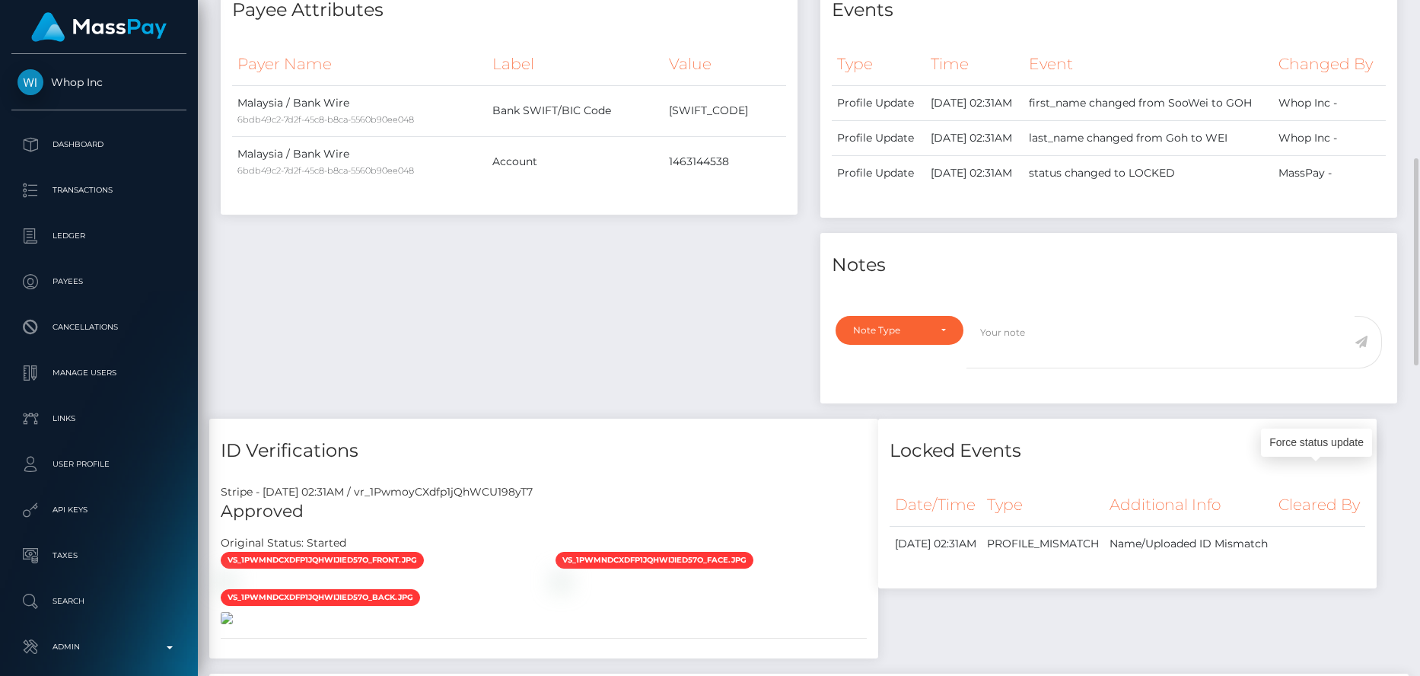
scroll to position [137, 0]
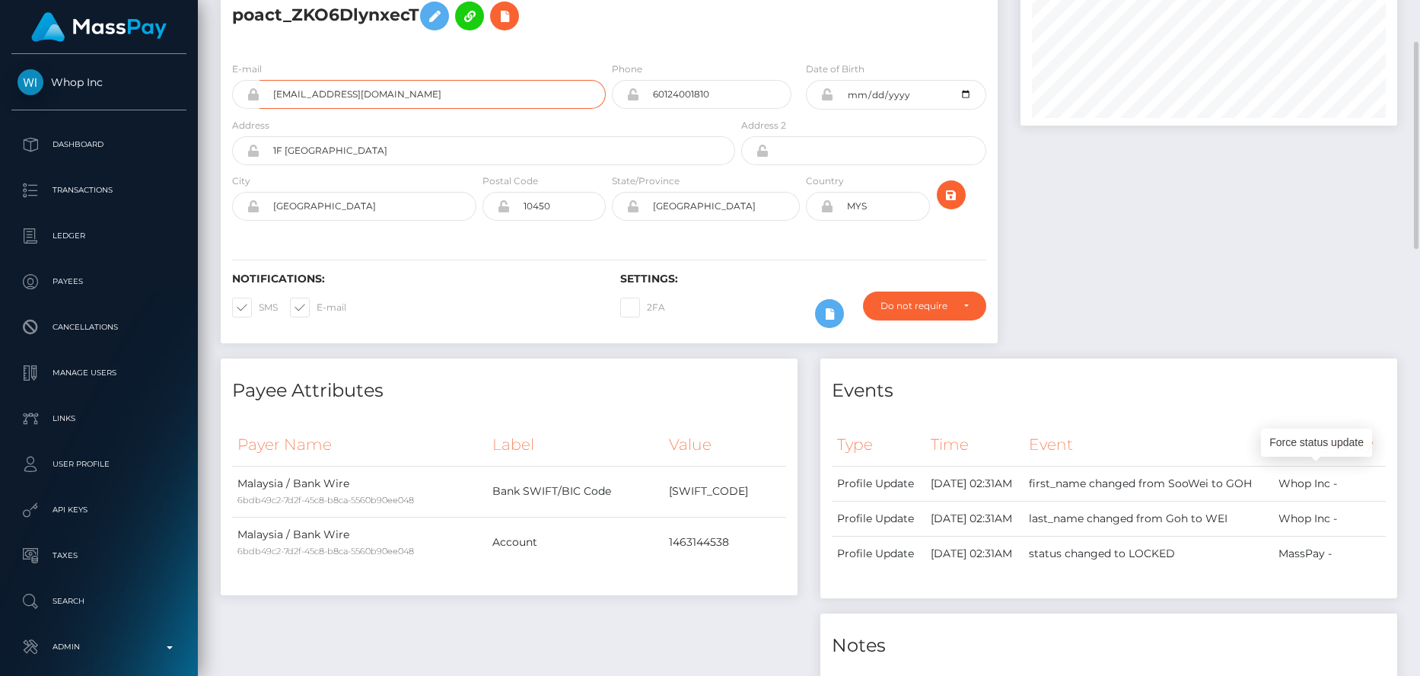
click at [295, 91] on input "[EMAIL_ADDRESS][DOMAIN_NAME]" at bounding box center [432, 94] width 346 height 29
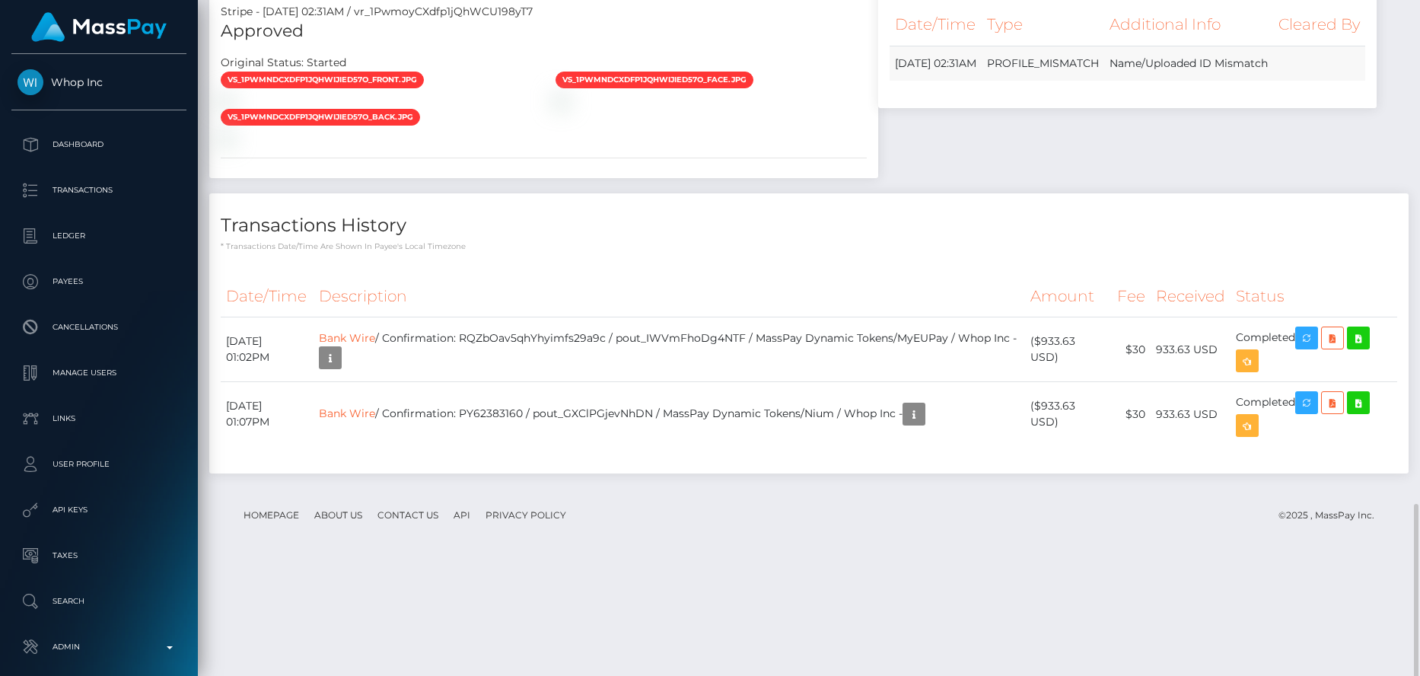
scroll to position [1530, 0]
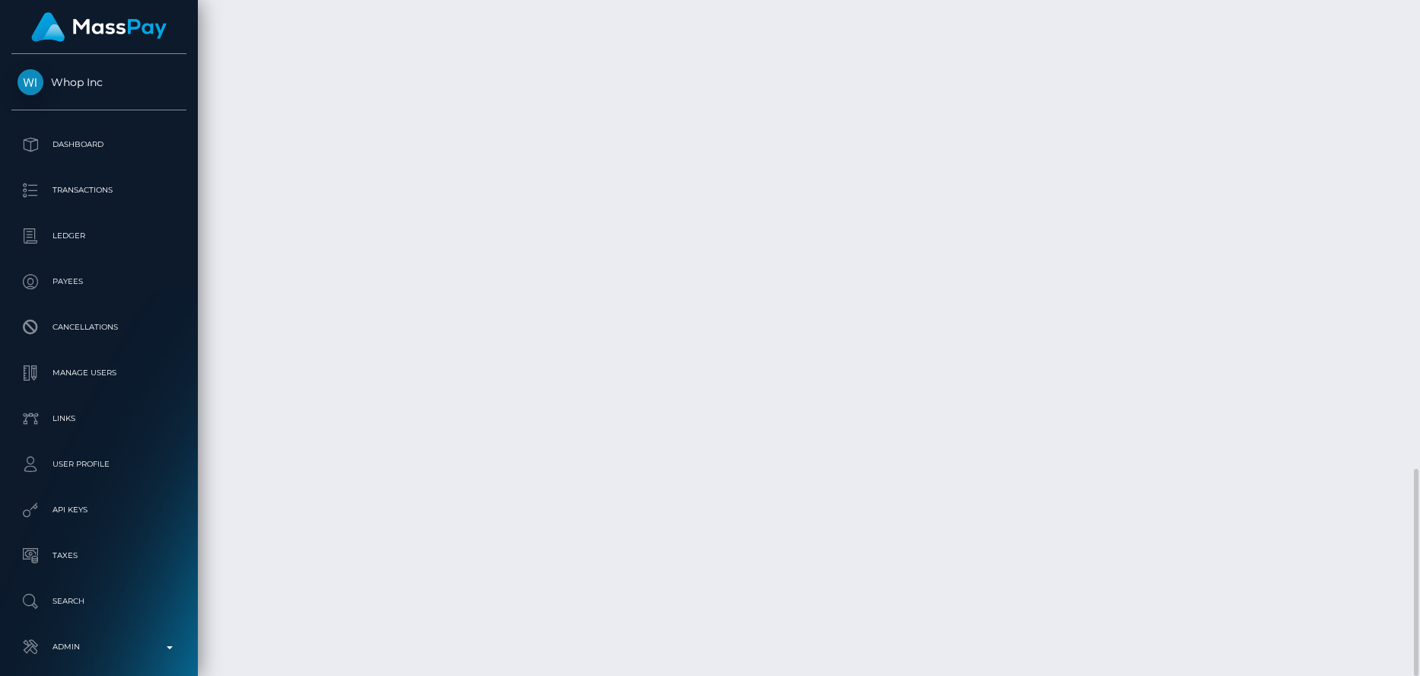
drag, startPoint x: 1052, startPoint y: 451, endPoint x: 1076, endPoint y: 453, distance: 24.4
drag, startPoint x: 1046, startPoint y: 456, endPoint x: 1086, endPoint y: 456, distance: 40.3
copy td "$933.63"
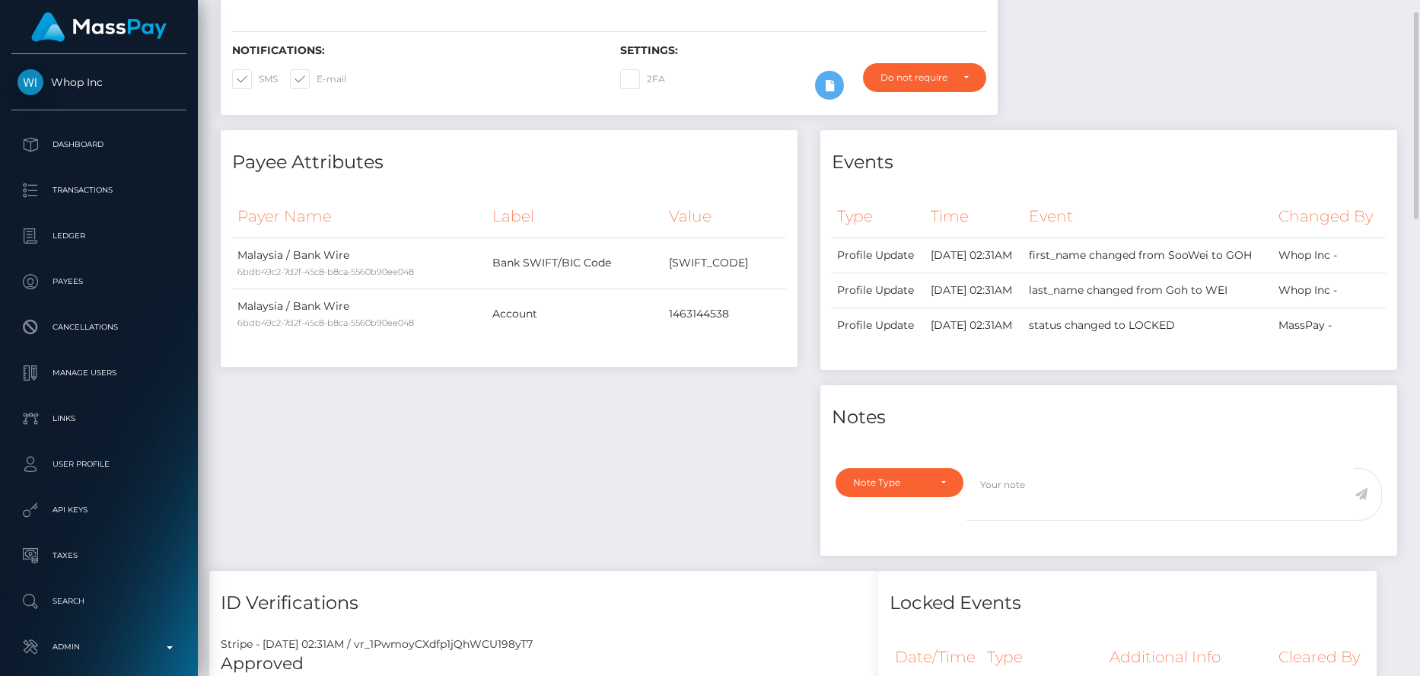
scroll to position [0, 0]
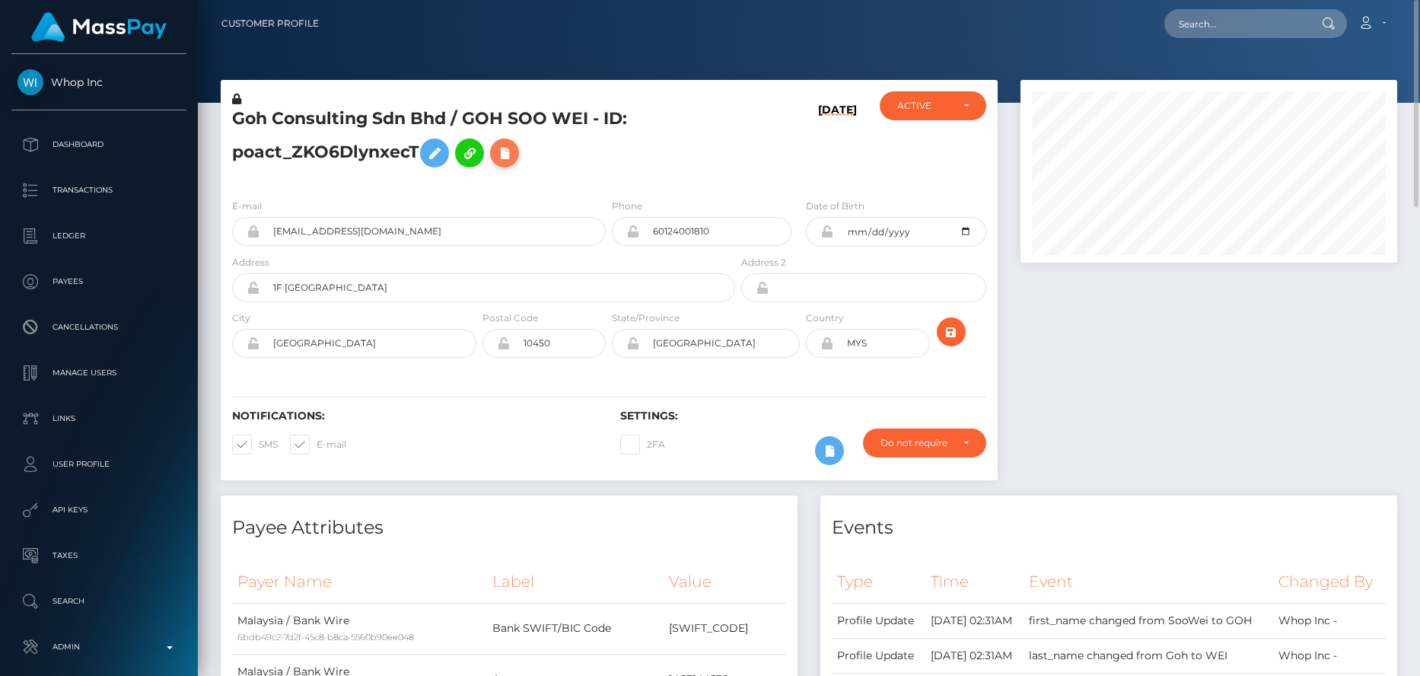
click at [511, 154] on icon at bounding box center [504, 153] width 18 height 19
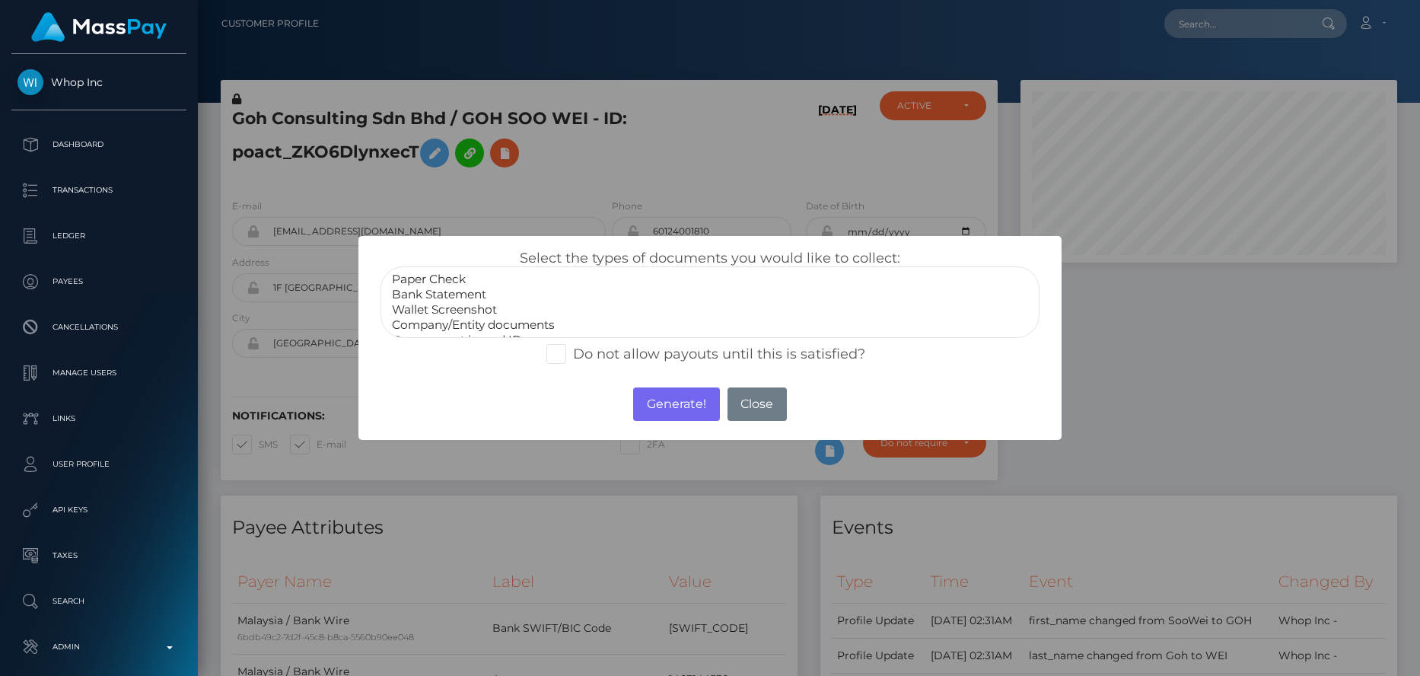
select select "Bank Statement"
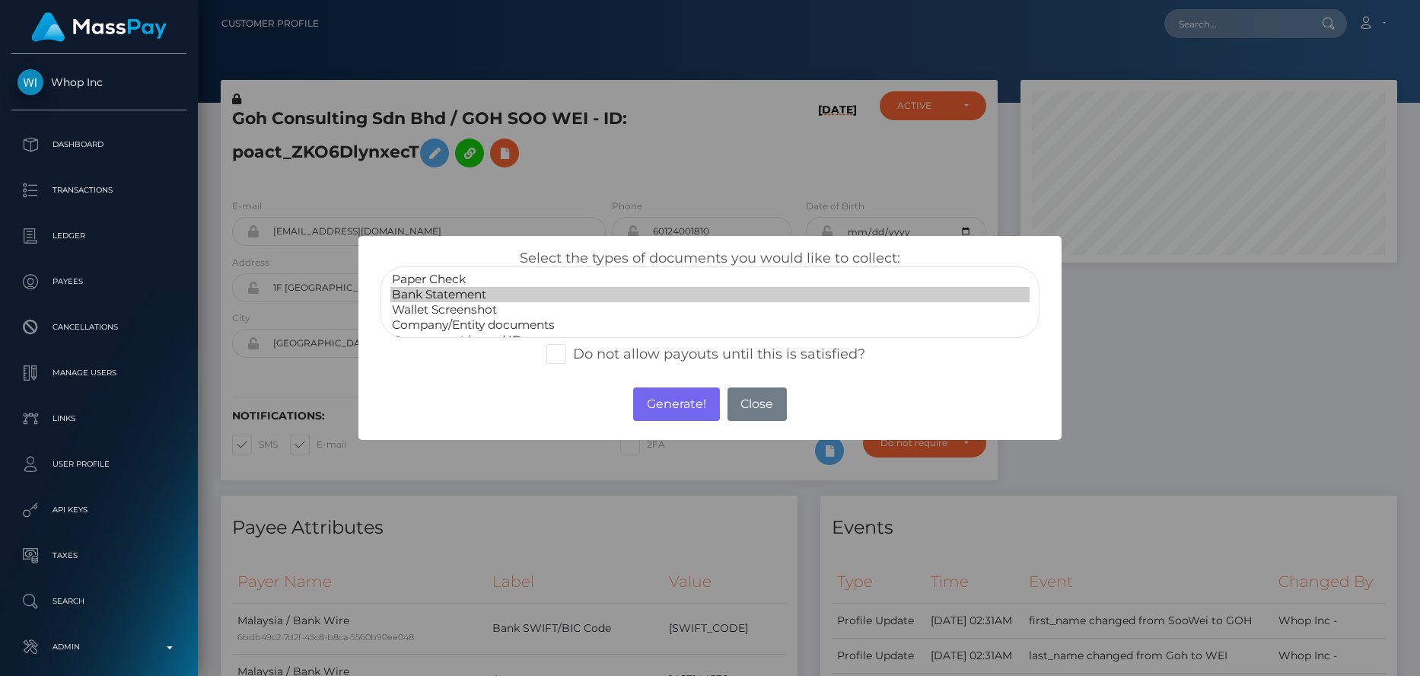
click at [468, 296] on option "Bank Statement" at bounding box center [710, 294] width 640 height 15
click at [662, 403] on button "Generate!" at bounding box center [676, 403] width 86 height 33
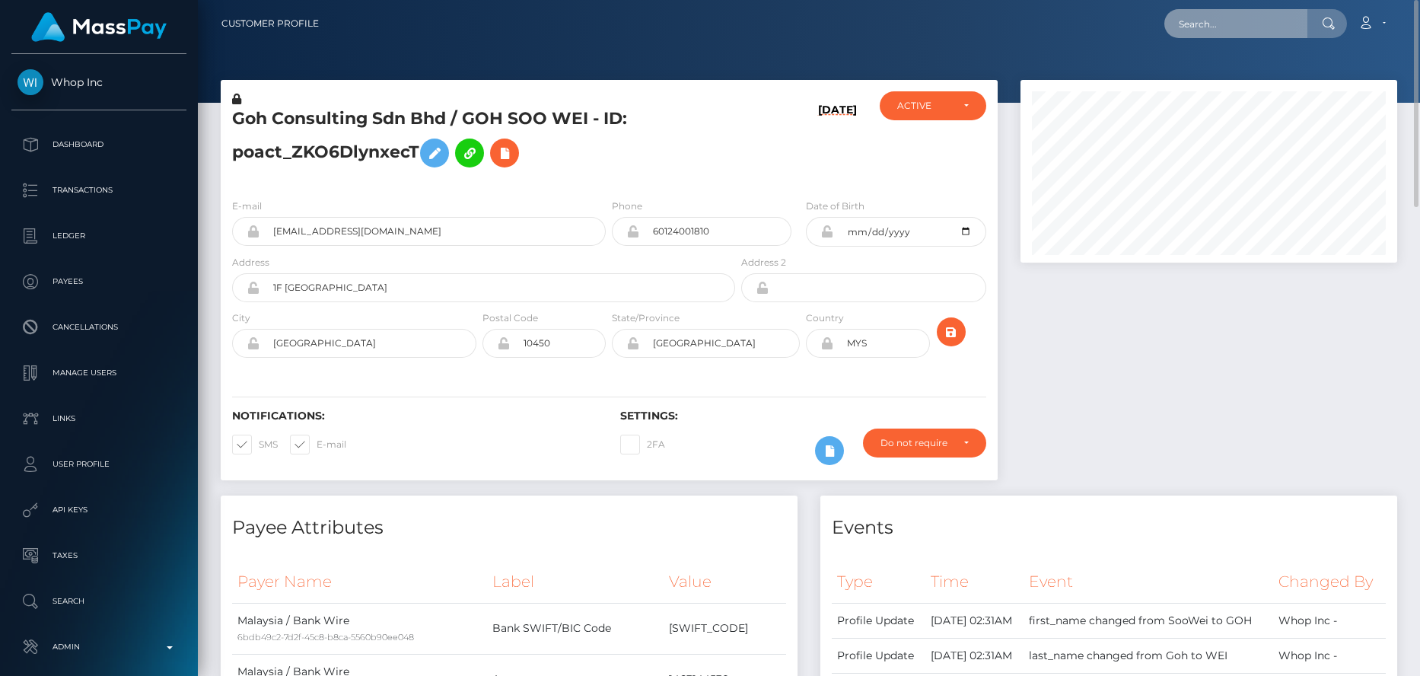
click at [1199, 31] on input "text" at bounding box center [1235, 23] width 143 height 29
paste input "pout_oVc92DBQkGi6i"
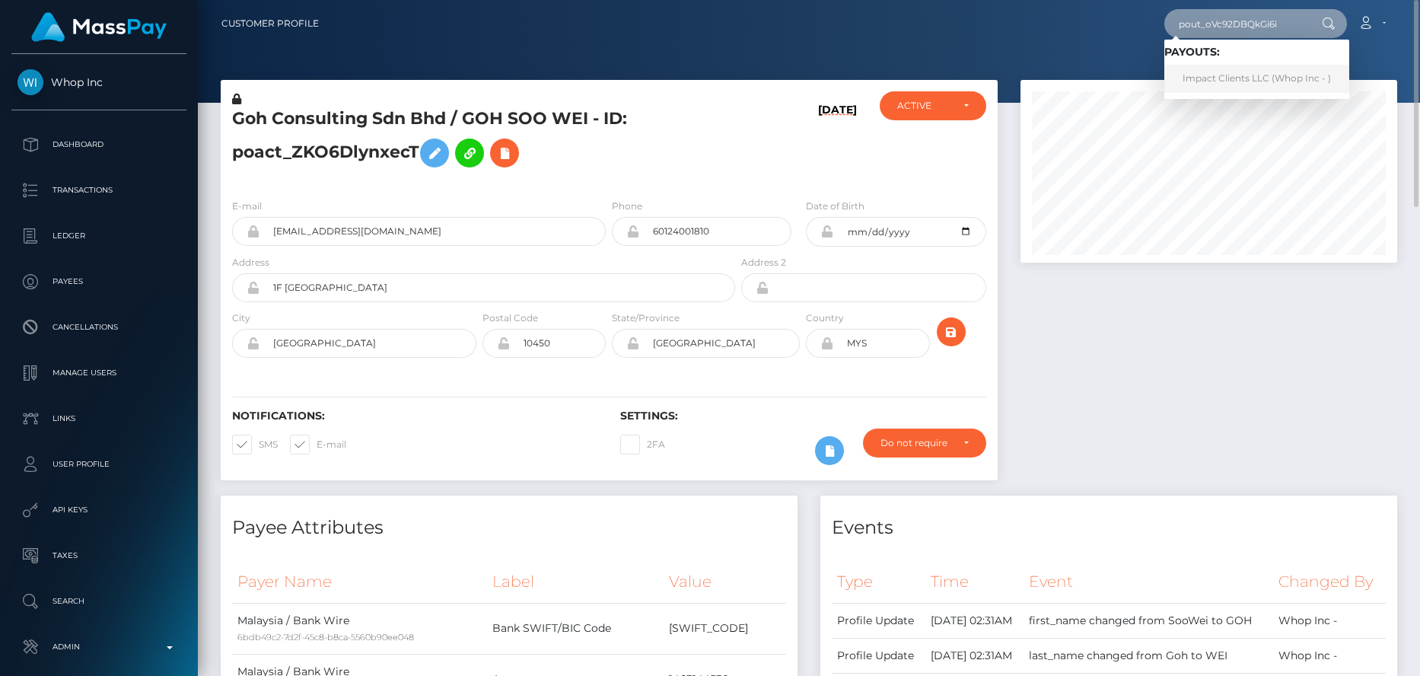
type input "pout_oVc92DBQkGi6i"
click at [1215, 75] on link "Impact Clients LLC (Whop Inc - )" at bounding box center [1256, 79] width 185 height 28
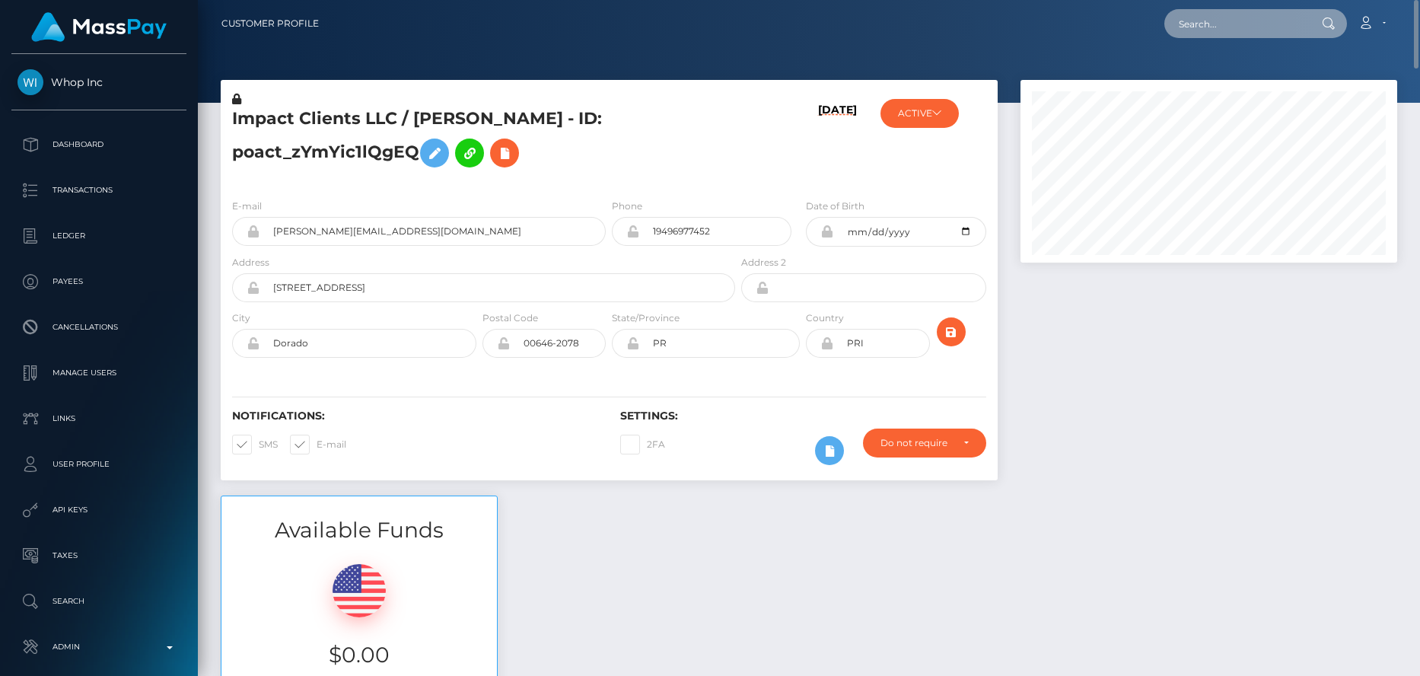
click at [1202, 14] on input "text" at bounding box center [1235, 23] width 143 height 29
paste input "poact_D1QbYSioBGkG"
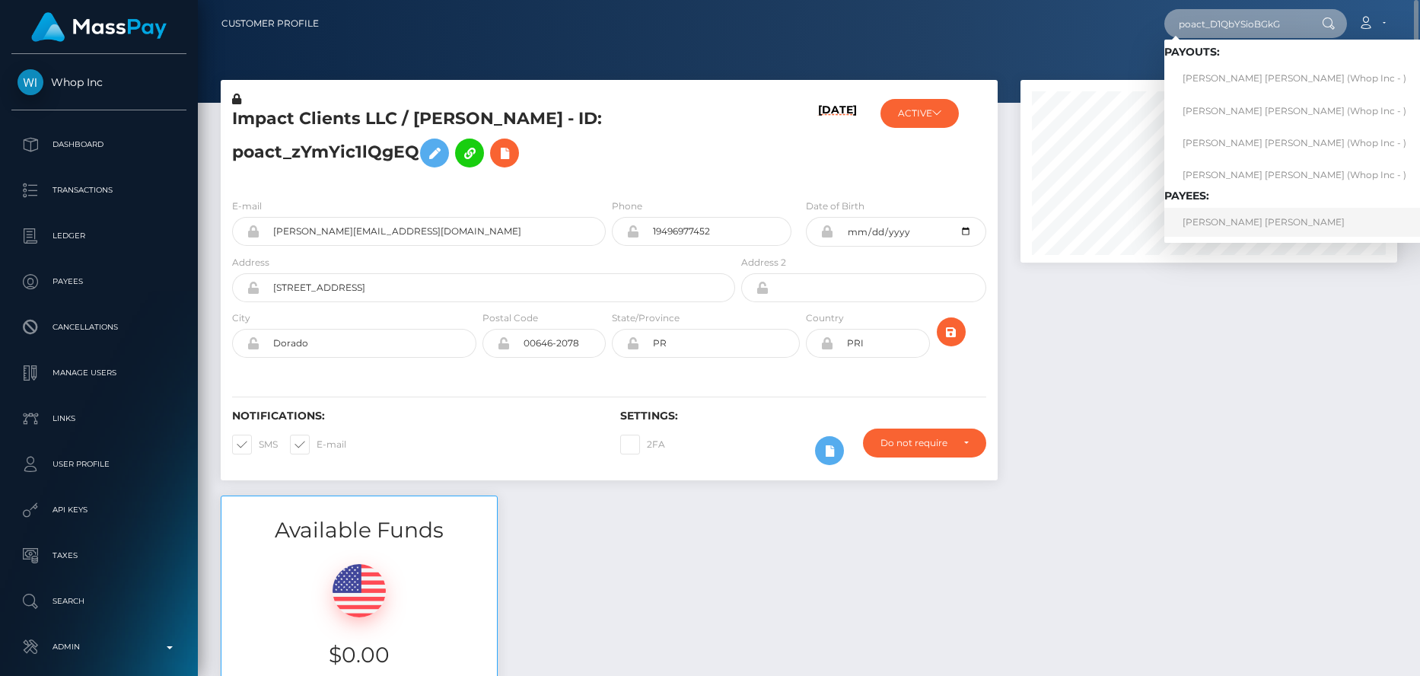
type input "poact_D1QbYSioBGkG"
click at [1207, 222] on link "[PERSON_NAME] [PERSON_NAME]" at bounding box center [1294, 222] width 260 height 28
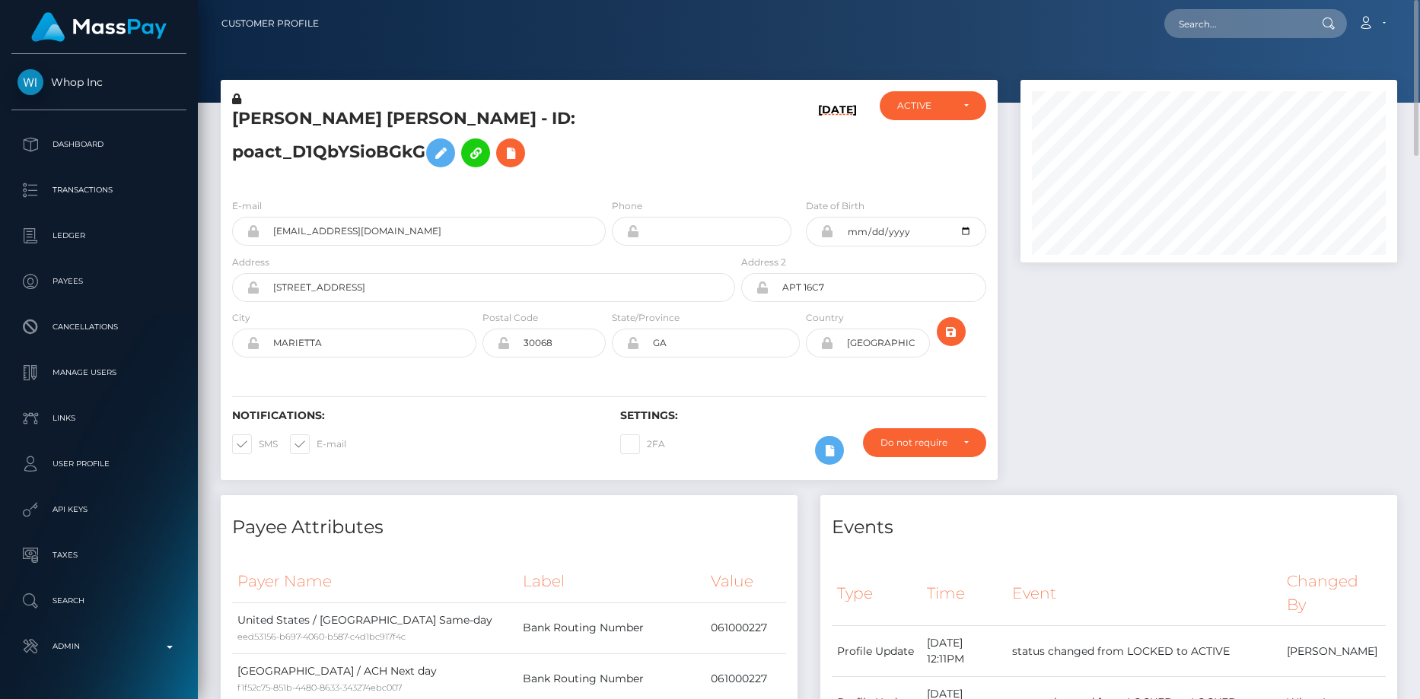
click at [351, 123] on h5 "[PERSON_NAME] [PERSON_NAME] - ID: poact_D1QbYSioBGkG" at bounding box center [479, 141] width 495 height 68
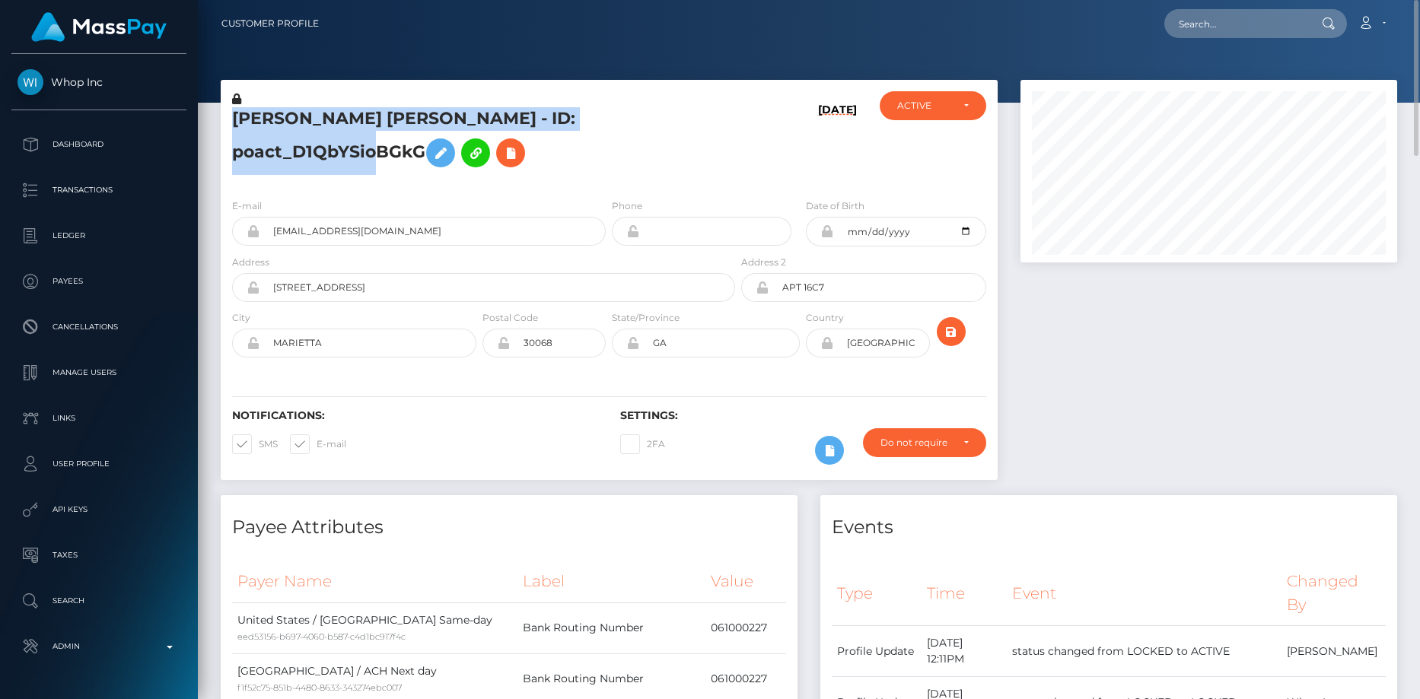
click at [351, 123] on h5 "[PERSON_NAME] [PERSON_NAME] - ID: poact_D1QbYSioBGkG" at bounding box center [479, 141] width 495 height 68
copy h5 "[PERSON_NAME] [PERSON_NAME] - ID: poact_D1QbYSioBGkG"
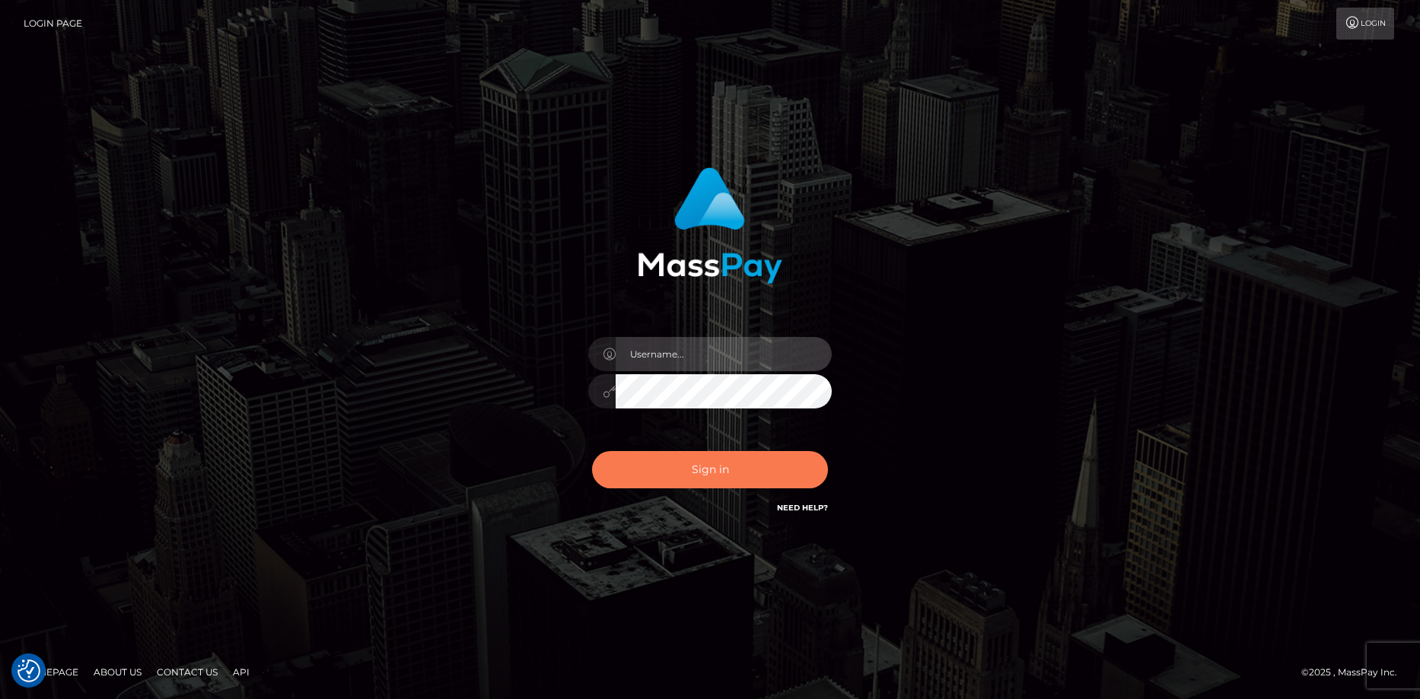
type input "[PERSON_NAME]"
click at [726, 473] on button "Sign in" at bounding box center [710, 469] width 236 height 37
type input "[PERSON_NAME]"
click at [726, 473] on button "Sign in" at bounding box center [710, 469] width 236 height 37
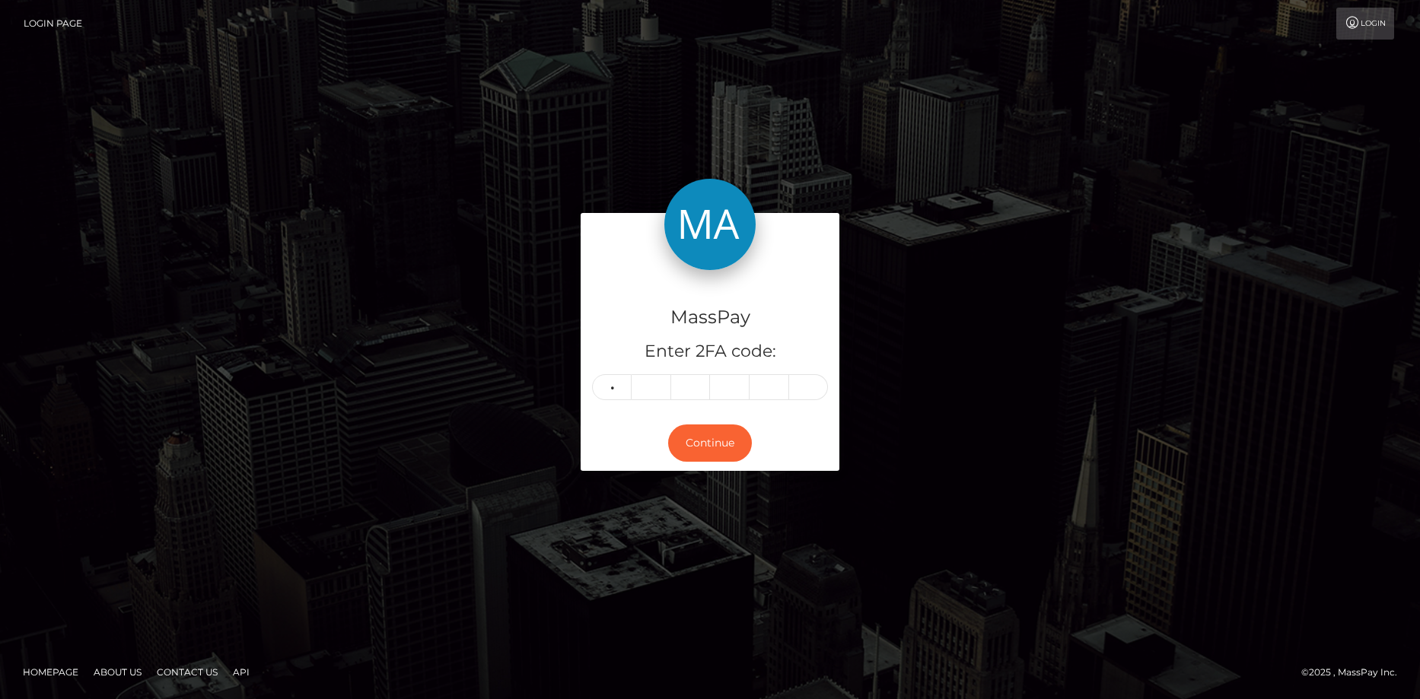
type input "8"
type input "7"
type input "1"
type input "5"
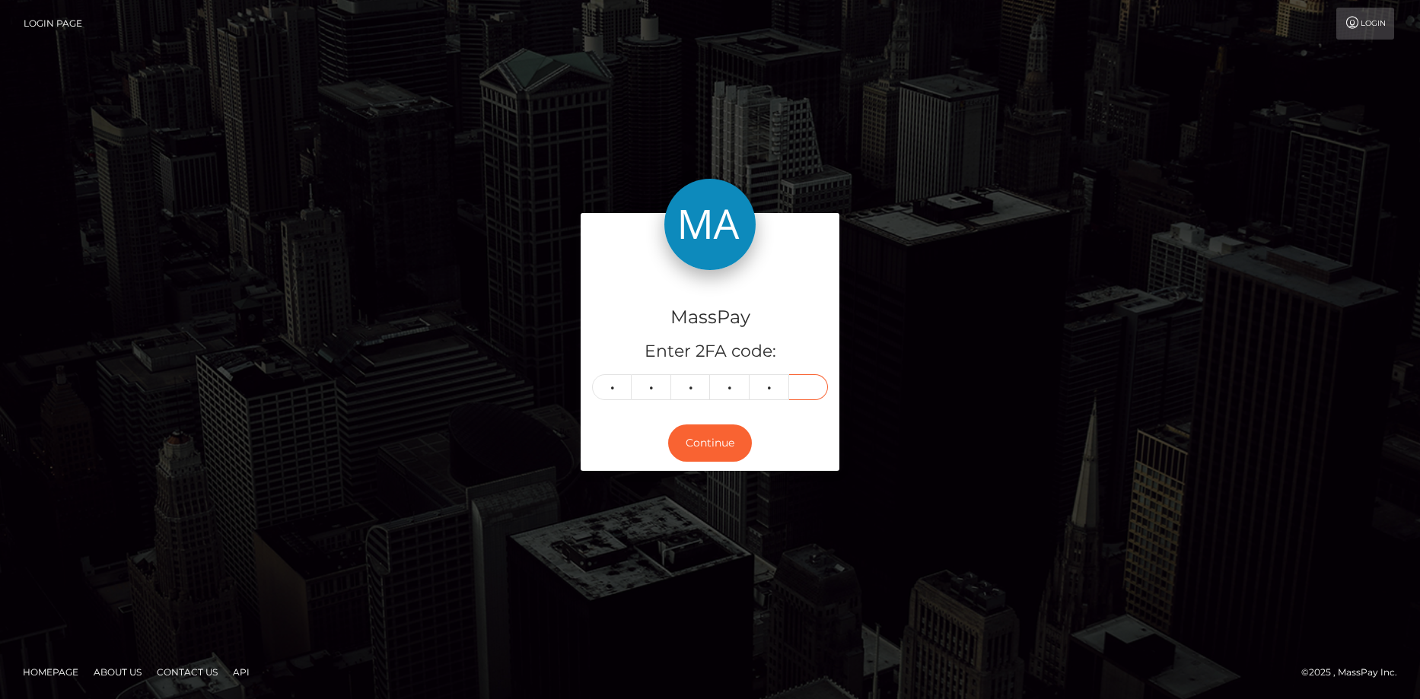
type input "9"
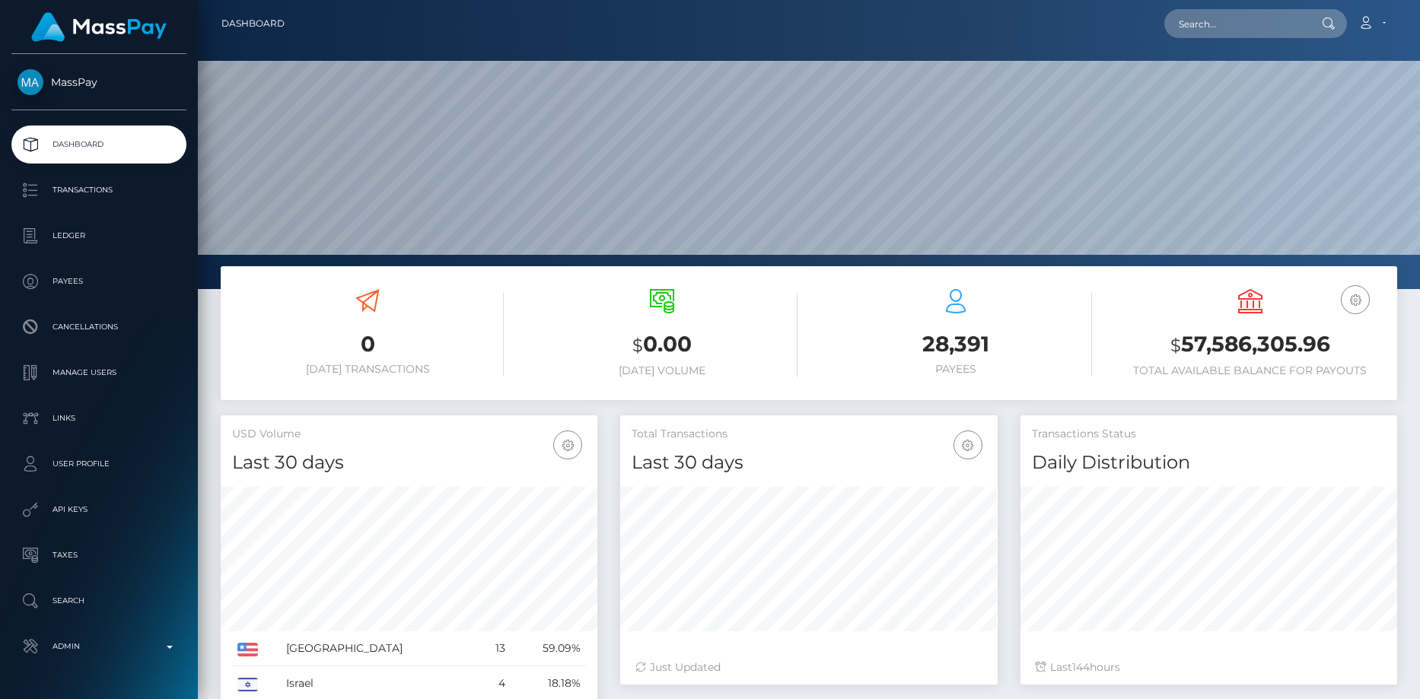
scroll to position [270, 377]
click at [1205, 33] on input "text" at bounding box center [1235, 23] width 143 height 29
paste input "[EMAIL_ADDRESS][DOMAIN_NAME]"
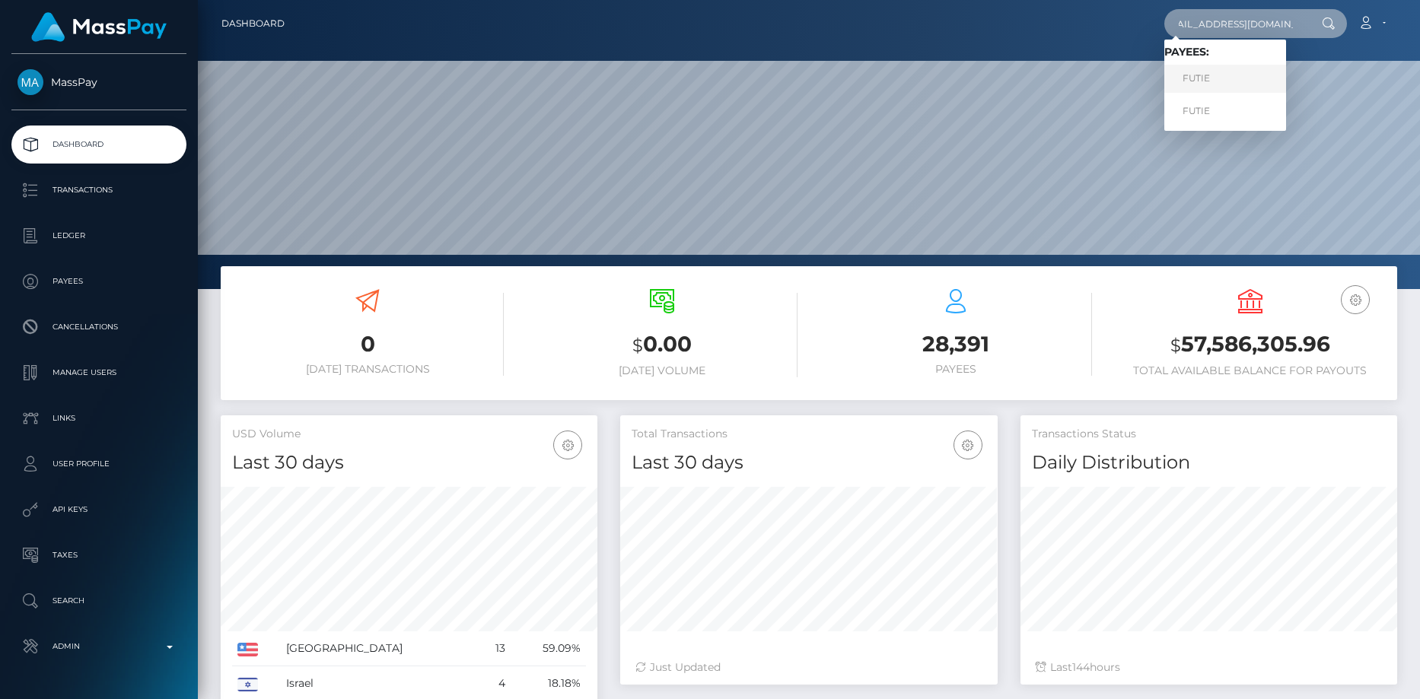
type input "[EMAIL_ADDRESS][DOMAIN_NAME]"
click at [1208, 82] on link "FUTIE" at bounding box center [1225, 79] width 122 height 28
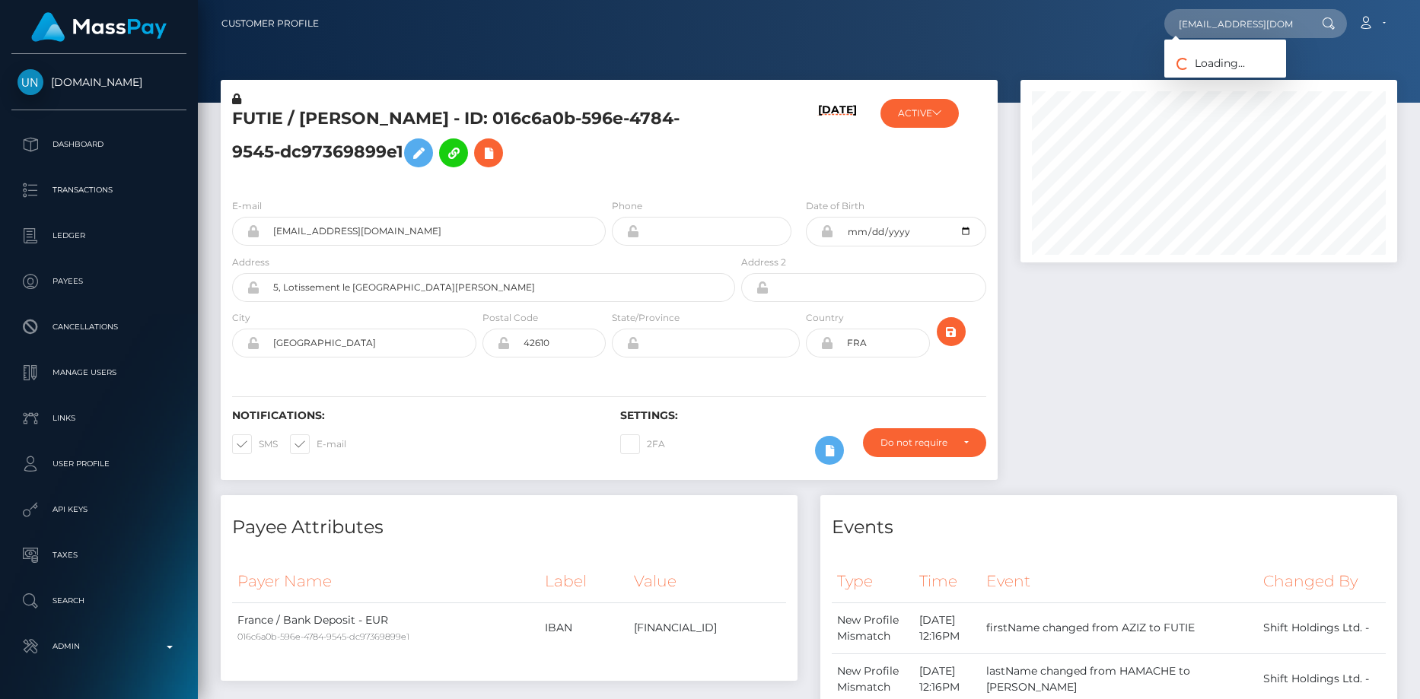
scroll to position [183, 377]
type input "miacourcelle19@gmail.com"
click at [1215, 111] on link "FUTIE" at bounding box center [1225, 111] width 122 height 28
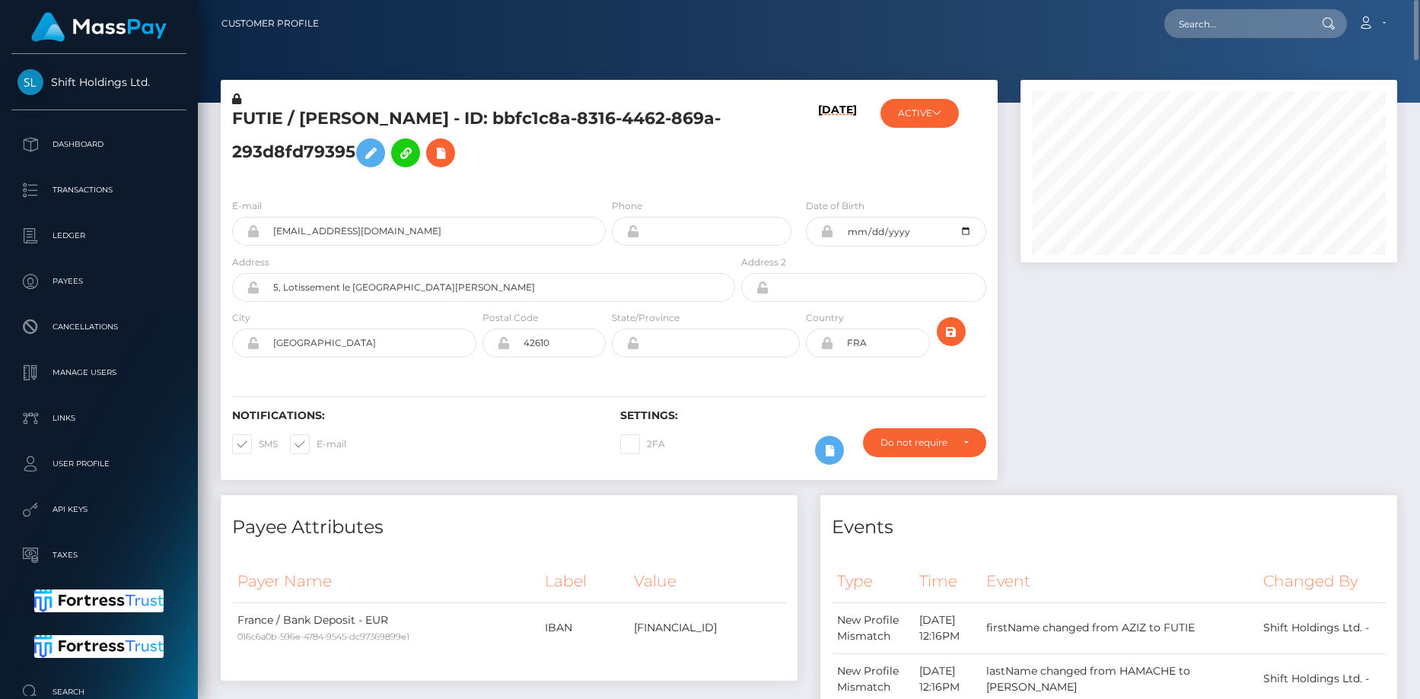
click at [316, 119] on h5 "FUTIE / AZIZ HAMACHE - ID: bbfc1c8a-8316-4462-869a-293d8fd79395" at bounding box center [479, 141] width 495 height 68
copy h5 "FUTIE / AZIZ HAMACHE - ID: bbfc1c8a-8316-4462-869a-293d8fd79395"
